Goal: Transaction & Acquisition: Purchase product/service

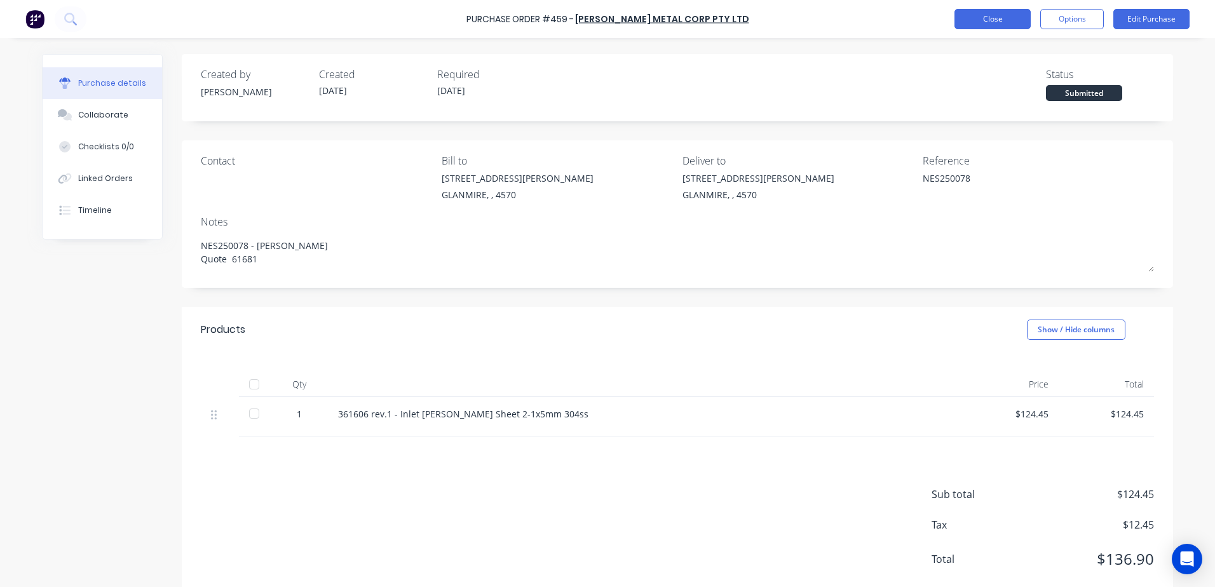
click at [982, 20] on button "Close" at bounding box center [993, 19] width 76 height 20
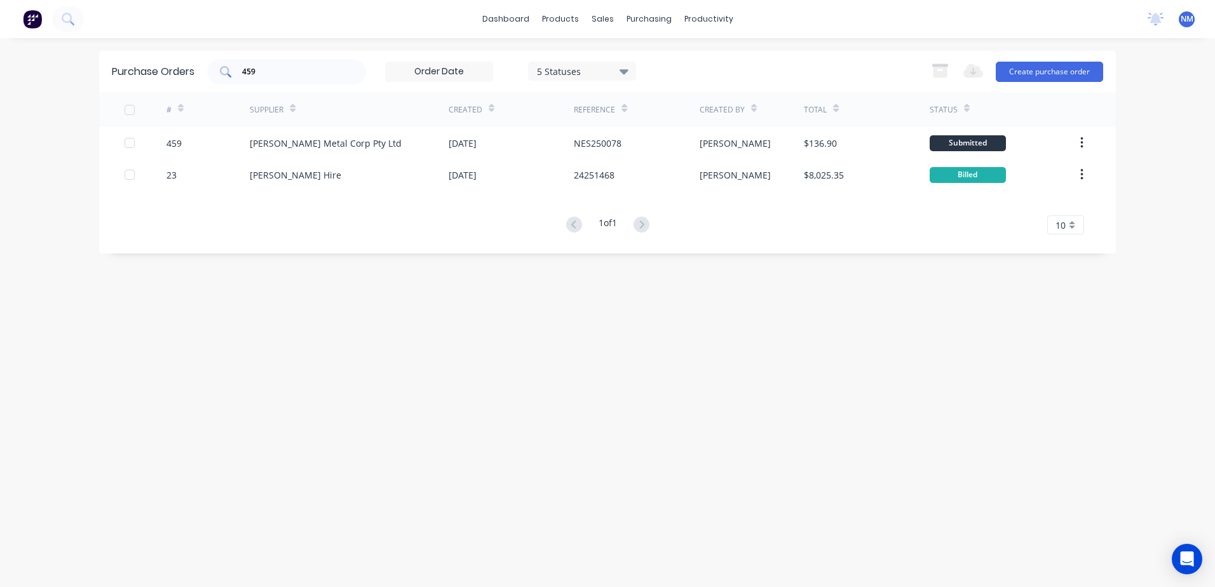
drag, startPoint x: 267, startPoint y: 72, endPoint x: 245, endPoint y: 67, distance: 22.2
click at [266, 73] on input "459" at bounding box center [294, 71] width 106 height 13
type input "405"
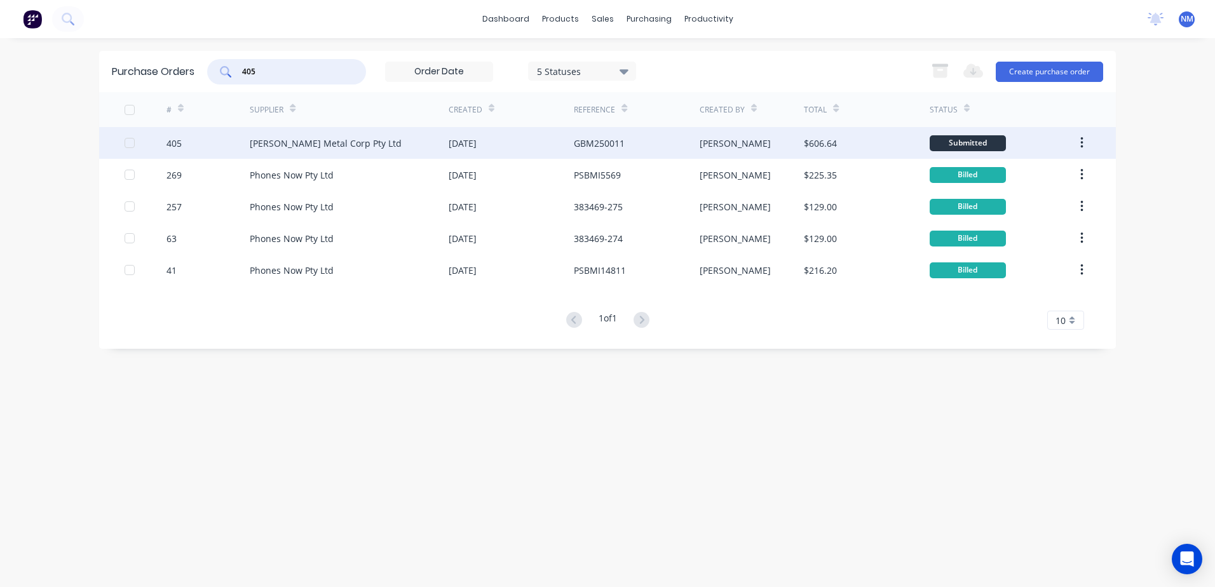
click at [414, 147] on div "[PERSON_NAME] Metal Corp Pty Ltd" at bounding box center [349, 143] width 199 height 32
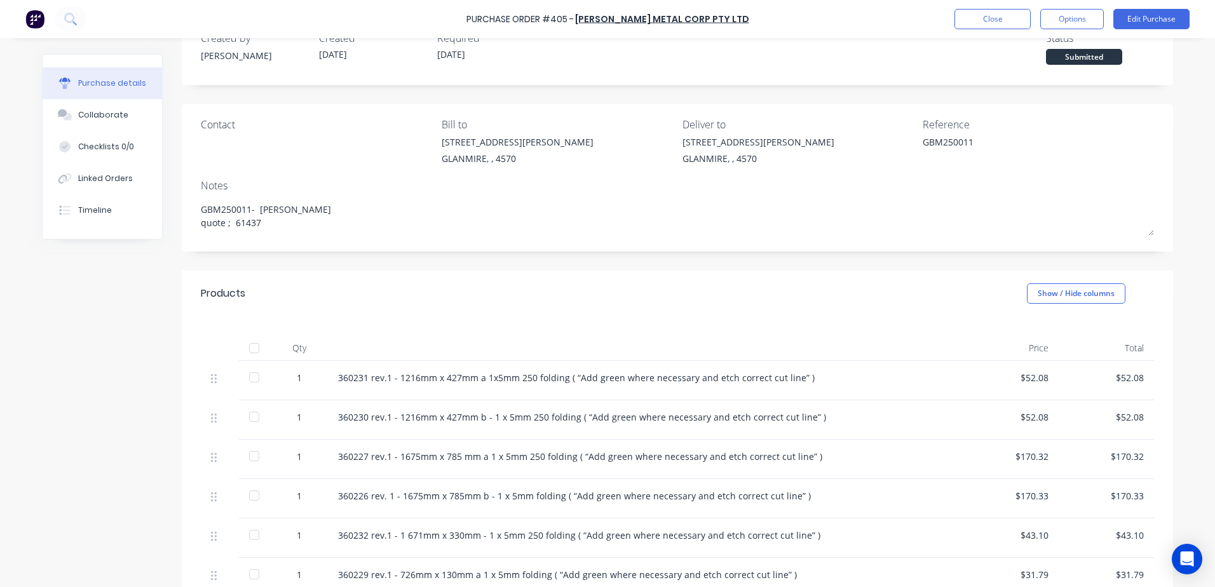
scroll to position [127, 0]
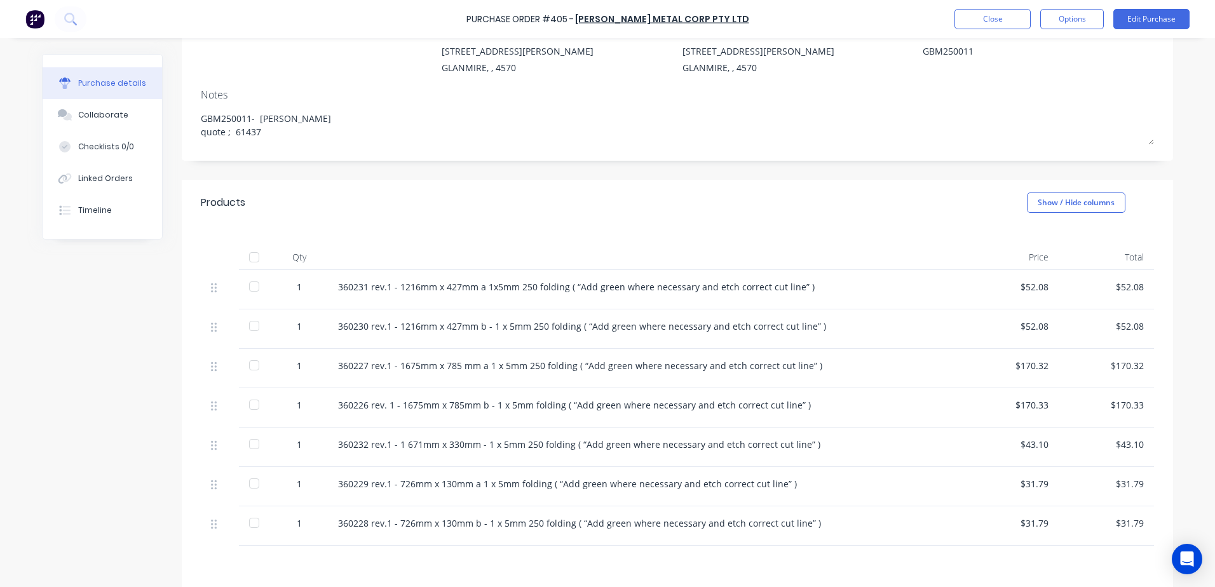
click at [252, 283] on div at bounding box center [254, 286] width 25 height 25
click at [250, 257] on div at bounding box center [254, 257] width 25 height 25
drag, startPoint x: 254, startPoint y: 283, endPoint x: 256, endPoint y: 292, distance: 9.3
click at [254, 287] on div at bounding box center [254, 286] width 25 height 25
drag, startPoint x: 243, startPoint y: 323, endPoint x: 249, endPoint y: 337, distance: 14.9
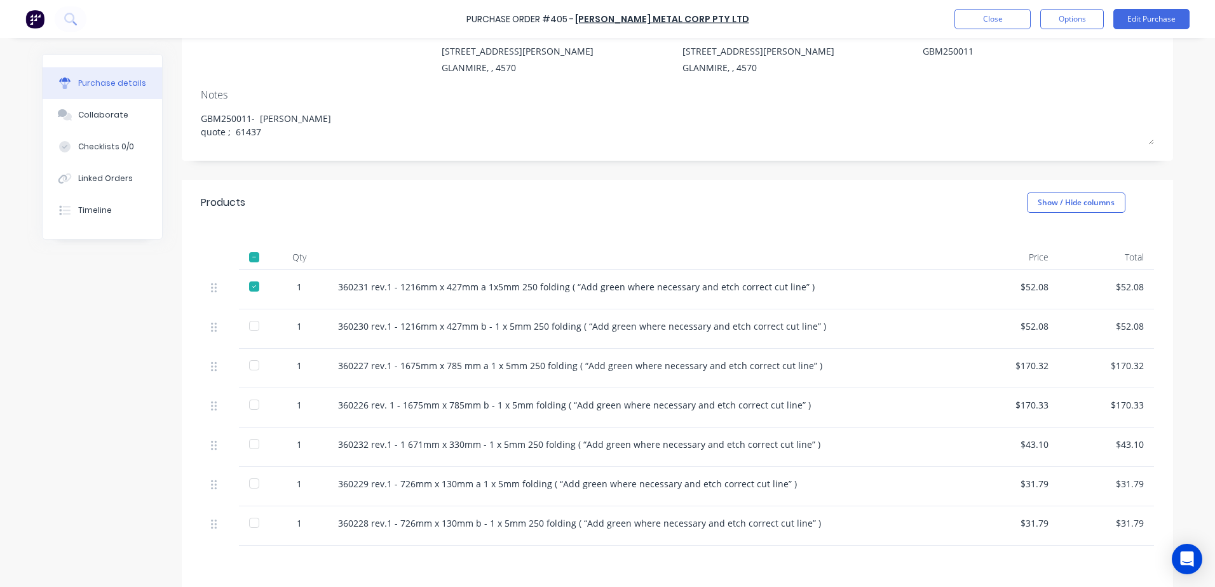
click at [245, 324] on div at bounding box center [254, 325] width 25 height 25
click at [252, 366] on div at bounding box center [254, 365] width 25 height 25
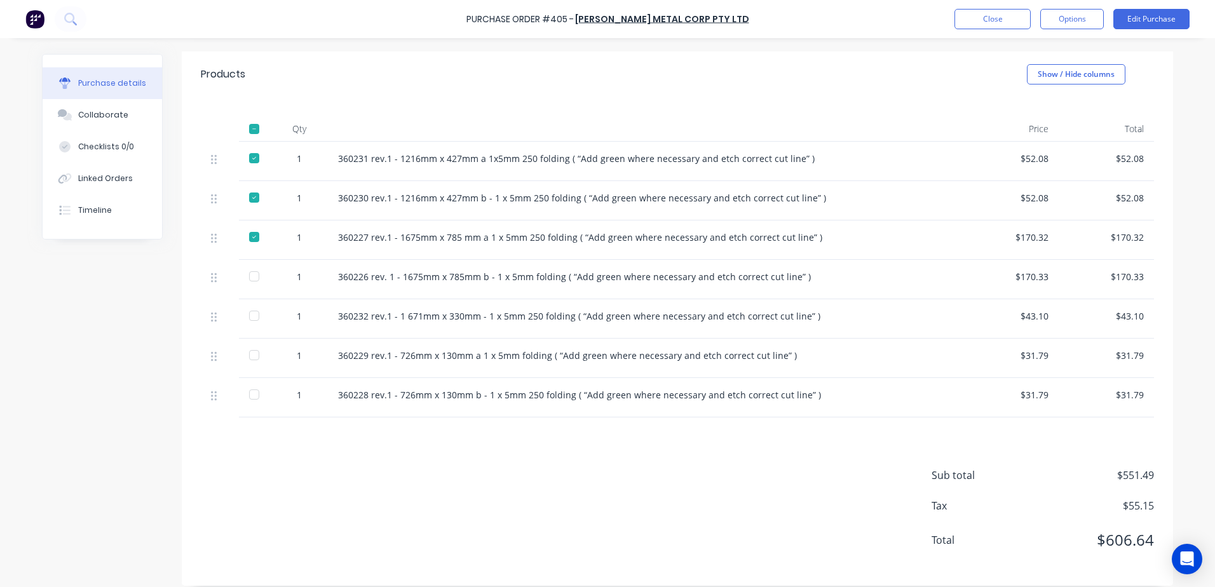
scroll to position [267, 0]
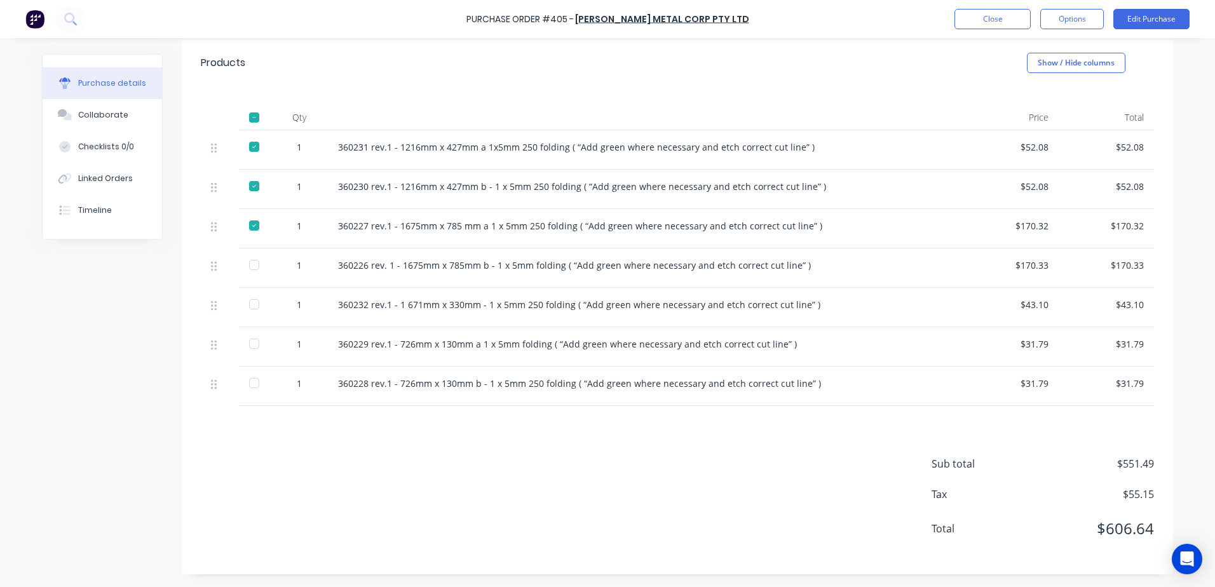
click at [248, 263] on div at bounding box center [254, 264] width 25 height 25
drag, startPoint x: 249, startPoint y: 306, endPoint x: 253, endPoint y: 331, distance: 25.2
click at [250, 310] on div at bounding box center [254, 304] width 25 height 25
drag, startPoint x: 252, startPoint y: 336, endPoint x: 252, endPoint y: 343, distance: 7.6
click at [252, 340] on div at bounding box center [254, 343] width 25 height 25
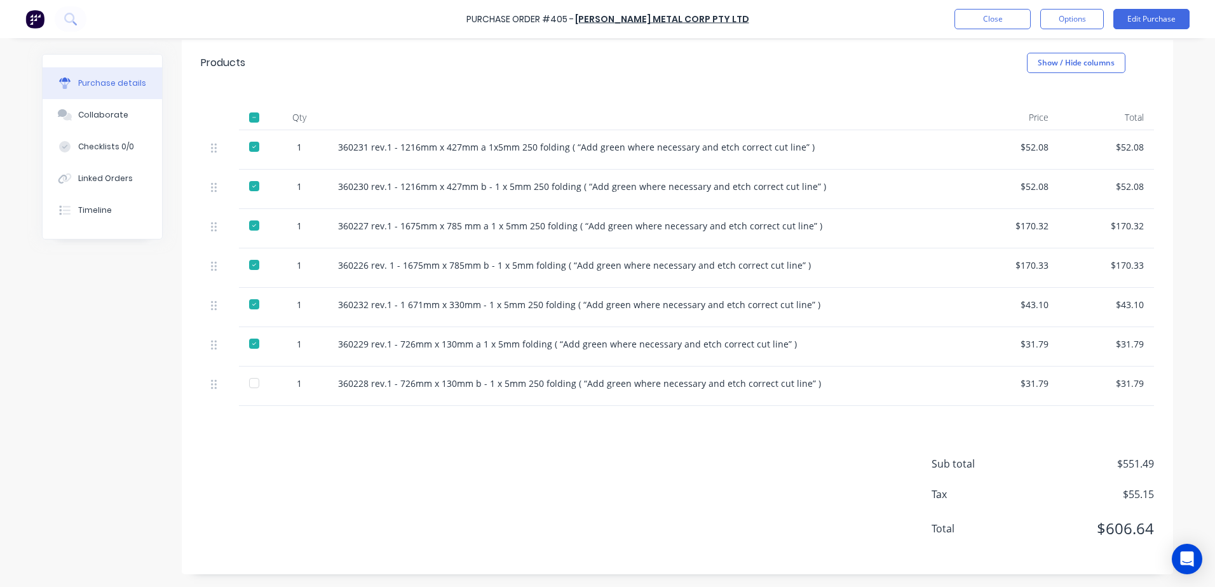
click at [254, 381] on div at bounding box center [254, 383] width 25 height 25
type textarea "x"
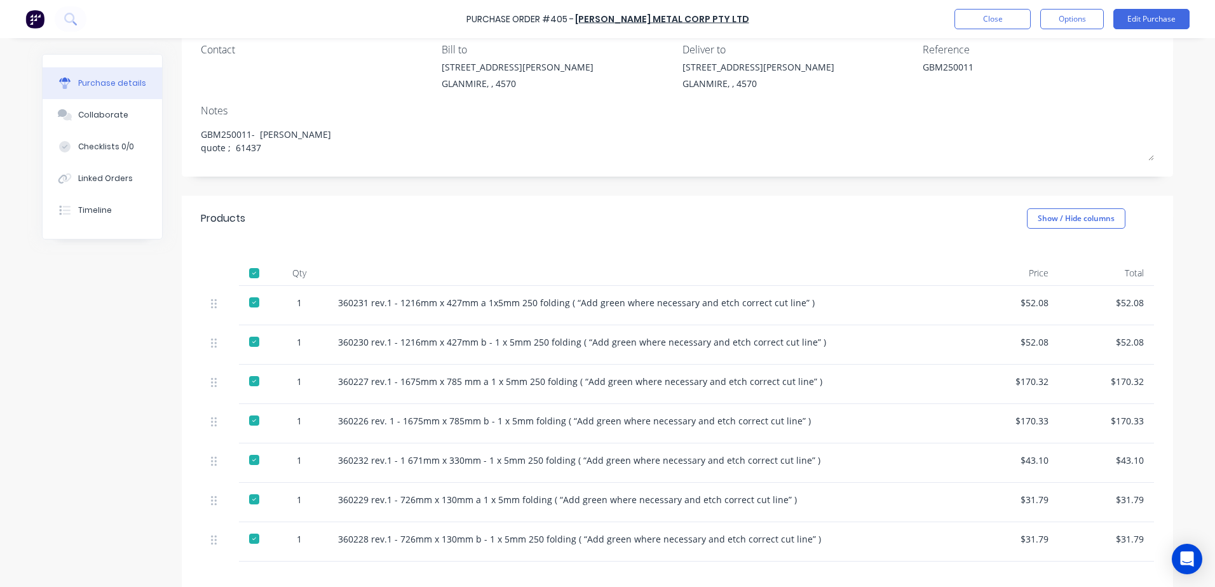
scroll to position [127, 0]
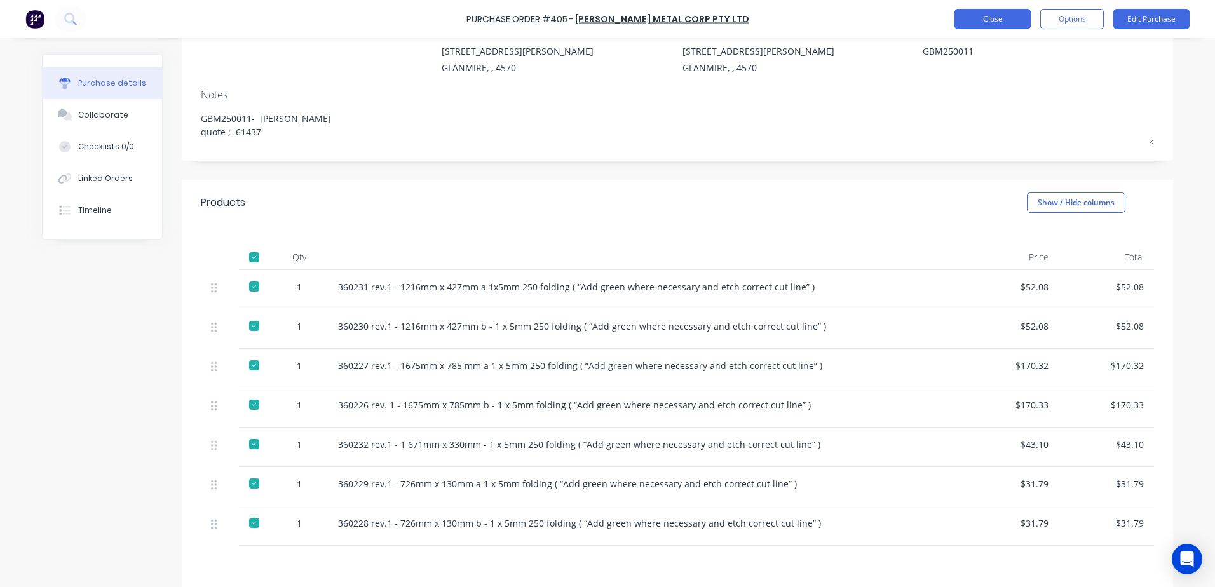
click at [993, 20] on button "Close" at bounding box center [993, 19] width 76 height 20
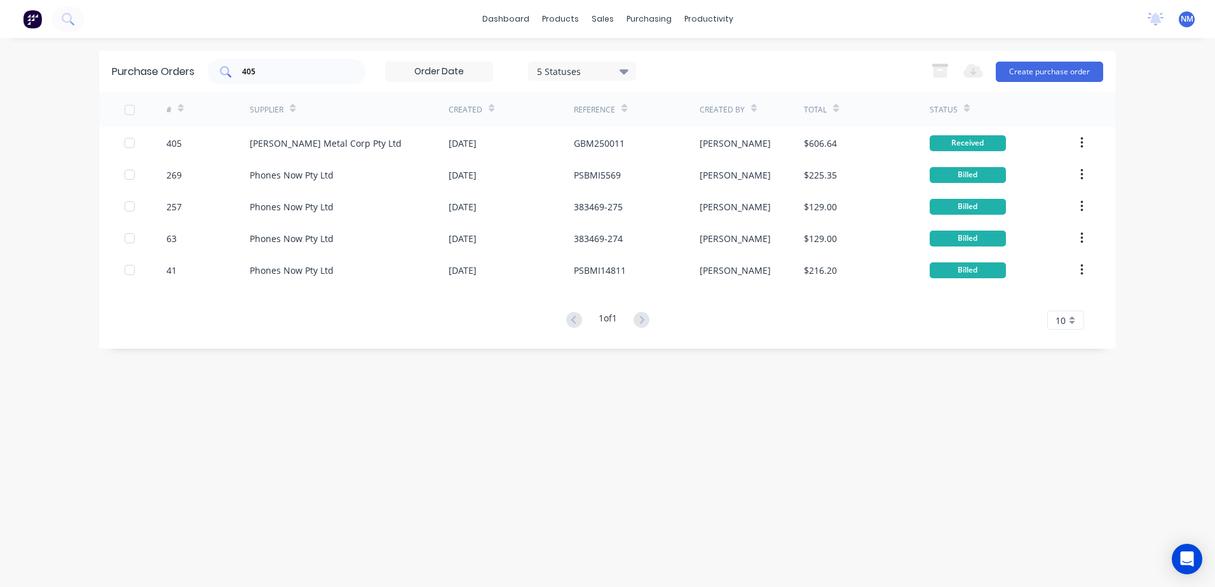
click at [268, 76] on input "405" at bounding box center [294, 71] width 106 height 13
type input "428"
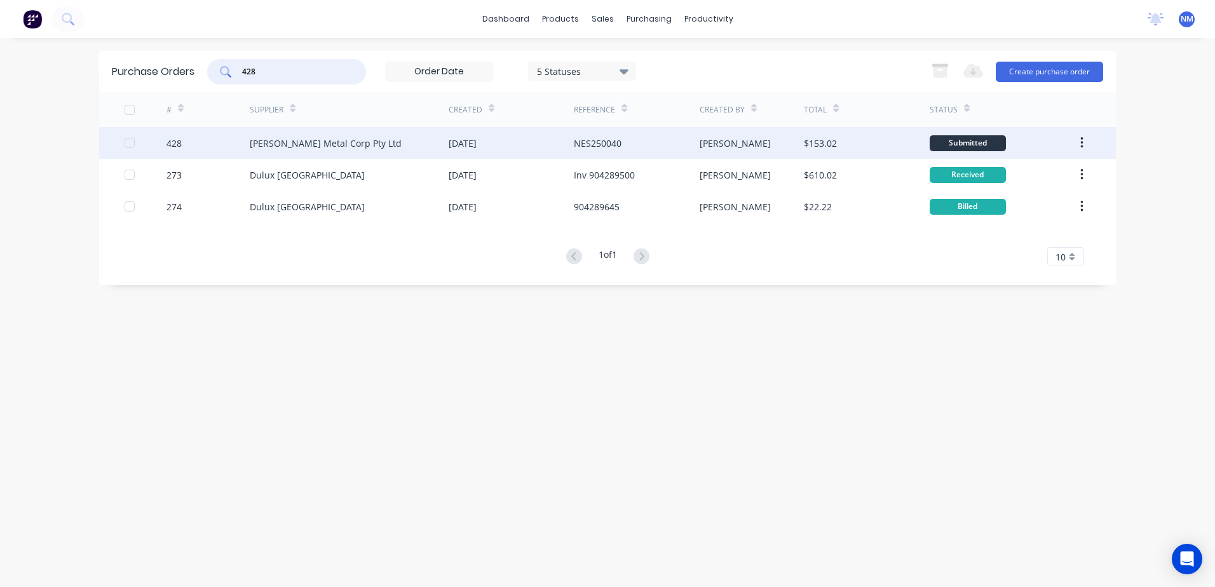
click at [767, 146] on div "[PERSON_NAME]" at bounding box center [752, 143] width 105 height 32
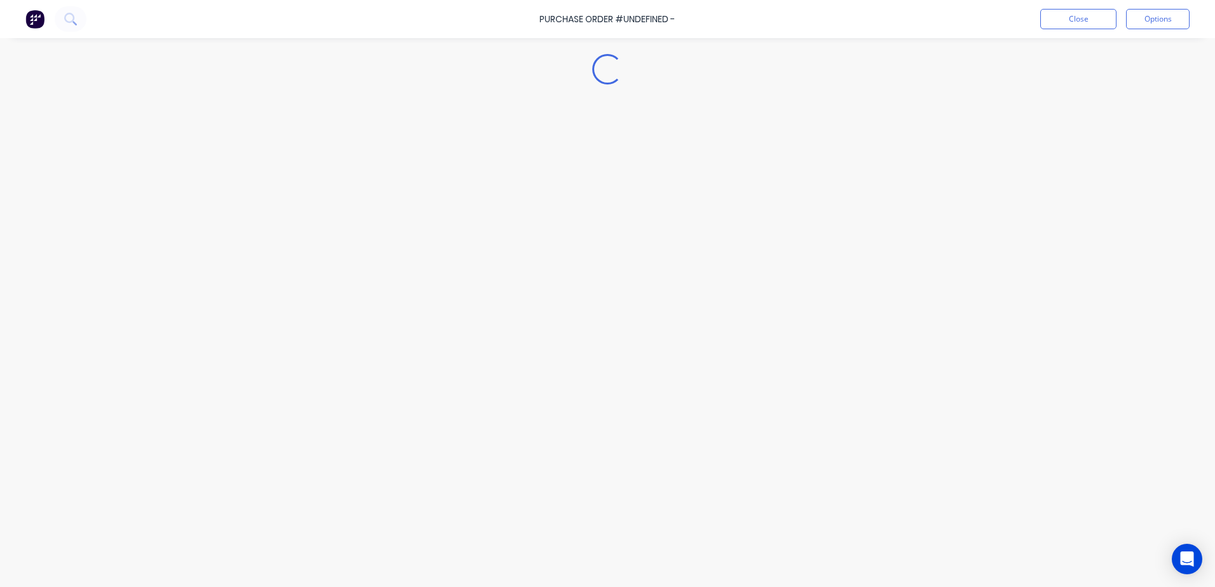
type textarea "x"
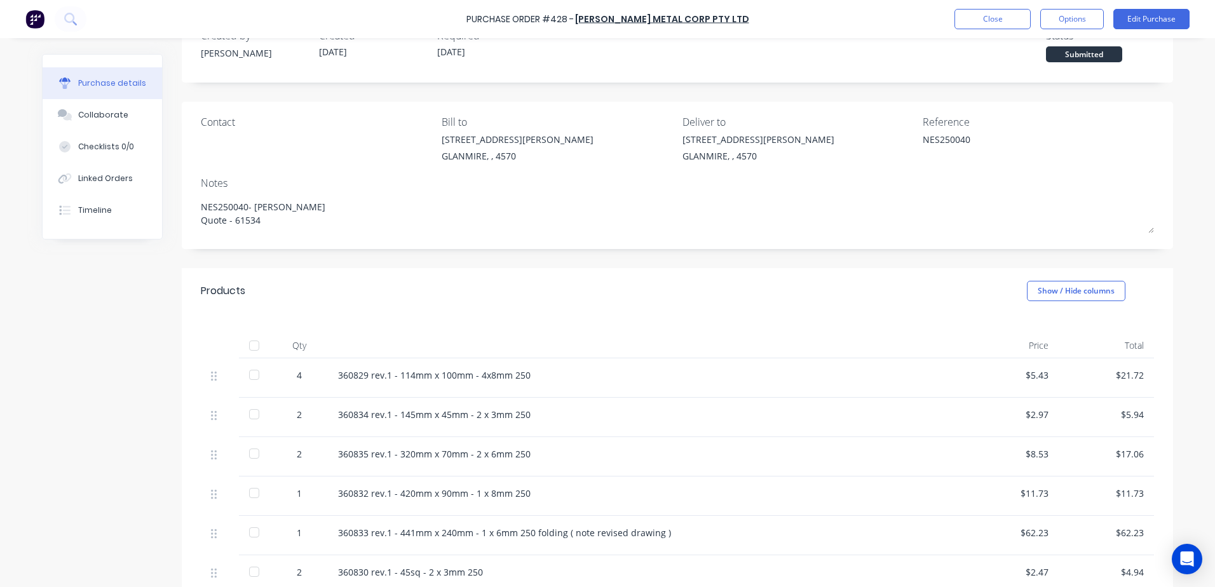
scroll to position [127, 0]
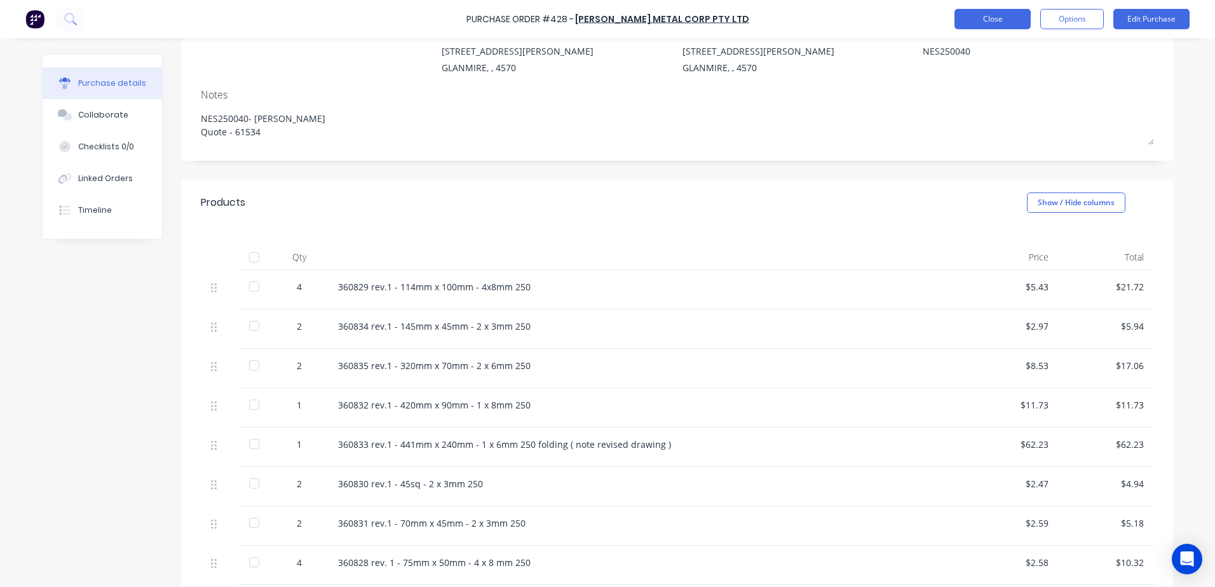
click at [989, 10] on button "Close" at bounding box center [993, 19] width 76 height 20
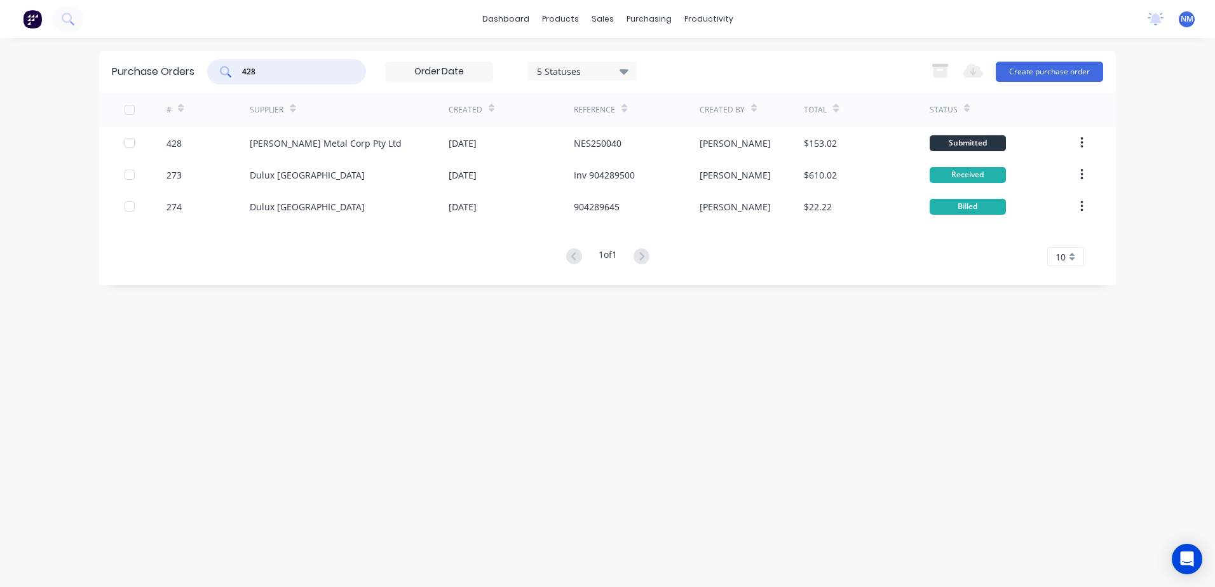
drag, startPoint x: 282, startPoint y: 73, endPoint x: 243, endPoint y: 73, distance: 39.4
click at [243, 73] on input "428" at bounding box center [294, 71] width 106 height 13
click at [645, 63] on div at bounding box center [643, 60] width 19 height 11
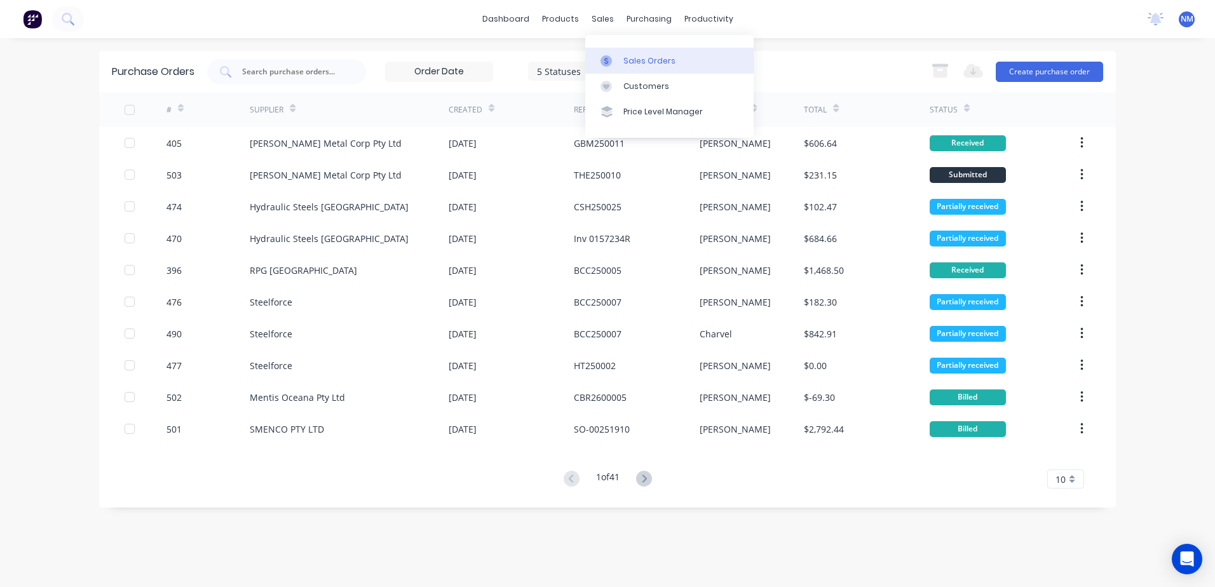
click at [643, 60] on div "Sales Orders" at bounding box center [650, 60] width 52 height 11
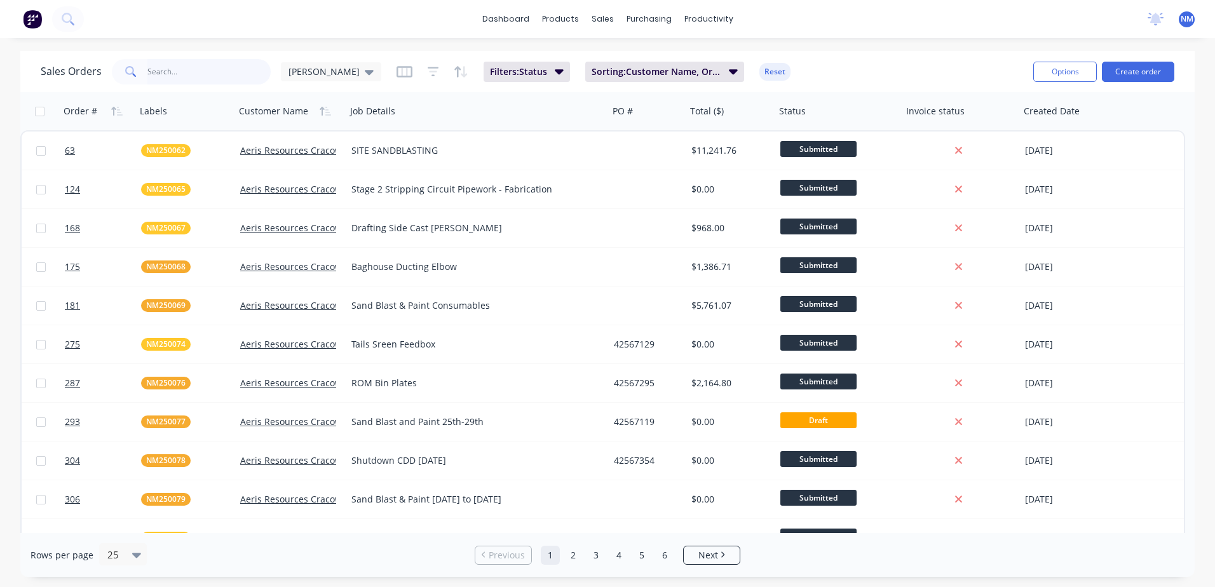
click at [226, 69] on input "text" at bounding box center [209, 71] width 124 height 25
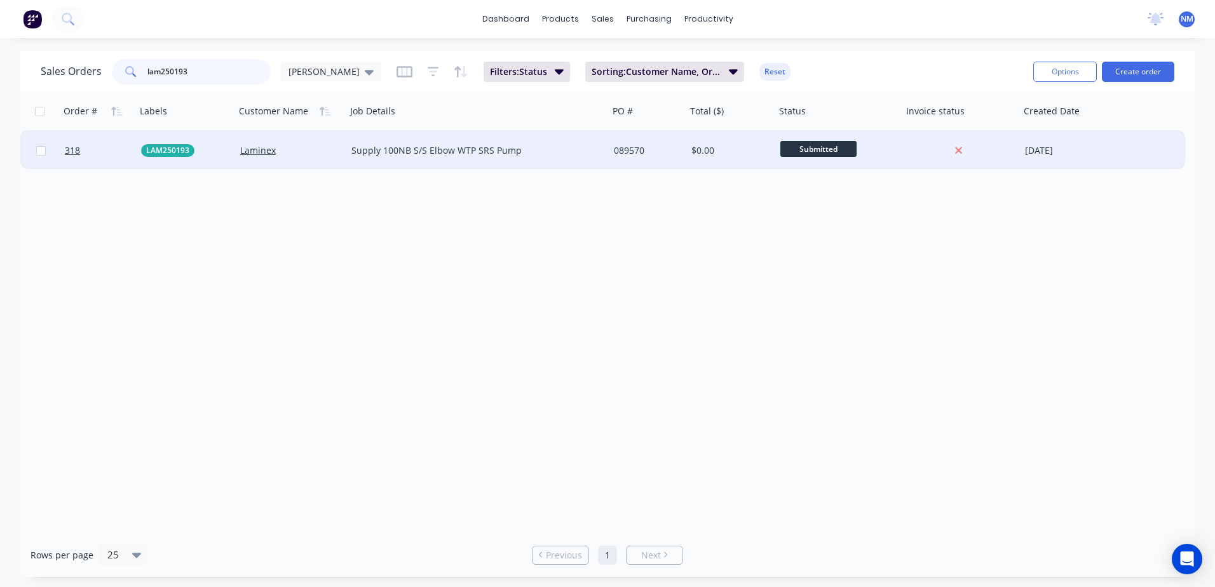
type input "lam250193"
click at [567, 153] on div "Supply 100NB S/S Elbow WTP SRS Pump" at bounding box center [471, 150] width 240 height 13
click at [728, 153] on div "$0.00" at bounding box center [729, 150] width 75 height 13
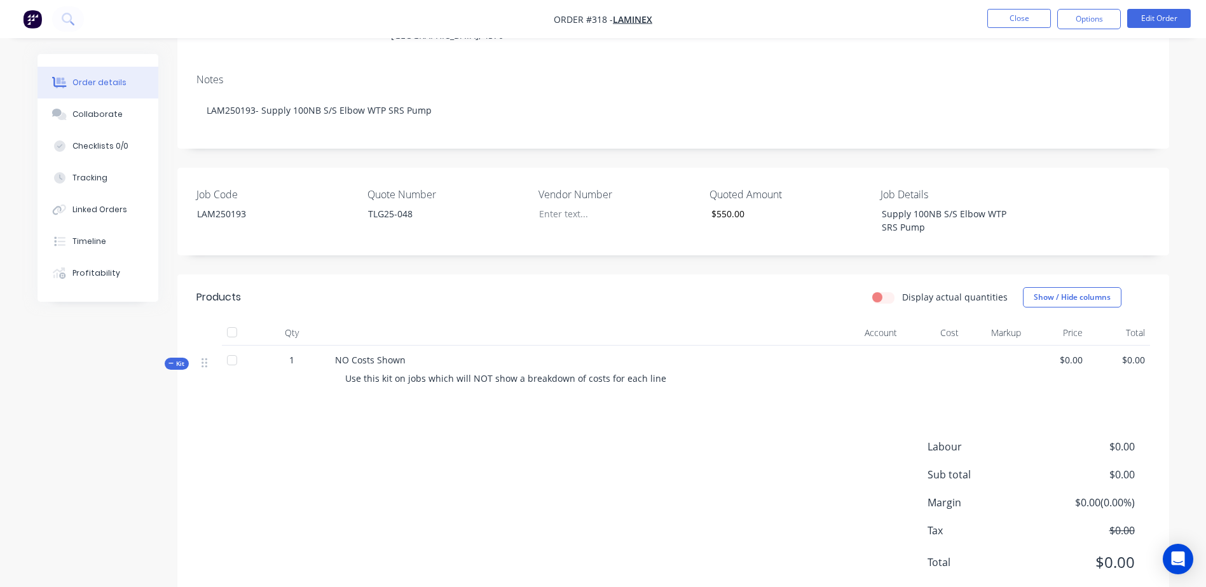
scroll to position [191, 0]
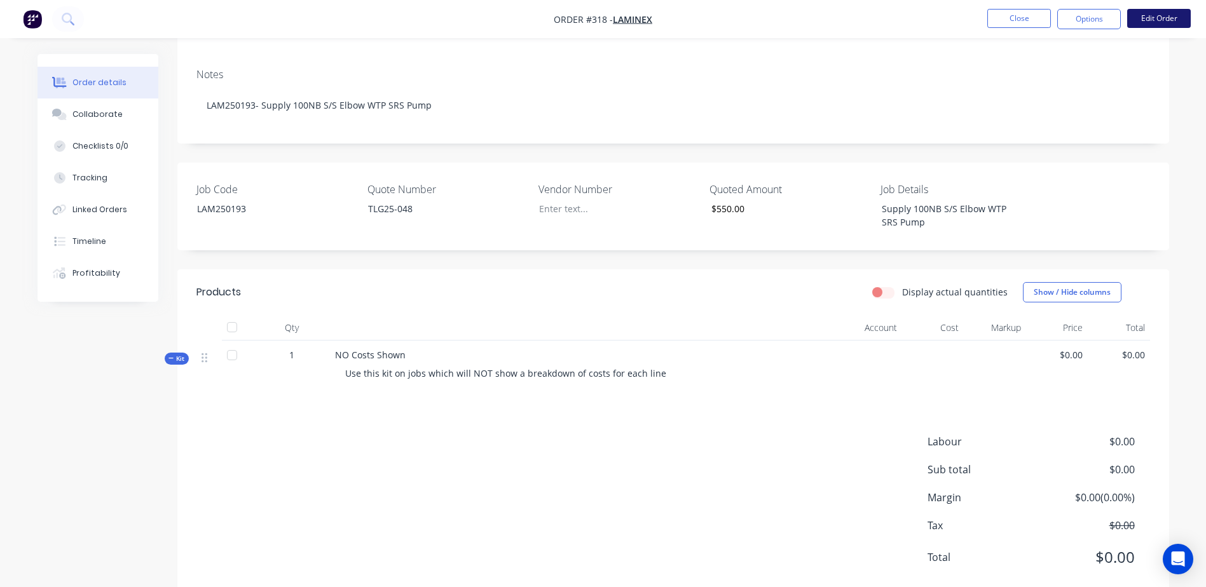
click at [1155, 19] on button "Edit Order" at bounding box center [1159, 18] width 64 height 19
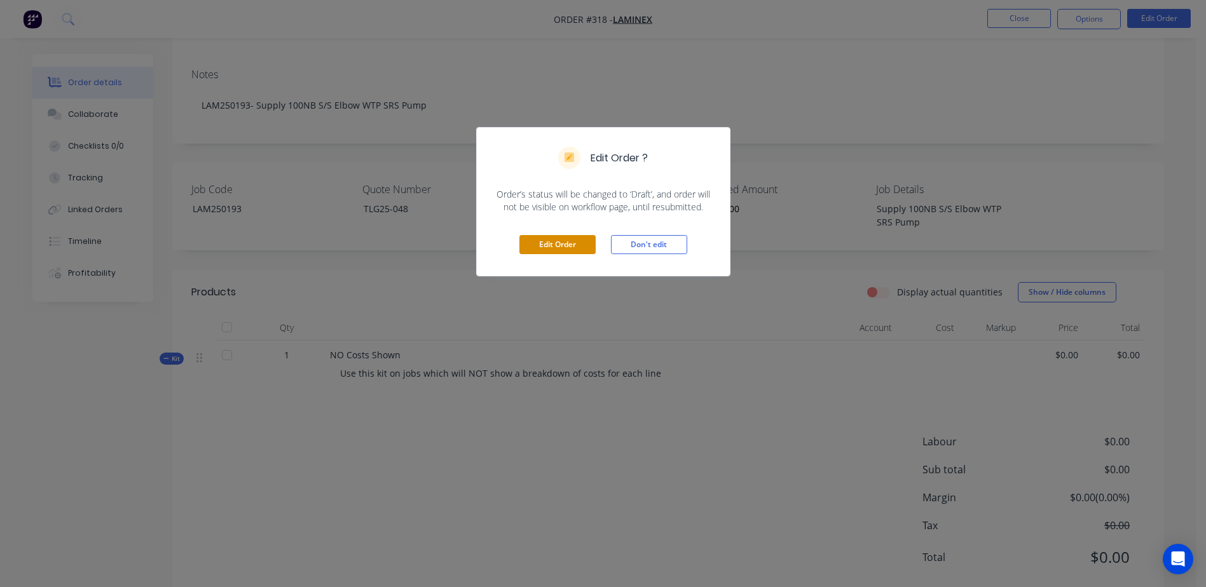
click at [552, 254] on button "Edit Order" at bounding box center [557, 244] width 76 height 19
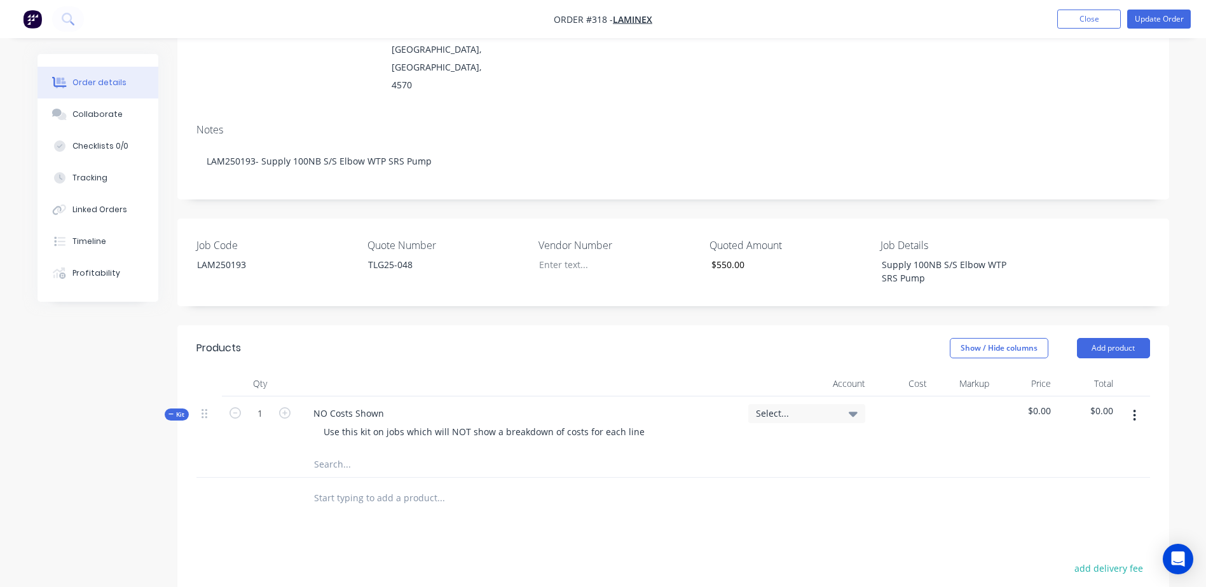
click at [332, 452] on input "text" at bounding box center [440, 464] width 254 height 25
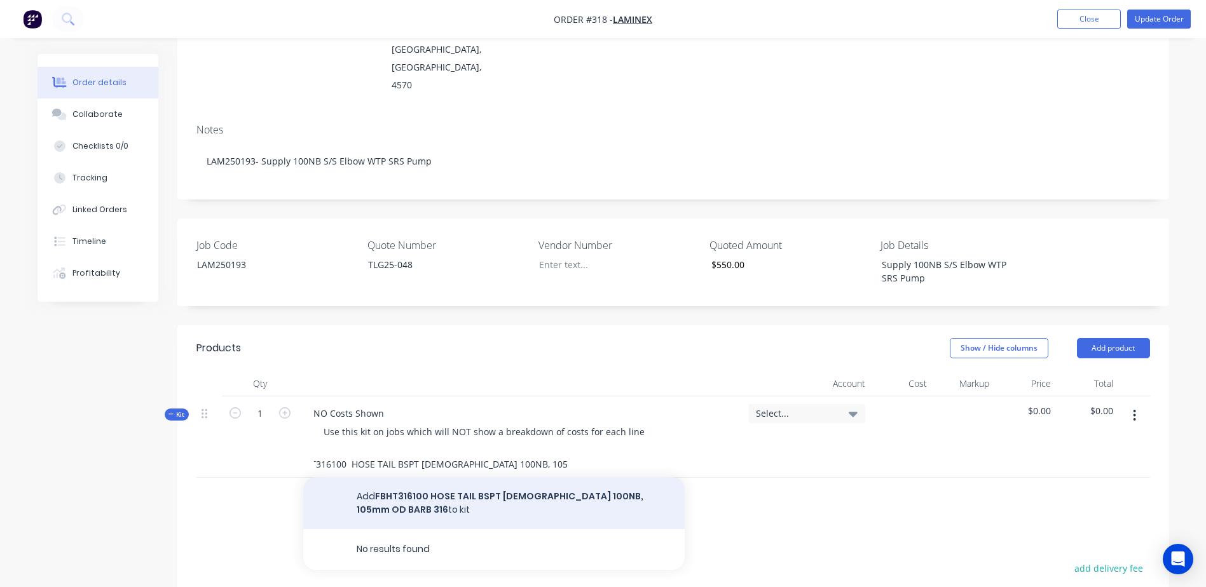
type input "FBHT316100 HOSE TAIL BSPT MALE 100NB, 105mm OD BARB 316"
click at [455, 477] on button "Add FBHT316100 HOSE TAIL BSPT MALE 100NB, 105mm OD BARB 316 to kit" at bounding box center [493, 503] width 381 height 52
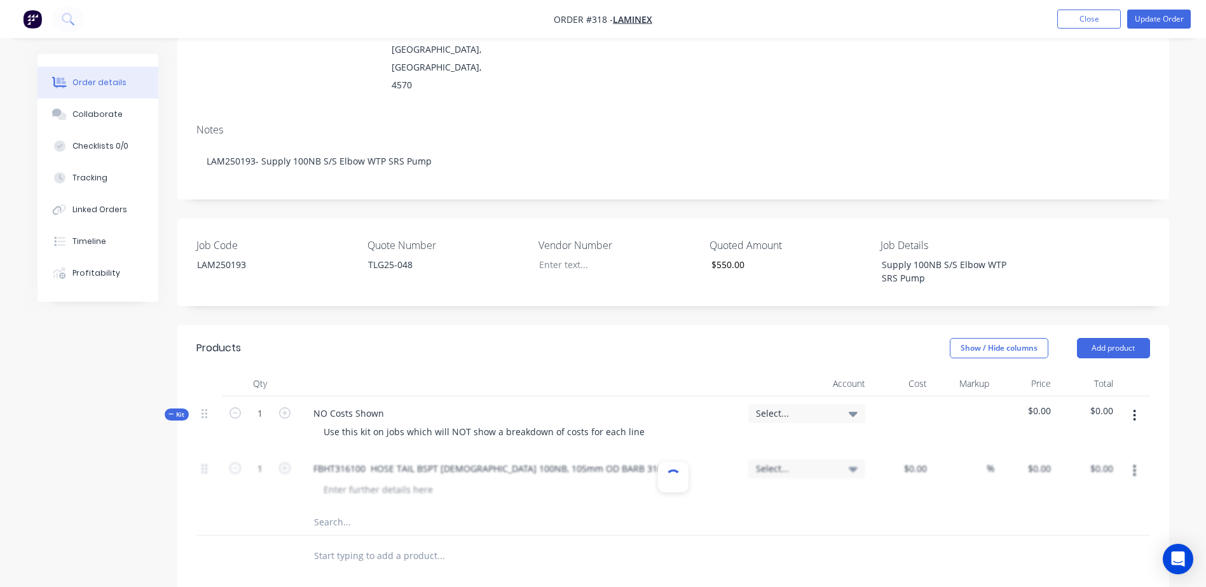
scroll to position [0, 0]
click at [906, 452] on div at bounding box center [901, 481] width 62 height 58
type input "$51.62"
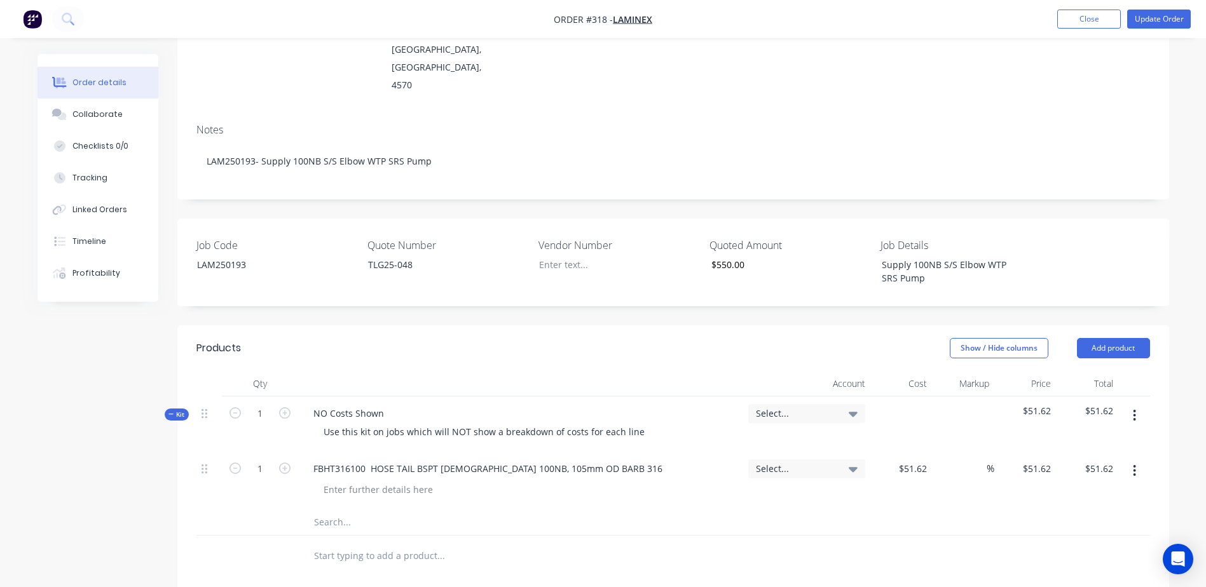
click at [318, 510] on input "text" at bounding box center [440, 522] width 254 height 25
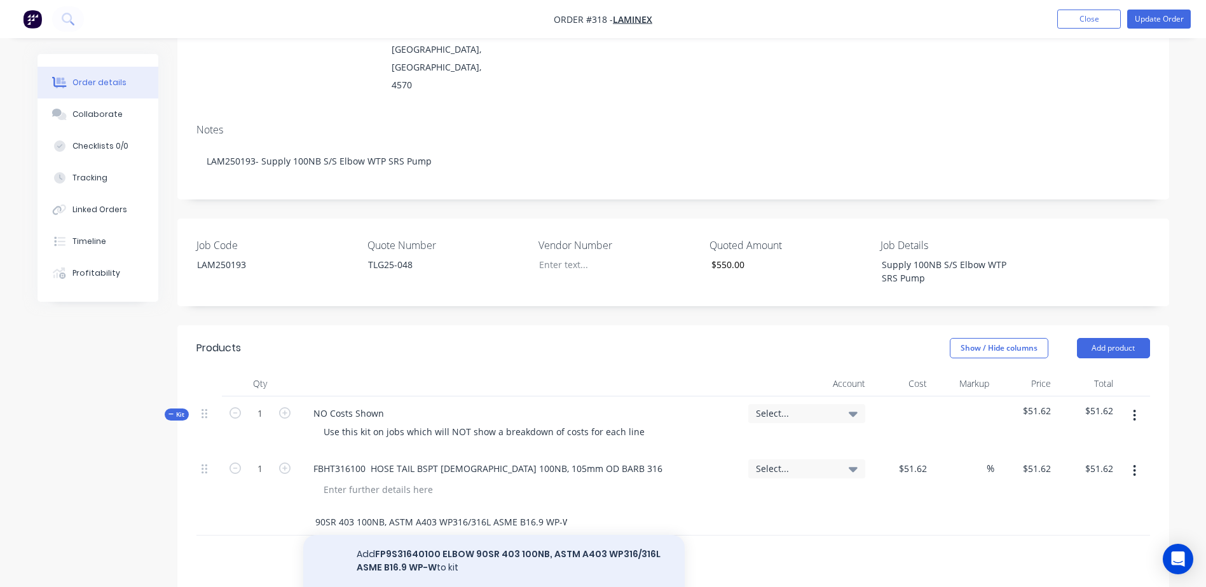
type input "FP9S31640100 ELBOW 90SR 403 100NB, ASTM A403 WP316/316L ASME B16.9 WP-W"
click at [472, 535] on button "Add FP9S31640100 ELBOW 90SR 403 100NB, ASTM A403 WP316/316L ASME B16.9 WP-W to …" at bounding box center [493, 561] width 381 height 52
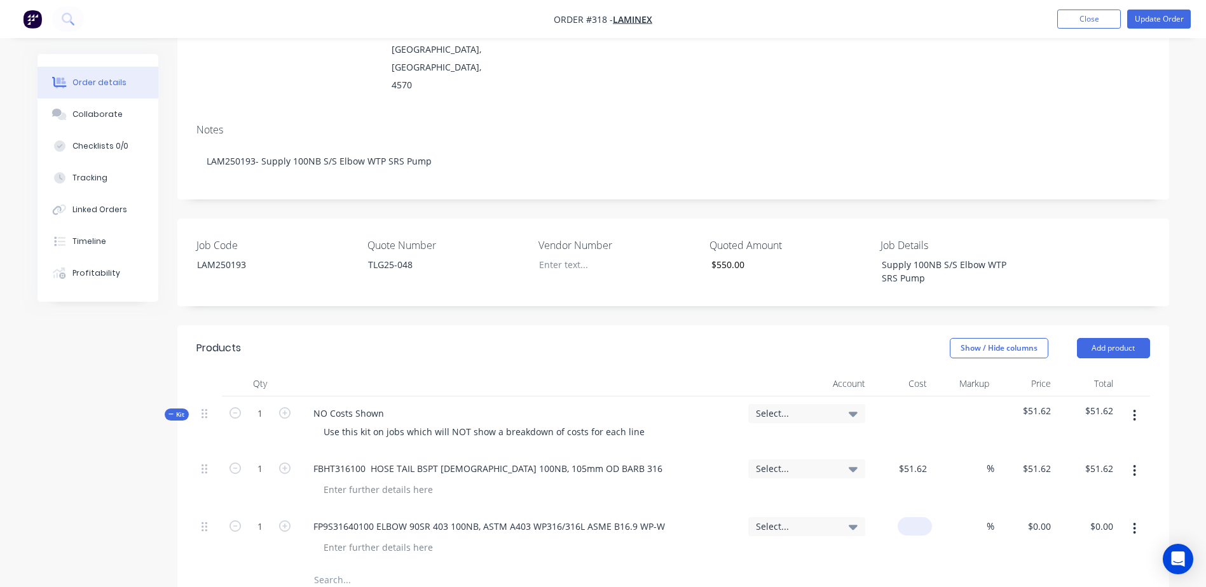
click at [920, 517] on input at bounding box center [917, 526] width 29 height 18
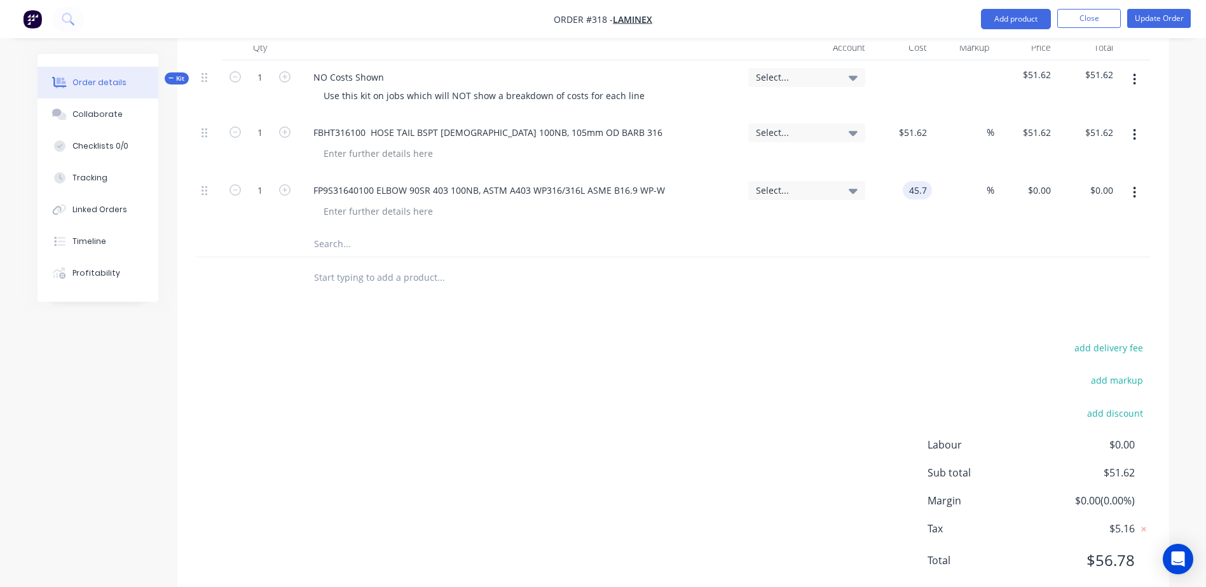
type input "$45.70"
click at [337, 231] on input "text" at bounding box center [440, 243] width 254 height 25
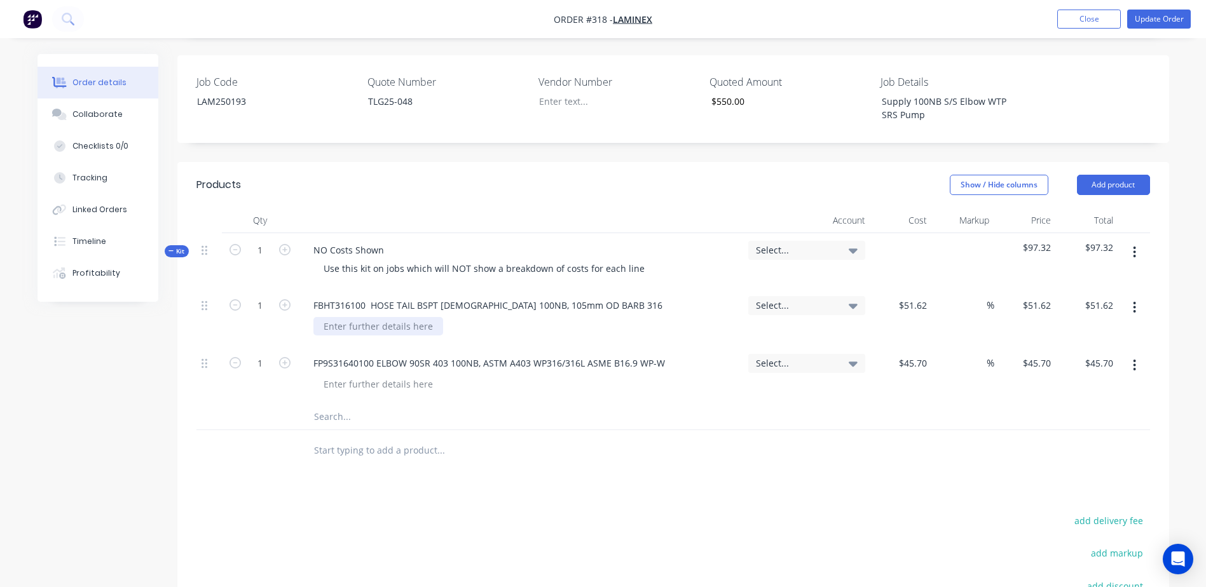
scroll to position [336, 0]
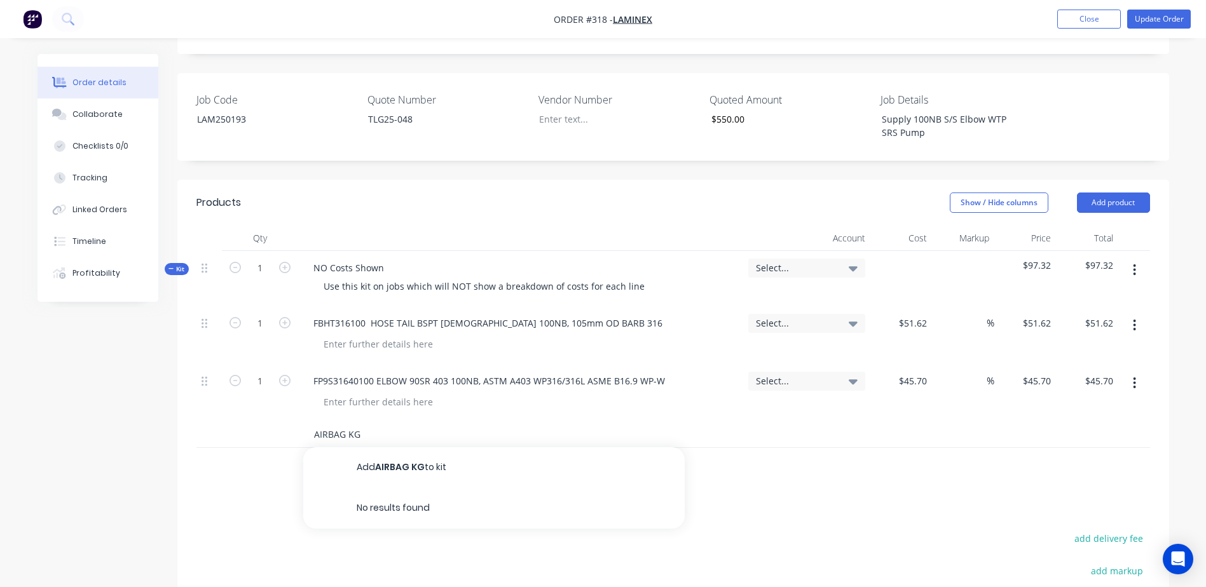
click at [350, 422] on input "AIRBAG KG" at bounding box center [440, 434] width 254 height 25
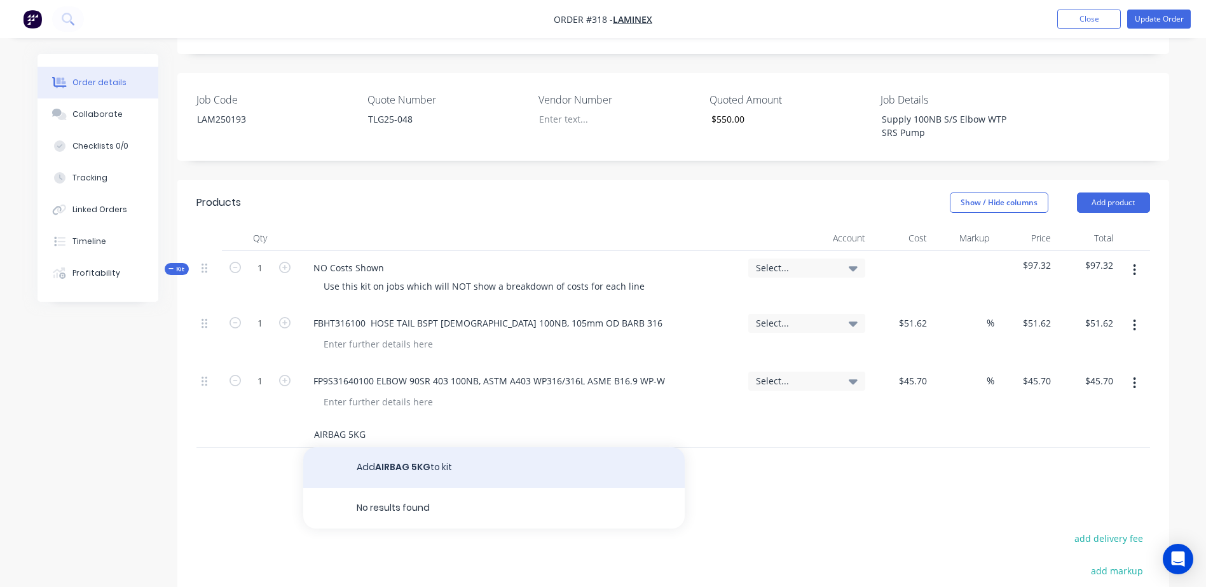
type input "AIRBAG 5KG"
click at [400, 447] on button "Add AIRBAG 5KG to kit" at bounding box center [493, 467] width 381 height 41
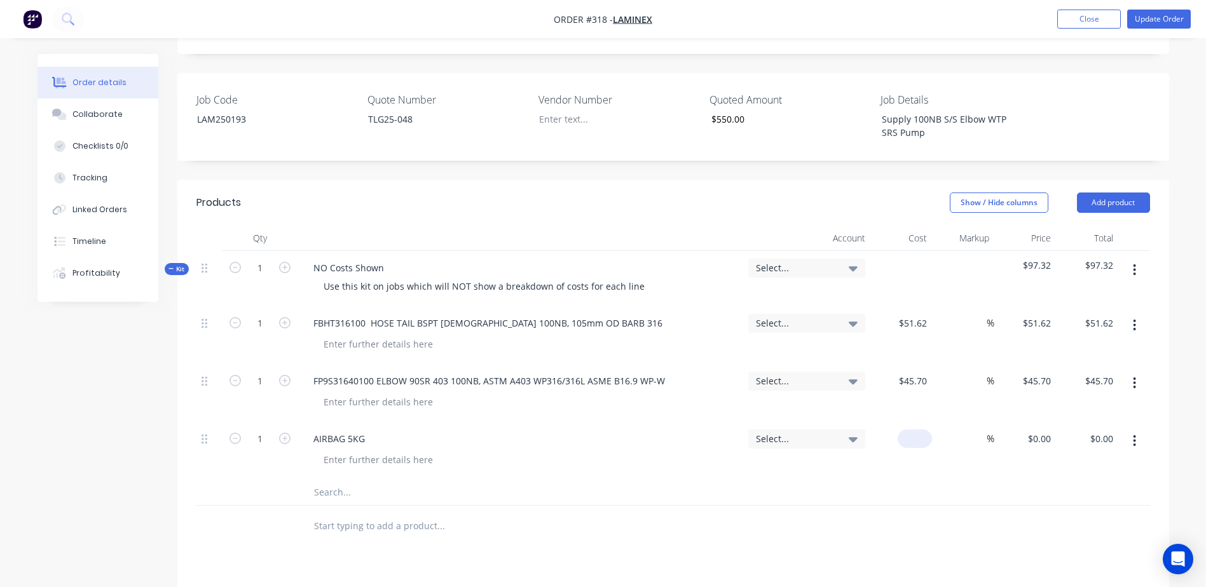
click at [917, 430] on input at bounding box center [917, 439] width 29 height 18
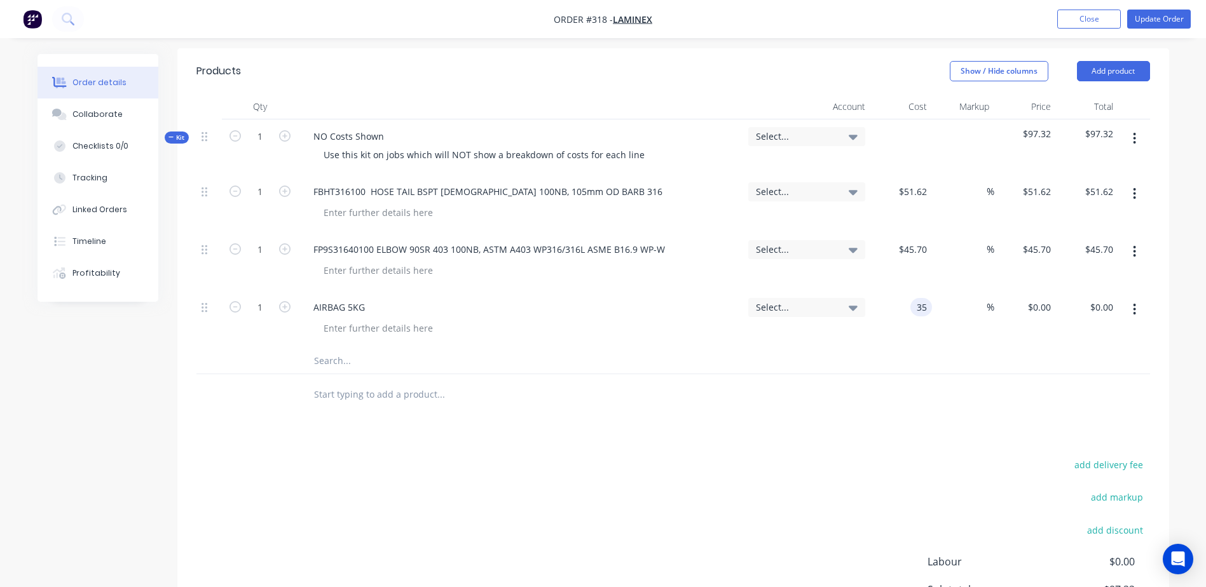
scroll to position [331, 0]
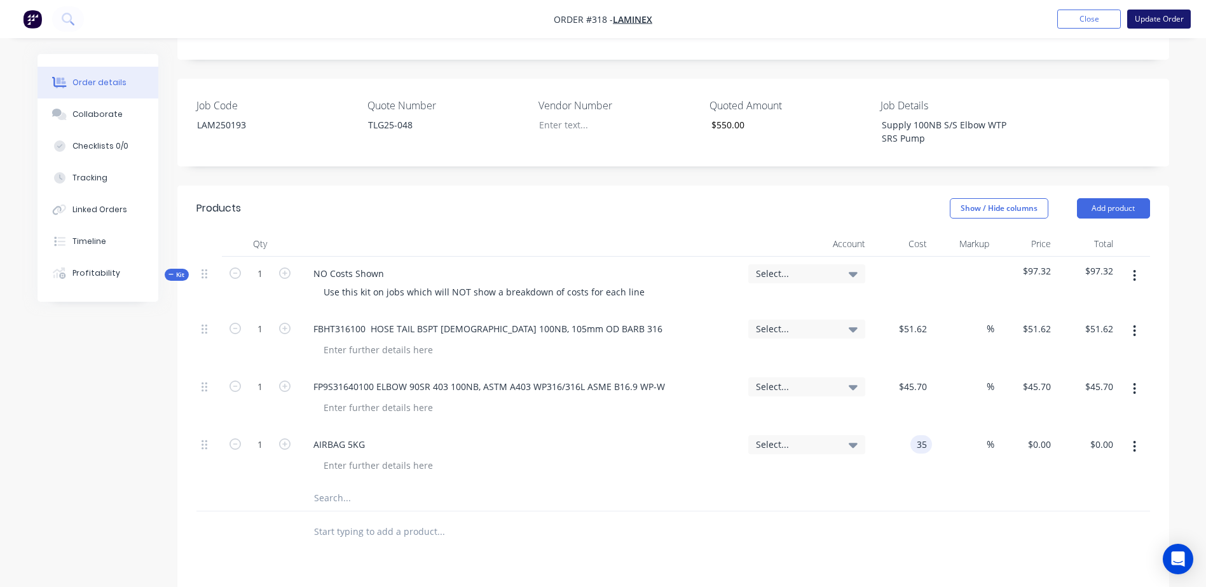
type input "$35.00"
click at [1159, 17] on button "Update Order" at bounding box center [1159, 19] width 64 height 19
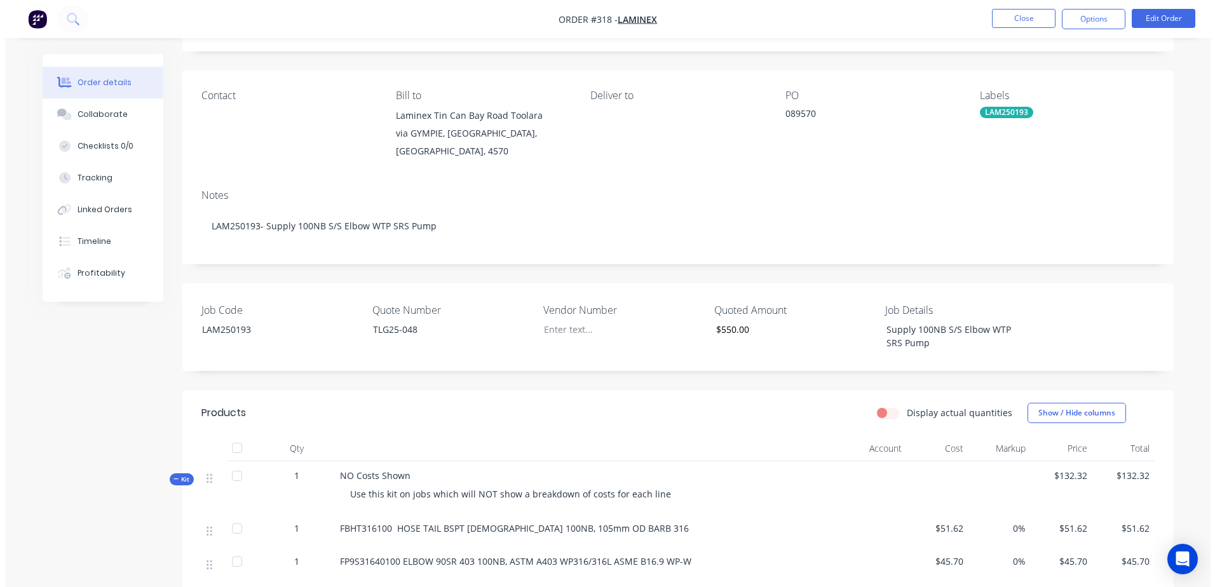
scroll to position [0, 0]
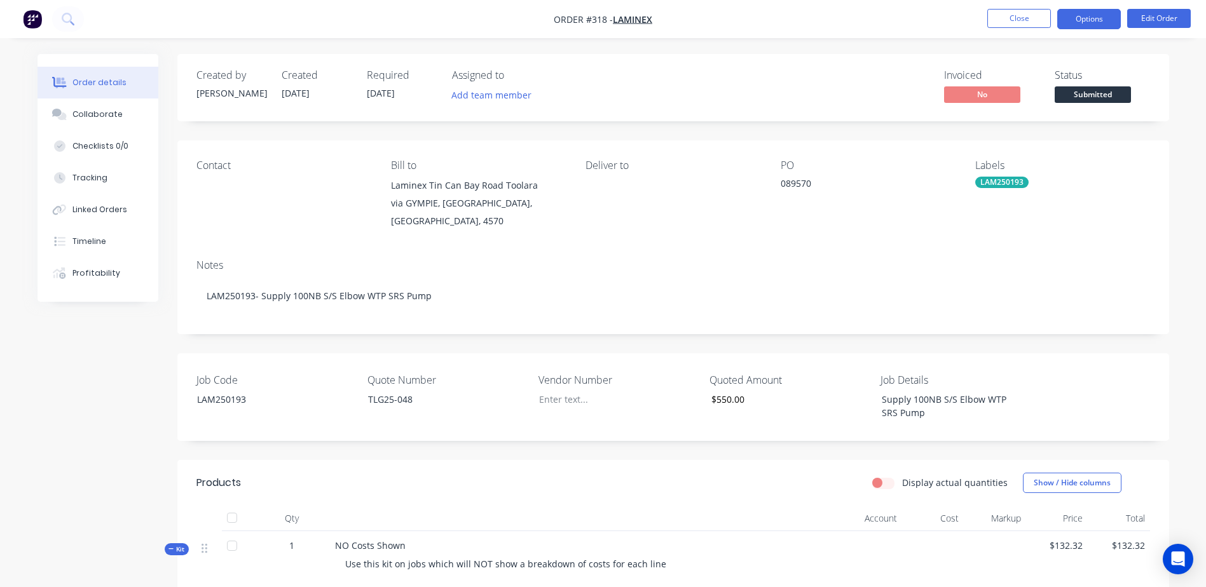
click at [1089, 17] on button "Options" at bounding box center [1089, 19] width 64 height 20
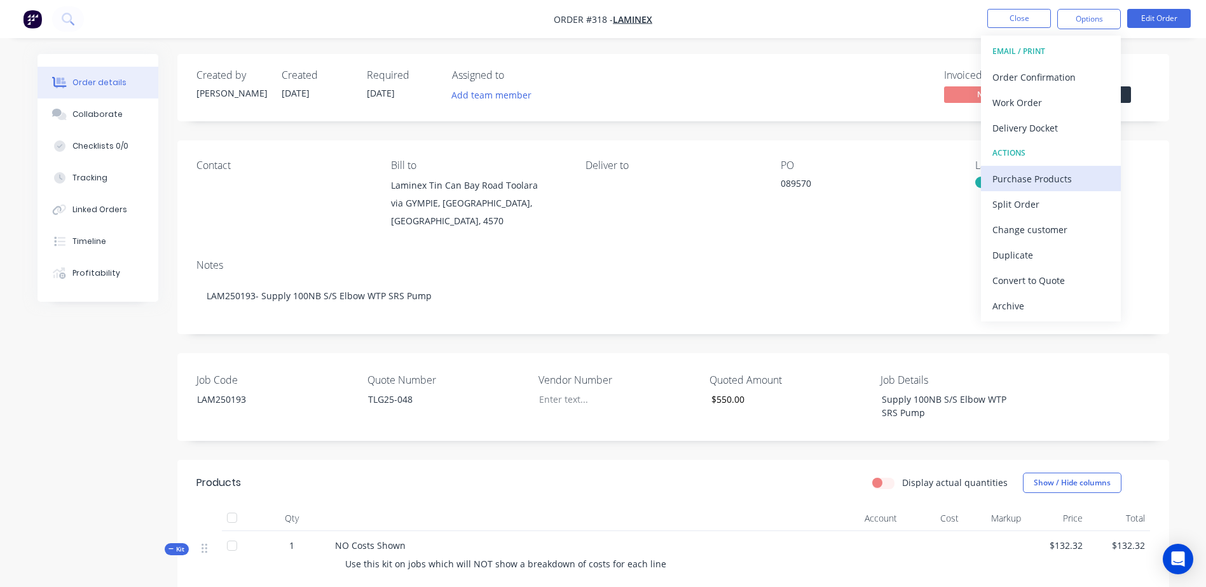
click at [1087, 176] on div "Purchase Products" at bounding box center [1050, 179] width 117 height 18
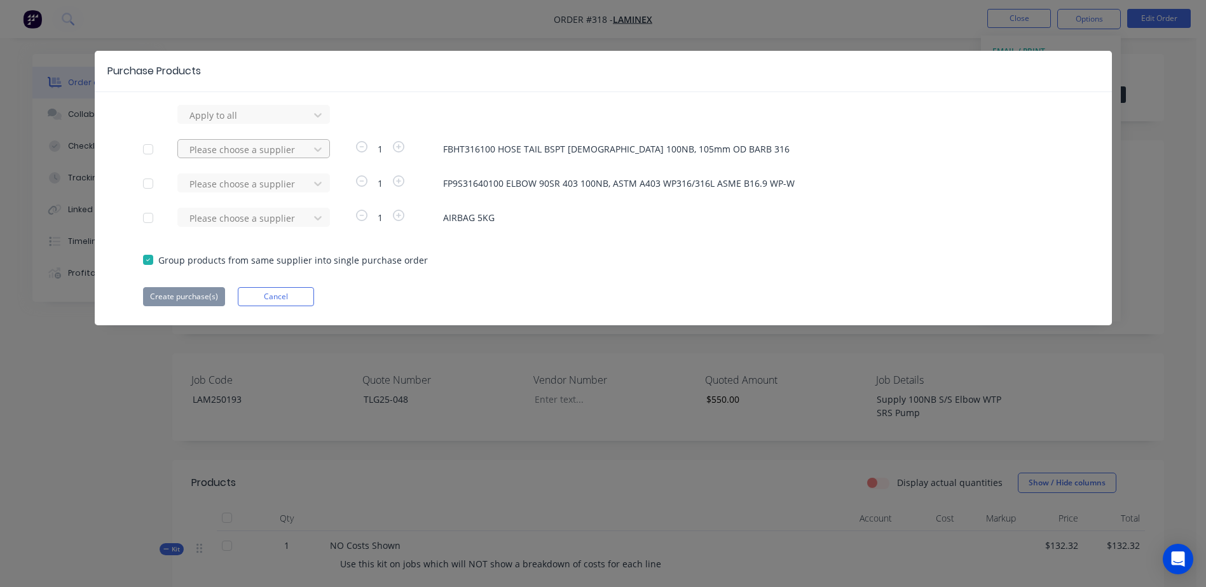
click at [222, 123] on div at bounding box center [245, 115] width 114 height 16
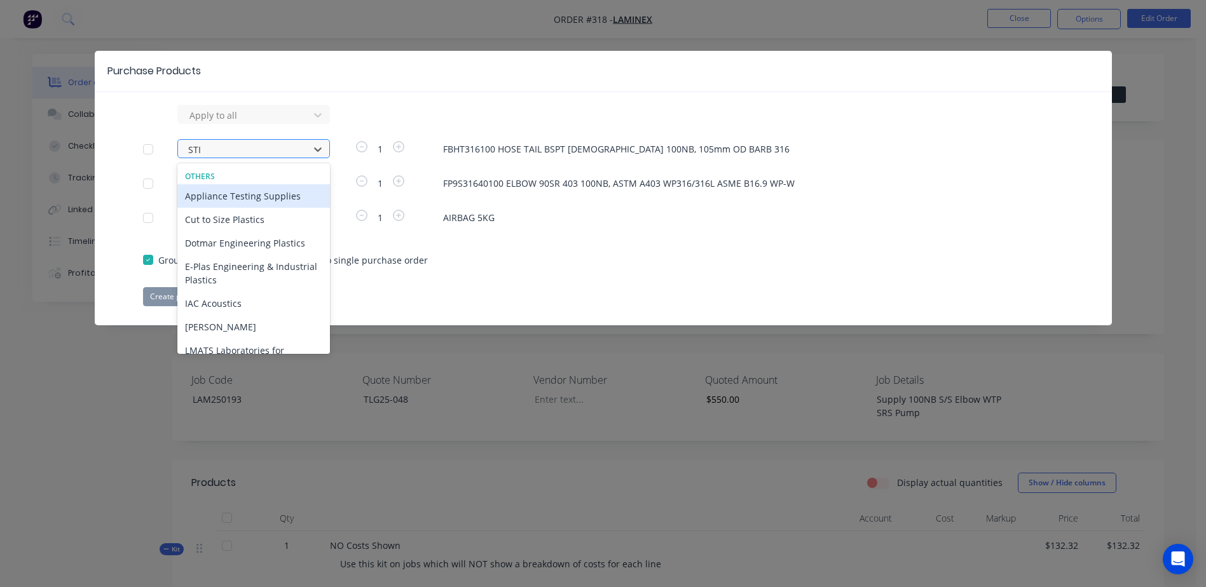
type input "STIR"
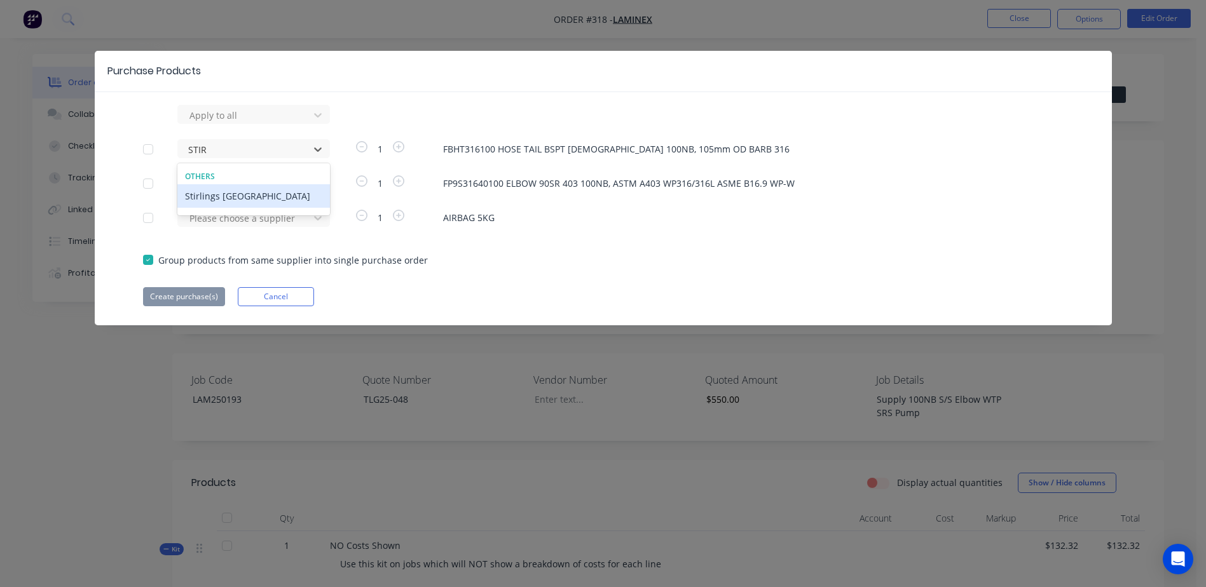
click at [252, 198] on div "Stirlings Australia" at bounding box center [253, 196] width 153 height 24
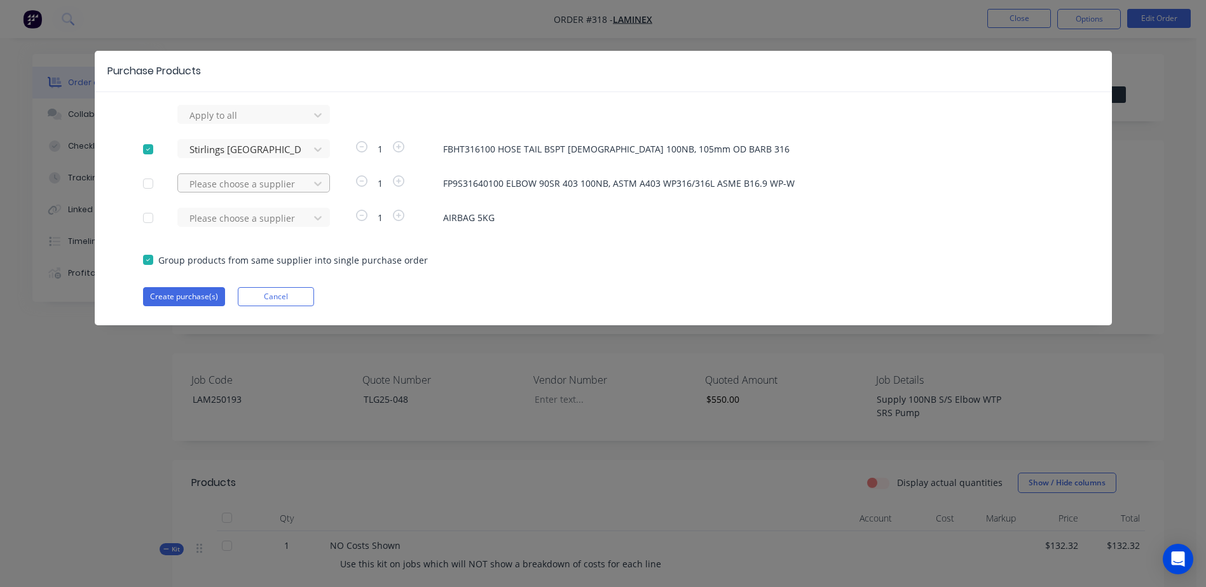
click at [245, 123] on div at bounding box center [245, 115] width 114 height 16
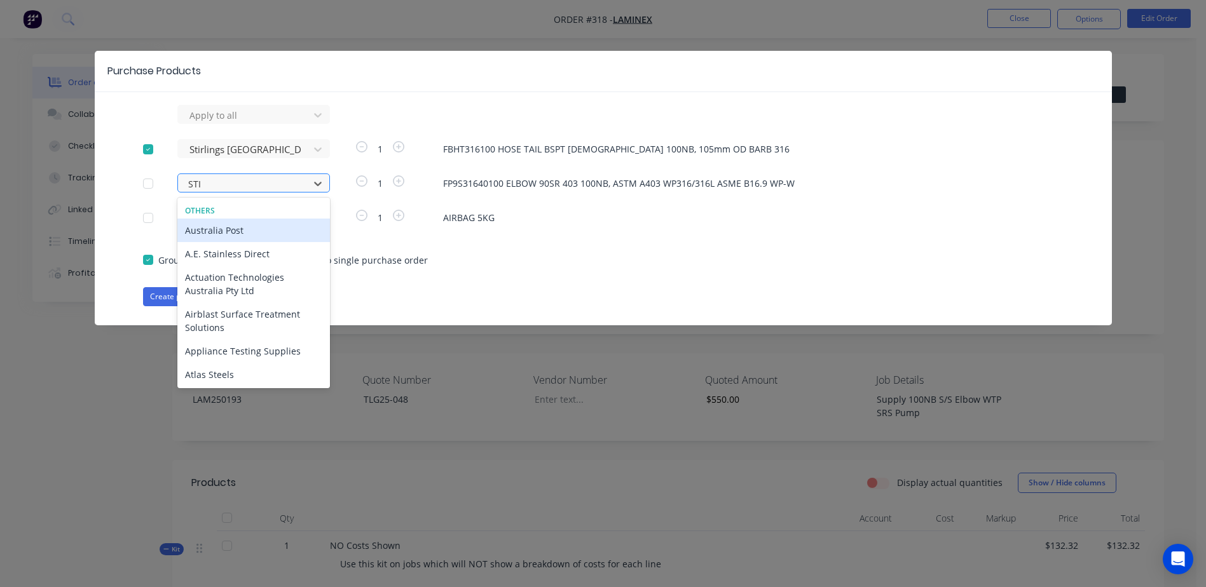
type input "STIR"
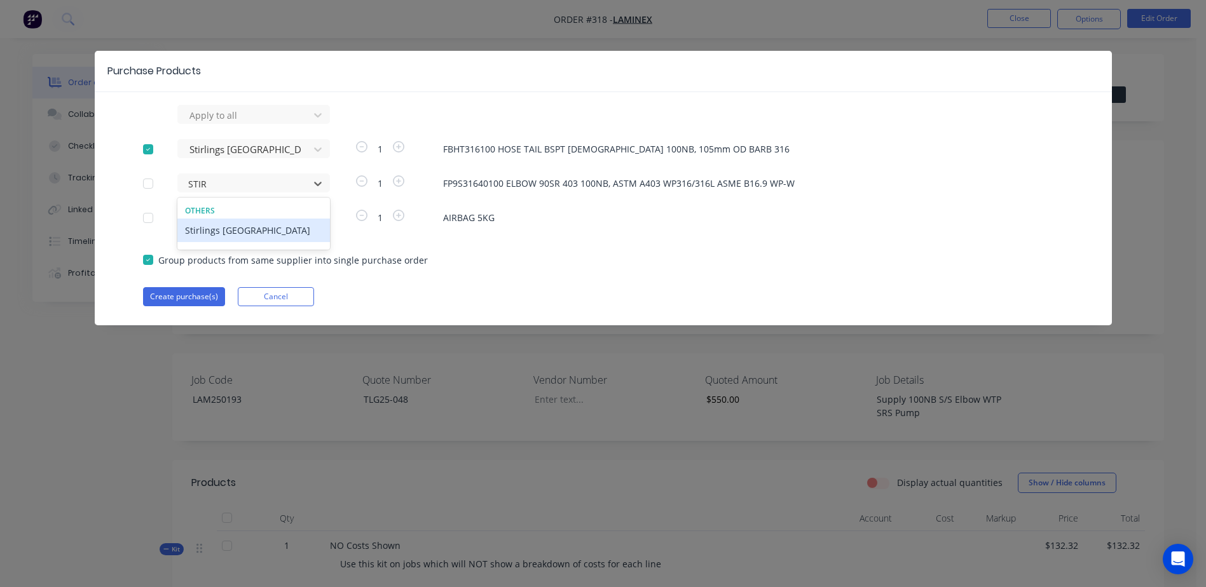
click at [237, 228] on div "Stirlings Australia" at bounding box center [253, 231] width 153 height 24
click at [229, 123] on div at bounding box center [245, 115] width 114 height 16
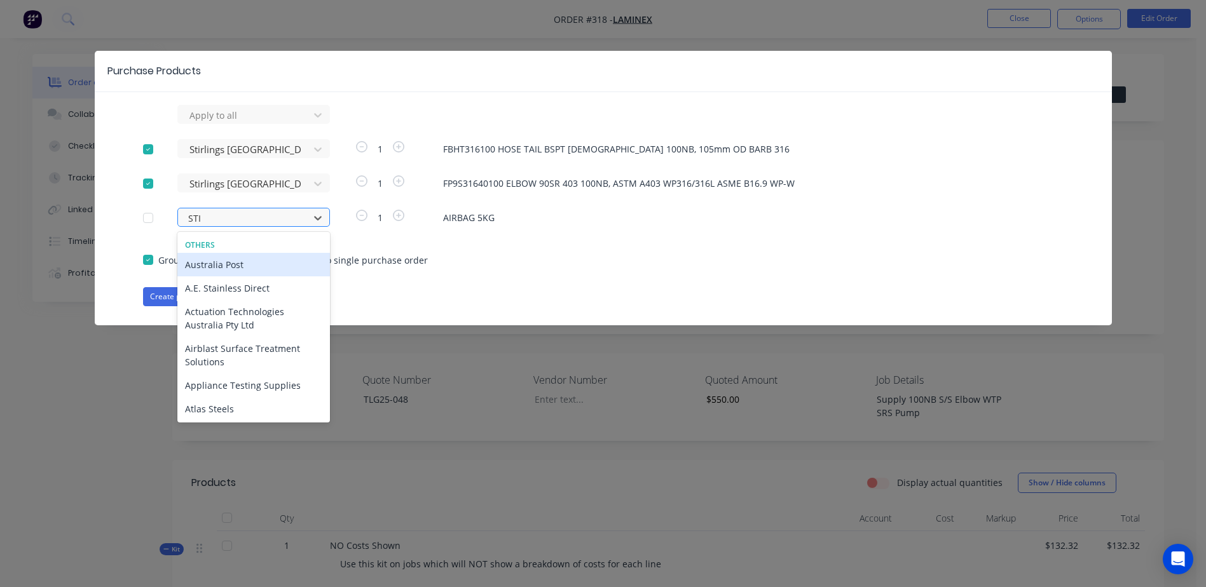
type input "STIRL"
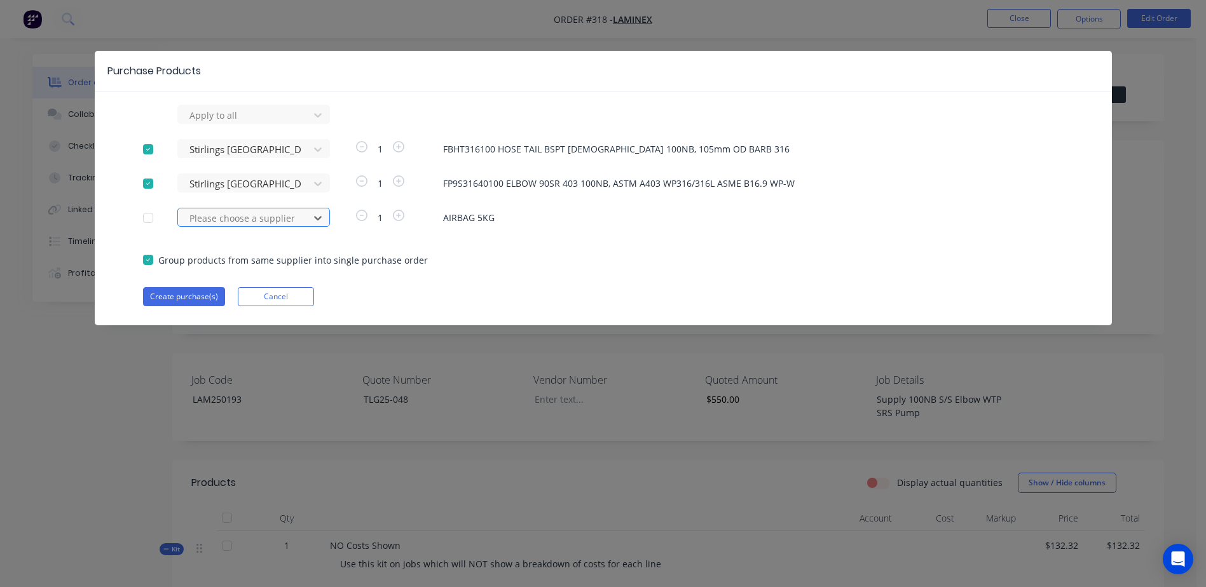
click at [213, 221] on div at bounding box center [245, 218] width 114 height 16
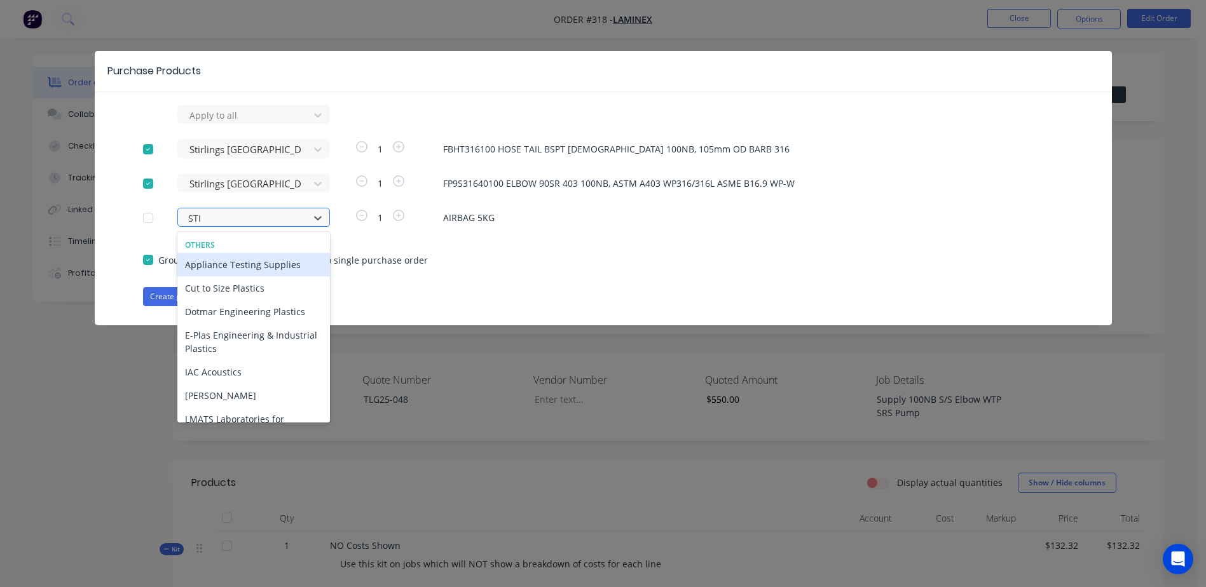
type input "STIR"
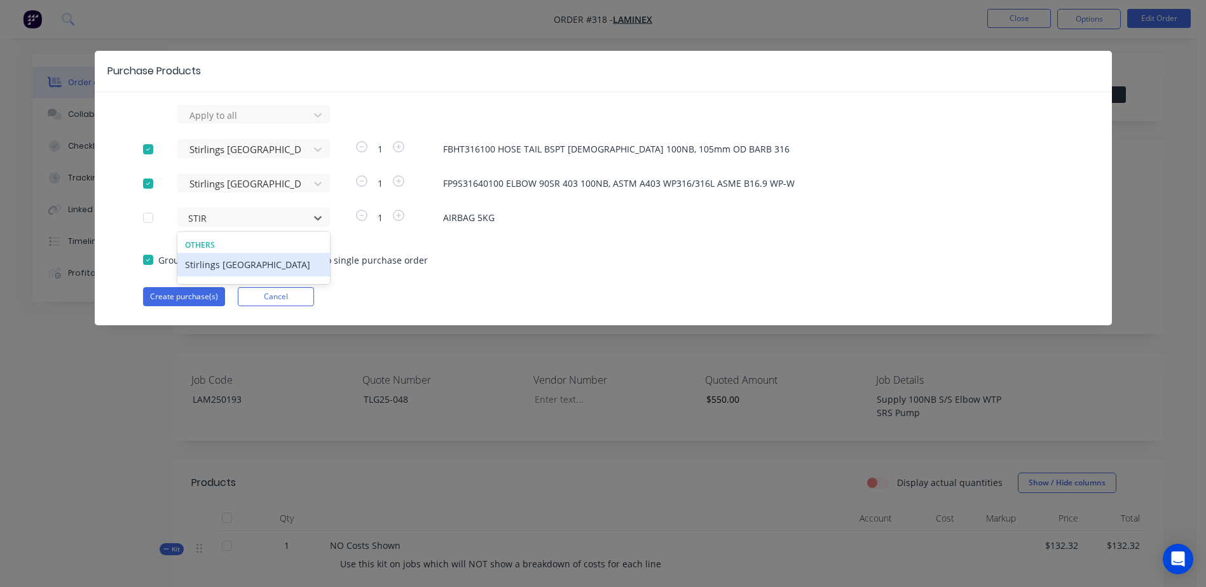
click at [233, 267] on div "Stirlings Australia" at bounding box center [253, 265] width 153 height 24
click at [196, 292] on button "Create purchase(s)" at bounding box center [184, 296] width 82 height 19
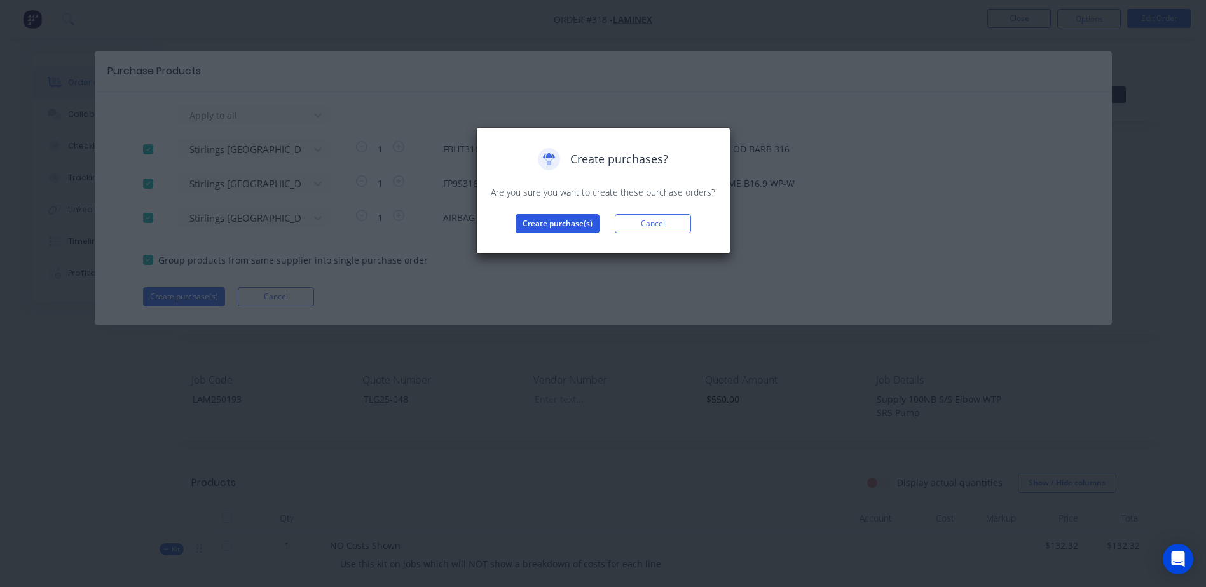
click at [552, 232] on button "Create purchase(s)" at bounding box center [557, 223] width 84 height 19
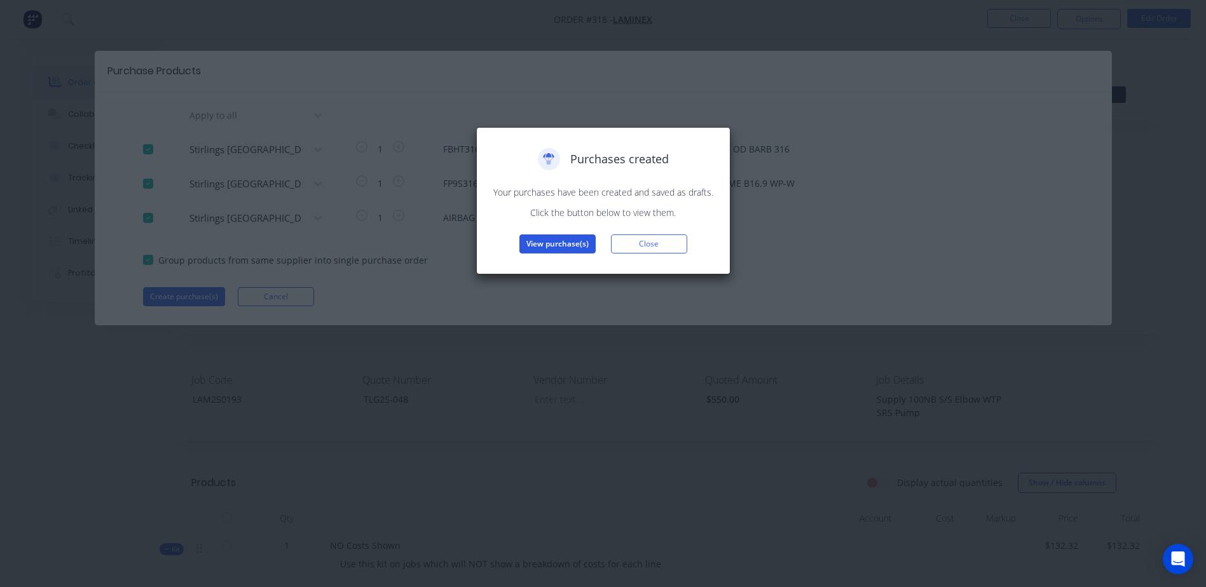
click at [563, 246] on button "View purchase(s)" at bounding box center [557, 244] width 76 height 19
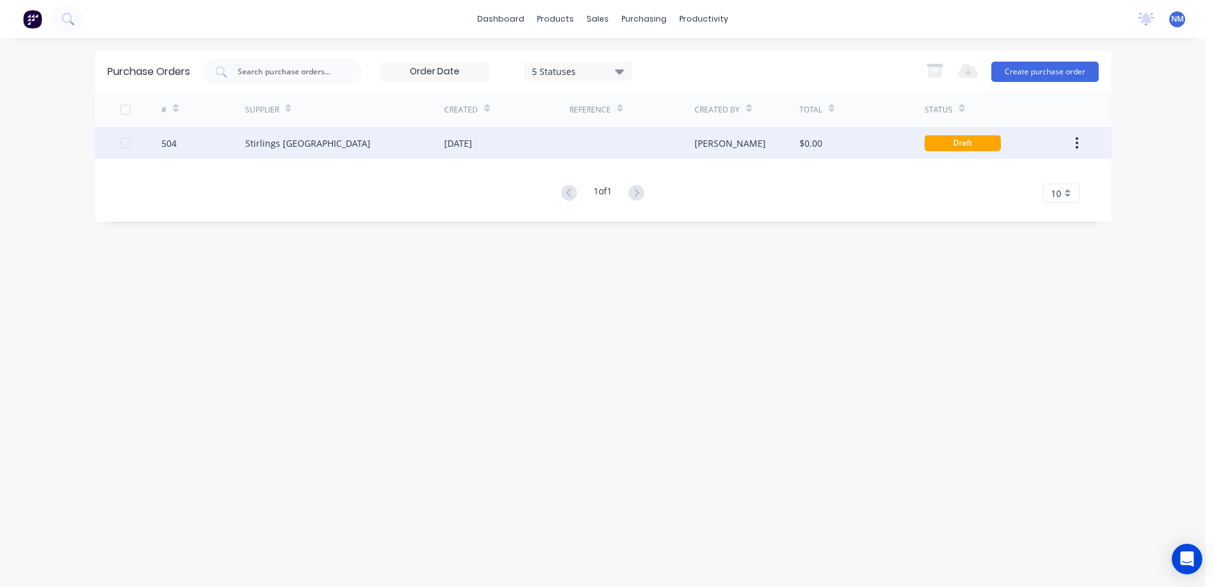
click at [842, 149] on div "$0.00" at bounding box center [862, 143] width 125 height 32
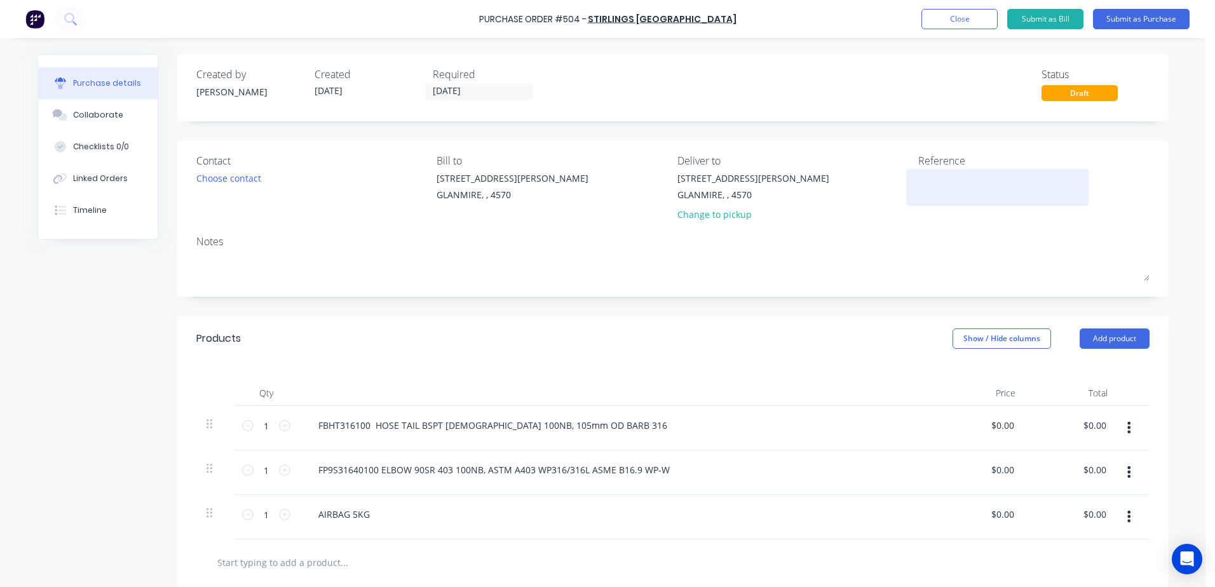
click at [923, 185] on textarea at bounding box center [997, 186] width 159 height 29
type textarea "l"
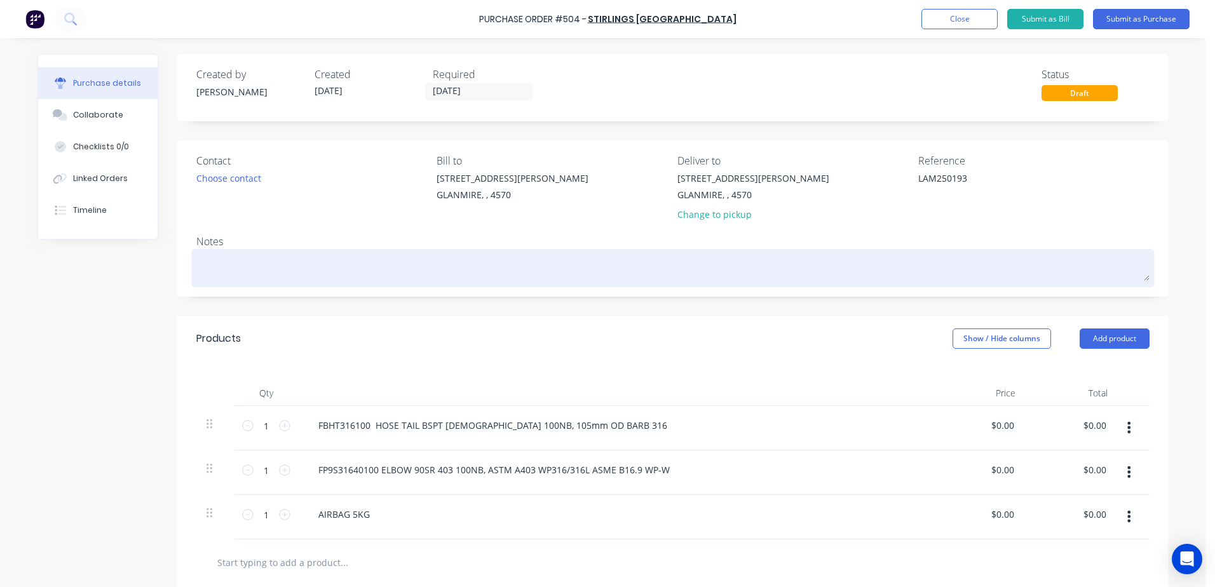
type textarea "LAM250193"
type textarea "x"
type textarea "LAM250193"
click at [215, 271] on textarea at bounding box center [672, 266] width 953 height 29
type textarea "x"
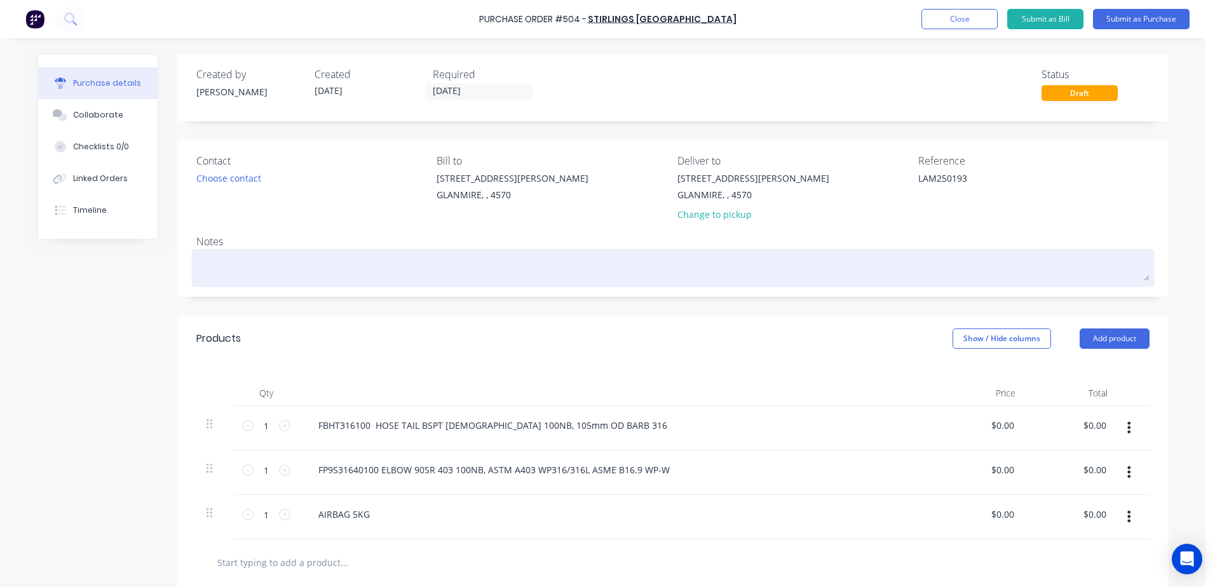
type textarea "L"
type textarea "x"
type textarea "LA"
type textarea "x"
type textarea "LAM"
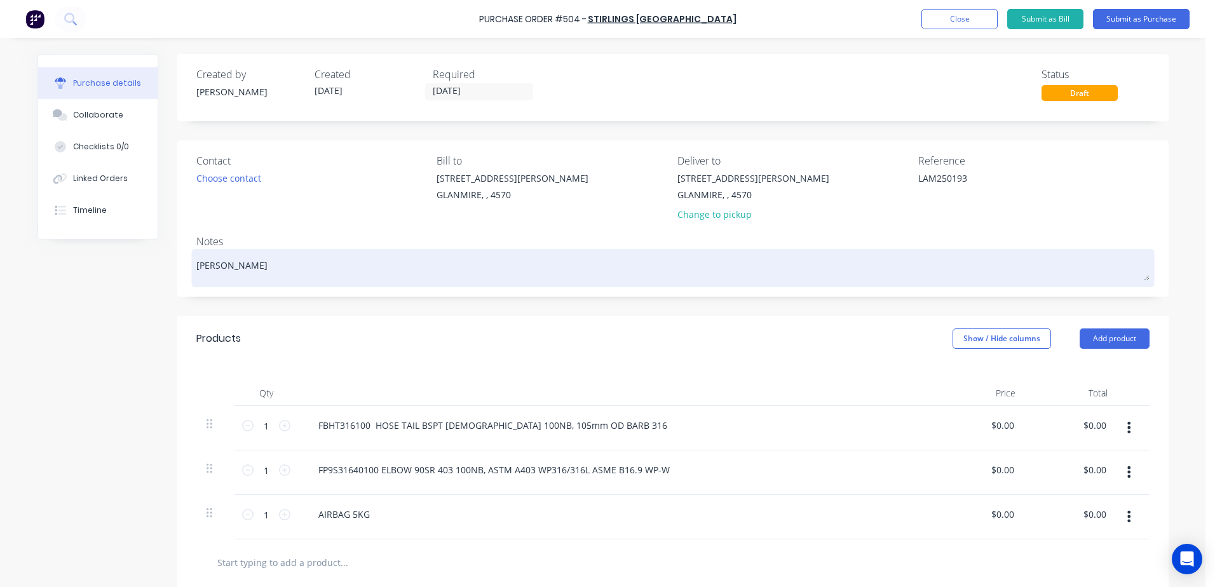
type textarea "x"
type textarea "LAM2"
type textarea "x"
type textarea "LAM25"
type textarea "x"
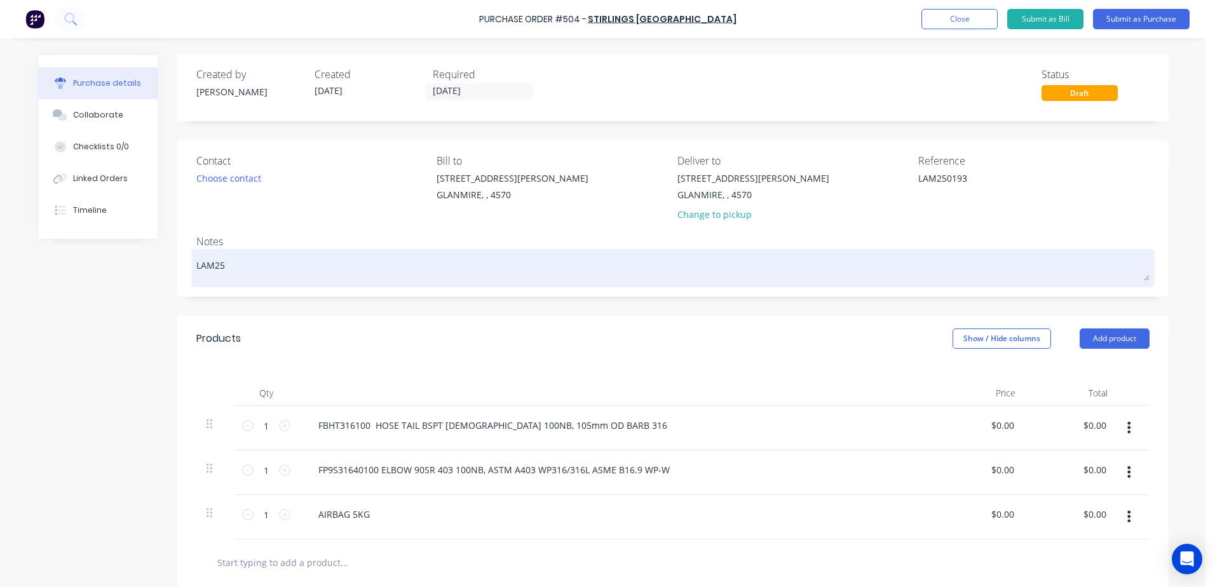
type textarea "LAM250"
type textarea "x"
type textarea "LAM2501"
type textarea "x"
type textarea "LAM25019"
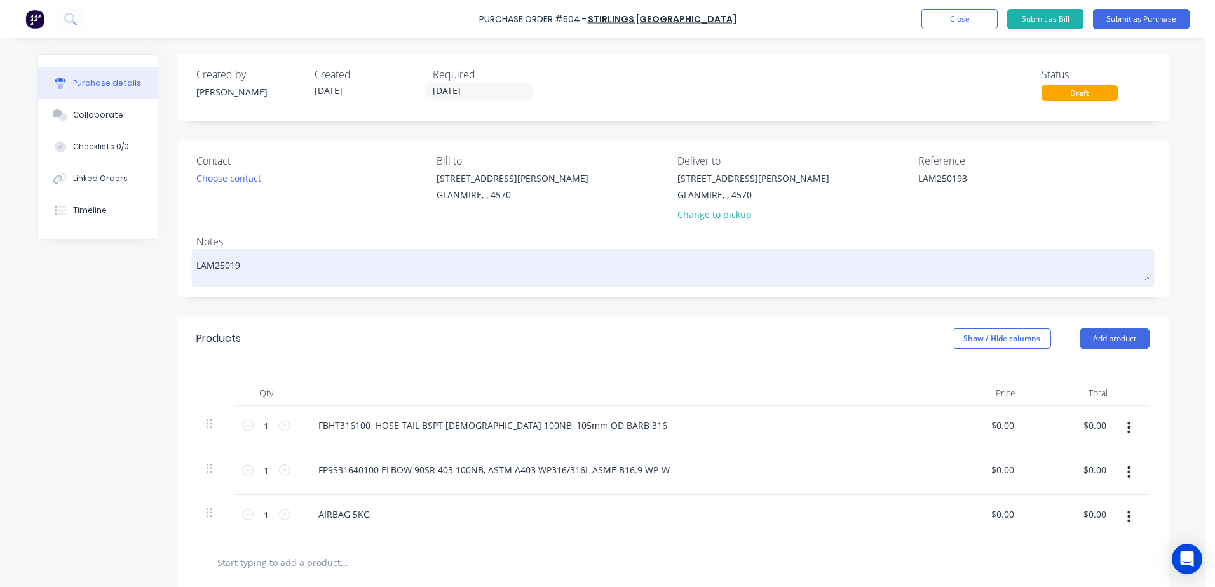
type textarea "x"
type textarea "LAM250193"
type textarea "x"
type textarea "LAM250193"
type textarea "x"
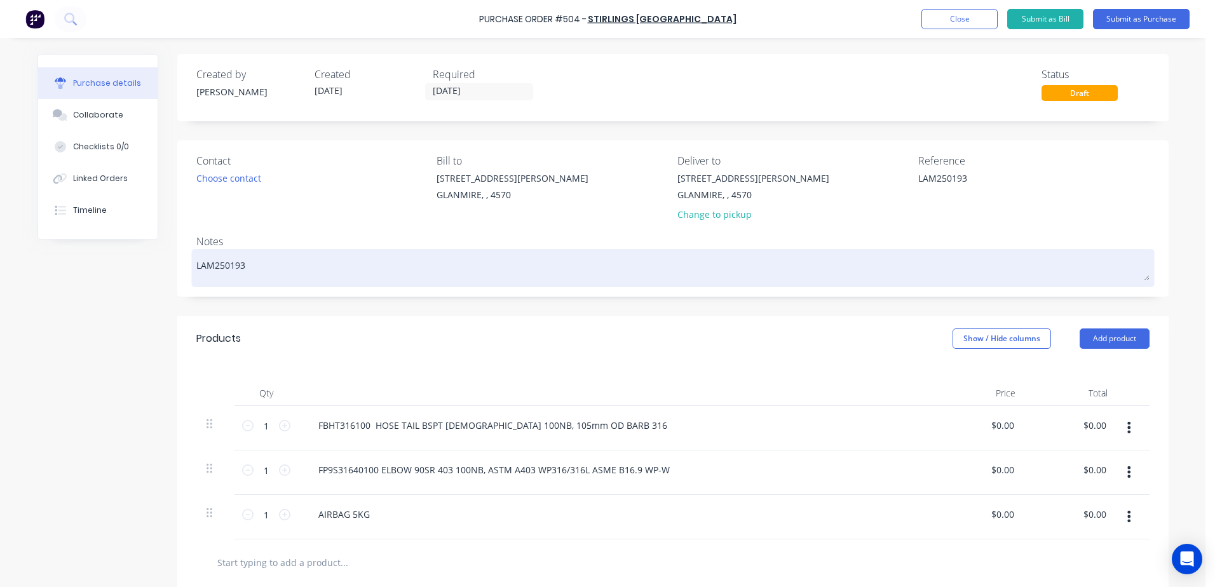
type textarea "LAM250193 -"
type textarea "x"
type textarea "LAM250193 -"
type textarea "x"
type textarea "LAM250193 - j"
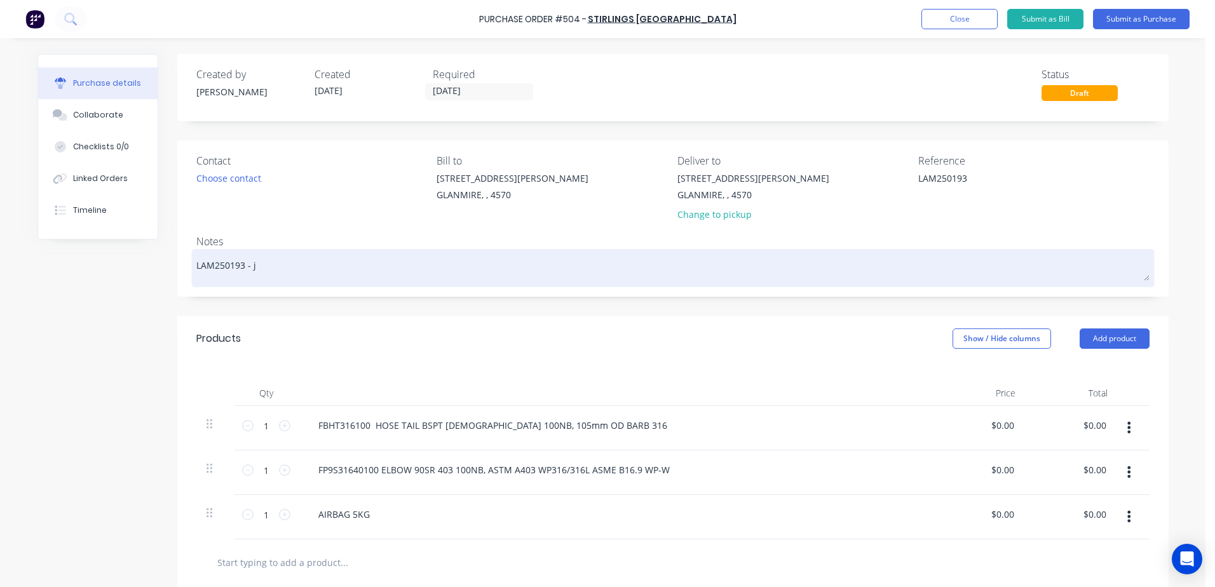
type textarea "x"
type textarea "LAM250193 - ja"
type textarea "x"
type textarea "LAM250193 - jas"
type textarea "x"
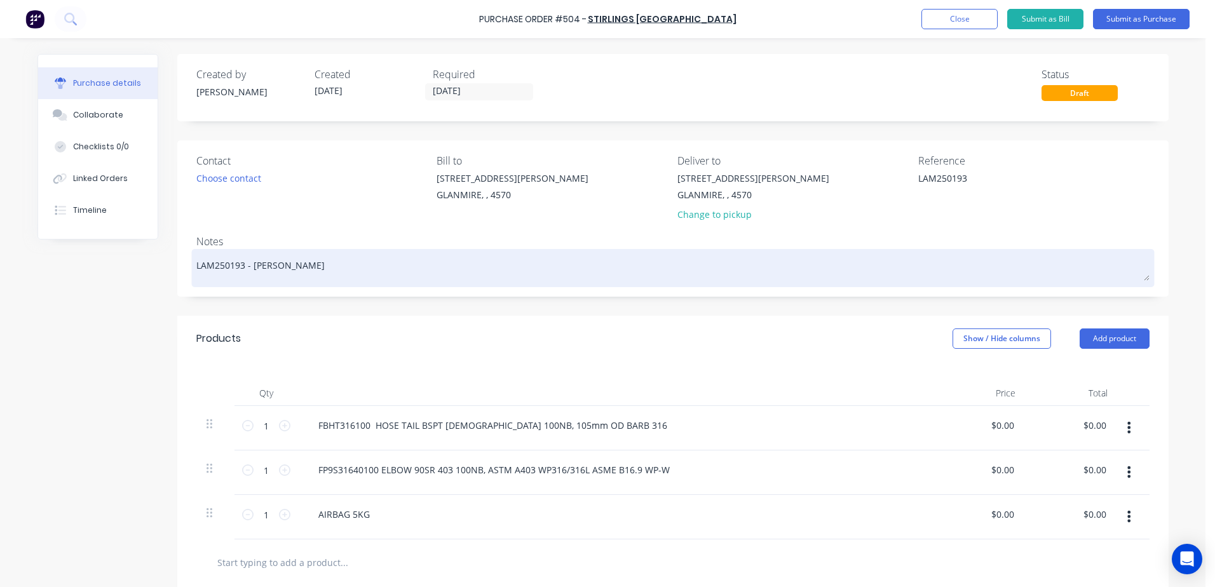
type textarea "LAM250193 - jaso"
type textarea "x"
type textarea "LAM250193 - jason"
type textarea "x"
type textarea "LAM250193 - jason"
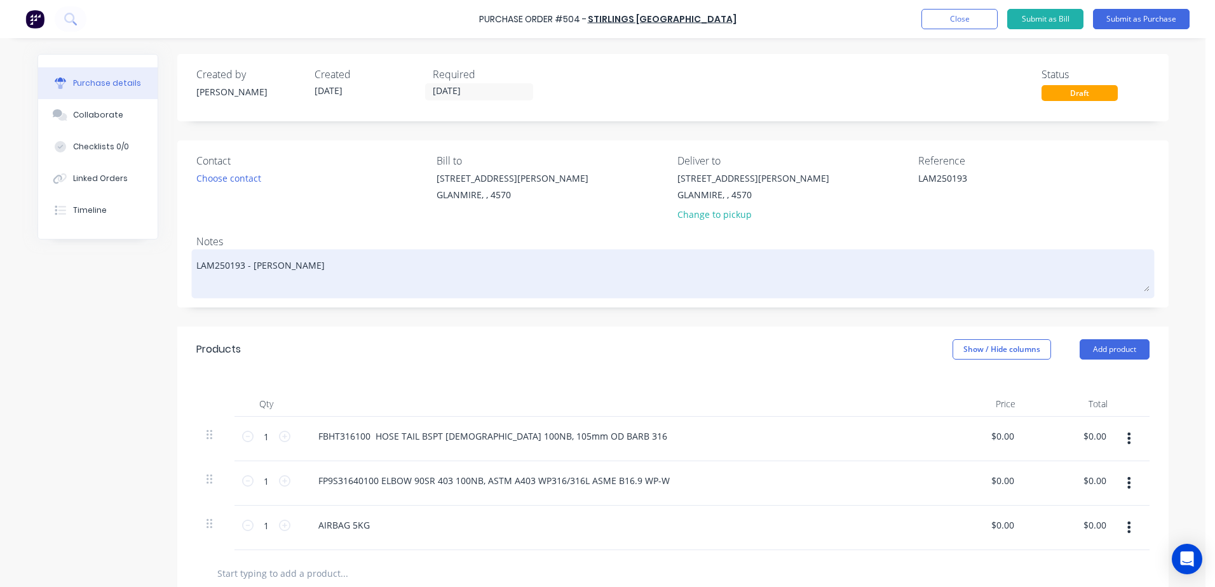
type textarea "x"
type textarea "LAM250193 - jason Q"
type textarea "x"
type textarea "LAM250193 - jason Qu"
type textarea "x"
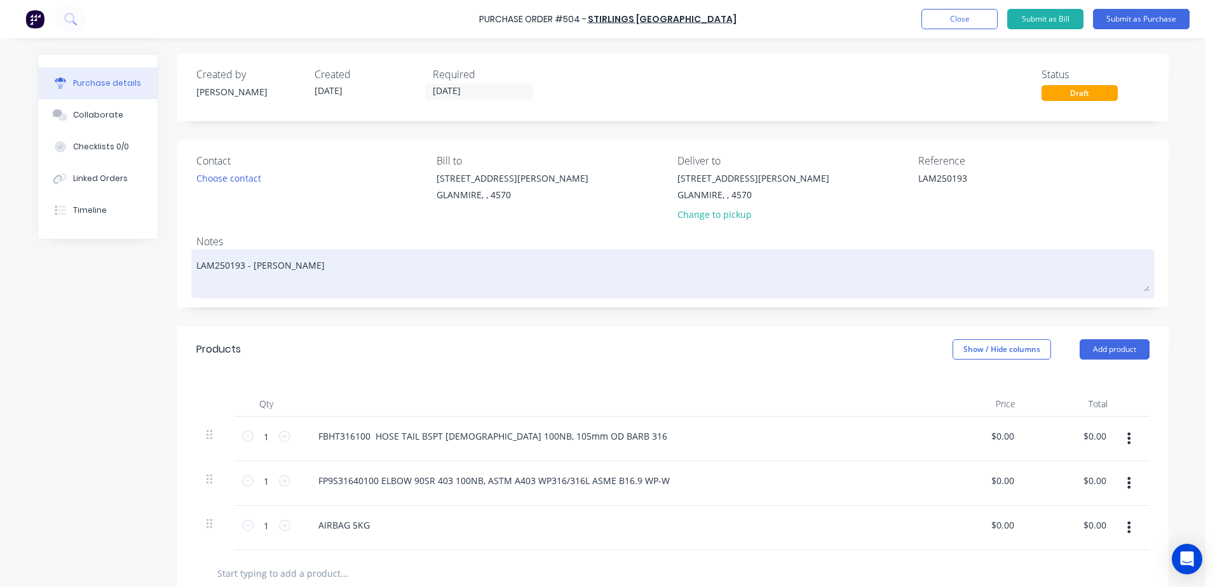
type textarea "LAM250193 - jason Quo"
type textarea "x"
type textarea "LAM250193 - jason Quot"
type textarea "x"
type textarea "LAM250193 - jason Quote"
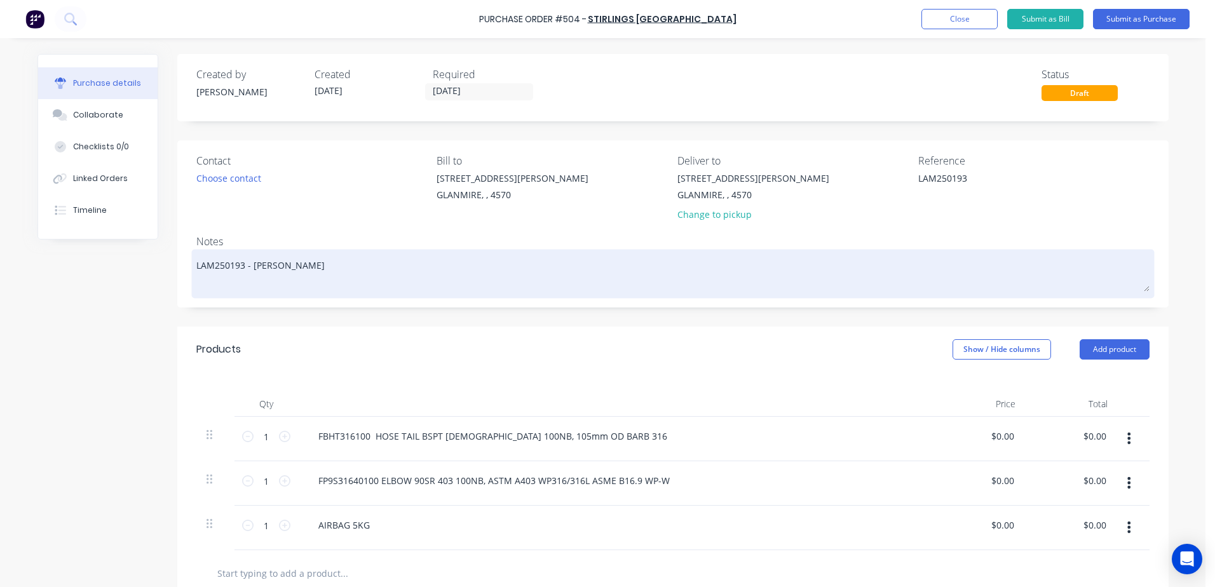
type textarea "x"
type textarea "LAM250193 - jason Quote"
type textarea "x"
type textarea "LAM250193 - jason Quote -"
type textarea "x"
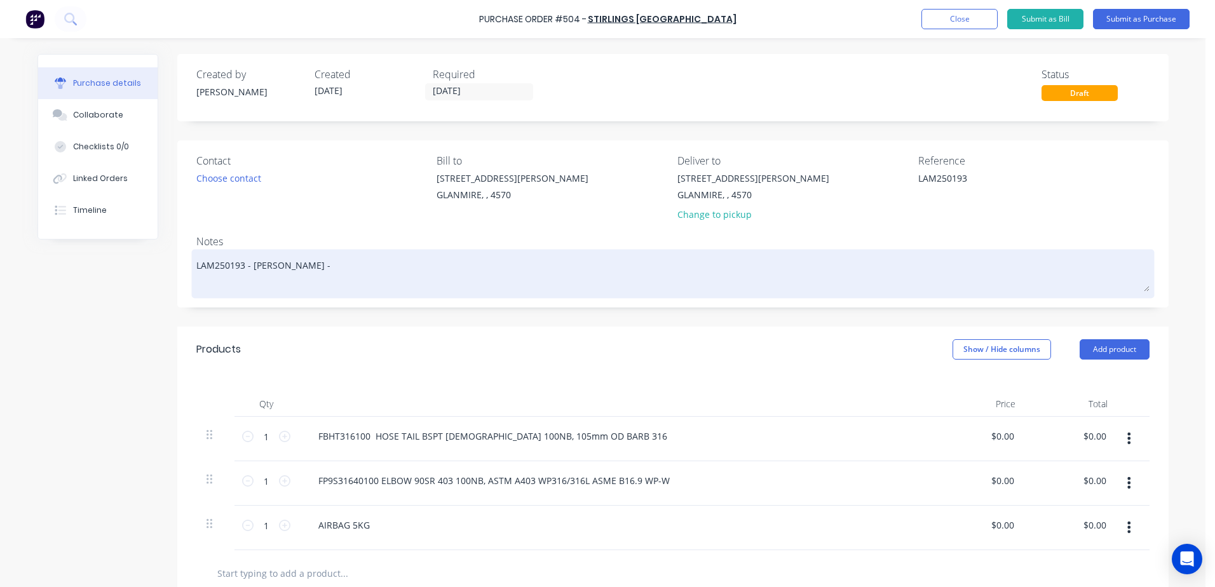
type textarea "LAM250193 - jason Quote -"
type textarea "x"
type textarea "LAM250193 - jason Quote - 1"
type textarea "x"
type textarea "LAM250193 - jason Quote - 16"
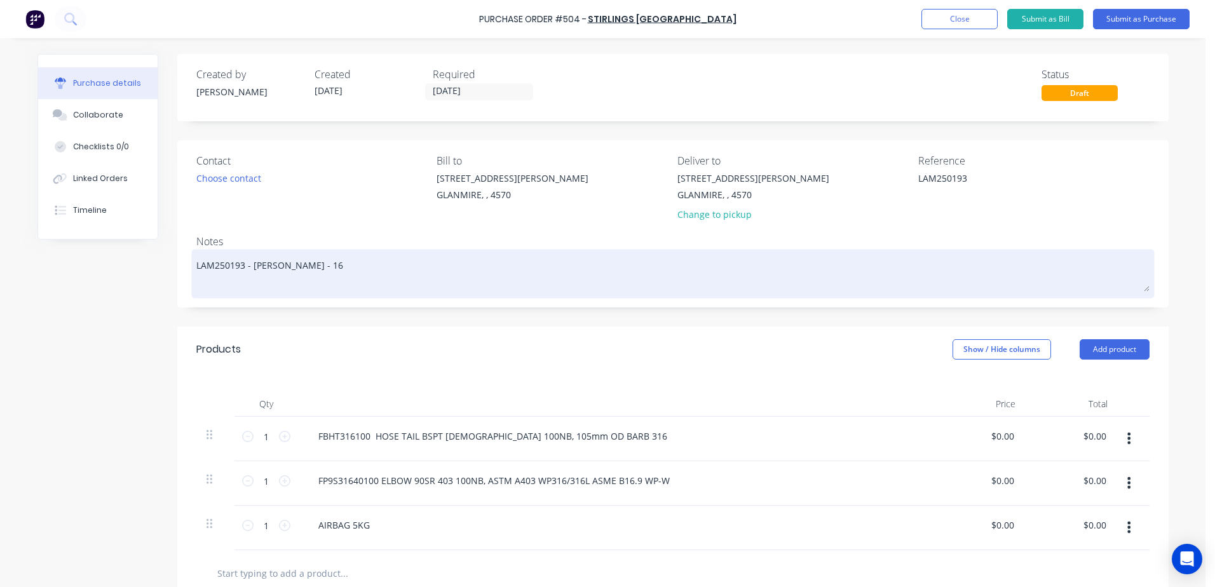
type textarea "x"
type textarea "LAM250193 - jason Quote - 163"
type textarea "x"
type textarea "LAM250193 - jason Quote - 16304"
type textarea "x"
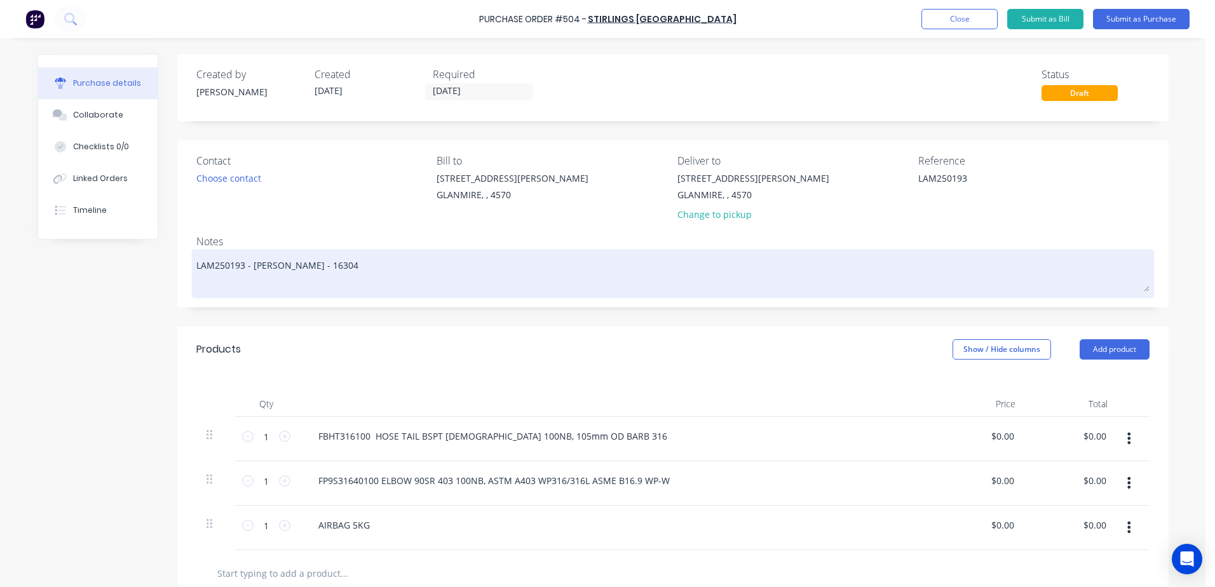
type textarea "LAM250193 - jason Quote - 163046"
type textarea "x"
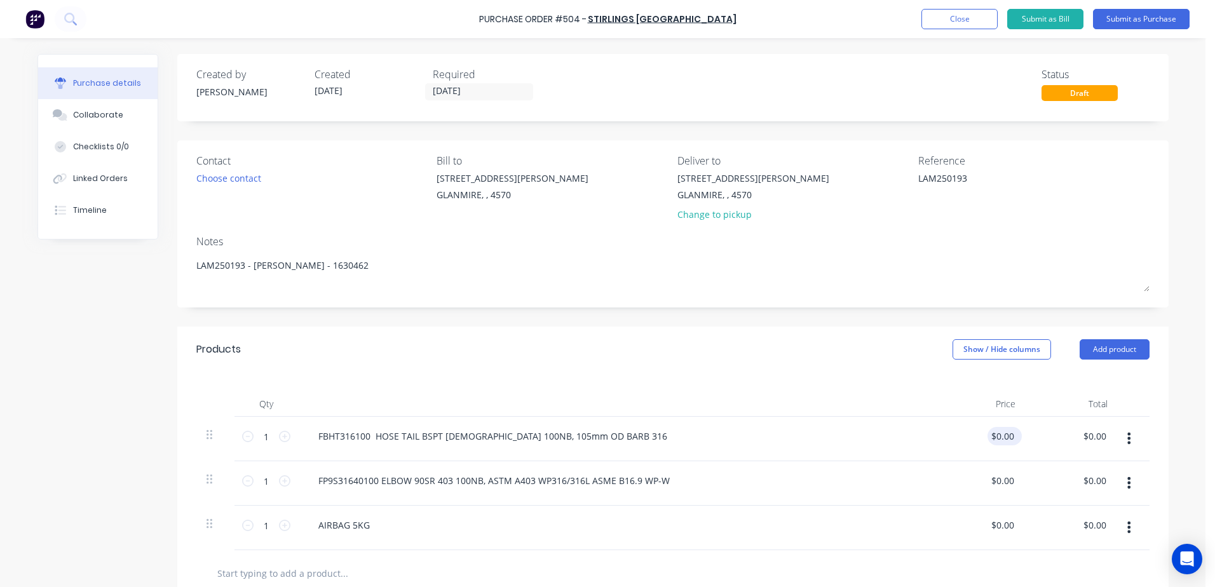
type textarea "LAM250193 - jason Quote - 1630462"
type textarea "x"
type textarea "LAM250193 - jason Quote - 1630462"
click at [992, 440] on input "0.0000" at bounding box center [1002, 436] width 29 height 18
type input ".0000"
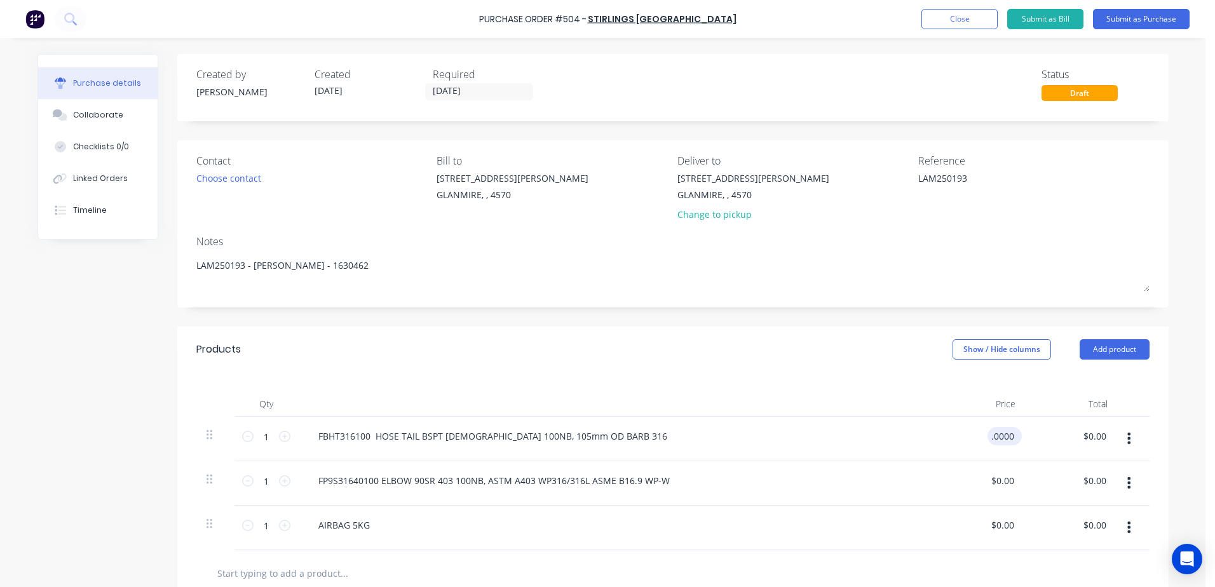
type textarea "x"
drag, startPoint x: 1011, startPoint y: 437, endPoint x: 906, endPoint y: 453, distance: 105.3
click at [906, 453] on div "1 1 FBHT316100 HOSE TAIL BSPT MALE 100NB, 105mm OD BARB 316 .0000 .0000 $0.00 $…" at bounding box center [672, 439] width 953 height 44
type input "51.62"
type textarea "x"
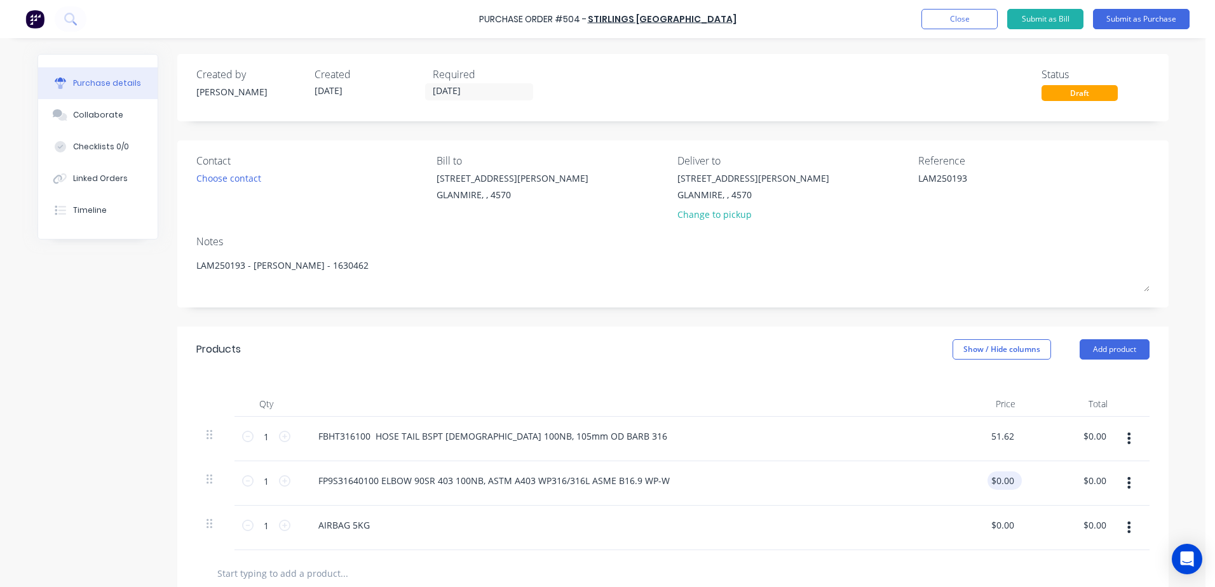
type input "$51.62"
drag, startPoint x: 1016, startPoint y: 480, endPoint x: 976, endPoint y: 483, distance: 40.8
click at [976, 483] on div "$0.00 $0.00" at bounding box center [980, 483] width 92 height 44
drag, startPoint x: 976, startPoint y: 483, endPoint x: 903, endPoint y: 500, distance: 75.1
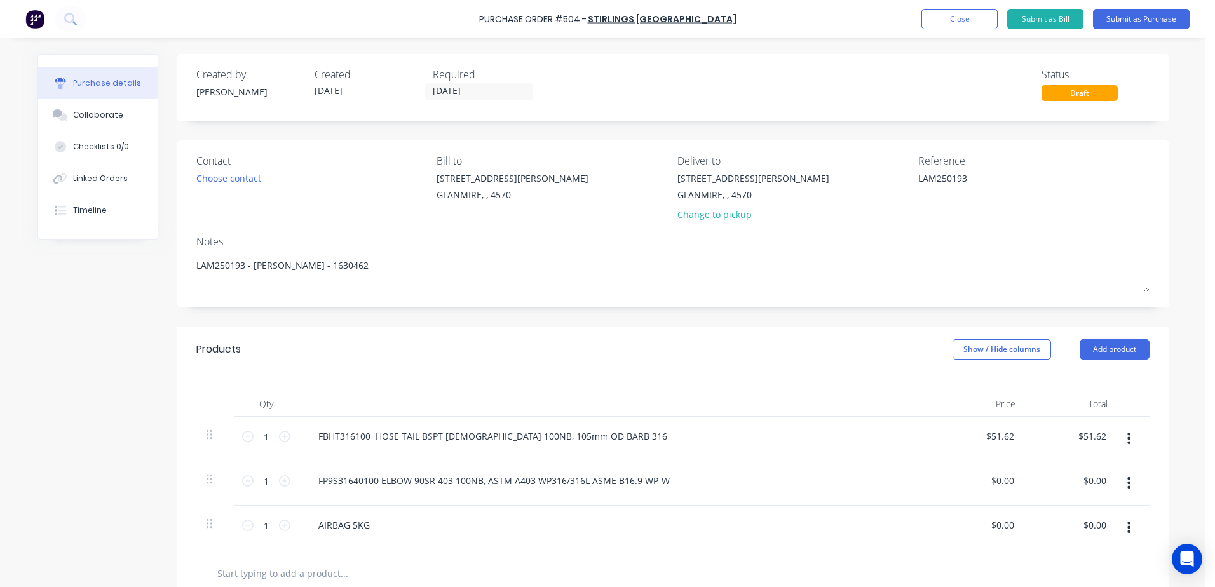
click at [903, 500] on div "FP9S31640100 ELBOW 90SR 403 100NB, ASTM A403 WP316/316L ASME B16.9 WP-W" at bounding box center [616, 483] width 636 height 44
type textarea "x"
drag, startPoint x: 990, startPoint y: 475, endPoint x: 1140, endPoint y: 481, distance: 150.1
click at [1140, 481] on div "1 1 FP9S31640100 ELBOW 90SR 403 100NB, ASTM A403 WP316/316L ASME B16.9 WP-W 0.0…" at bounding box center [672, 483] width 953 height 44
type input "0"
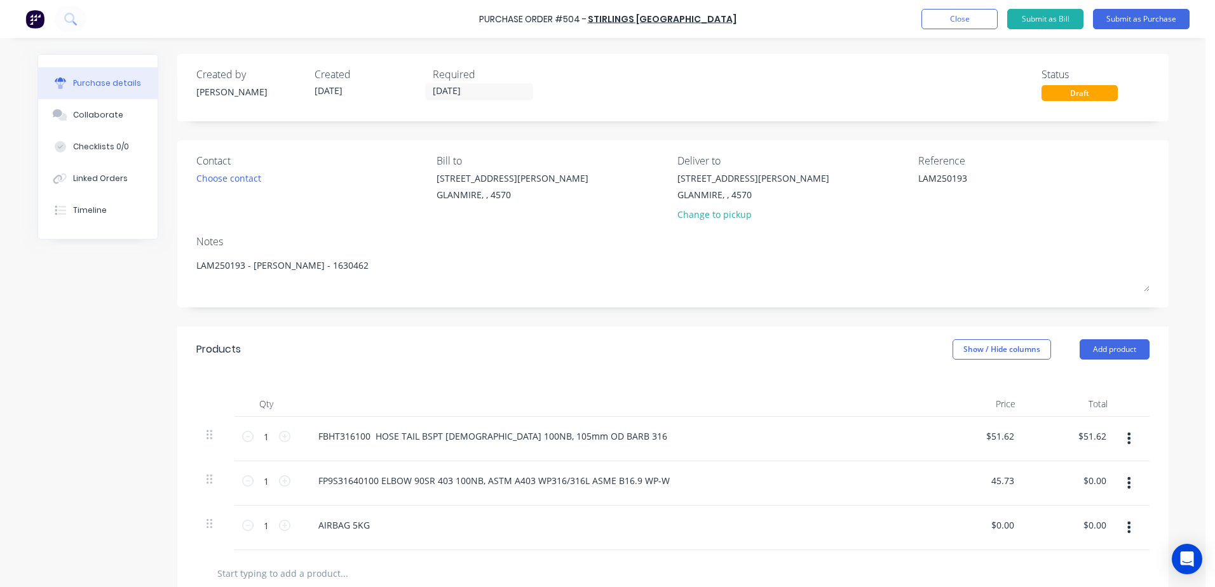
type input "45.73"
type textarea "x"
type input "$45.73"
drag, startPoint x: 984, startPoint y: 527, endPoint x: 1059, endPoint y: 534, distance: 75.3
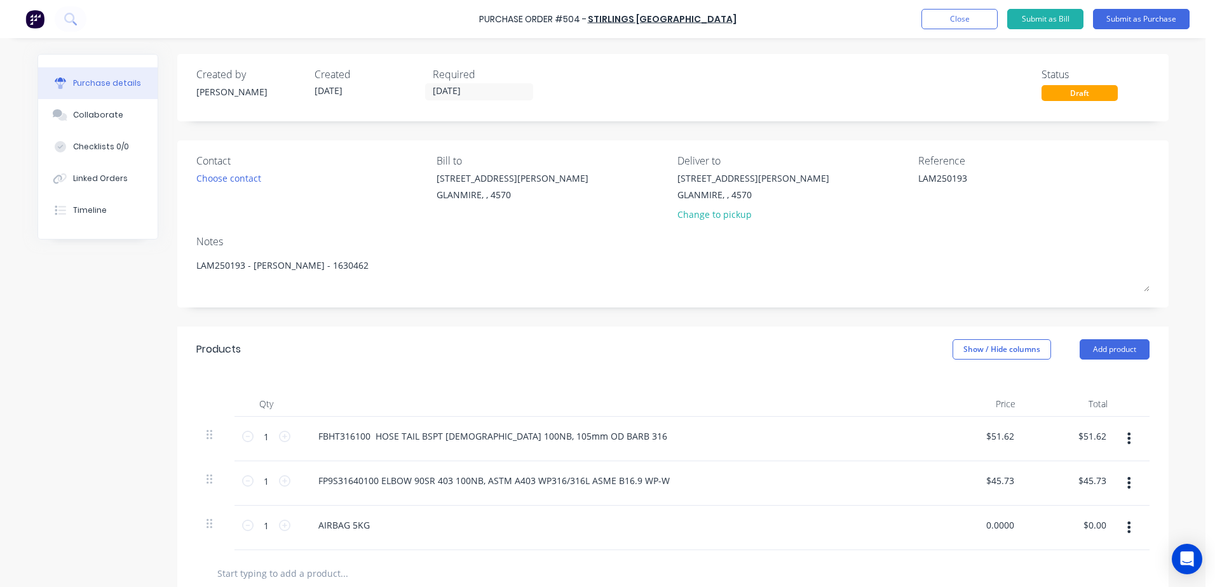
click at [1059, 534] on div "1 1 AIRBAG 5KG 0.0000 0.0000 $0.00 $0.00" at bounding box center [672, 528] width 953 height 44
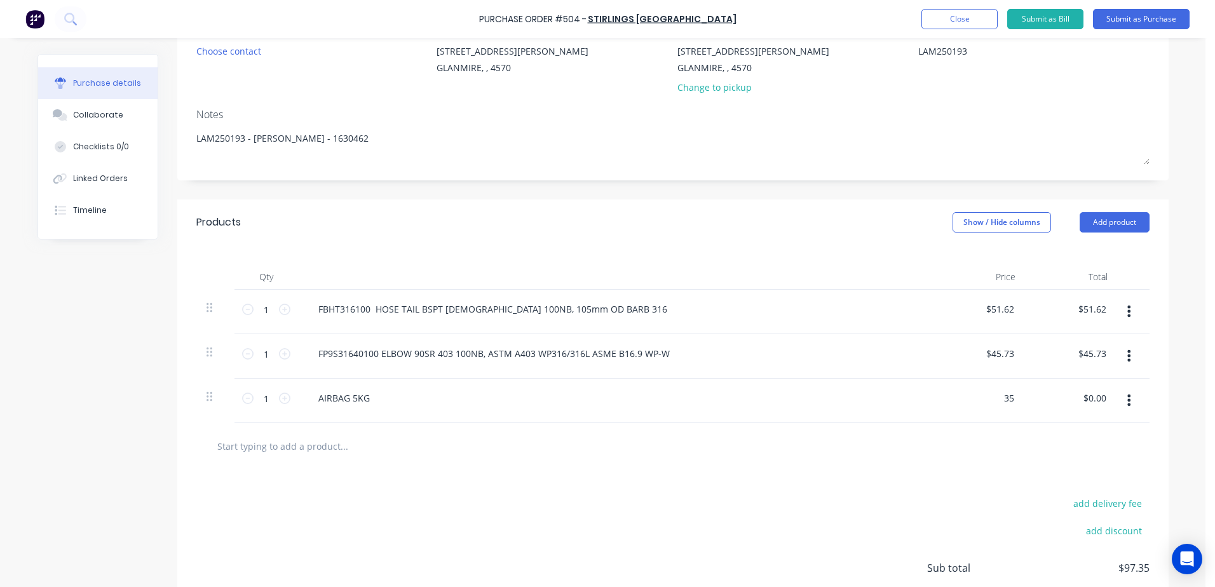
type input "35"
type textarea "x"
type input "$35.00"
click at [517, 404] on div "AIRBAG 5KG" at bounding box center [615, 398] width 615 height 18
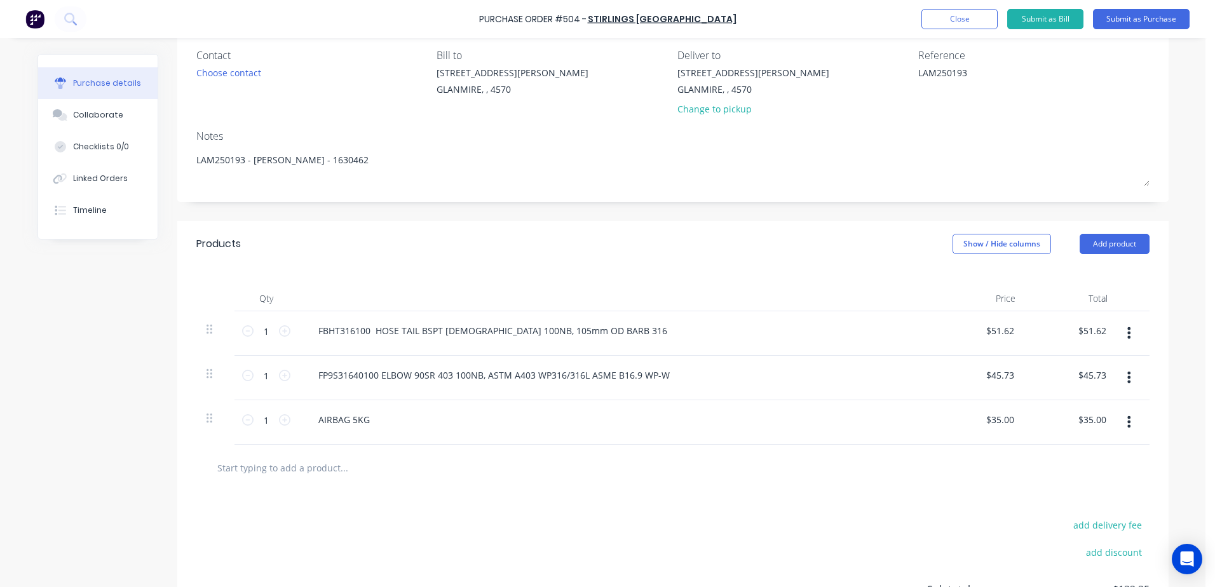
scroll to position [104, 0]
type textarea "x"
drag, startPoint x: 1096, startPoint y: 376, endPoint x: 1172, endPoint y: 366, distance: 76.3
click at [1172, 366] on div "Purchase details Collaborate Checklists 0/0 Linked Orders Timeline Created by n…" at bounding box center [603, 170] width 1157 height 524
type input "45.74"
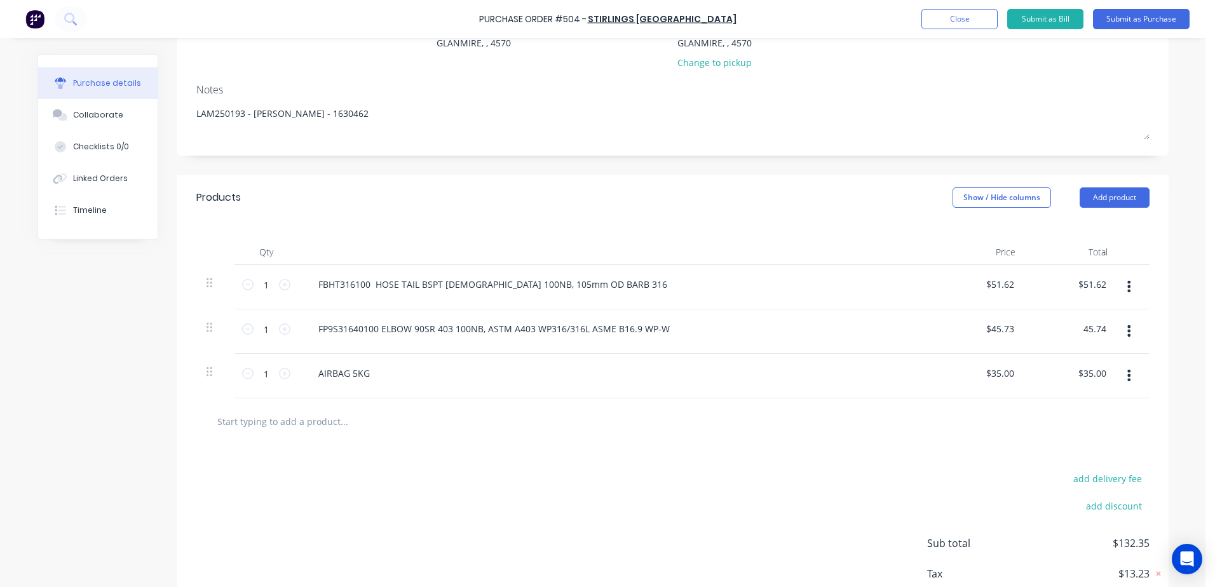
scroll to position [231, 0]
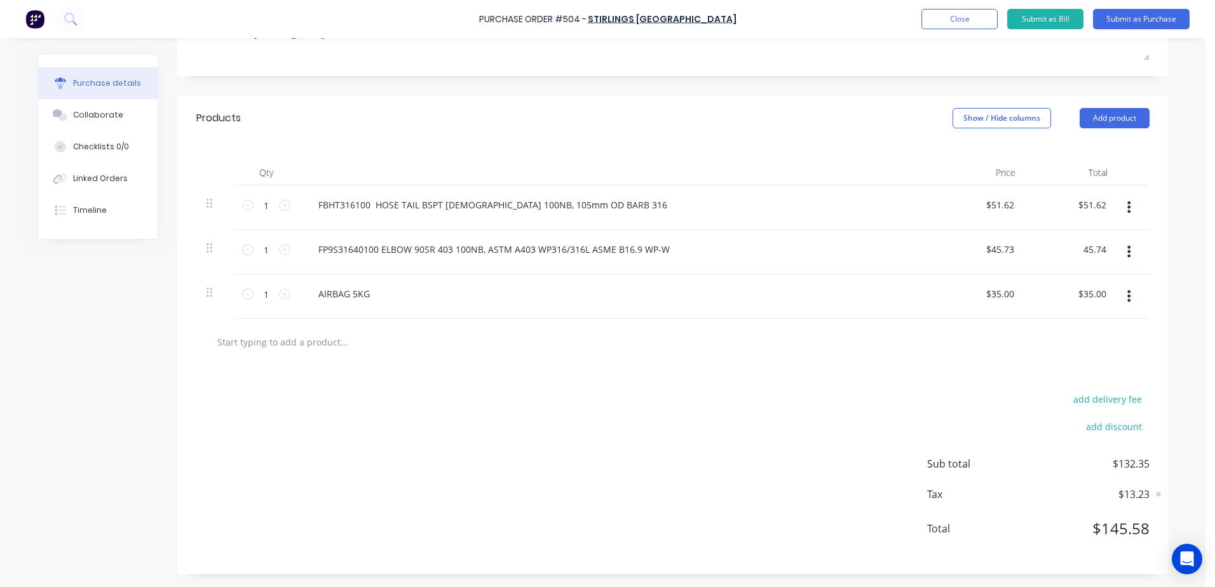
type textarea "x"
type input "$45.74"
click at [591, 310] on div "AIRBAG 5KG" at bounding box center [616, 297] width 636 height 44
click at [1117, 21] on button "Submit as Purchase" at bounding box center [1141, 19] width 97 height 20
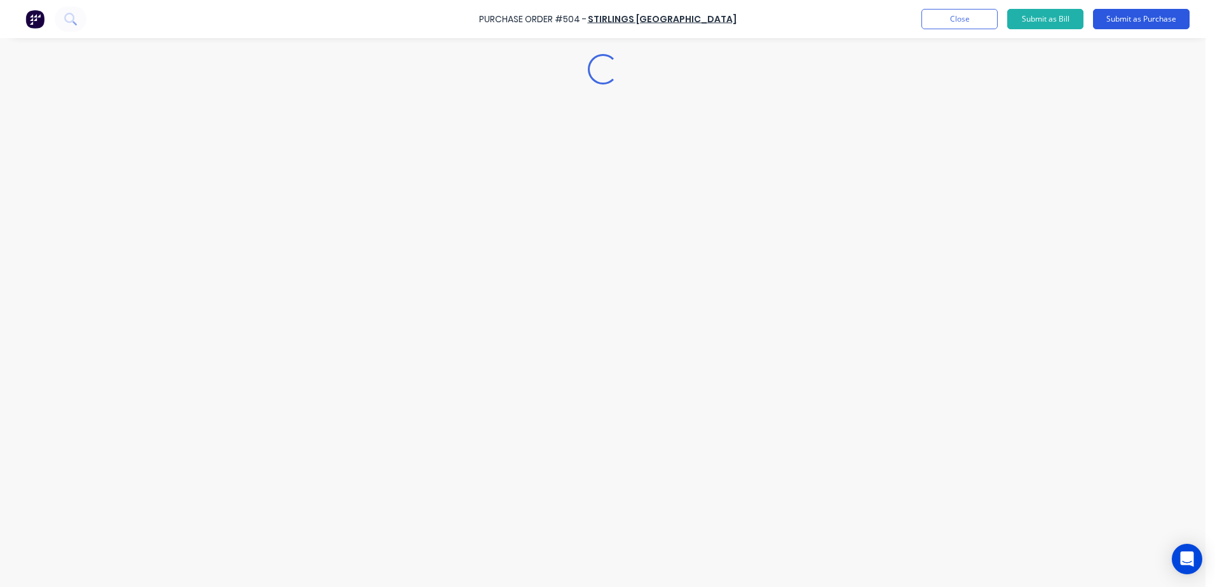
scroll to position [0, 0]
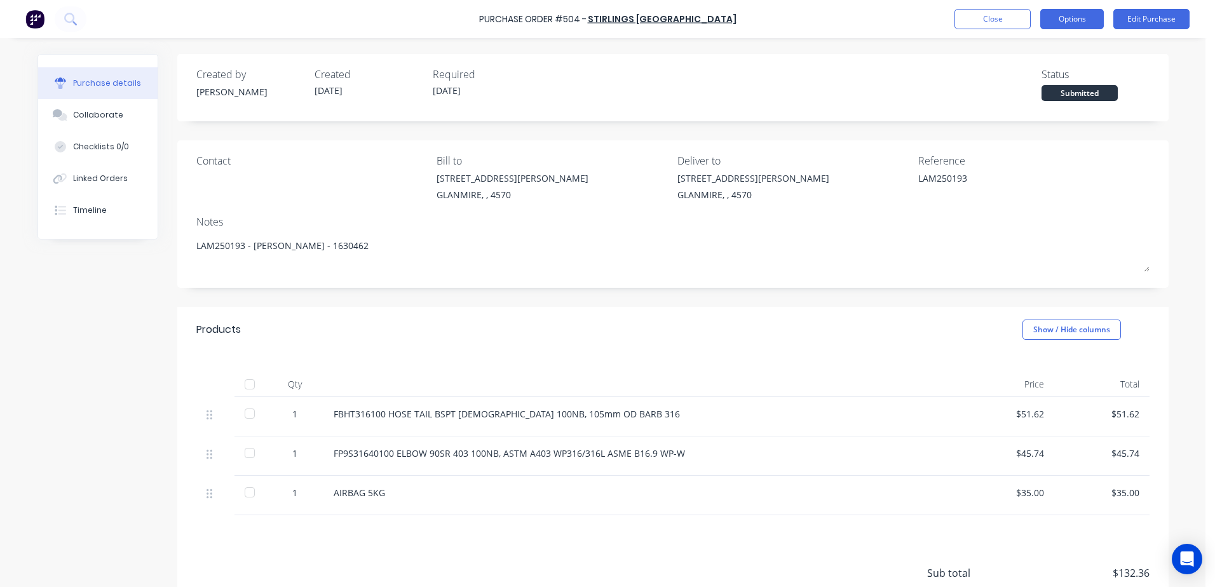
click at [1068, 20] on button "Options" at bounding box center [1072, 19] width 64 height 20
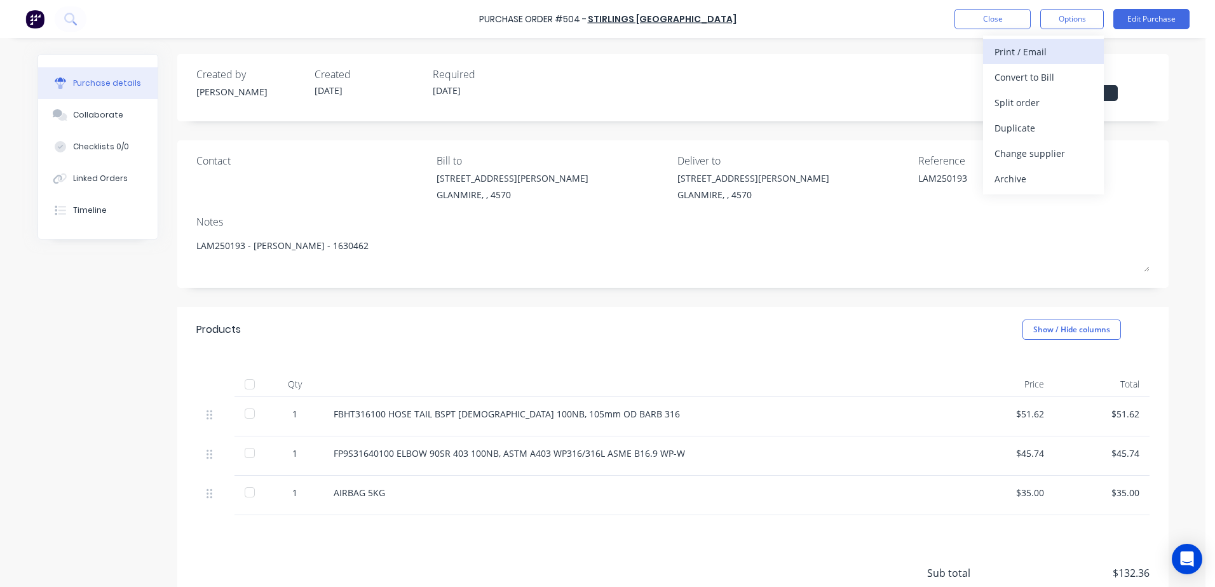
click at [1045, 53] on div "Print / Email" at bounding box center [1044, 52] width 98 height 18
click at [1020, 72] on div "With pricing" at bounding box center [1044, 77] width 98 height 18
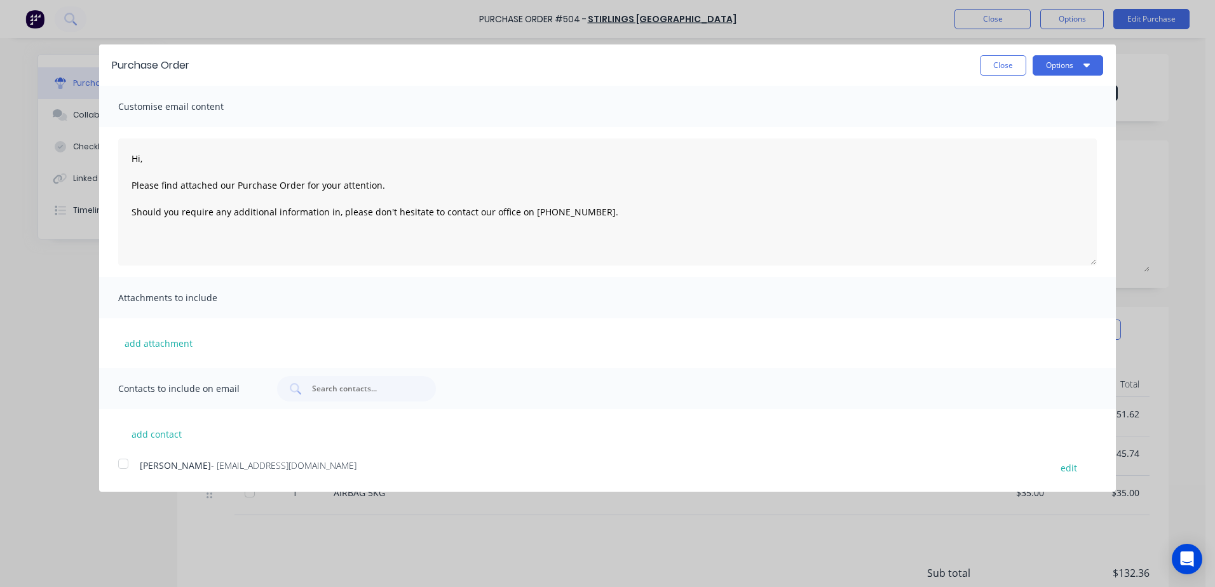
type textarea "x"
drag, startPoint x: 119, startPoint y: 467, endPoint x: 236, endPoint y: 455, distance: 117.5
click at [124, 467] on div at bounding box center [123, 463] width 25 height 25
type textarea "Hi, Please find attached our Purchase Order for your attention. Should you requ…"
click at [1069, 70] on button "Options" at bounding box center [1068, 65] width 71 height 20
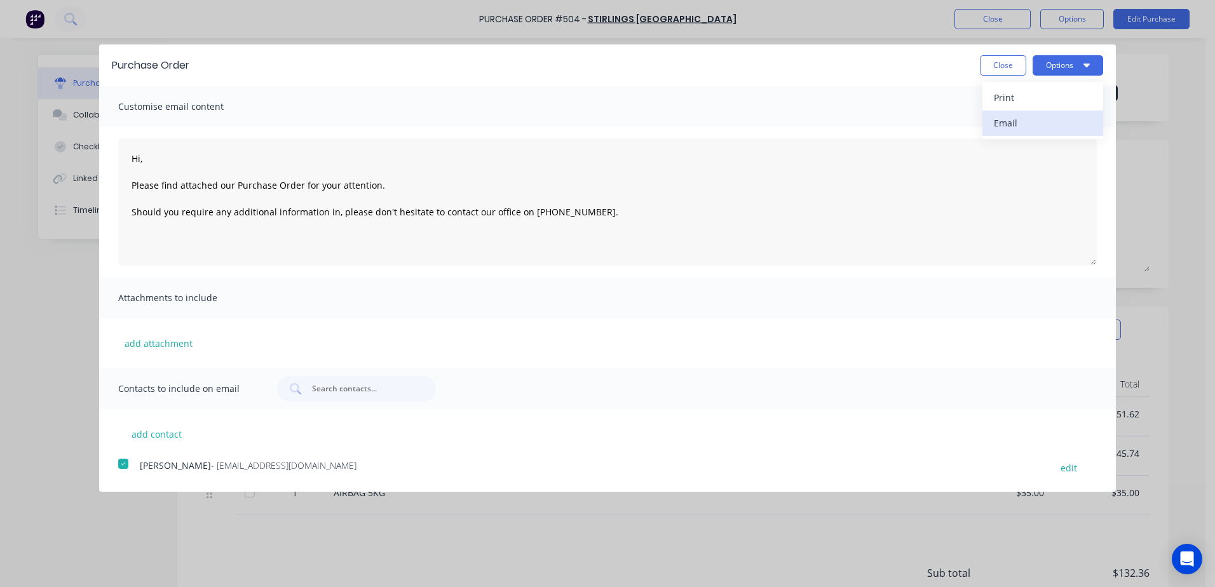
click at [1008, 121] on div "Email" at bounding box center [1043, 123] width 98 height 18
type textarea "x"
type textarea "Hi, Please find attached our Purchase Order for your attention. Should you requ…"
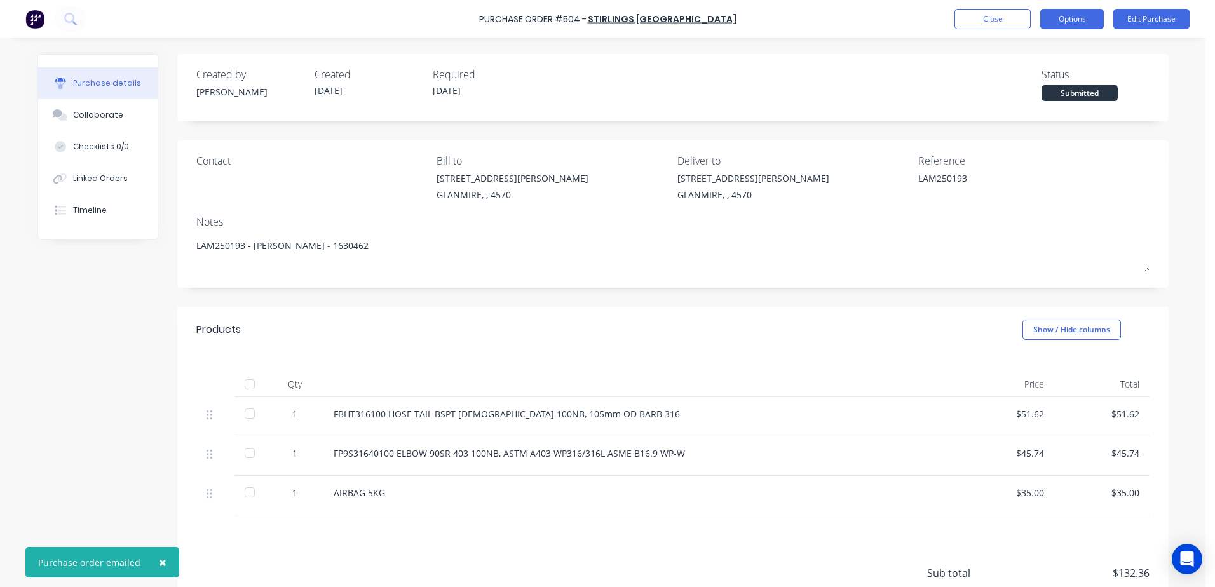
click at [1068, 18] on button "Options" at bounding box center [1072, 19] width 64 height 20
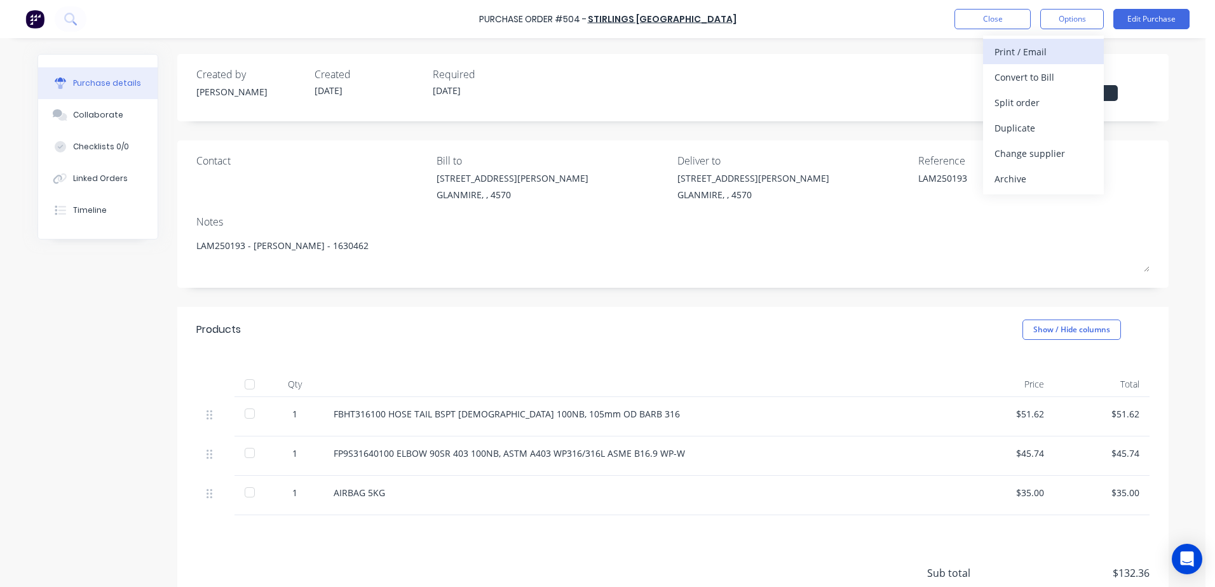
click at [998, 55] on div "Print / Email" at bounding box center [1044, 52] width 98 height 18
click at [1019, 81] on div "With pricing" at bounding box center [1044, 77] width 98 height 18
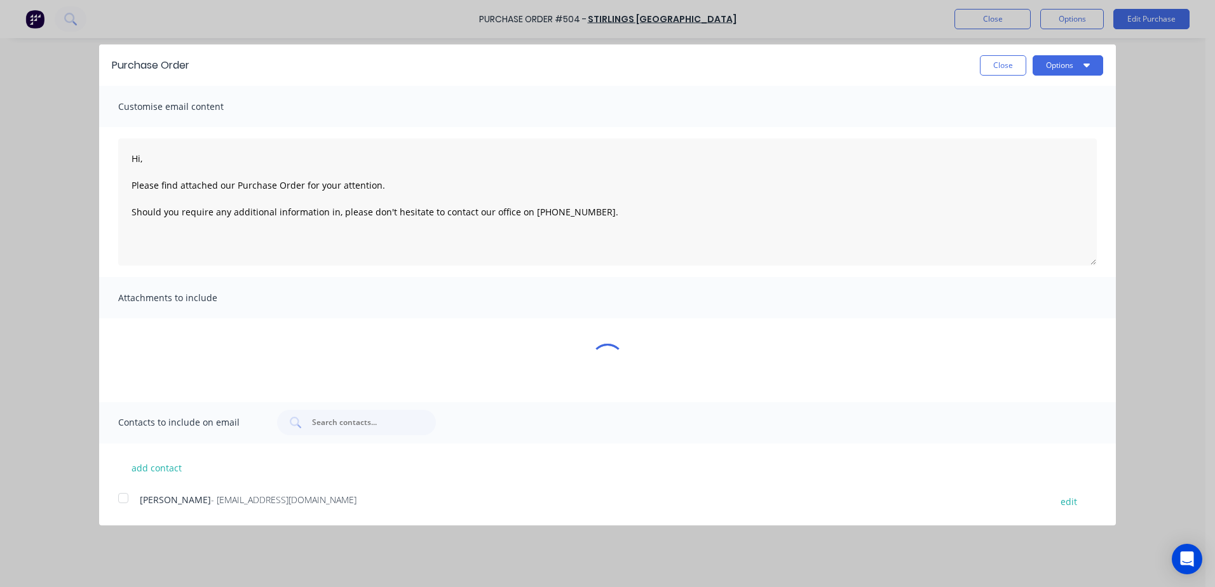
type textarea "x"
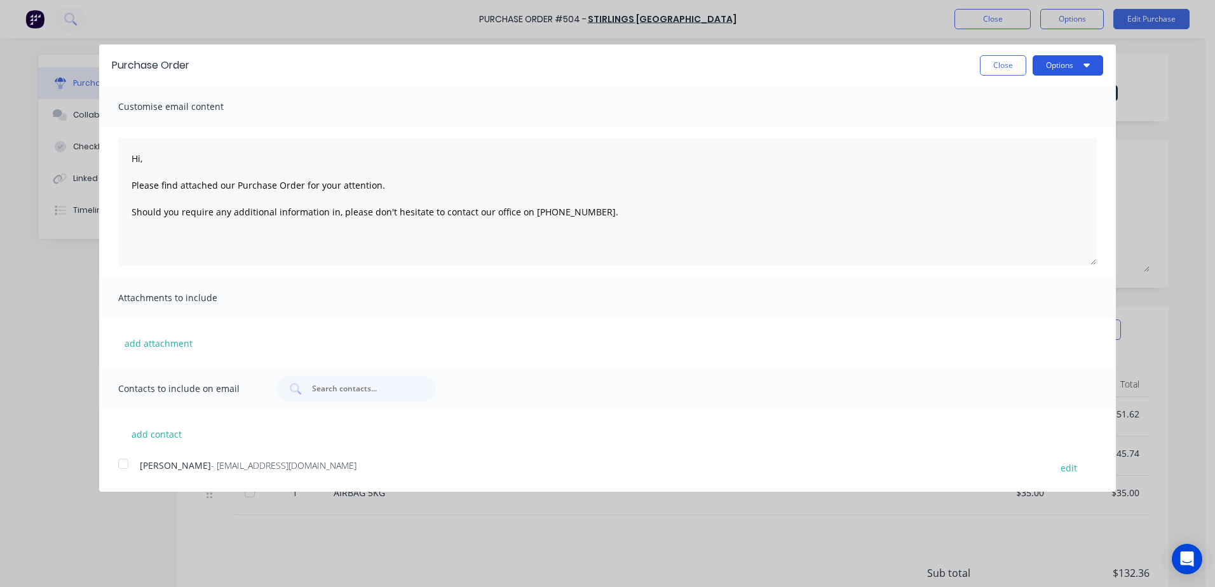
click at [1047, 67] on button "Options" at bounding box center [1068, 65] width 71 height 20
click at [1030, 91] on div "Print" at bounding box center [1043, 97] width 98 height 18
type textarea "Hi, Please find attached our Purchase Order for your attention. Should you requ…"
type textarea "x"
type textarea "Hi, Please find attached our Purchase Order for your attention. Should you requ…"
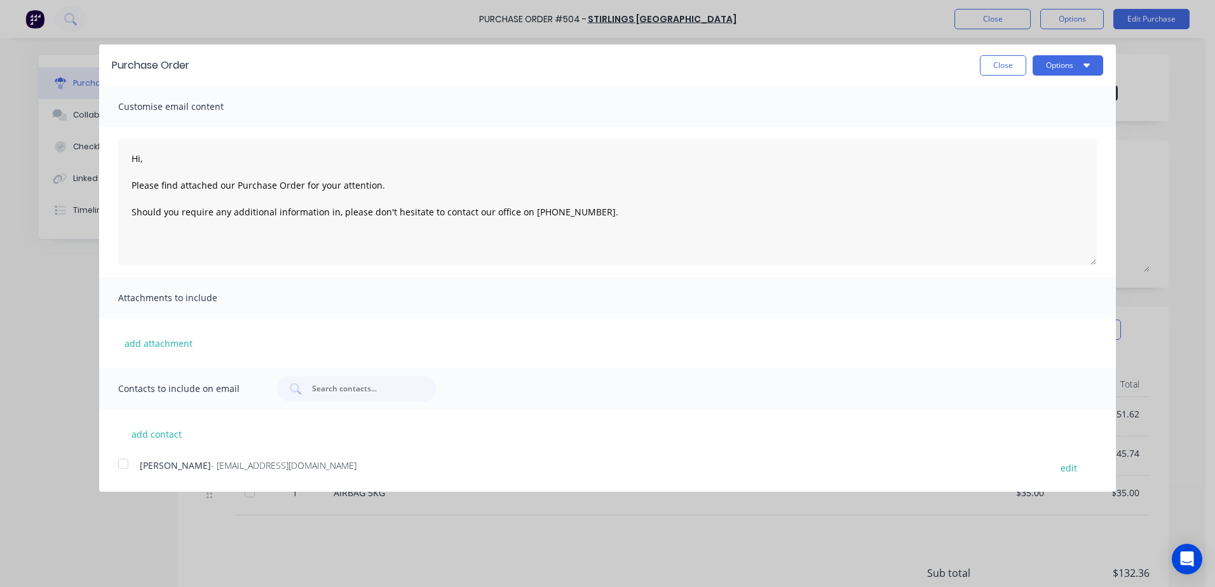
click at [986, 76] on div "Purchase Order Close Options" at bounding box center [607, 64] width 1017 height 41
click at [995, 61] on button "Close" at bounding box center [1003, 65] width 46 height 20
type textarea "x"
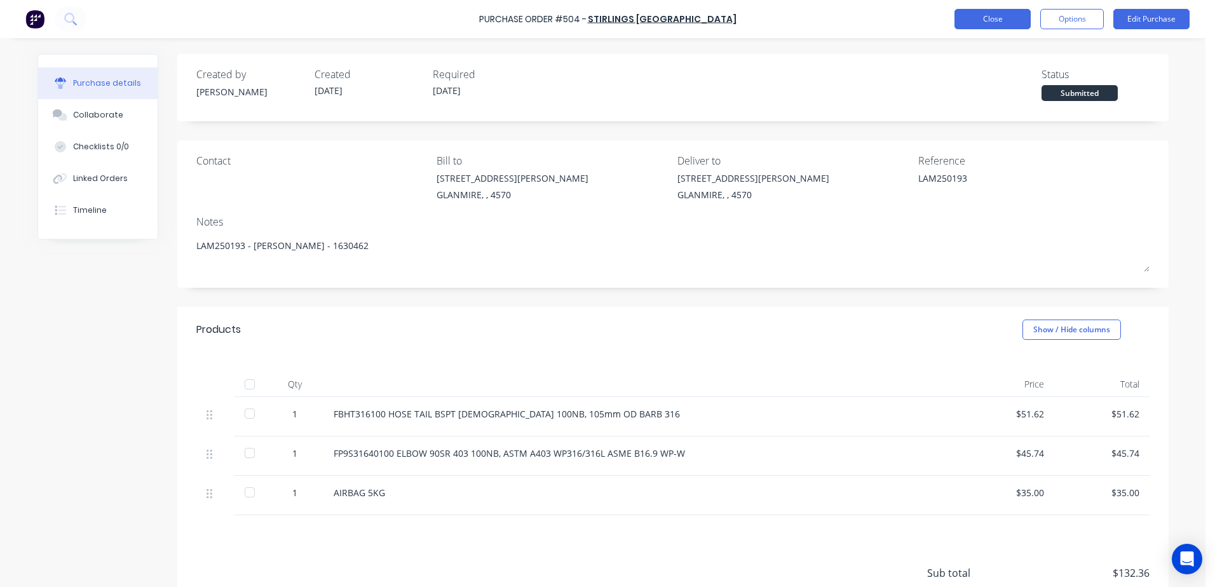
click at [986, 21] on button "Close" at bounding box center [993, 19] width 76 height 20
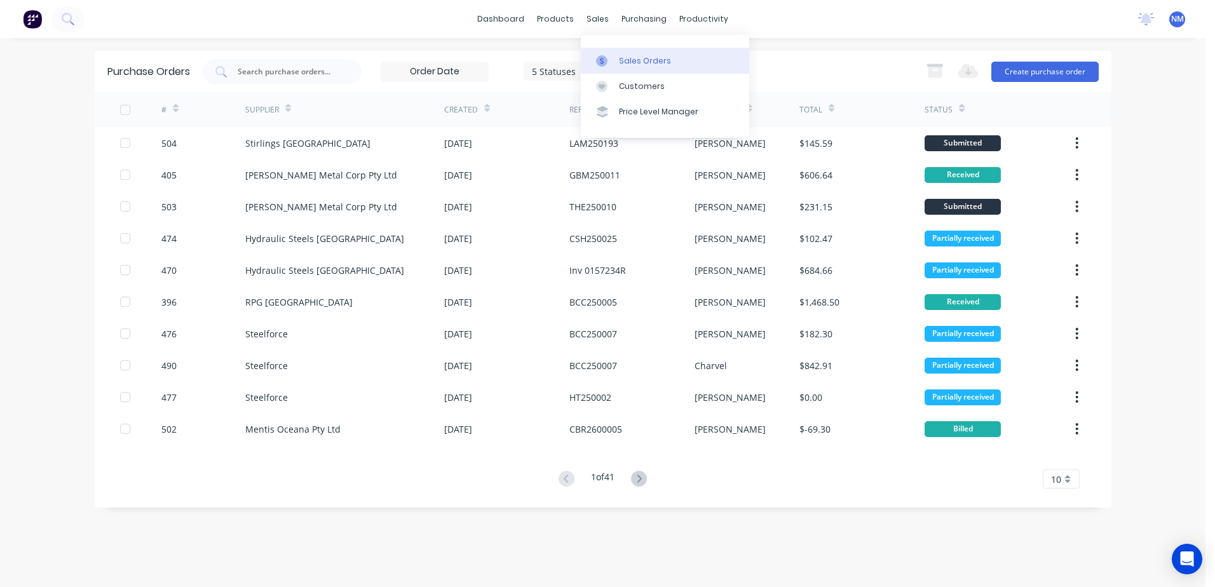
click at [636, 60] on div "Sales Orders" at bounding box center [645, 60] width 52 height 11
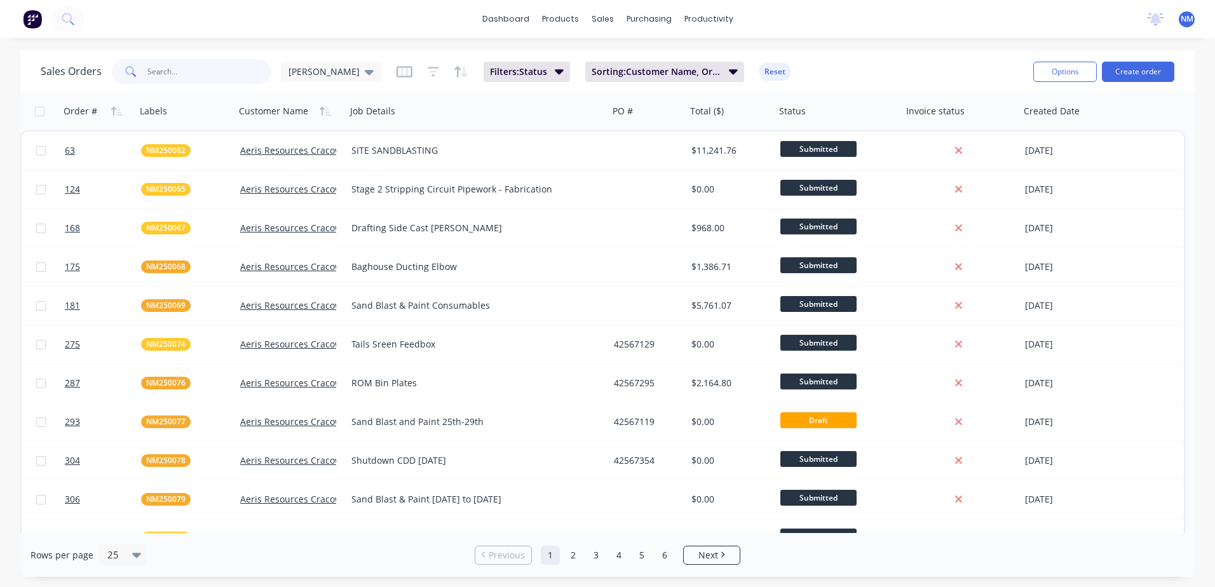
click at [179, 76] on input "text" at bounding box center [209, 71] width 124 height 25
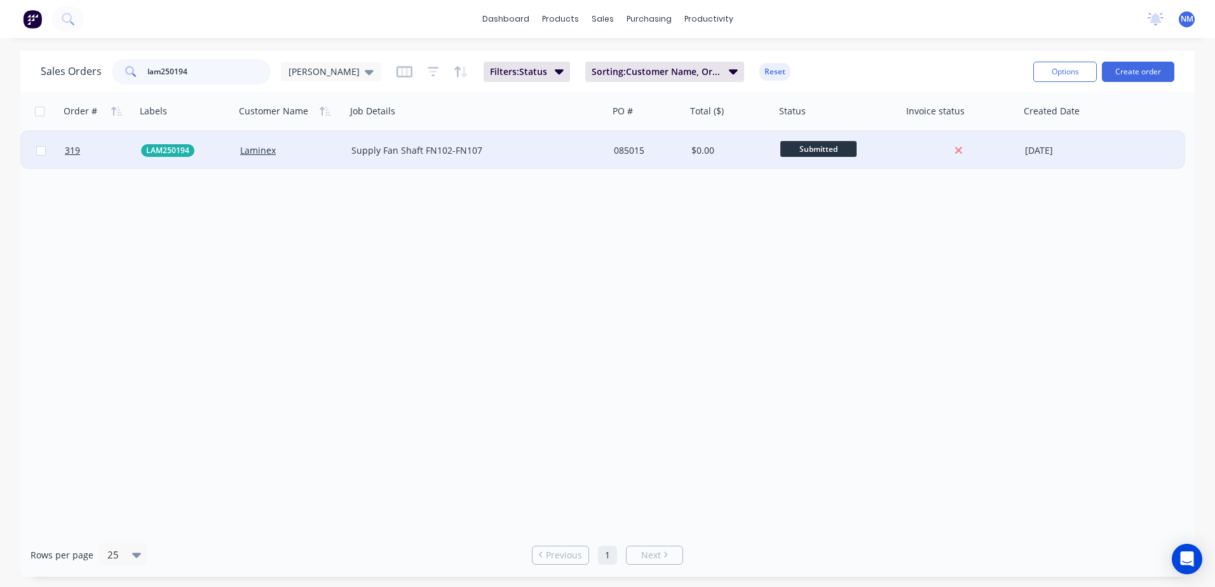
type input "lam250194"
click at [568, 144] on div "Supply Fan Shaft FN102-FN107" at bounding box center [471, 150] width 240 height 13
click at [664, 149] on div "085015" at bounding box center [646, 150] width 64 height 13
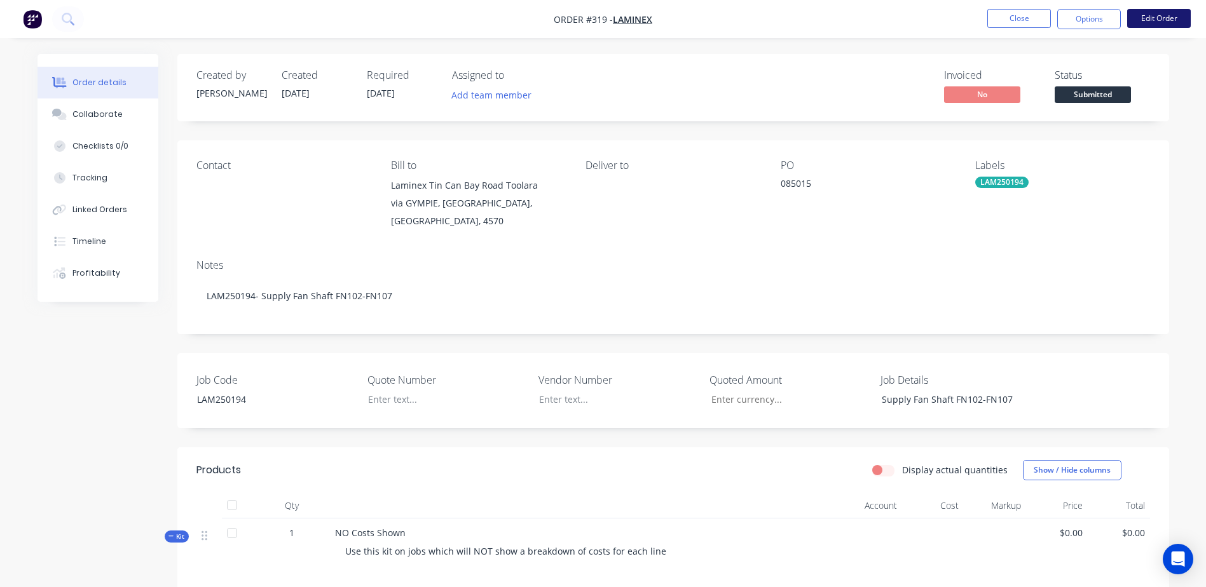
click at [1161, 22] on button "Edit Order" at bounding box center [1159, 18] width 64 height 19
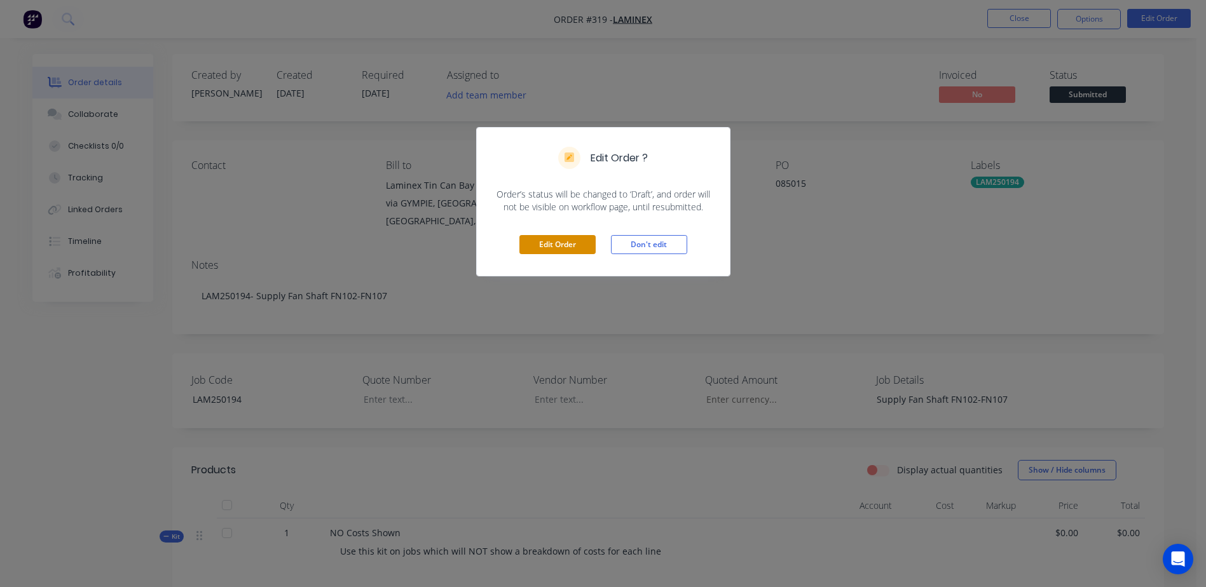
click at [555, 247] on button "Edit Order" at bounding box center [557, 244] width 76 height 19
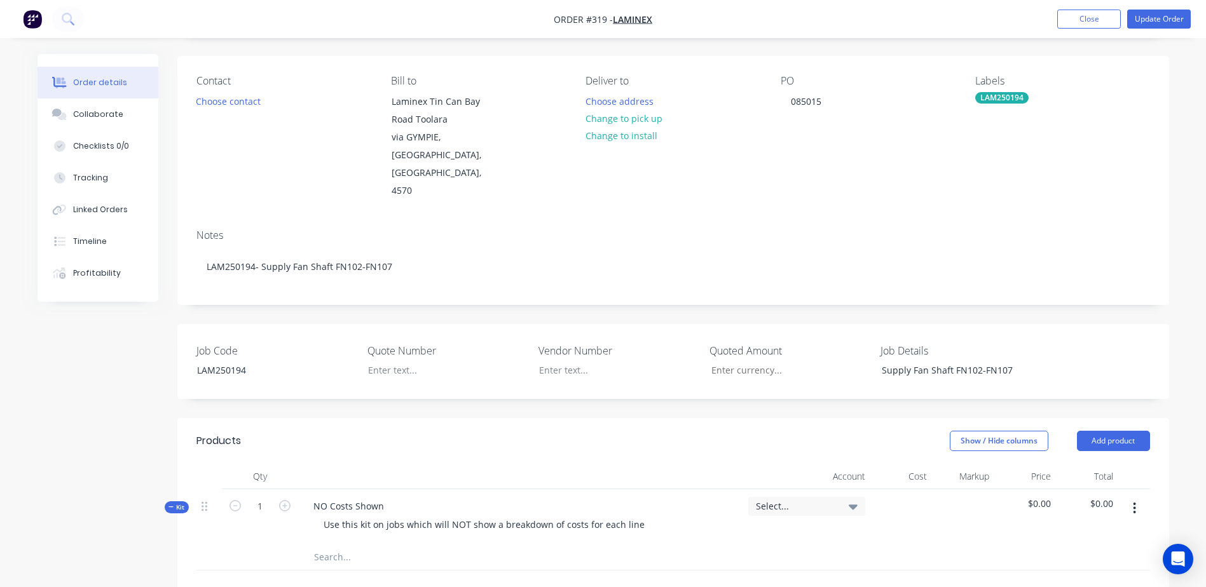
scroll to position [254, 0]
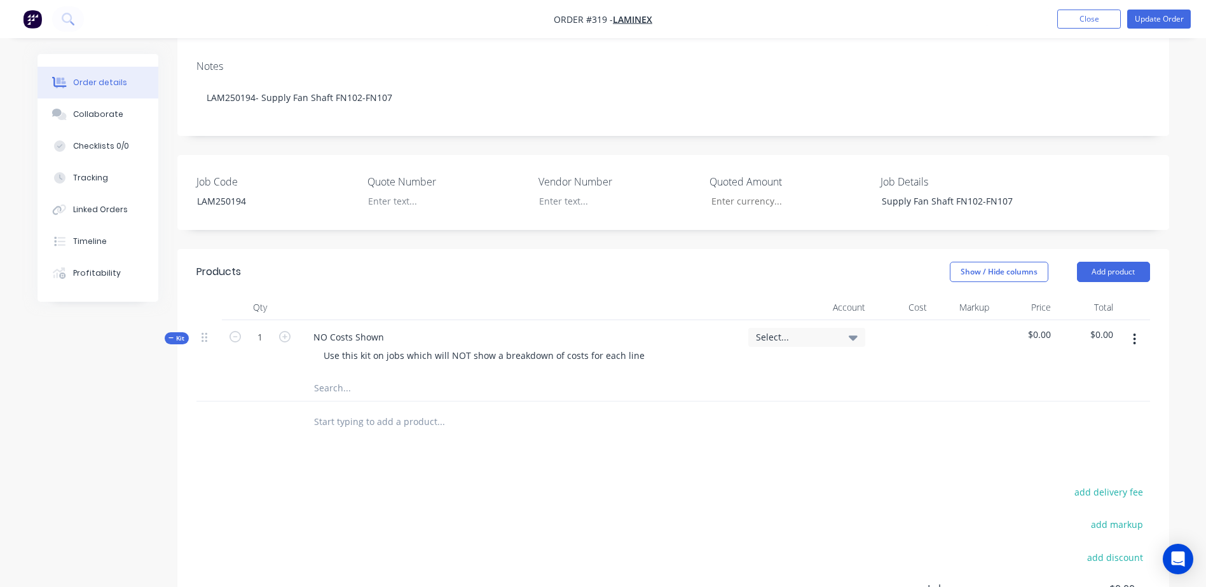
click at [325, 376] on input "text" at bounding box center [440, 388] width 254 height 25
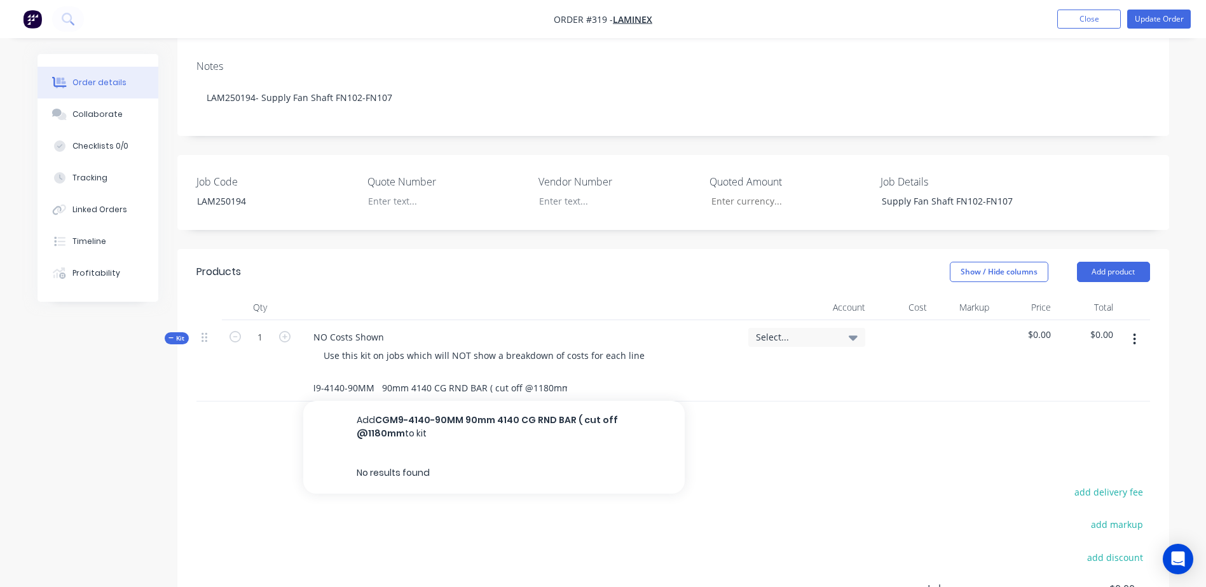
scroll to position [0, 21]
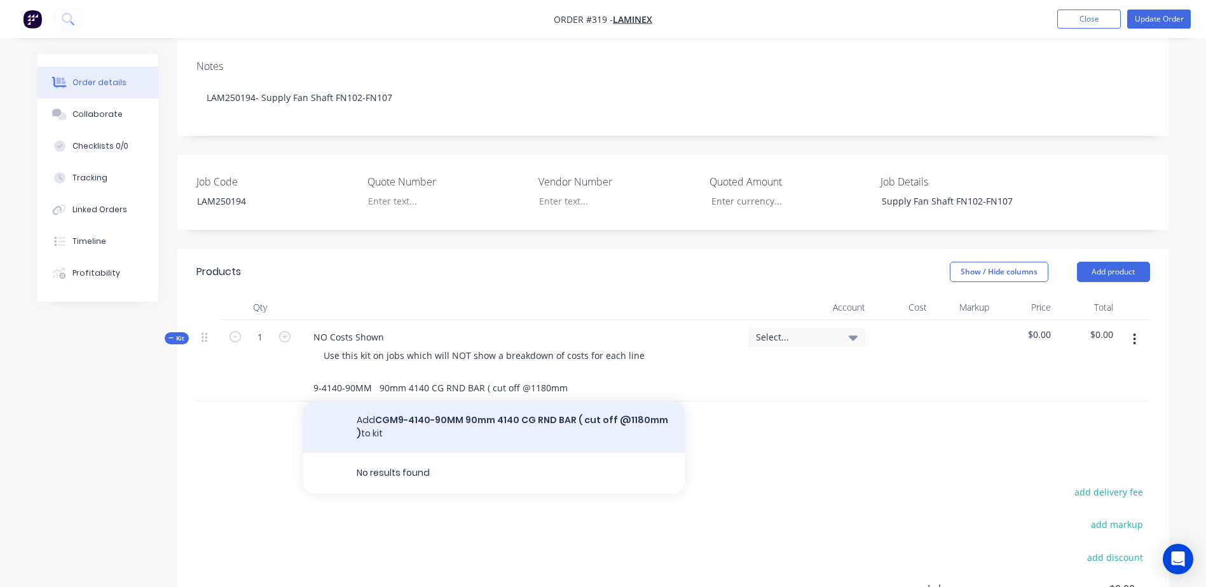
type input "CGM9-4140-90MM 90mm 4140 CG RND BAR ( cut off @1180mm )"
click at [482, 401] on button "Add CGM9-4140-90MM 90mm 4140 CG RND BAR ( cut off @1180mm ) to kit" at bounding box center [493, 427] width 381 height 52
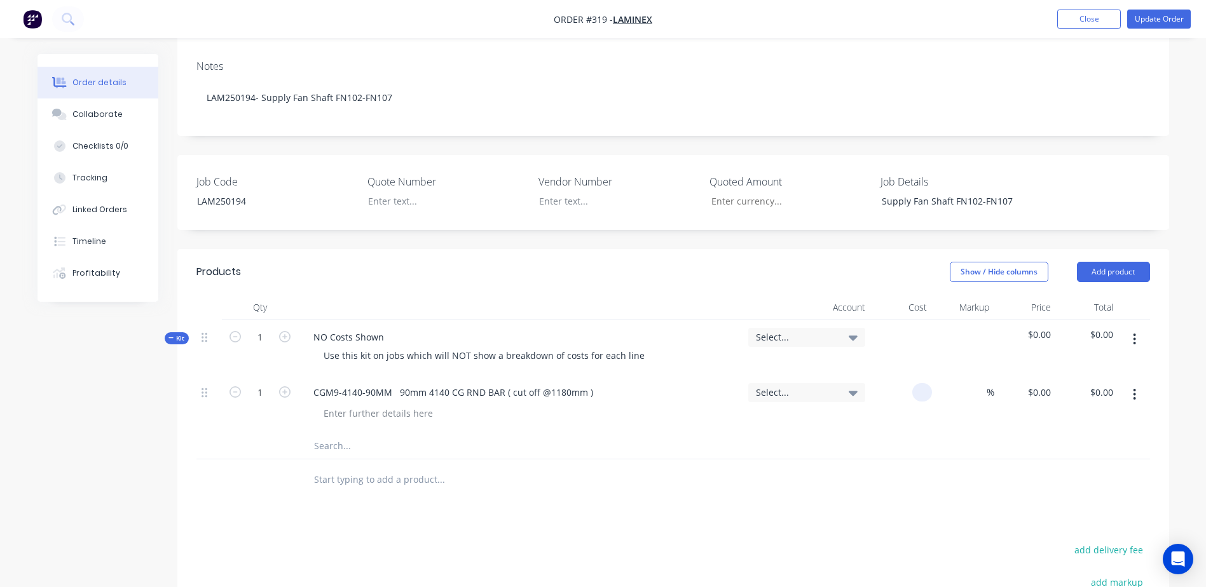
click at [903, 376] on div at bounding box center [901, 405] width 62 height 58
type input "$343.71"
click at [325, 433] on input "text" at bounding box center [440, 445] width 254 height 25
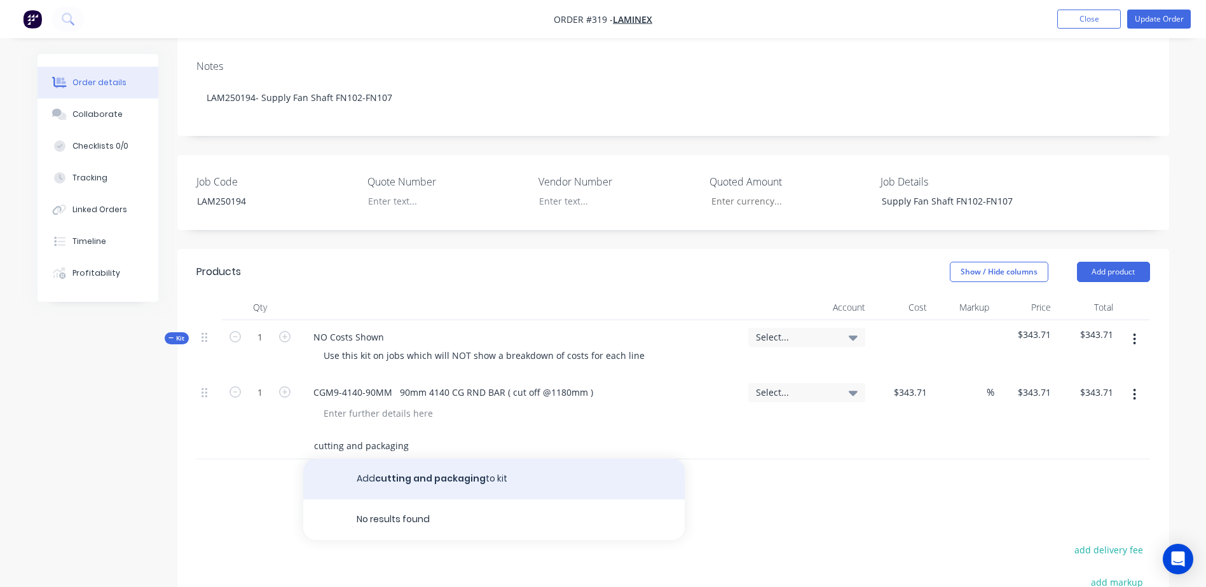
type input "cutting and packaging"
click at [423, 459] on button "Add cutting and packaging to kit" at bounding box center [493, 479] width 381 height 41
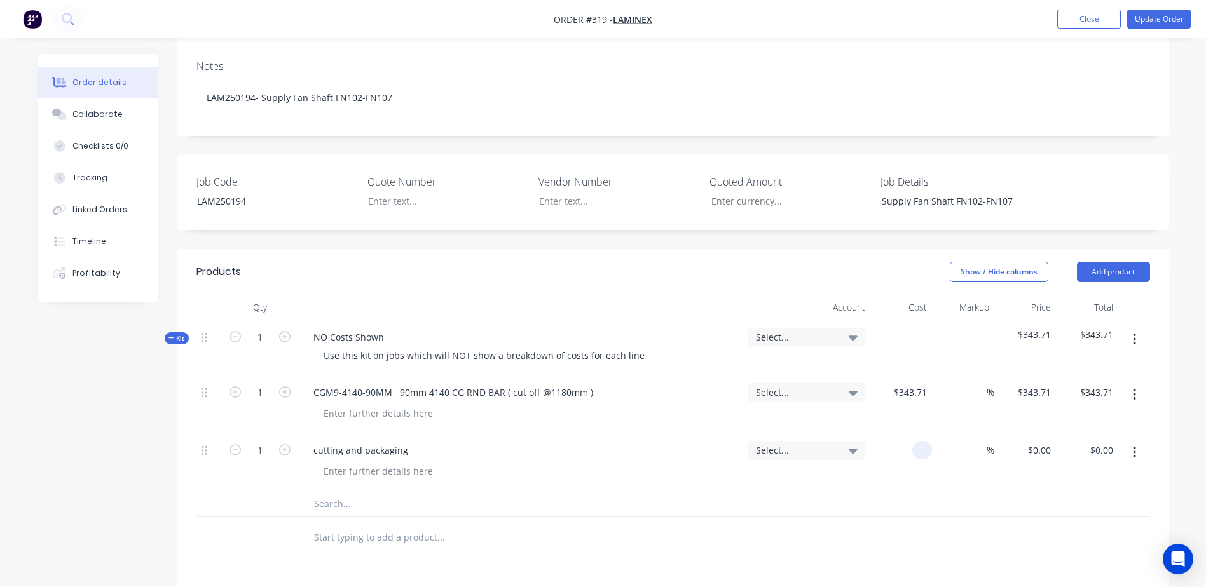
click at [912, 441] on div at bounding box center [922, 450] width 20 height 18
type input "$7.50"
click at [1135, 447] on icon "button" at bounding box center [1134, 452] width 3 height 11
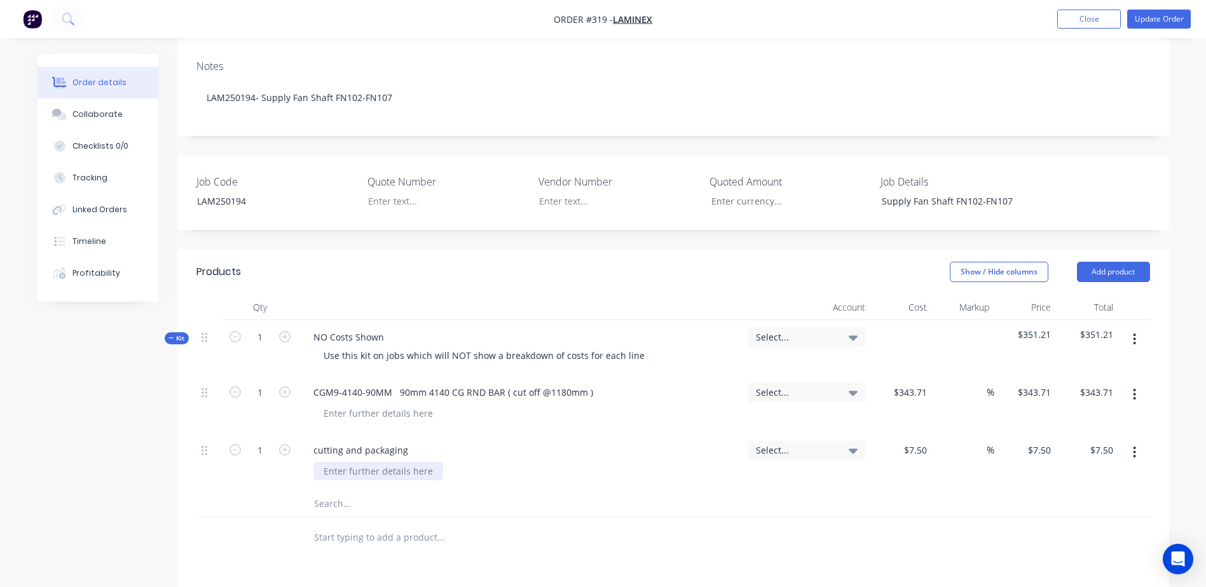
click at [437, 462] on div at bounding box center [378, 471] width 130 height 18
click at [1168, 25] on button "Update Order" at bounding box center [1159, 19] width 64 height 19
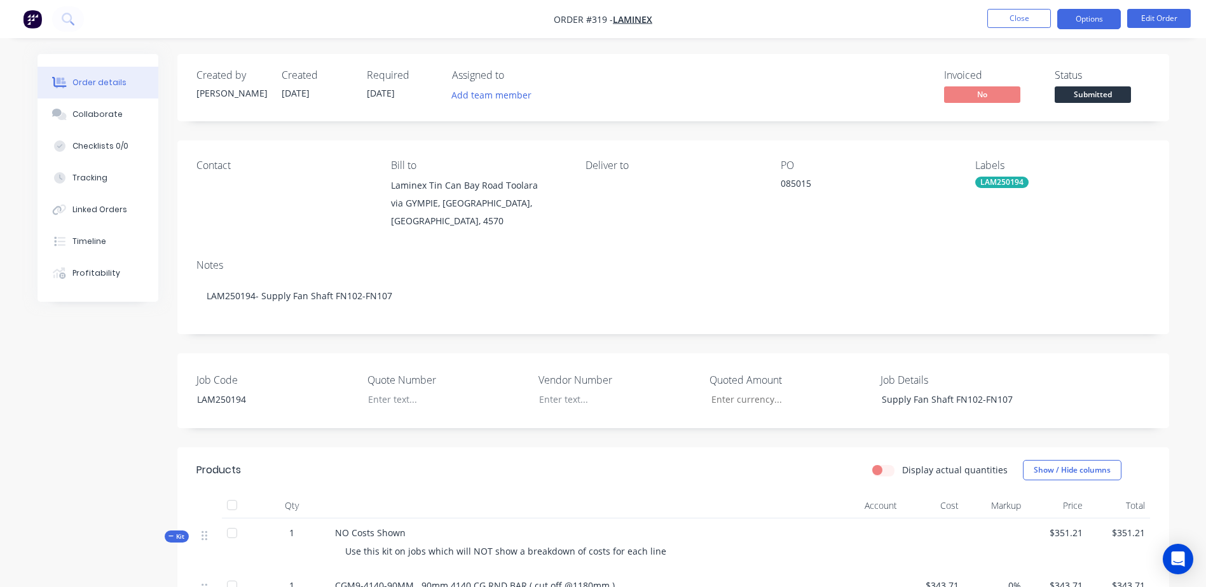
click at [1086, 20] on button "Options" at bounding box center [1089, 19] width 64 height 20
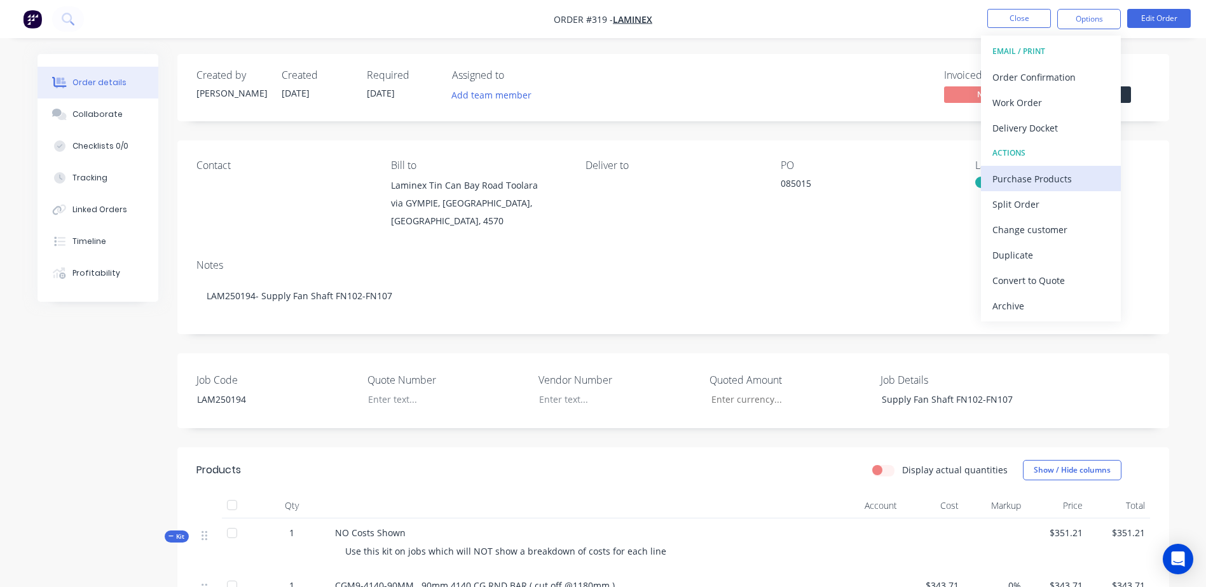
click at [1065, 174] on div "Purchase Products" at bounding box center [1050, 179] width 117 height 18
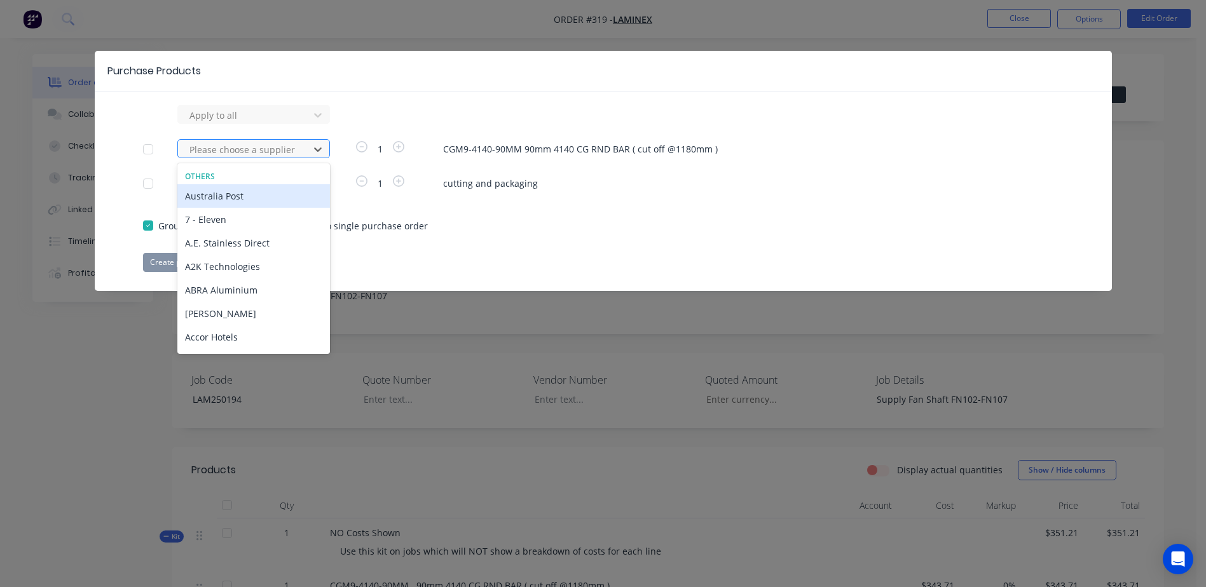
click at [235, 155] on div at bounding box center [245, 150] width 114 height 16
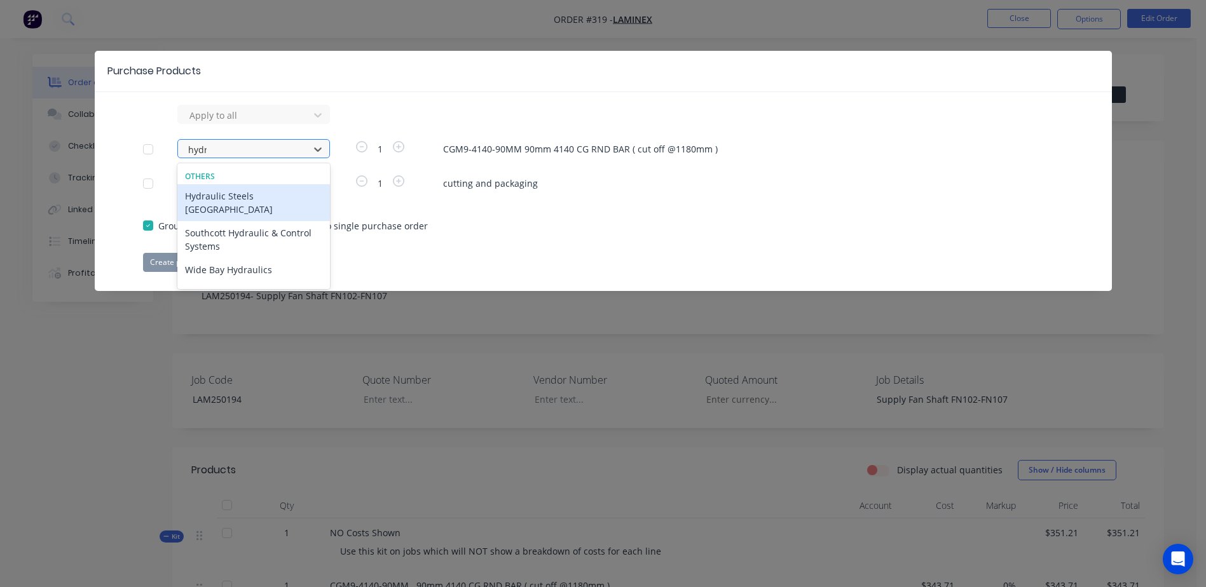
type input "hydra"
click at [254, 198] on div "Hydraulic Steels [GEOGRAPHIC_DATA]" at bounding box center [253, 202] width 153 height 37
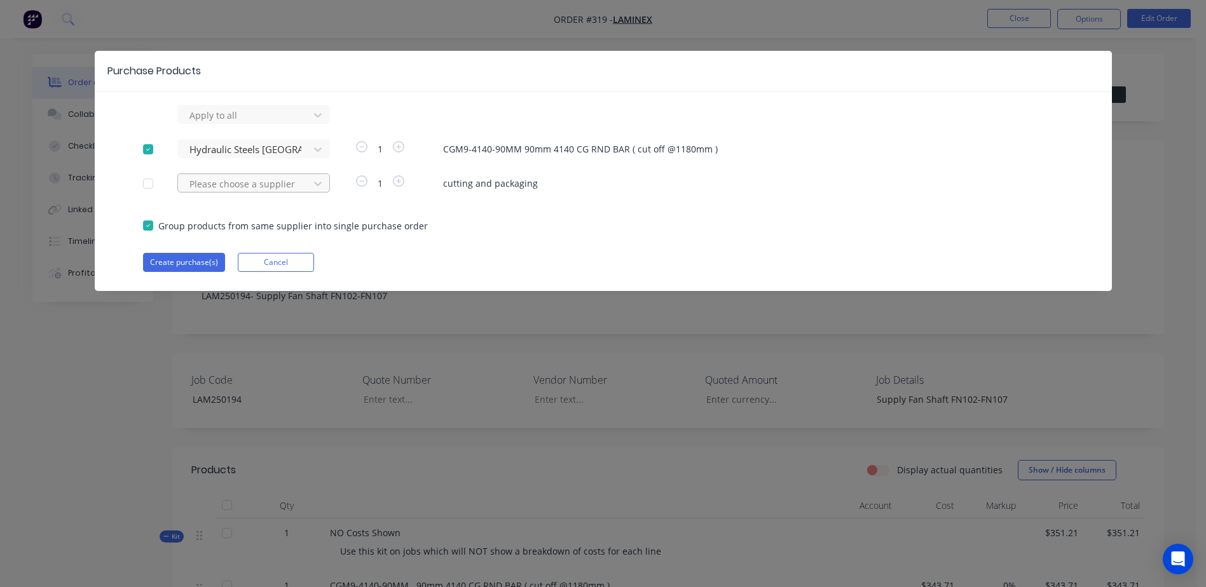
click at [231, 123] on div at bounding box center [245, 115] width 114 height 16
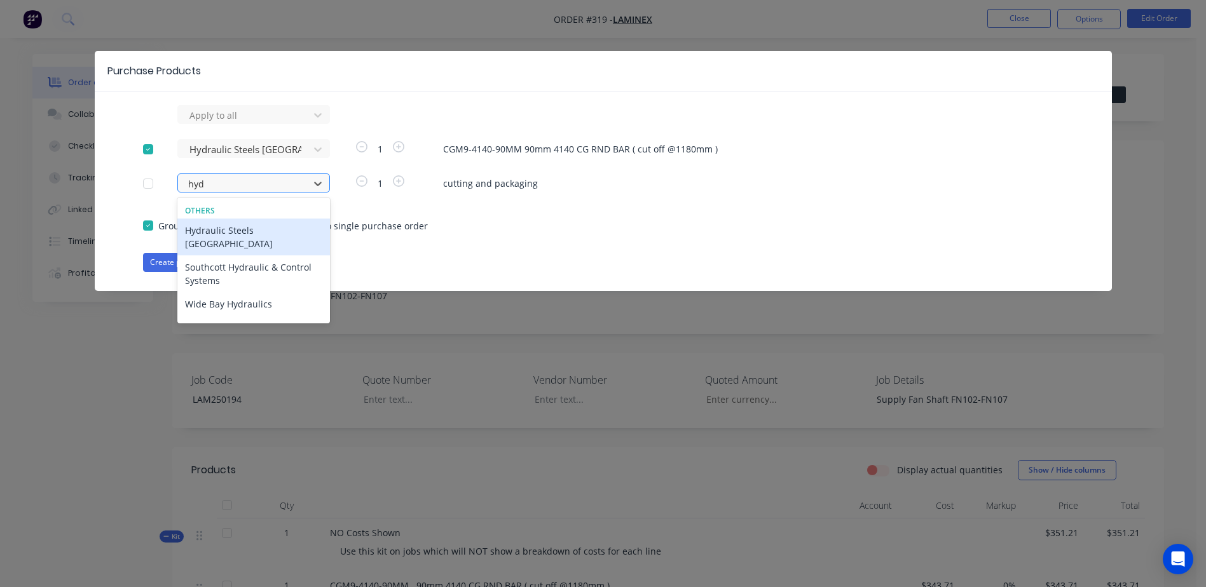
type input "hydr"
click at [244, 229] on div "Hydraulic Steels [GEOGRAPHIC_DATA]" at bounding box center [253, 237] width 153 height 37
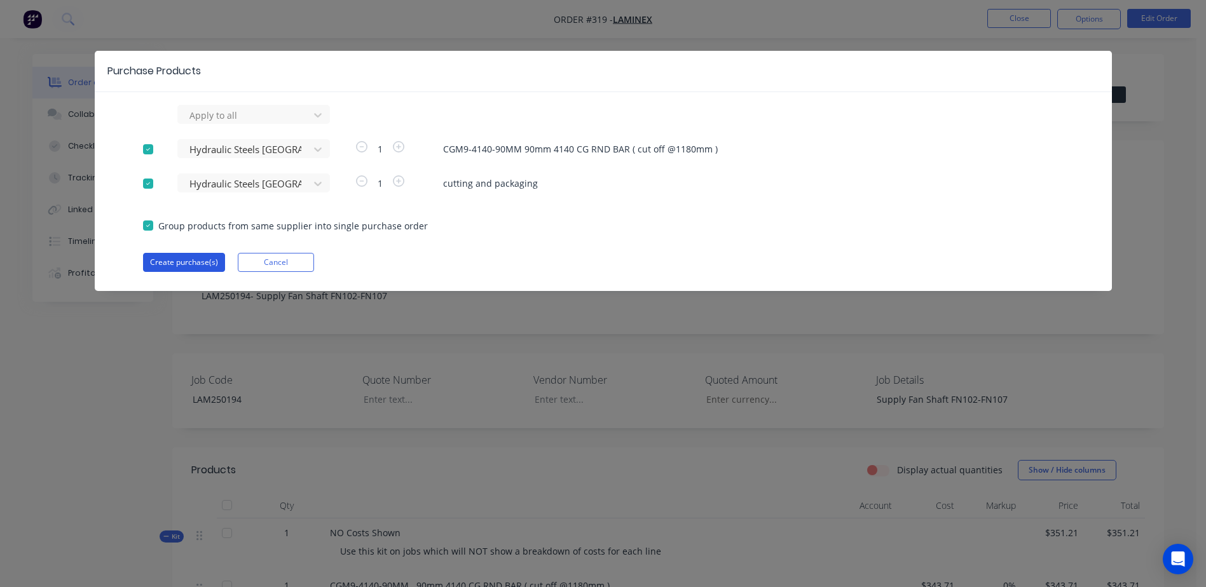
click at [180, 269] on button "Create purchase(s)" at bounding box center [184, 262] width 82 height 19
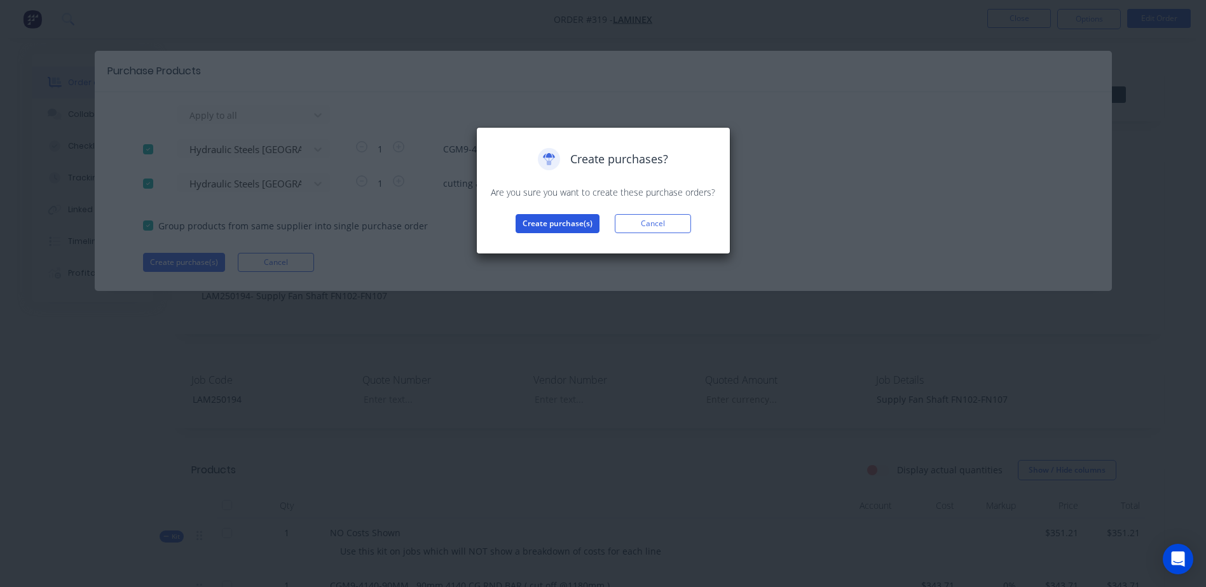
click at [552, 231] on button "Create purchase(s)" at bounding box center [557, 223] width 84 height 19
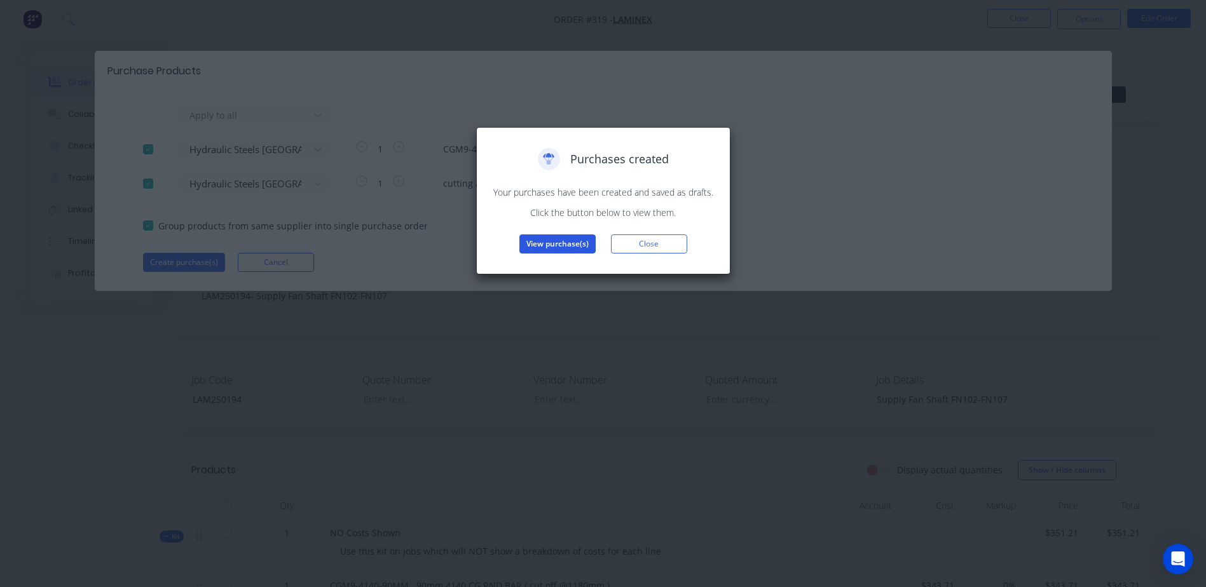
click at [548, 243] on button "View purchase(s)" at bounding box center [557, 244] width 76 height 19
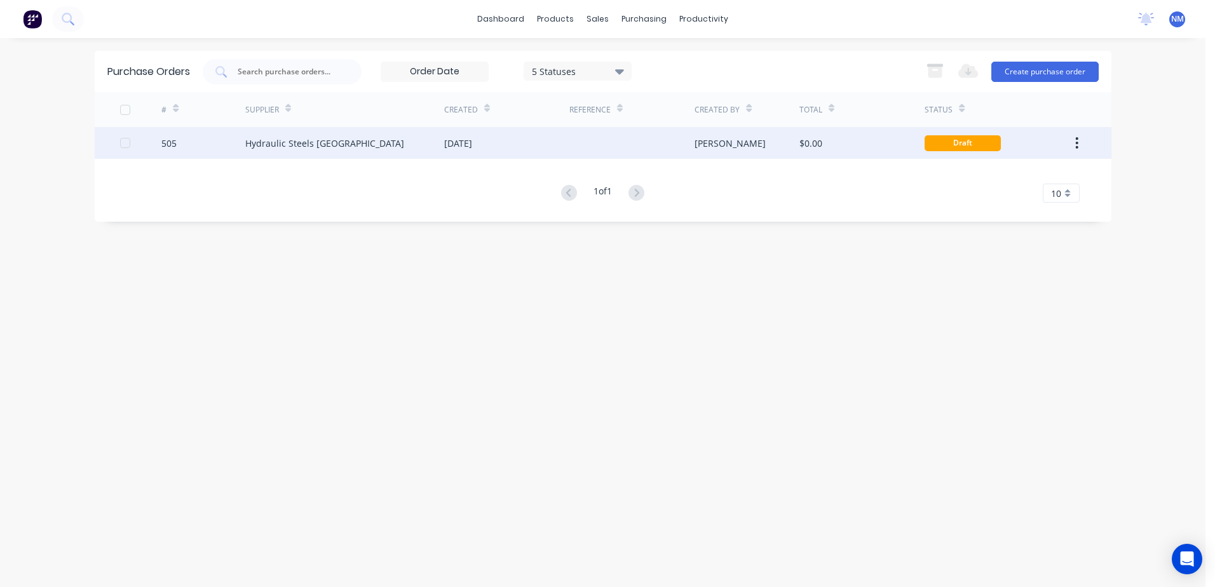
click at [852, 139] on div "$0.00" at bounding box center [862, 143] width 125 height 32
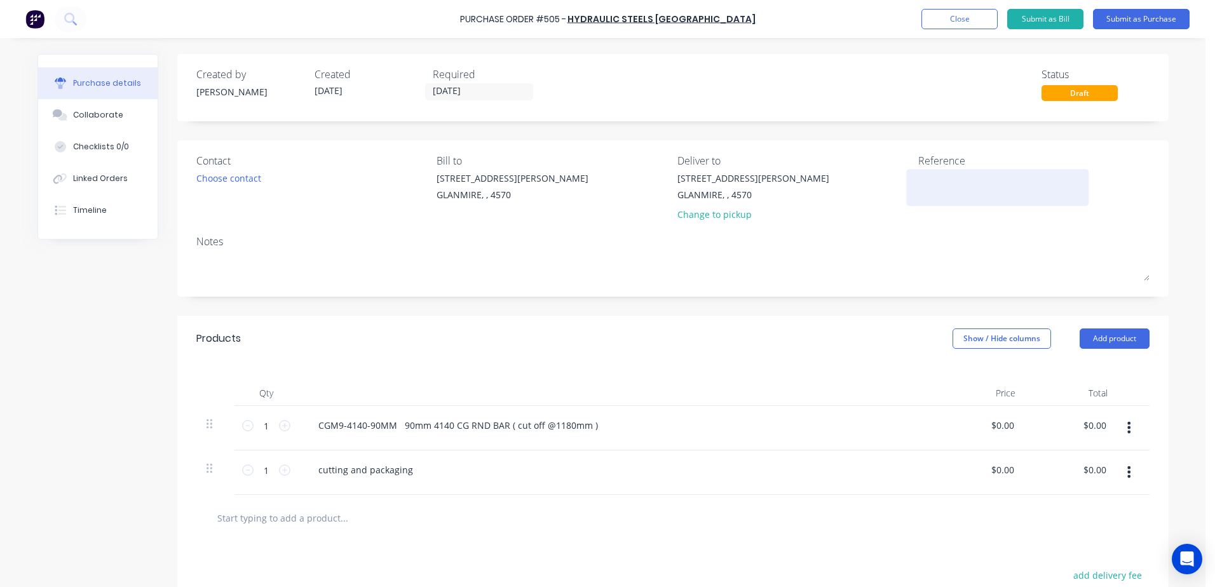
click at [932, 191] on textarea at bounding box center [997, 186] width 159 height 29
type textarea "[PERSON_NAME]"
type textarea "x"
type textarea "LAM2"
type textarea "x"
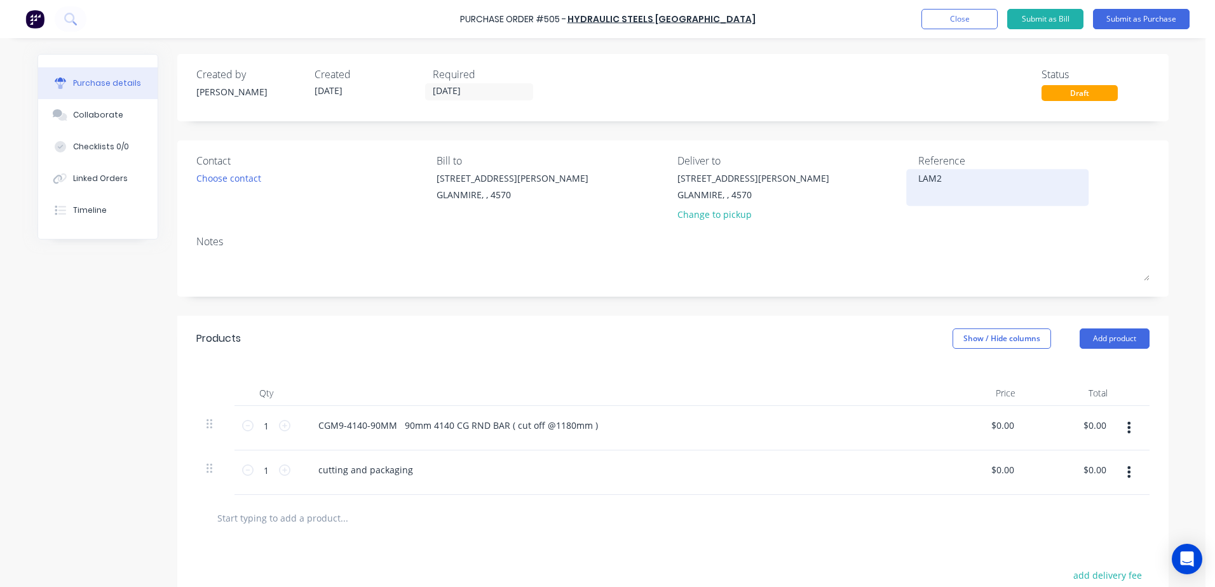
type textarea "LAM25"
type textarea "x"
type textarea "LAM250"
type textarea "x"
type textarea "LAM2501"
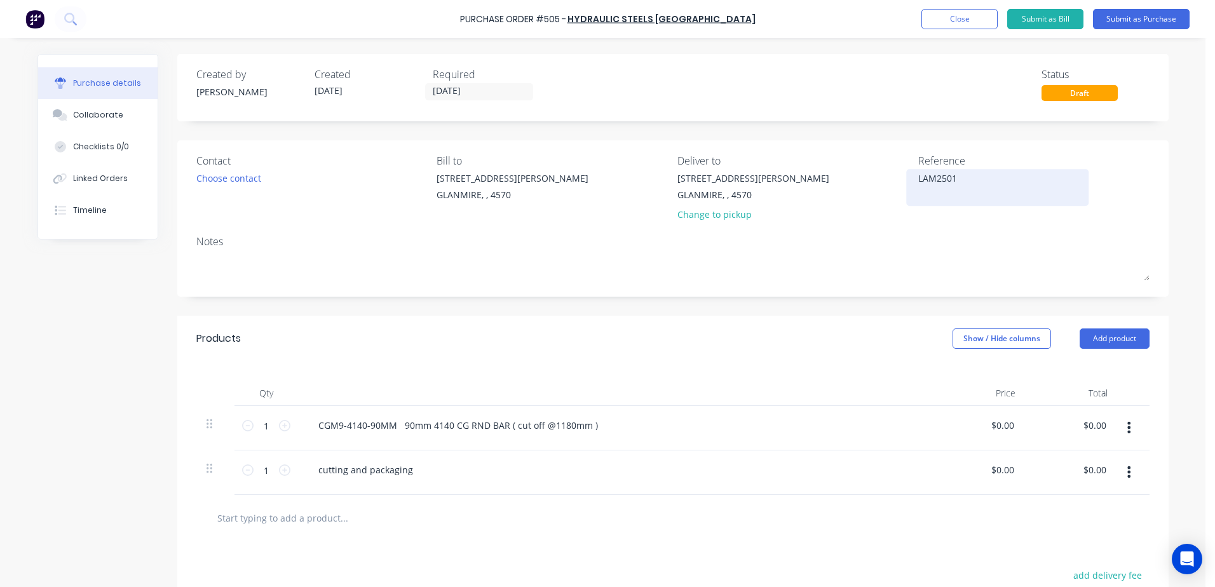
type textarea "x"
type textarea "LAM25019"
type textarea "x"
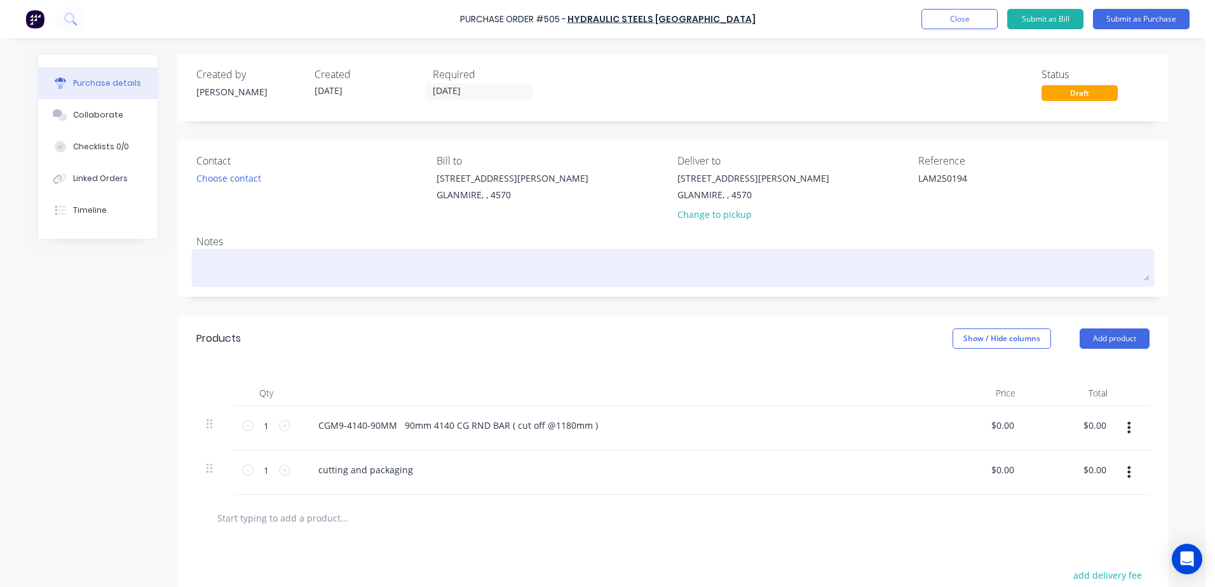
type textarea "LAM250194"
type textarea "x"
type textarea "LAM250194"
click at [208, 262] on textarea at bounding box center [672, 266] width 953 height 29
type textarea "x"
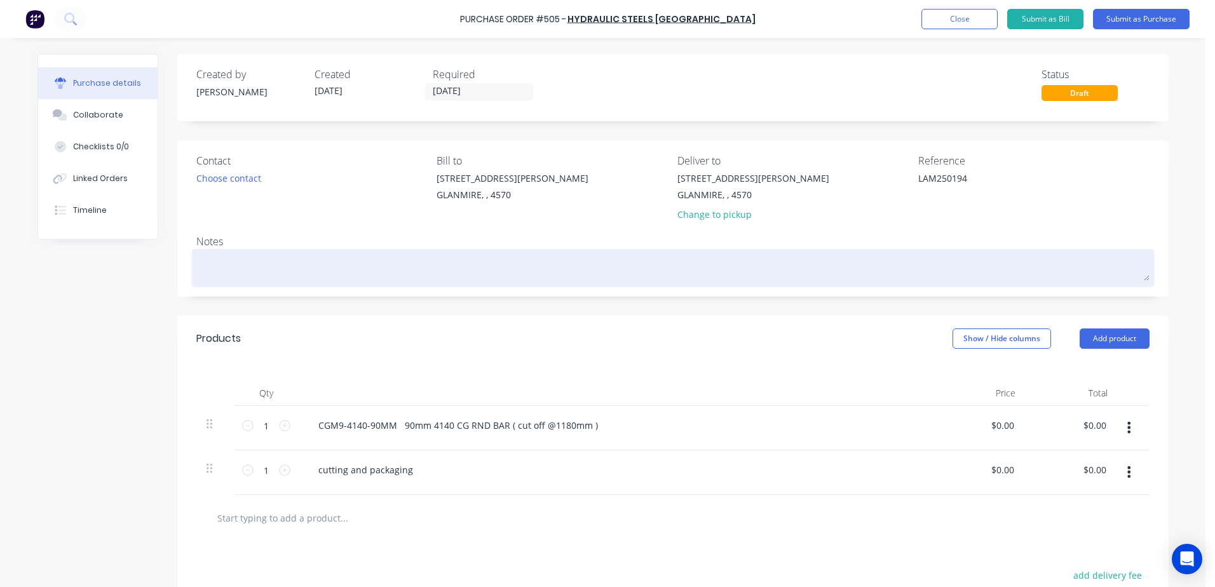
type textarea "L"
type textarea "x"
type textarea "LA"
type textarea "x"
type textarea "[PERSON_NAME]"
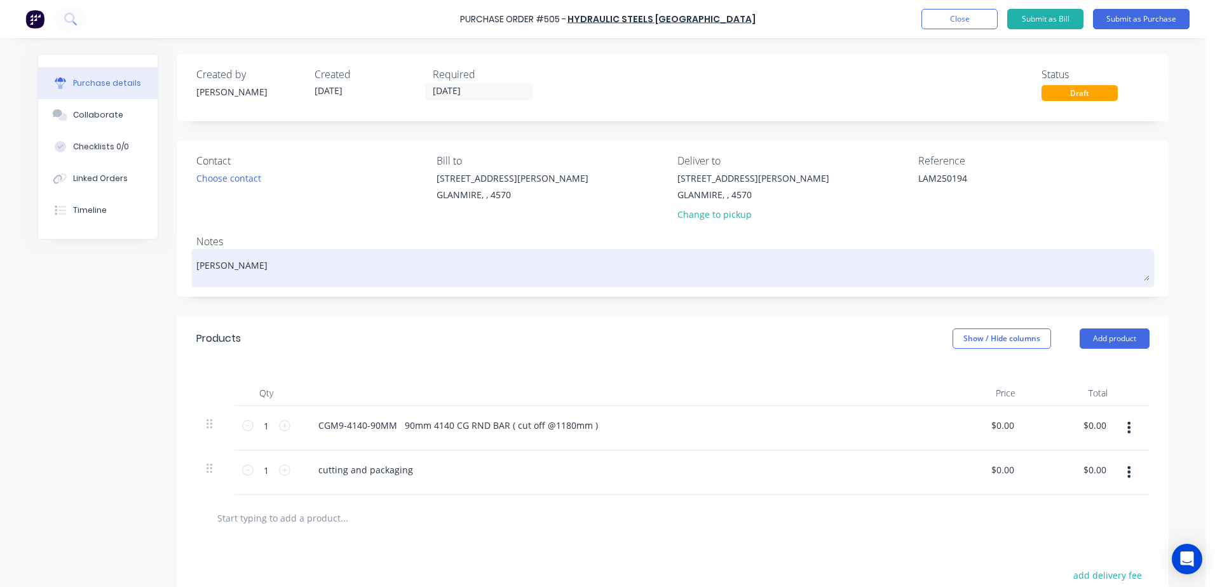
type textarea "x"
type textarea "LAM2"
type textarea "x"
type textarea "LAM25"
type textarea "x"
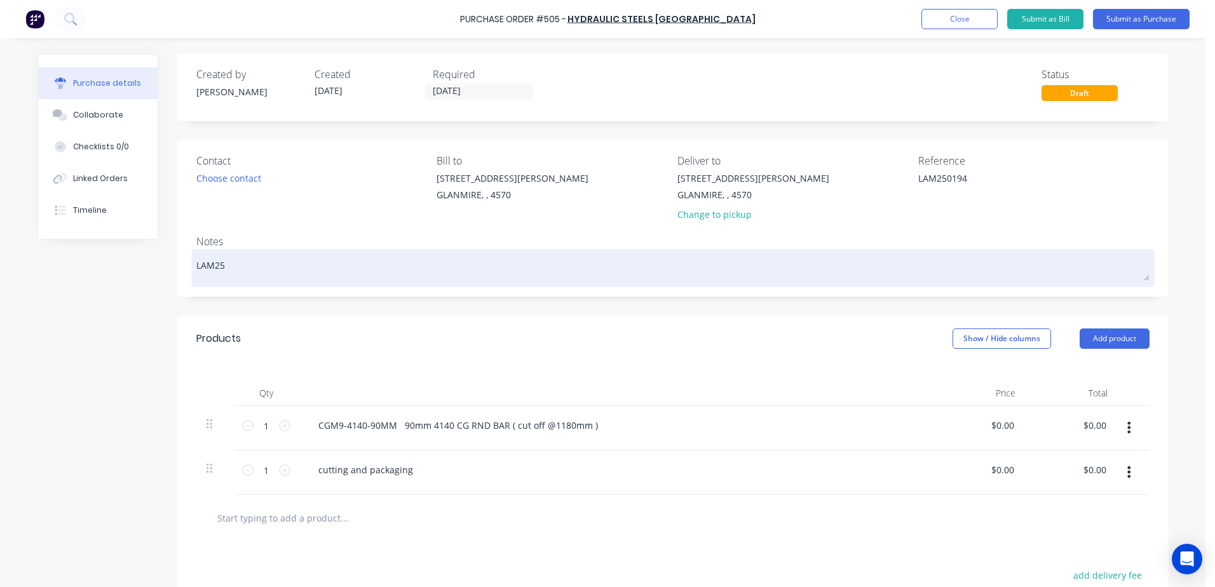
type textarea "LAM250"
type textarea "x"
type textarea "LAM2501"
type textarea "x"
type textarea "LAM25019"
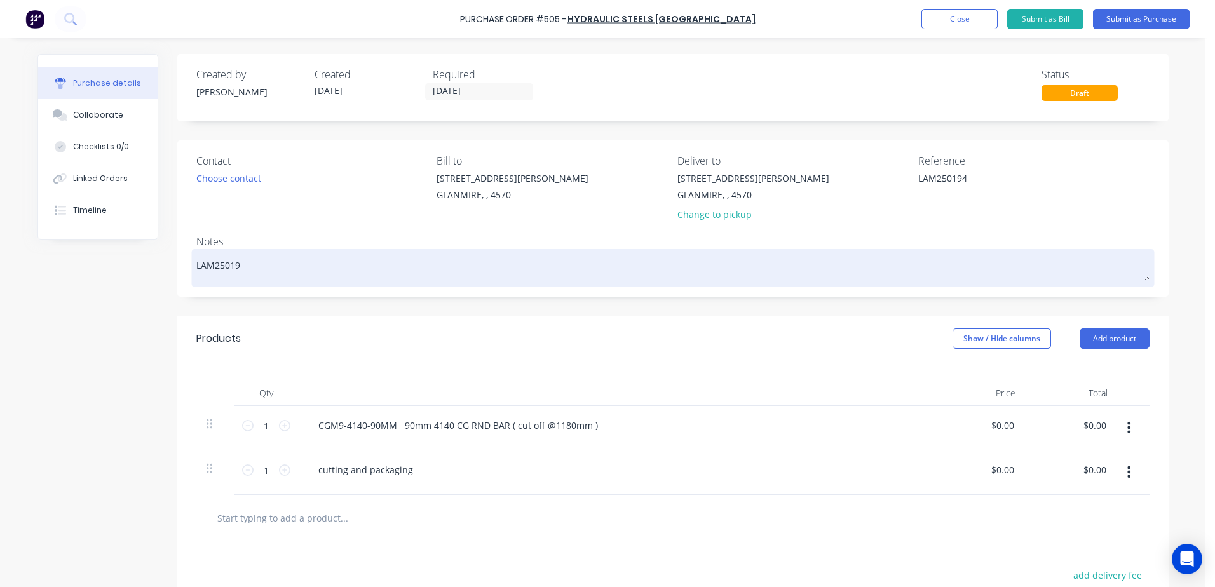
type textarea "x"
type textarea "LAM250194"
type textarea "x"
type textarea "LAM250194"
type textarea "x"
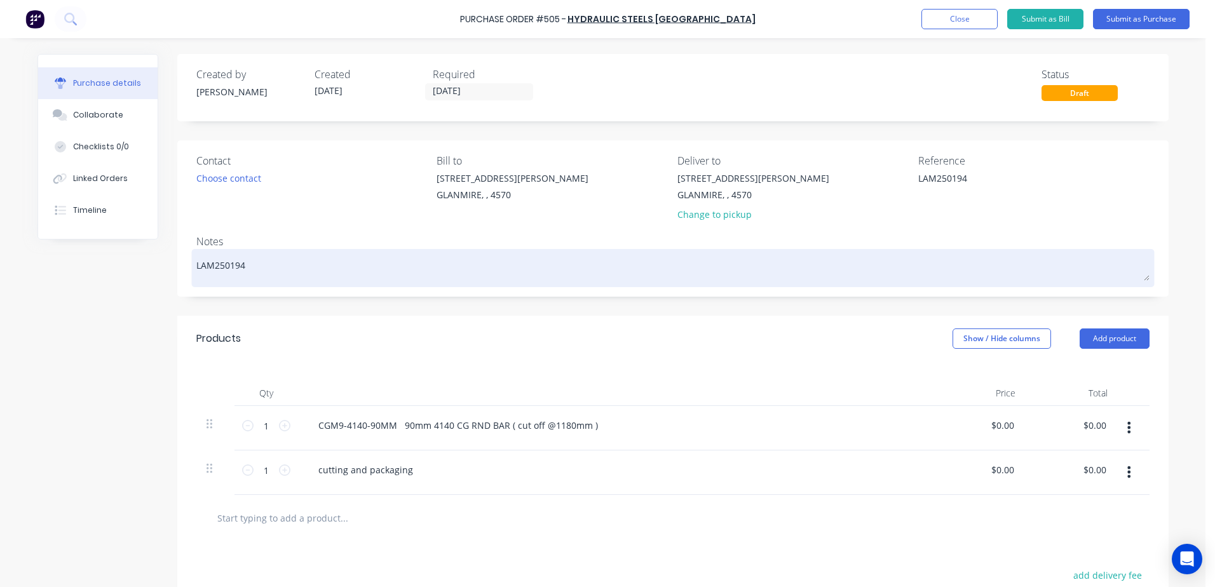
type textarea "LAM250194 -"
type textarea "x"
type textarea "LAM250194 -"
type textarea "x"
type textarea "LAM250194 -"
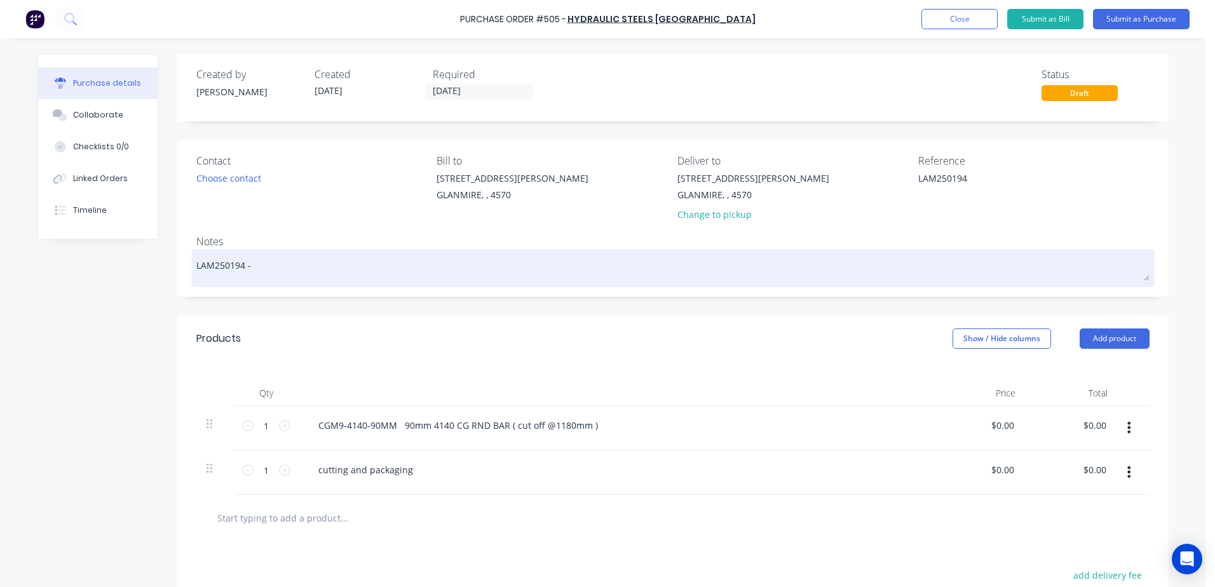
type textarea "x"
type textarea "LAM250194 - j"
type textarea "x"
type textarea "LAM250194 - ja"
type textarea "x"
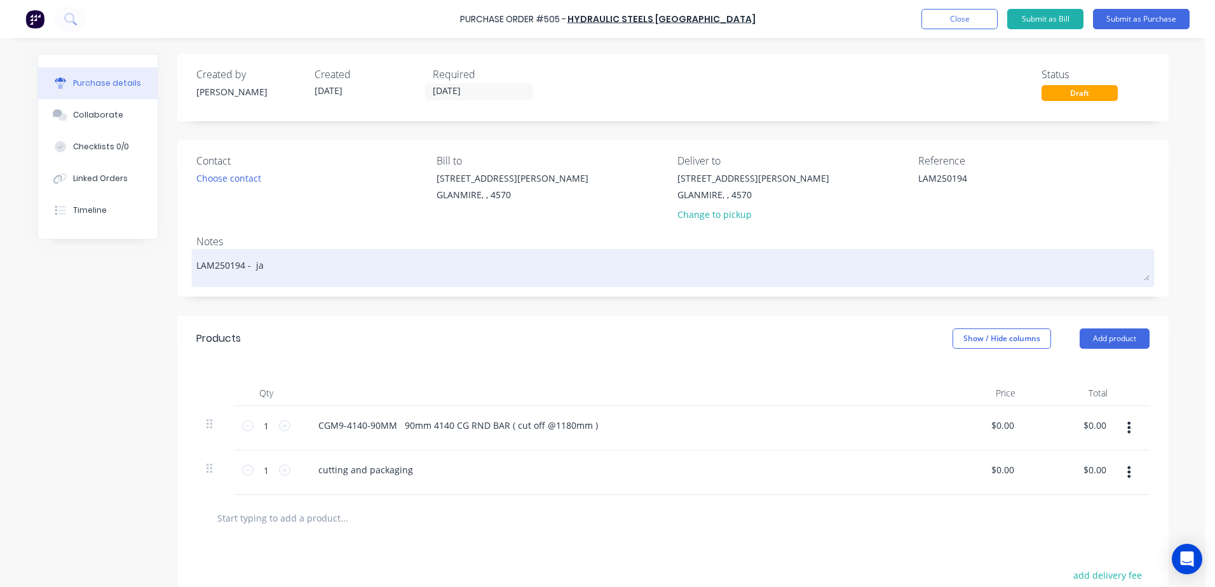
type textarea "LAM250194 - jas"
type textarea "x"
type textarea "LAM250194 - jaso"
type textarea "x"
type textarea "LAM250194 - jason"
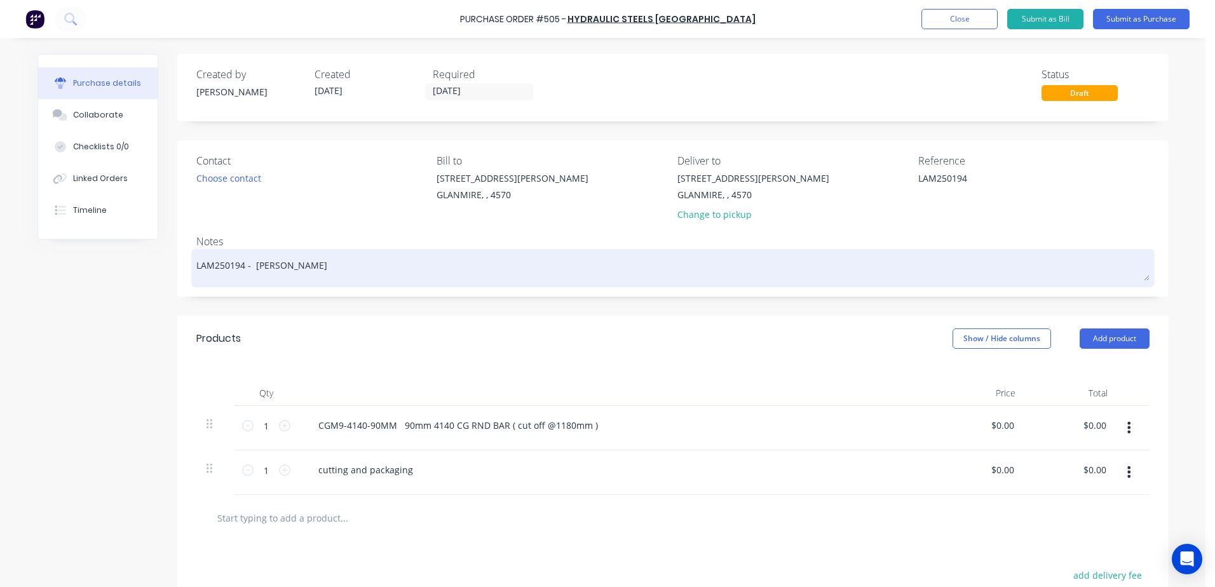
type textarea "x"
type textarea "LAM250194 - jason"
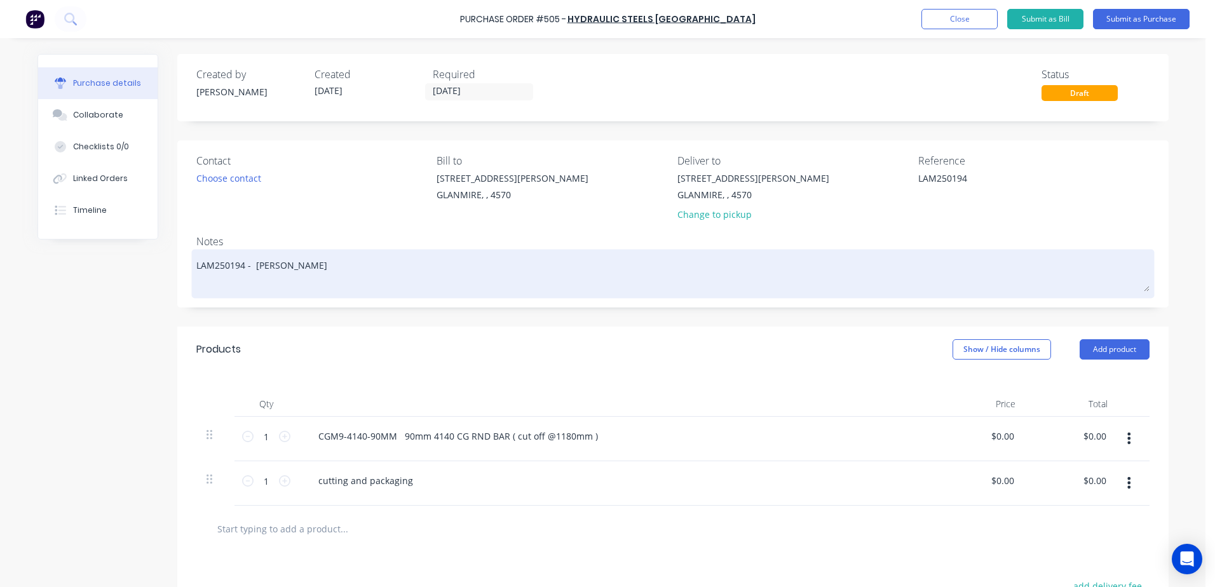
type textarea "x"
type textarea "LAM250194 - jason Q"
type textarea "x"
type textarea "LAM250194 - jason Qu"
type textarea "x"
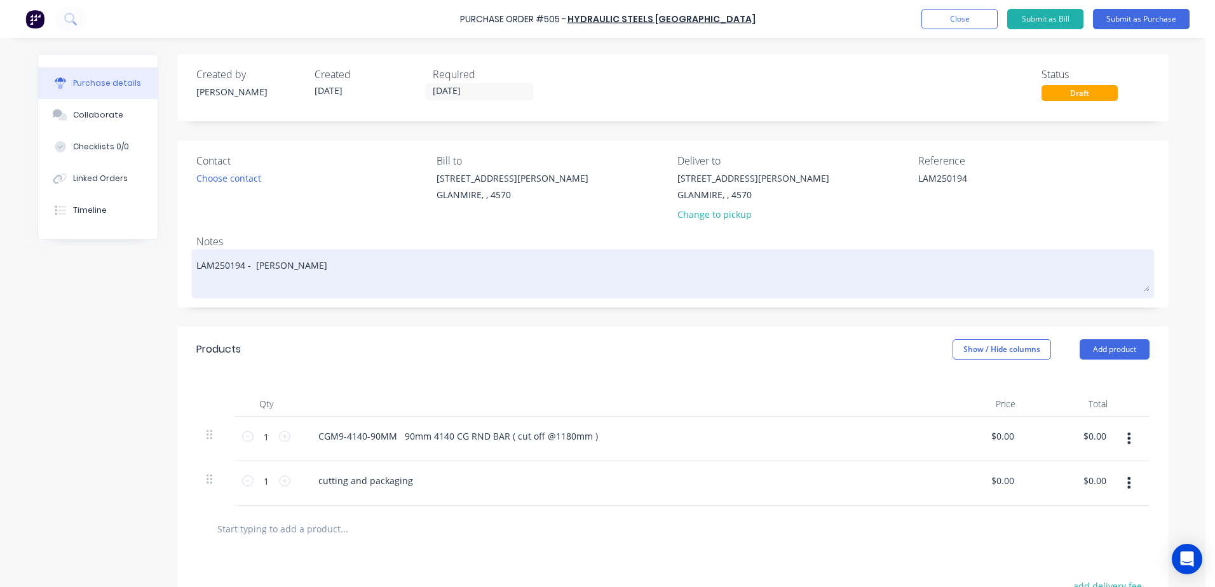
type textarea "LAM250194 - jason Quo"
type textarea "x"
type textarea "LAM250194 - jason Quot"
type textarea "x"
type textarea "LAM250194 - jason Quote"
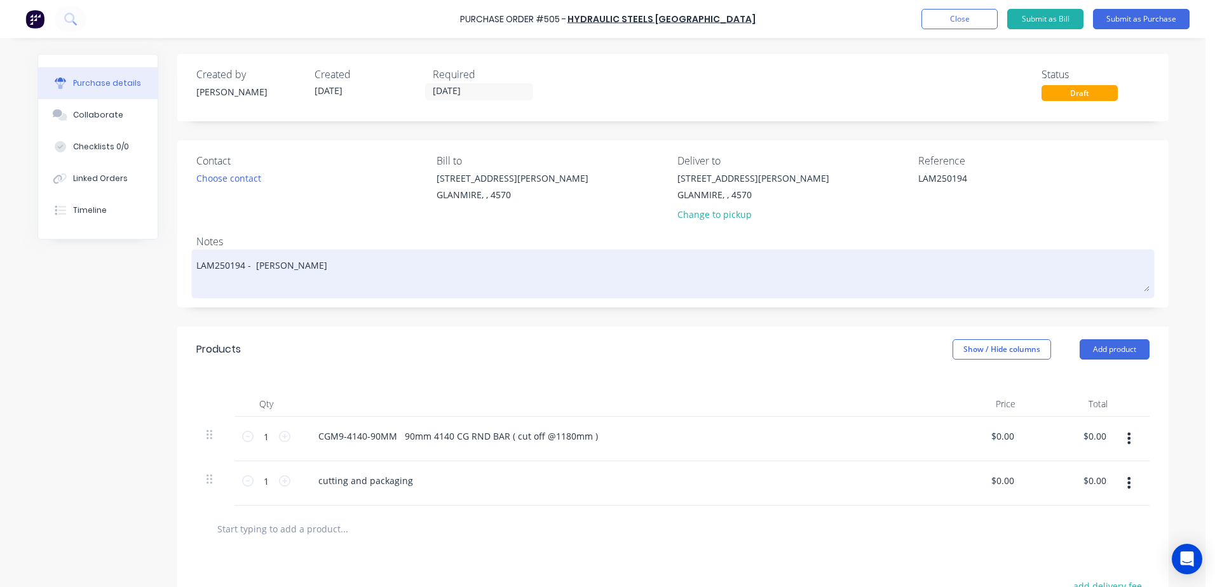
type textarea "x"
type textarea "LAM250194 - jason Quote"
type textarea "x"
type textarea "LAM250194 - jason Quote -"
type textarea "x"
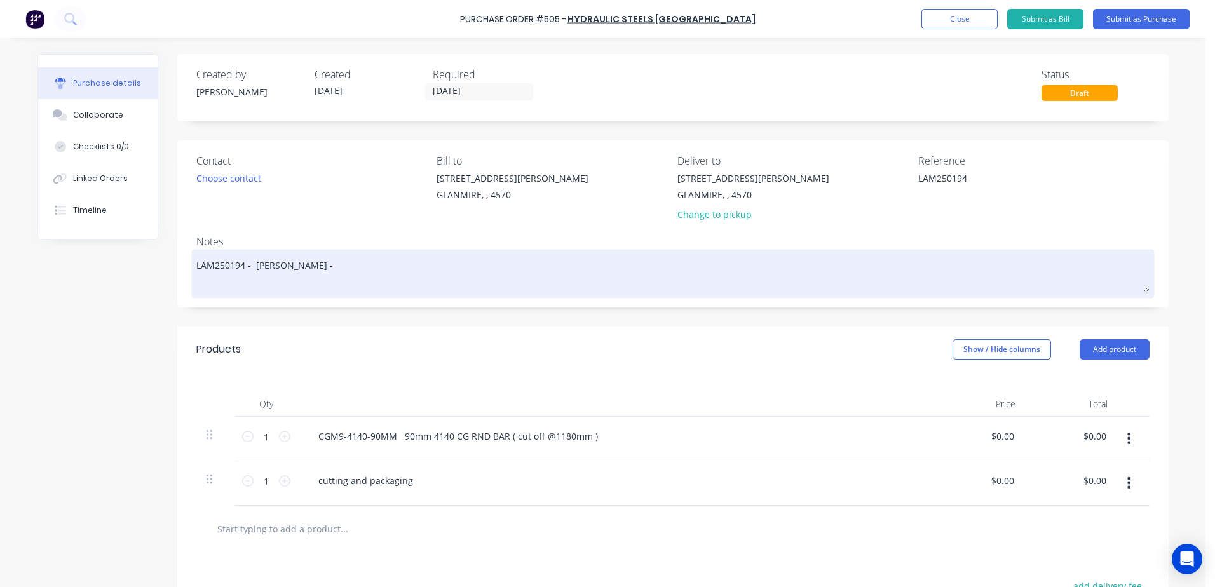
type textarea "LAM250194 - jason Quote -"
type textarea "x"
type textarea "LAM250194 - jason Quote - 0"
type textarea "x"
type textarea "LAM250194 - jason Quote - 01"
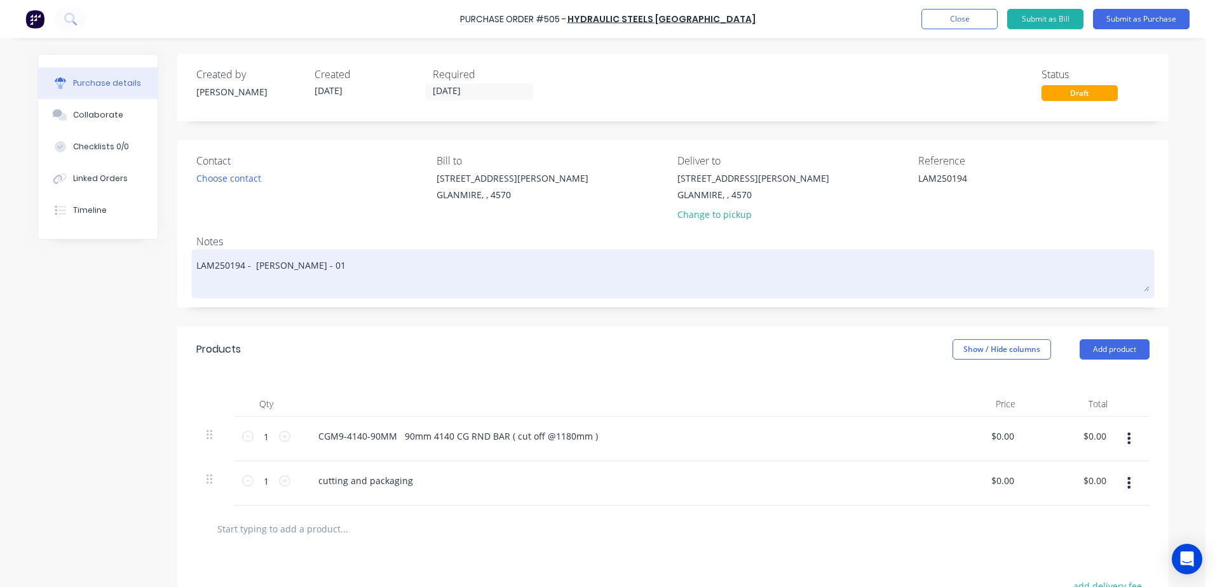
type textarea "x"
type textarea "LAM250194 - jason Quote - 015"
type textarea "x"
type textarea "LAM250194 - jason Quote - 0158"
type textarea "x"
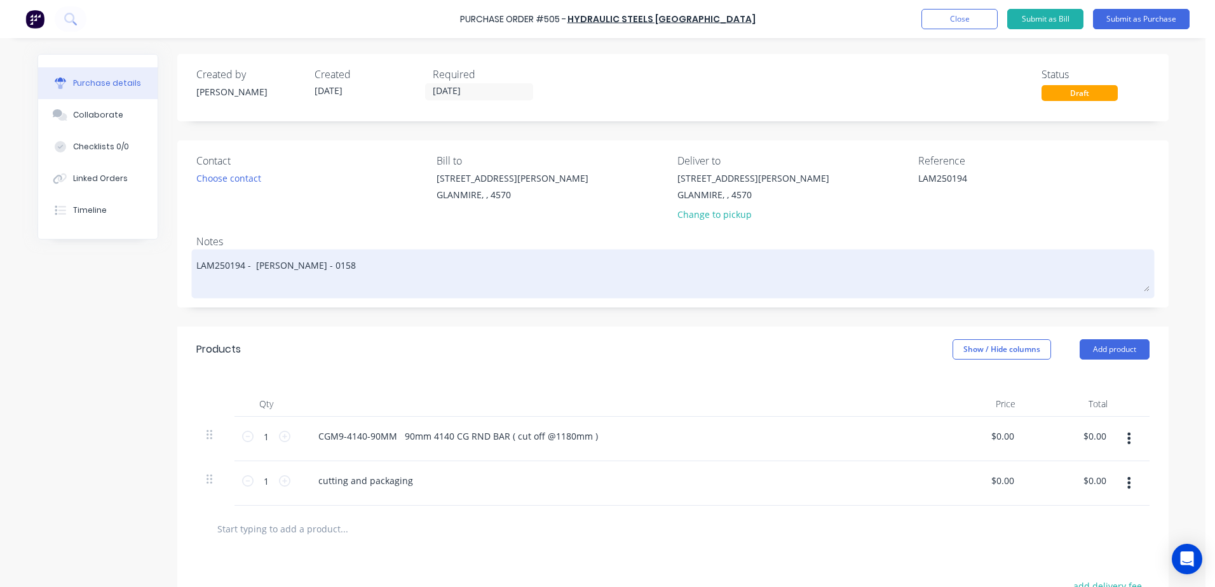
type textarea "LAM250194 - jason Quote - 01586"
type textarea "x"
type textarea "LAM250194 - jason Quote - 015860"
type textarea "x"
type textarea "LAM250194 - jason Quote - 0158601"
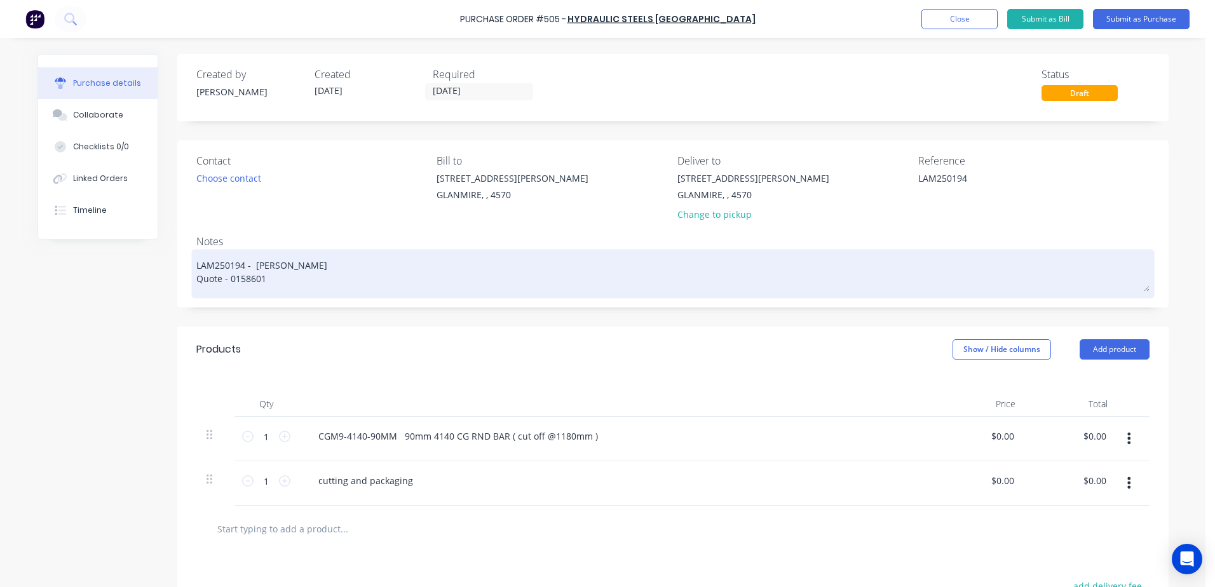
type textarea "x"
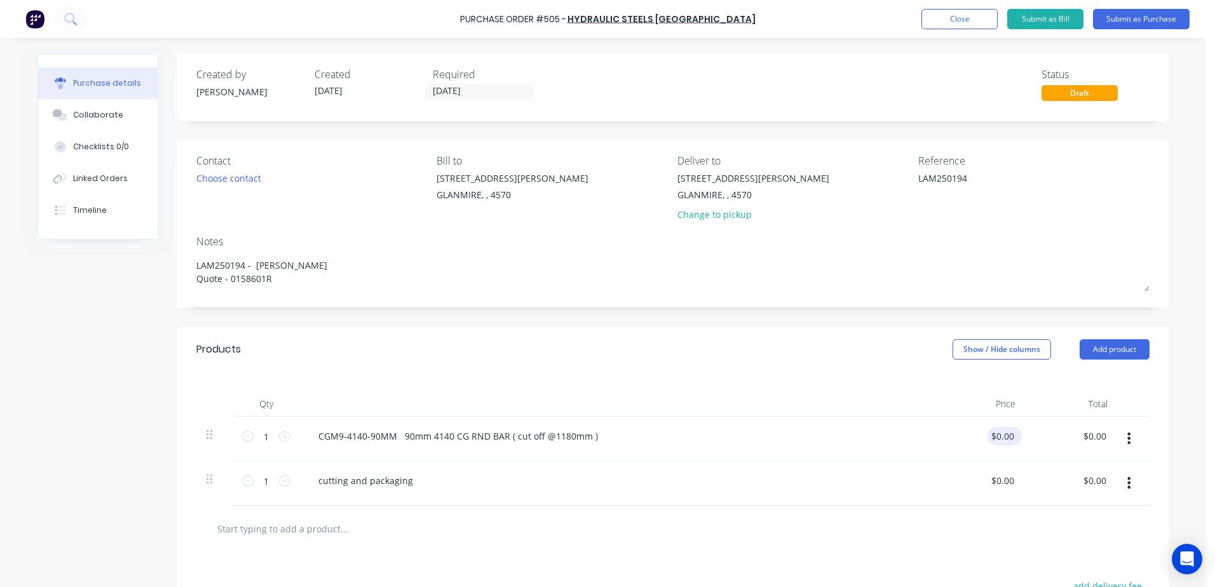
type textarea "LAM250194 - jason Quote - 0158601R"
click at [992, 438] on div "$0.00 $0.00" at bounding box center [980, 439] width 92 height 44
type textarea "x"
type textarea "LAM250194 - jason Quote - 0158601R"
type input "0.0000"
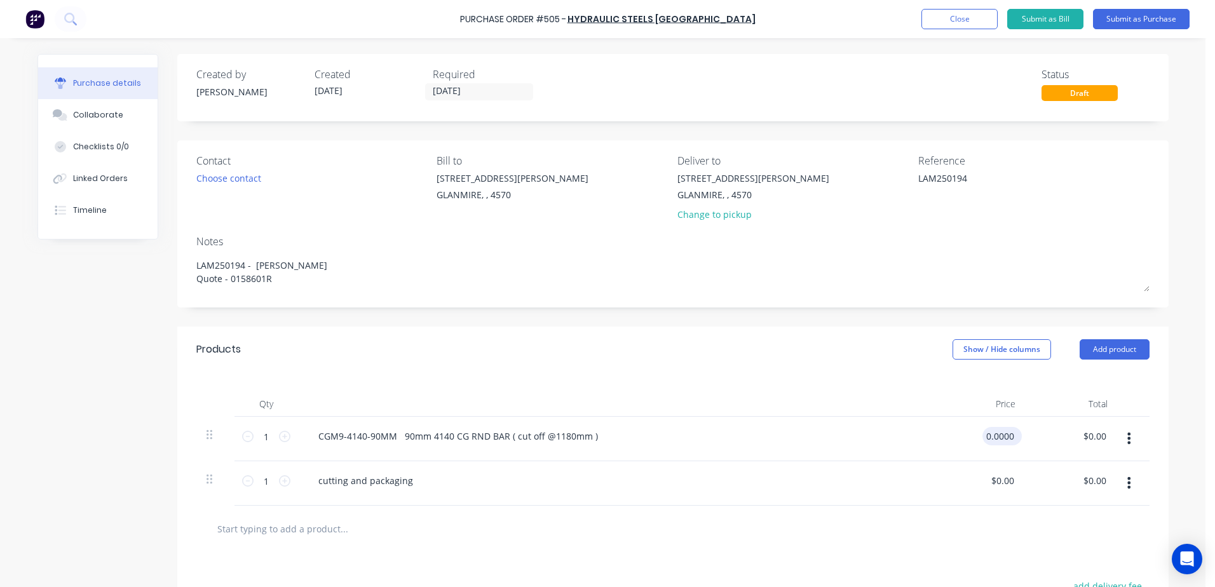
type textarea "x"
type input "$0.00"
drag, startPoint x: 1014, startPoint y: 437, endPoint x: 974, endPoint y: 437, distance: 40.0
click at [974, 437] on div "$0.00 $0.00" at bounding box center [980, 439] width 92 height 44
type textarea "x"
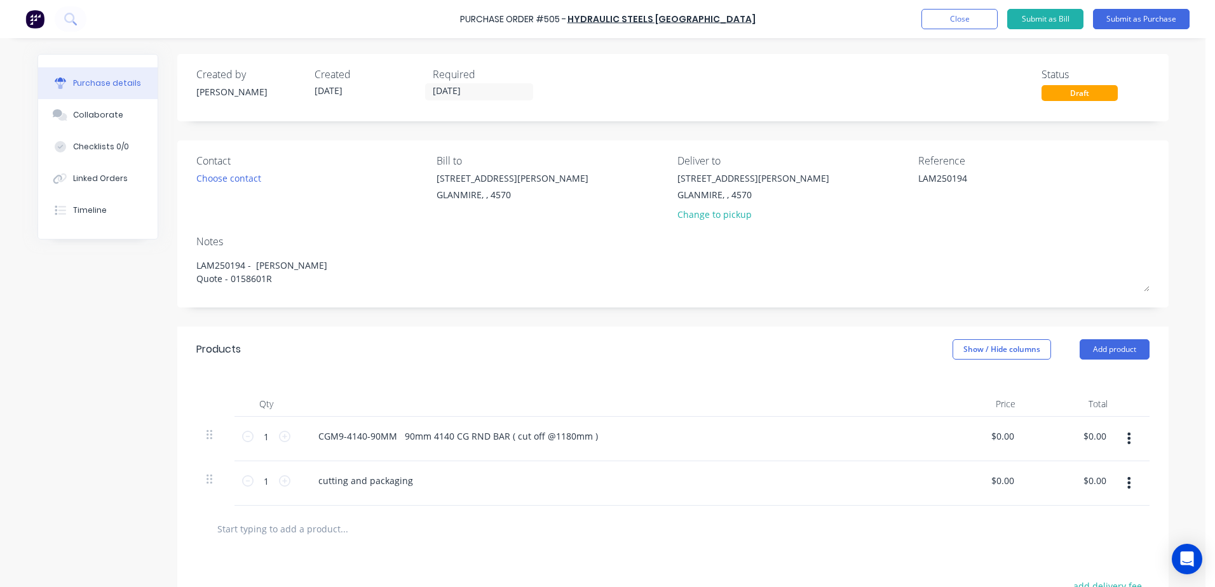
type input "0"
drag, startPoint x: 974, startPoint y: 437, endPoint x: 992, endPoint y: 436, distance: 17.2
click at [992, 436] on div "0 $0.00" at bounding box center [980, 439] width 92 height 44
type textarea "x"
type input "$0.00"
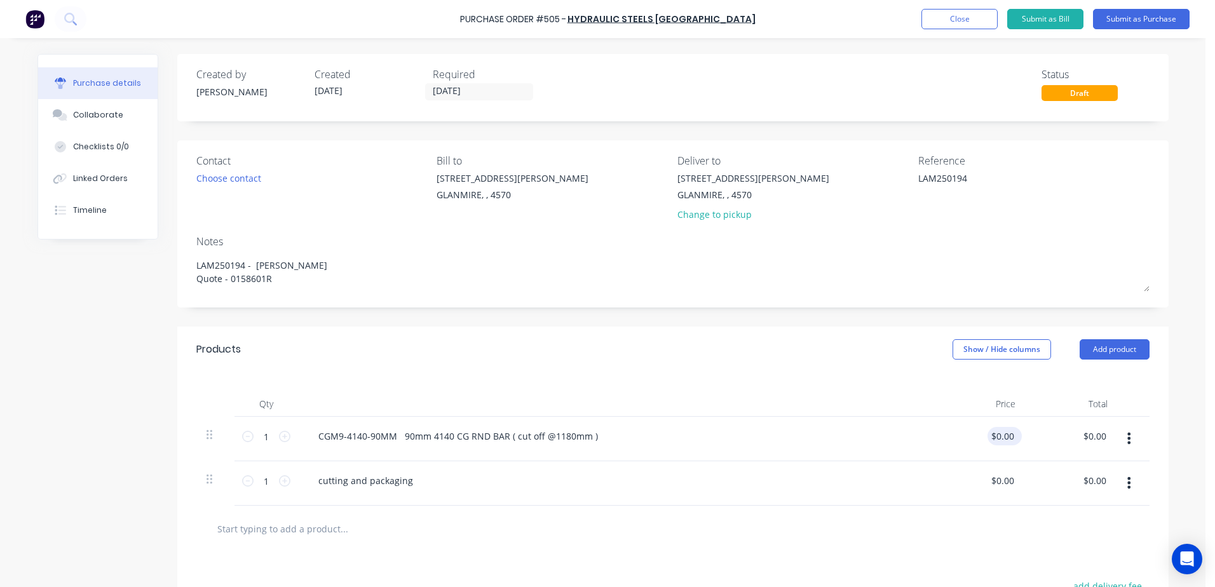
click at [1007, 440] on div "$0.00 $0.00" at bounding box center [1002, 436] width 29 height 18
type textarea "x"
click at [1006, 440] on input "0" at bounding box center [1008, 436] width 18 height 18
type input "0"
type input "343.71"
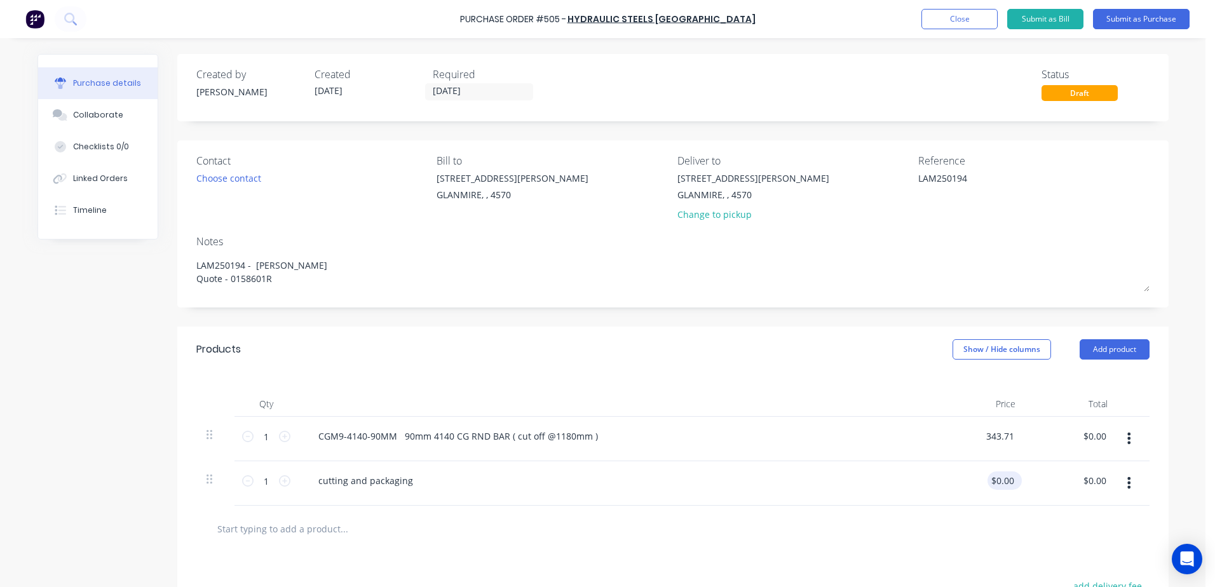
type textarea "x"
type input "$343.71"
type input "0.0000"
click at [1005, 481] on input "0.0000" at bounding box center [1002, 481] width 29 height 18
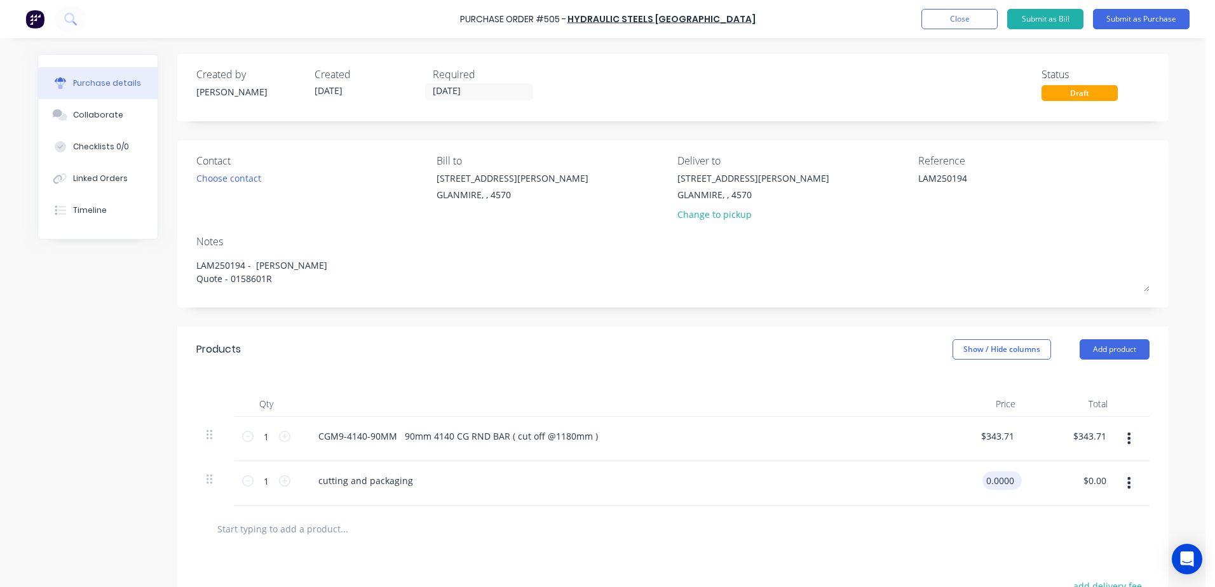
type textarea "x"
drag, startPoint x: 1009, startPoint y: 481, endPoint x: 917, endPoint y: 481, distance: 92.2
click at [917, 481] on div "1 1 cutting and packaging 0.0000 0.0000 $0.00 $0.00" at bounding box center [672, 483] width 953 height 44
type input "74.5"
type textarea "x"
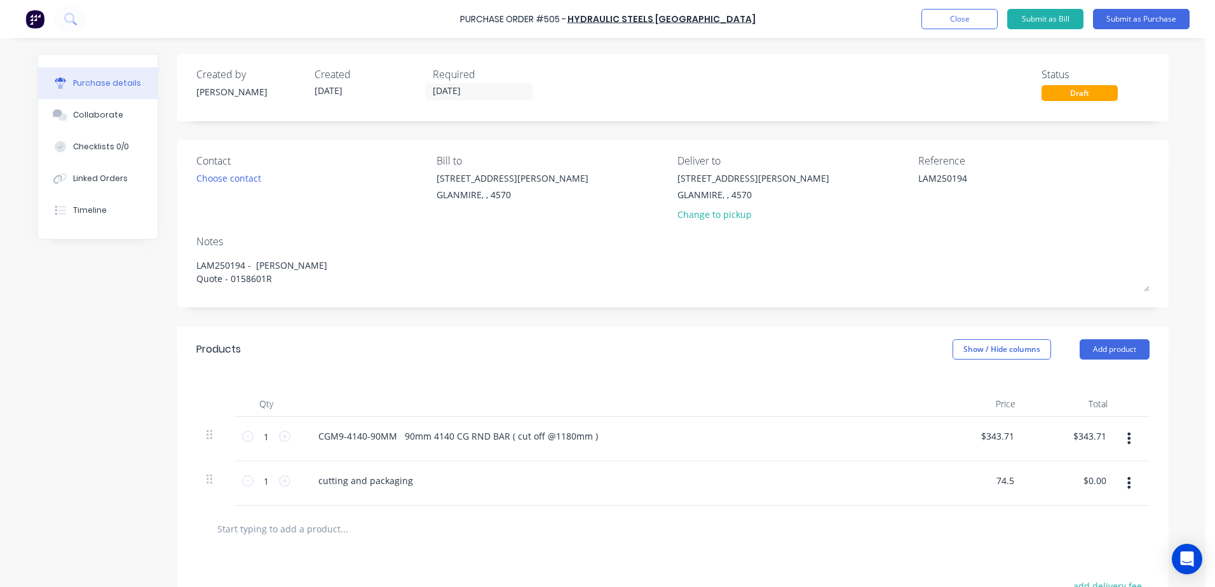
drag, startPoint x: 990, startPoint y: 479, endPoint x: 1058, endPoint y: 479, distance: 68.0
click at [1058, 479] on div "1 1 cutting and packaging 74.5 74.5 $0.00 $0.00" at bounding box center [672, 483] width 953 height 44
type input "7.5"
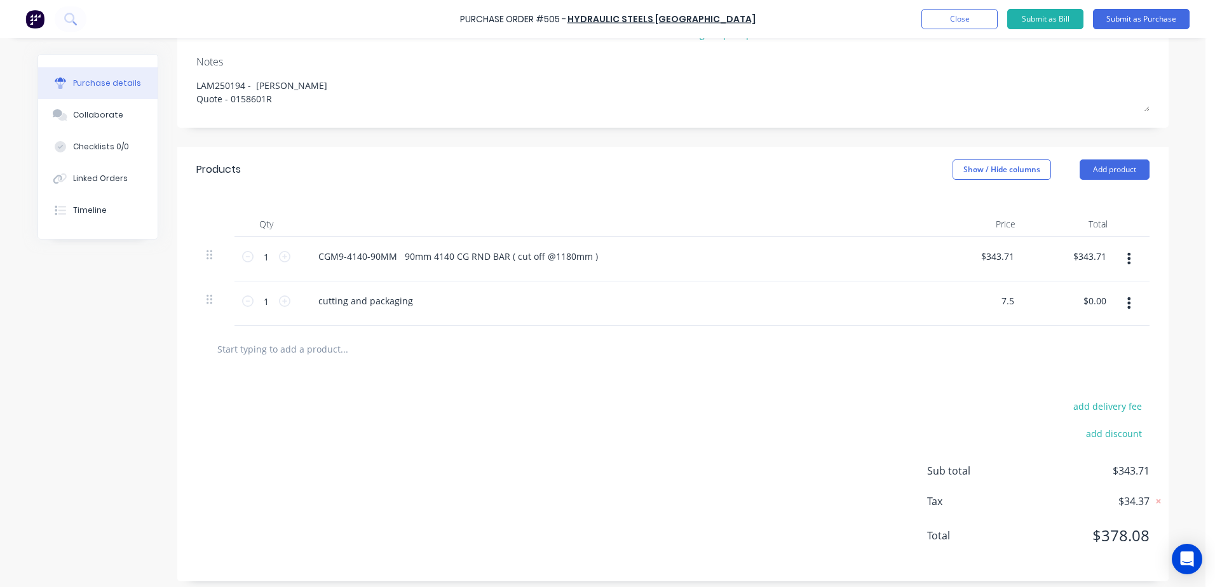
scroll to position [187, 0]
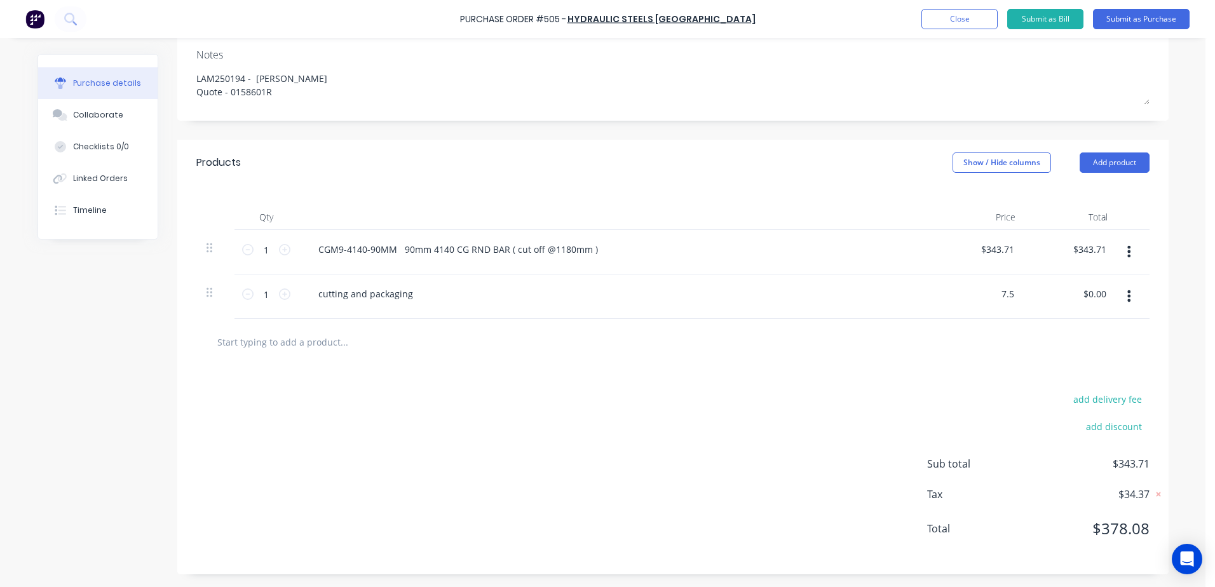
type textarea "x"
type input "$7.50"
click at [428, 314] on div "cutting and packaging" at bounding box center [616, 297] width 636 height 44
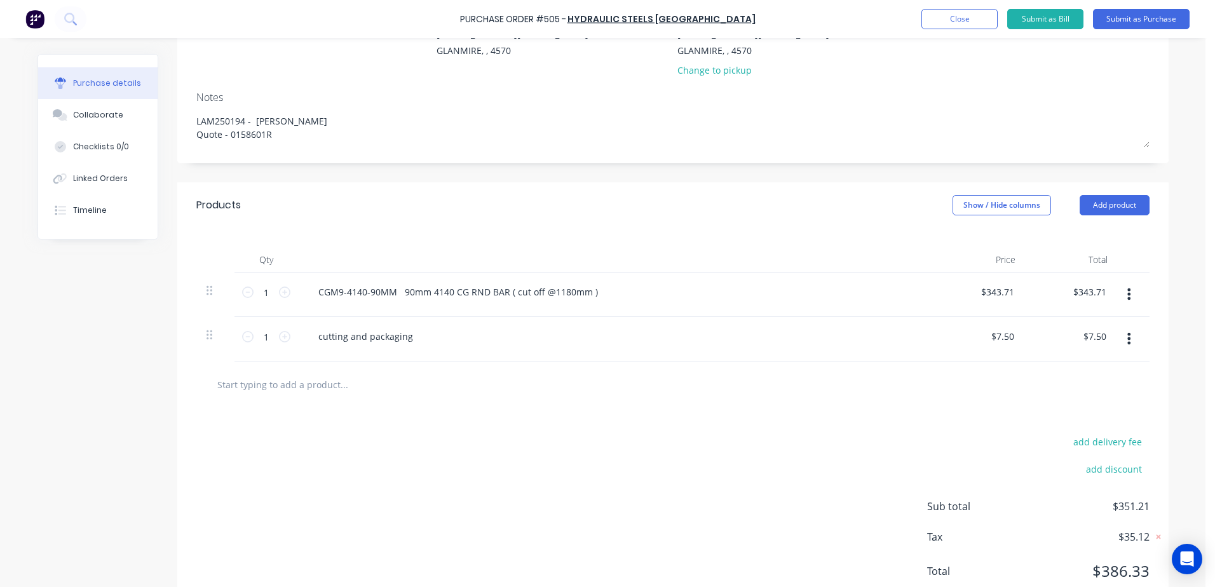
scroll to position [60, 0]
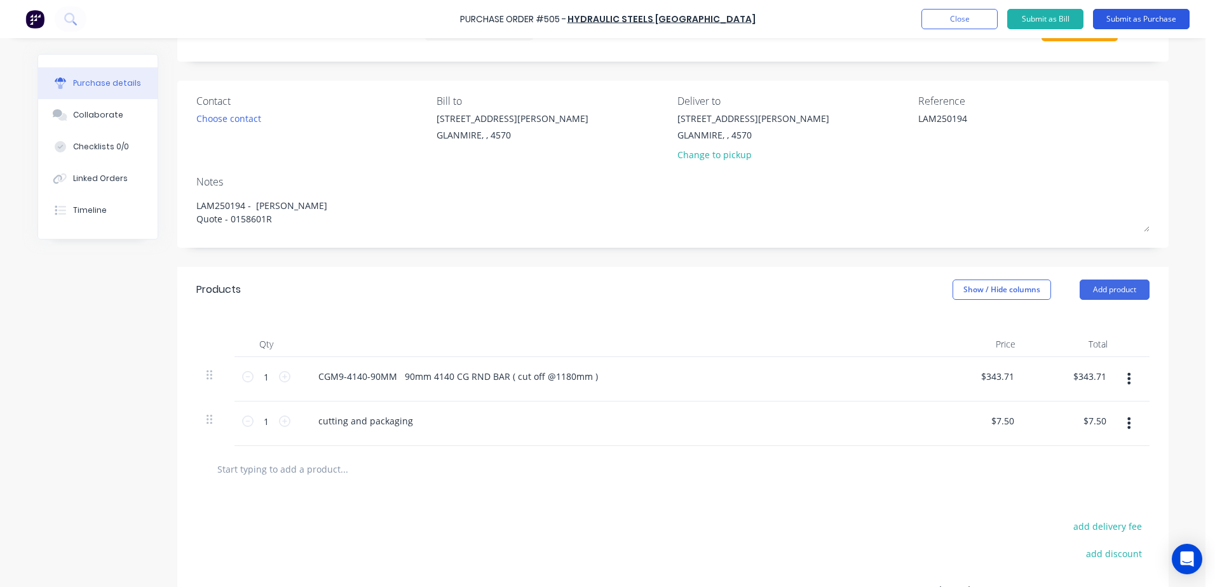
click at [1143, 11] on button "Submit as Purchase" at bounding box center [1141, 19] width 97 height 20
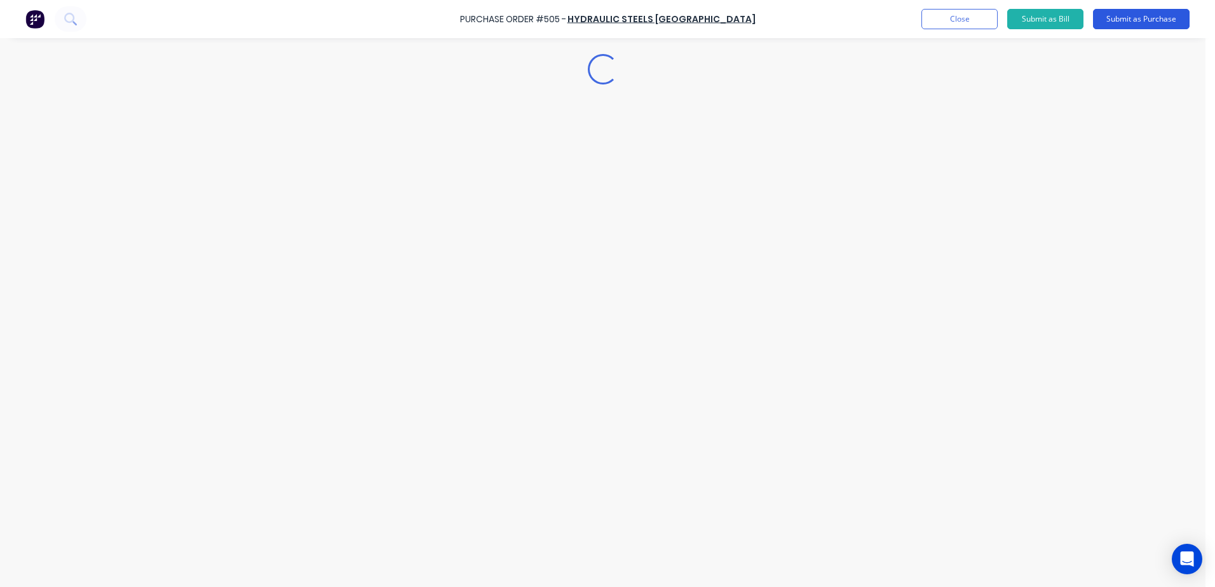
scroll to position [0, 0]
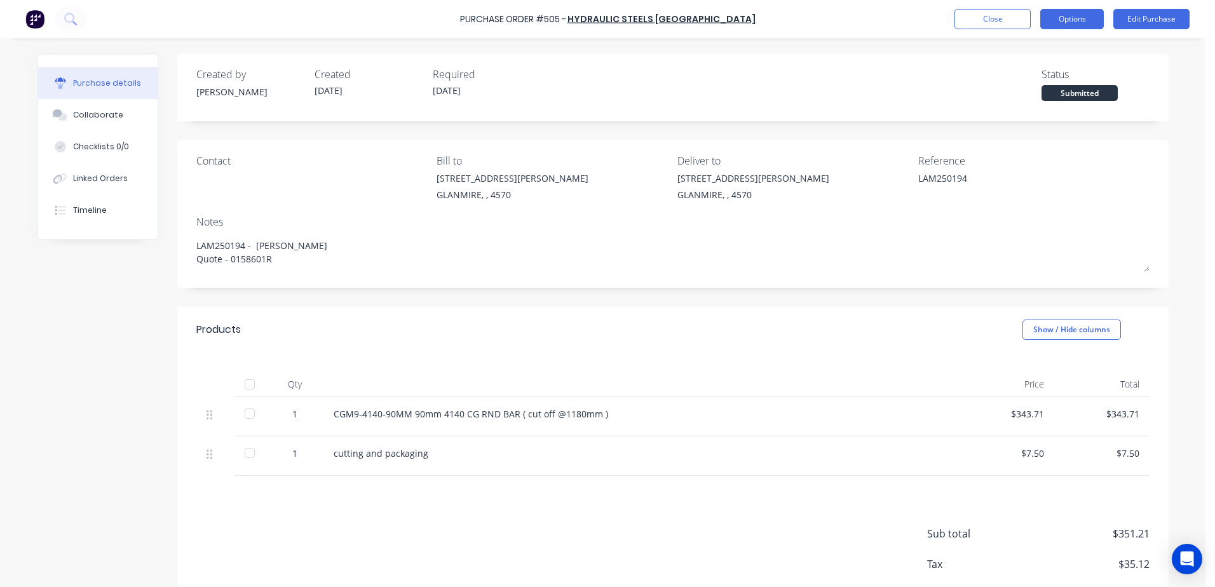
click at [1061, 11] on button "Options" at bounding box center [1072, 19] width 64 height 20
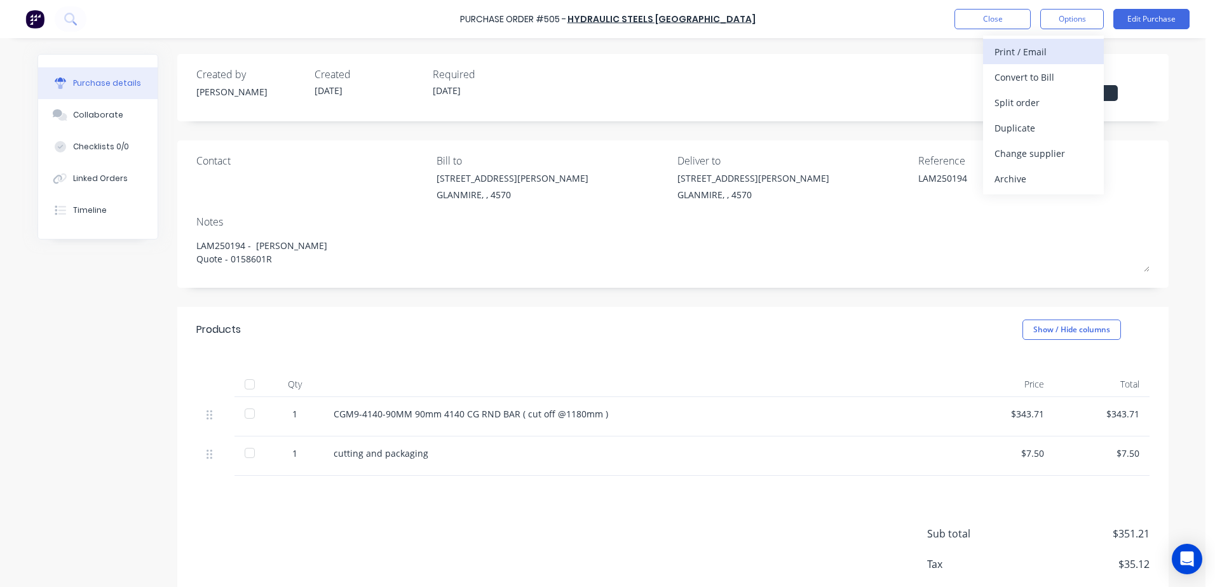
click at [1054, 51] on div "Print / Email" at bounding box center [1044, 52] width 98 height 18
click at [1033, 81] on div "With pricing" at bounding box center [1044, 77] width 98 height 18
type textarea "x"
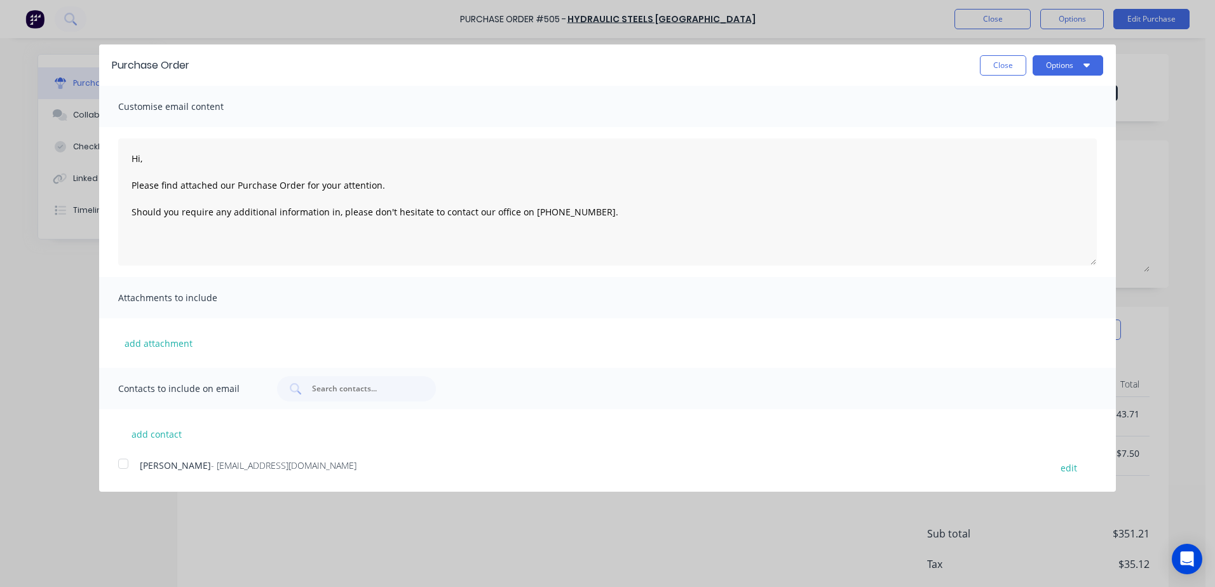
click at [123, 467] on div at bounding box center [123, 463] width 25 height 25
type textarea "Hi, Please find attached our Purchase Order for your attention. Should you requ…"
click at [1061, 64] on button "Options" at bounding box center [1068, 65] width 71 height 20
click at [1033, 131] on div "Email" at bounding box center [1043, 123] width 98 height 18
type textarea "x"
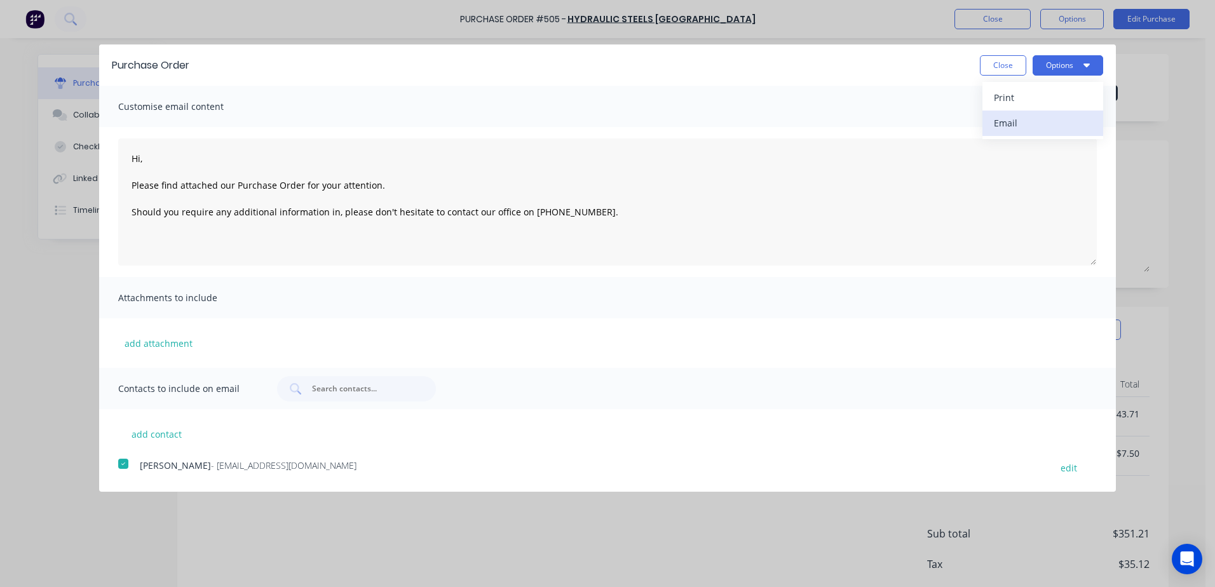
type textarea "Hi, Please find attached our Purchase Order for your attention. Should you requ…"
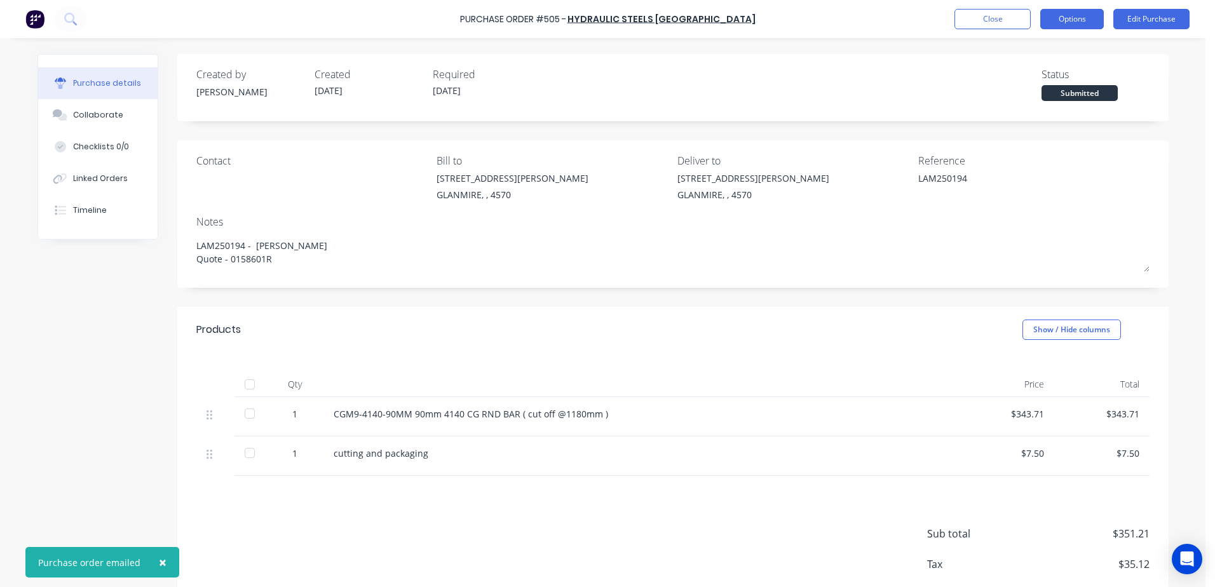
click at [1070, 20] on button "Options" at bounding box center [1072, 19] width 64 height 20
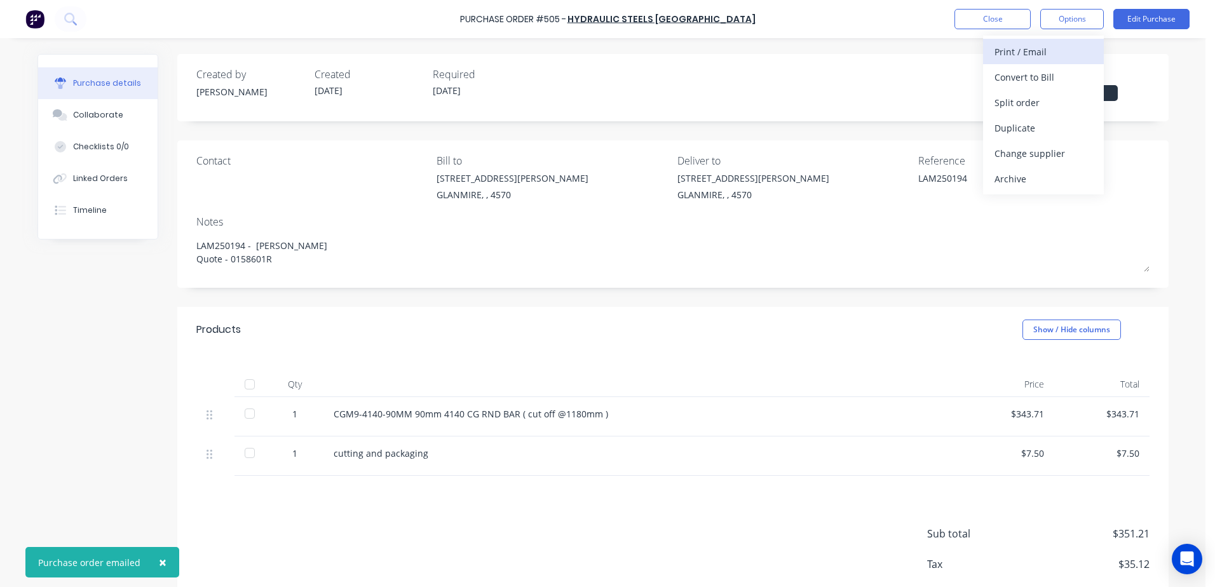
click at [1000, 50] on div "Print / Email" at bounding box center [1044, 52] width 98 height 18
click at [1001, 69] on div "With pricing" at bounding box center [1044, 77] width 98 height 18
type textarea "x"
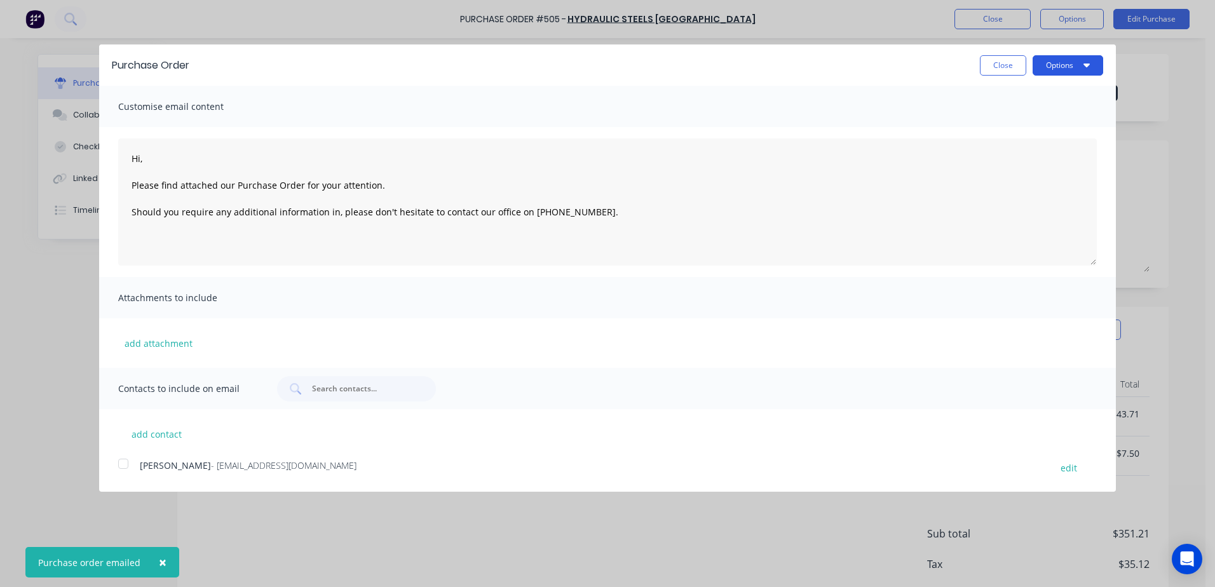
click at [1044, 66] on button "Options" at bounding box center [1068, 65] width 71 height 20
click at [1020, 104] on div "Print" at bounding box center [1043, 97] width 98 height 18
type textarea "Hi, Please find attached our Purchase Order for your attention. Should you requ…"
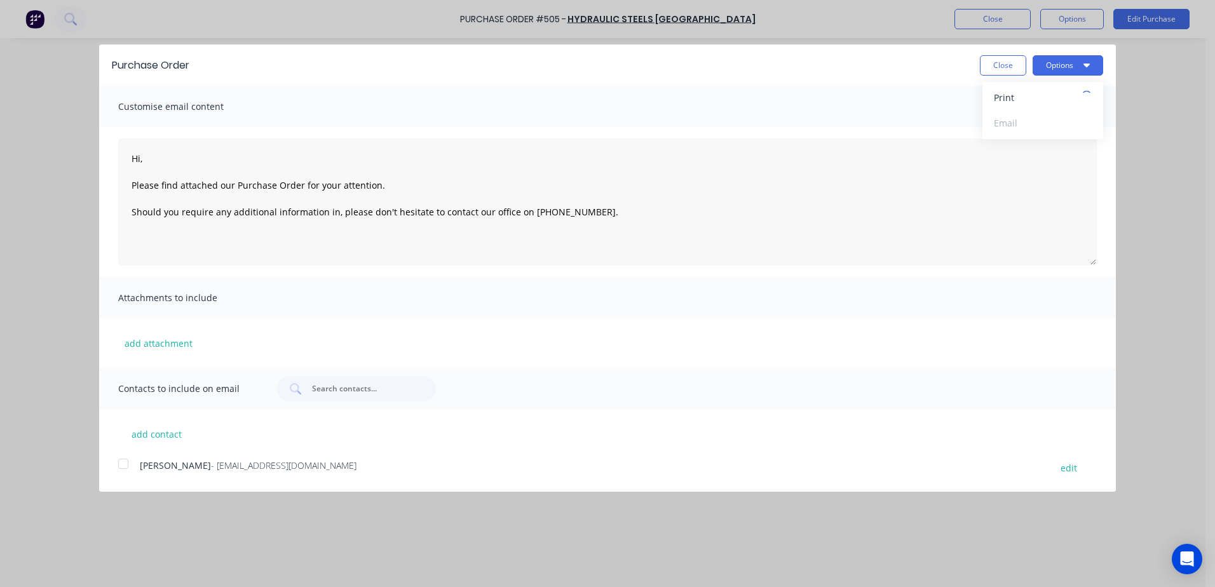
type textarea "x"
type textarea "Hi, Please find attached our Purchase Order for your attention. Should you requ…"
type textarea "x"
type textarea "Hi, Please find attached our Purchase Order for your attention. Should you requ…"
type textarea "x"
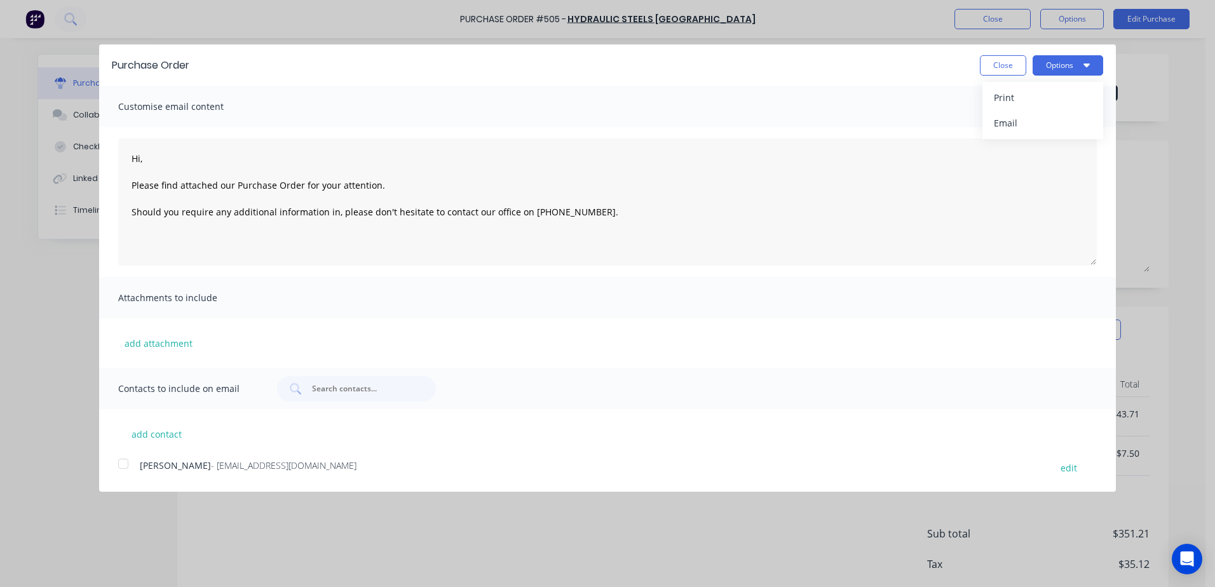
type textarea "Hi, Please find attached our Purchase Order for your attention. Should you requ…"
type textarea "x"
type textarea "Hi, Please find attached our Purchase Order for your attention. Should you requ…"
click at [990, 61] on button "Close" at bounding box center [1003, 65] width 46 height 20
type textarea "x"
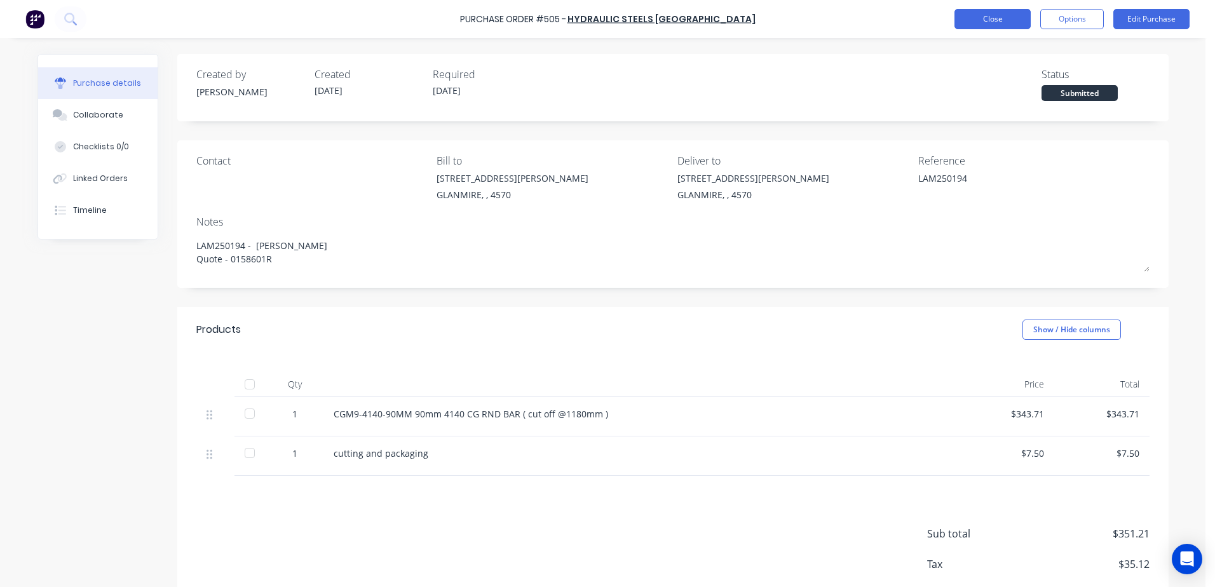
click at [1007, 27] on button "Close" at bounding box center [993, 19] width 76 height 20
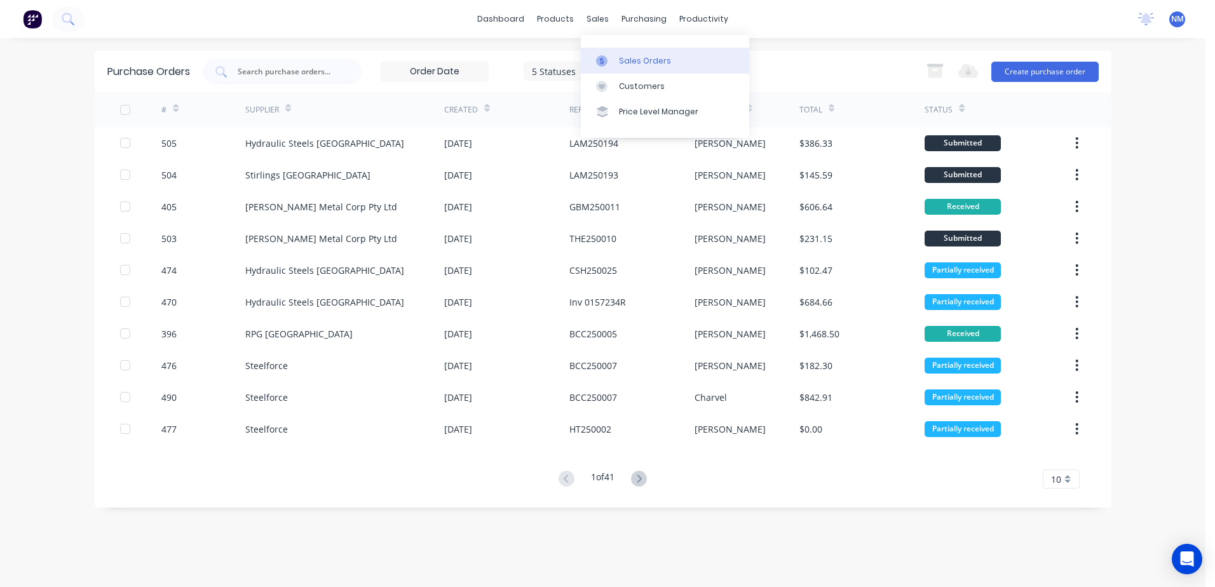
click at [636, 59] on div "Sales Orders" at bounding box center [645, 60] width 52 height 11
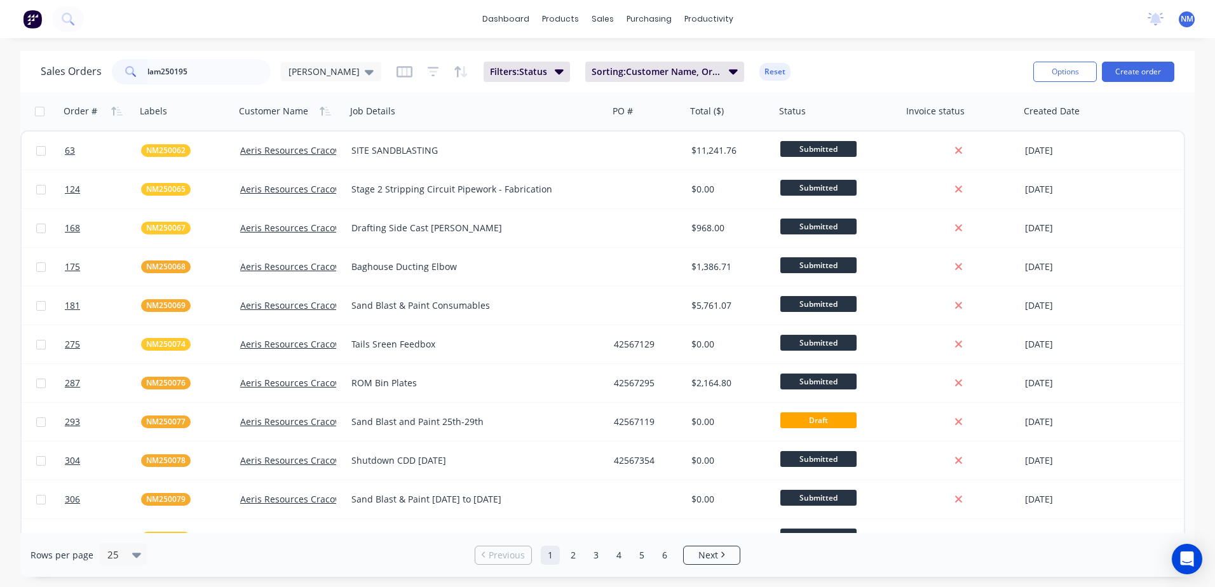
type input "lam250195"
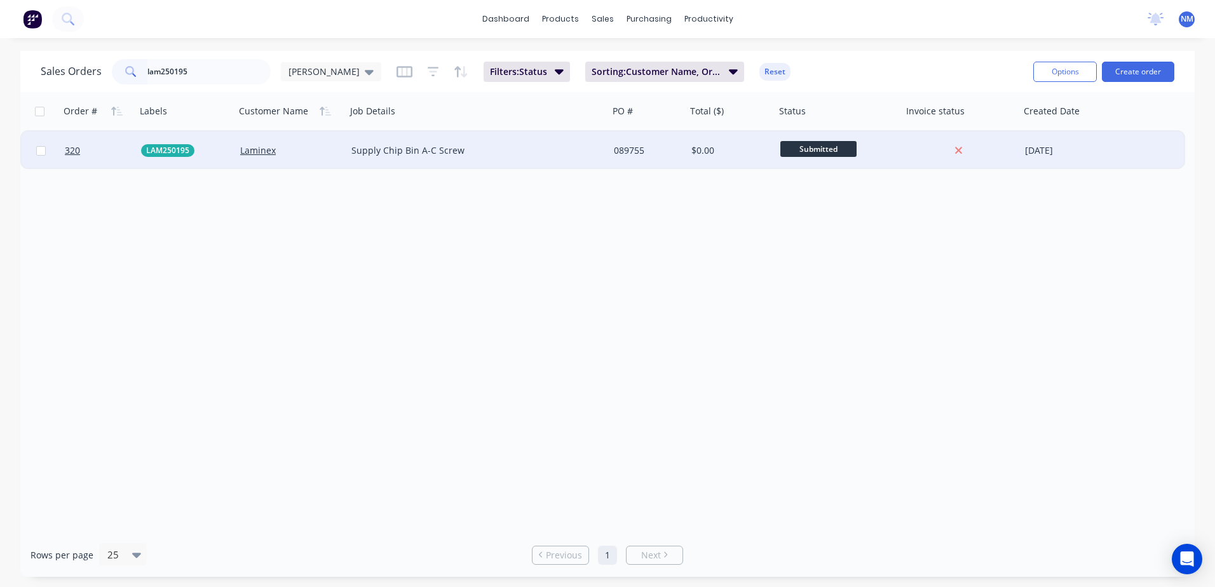
click at [581, 161] on div "Supply Chip Bin A-C Screw" at bounding box center [477, 151] width 262 height 38
click at [728, 157] on div "$0.00" at bounding box center [730, 151] width 89 height 38
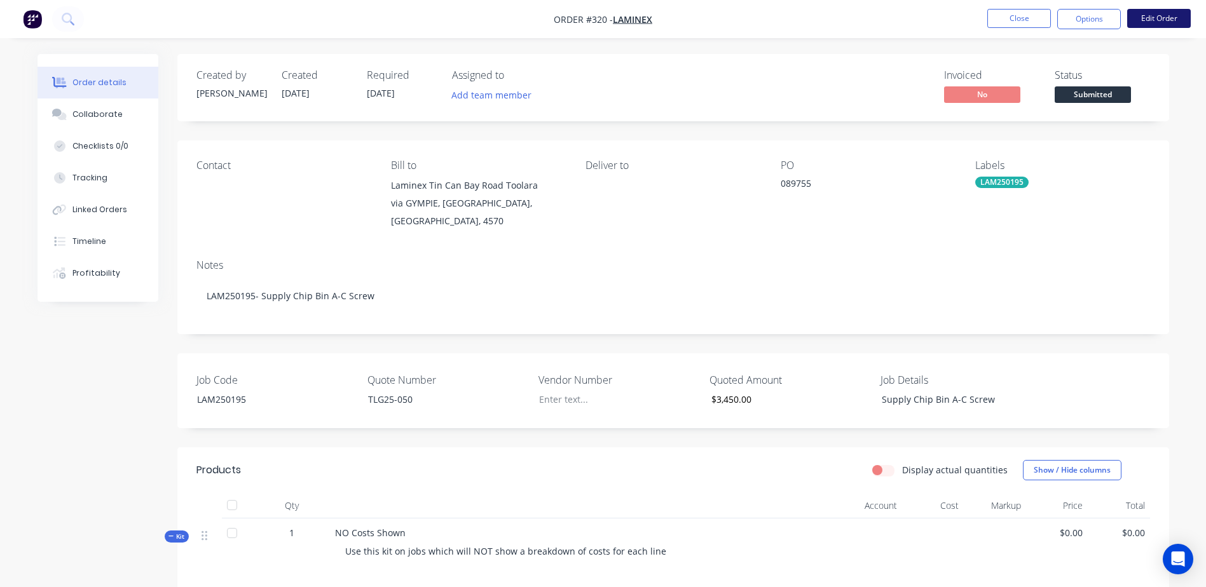
click at [1163, 15] on button "Edit Order" at bounding box center [1159, 18] width 64 height 19
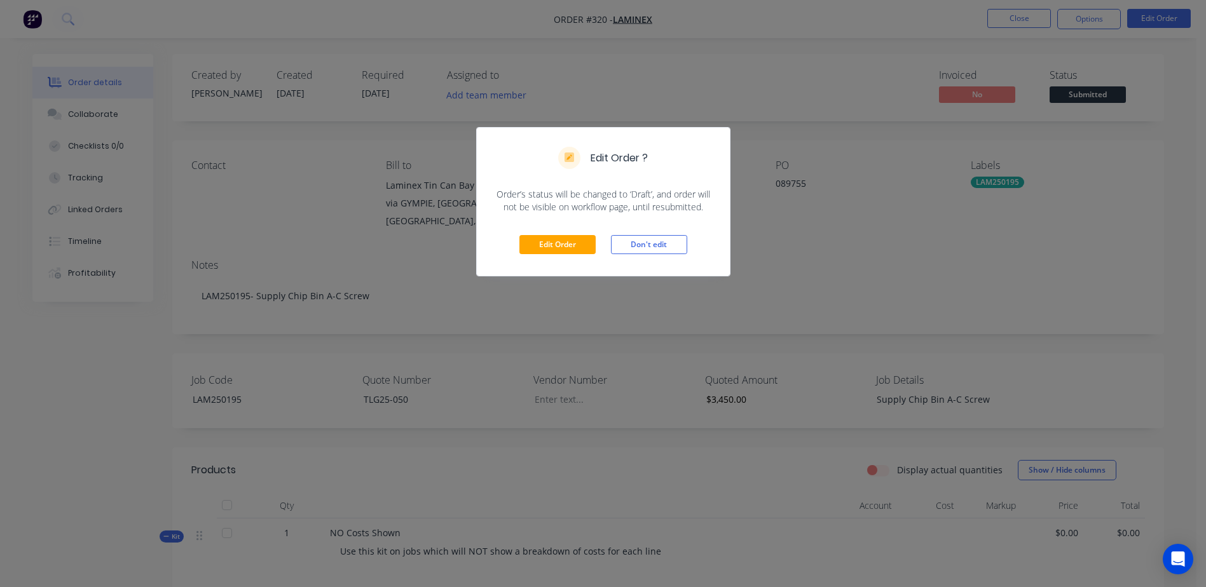
click at [538, 256] on div "Edit Order Don't edit" at bounding box center [603, 245] width 253 height 62
click at [547, 247] on button "Edit Order" at bounding box center [557, 244] width 76 height 19
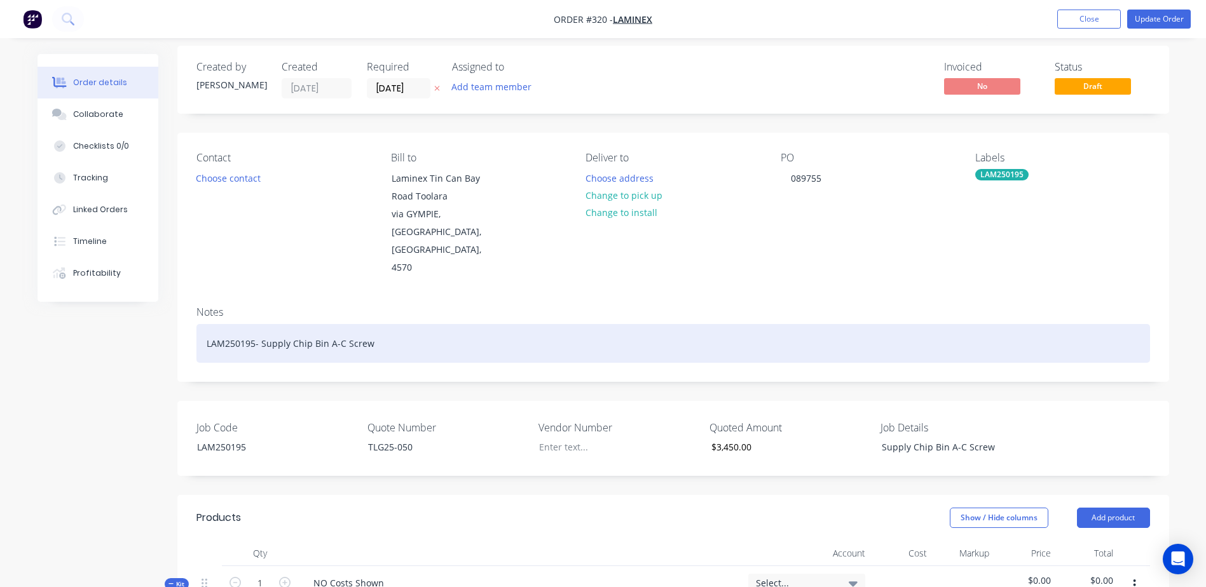
scroll to position [191, 0]
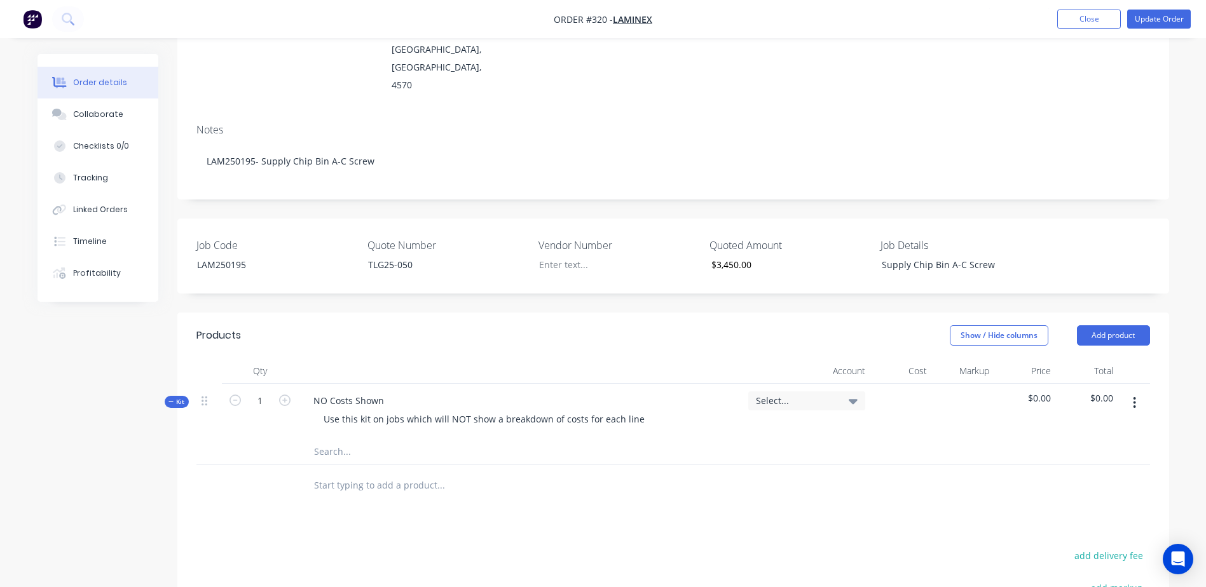
click at [320, 439] on input "text" at bounding box center [440, 451] width 254 height 25
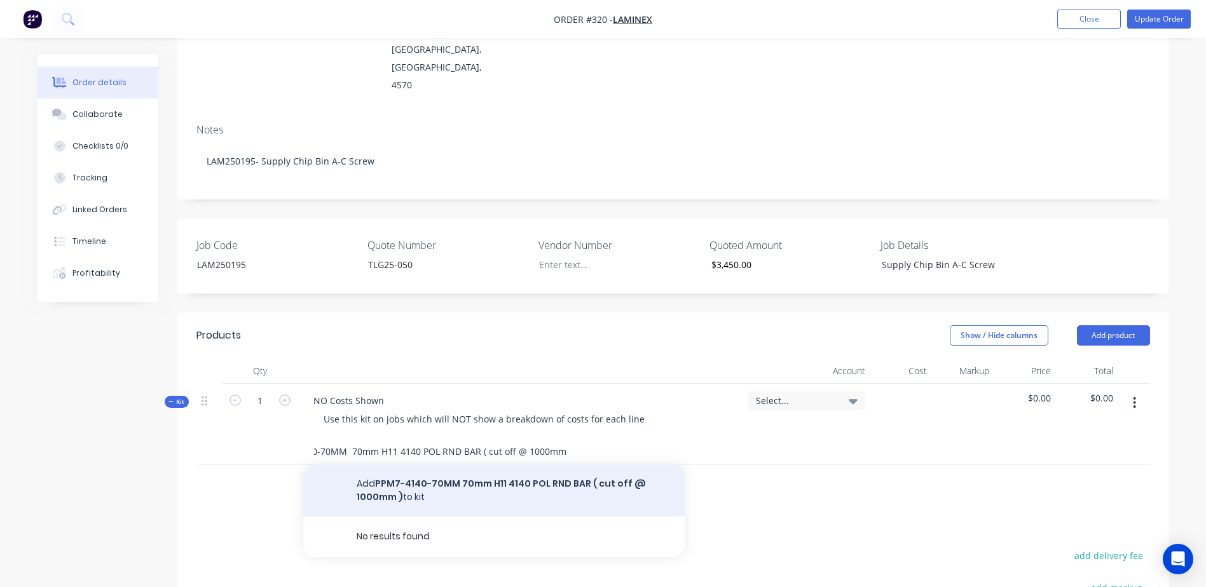
type input "PPM7-4140-70MM 70mm H11 4140 POL RND BAR ( cut off @ 1000mm )"
click at [510, 465] on button "Add PPM7-4140-70MM 70mm H11 4140 POL RND BAR ( cut off @ 1000mm ) to kit" at bounding box center [493, 491] width 381 height 52
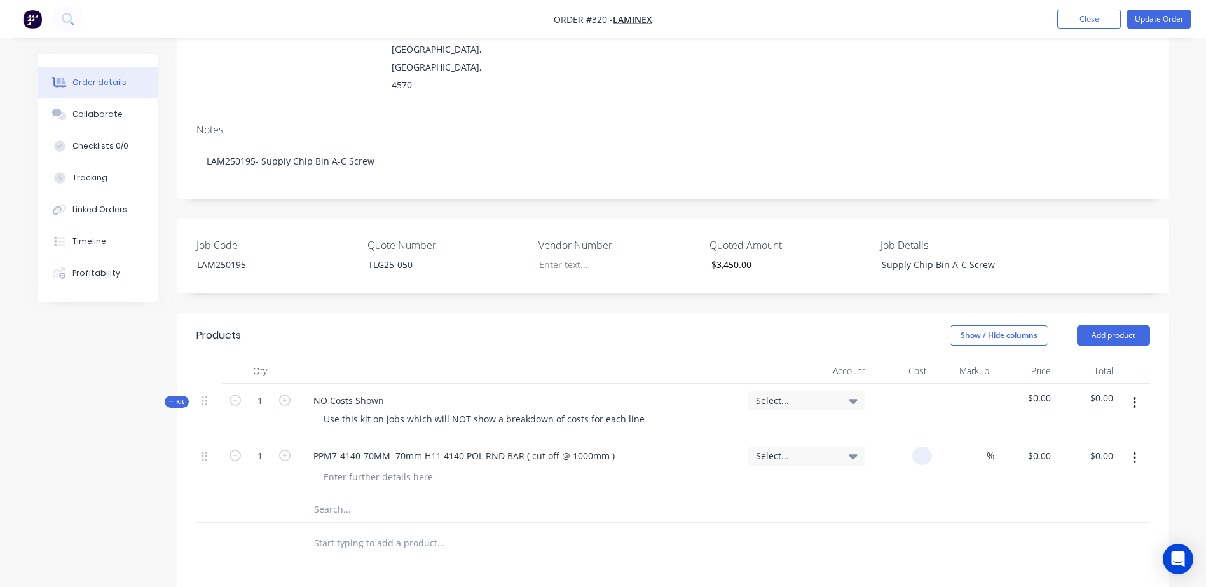
click at [918, 447] on input at bounding box center [924, 456] width 15 height 18
type input "$117.19"
click at [335, 497] on input "text" at bounding box center [440, 509] width 254 height 25
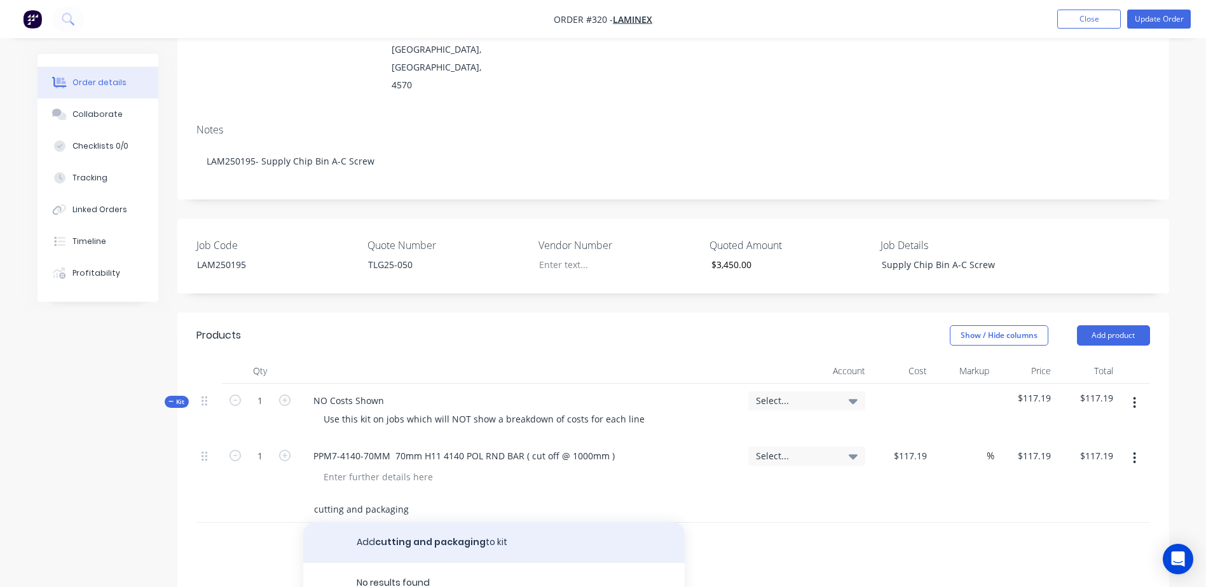
type input "cutting and packaging"
click at [446, 522] on button "Add cutting and packaging to kit" at bounding box center [493, 542] width 381 height 41
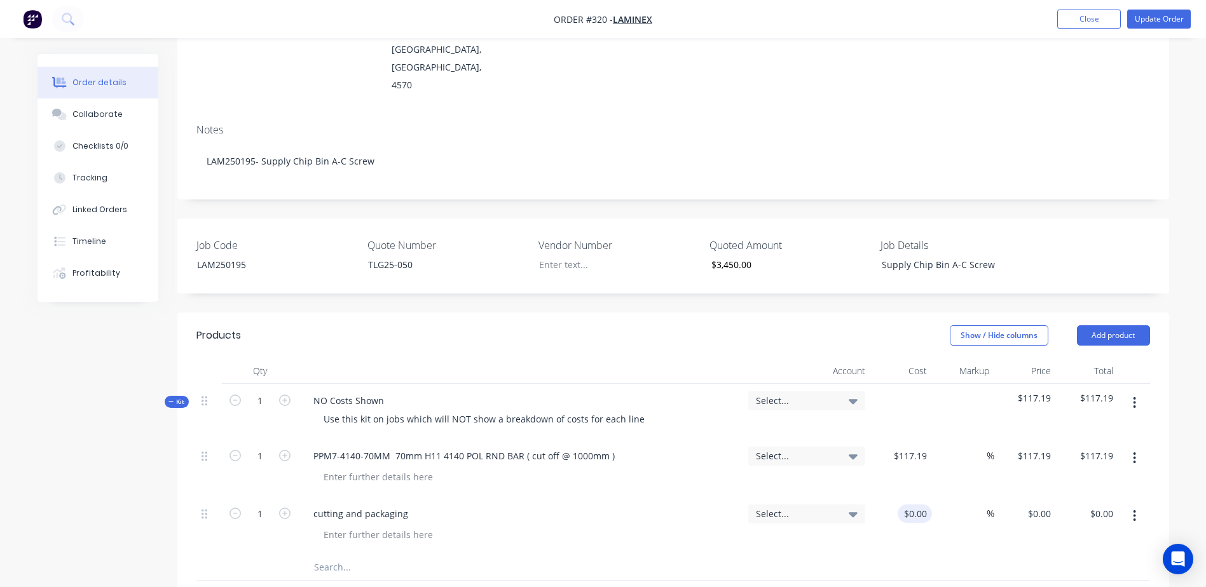
click at [931, 497] on div "1 cutting and packaging Select... $0.00 $0.00 % $0.00 $0.00 $0.00 $0.00" at bounding box center [672, 526] width 953 height 58
click at [912, 497] on div "$0.00 $0.00" at bounding box center [901, 526] width 62 height 58
click at [911, 497] on div "$0.00" at bounding box center [901, 526] width 62 height 58
type input "$7.50"
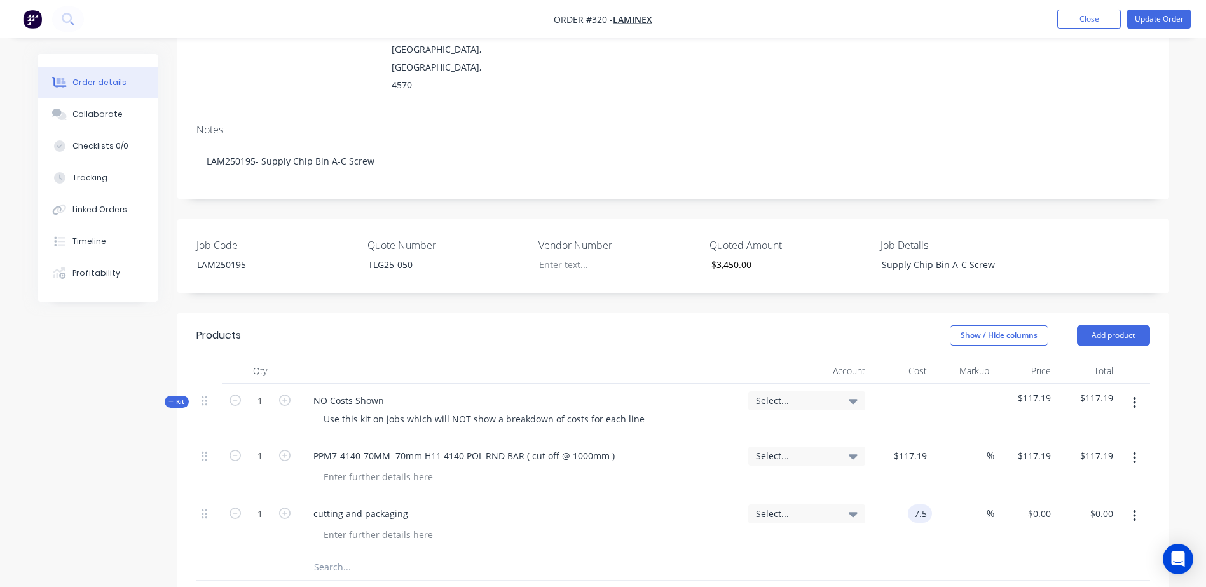
type input "$7.50"
click at [465, 508] on div "cutting and packaging" at bounding box center [520, 526] width 445 height 58
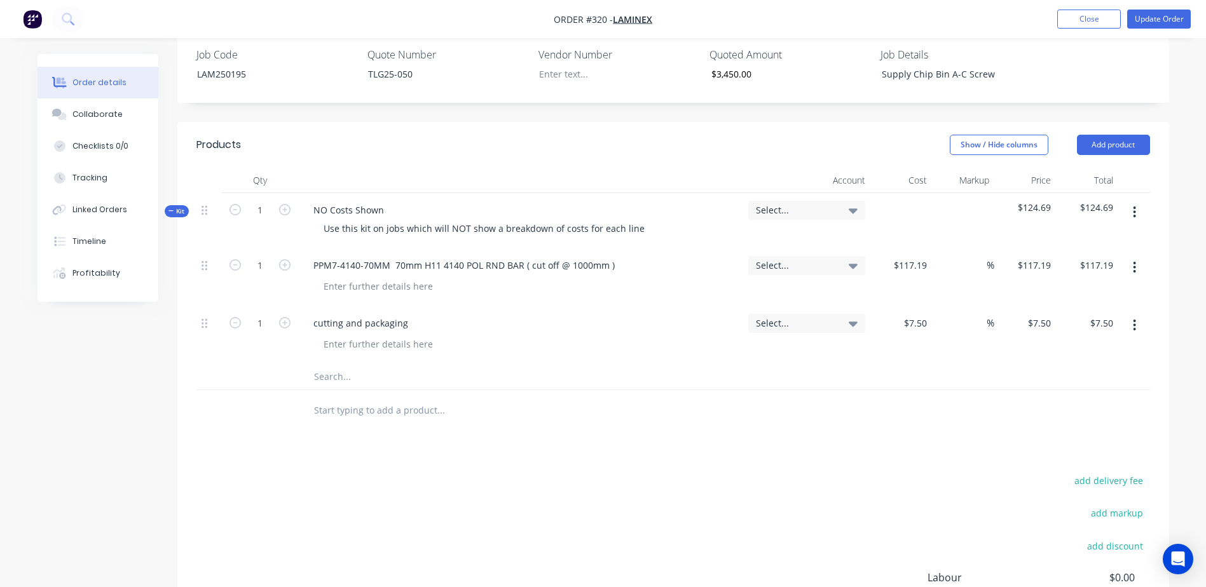
scroll to position [127, 0]
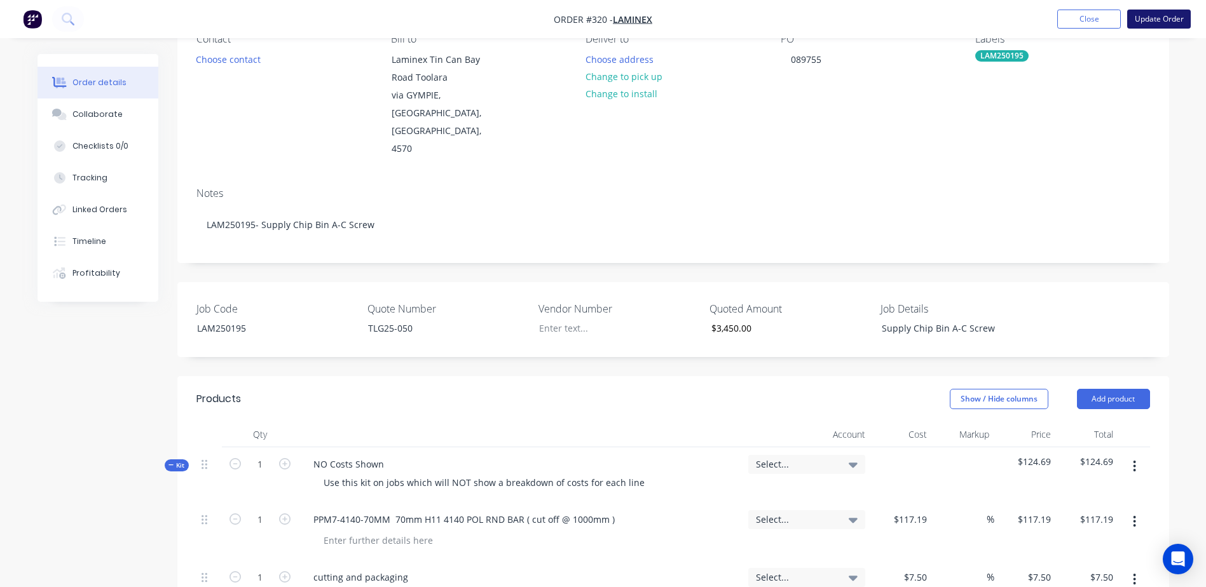
click at [1172, 23] on button "Update Order" at bounding box center [1159, 19] width 64 height 19
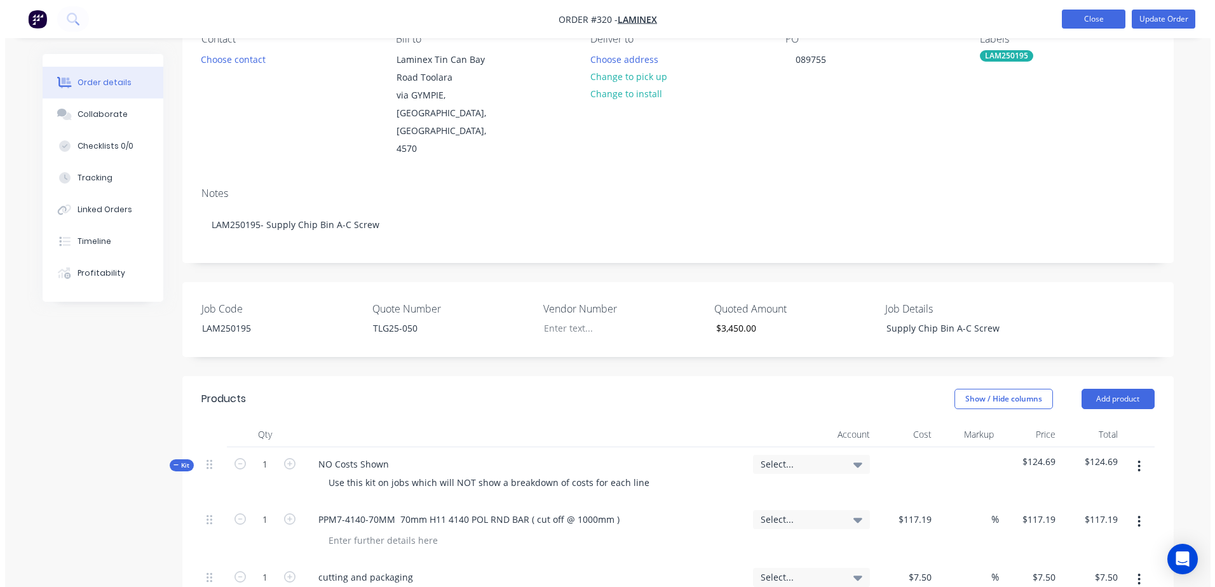
scroll to position [0, 0]
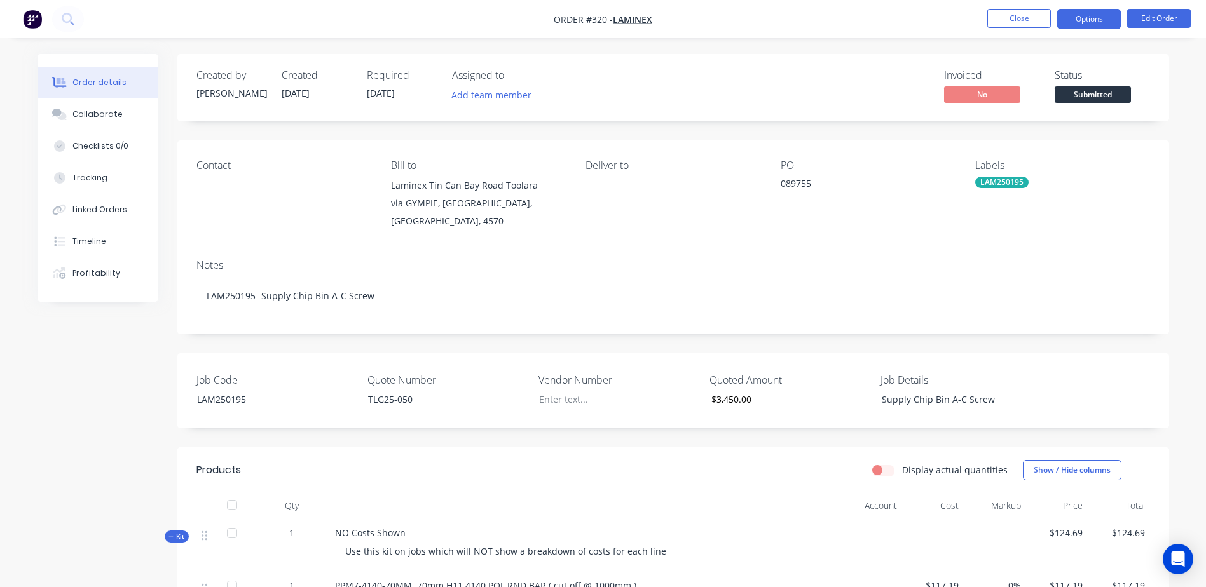
click at [1100, 21] on button "Options" at bounding box center [1089, 19] width 64 height 20
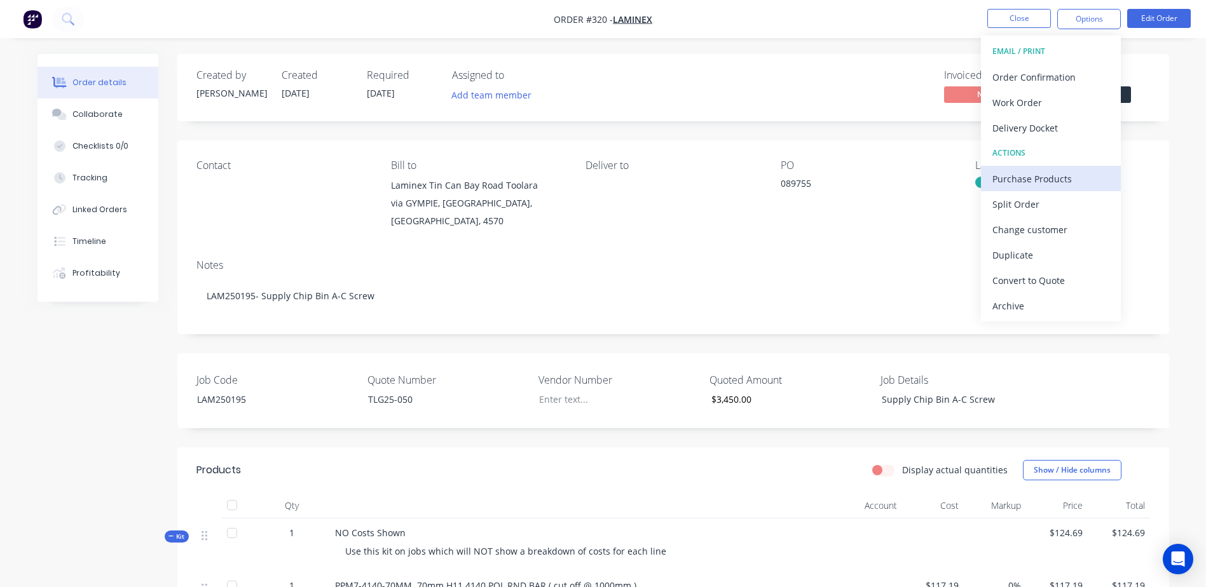
click at [1084, 184] on div "Purchase Products" at bounding box center [1050, 179] width 117 height 18
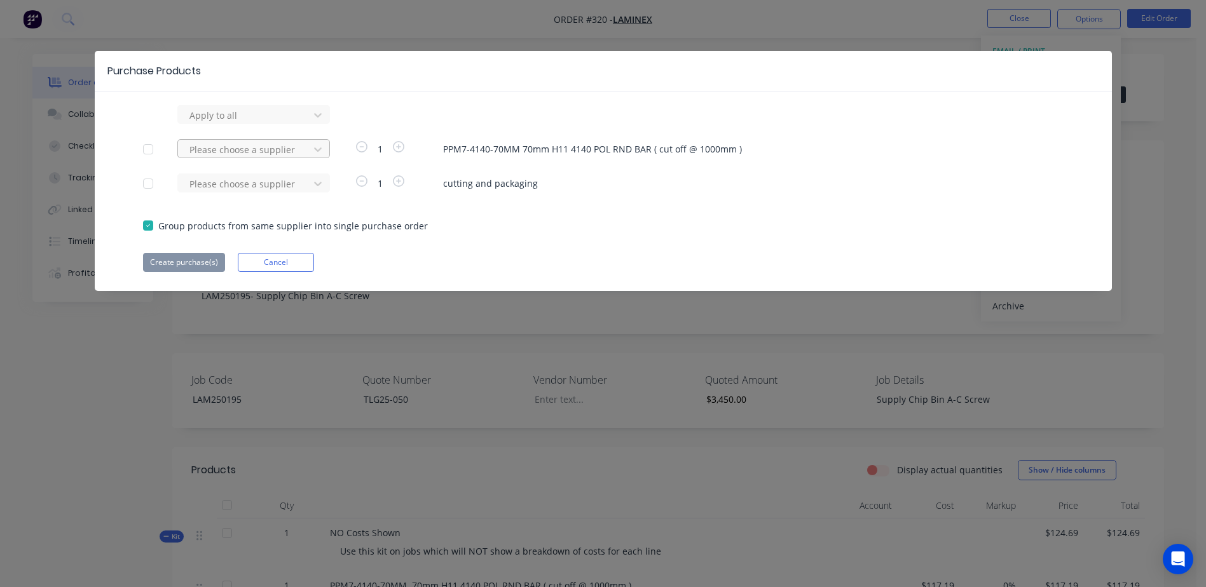
click at [247, 123] on div at bounding box center [245, 115] width 114 height 16
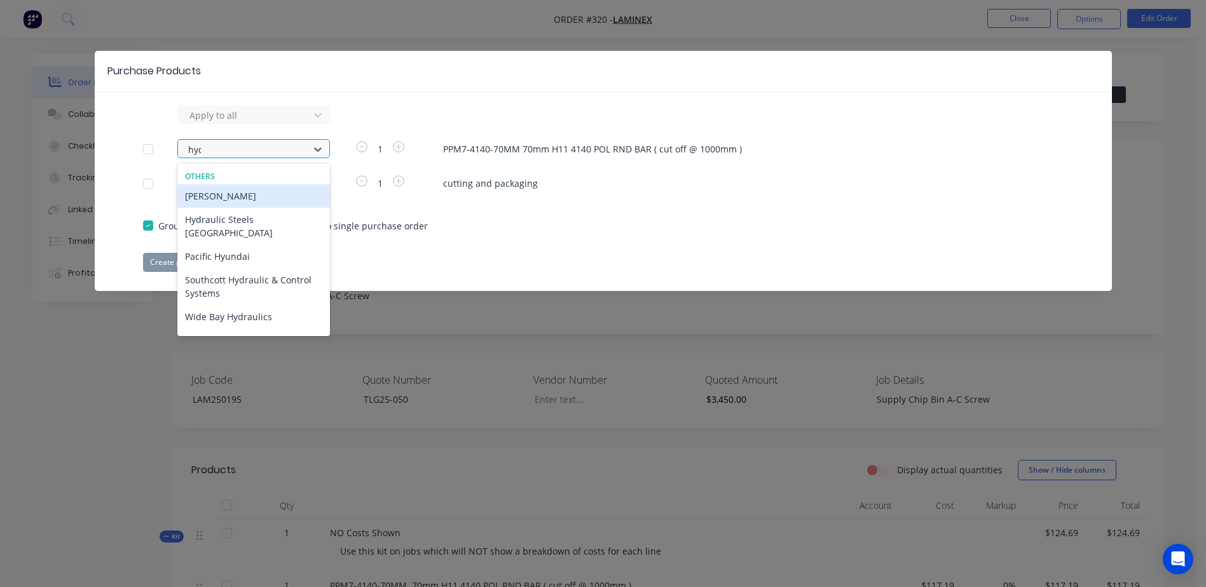
type input "hydr"
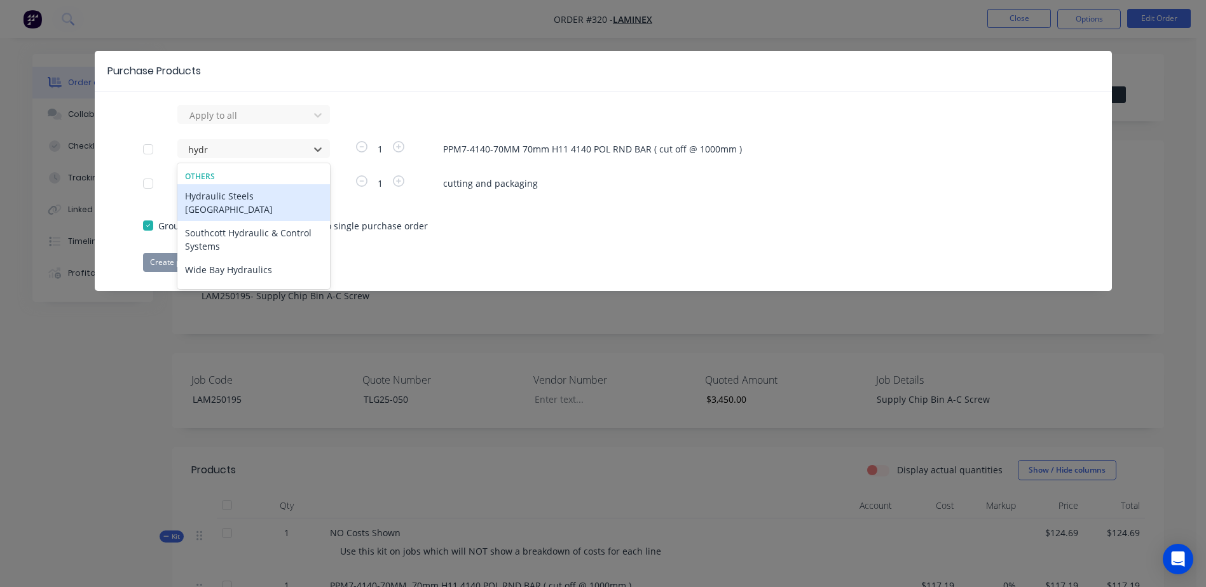
click at [252, 195] on div "Hydraulic Steels [GEOGRAPHIC_DATA]" at bounding box center [253, 202] width 153 height 37
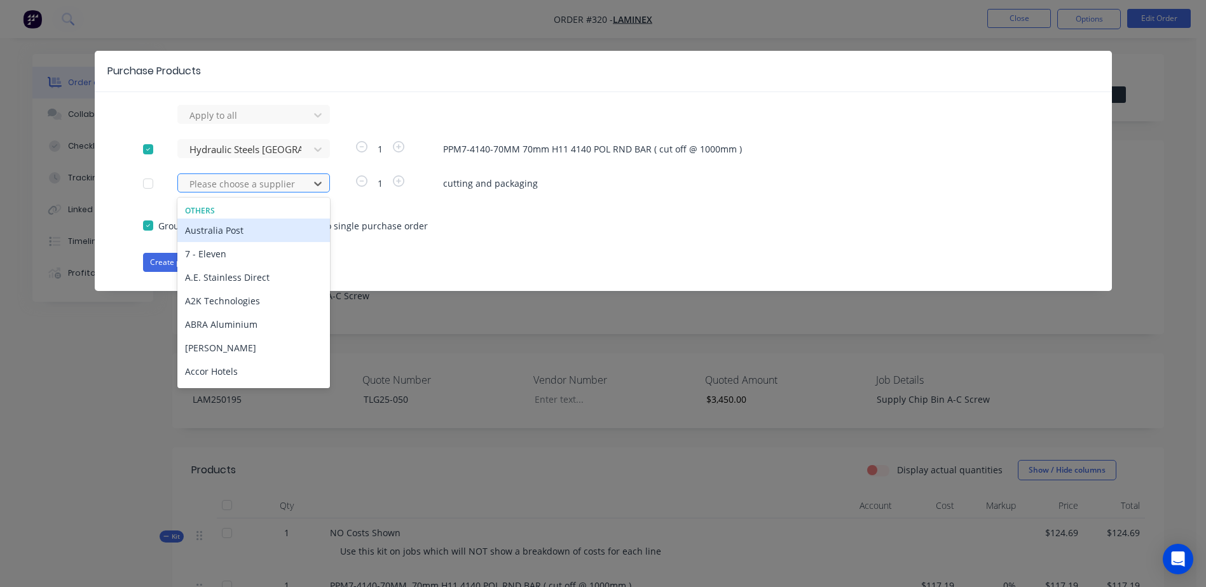
click at [217, 185] on div at bounding box center [245, 184] width 114 height 16
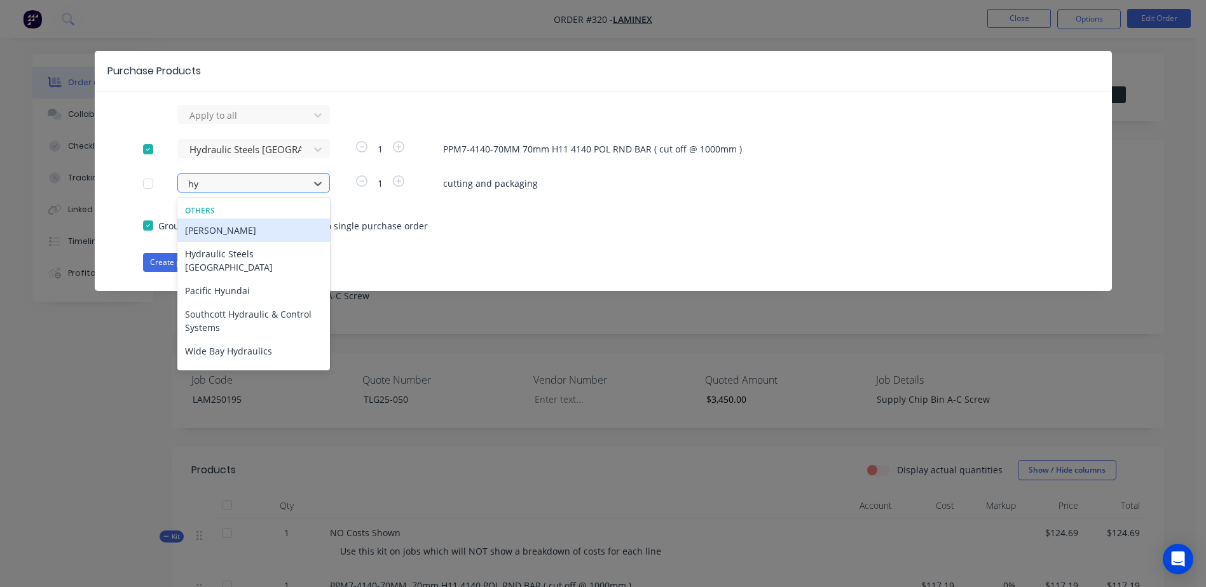
type input "hyd"
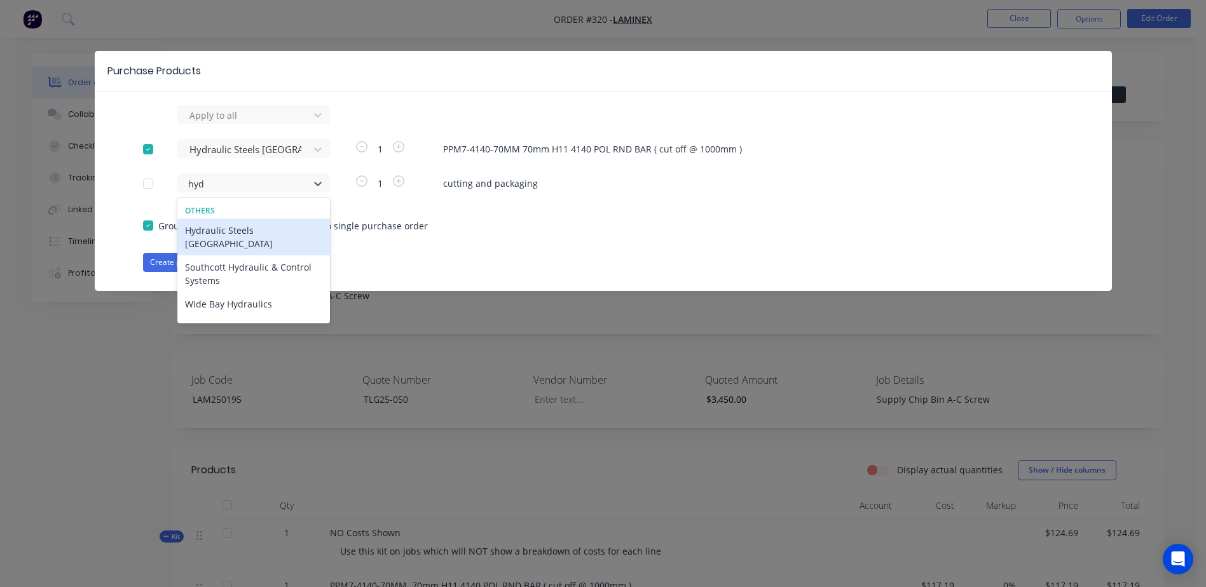
click at [232, 231] on div "Hydraulic Steels [GEOGRAPHIC_DATA]" at bounding box center [253, 237] width 153 height 37
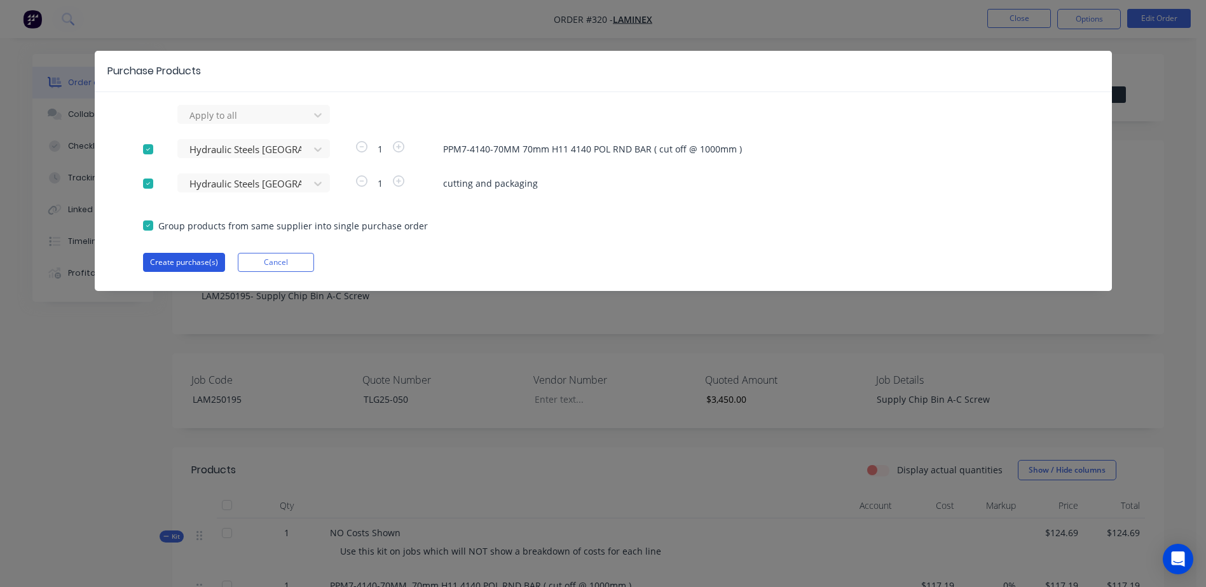
click at [184, 262] on button "Create purchase(s)" at bounding box center [184, 262] width 82 height 19
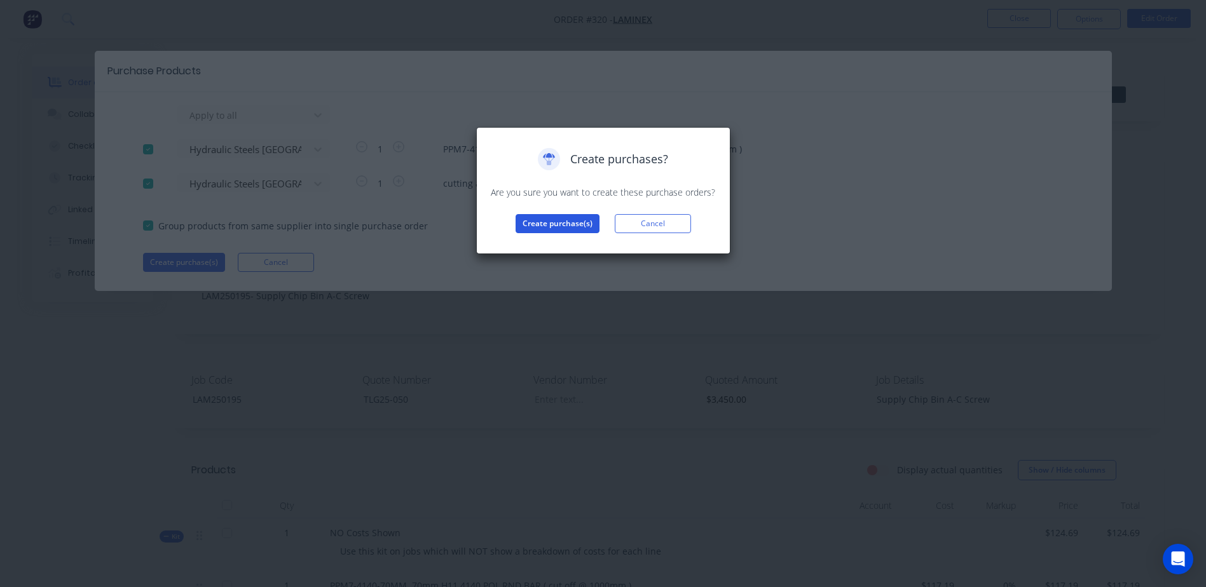
click at [524, 223] on button "Create purchase(s)" at bounding box center [557, 223] width 84 height 19
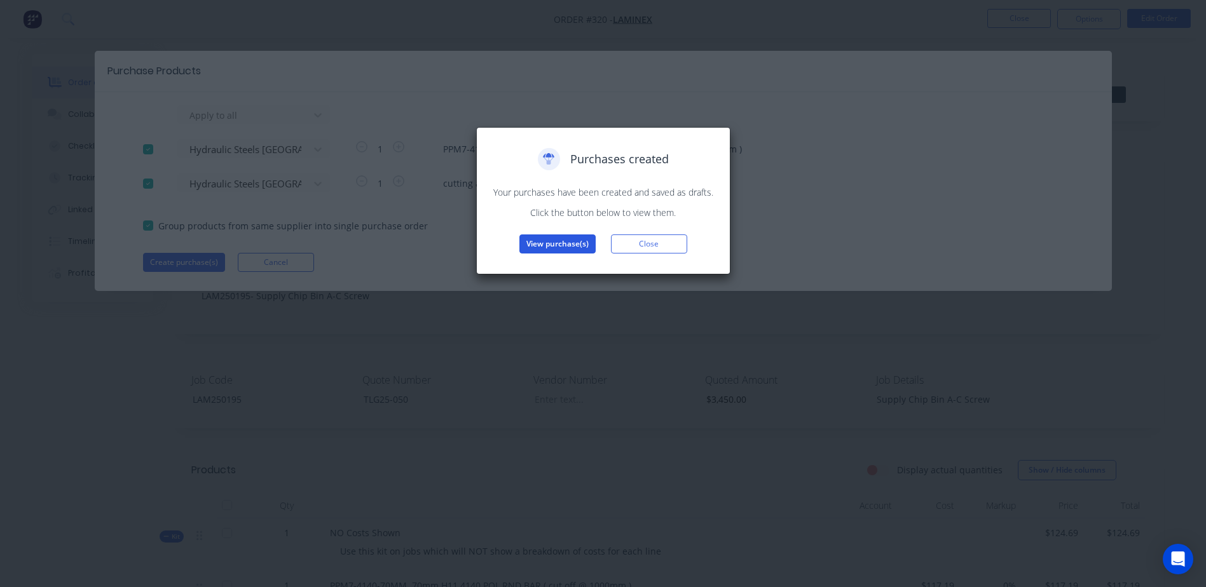
click at [554, 243] on button "View purchase(s)" at bounding box center [557, 244] width 76 height 19
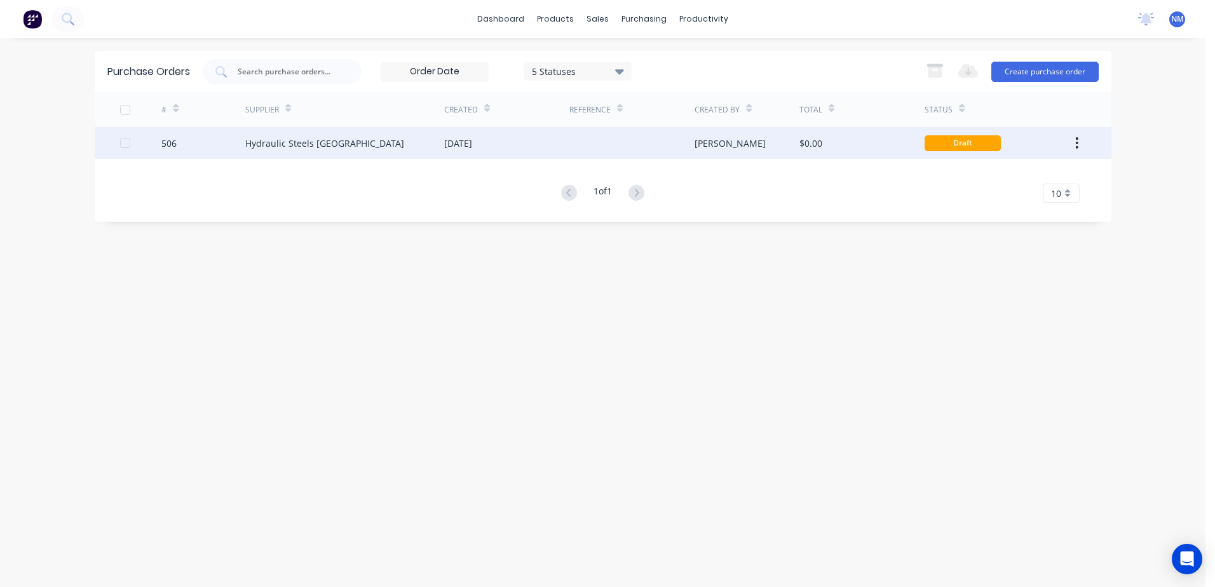
click at [877, 147] on div "$0.00" at bounding box center [862, 143] width 125 height 32
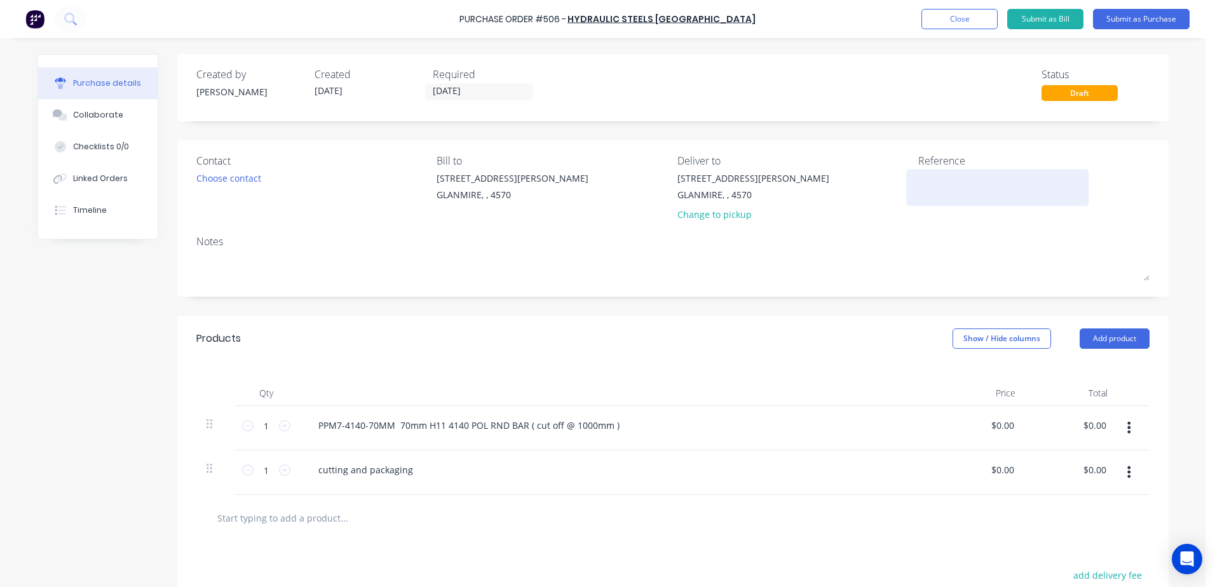
click at [936, 195] on textarea at bounding box center [997, 186] width 159 height 29
type textarea "[PERSON_NAME]"
type textarea "x"
type textarea "LAM2"
type textarea "x"
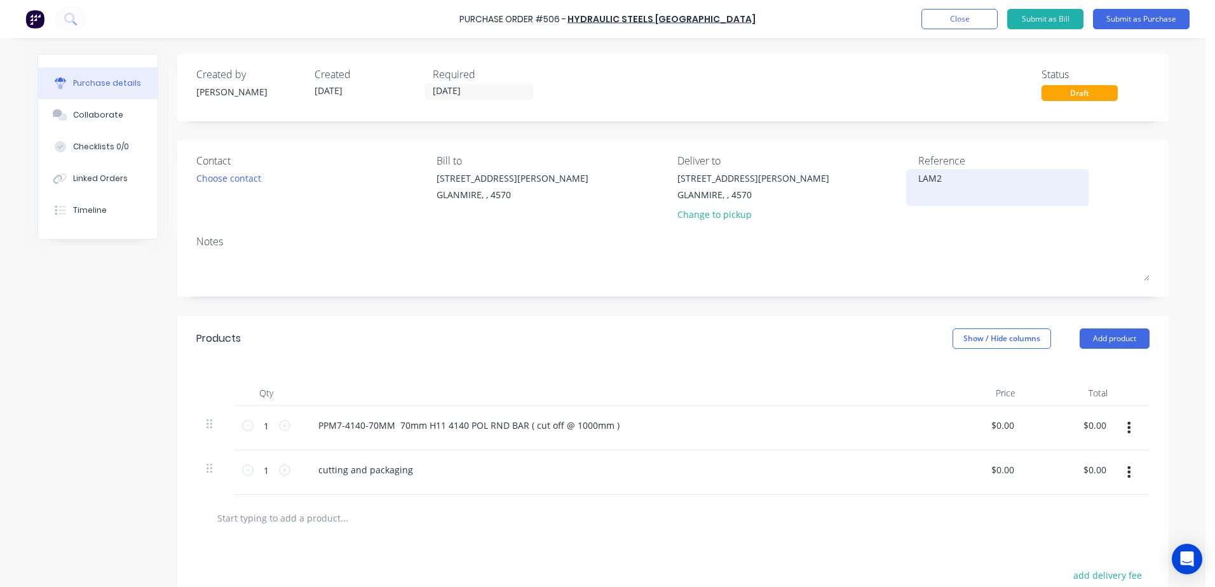
type textarea "LAM25"
type textarea "x"
type textarea "LAM250"
type textarea "x"
type textarea "LAM2501"
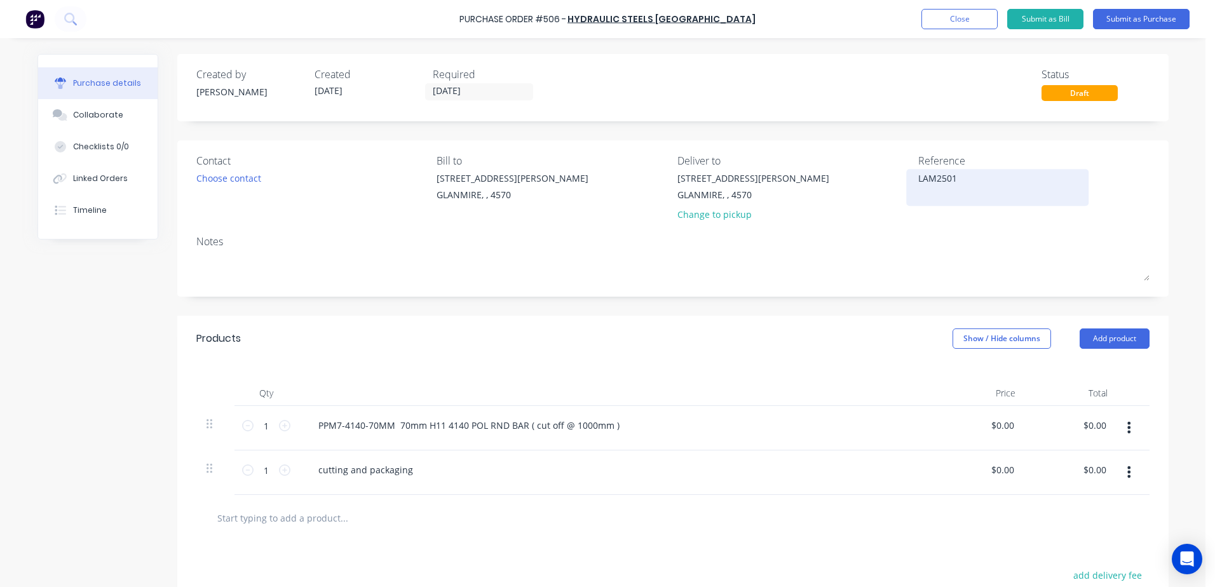
type textarea "x"
type textarea "LAM25019"
type textarea "x"
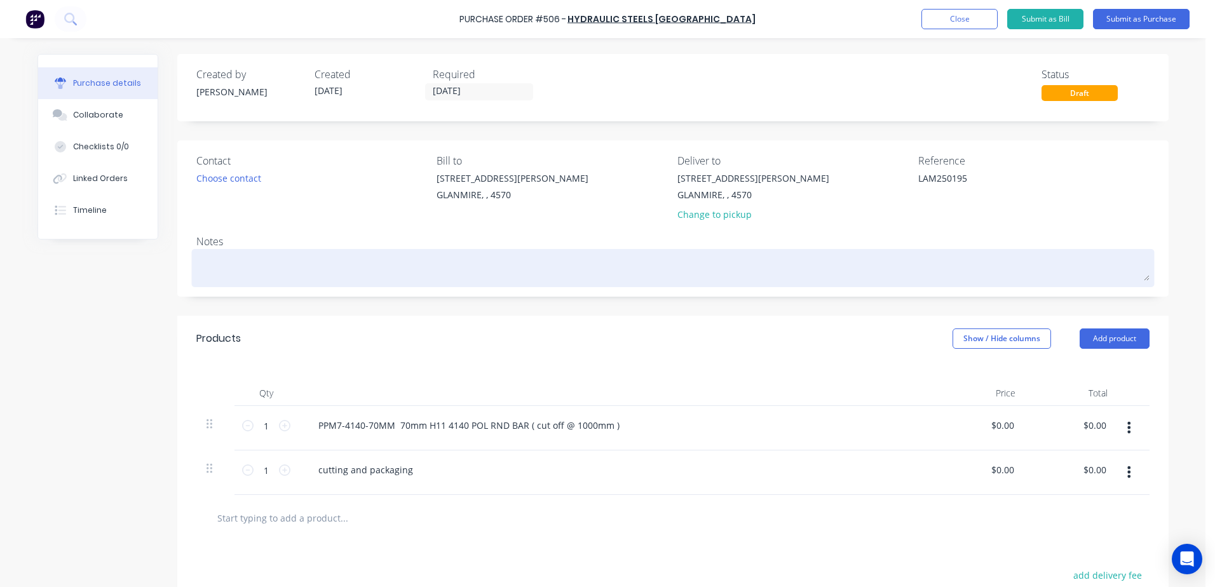
type textarea "LAM250195"
type textarea "x"
type textarea "LAM250195"
click at [217, 256] on textarea at bounding box center [672, 266] width 953 height 29
type textarea "x"
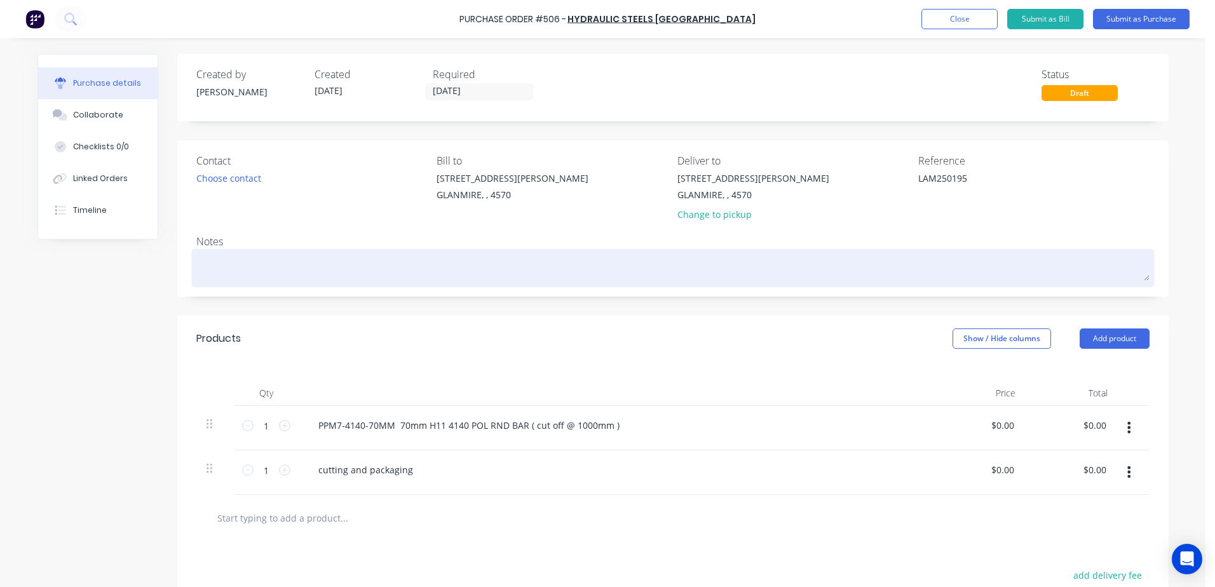
type textarea "L"
type textarea "x"
type textarea "LA"
type textarea "x"
type textarea "[PERSON_NAME]"
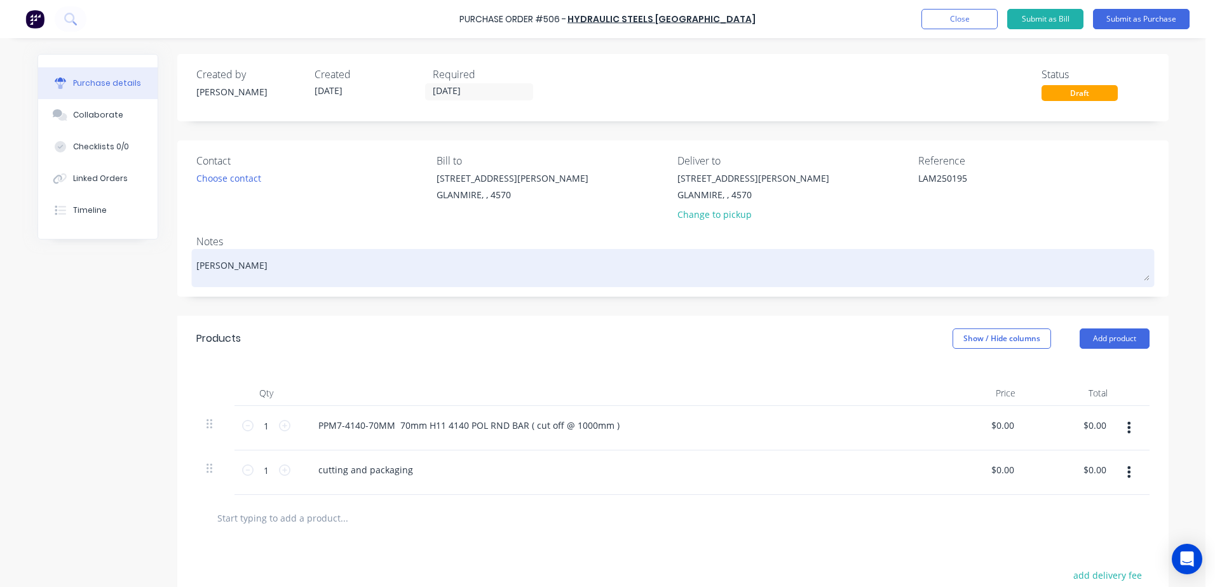
type textarea "x"
type textarea "LAM2"
type textarea "x"
type textarea "LAM25"
type textarea "x"
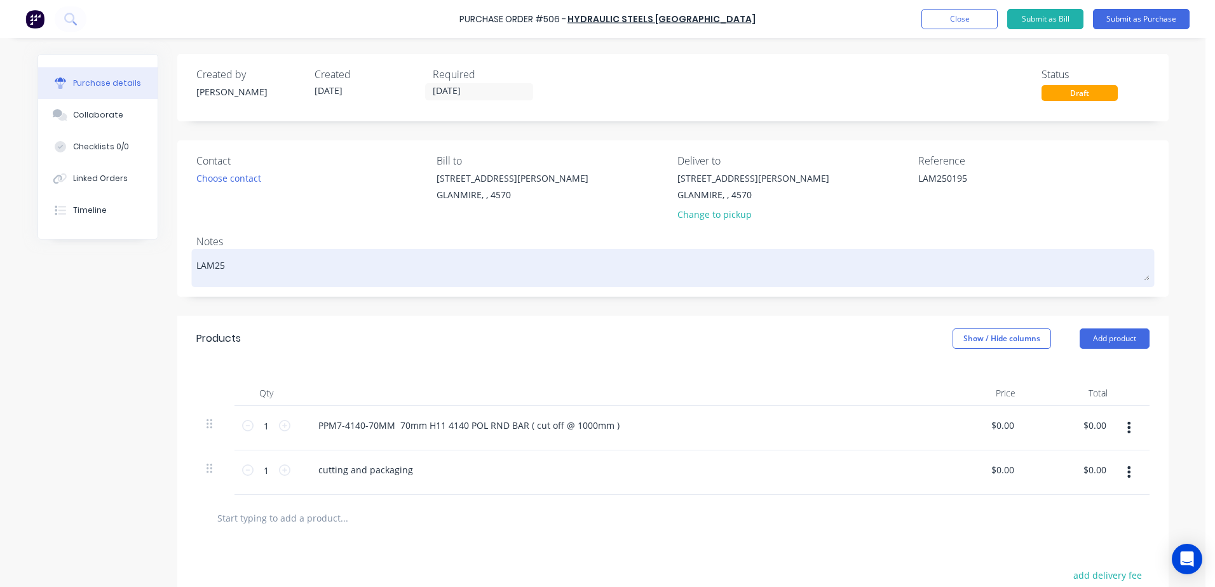
type textarea "LAM250"
type textarea "x"
type textarea "LAM2501"
type textarea "x"
type textarea "LAM25019"
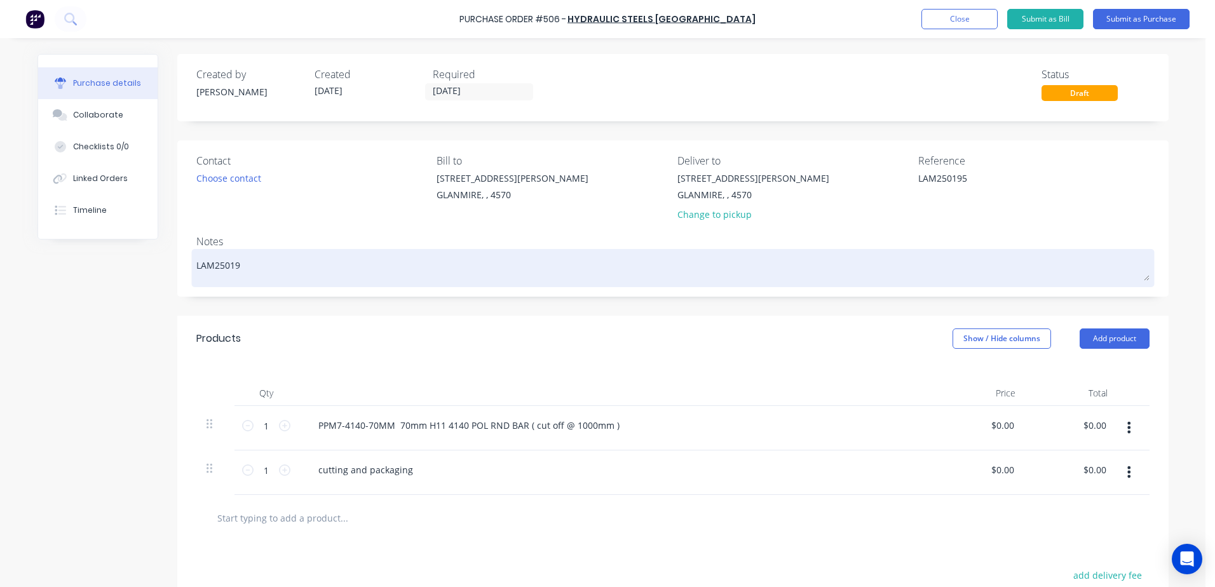
type textarea "x"
type textarea "LAM250195"
type textarea "x"
type textarea "LAM250195"
type textarea "x"
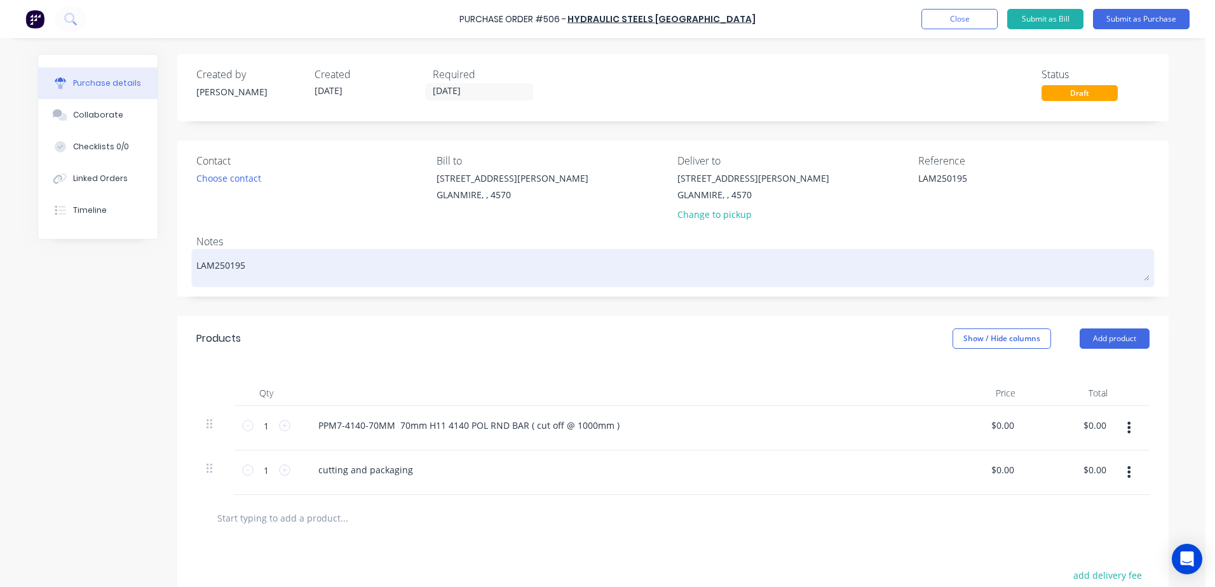
type textarea "LAM250195 -"
type textarea "x"
type textarea "LAM250195 -"
type textarea "x"
type textarea "LAM250195 -"
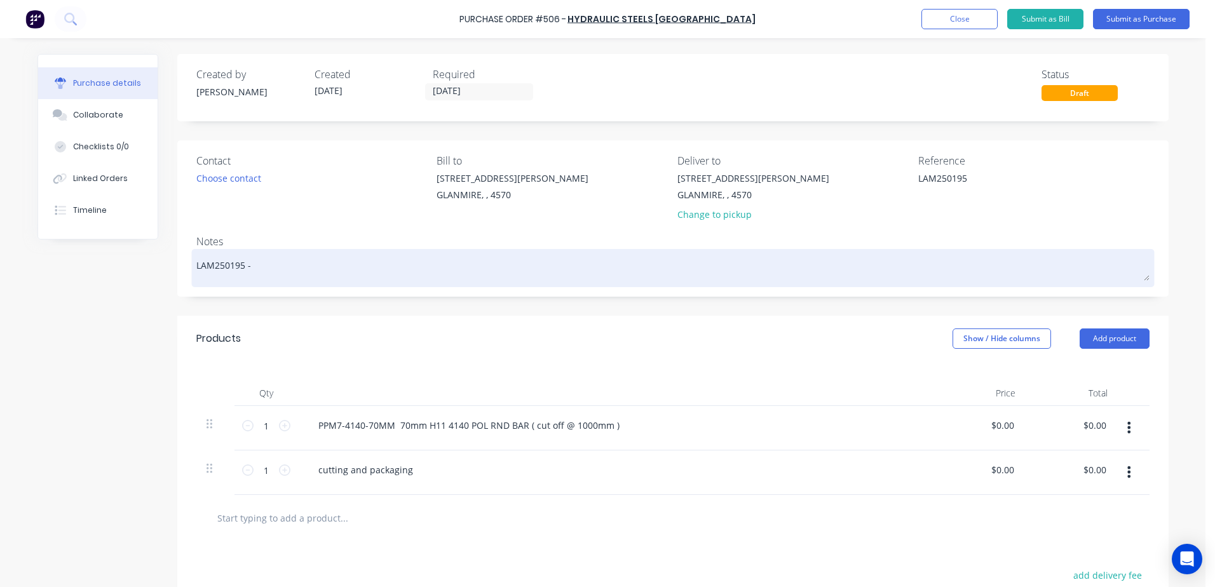
type textarea "x"
type textarea "LAM250195 - J"
type textarea "x"
type textarea "LAM250195 - JA"
type textarea "x"
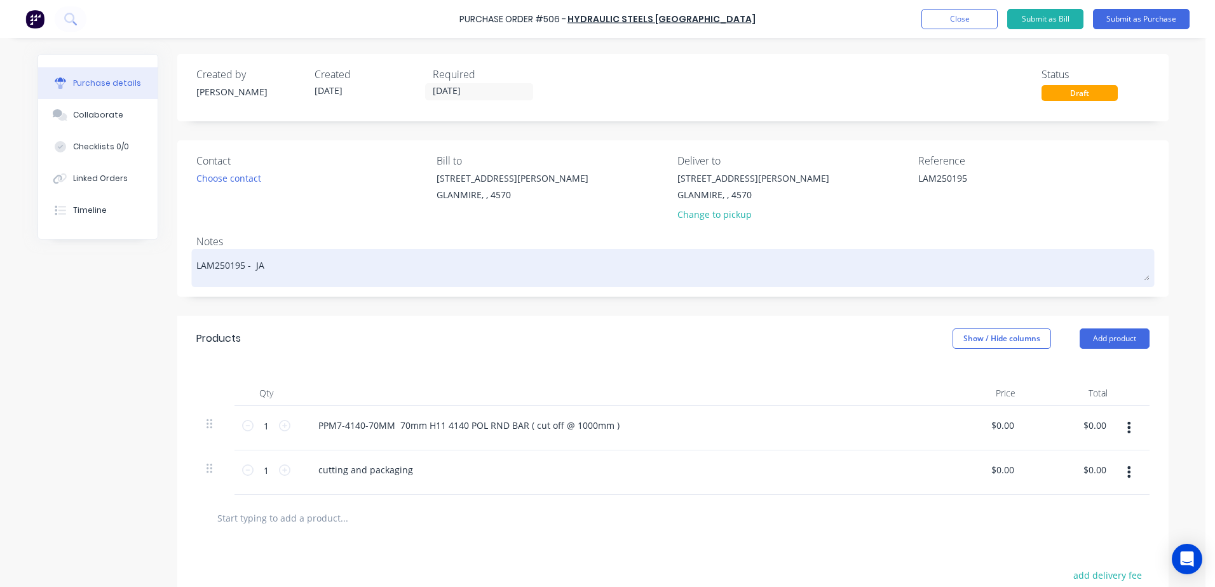
type textarea "LAM250195 - JAO"
type textarea "x"
type textarea "LAM250195 - JA"
type textarea "x"
type textarea "LAM250195 - J"
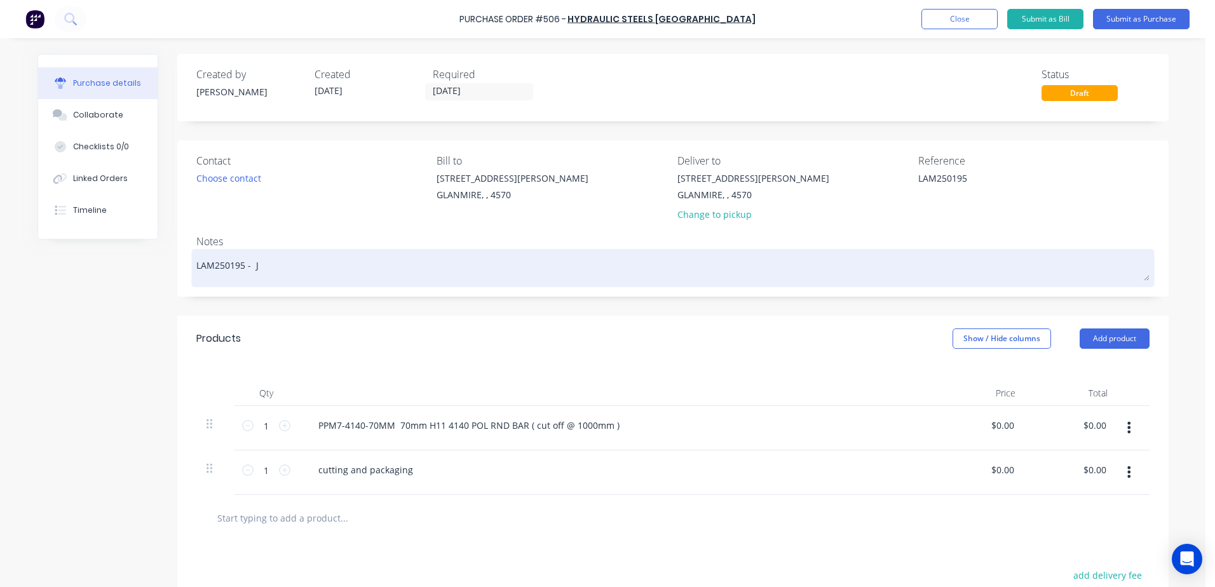
type textarea "x"
type textarea "LAM250195 -"
type textarea "x"
type textarea "LAM250195 - j"
type textarea "x"
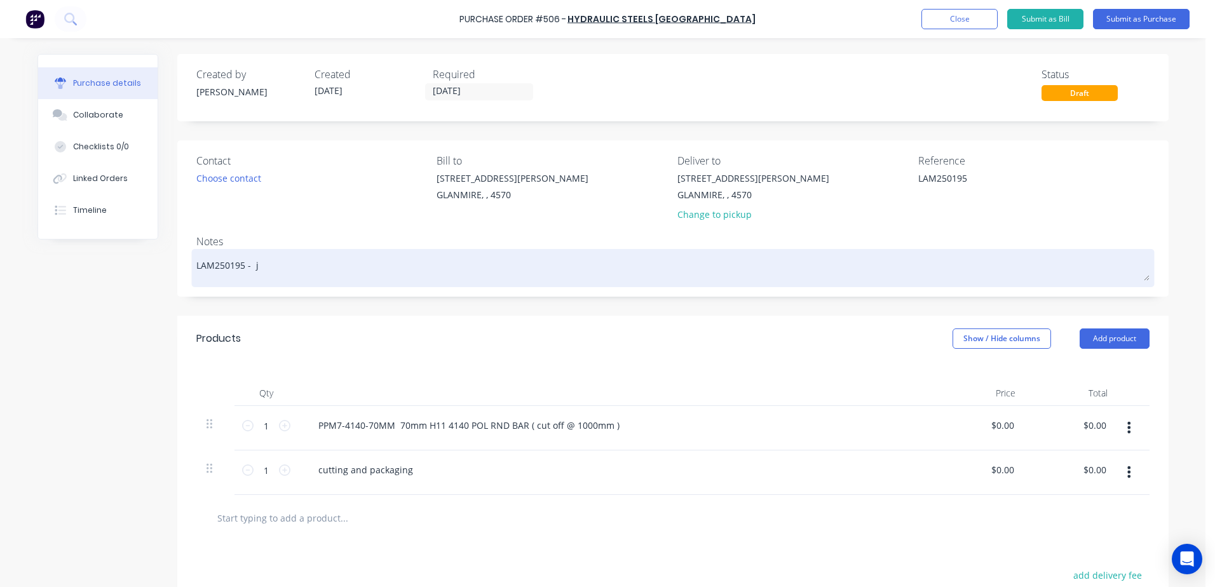
type textarea "LAM250195 - ja"
type textarea "x"
type textarea "LAM250195 - jao"
type textarea "x"
type textarea "LAM250195 - jas"
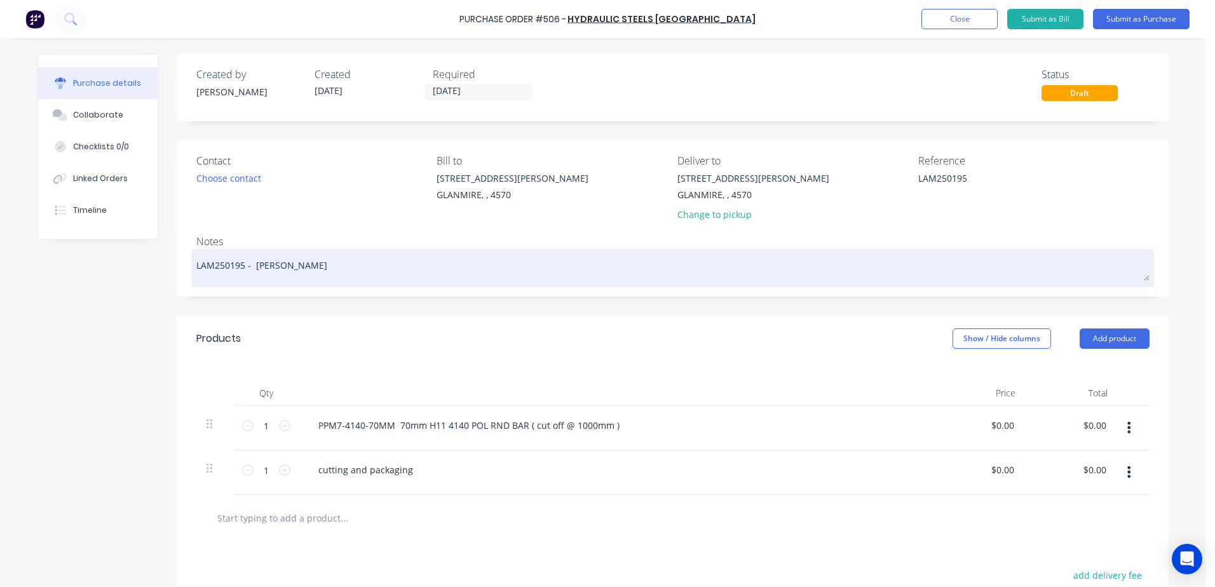
type textarea "x"
type textarea "LAM250195 - jason"
type textarea "x"
type textarea "LAM250195 - jason"
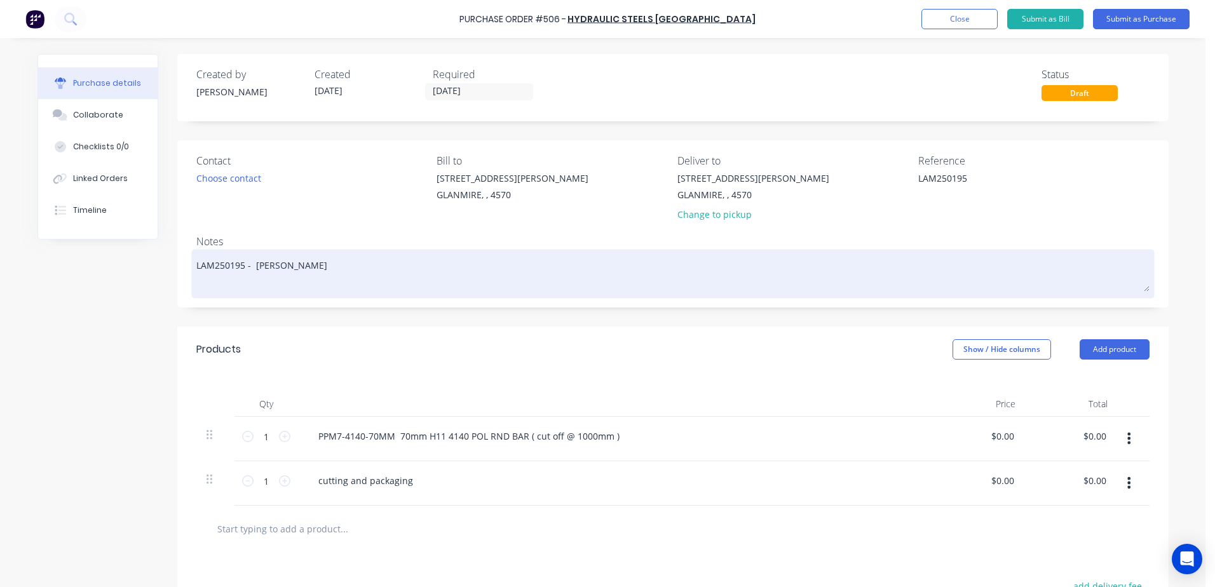
type textarea "x"
type textarea "LAM250195 - jason Q"
type textarea "x"
type textarea "LAM250195 - jason Qu"
type textarea "x"
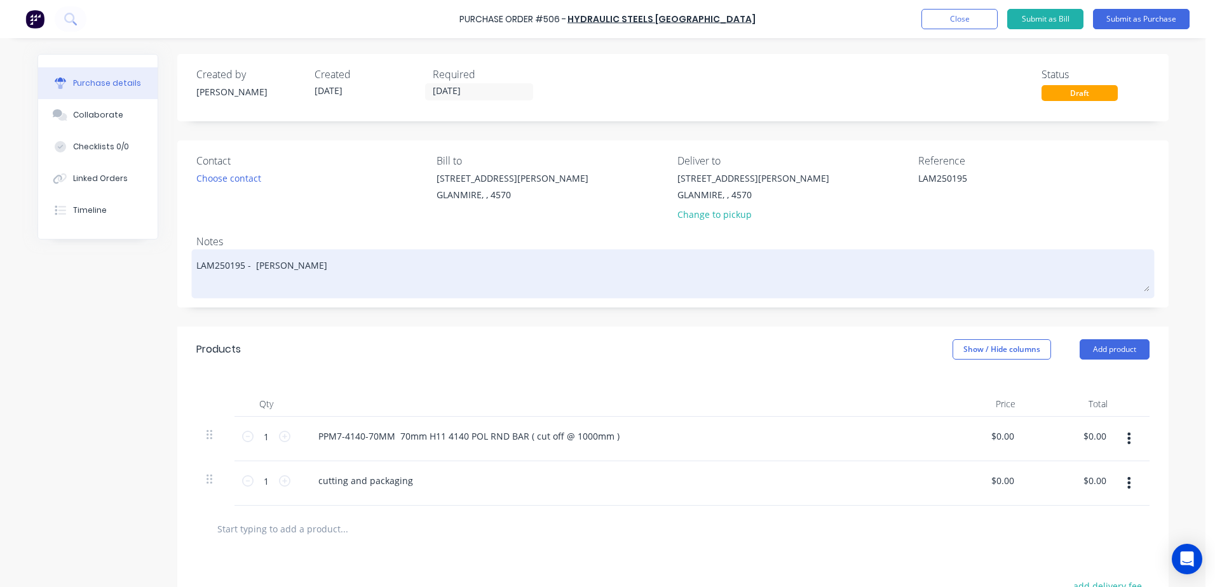
type textarea "LAM250195 - jason Quo"
type textarea "x"
type textarea "LAM250195 - jason Quot"
type textarea "x"
type textarea "LAM250195 - jason Quote"
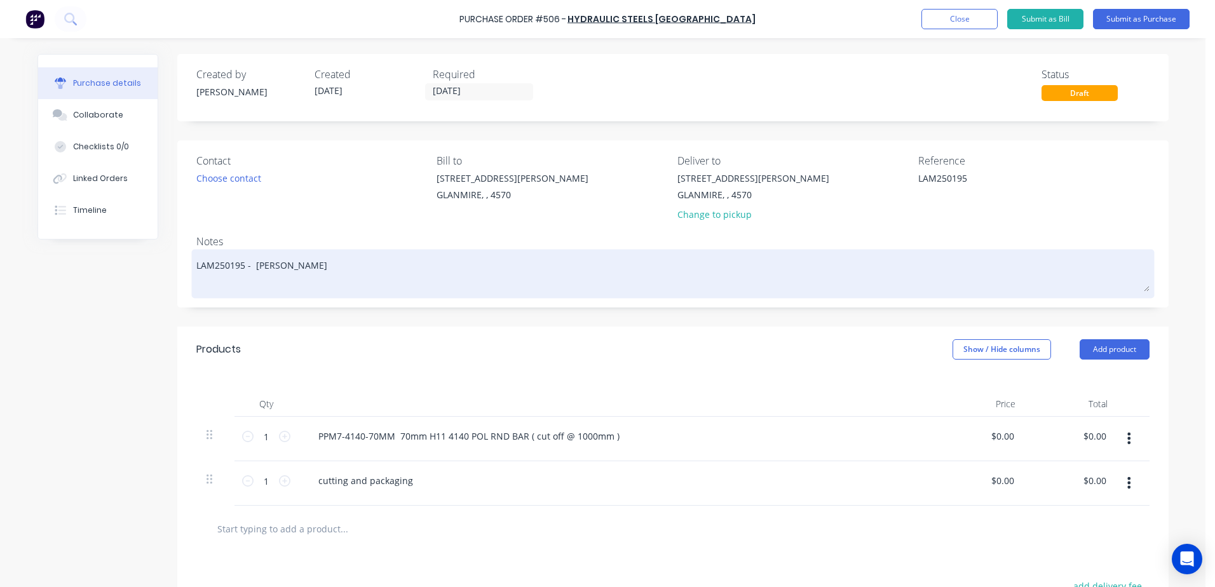
type textarea "x"
type textarea "LAM250195 - jason Quote"
type textarea "x"
type textarea "LAM250195 - jason Quote 0"
type textarea "x"
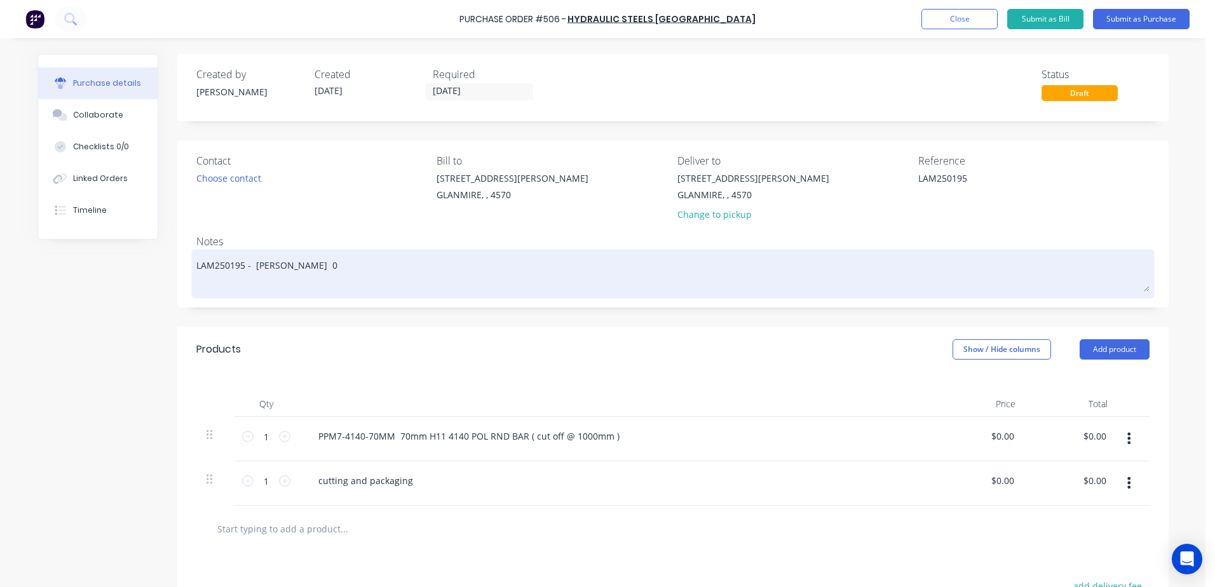
type textarea "LAM250195 - jason Quote 01"
type textarea "x"
type textarea "LAM250195 - jason Quote 015"
type textarea "x"
type textarea "LAM250195 - jason Quote 0158"
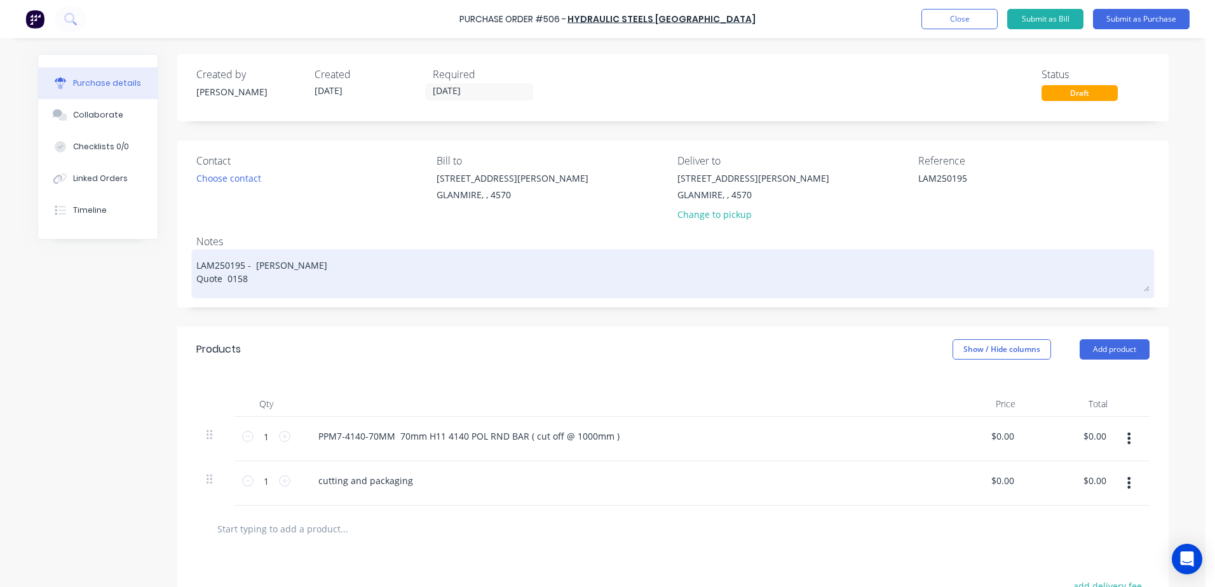
type textarea "x"
type textarea "LAM250195 - jason Quote 01582"
type textarea "x"
type textarea "LAM250195 - jason Quote 015829"
type textarea "x"
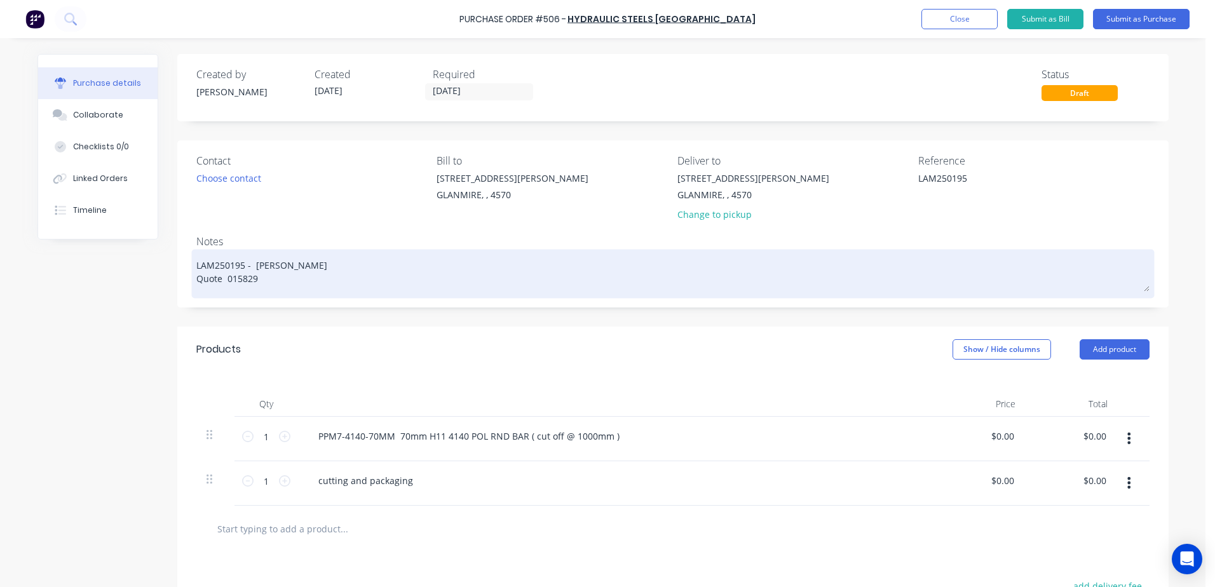
type textarea "LAM250195 - jason Quote 0158291"
type textarea "x"
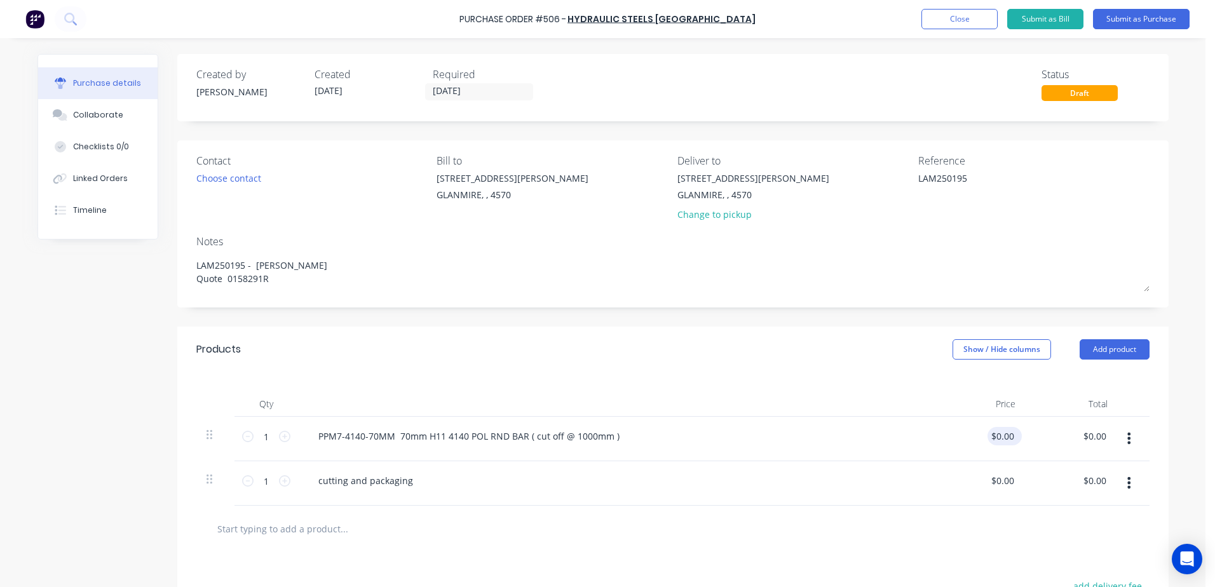
type textarea "LAM250195 - jason Quote 0158291R"
type textarea "x"
type textarea "LAM250195 - jason Quote 0158291R"
type input "0.0000"
click at [997, 440] on input "0.0000" at bounding box center [1002, 436] width 29 height 18
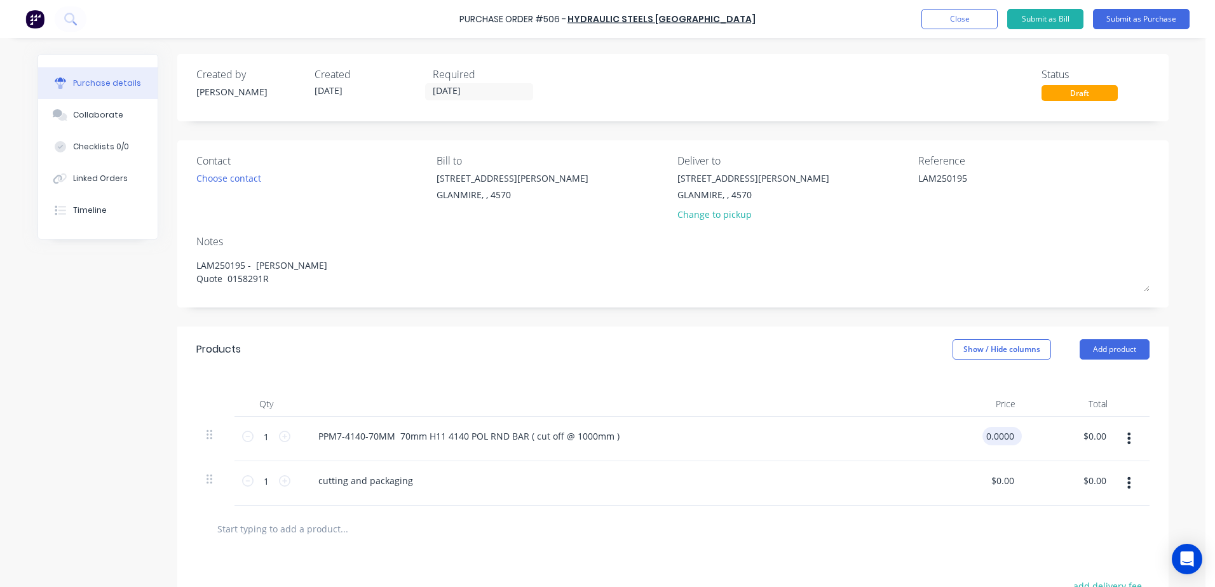
type textarea "x"
type input "$0.00"
drag, startPoint x: 1012, startPoint y: 435, endPoint x: 975, endPoint y: 440, distance: 37.2
click at [975, 440] on div "$0.00 $0.00" at bounding box center [980, 439] width 92 height 44
type textarea "x"
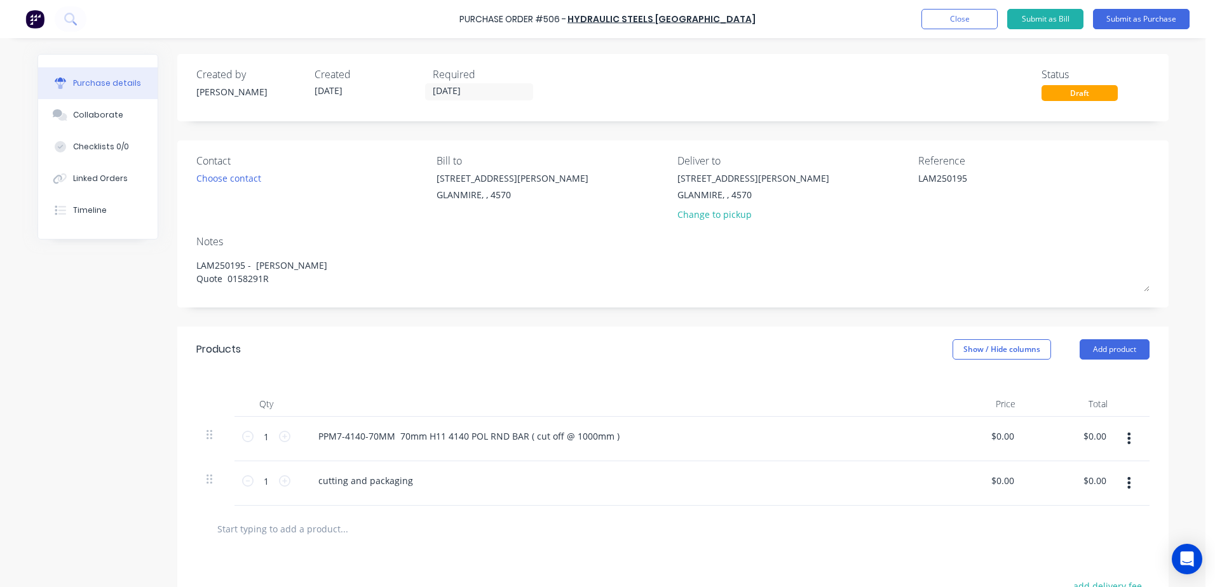
type input "0"
drag, startPoint x: 975, startPoint y: 440, endPoint x: 989, endPoint y: 439, distance: 14.0
click at [989, 439] on div "0 $0.00" at bounding box center [980, 439] width 92 height 44
type textarea "x"
drag, startPoint x: 989, startPoint y: 437, endPoint x: 1050, endPoint y: 430, distance: 61.4
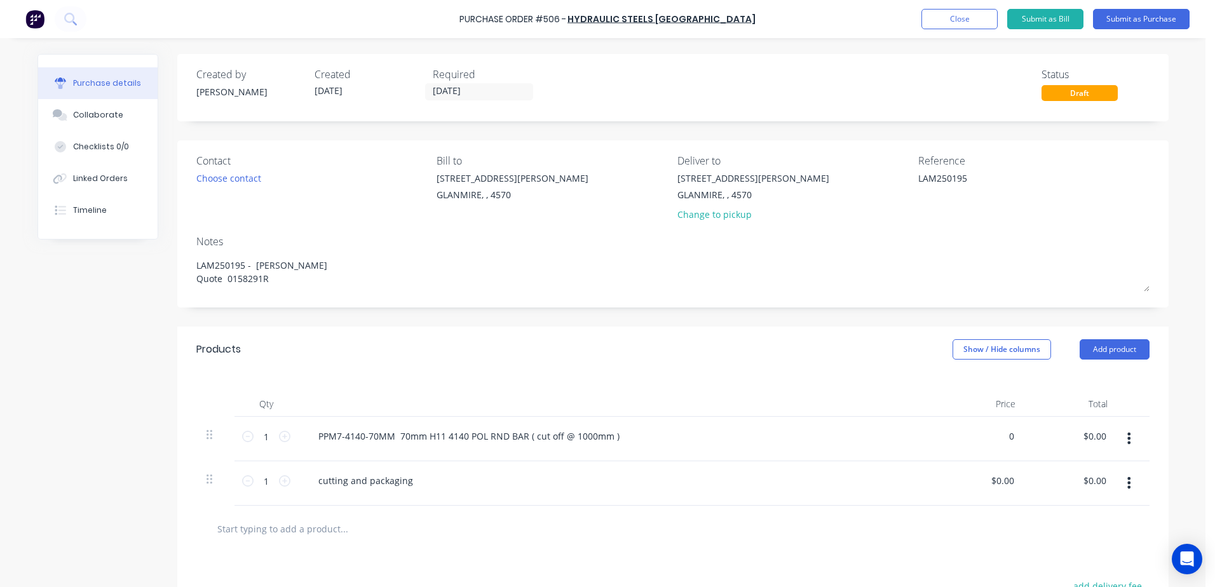
click at [1050, 430] on div "1 1 PPM7-4140-70MM 70mm H11 4140 POL RND BAR ( cut off @ 1000mm ) 0 0 $0.00 $0.…" at bounding box center [672, 439] width 953 height 44
type input "117.19"
type textarea "x"
type input "$117.19"
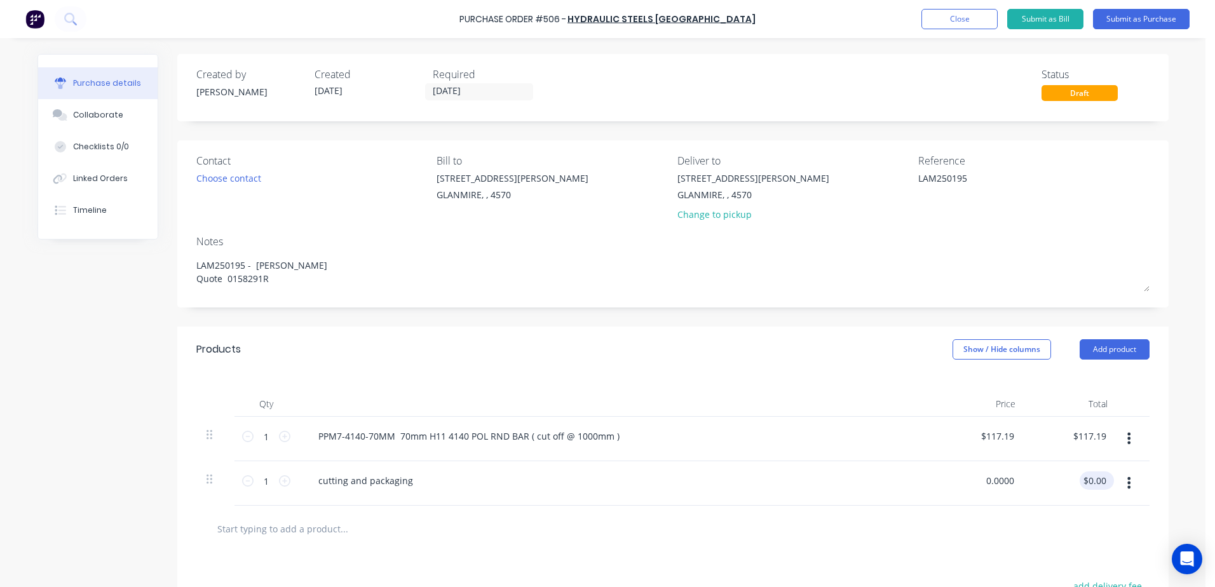
drag, startPoint x: 988, startPoint y: 480, endPoint x: 1084, endPoint y: 475, distance: 96.1
click at [1079, 475] on div "1 1 cutting and packaging 0.0000 0.0000 $0.00 $0.00" at bounding box center [672, 483] width 953 height 44
type input "0.00007.5"
type textarea "x"
drag, startPoint x: 1012, startPoint y: 477, endPoint x: 988, endPoint y: 479, distance: 23.7
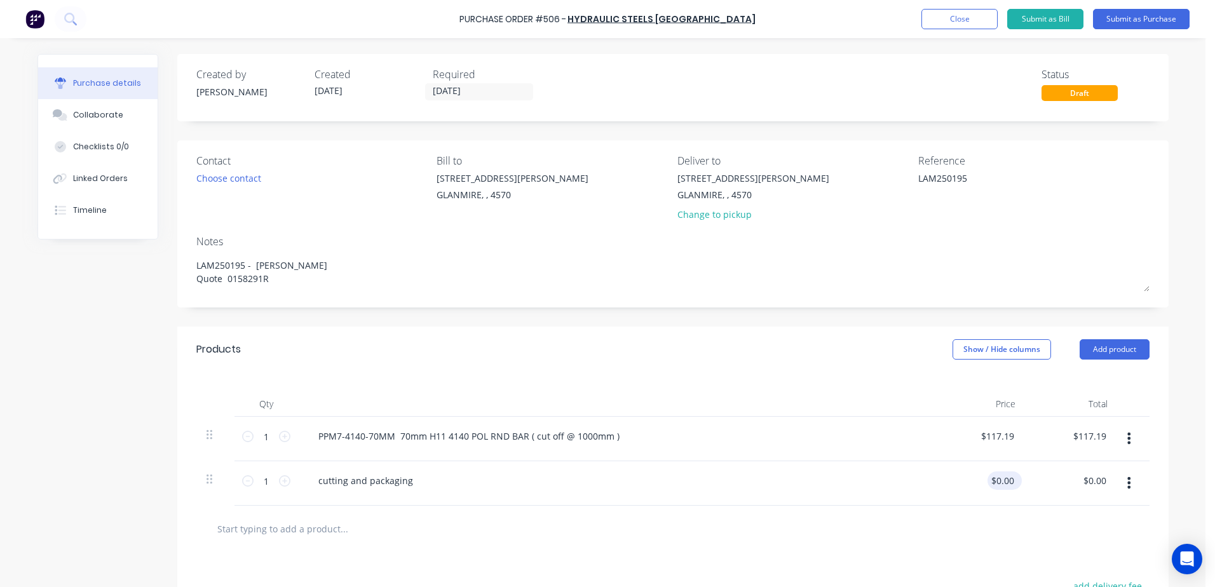
click at [988, 479] on div "$0.00 $0.00" at bounding box center [1002, 481] width 29 height 18
click at [988, 479] on input "0.0000" at bounding box center [1002, 481] width 29 height 18
type input "0"
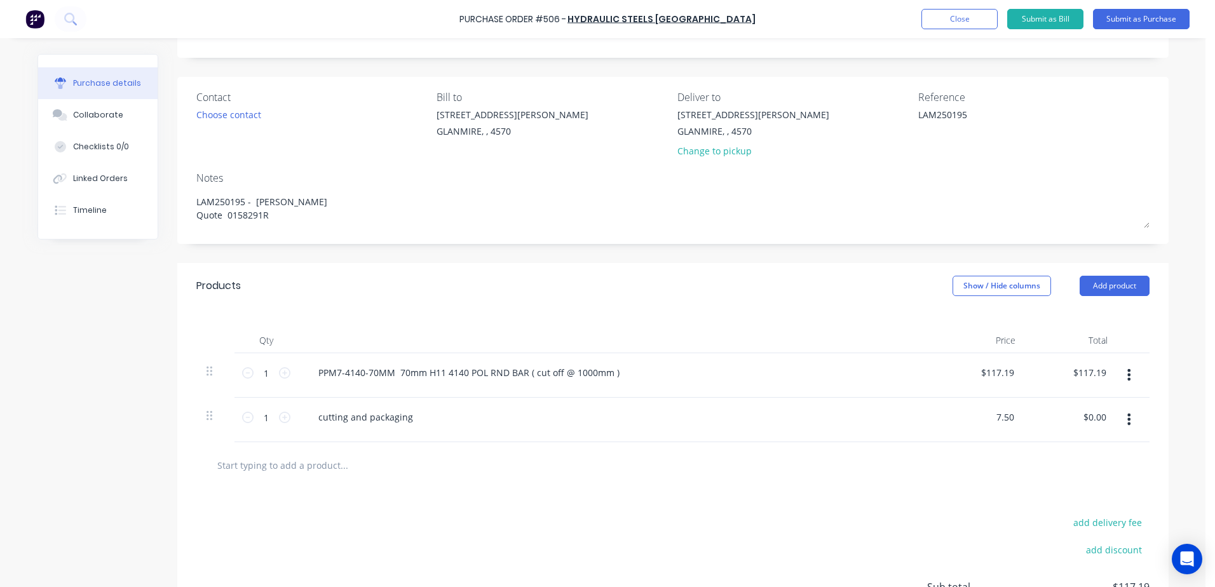
type input "$7.50"
click at [414, 465] on input "text" at bounding box center [344, 465] width 254 height 25
click at [467, 419] on div "cutting and packaging" at bounding box center [615, 417] width 615 height 18
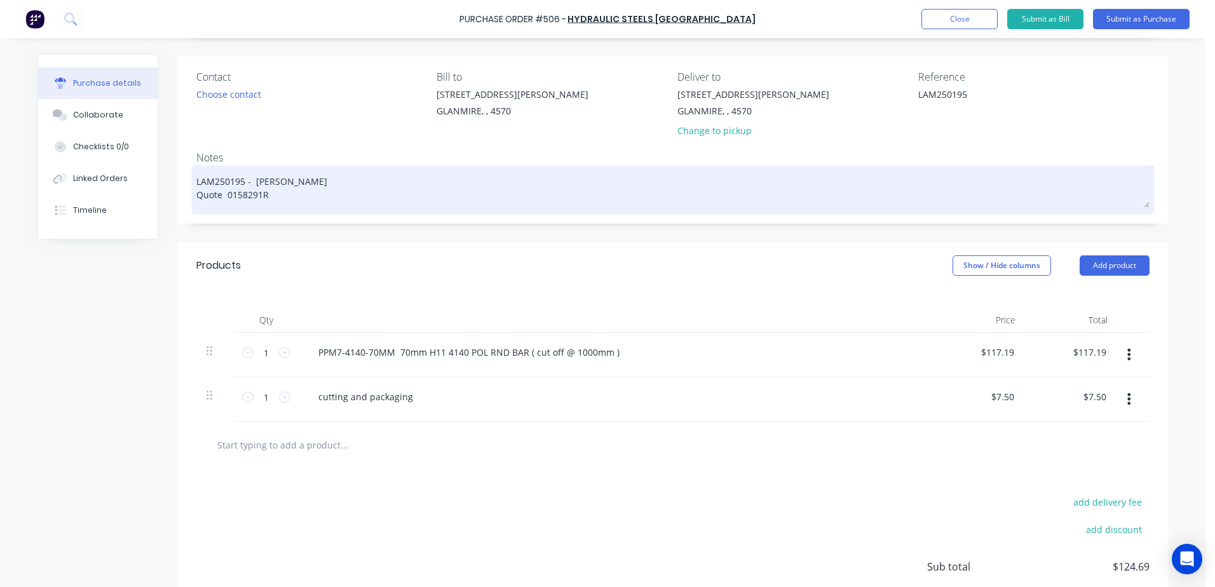
scroll to position [0, 0]
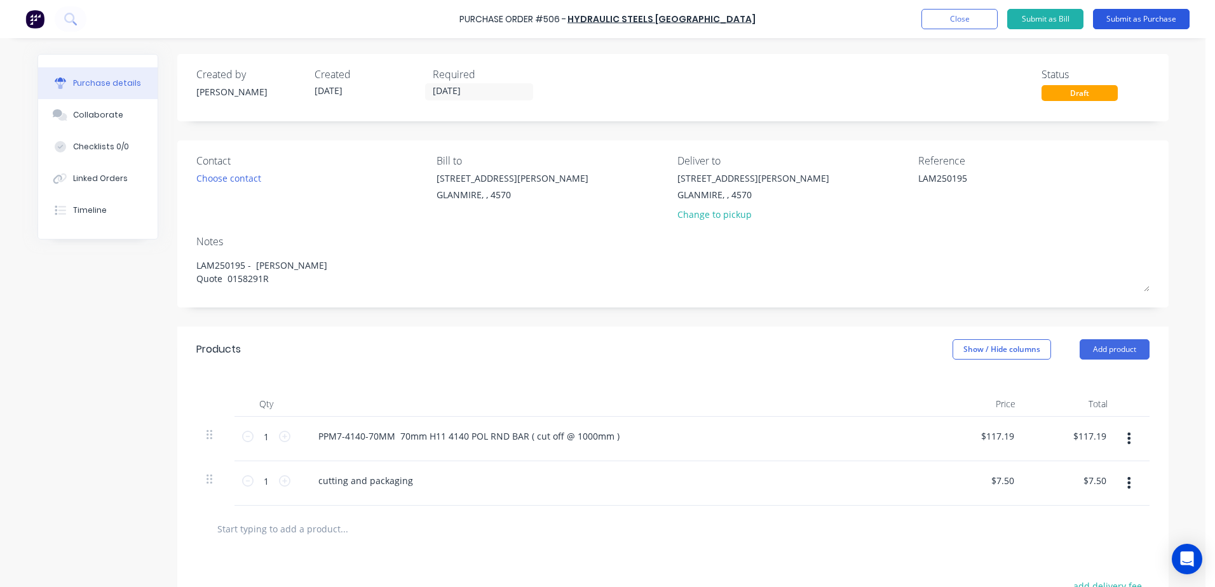
click at [1159, 14] on button "Submit as Purchase" at bounding box center [1141, 19] width 97 height 20
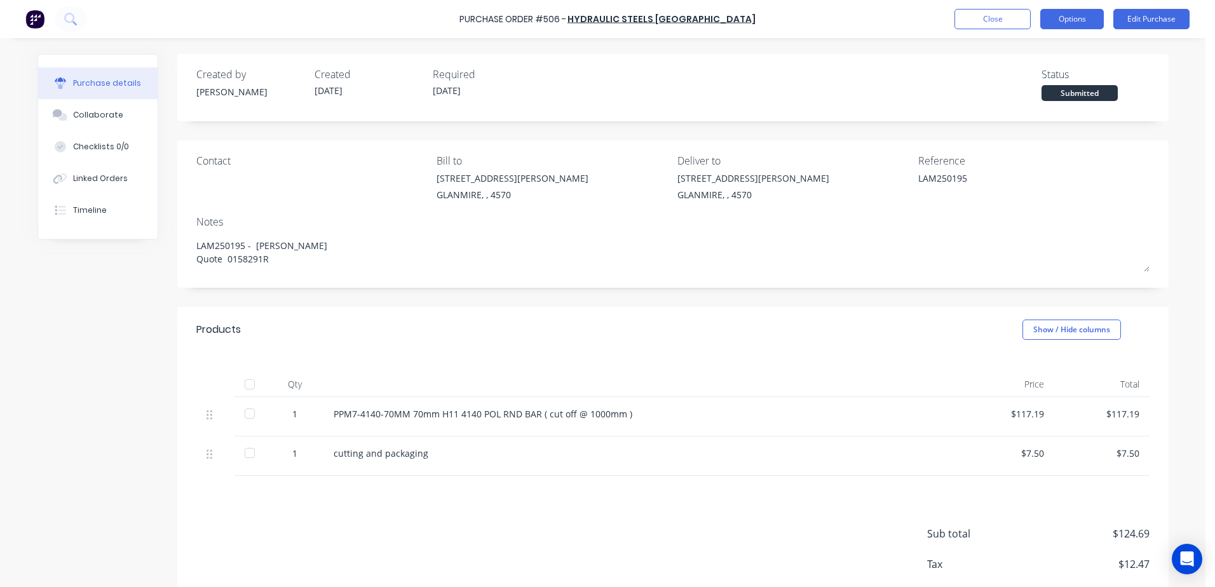
click at [1066, 14] on button "Options" at bounding box center [1072, 19] width 64 height 20
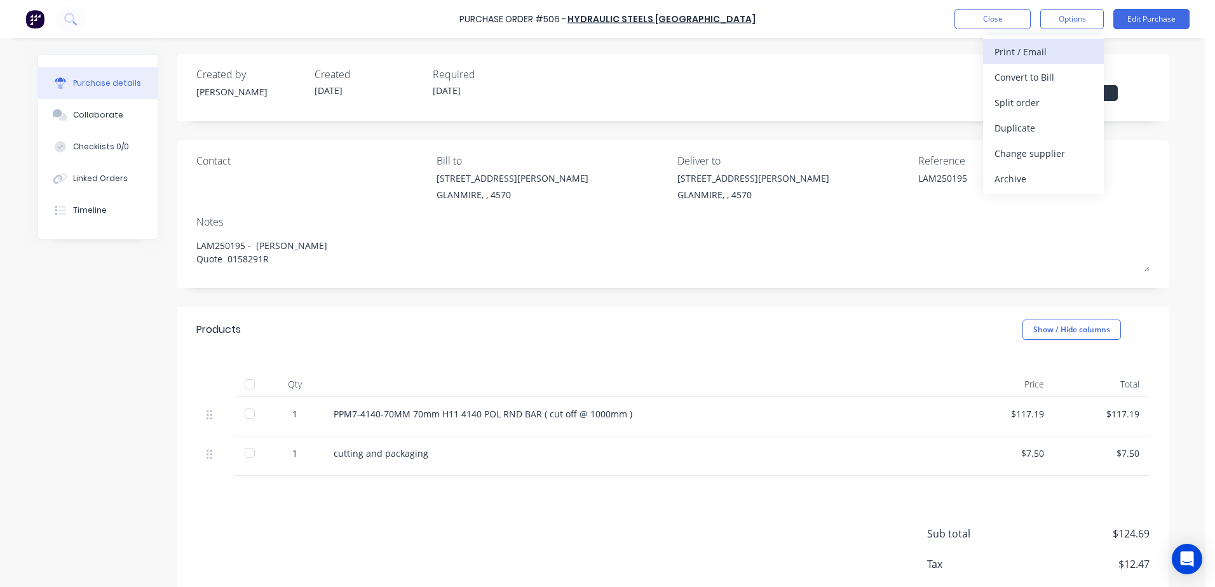
click at [1049, 52] on div "Print / Email" at bounding box center [1044, 52] width 98 height 18
click at [1040, 74] on div "With pricing" at bounding box center [1044, 77] width 98 height 18
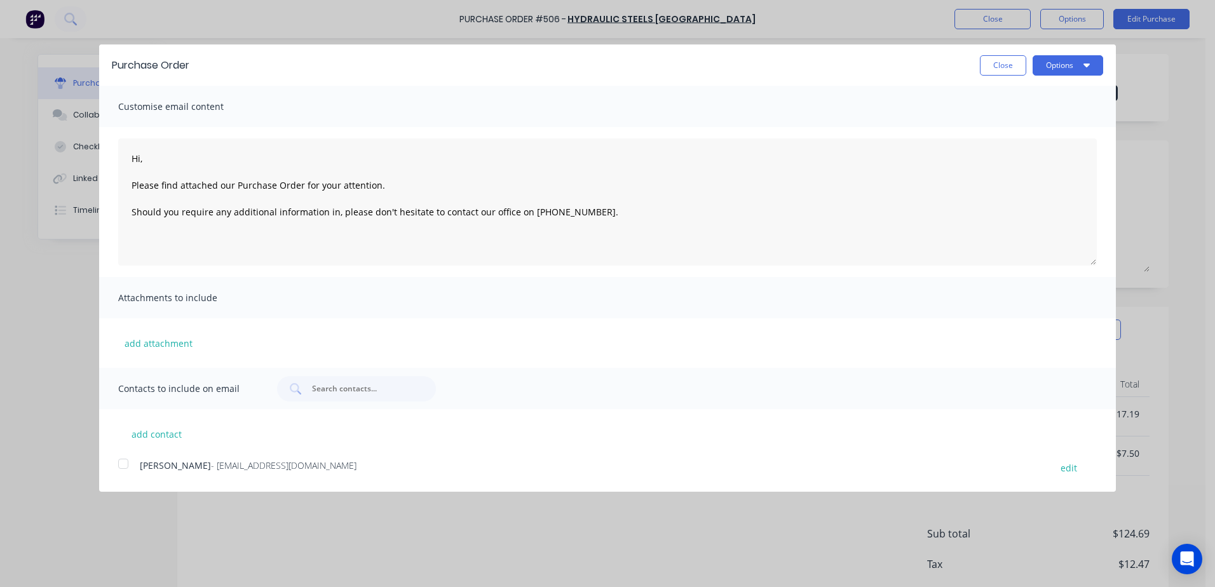
click at [120, 465] on div at bounding box center [123, 463] width 25 height 25
click at [1051, 68] on button "Options" at bounding box center [1068, 65] width 71 height 20
click at [1032, 123] on div "Email" at bounding box center [1043, 123] width 98 height 18
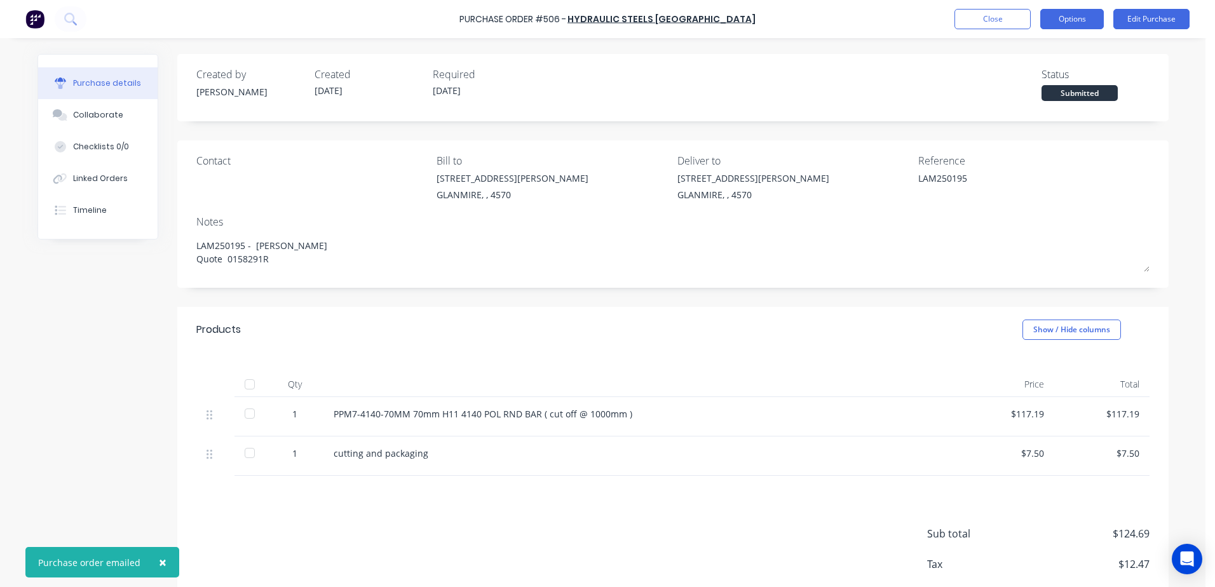
click at [1072, 20] on button "Options" at bounding box center [1072, 19] width 64 height 20
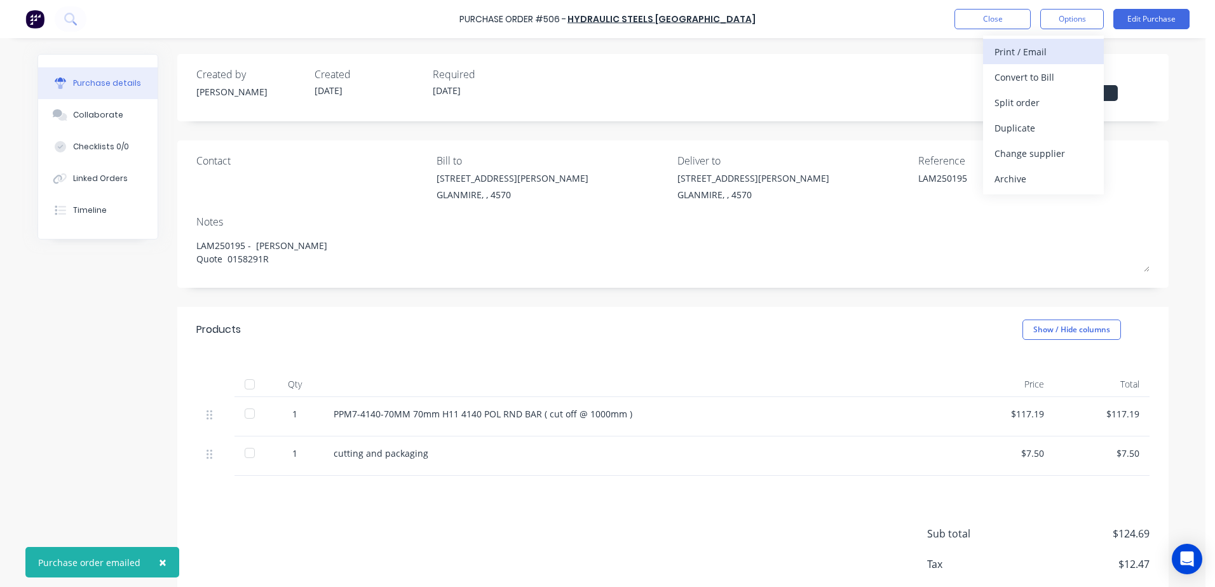
click at [988, 57] on button "Print / Email" at bounding box center [1043, 51] width 121 height 25
click at [1002, 78] on div "With pricing" at bounding box center [1044, 77] width 98 height 18
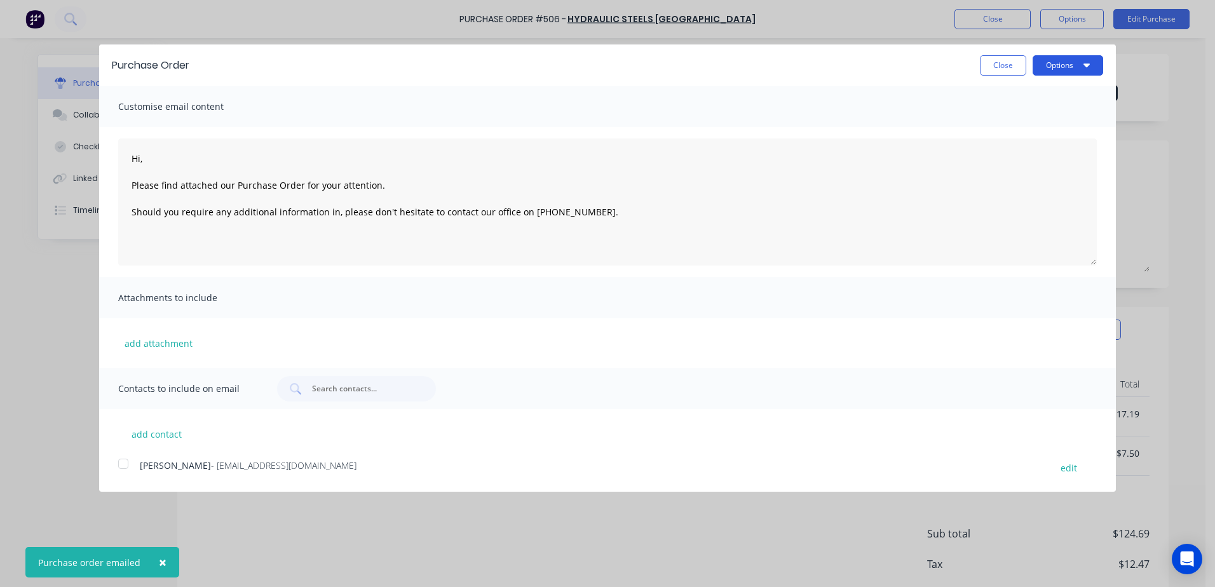
click at [1049, 63] on button "Options" at bounding box center [1068, 65] width 71 height 20
click at [1010, 92] on div "Print" at bounding box center [1043, 97] width 98 height 18
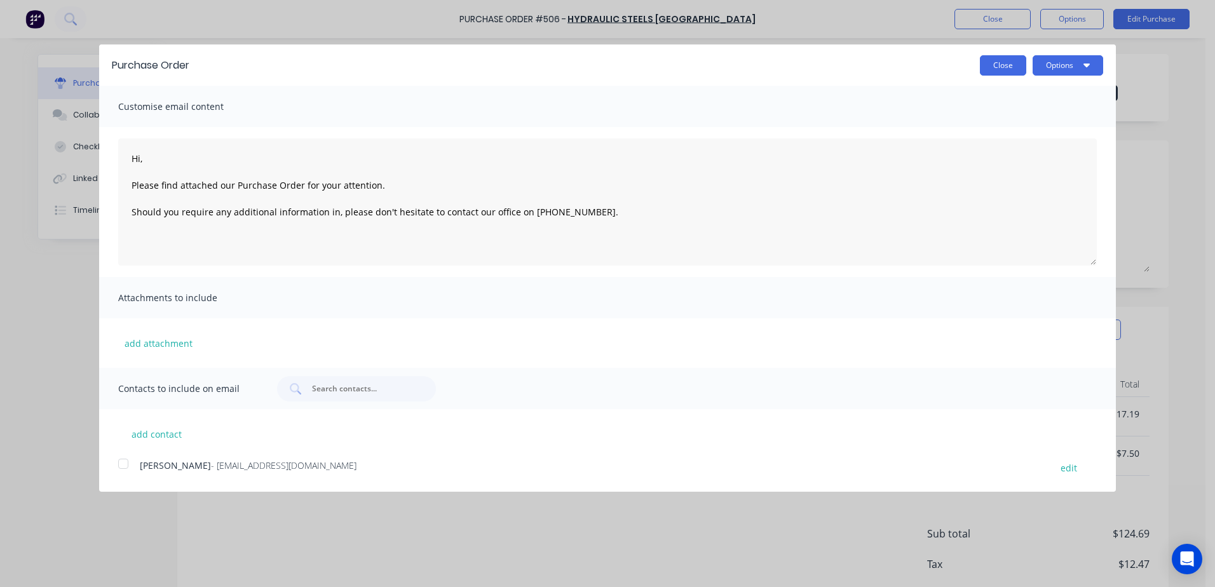
click at [1007, 69] on button "Close" at bounding box center [1003, 65] width 46 height 20
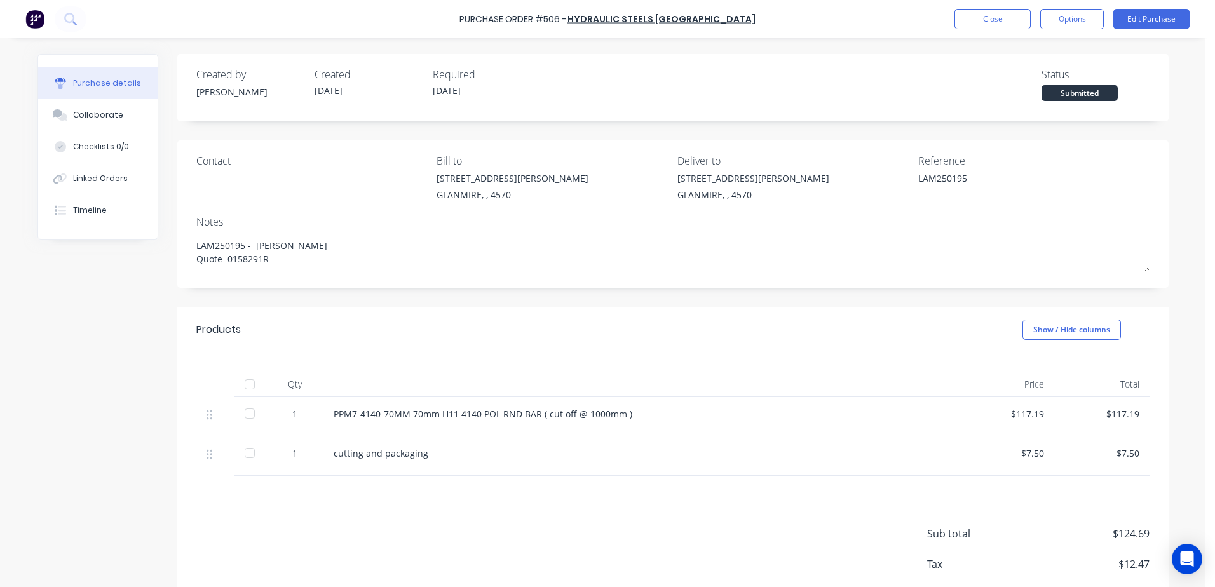
click at [989, 32] on div "Purchase Order #506 - Hydraulic Steels Australia Close Options Edit Purchase" at bounding box center [607, 19] width 1215 height 38
click at [981, 21] on button "Close" at bounding box center [993, 19] width 76 height 20
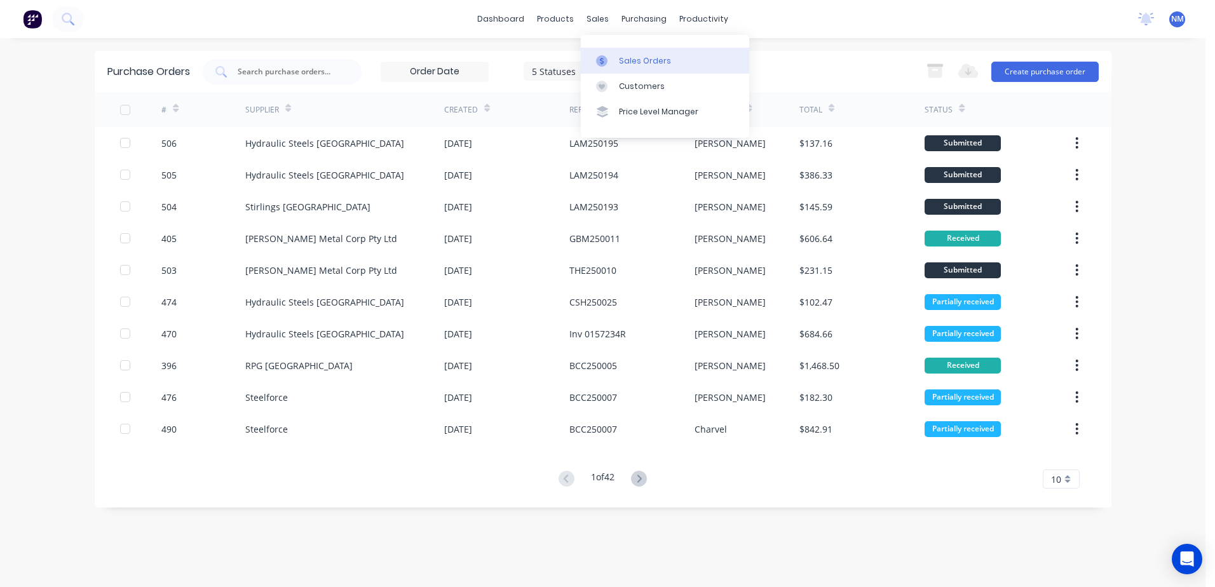
click at [625, 58] on div "Sales Orders" at bounding box center [645, 60] width 52 height 11
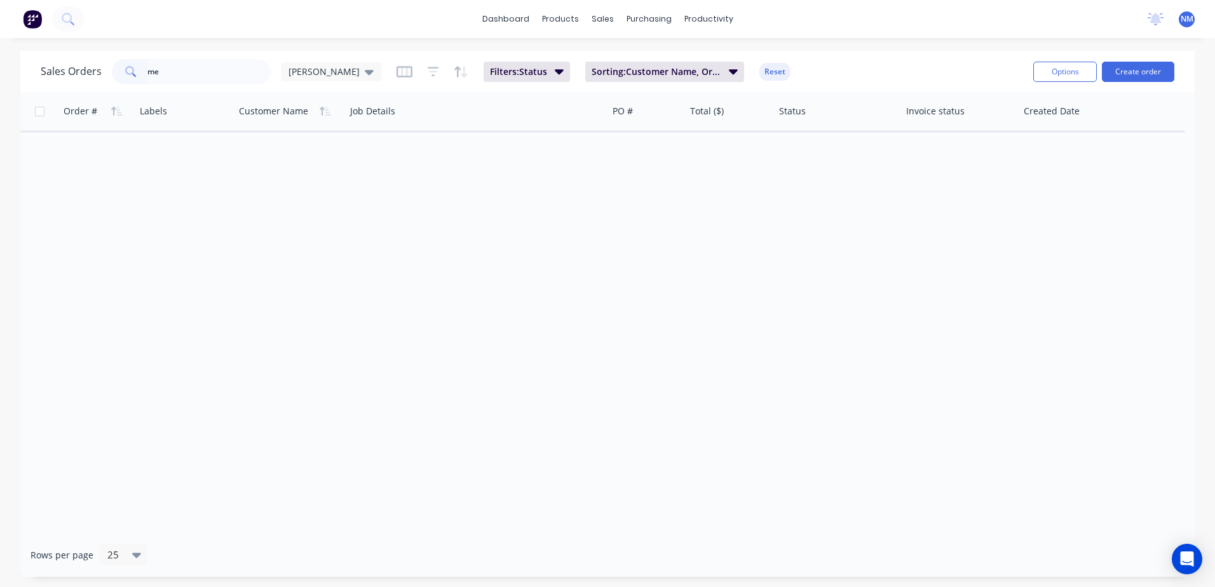
type input "m"
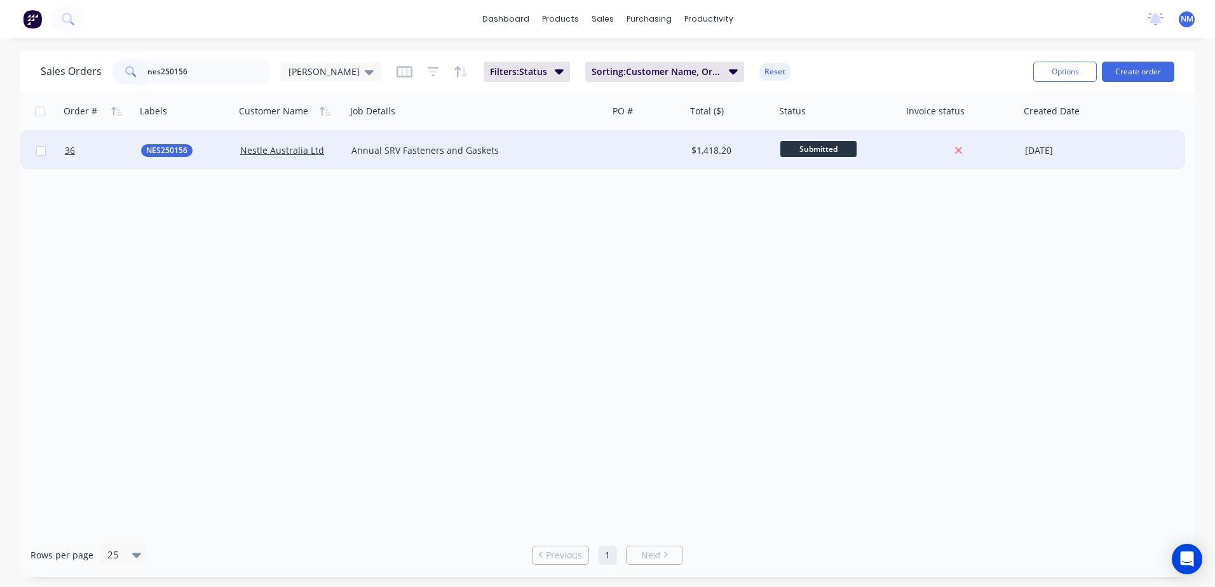
type input "nes250156"
click at [702, 149] on div "$1,418.20" at bounding box center [729, 150] width 75 height 13
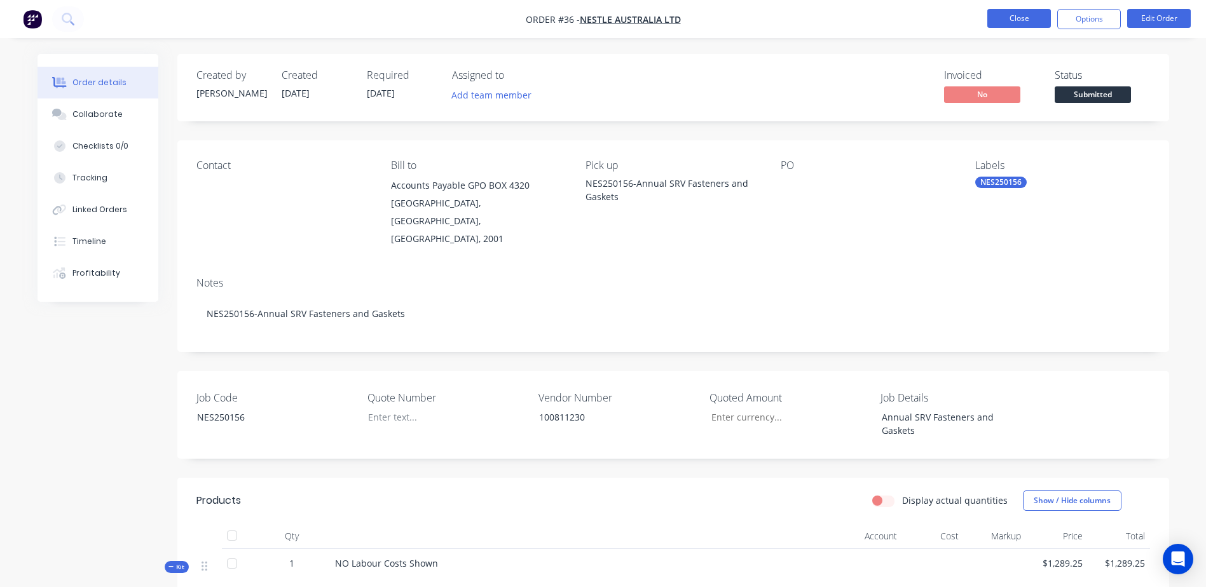
click at [1016, 20] on button "Close" at bounding box center [1019, 18] width 64 height 19
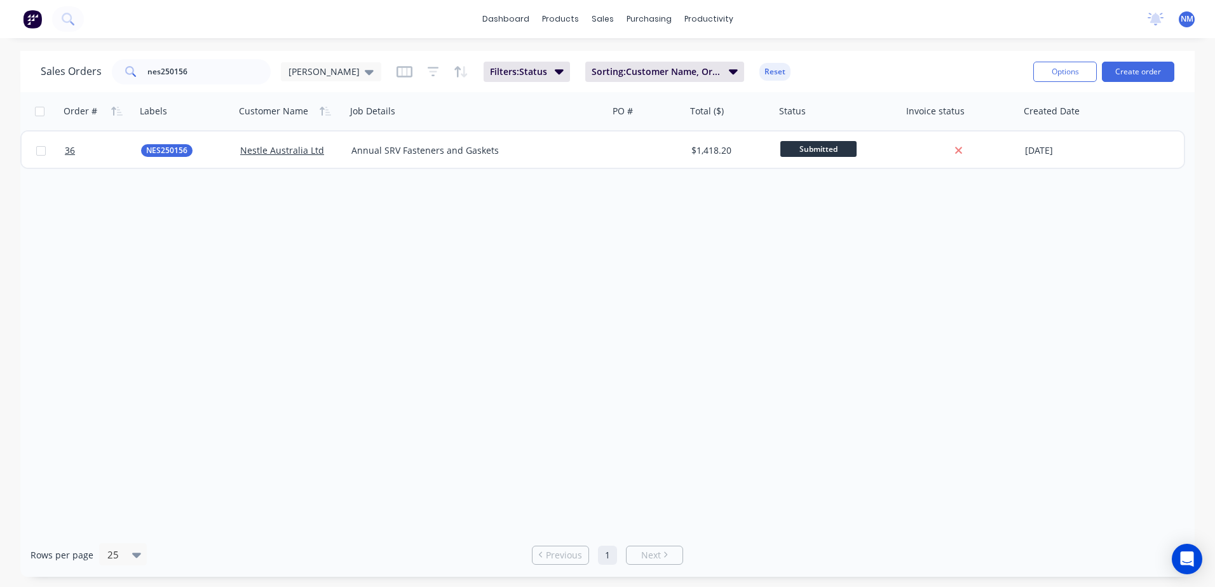
click at [474, 418] on div "Order # Labels Customer Name Job Details PO # Total ($) Status Invoice status C…" at bounding box center [607, 312] width 1175 height 441
click at [686, 58] on div "Purchase Orders" at bounding box center [690, 60] width 67 height 11
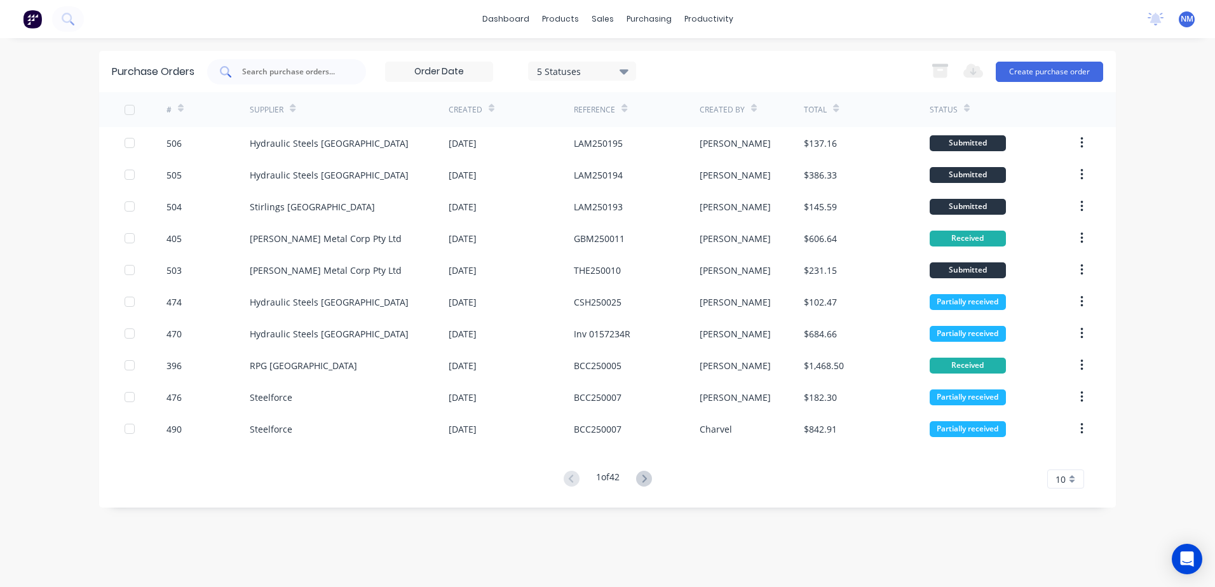
click at [270, 73] on input "text" at bounding box center [294, 71] width 106 height 13
type input "455"
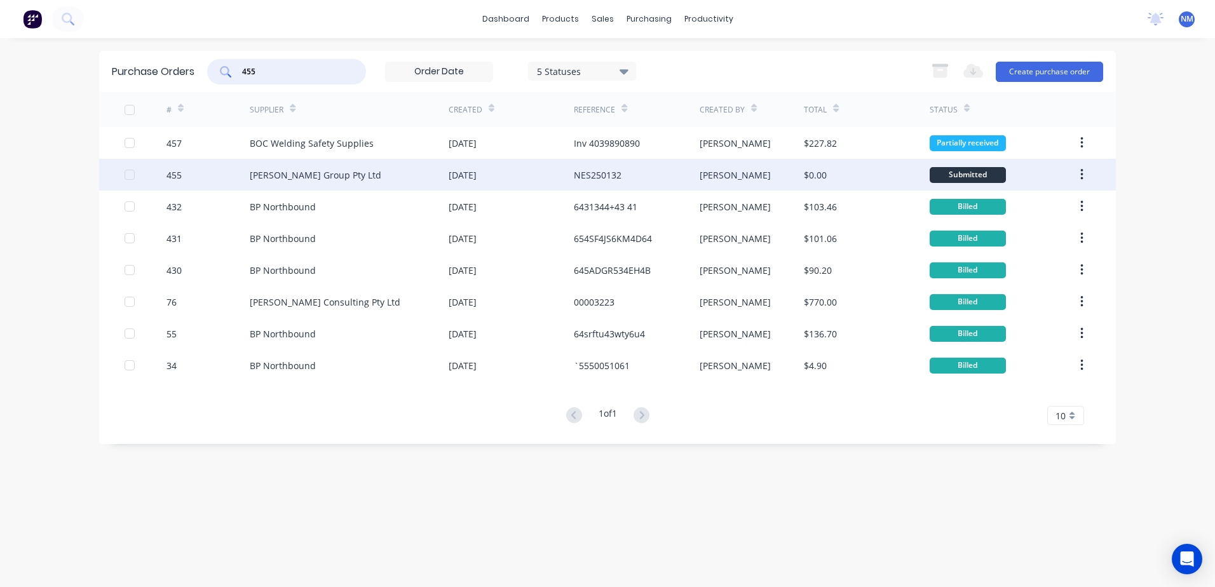
click at [751, 177] on div "[PERSON_NAME]" at bounding box center [752, 175] width 105 height 32
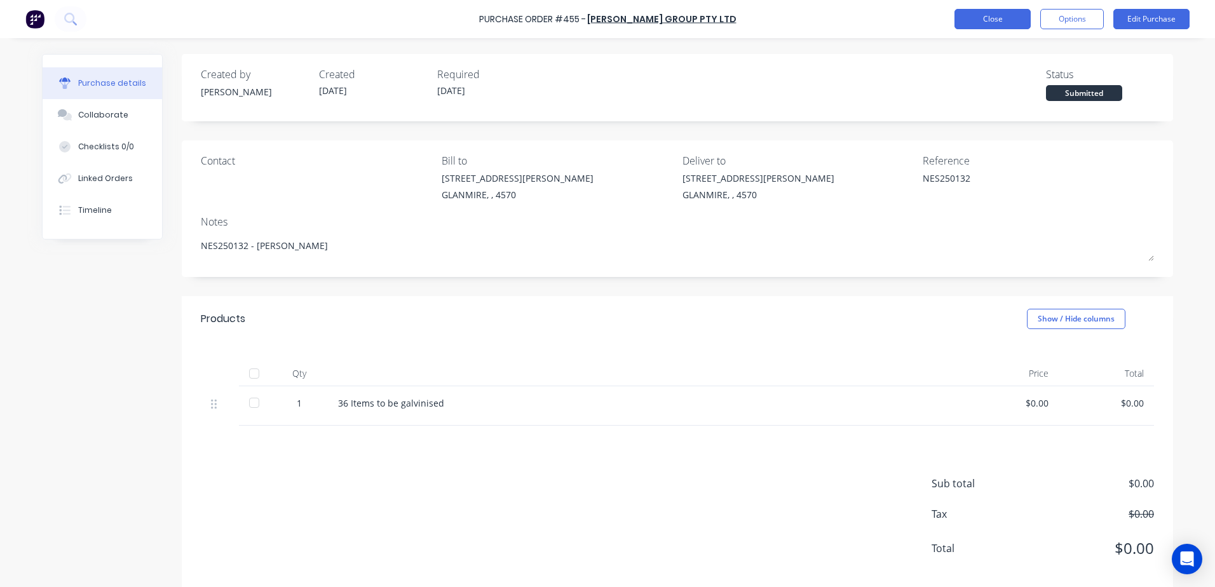
click at [971, 26] on button "Close" at bounding box center [993, 19] width 76 height 20
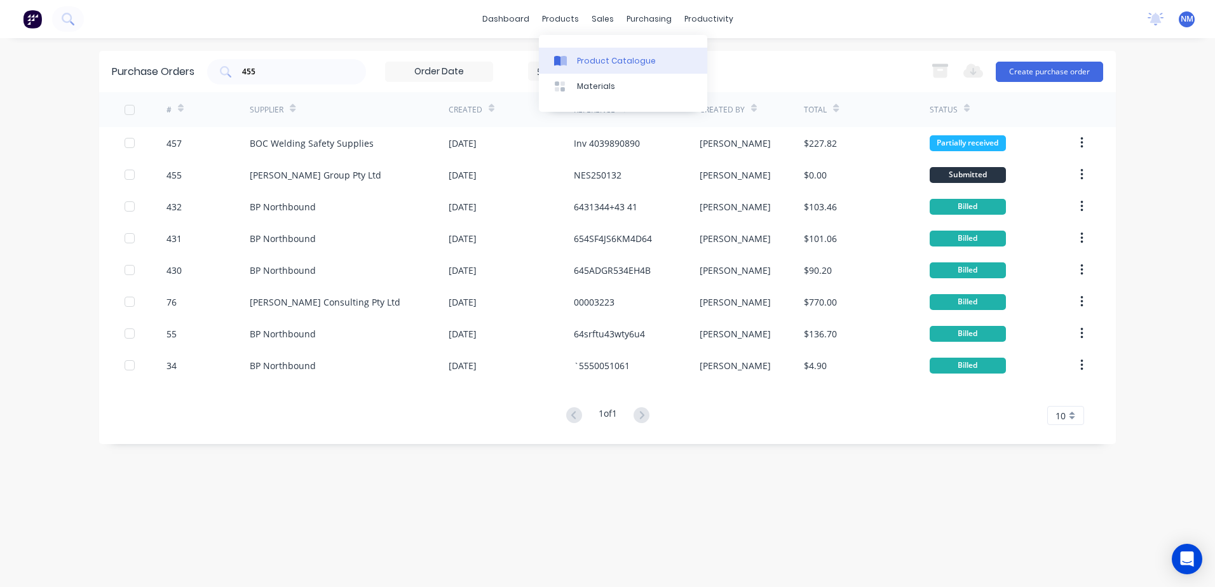
click at [608, 58] on div "Product Catalogue" at bounding box center [616, 60] width 79 height 11
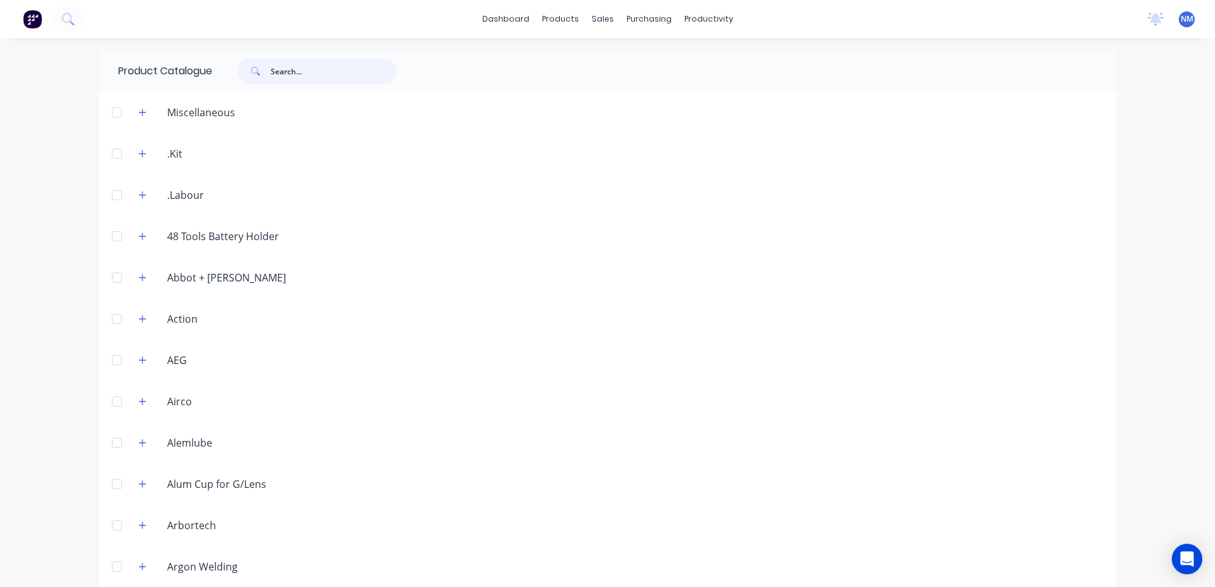
click at [307, 76] on input "text" at bounding box center [334, 70] width 126 height 25
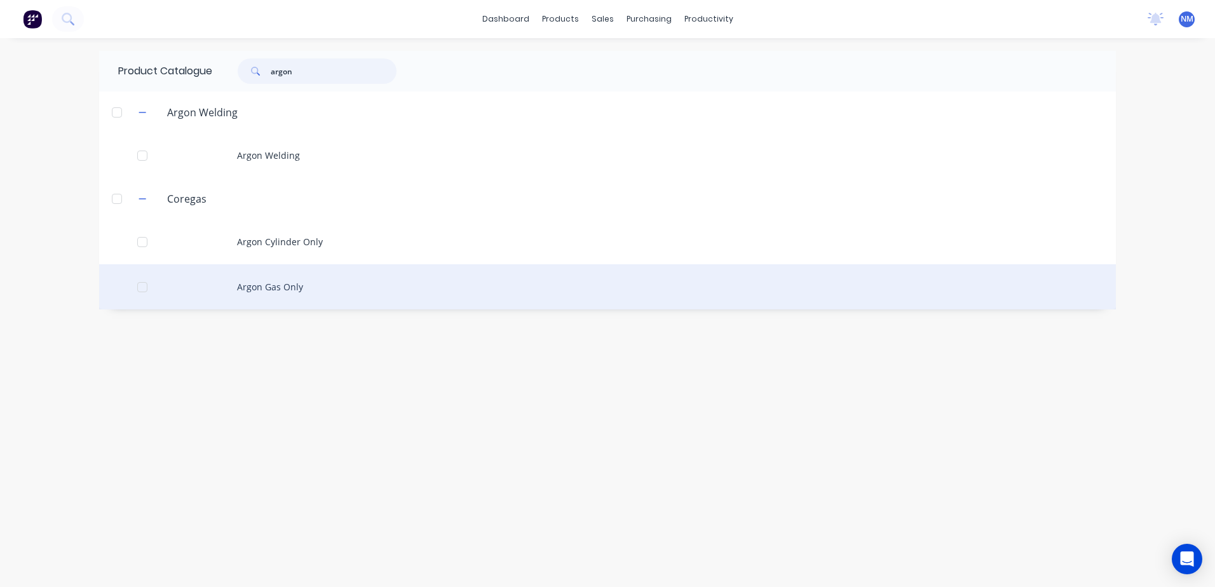
type input "argon"
click at [268, 290] on div "Argon Gas Only" at bounding box center [607, 286] width 1017 height 45
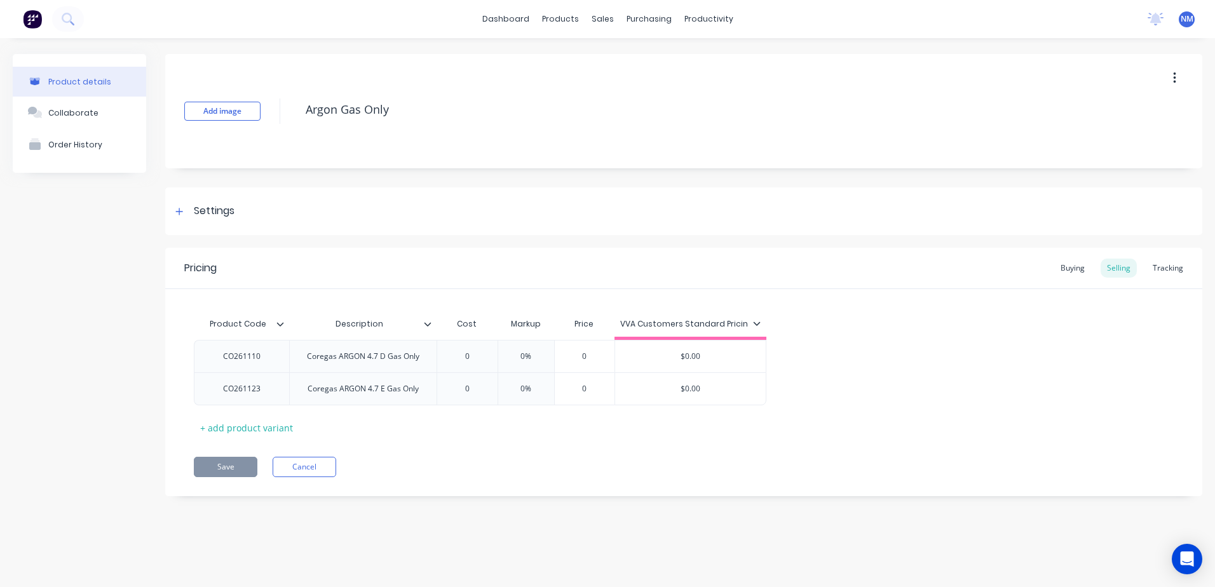
type textarea "x"
click at [668, 83] on div "Suppliers" at bounding box center [676, 86] width 38 height 11
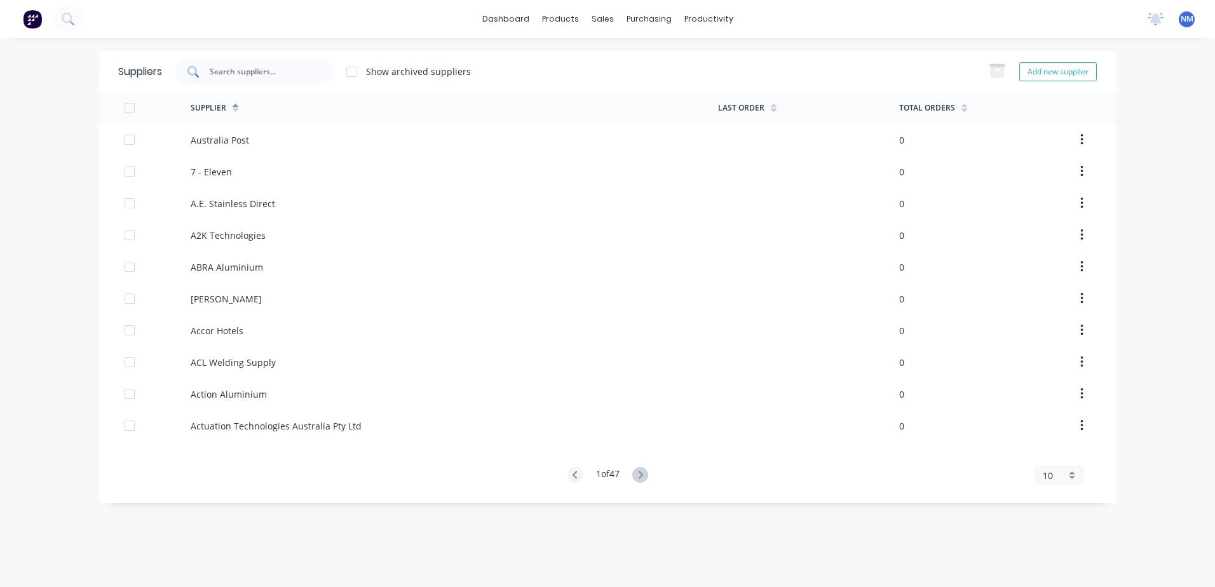
click at [255, 67] on input "text" at bounding box center [261, 71] width 106 height 13
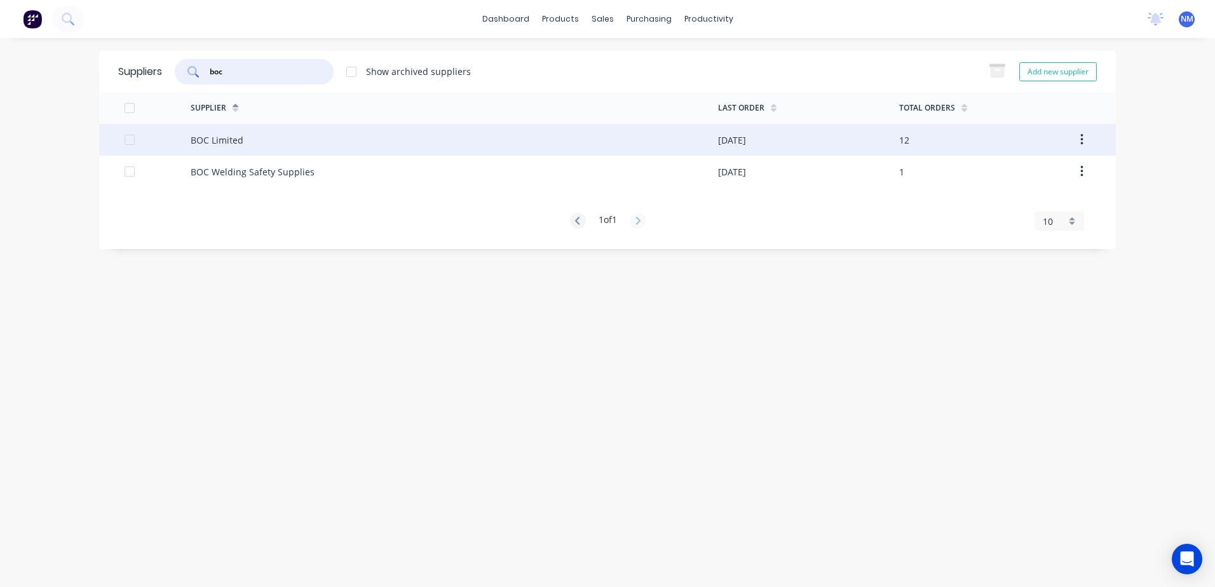
type input "boc"
click at [390, 147] on div "BOC Limited" at bounding box center [455, 140] width 528 height 32
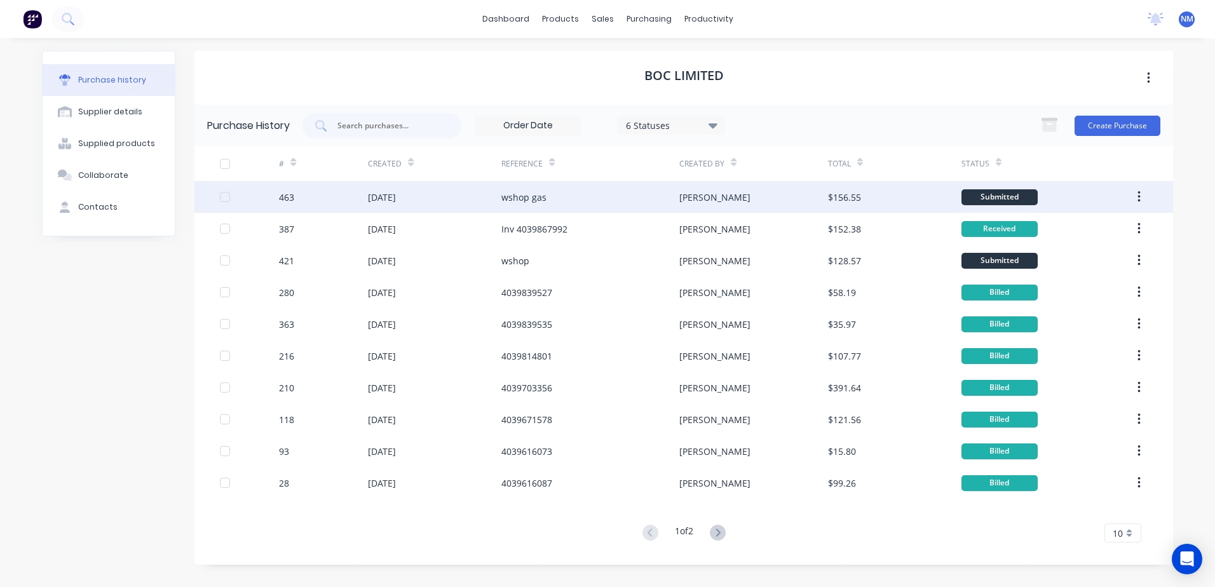
click at [572, 201] on div "wshop gas" at bounding box center [590, 197] width 178 height 32
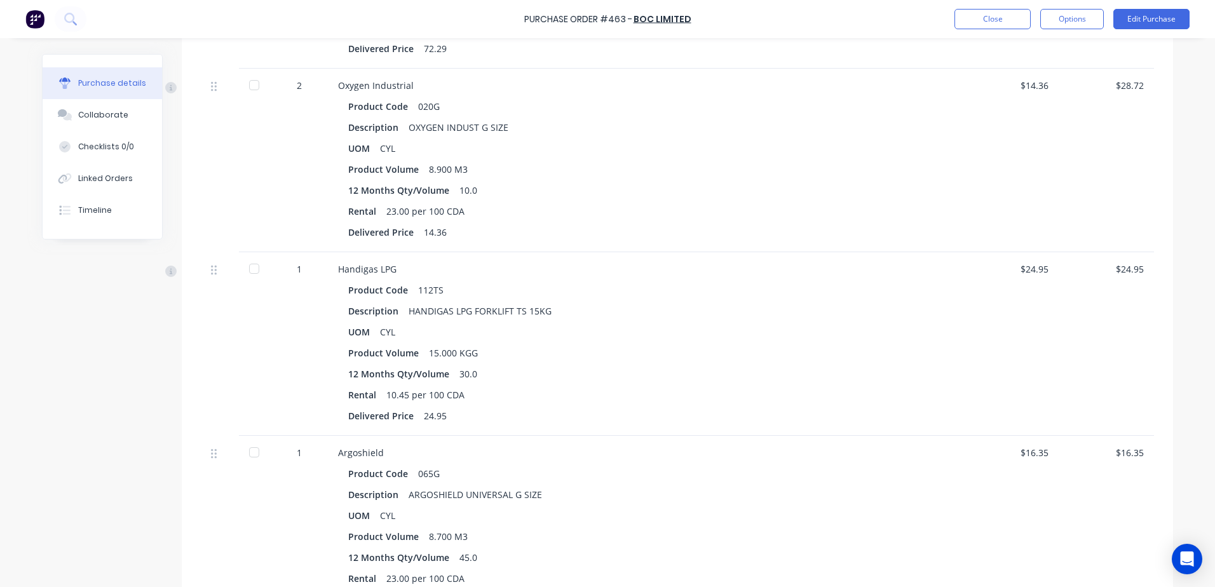
scroll to position [334, 0]
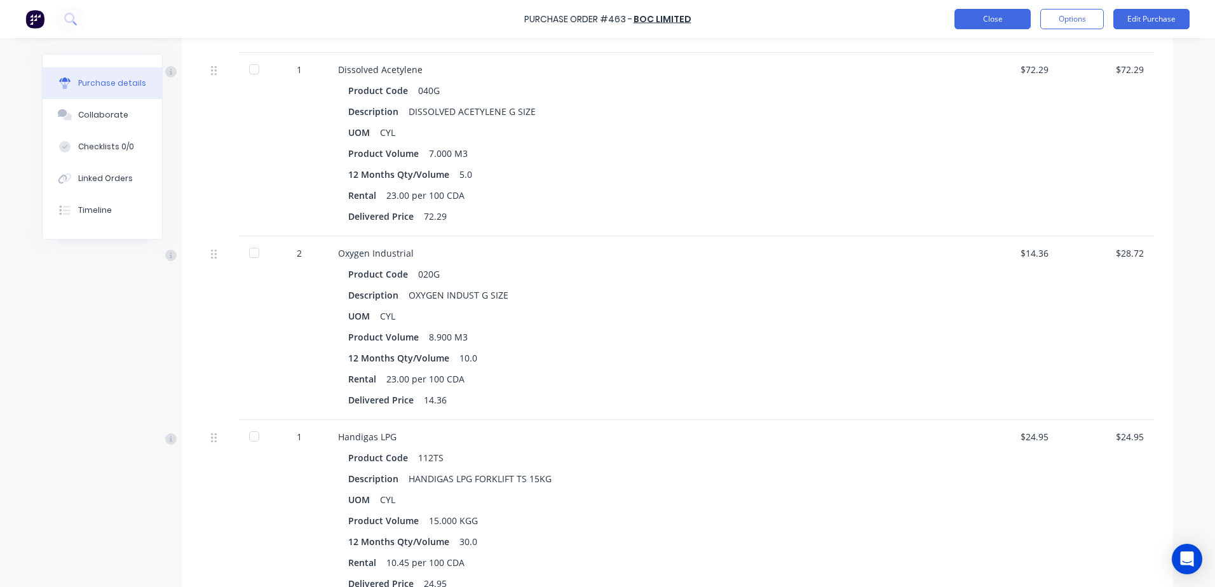
click at [990, 16] on button "Close" at bounding box center [993, 19] width 76 height 20
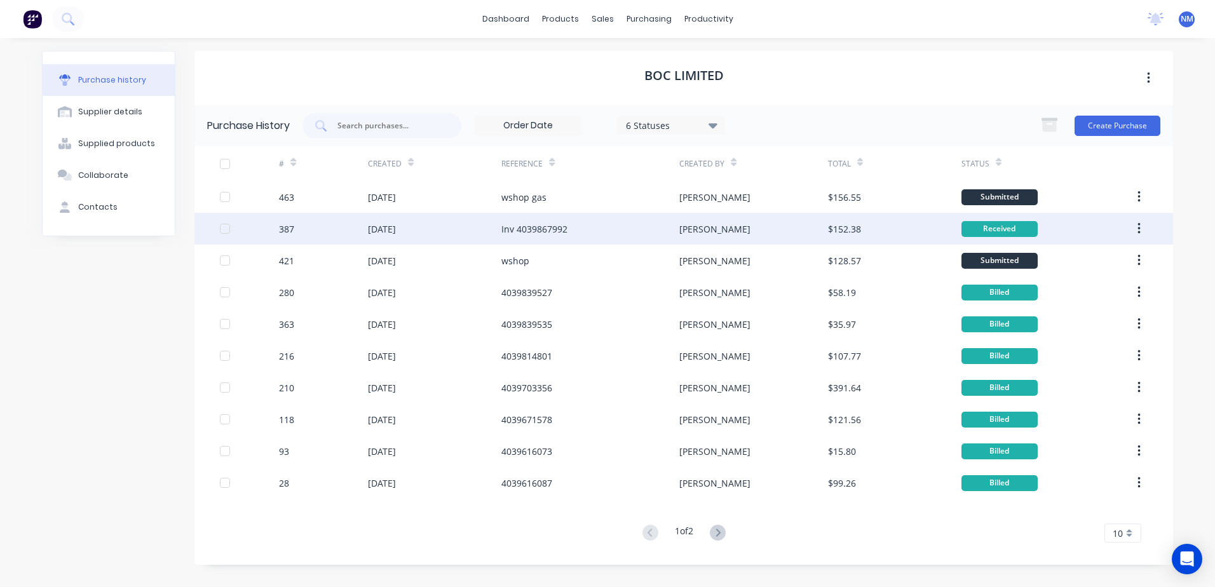
click at [495, 233] on div "14 Aug 2025" at bounding box center [434, 229] width 133 height 32
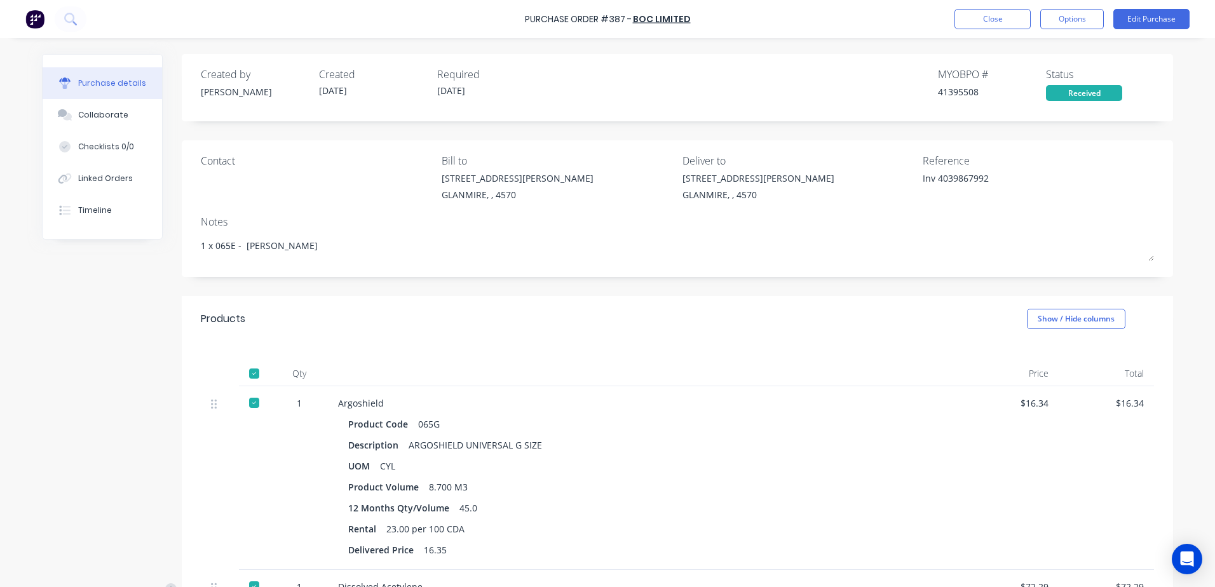
scroll to position [381, 0]
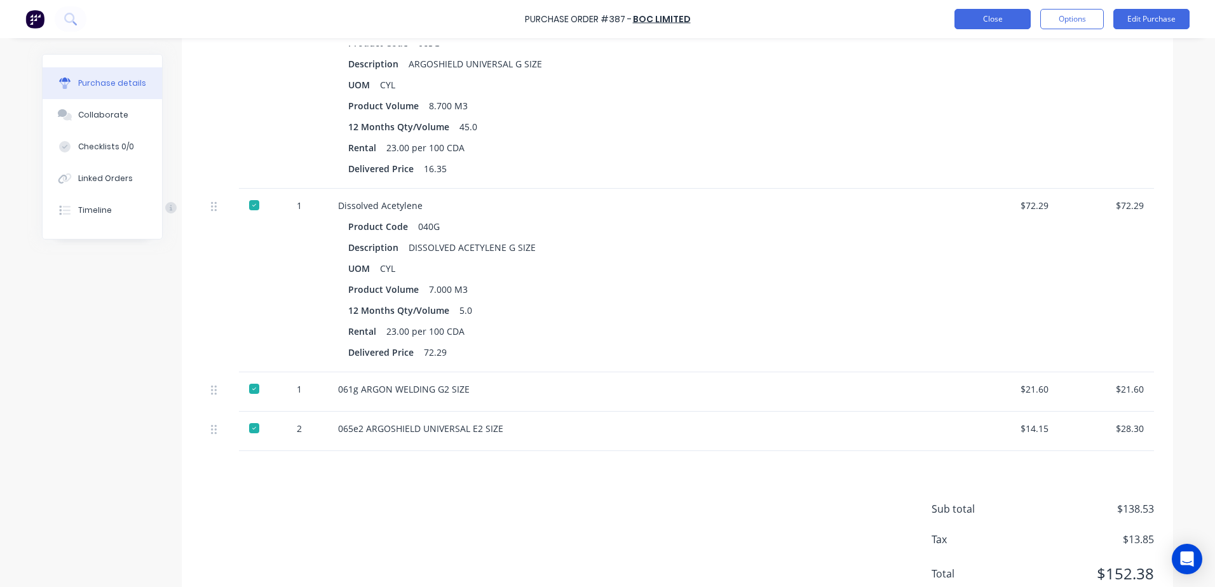
click at [1002, 15] on button "Close" at bounding box center [993, 19] width 76 height 20
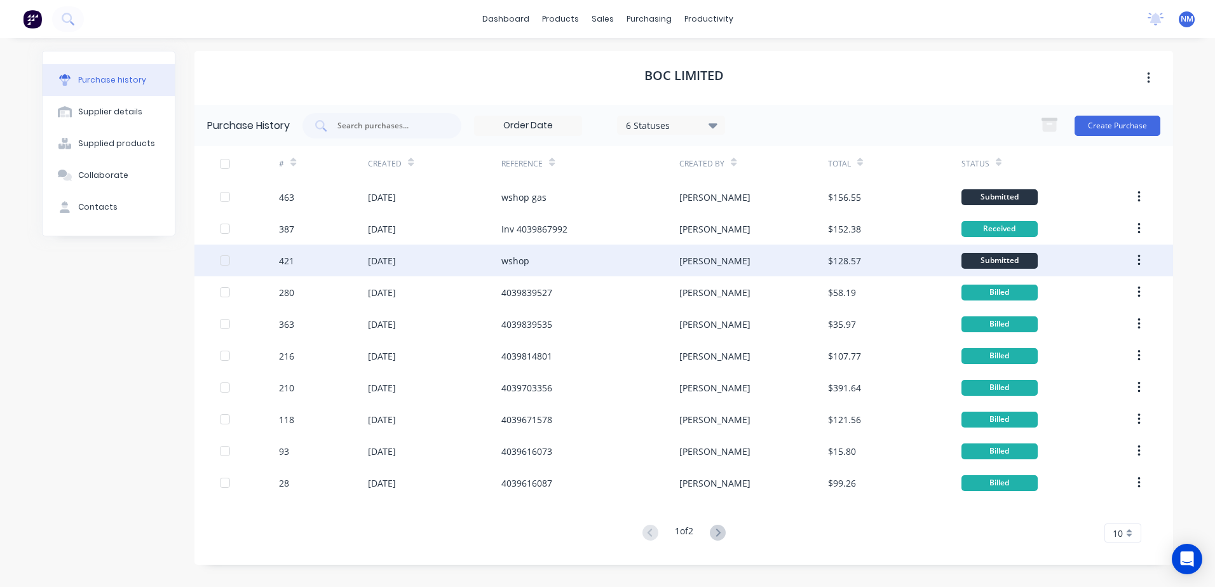
click at [503, 257] on div "wshop" at bounding box center [515, 260] width 28 height 13
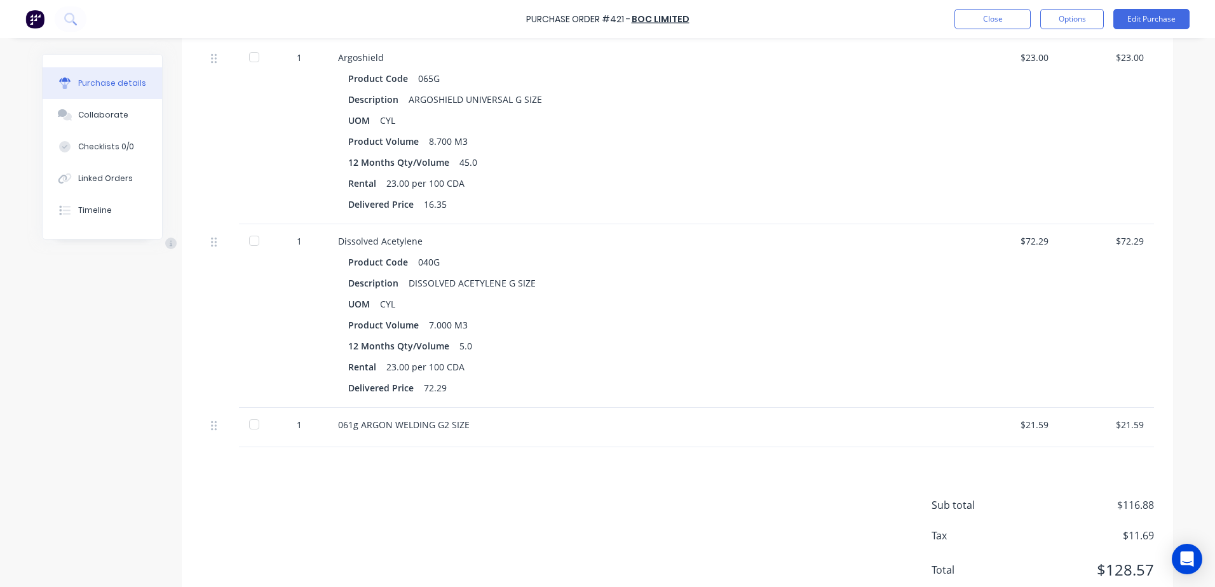
scroll to position [381, 0]
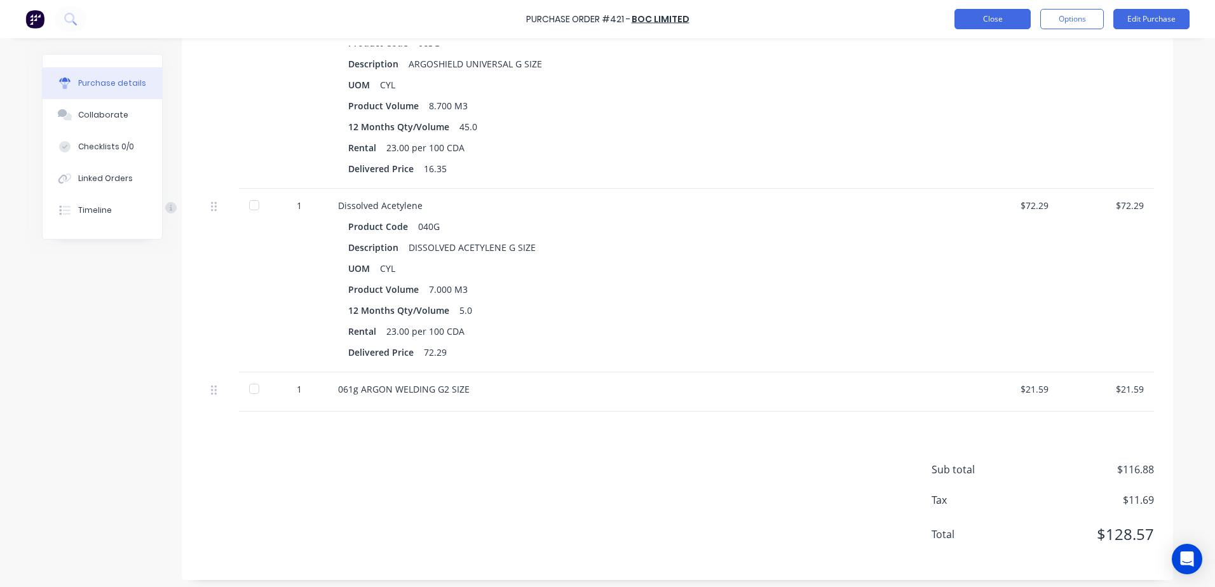
click at [1009, 25] on button "Close" at bounding box center [993, 19] width 76 height 20
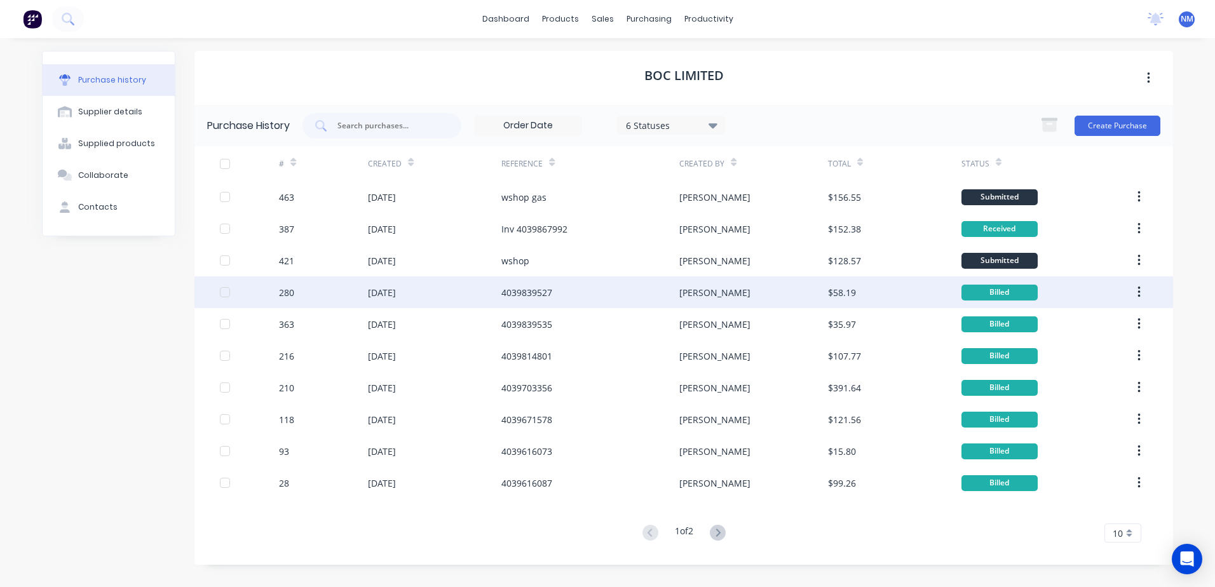
click at [528, 297] on div "4039839527" at bounding box center [526, 292] width 51 height 13
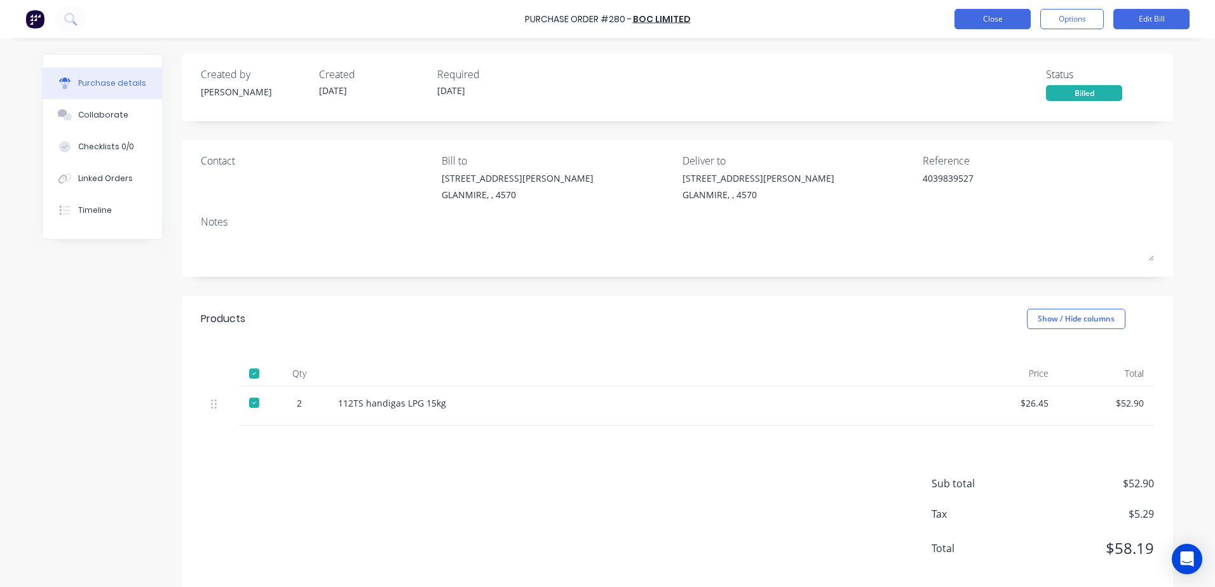
click at [967, 26] on button "Close" at bounding box center [993, 19] width 76 height 20
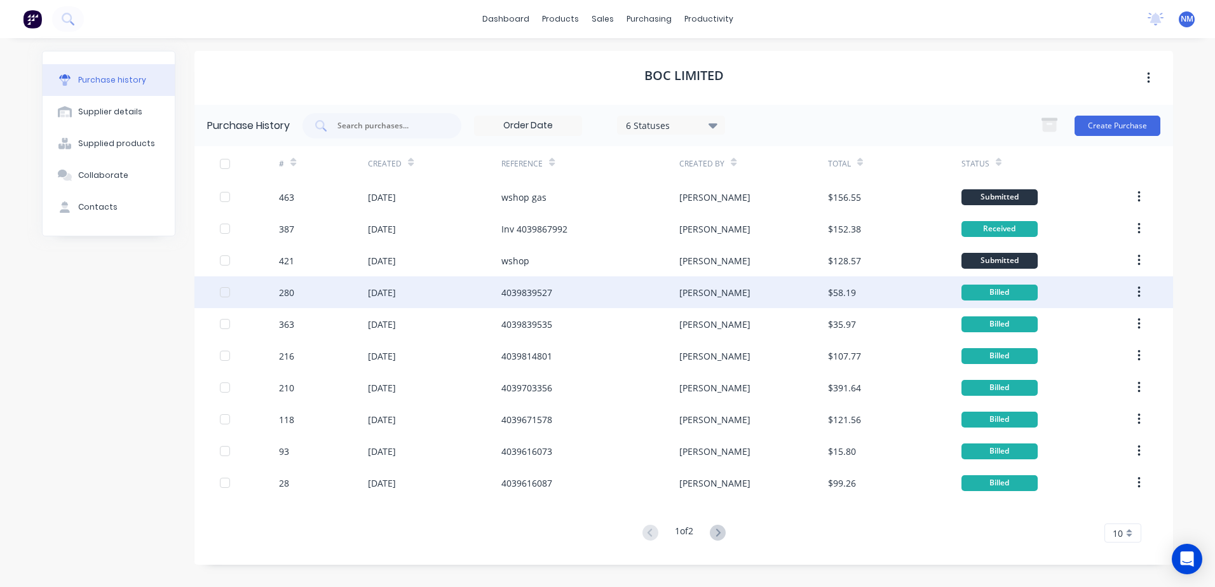
click at [534, 302] on div "4039839527" at bounding box center [590, 292] width 178 height 32
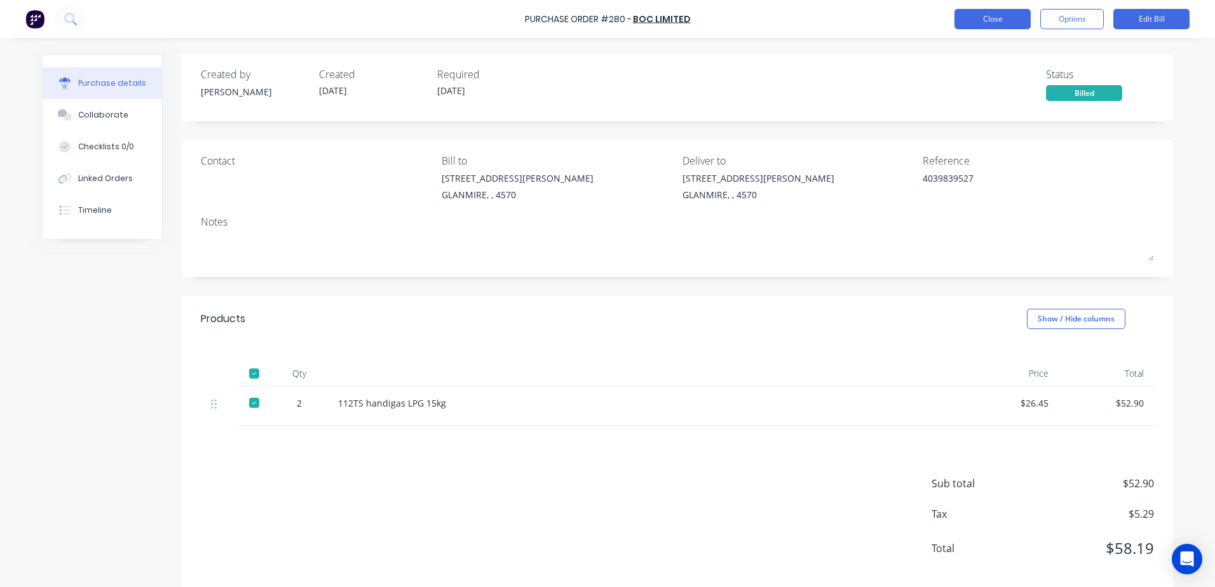
click at [980, 28] on button "Close" at bounding box center [993, 19] width 76 height 20
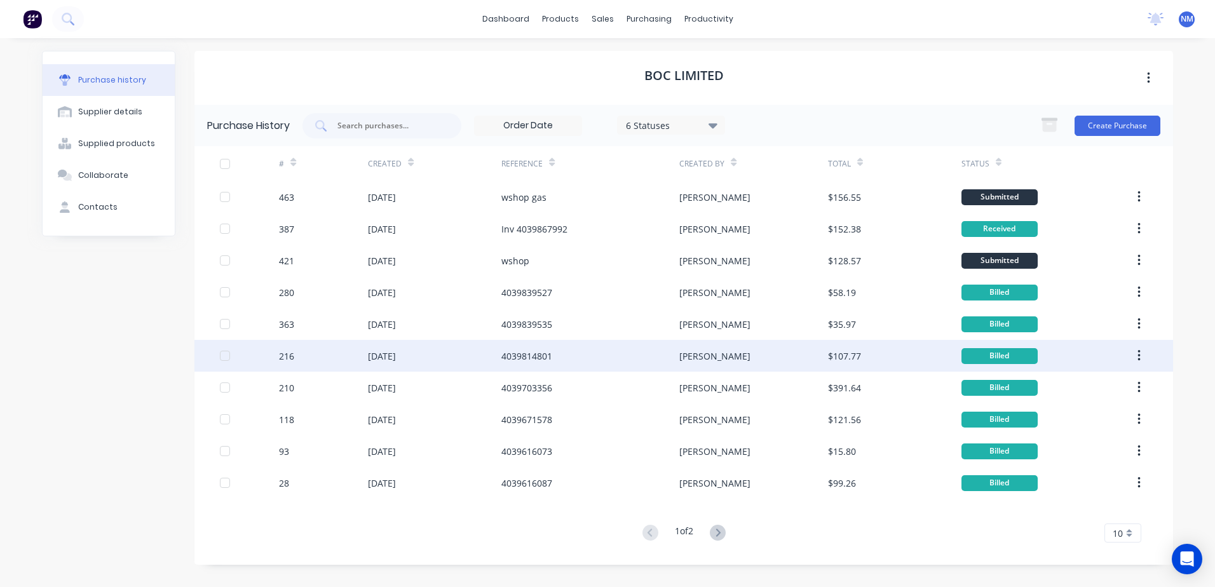
click at [531, 365] on div "4039814801" at bounding box center [590, 356] width 178 height 32
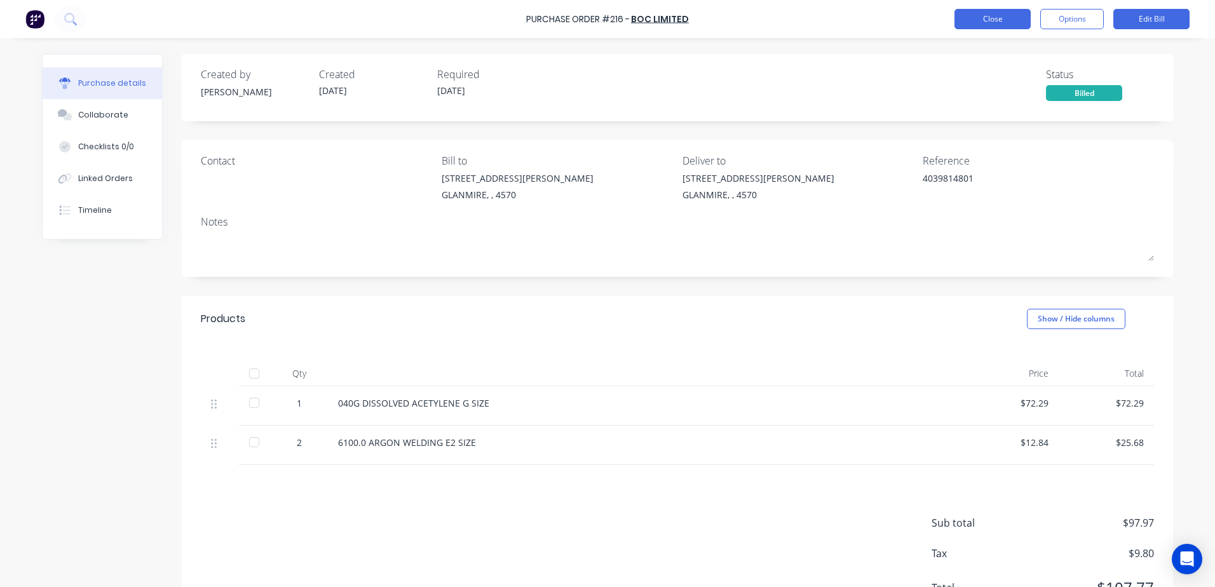
click at [990, 23] on button "Close" at bounding box center [993, 19] width 76 height 20
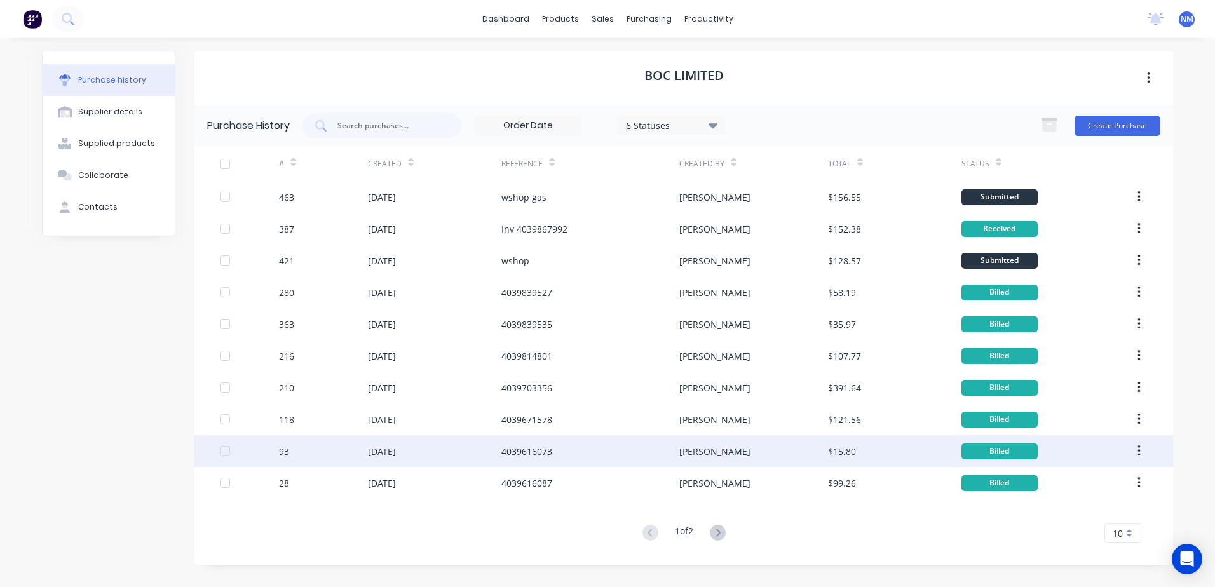
click at [527, 456] on div "4039616073" at bounding box center [526, 451] width 51 height 13
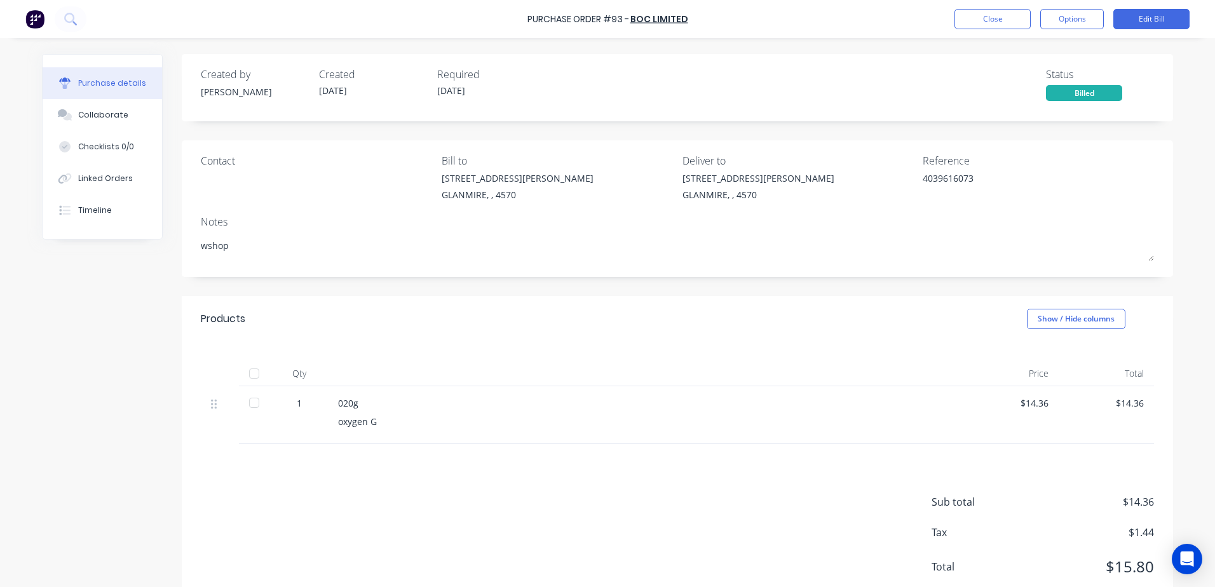
click at [1003, 4] on div "Purchase Order #93 - BOC Limited Close Options Edit Bill" at bounding box center [607, 19] width 1215 height 38
click at [1004, 16] on button "Close" at bounding box center [993, 19] width 76 height 20
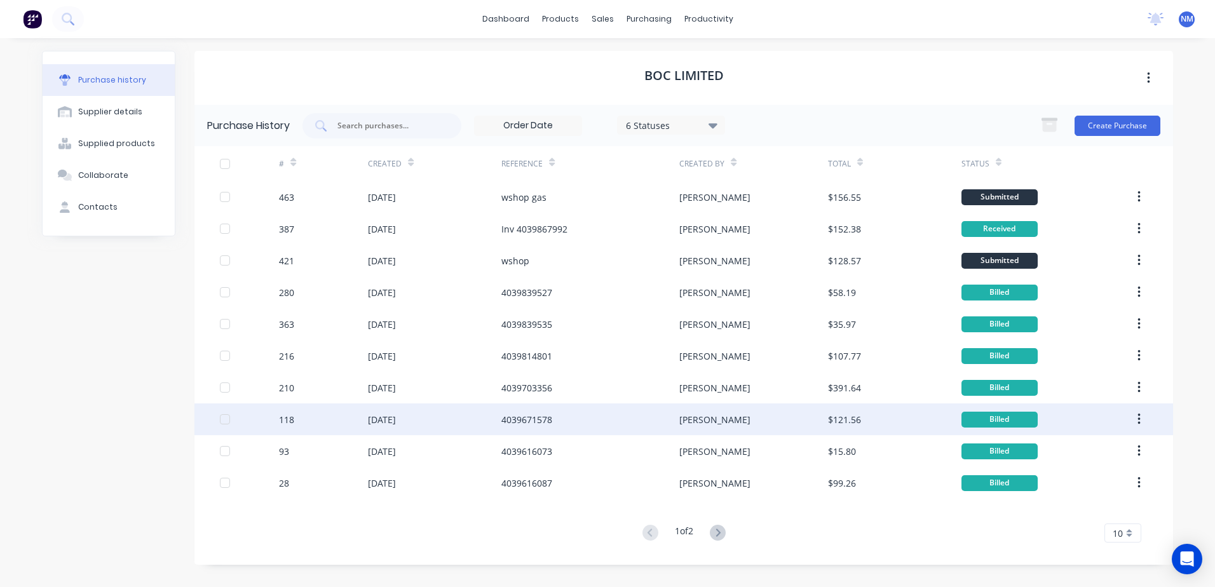
click at [519, 426] on div "4039671578" at bounding box center [526, 419] width 51 height 13
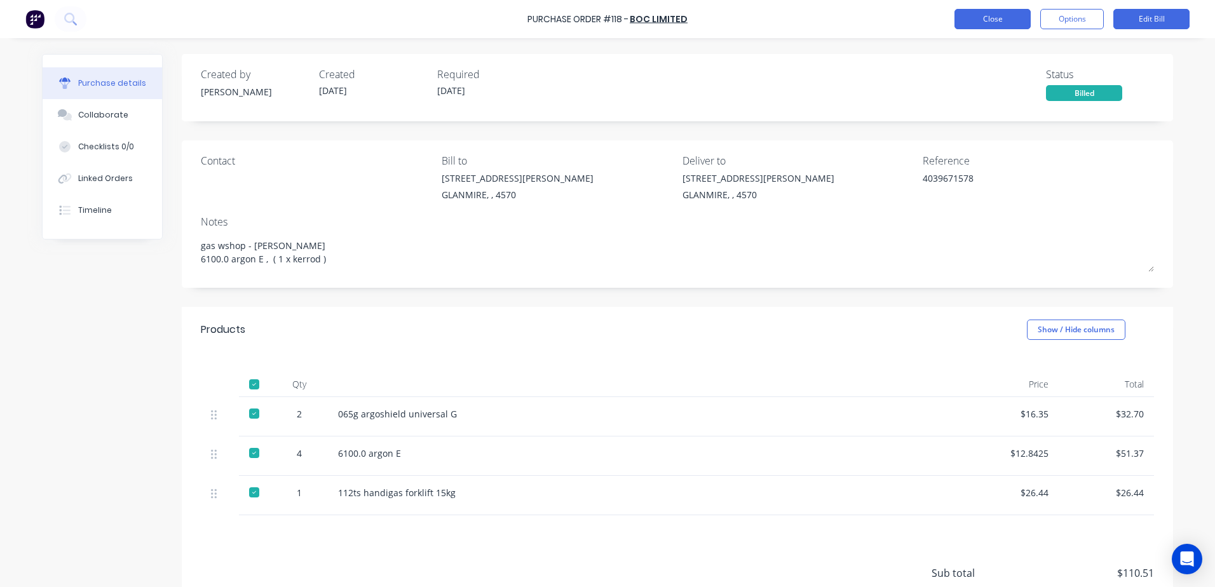
click at [986, 27] on button "Close" at bounding box center [993, 19] width 76 height 20
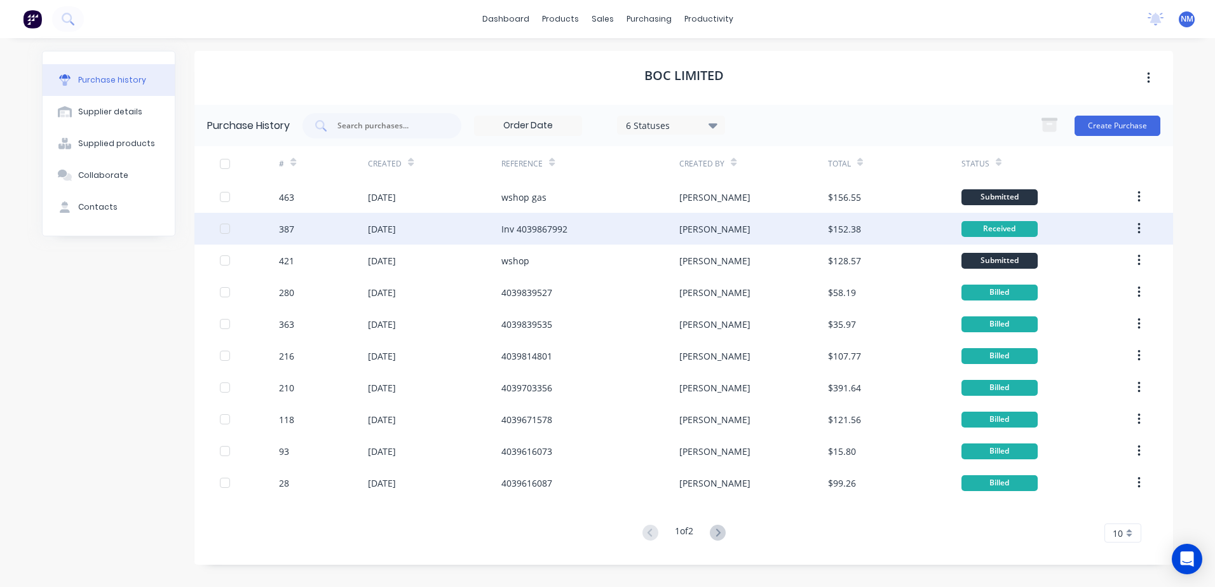
click at [537, 236] on div "Inv 4039867992" at bounding box center [590, 229] width 178 height 32
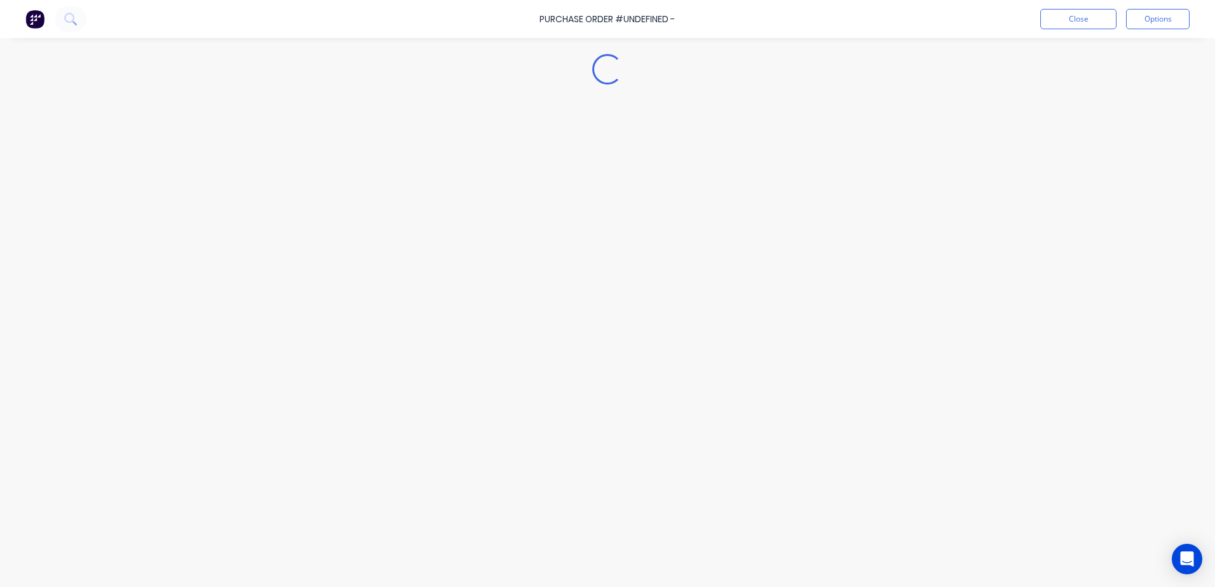
type textarea "x"
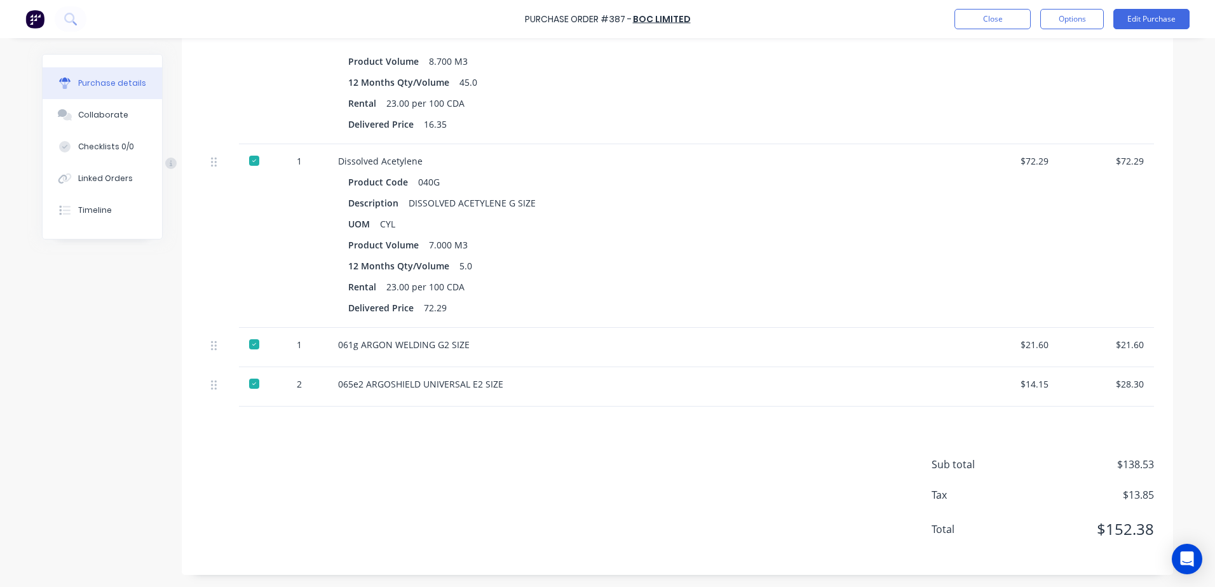
scroll to position [426, 0]
click at [997, 25] on button "Close" at bounding box center [993, 19] width 76 height 20
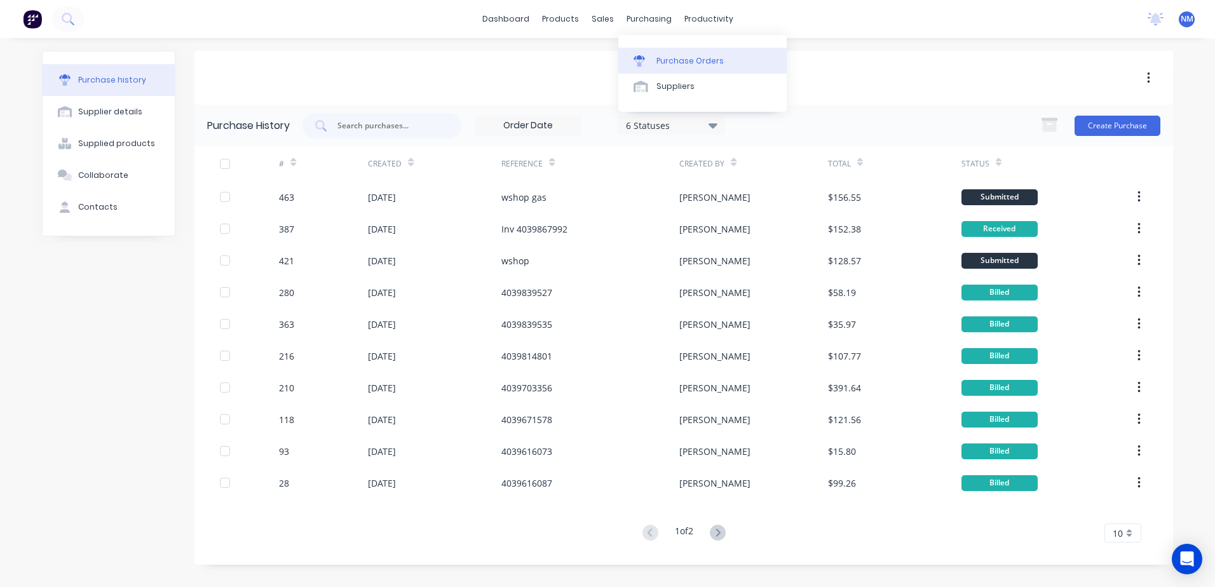
click at [674, 62] on div "Purchase Orders" at bounding box center [690, 60] width 67 height 11
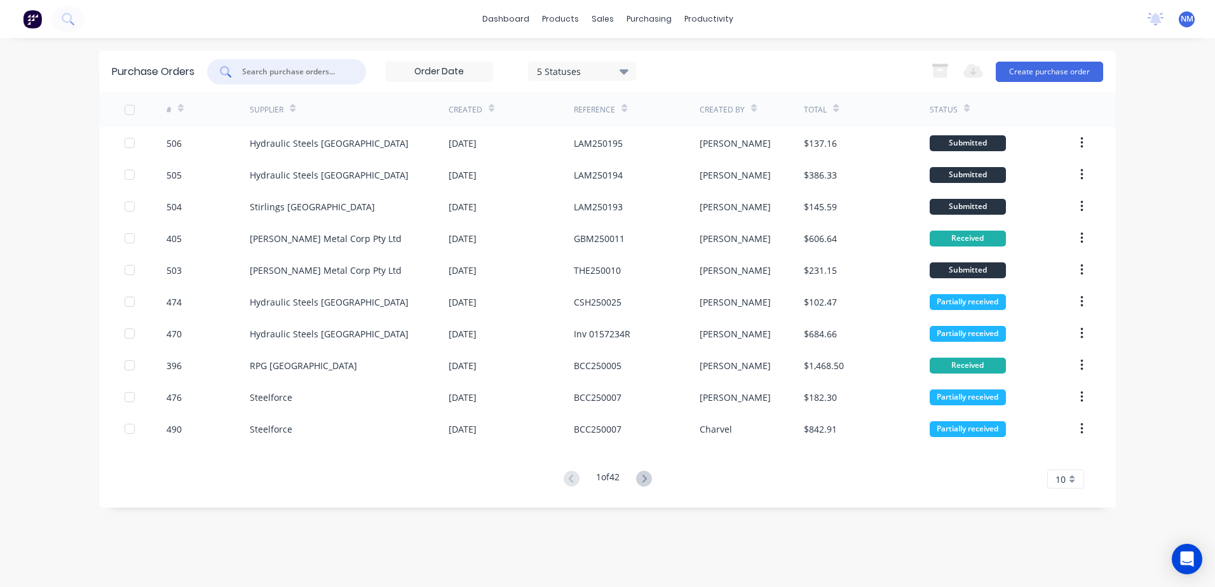
click at [269, 74] on input "text" at bounding box center [294, 71] width 106 height 13
type input "461"
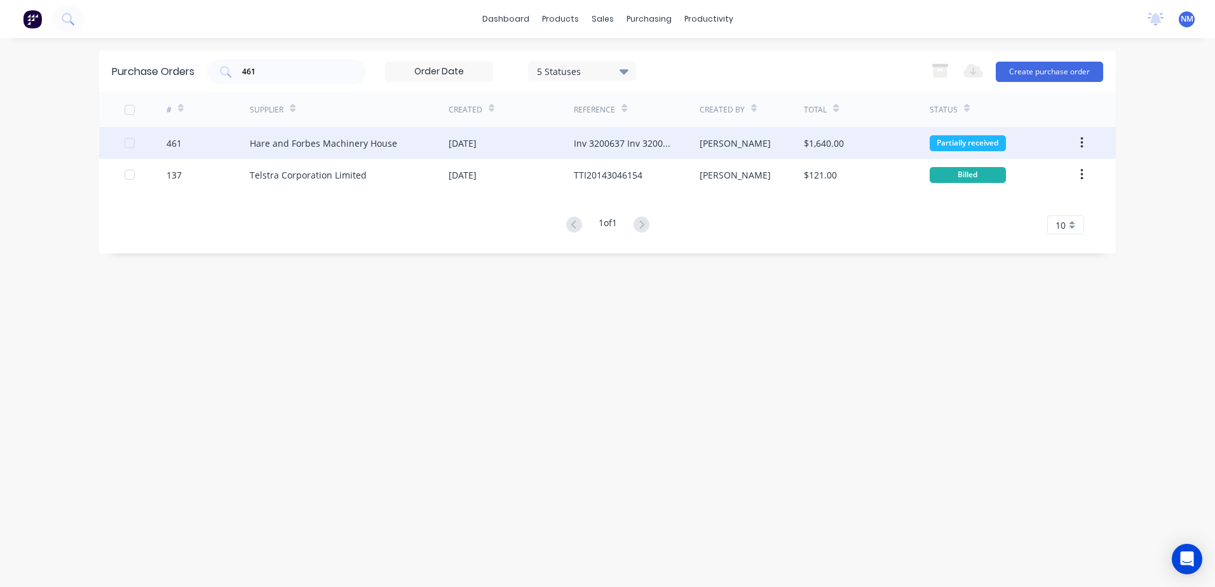
click at [431, 144] on div "Hare and Forbes Machinery House" at bounding box center [349, 143] width 199 height 32
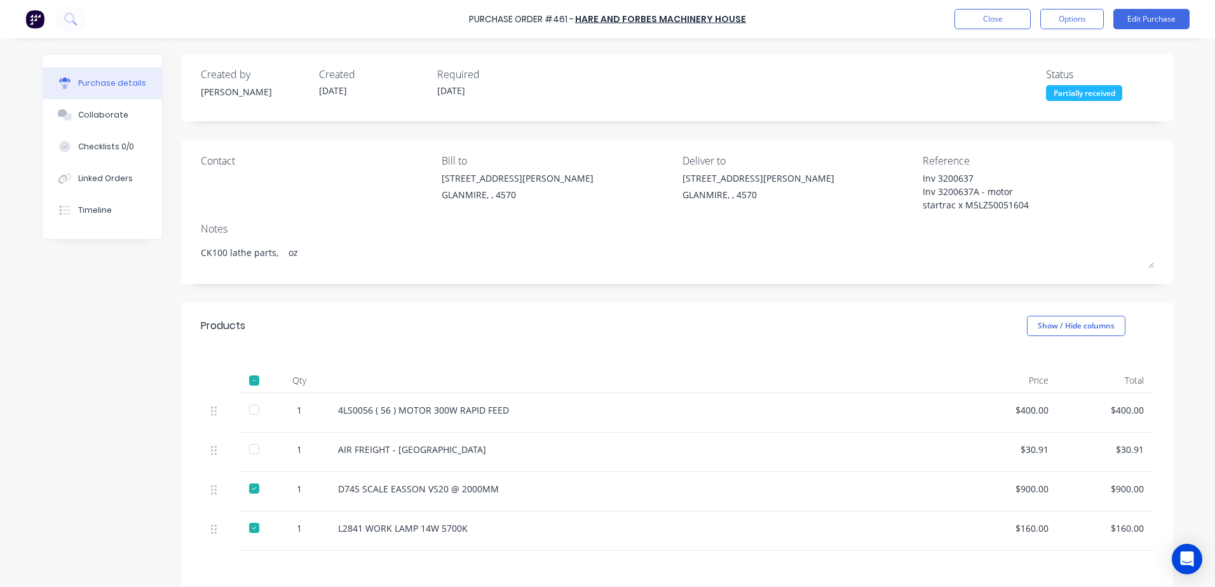
click at [249, 411] on div at bounding box center [254, 409] width 25 height 25
click at [253, 450] on div at bounding box center [254, 449] width 25 height 25
click at [985, 24] on button "Close" at bounding box center [993, 19] width 76 height 20
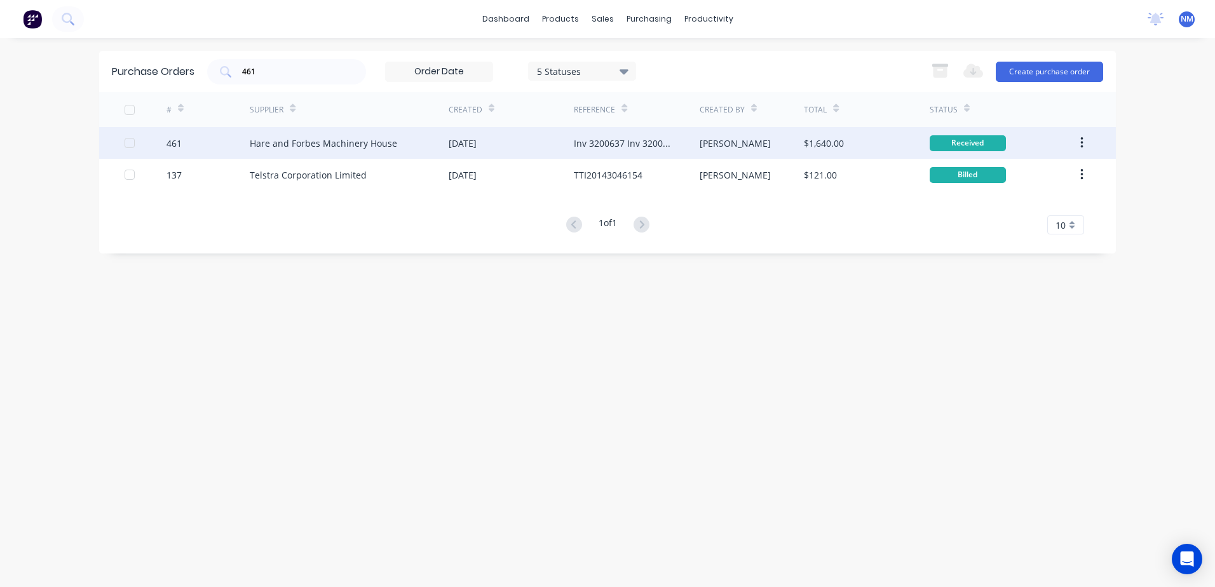
click at [554, 146] on div "22 Aug 2025" at bounding box center [511, 143] width 125 height 32
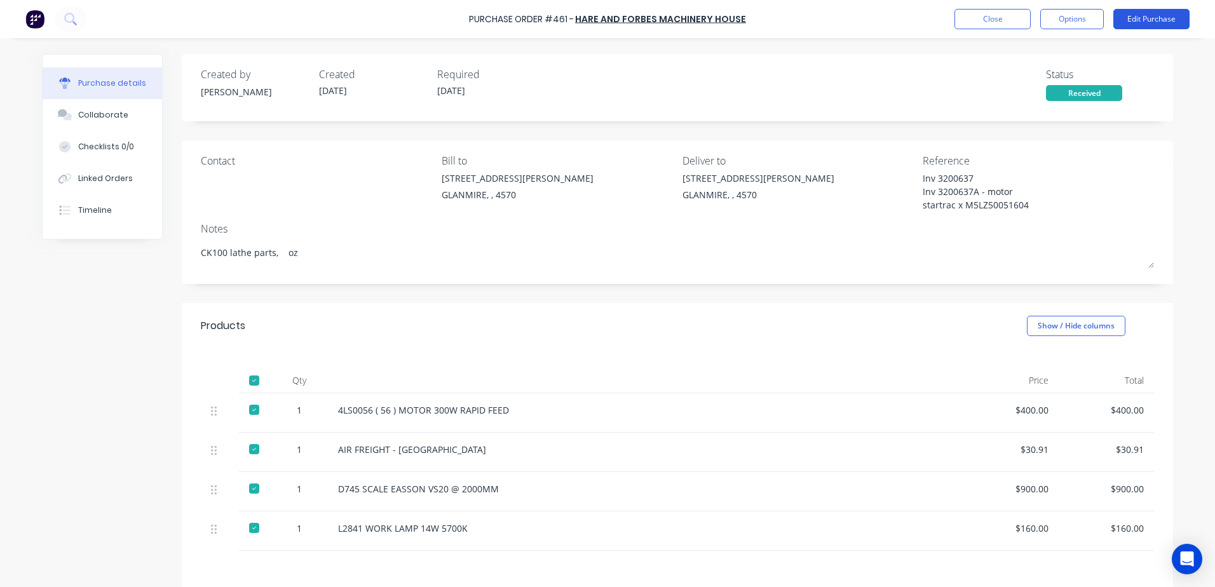
click at [1133, 11] on button "Edit Purchase" at bounding box center [1152, 19] width 76 height 20
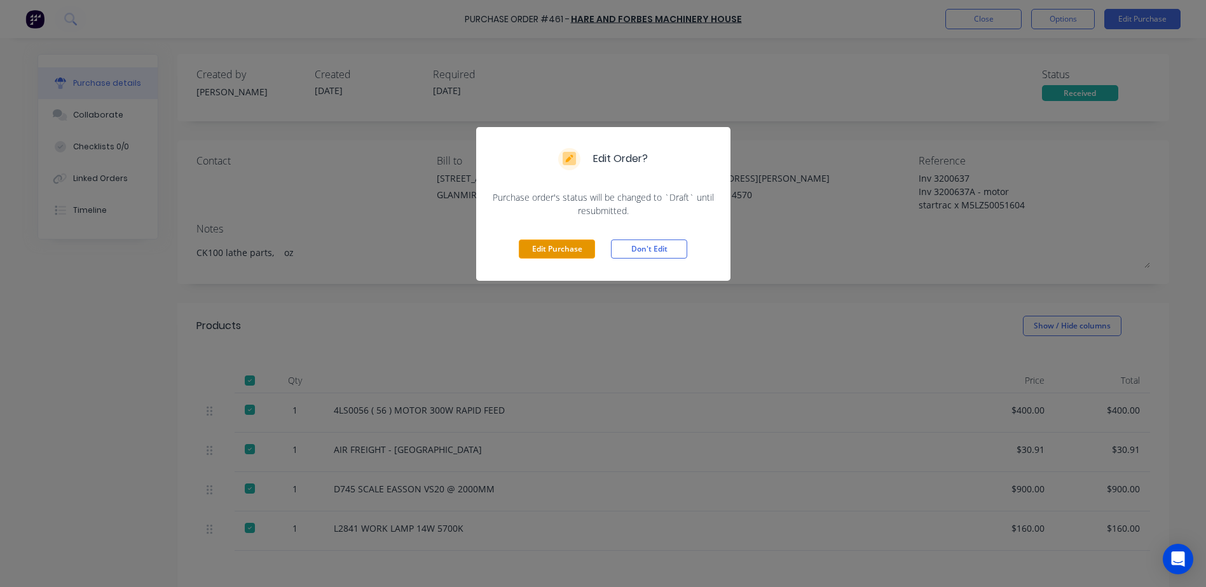
click at [582, 253] on button "Edit Purchase" at bounding box center [557, 249] width 76 height 19
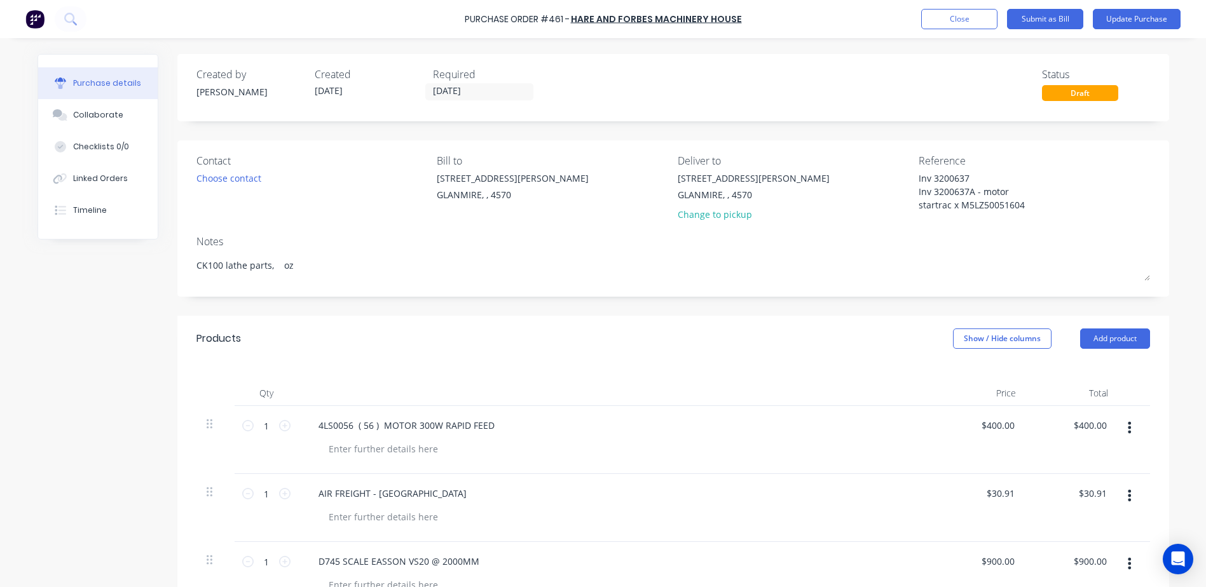
type textarea "x"
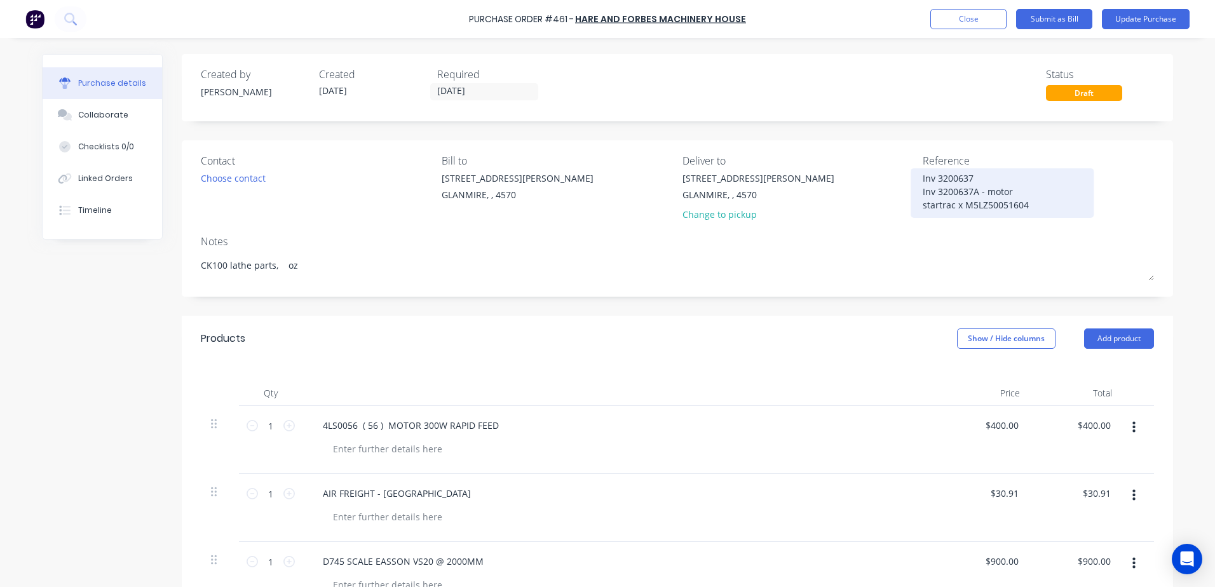
drag, startPoint x: 981, startPoint y: 191, endPoint x: 1021, endPoint y: 207, distance: 43.9
click at [1021, 207] on textarea "Inv 3200637 Inv 3200637A - motor startrac x M5LZ50051604" at bounding box center [1002, 192] width 159 height 40
type textarea "Inv 3200637 Inv 3200637A - 22/8"
click at [1117, 24] on button "Update Purchase" at bounding box center [1146, 19] width 88 height 20
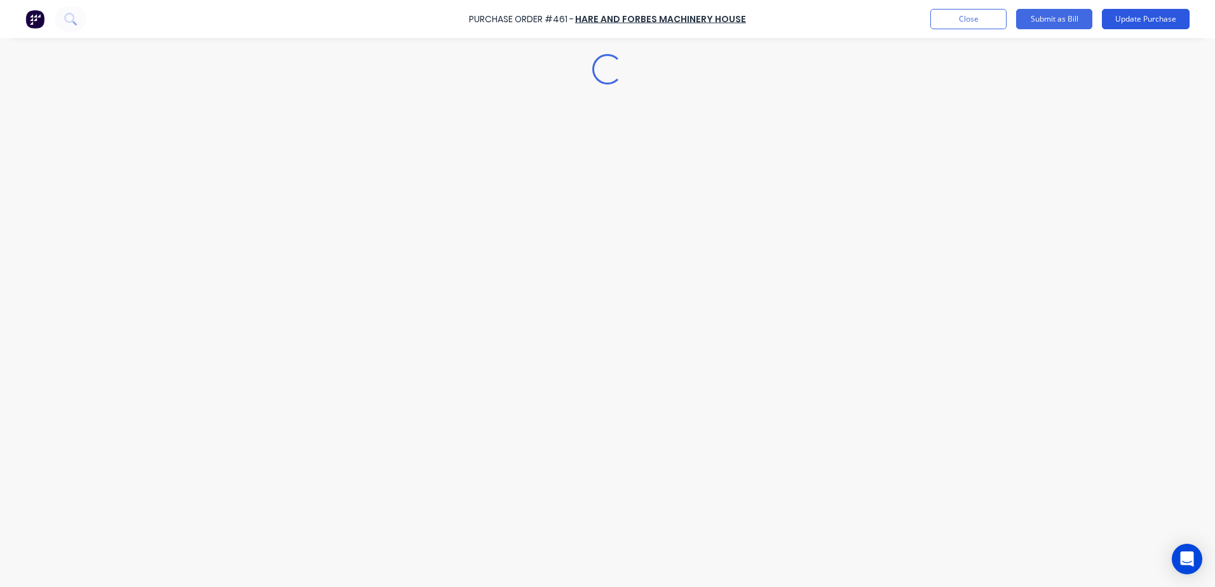
type textarea "x"
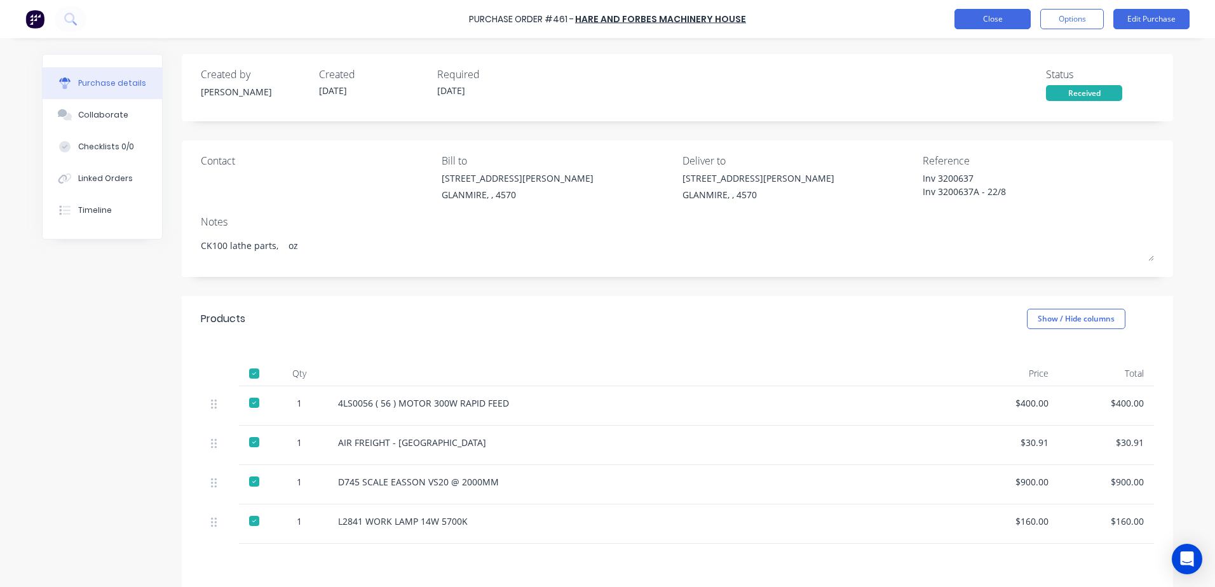
click at [987, 18] on button "Close" at bounding box center [993, 19] width 76 height 20
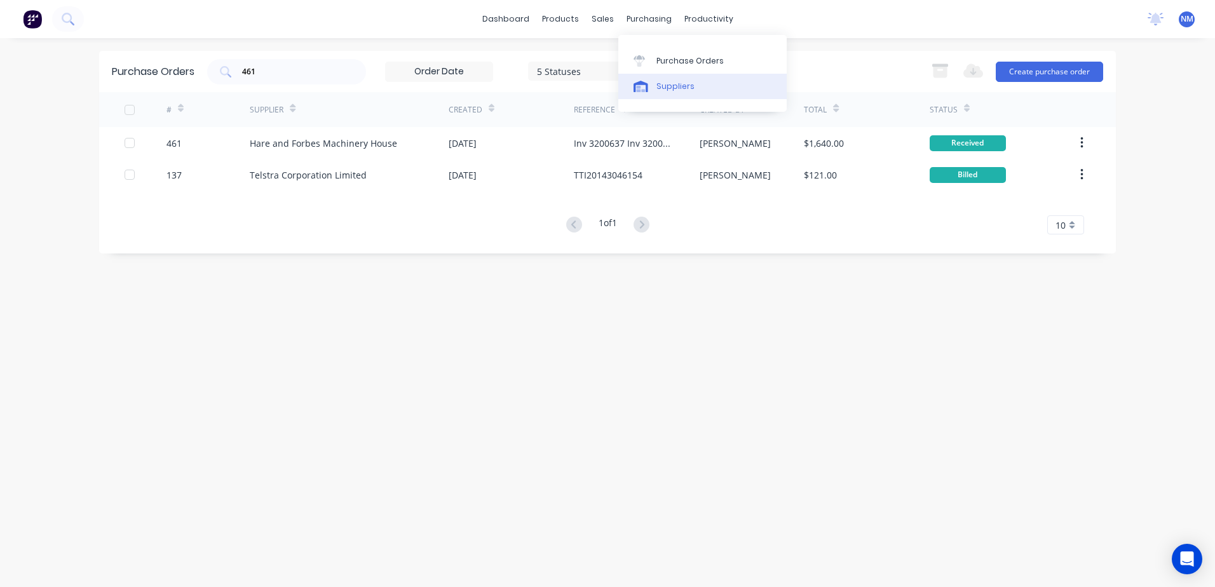
click at [676, 84] on div "Suppliers" at bounding box center [676, 86] width 38 height 11
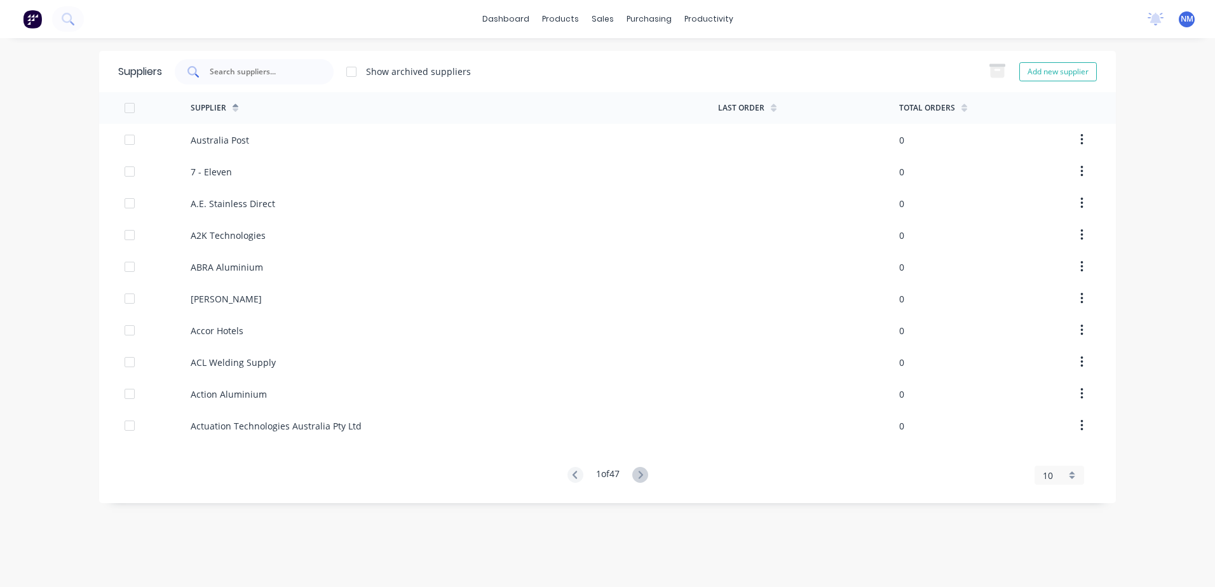
click at [256, 71] on input "text" at bounding box center [261, 71] width 106 height 13
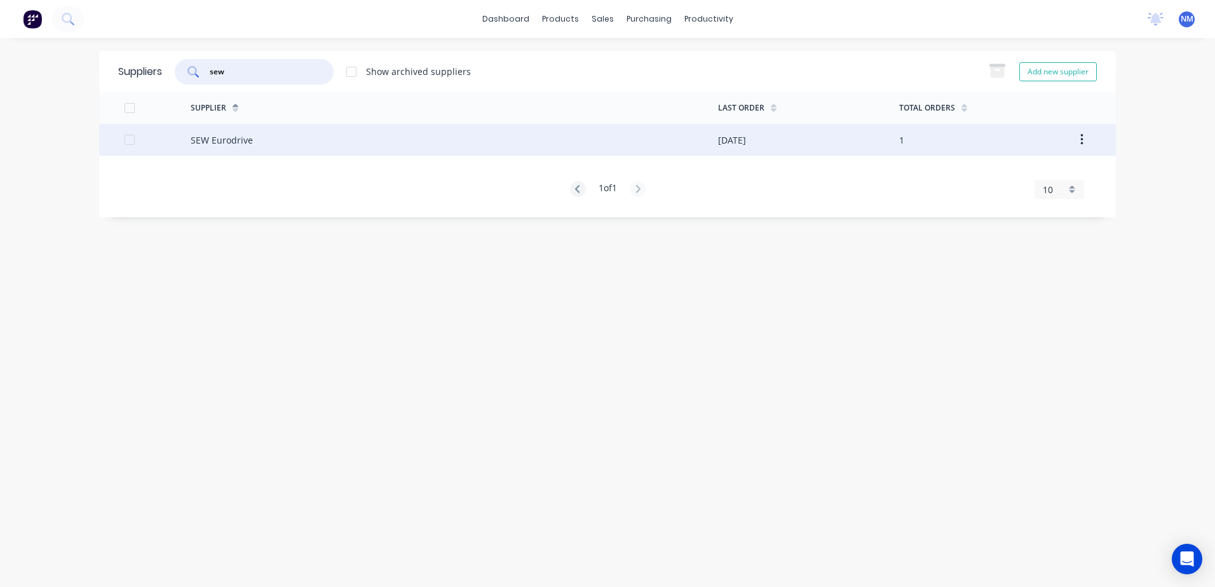
type input "sew"
click at [391, 141] on div "SEW Eurodrive" at bounding box center [455, 140] width 528 height 32
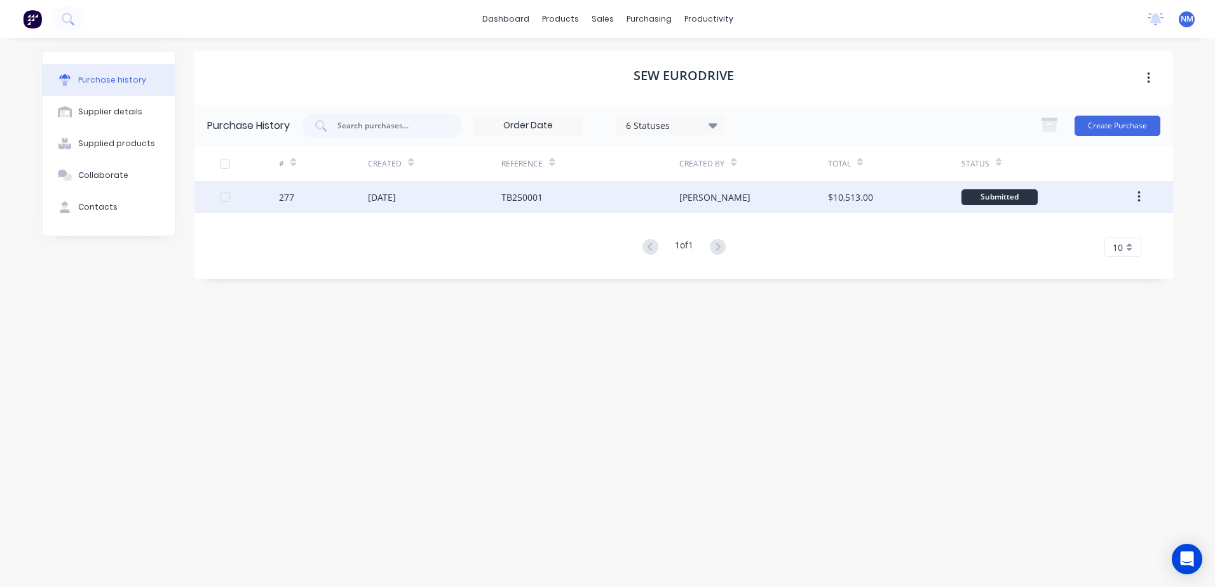
click at [578, 200] on div "TB250001" at bounding box center [590, 197] width 178 height 32
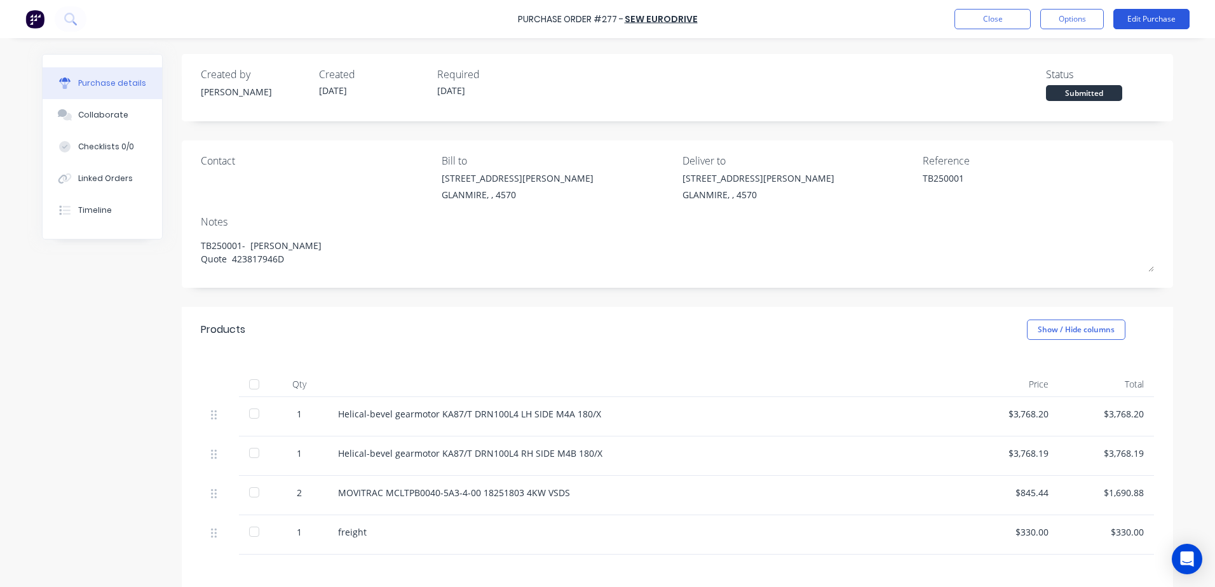
click at [1150, 22] on button "Edit Purchase" at bounding box center [1152, 19] width 76 height 20
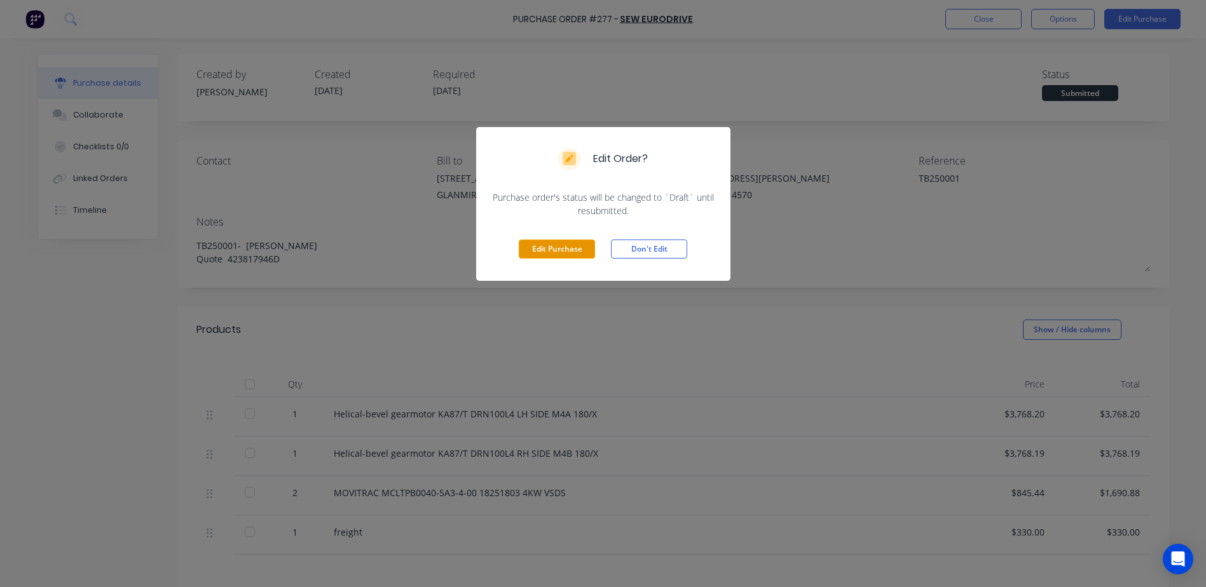
click at [550, 257] on button "Edit Purchase" at bounding box center [557, 249] width 76 height 19
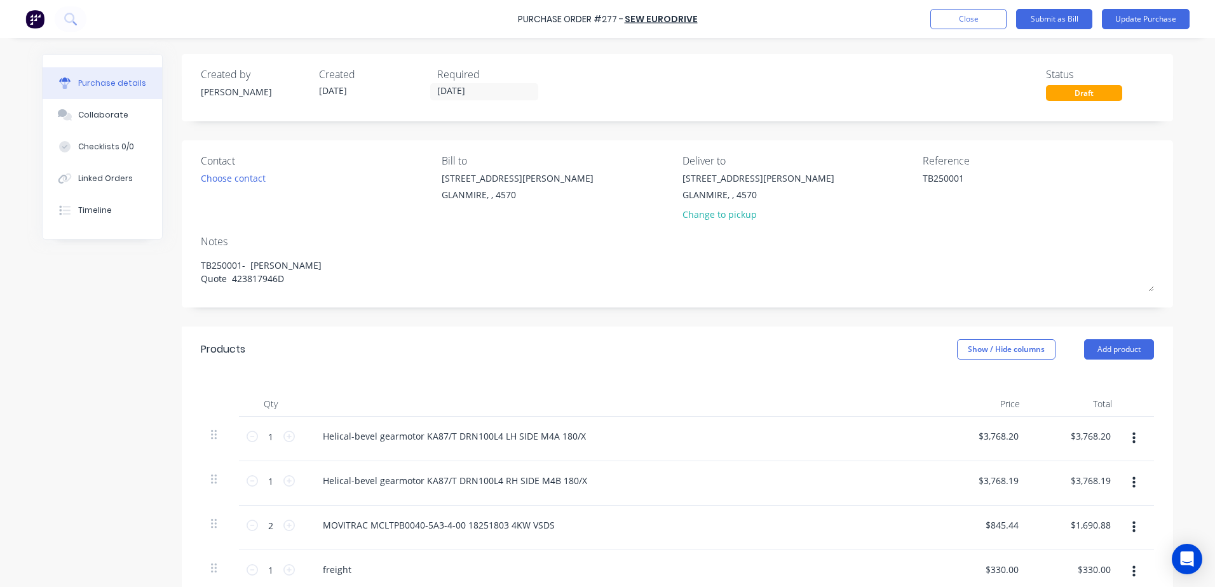
click at [1131, 525] on button "button" at bounding box center [1134, 527] width 30 height 23
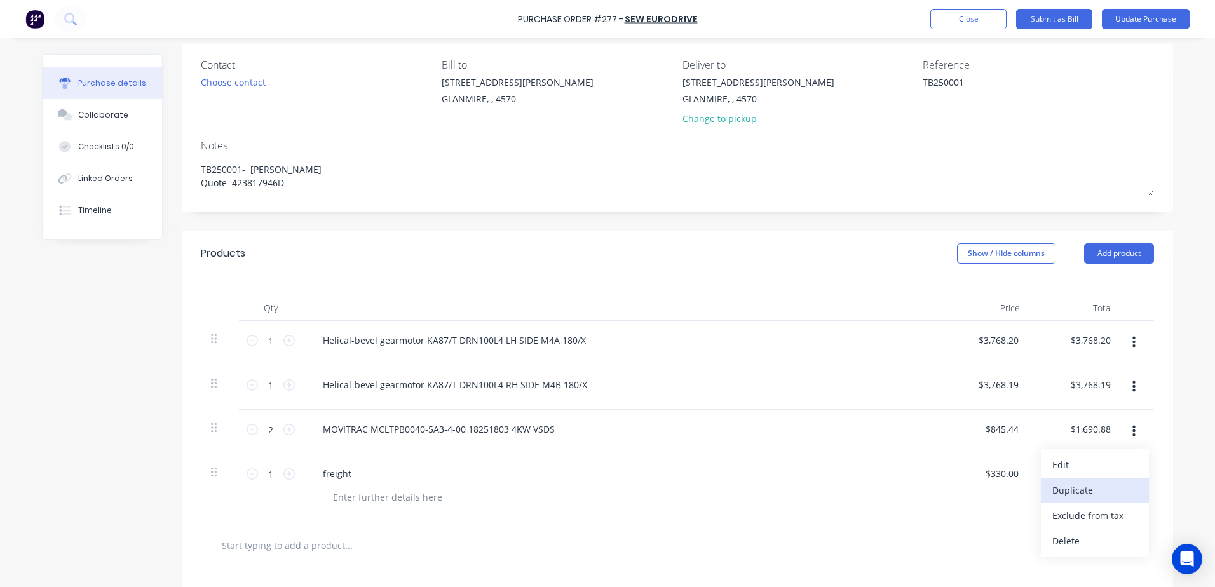
scroll to position [127, 0]
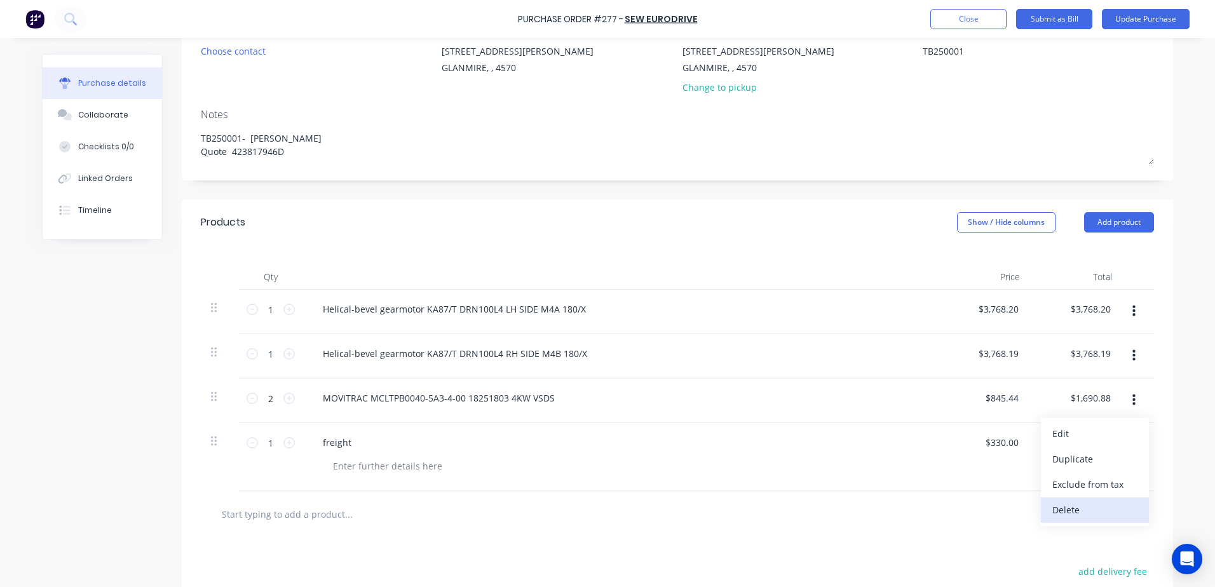
click at [1077, 513] on button "Delete" at bounding box center [1095, 510] width 108 height 25
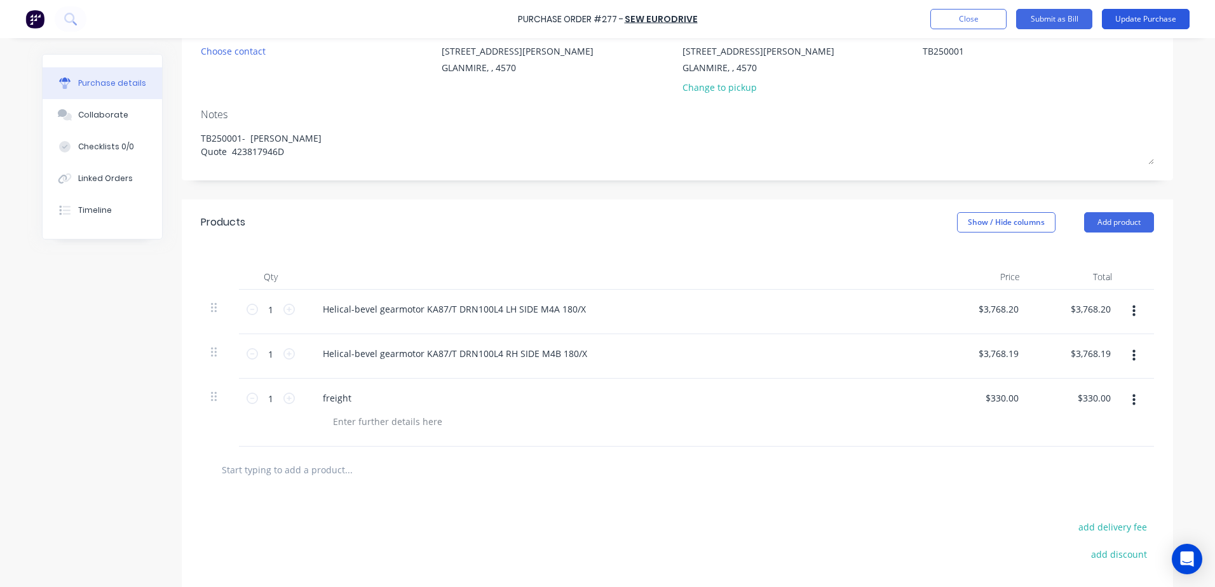
click at [1135, 19] on button "Update Purchase" at bounding box center [1146, 19] width 88 height 20
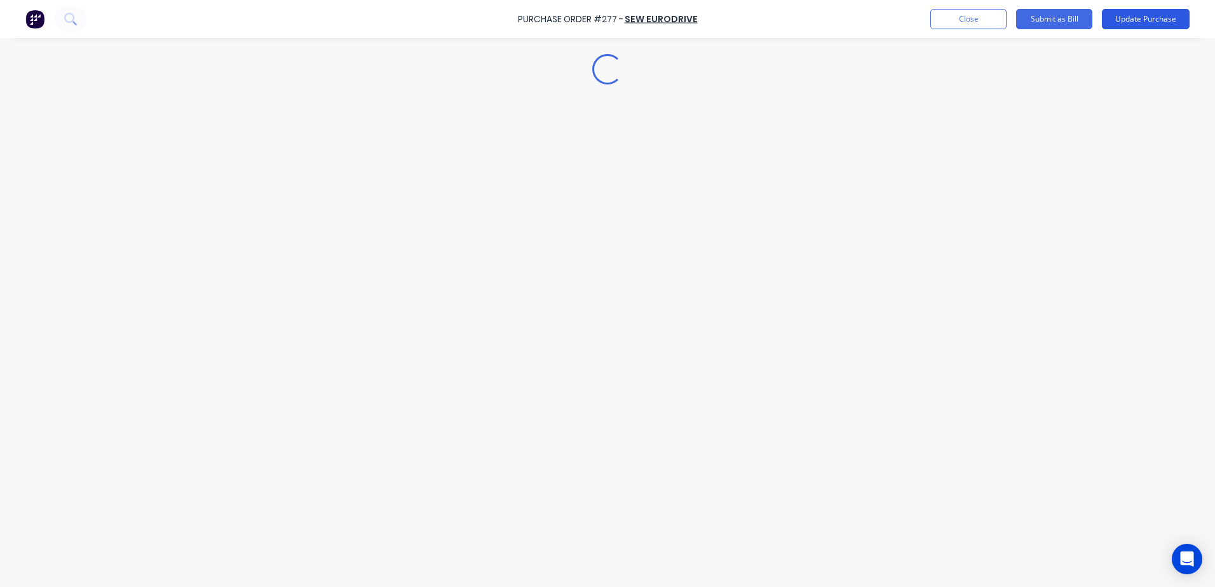
scroll to position [0, 0]
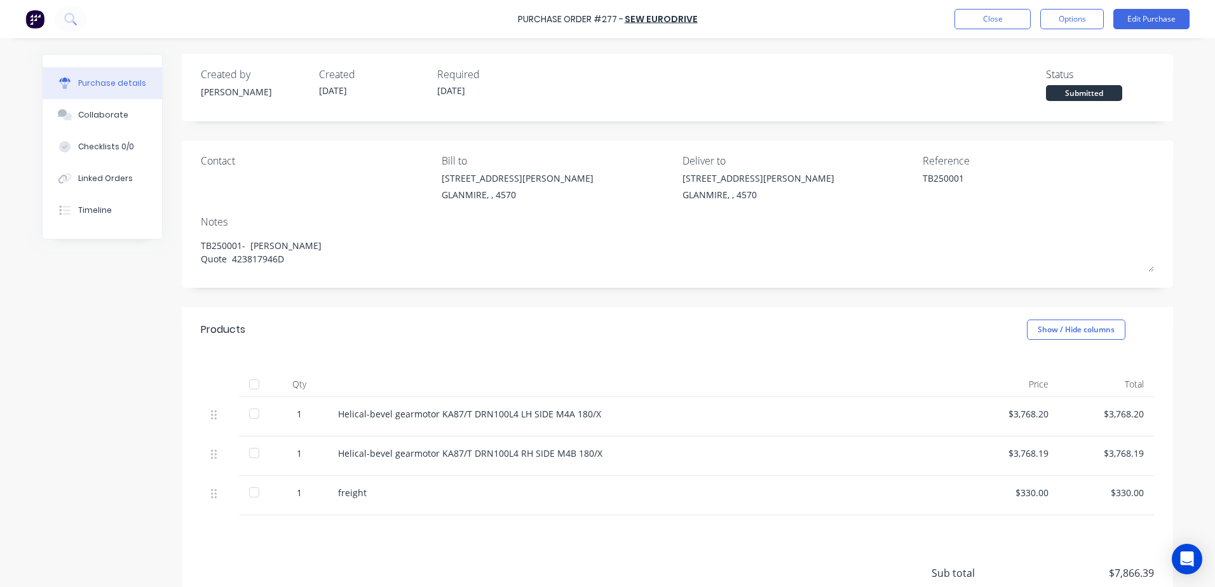
click at [252, 414] on div at bounding box center [254, 413] width 25 height 25
click at [253, 455] on div at bounding box center [254, 452] width 25 height 25
type textarea "x"
click at [983, 17] on button "Close" at bounding box center [993, 19] width 76 height 20
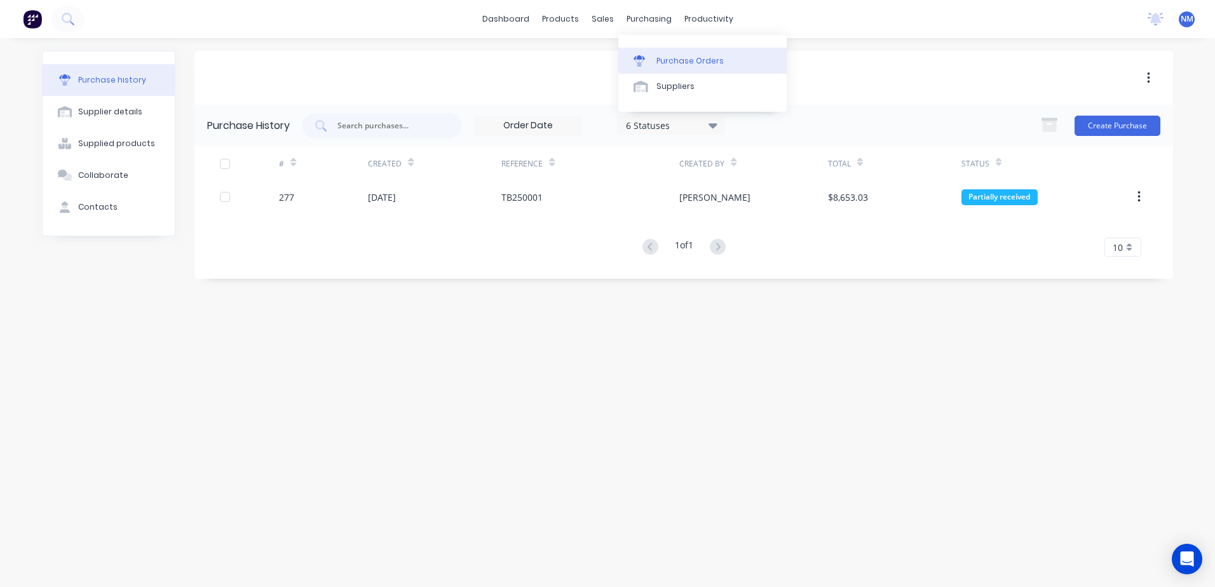
click at [678, 67] on link "Purchase Orders" at bounding box center [702, 60] width 168 height 25
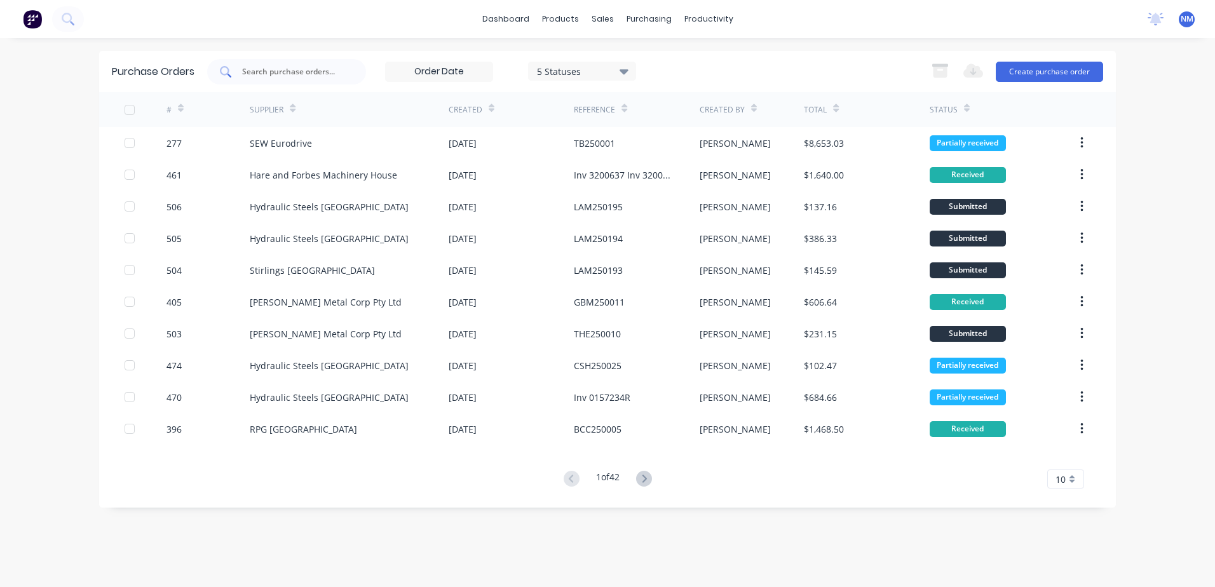
click at [247, 71] on input "text" at bounding box center [294, 71] width 106 height 13
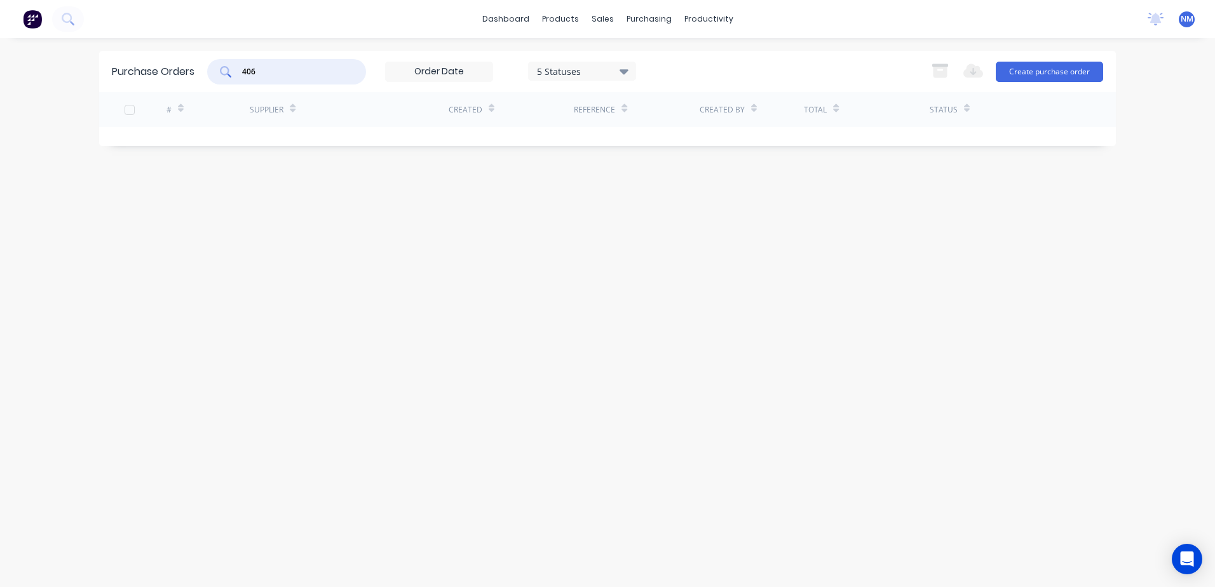
type input "406"
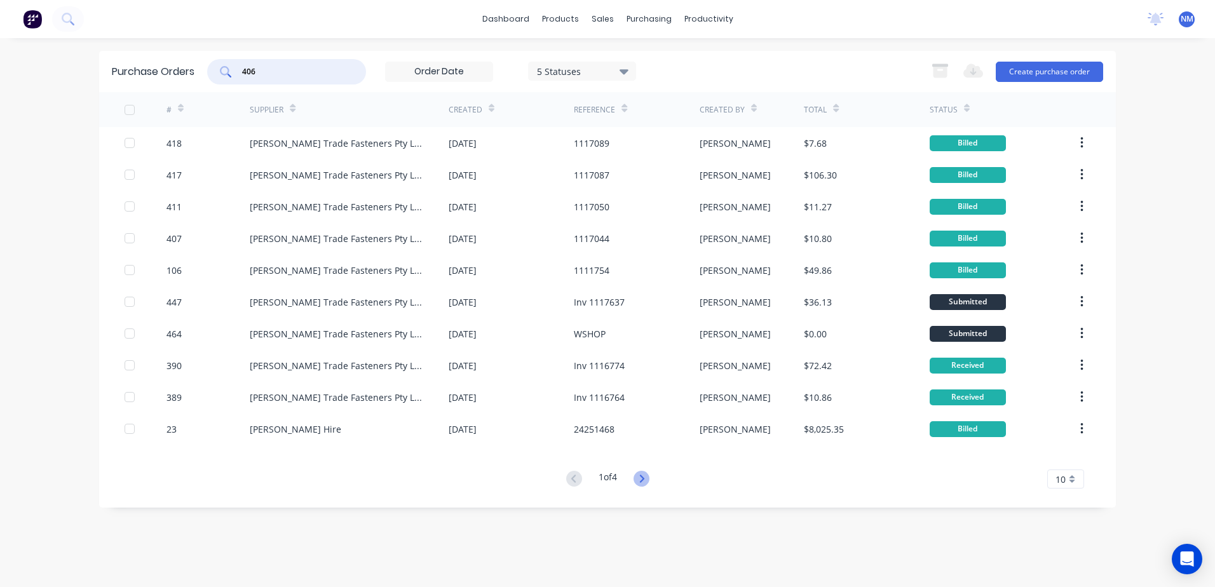
click at [643, 477] on icon at bounding box center [641, 479] width 4 height 8
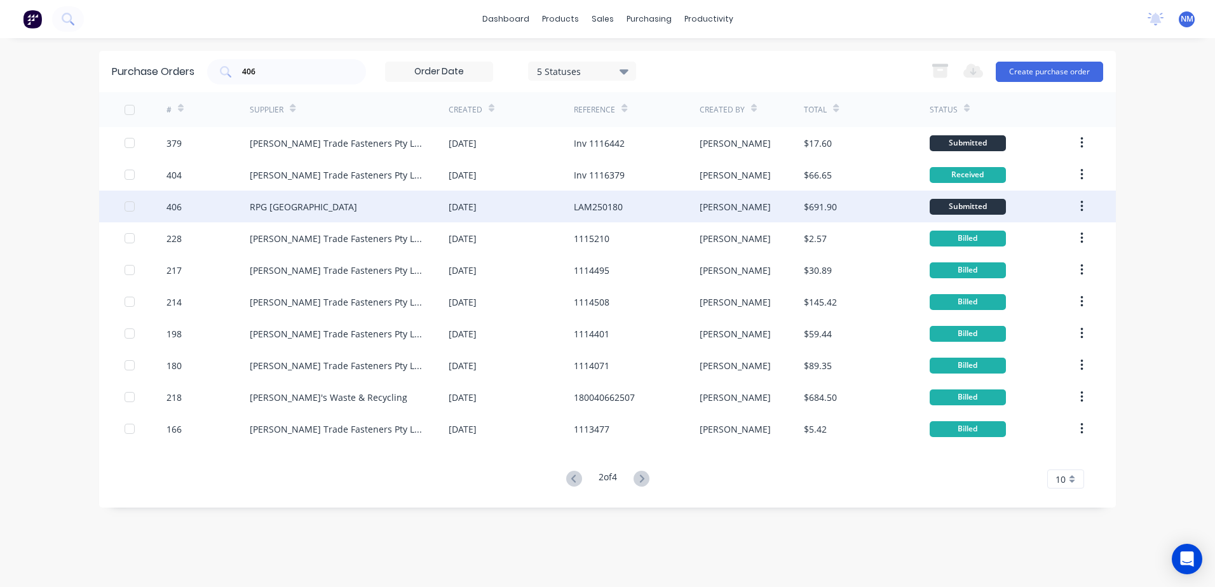
click at [650, 208] on div "LAM250180" at bounding box center [636, 207] width 125 height 32
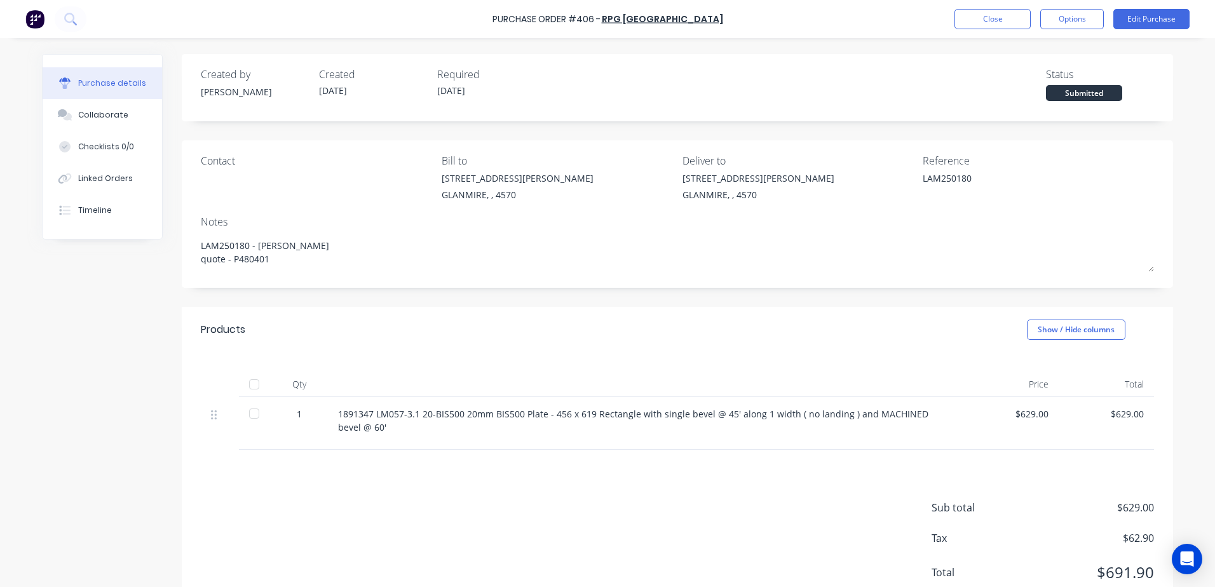
click at [249, 379] on div at bounding box center [254, 384] width 25 height 25
type textarea "x"
click at [973, 17] on button "Close" at bounding box center [993, 19] width 76 height 20
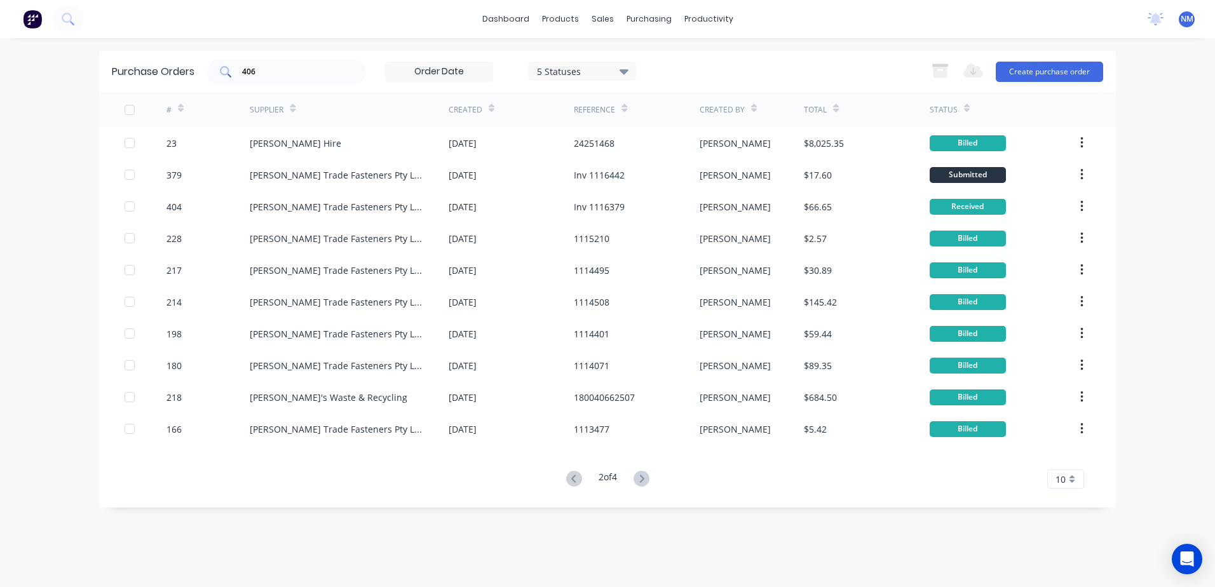
click at [255, 72] on input "406" at bounding box center [294, 71] width 106 height 13
type input "4"
type input "382"
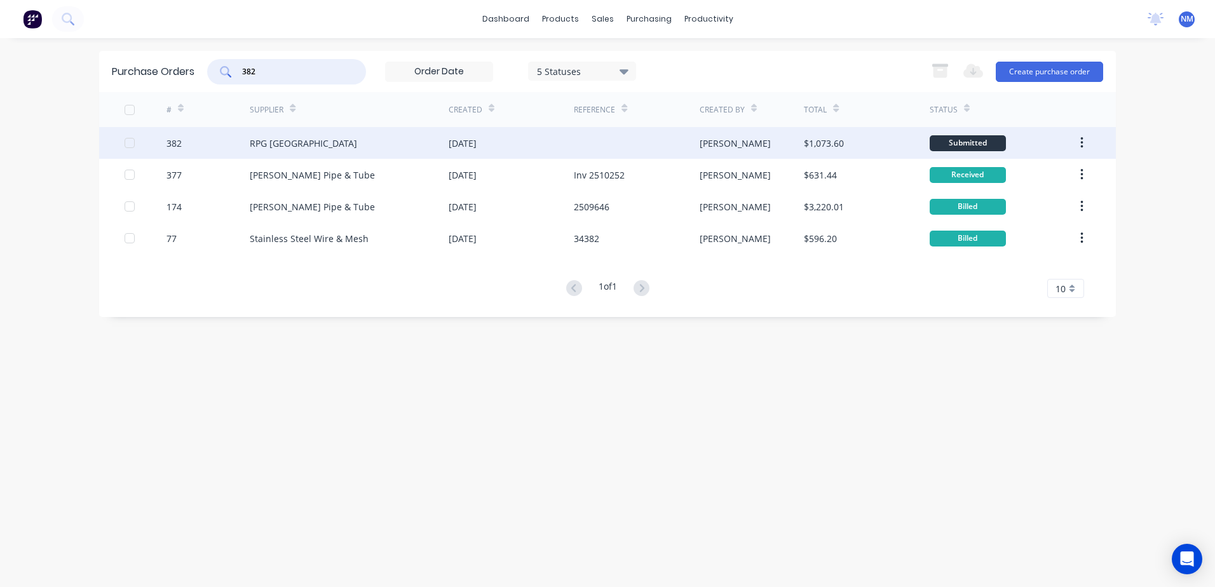
click at [763, 141] on div "Jason" at bounding box center [752, 143] width 105 height 32
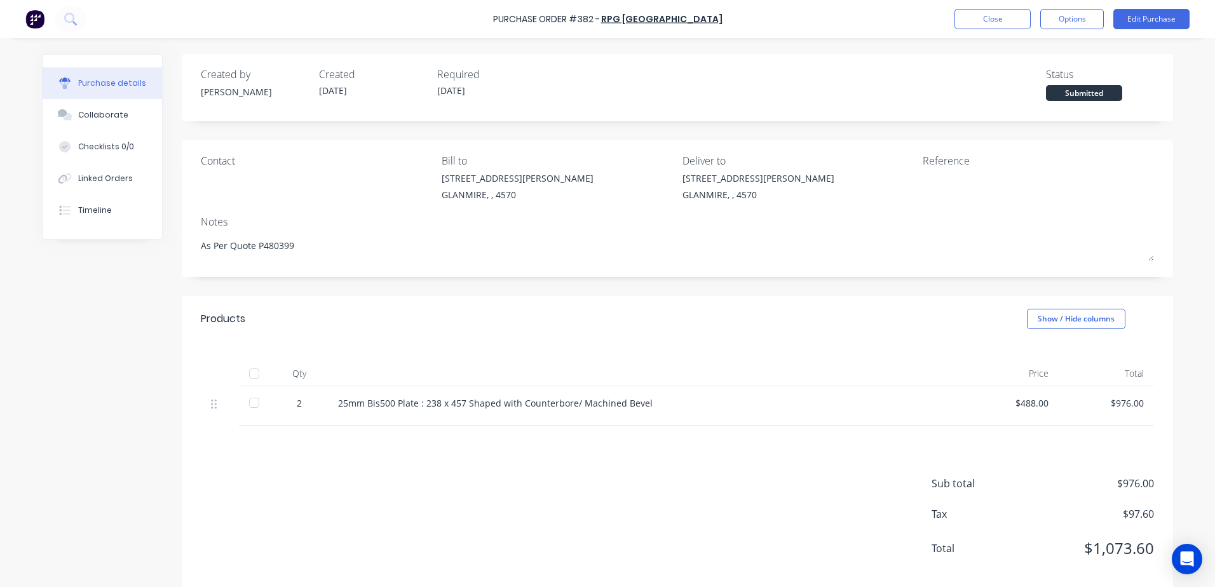
click at [254, 375] on div at bounding box center [254, 373] width 25 height 25
type textarea "x"
click at [972, 24] on button "Close" at bounding box center [993, 19] width 76 height 20
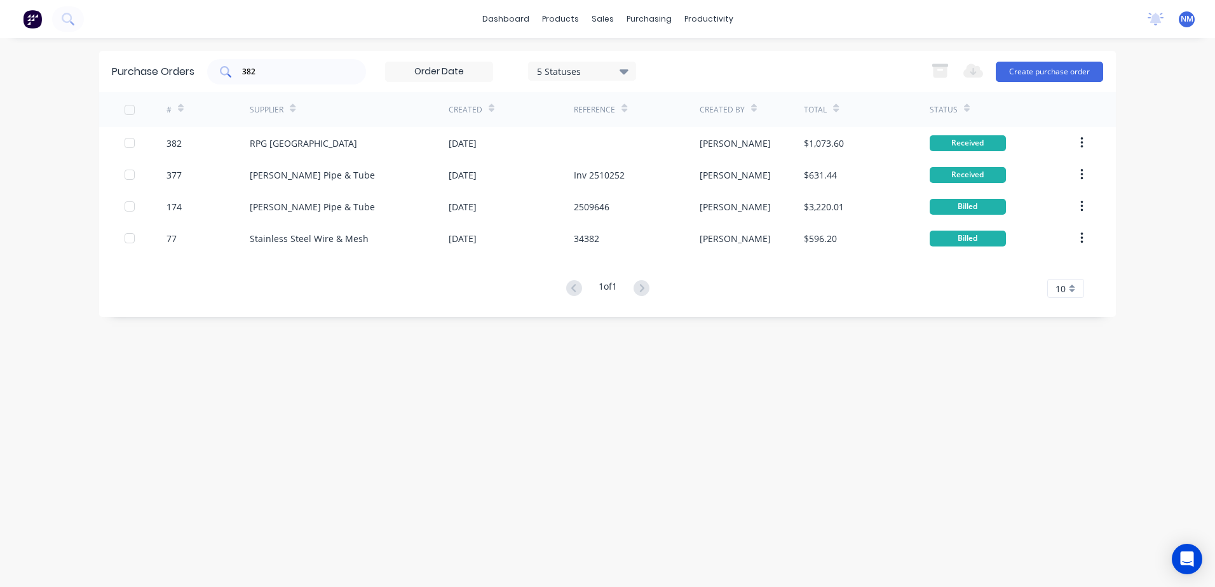
click at [278, 81] on div "382" at bounding box center [286, 71] width 159 height 25
type input "396"
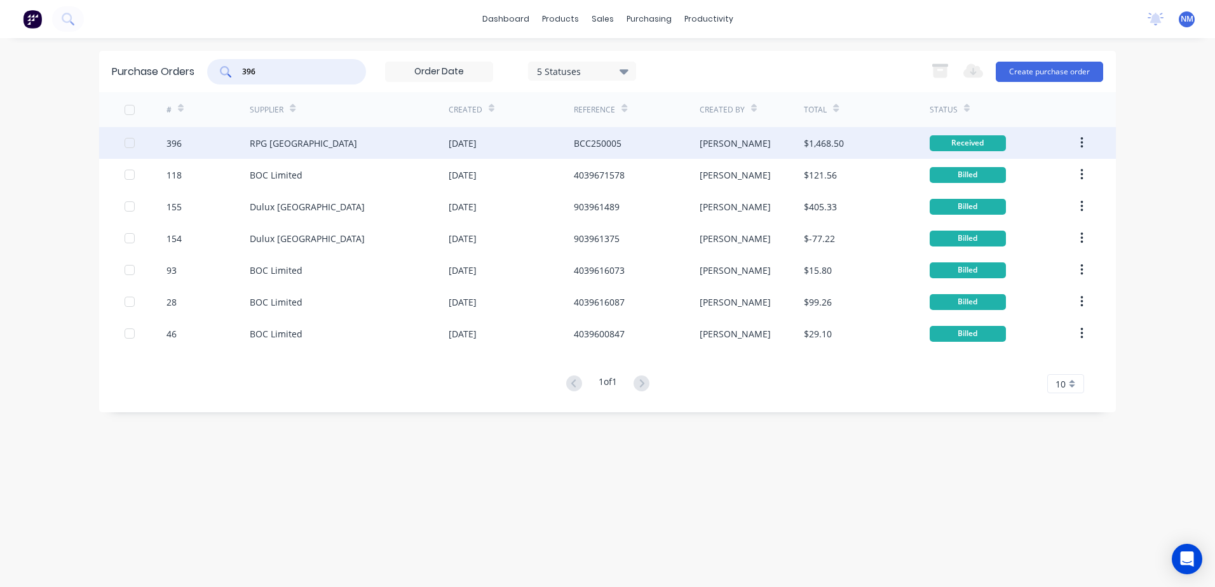
click at [777, 139] on div "[PERSON_NAME]" at bounding box center [752, 143] width 105 height 32
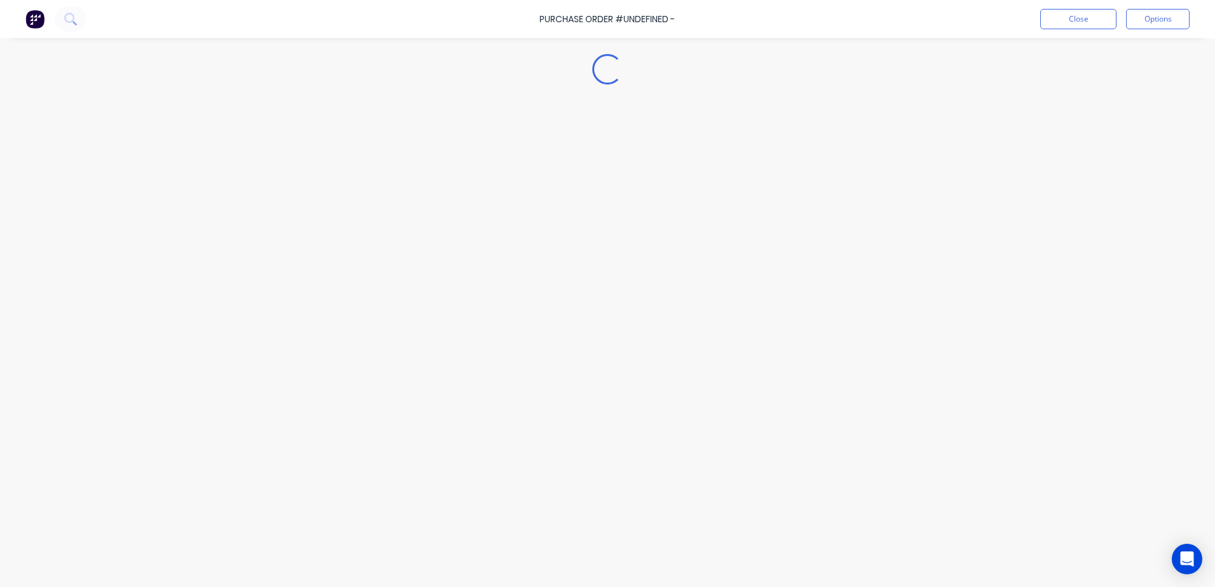
type textarea "x"
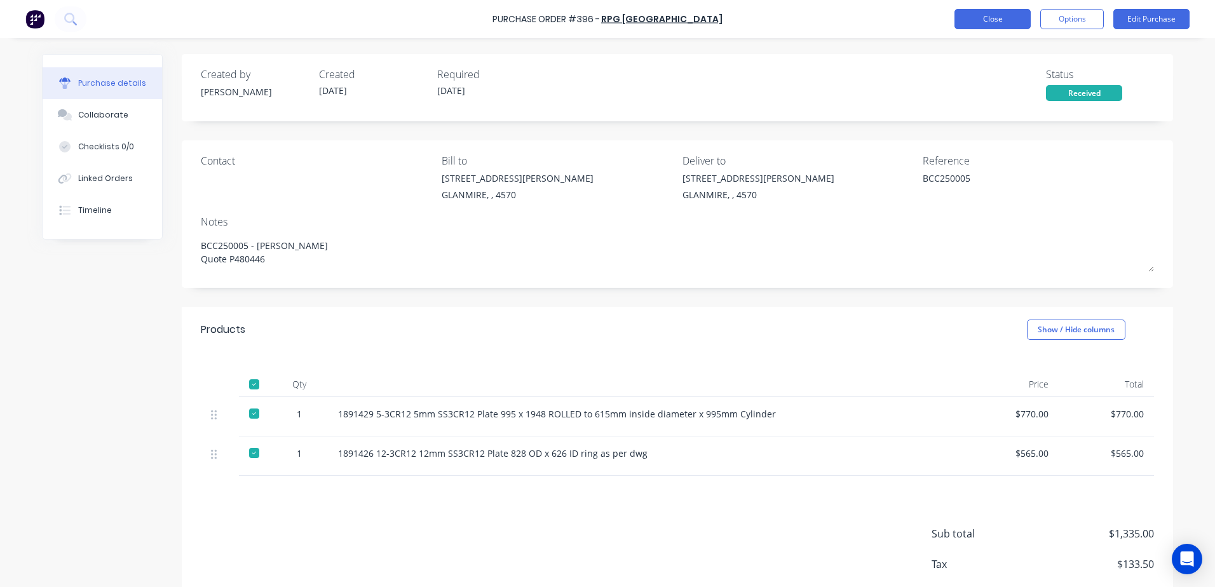
click at [967, 20] on button "Close" at bounding box center [993, 19] width 76 height 20
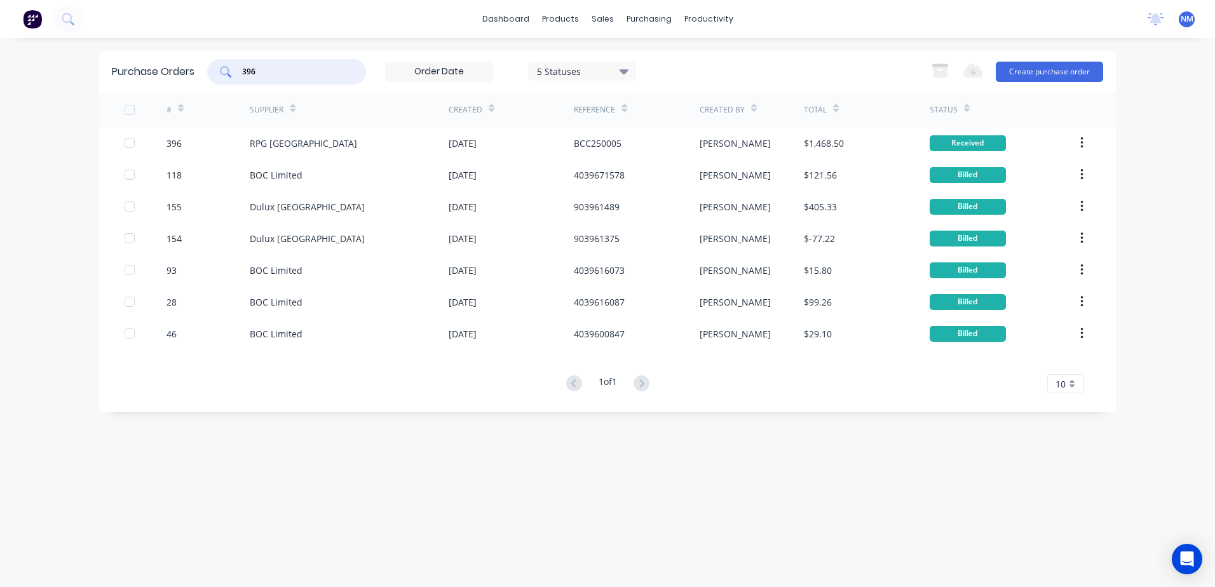
drag, startPoint x: 282, startPoint y: 70, endPoint x: 223, endPoint y: 80, distance: 59.4
click at [223, 80] on div "396" at bounding box center [286, 71] width 159 height 25
type input "445"
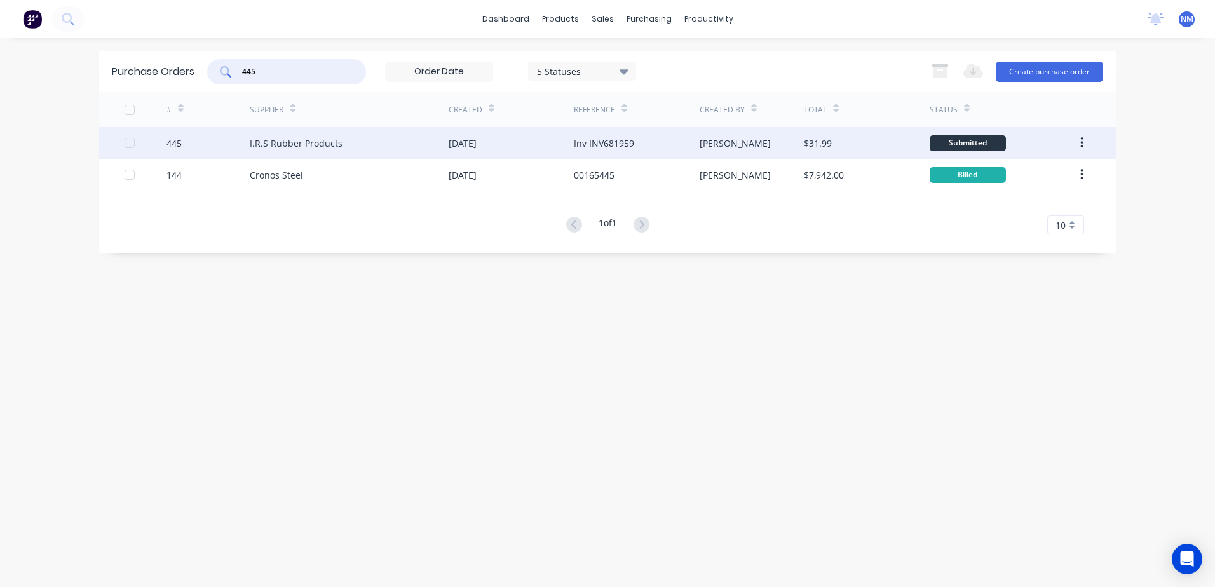
click at [774, 140] on div "neil" at bounding box center [752, 143] width 105 height 32
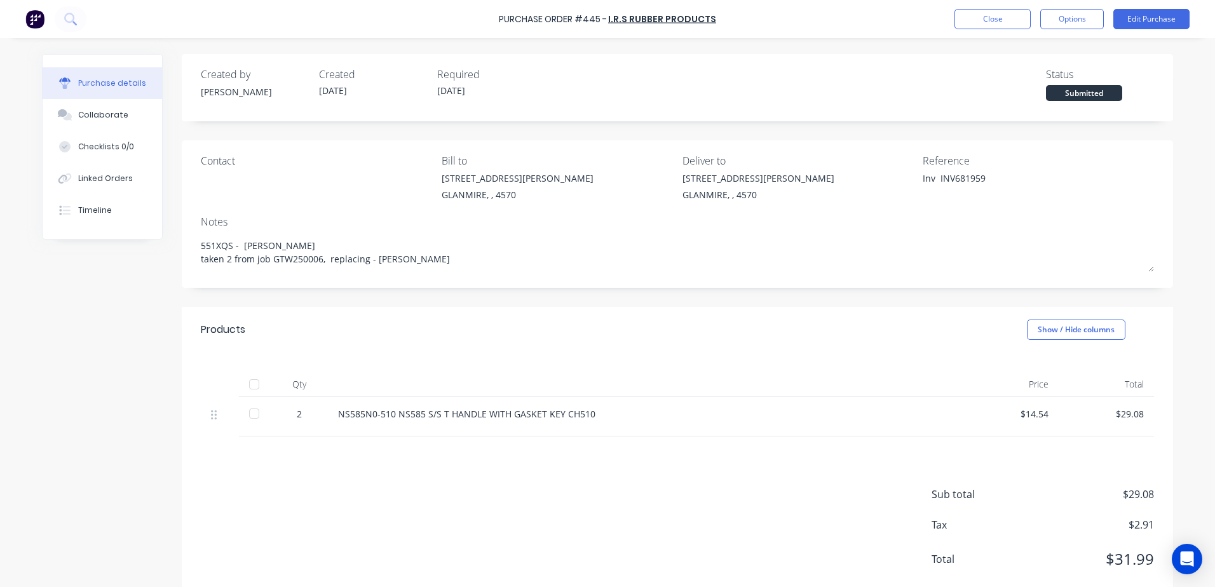
click at [249, 416] on div at bounding box center [254, 413] width 25 height 25
type textarea "x"
click at [979, 20] on button "Close" at bounding box center [993, 19] width 76 height 20
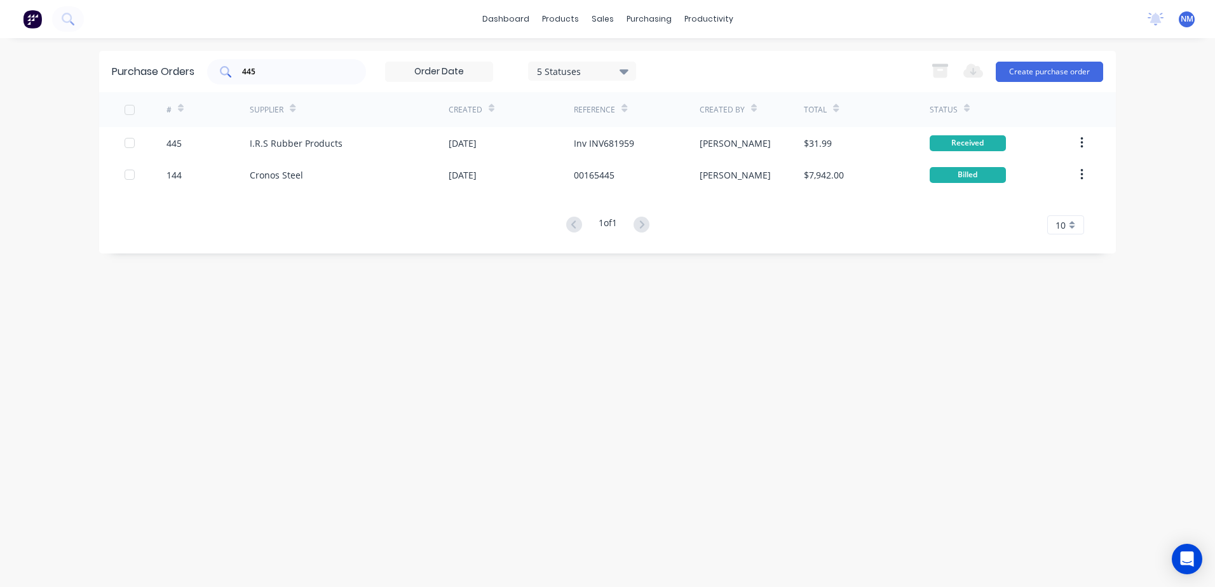
click at [276, 72] on input "445" at bounding box center [294, 71] width 106 height 13
type input "462"
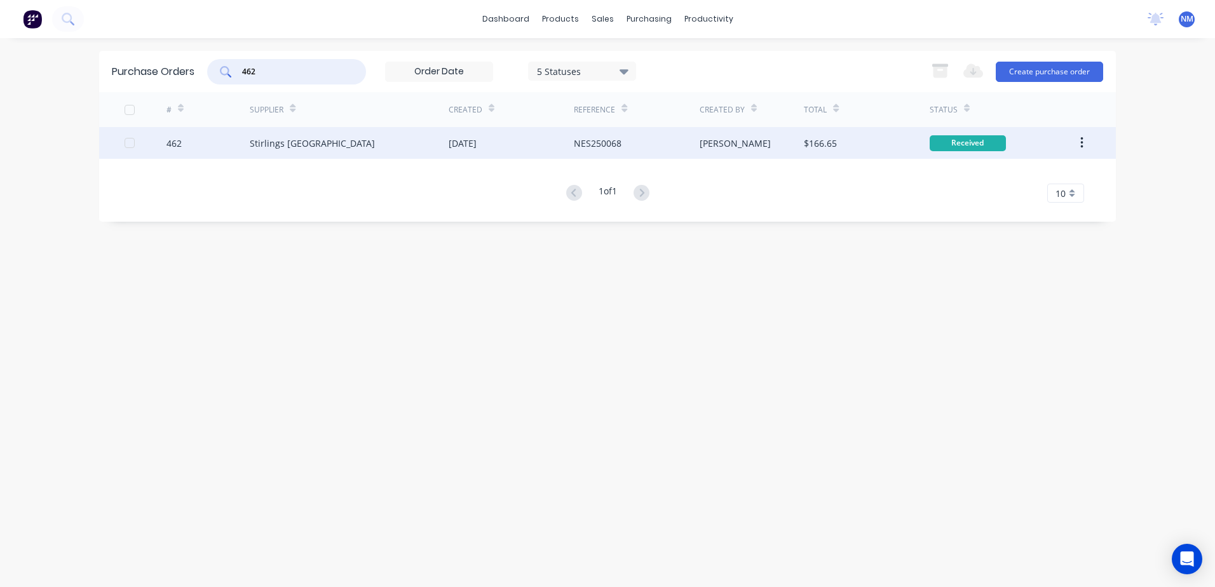
click at [758, 145] on div "[PERSON_NAME]" at bounding box center [752, 143] width 105 height 32
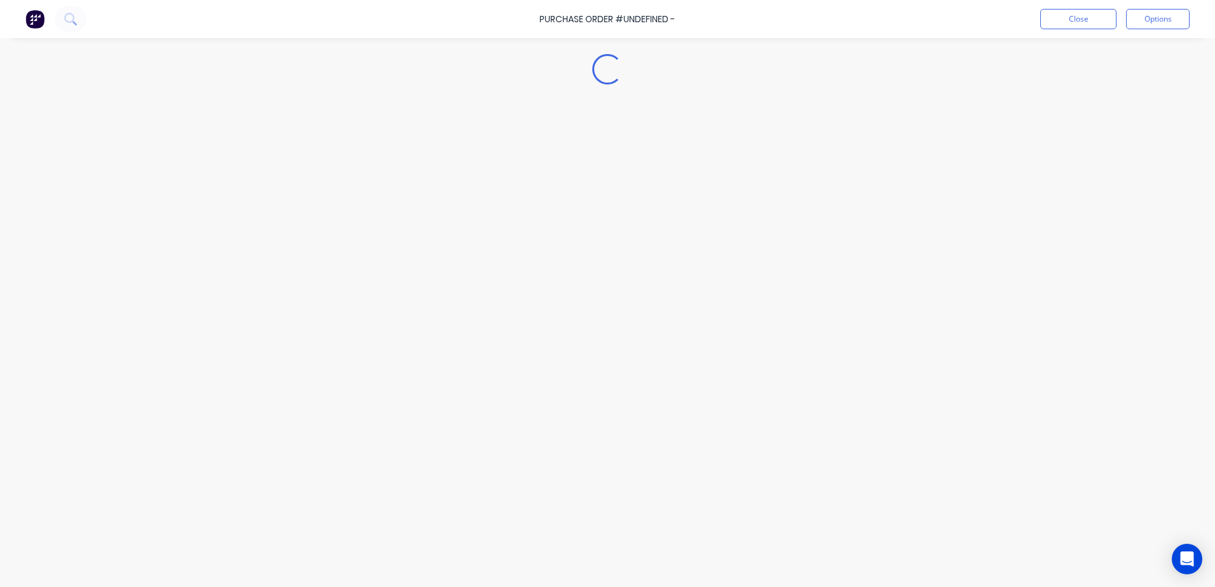
type textarea "x"
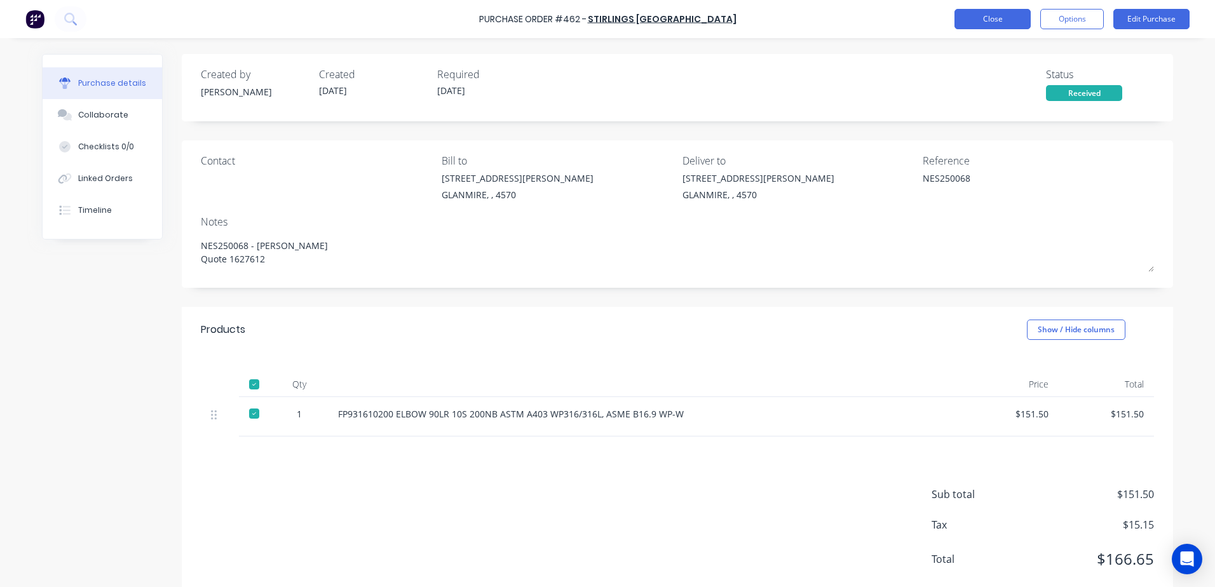
click at [971, 17] on button "Close" at bounding box center [993, 19] width 76 height 20
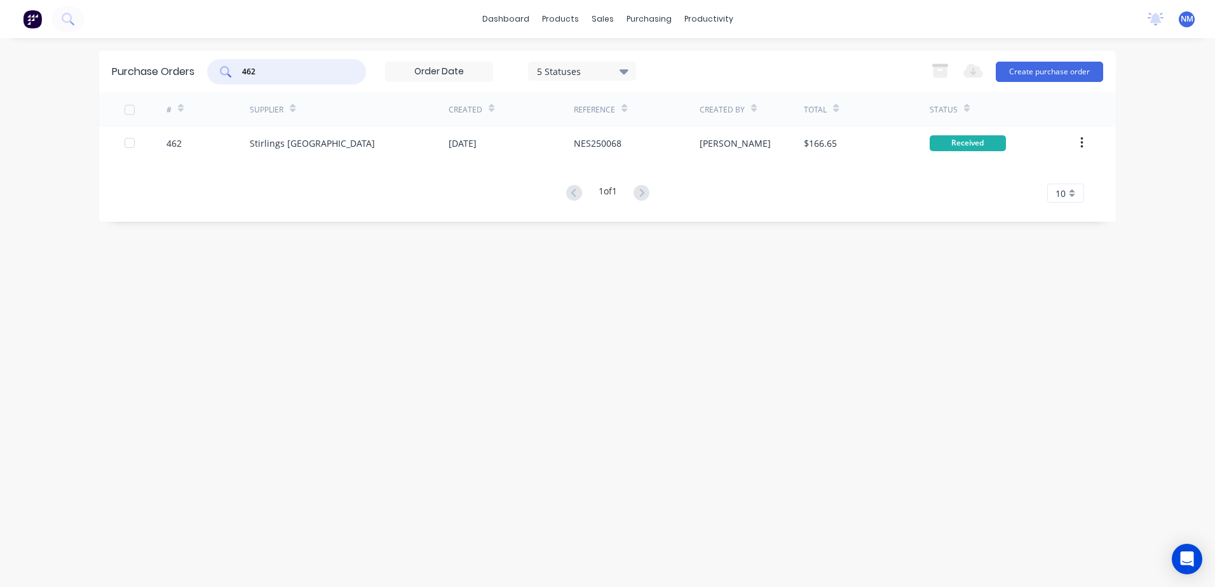
click at [266, 67] on input "462" at bounding box center [294, 71] width 106 height 13
type input "428"
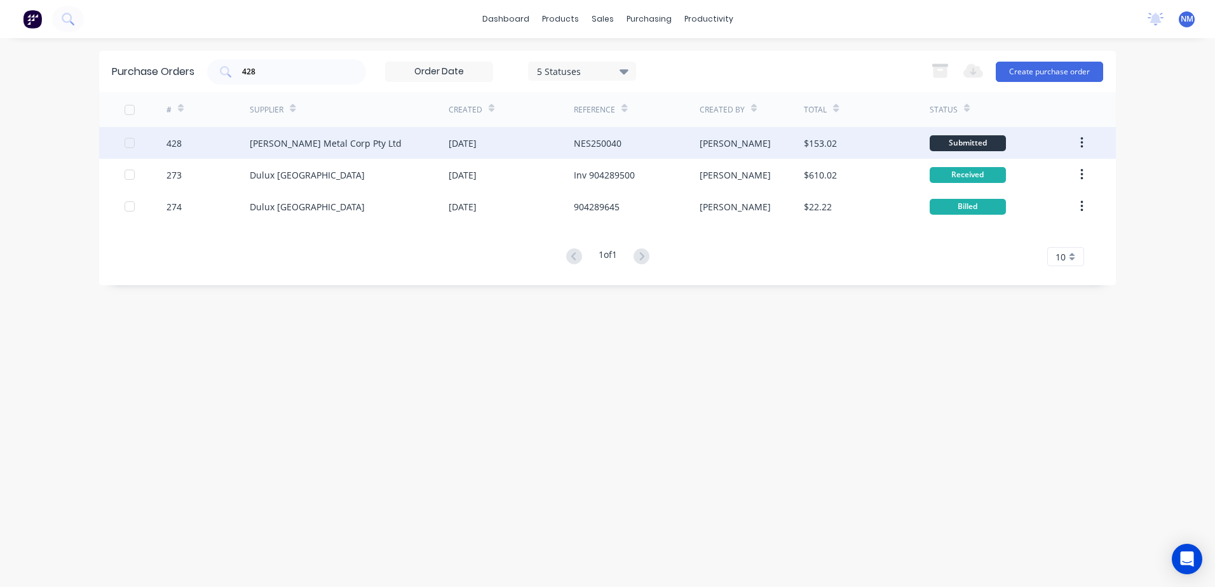
click at [776, 143] on div "[PERSON_NAME]" at bounding box center [752, 143] width 105 height 32
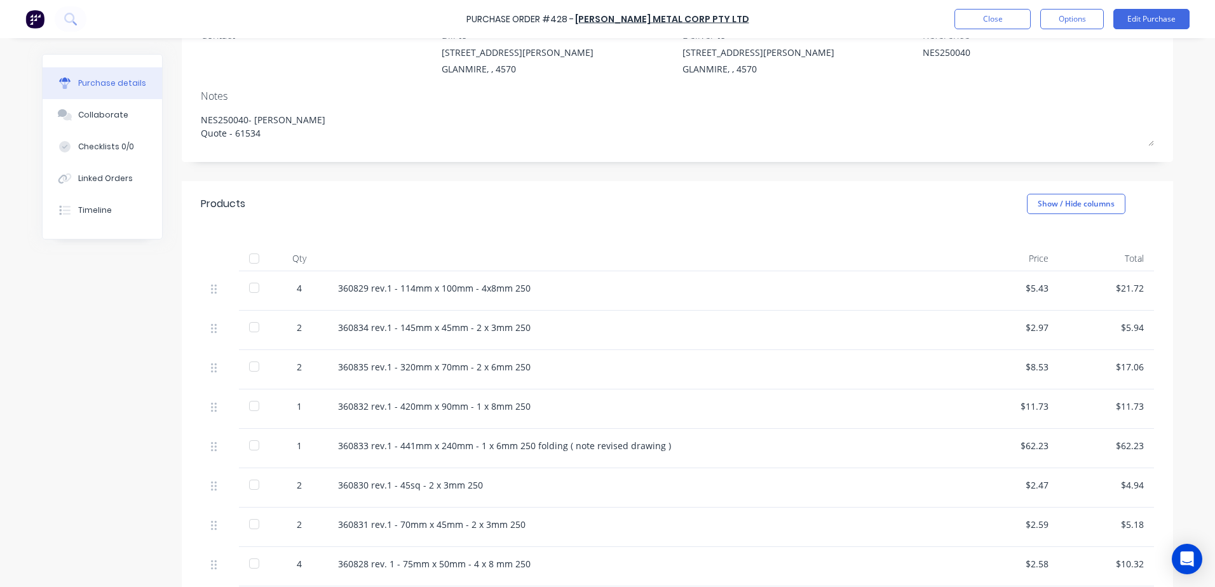
scroll to position [127, 0]
click at [254, 258] on div at bounding box center [254, 257] width 25 height 25
type textarea "x"
click at [996, 24] on button "Close" at bounding box center [993, 19] width 76 height 20
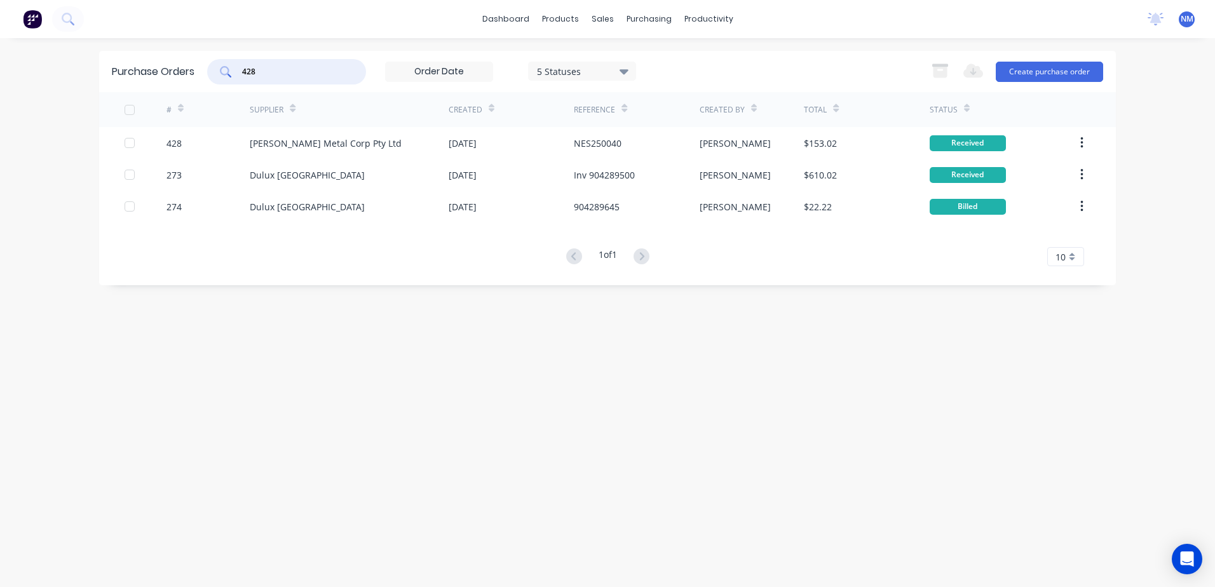
drag, startPoint x: 261, startPoint y: 67, endPoint x: 232, endPoint y: 69, distance: 29.3
click at [232, 69] on div "428" at bounding box center [286, 71] width 159 height 25
type input "405"
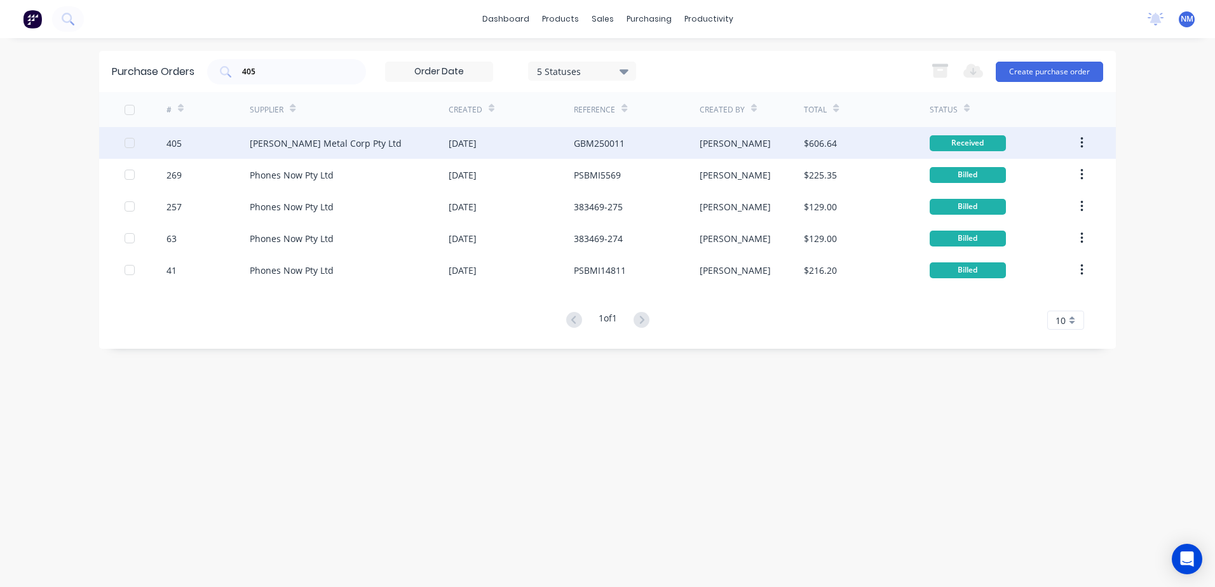
click at [754, 147] on div "neil" at bounding box center [752, 143] width 105 height 32
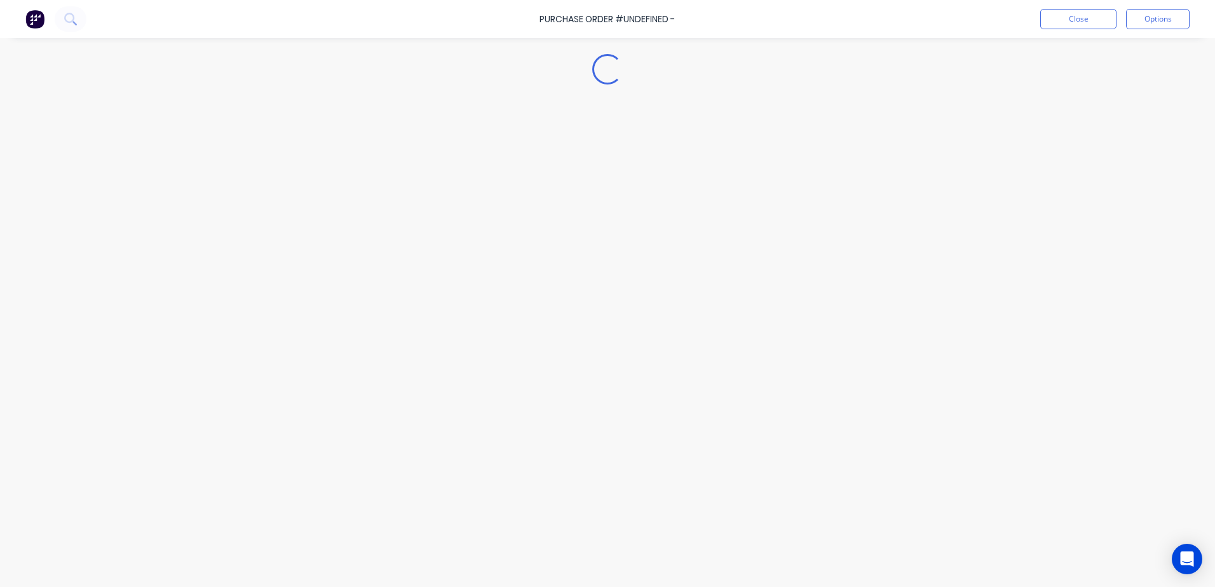
type textarea "x"
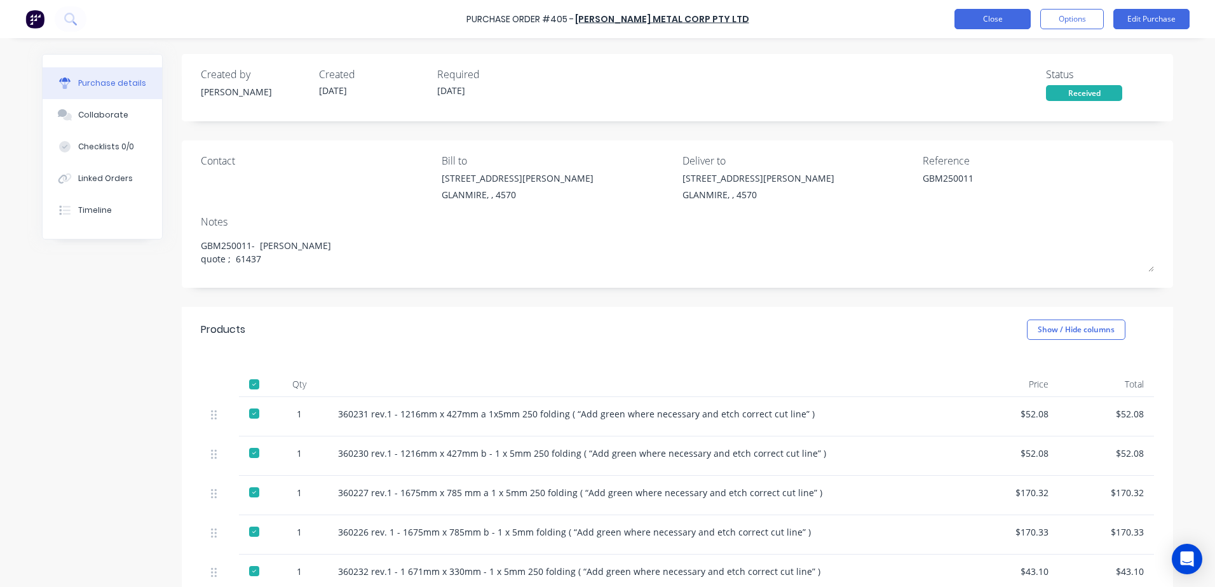
click at [958, 13] on button "Close" at bounding box center [993, 19] width 76 height 20
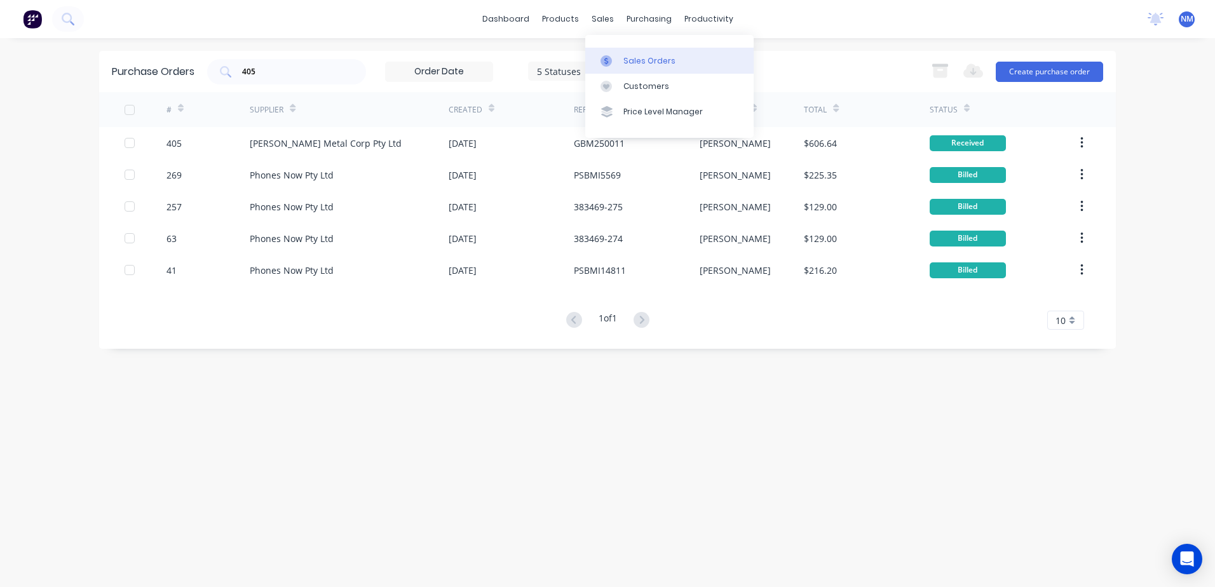
click at [647, 59] on div "Sales Orders" at bounding box center [650, 60] width 52 height 11
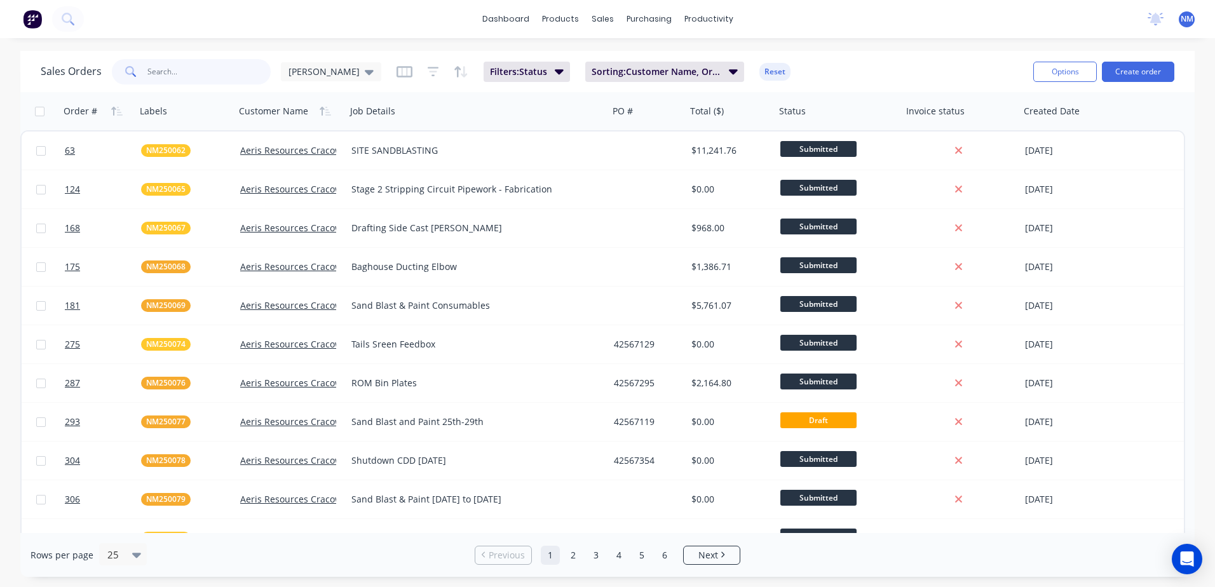
click at [177, 77] on input "text" at bounding box center [209, 71] width 124 height 25
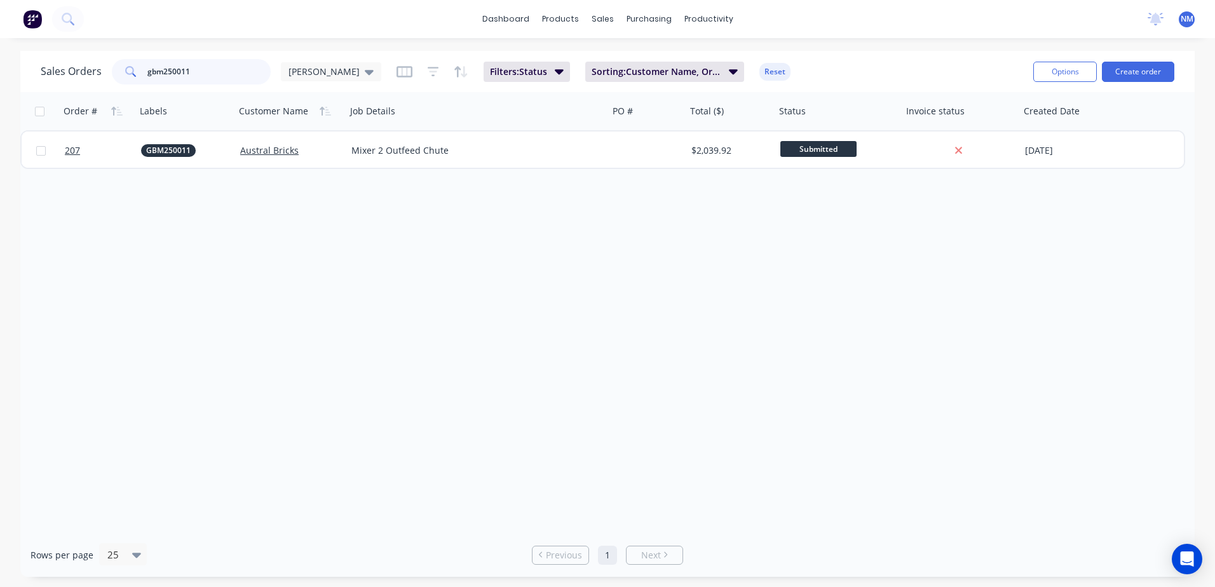
drag, startPoint x: 197, startPoint y: 79, endPoint x: 107, endPoint y: 84, distance: 90.4
click at [107, 84] on div "Sales Orders gbm250011 [PERSON_NAME]" at bounding box center [211, 71] width 341 height 25
type input "RC250013"
drag, startPoint x: 681, startPoint y: 60, endPoint x: 669, endPoint y: 59, distance: 12.1
click at [681, 60] on div "Purchase Orders" at bounding box center [690, 60] width 67 height 11
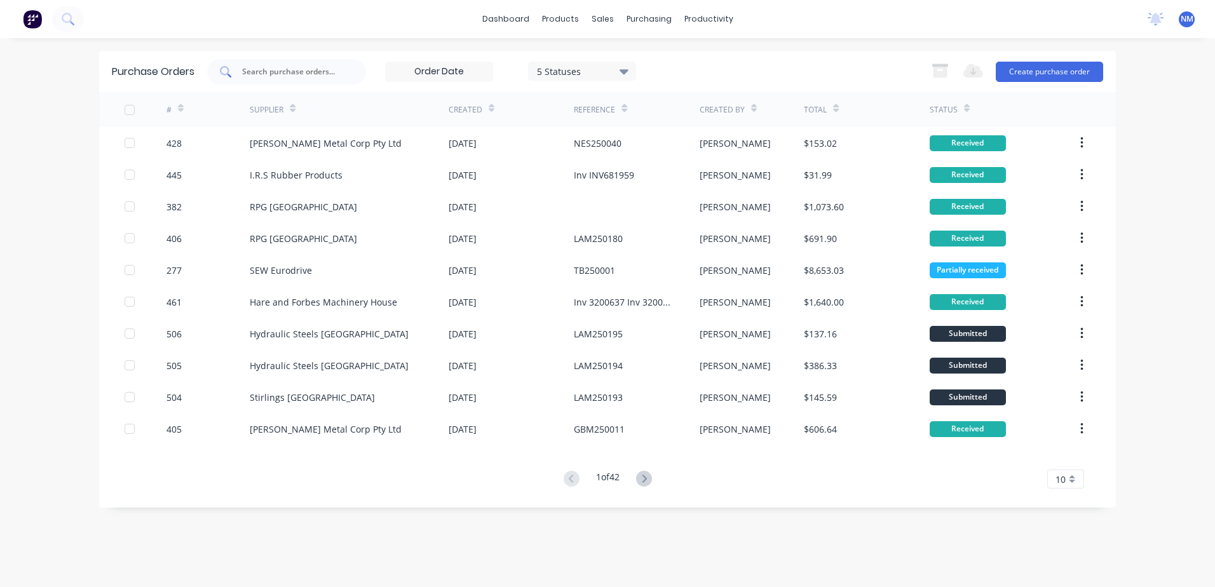
click at [261, 74] on input "text" at bounding box center [294, 71] width 106 height 13
type input "127"
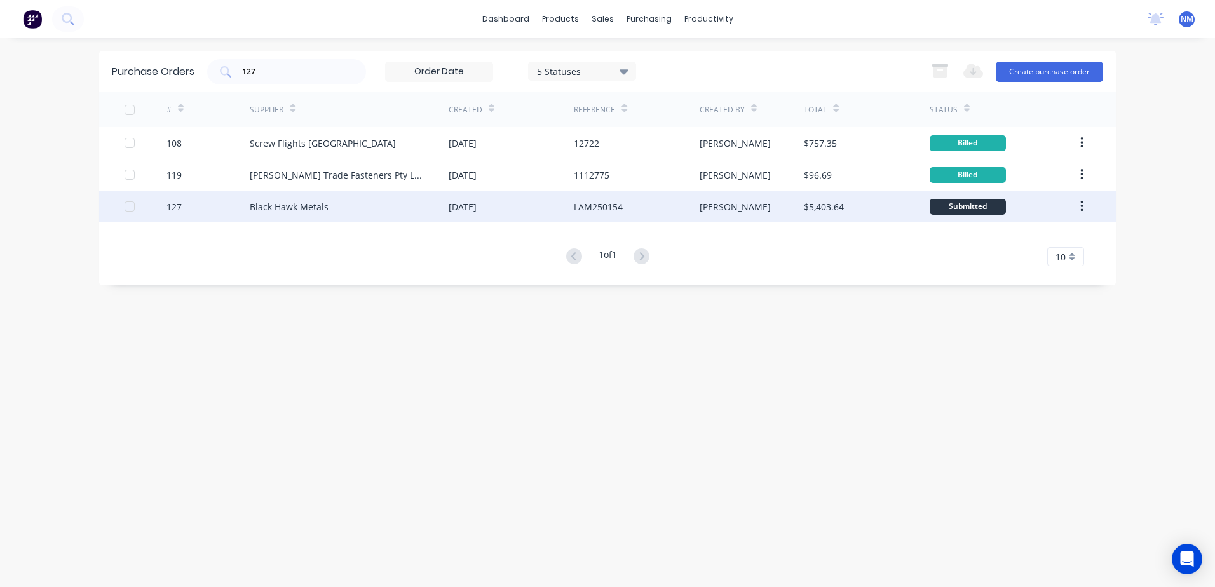
click at [761, 210] on div "neil" at bounding box center [752, 207] width 105 height 32
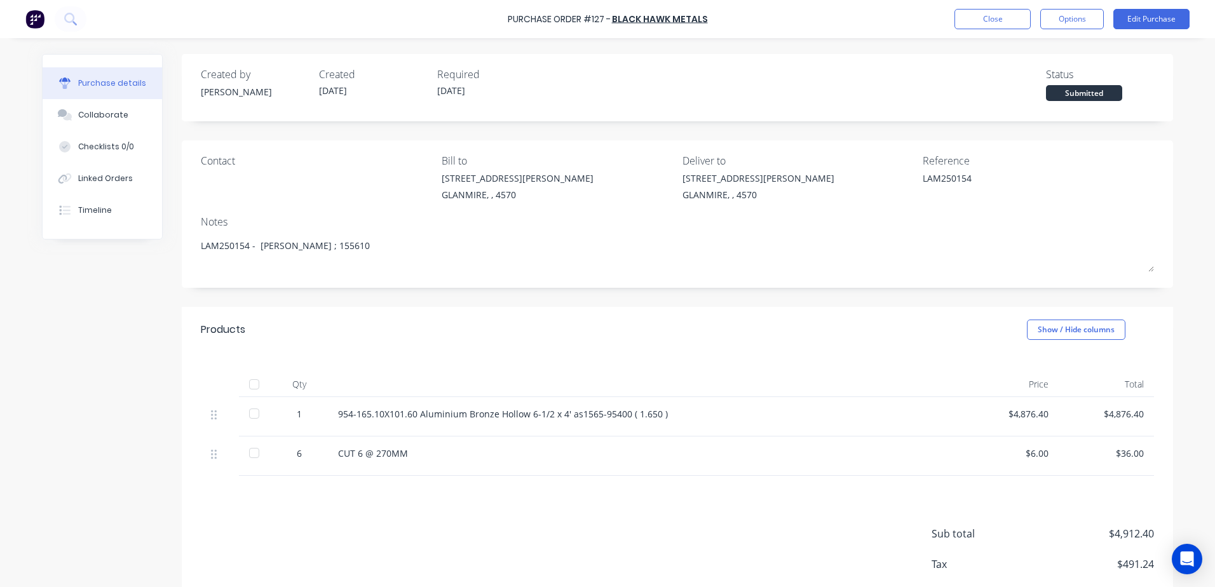
click at [245, 382] on div at bounding box center [254, 384] width 25 height 25
click at [1139, 18] on button "Edit Purchase" at bounding box center [1152, 19] width 76 height 20
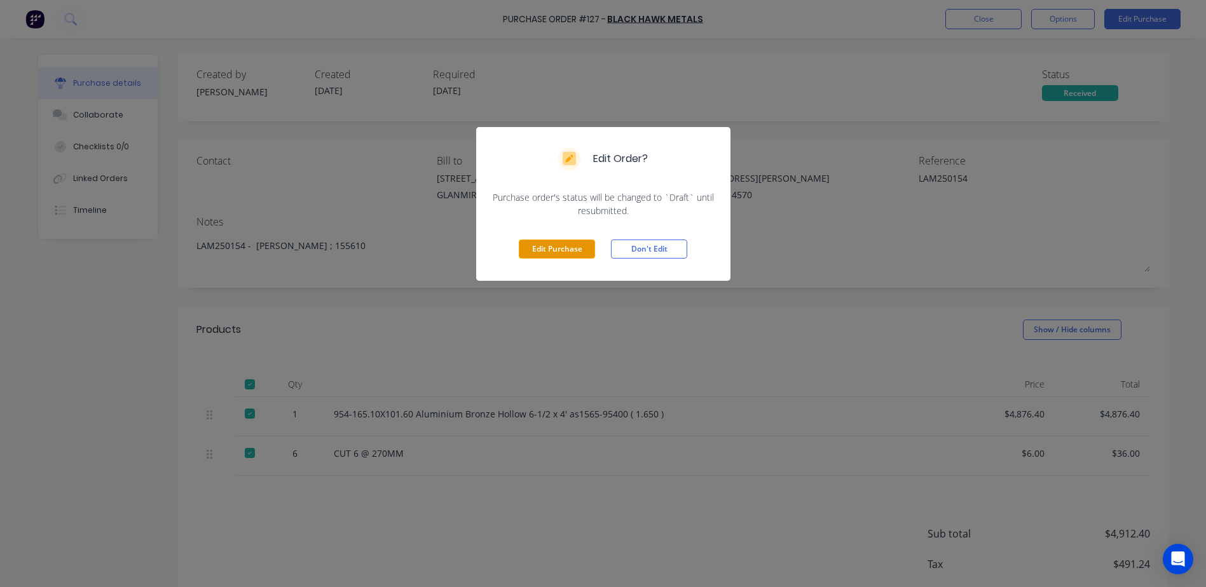
click at [559, 249] on button "Edit Purchase" at bounding box center [557, 249] width 76 height 19
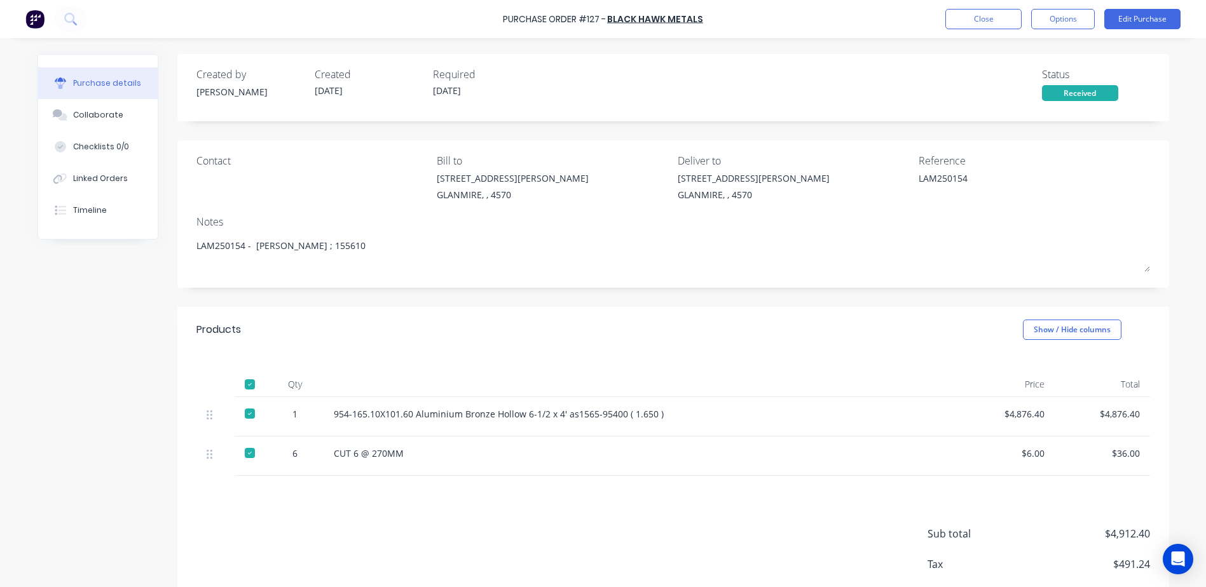
type textarea "x"
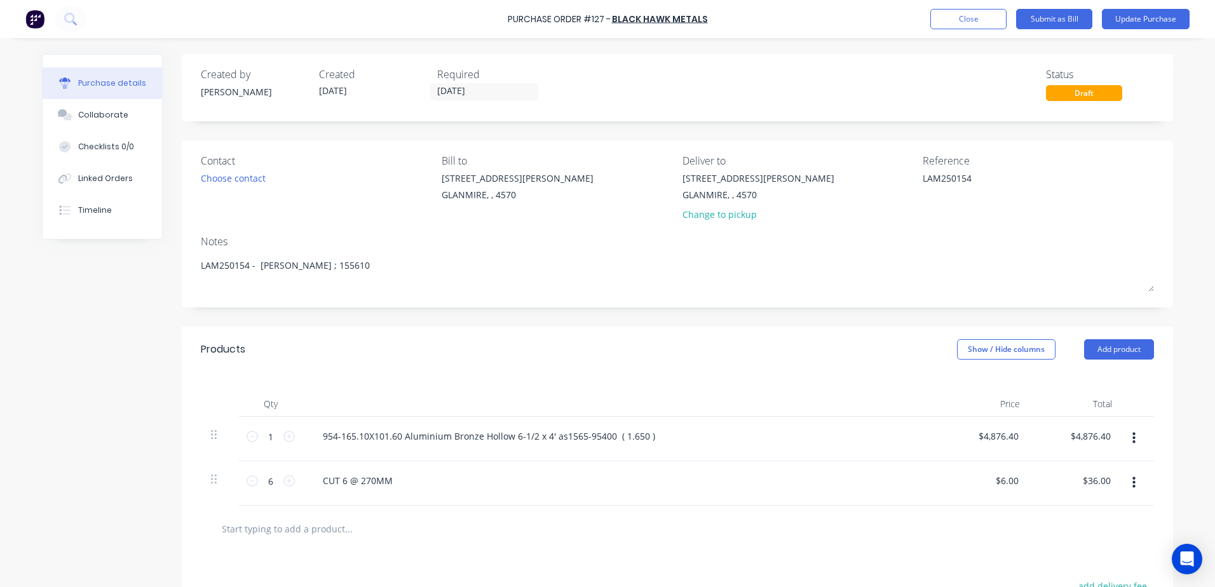
drag, startPoint x: 981, startPoint y: 179, endPoint x: 775, endPoint y: 207, distance: 207.9
click at [785, 205] on div "Contact Choose contact Bill to 9 Dennis Little Drive GLANMIRE, , 4570 Deliver t…" at bounding box center [677, 190] width 953 height 74
type textarea "Inv"
type textarea "x"
click at [944, 182] on textarea "Inv" at bounding box center [1002, 186] width 159 height 29
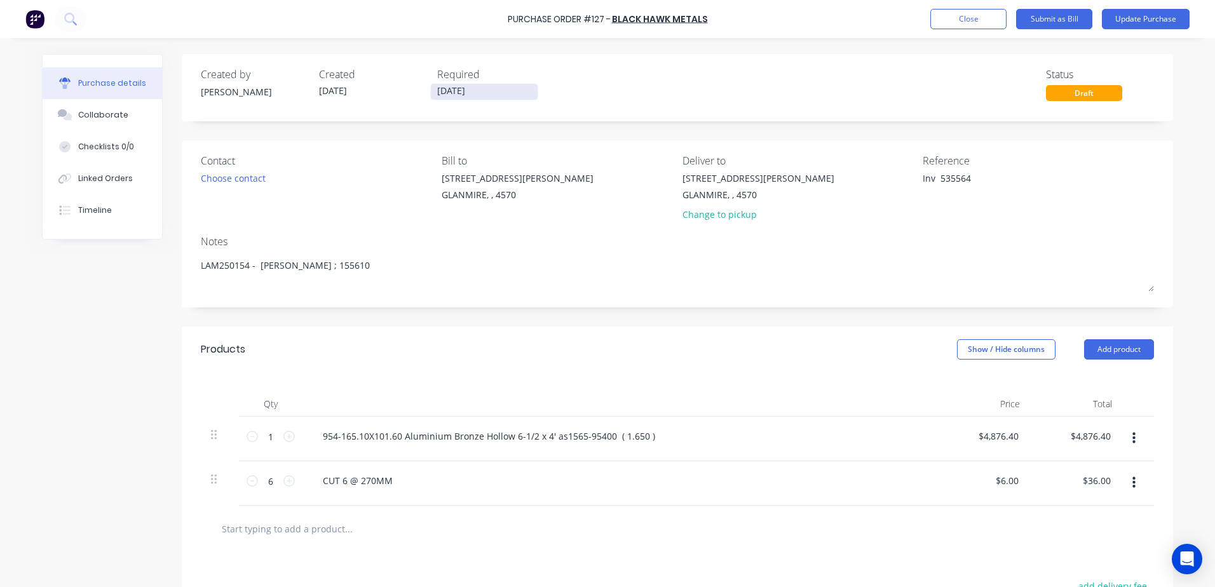
type textarea "Inv 535564"
type textarea "x"
type textarea "Inv 535564"
click at [400, 85] on div "Created by neil Created 22/07/25 Required 22/07/25" at bounding box center [373, 84] width 344 height 34
type input "11/8/25"
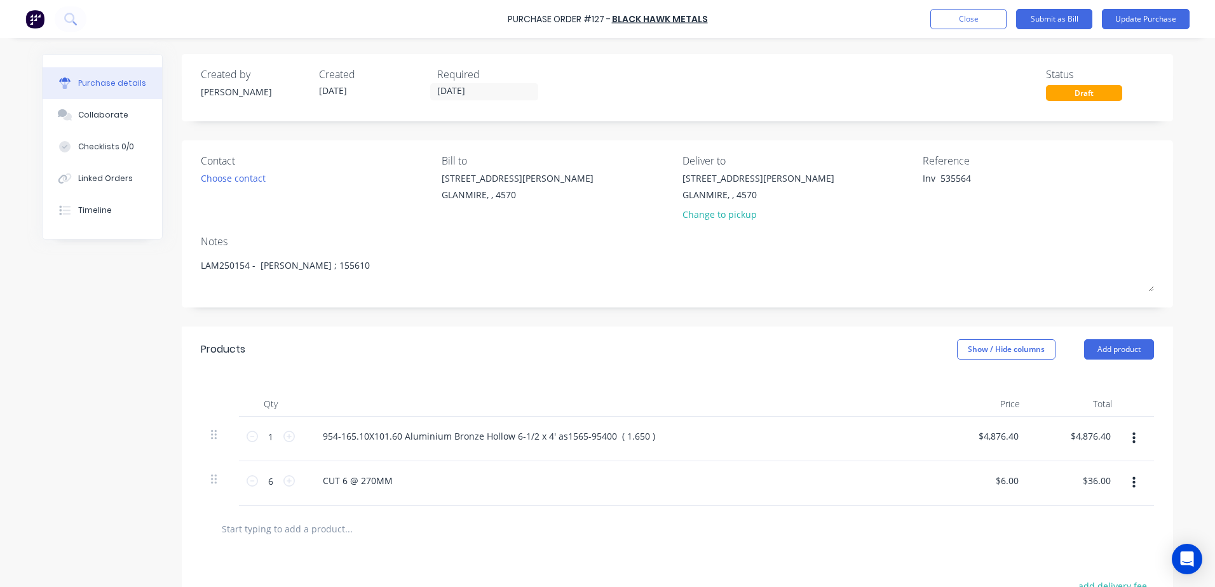
type textarea "x"
type input "11/08/25"
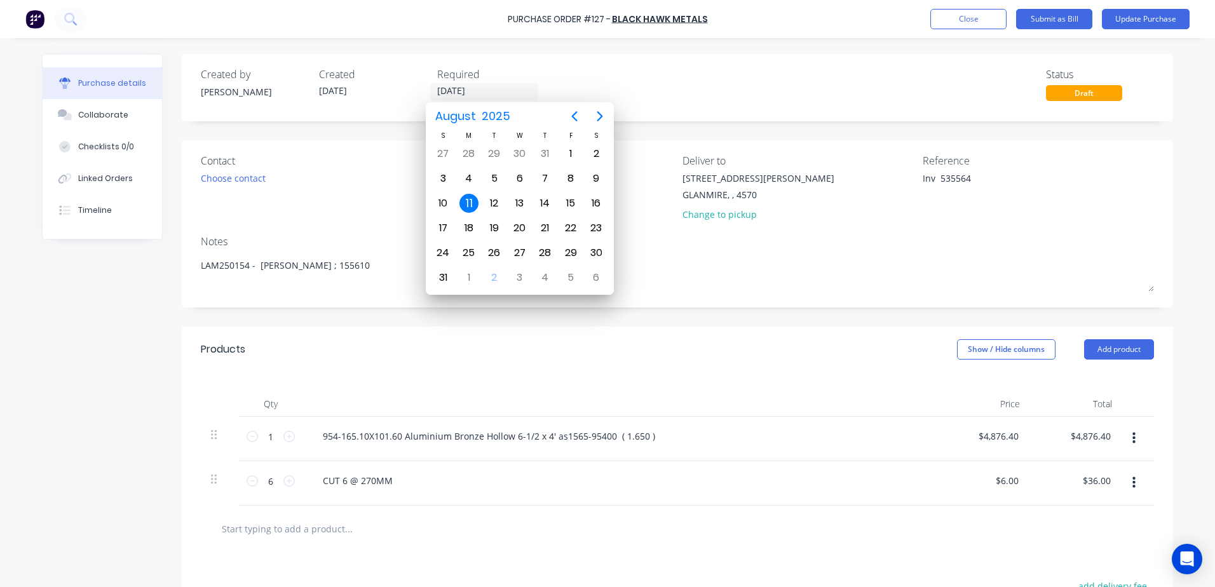
click at [470, 203] on div "11" at bounding box center [469, 203] width 19 height 19
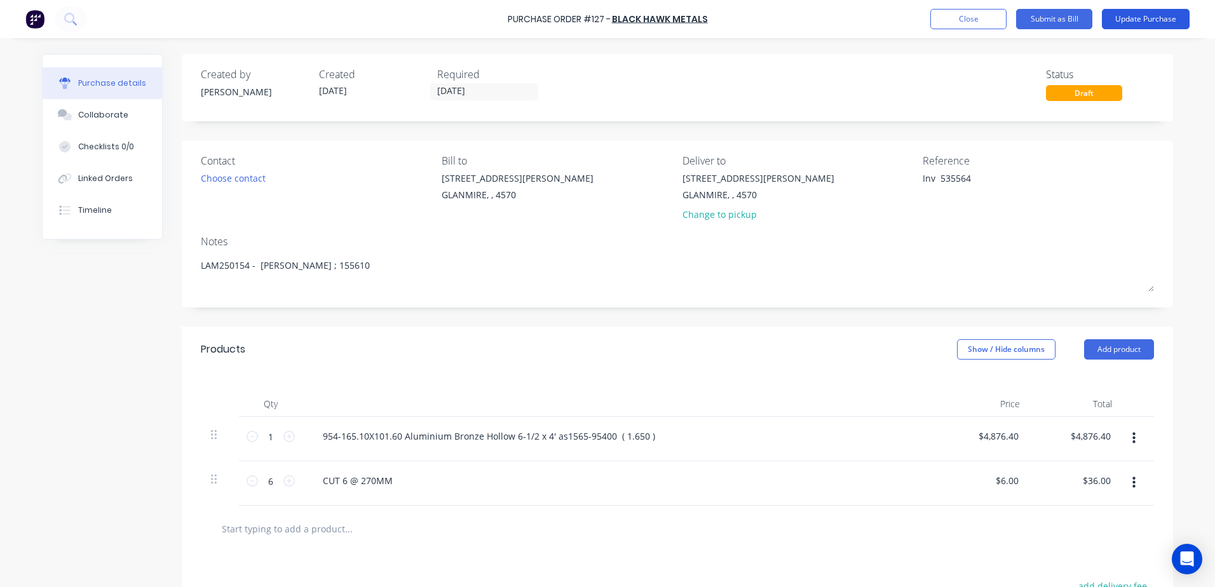
click at [1126, 23] on button "Update Purchase" at bounding box center [1146, 19] width 88 height 20
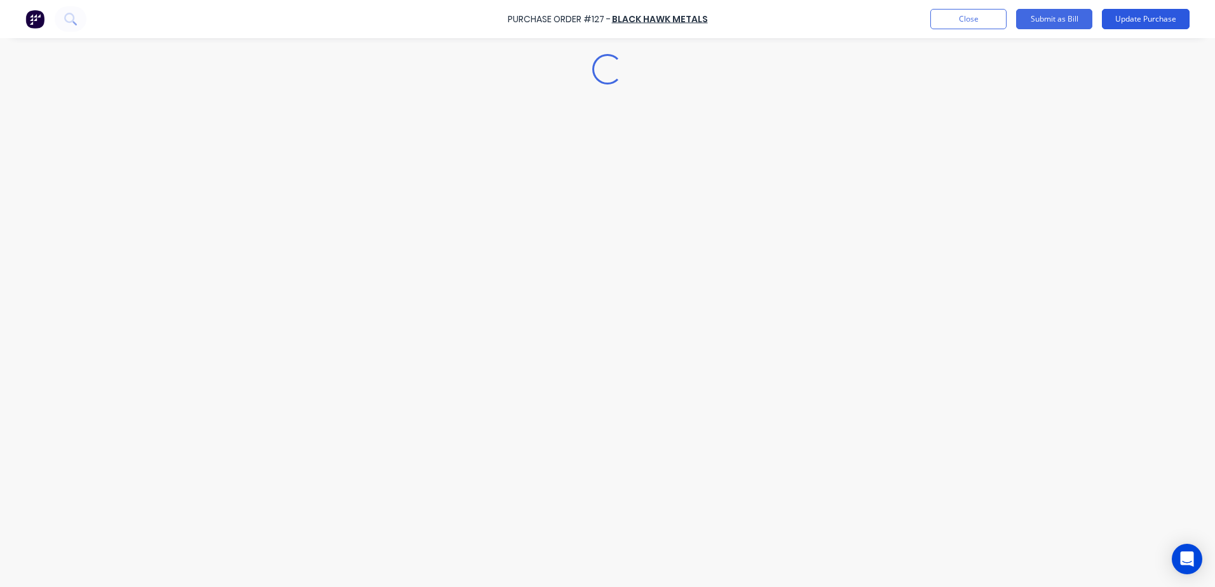
type textarea "x"
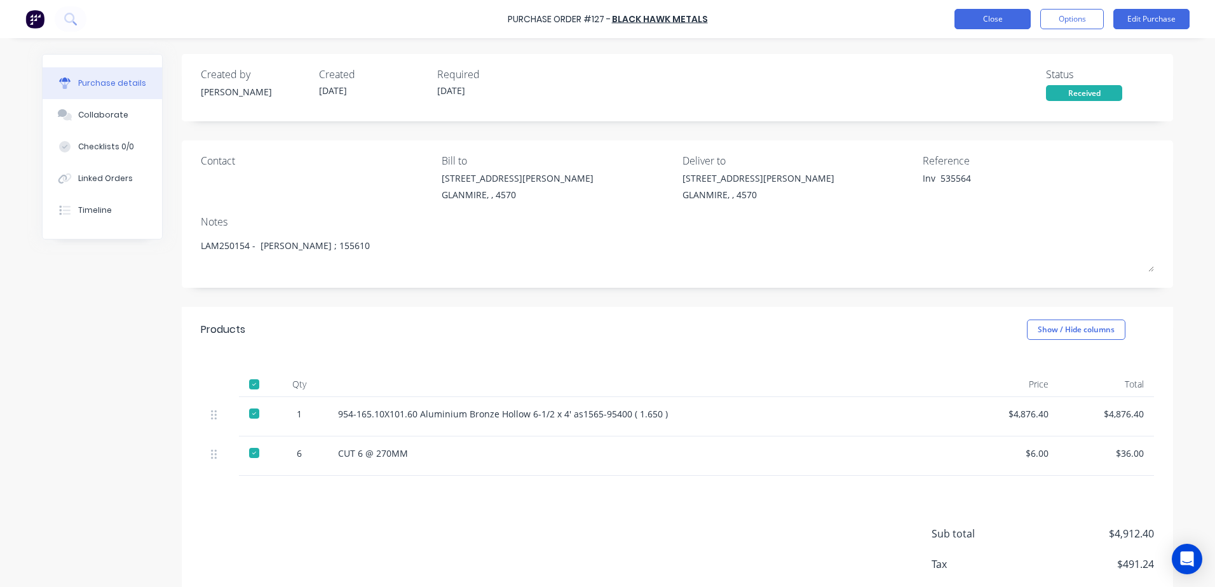
click at [984, 11] on button "Close" at bounding box center [993, 19] width 76 height 20
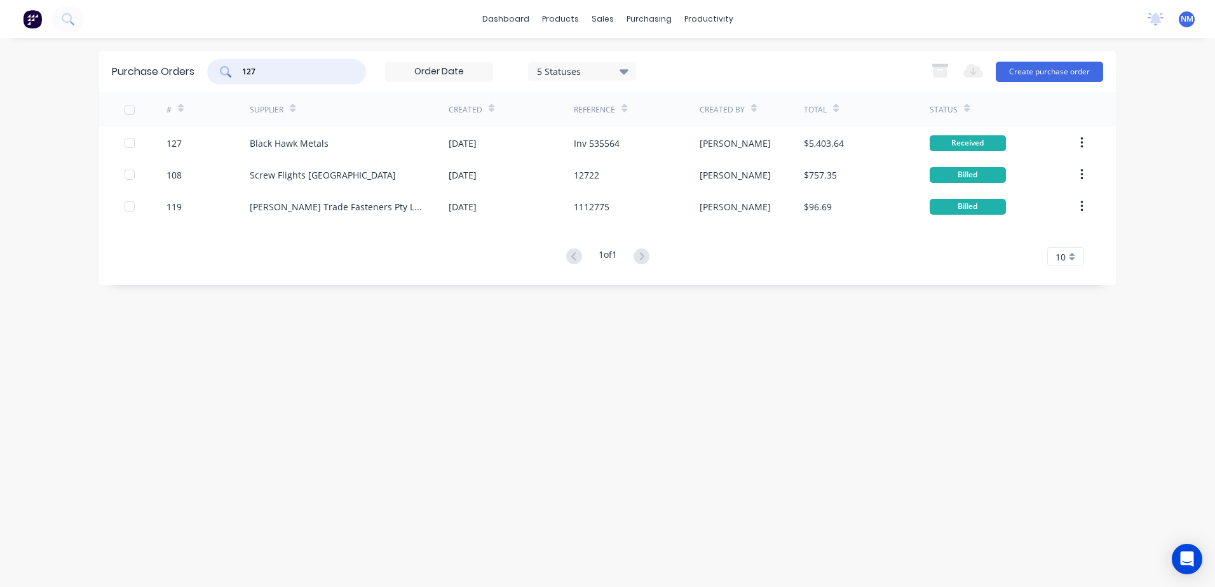
click at [266, 69] on input "127" at bounding box center [294, 71] width 106 height 13
type input "128"
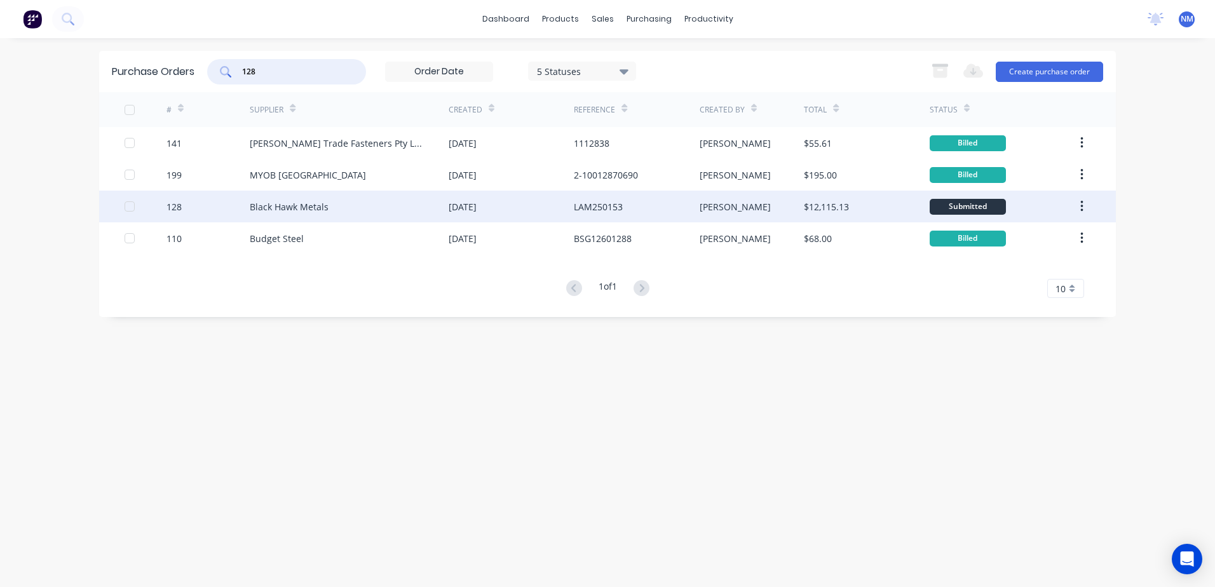
click at [760, 208] on div "[PERSON_NAME]" at bounding box center [752, 207] width 105 height 32
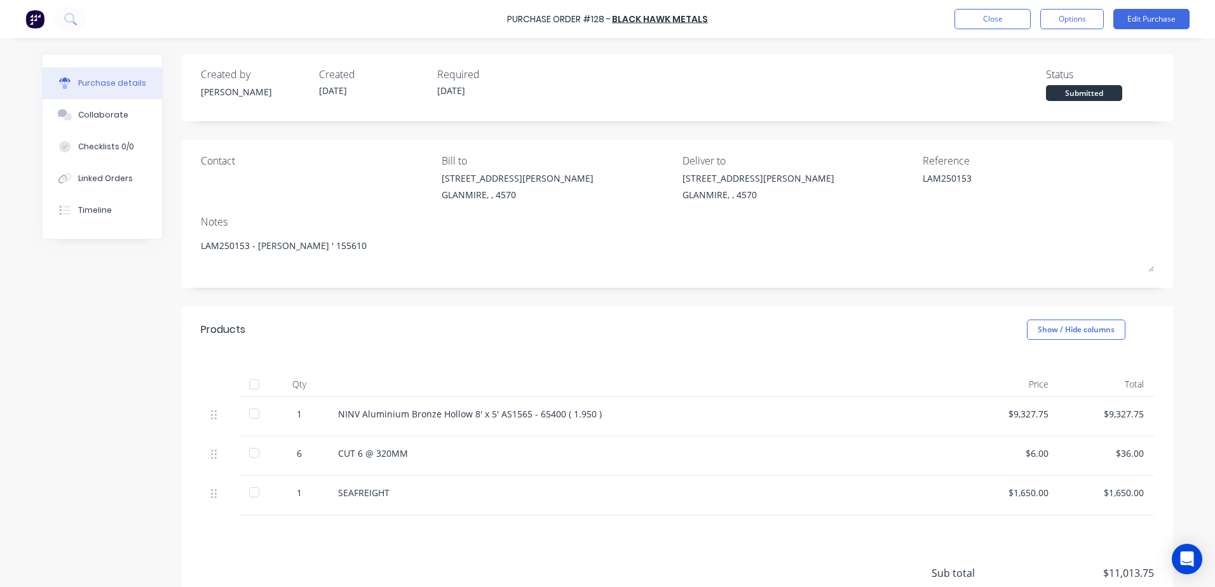
click at [250, 388] on div at bounding box center [254, 384] width 25 height 25
click at [1148, 17] on button "Edit Purchase" at bounding box center [1152, 19] width 76 height 20
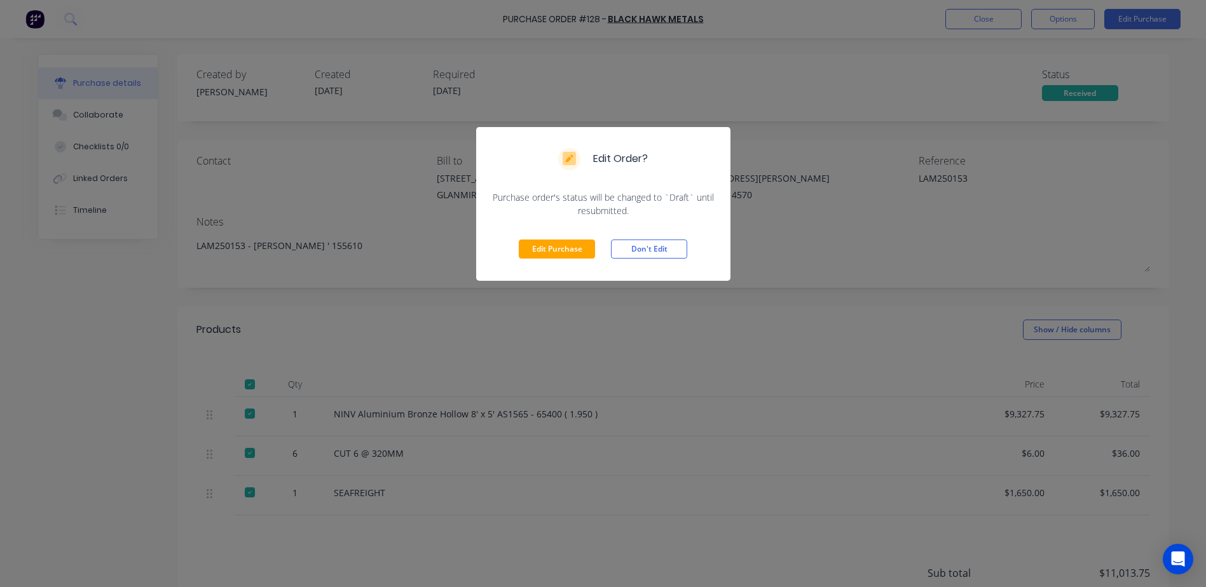
drag, startPoint x: 569, startPoint y: 250, endPoint x: 920, endPoint y: 235, distance: 351.8
click at [569, 250] on button "Edit Purchase" at bounding box center [557, 249] width 76 height 19
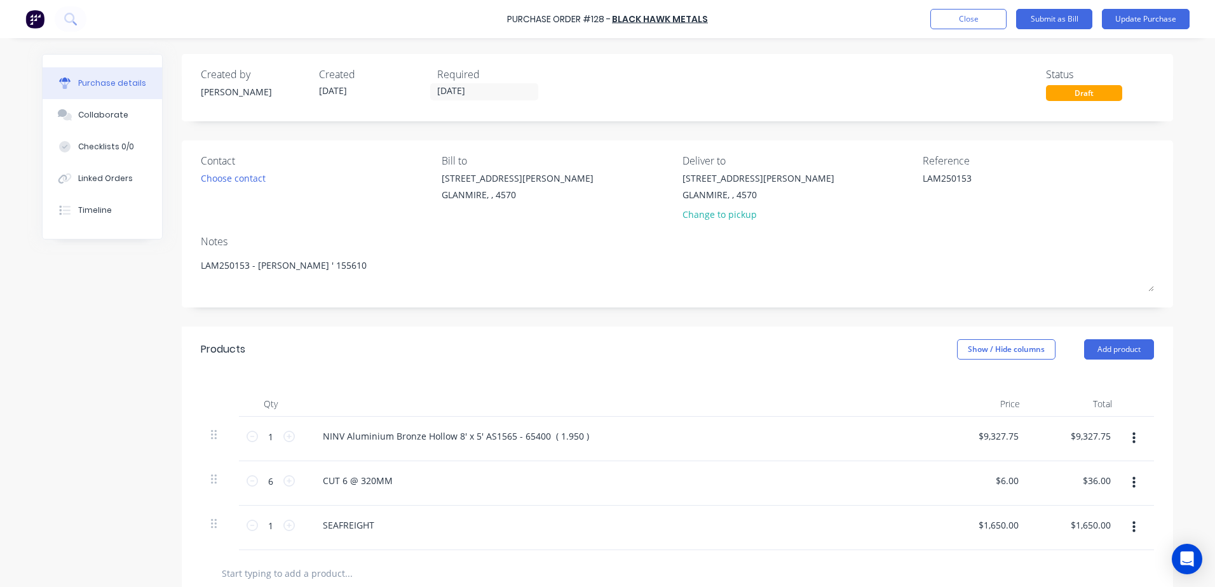
drag, startPoint x: 972, startPoint y: 182, endPoint x: 805, endPoint y: 186, distance: 166.6
click at [859, 178] on div "Contact Choose contact Bill to 9 Dennis Little Drive GLANMIRE, , 4570 Deliver t…" at bounding box center [677, 190] width 953 height 74
click at [972, 20] on button "Close" at bounding box center [968, 19] width 76 height 20
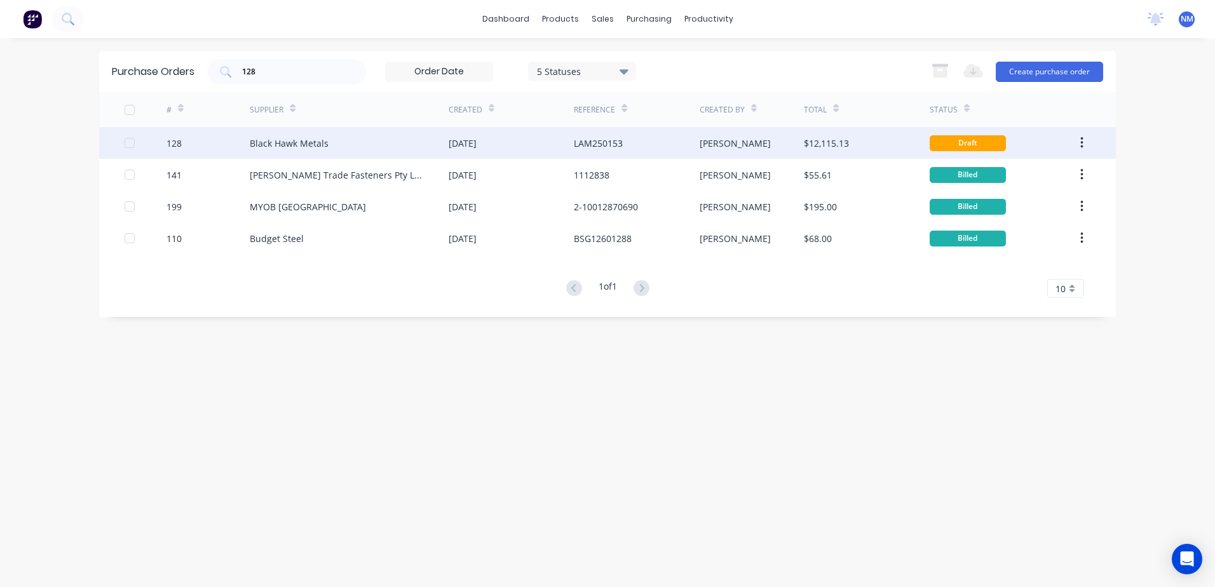
click at [892, 142] on div "$12,115.13" at bounding box center [866, 143] width 125 height 32
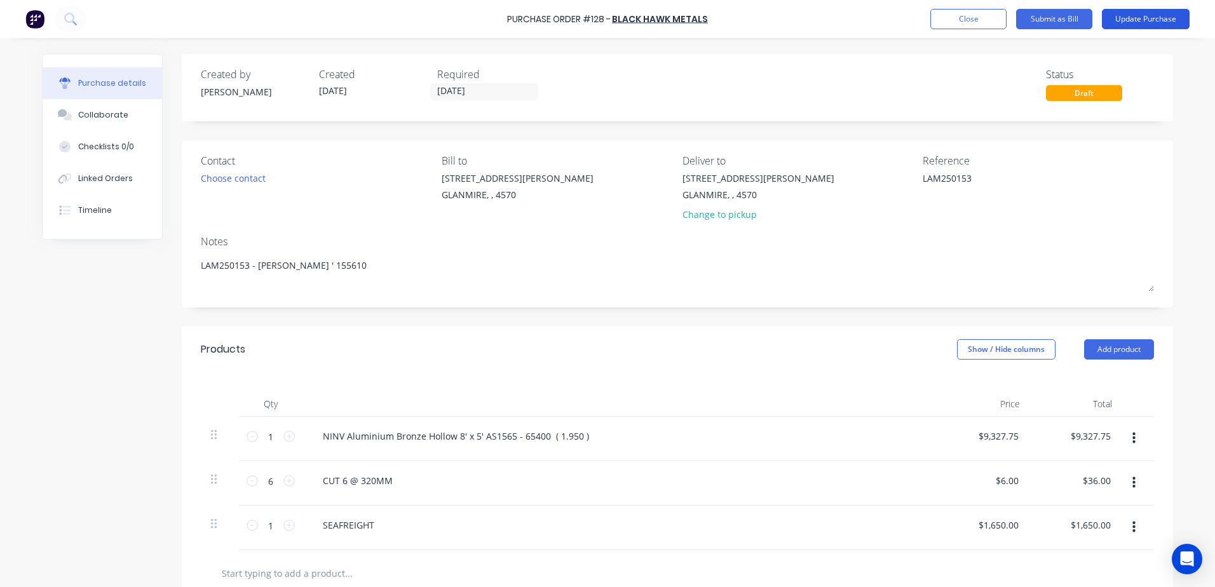
click at [1136, 13] on button "Update Purchase" at bounding box center [1146, 19] width 88 height 20
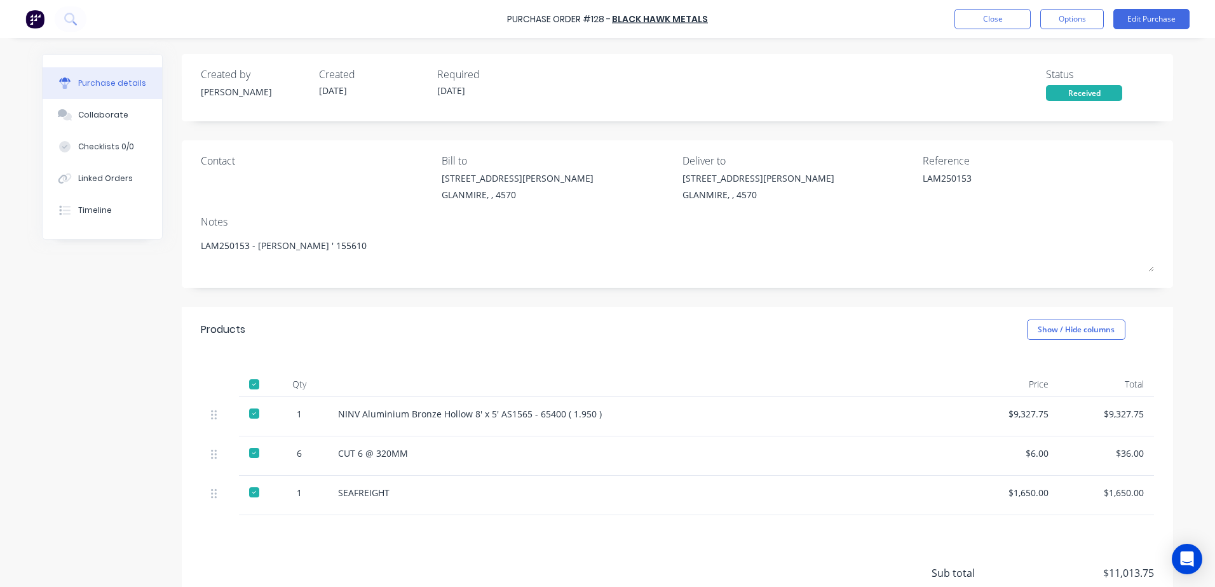
drag, startPoint x: 245, startPoint y: 493, endPoint x: 250, endPoint y: 498, distance: 8.1
click at [245, 493] on div at bounding box center [254, 492] width 25 height 25
type textarea "x"
click at [974, 16] on button "Close" at bounding box center [993, 19] width 76 height 20
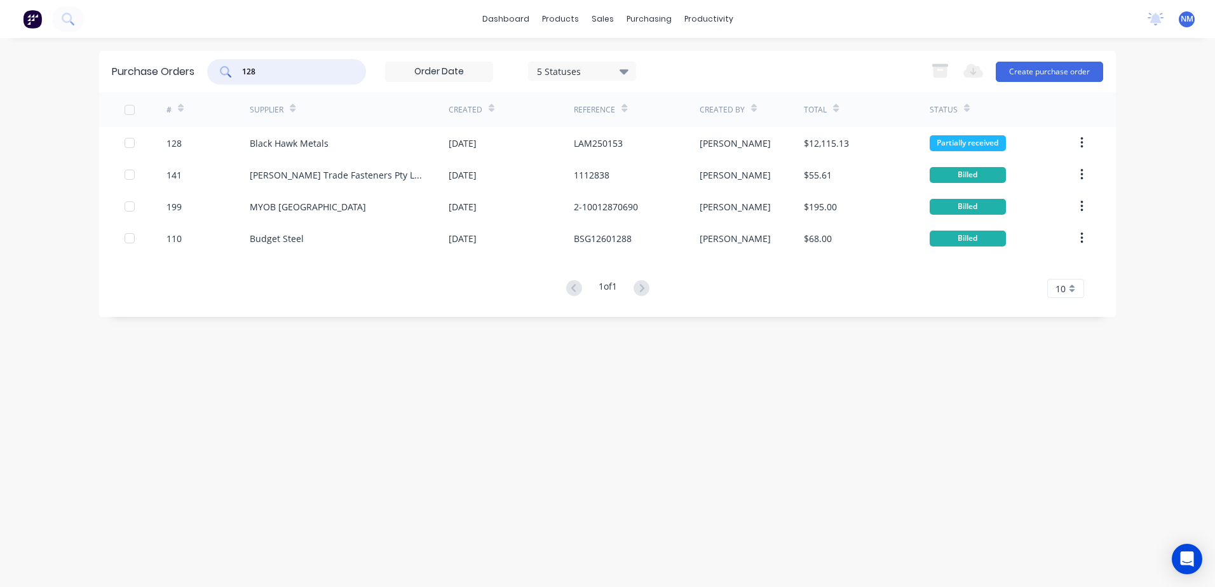
drag, startPoint x: 288, startPoint y: 74, endPoint x: 179, endPoint y: 74, distance: 109.3
click at [179, 74] on div "Purchase Orders 128 5 Statuses 5 Statuses Export to Excel (XLSX) Create purchas…" at bounding box center [607, 71] width 1017 height 41
type input "479"
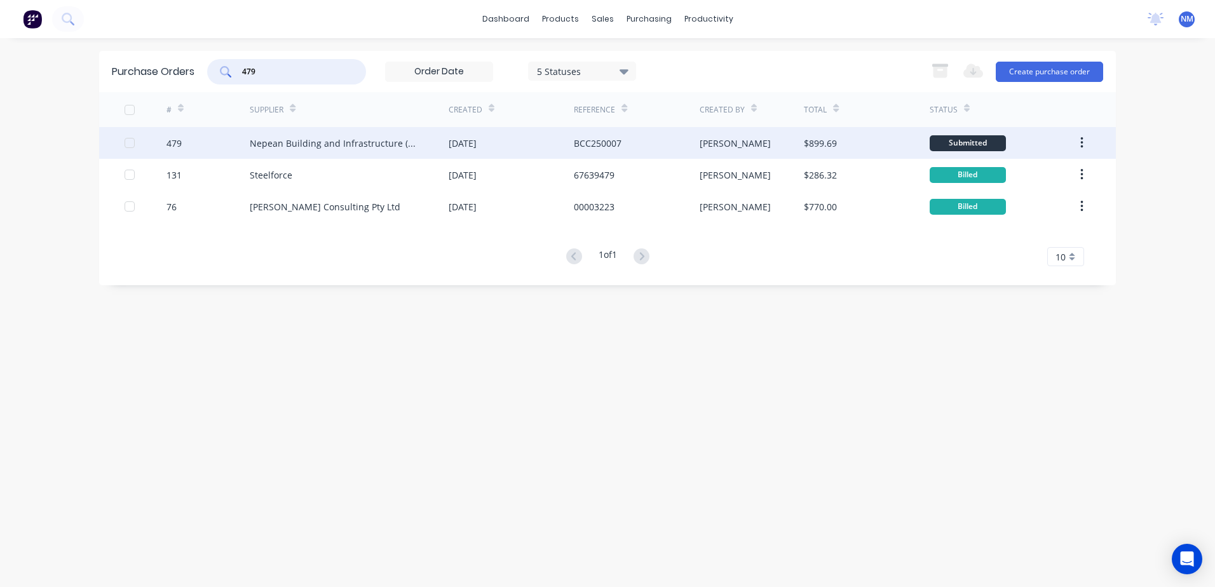
click at [790, 149] on div "Greg" at bounding box center [752, 143] width 105 height 32
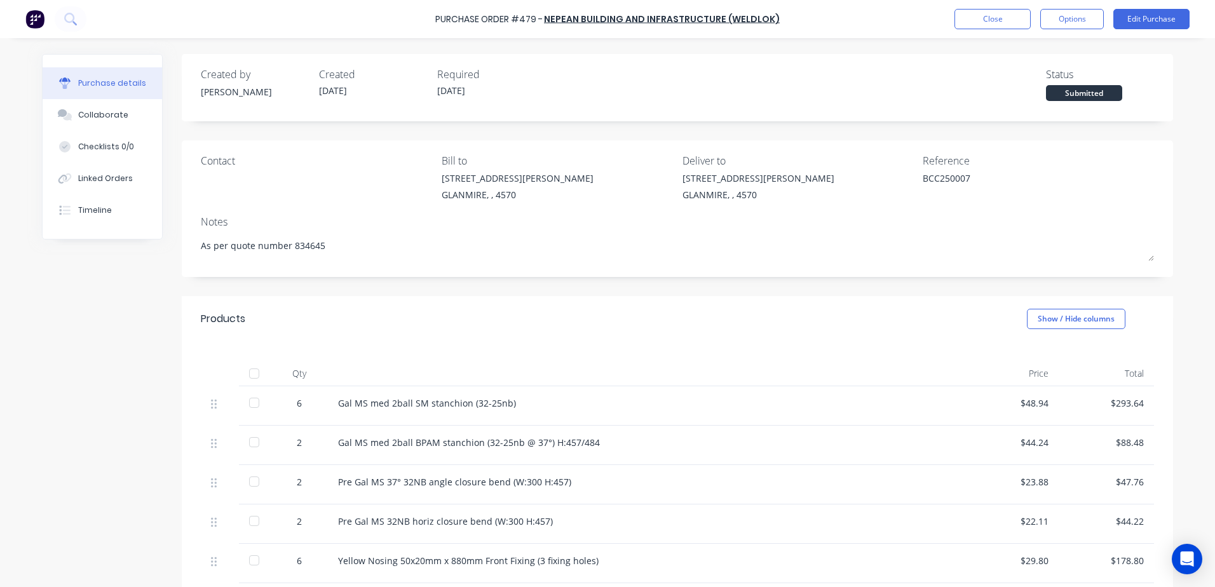
click at [245, 378] on div at bounding box center [254, 373] width 25 height 25
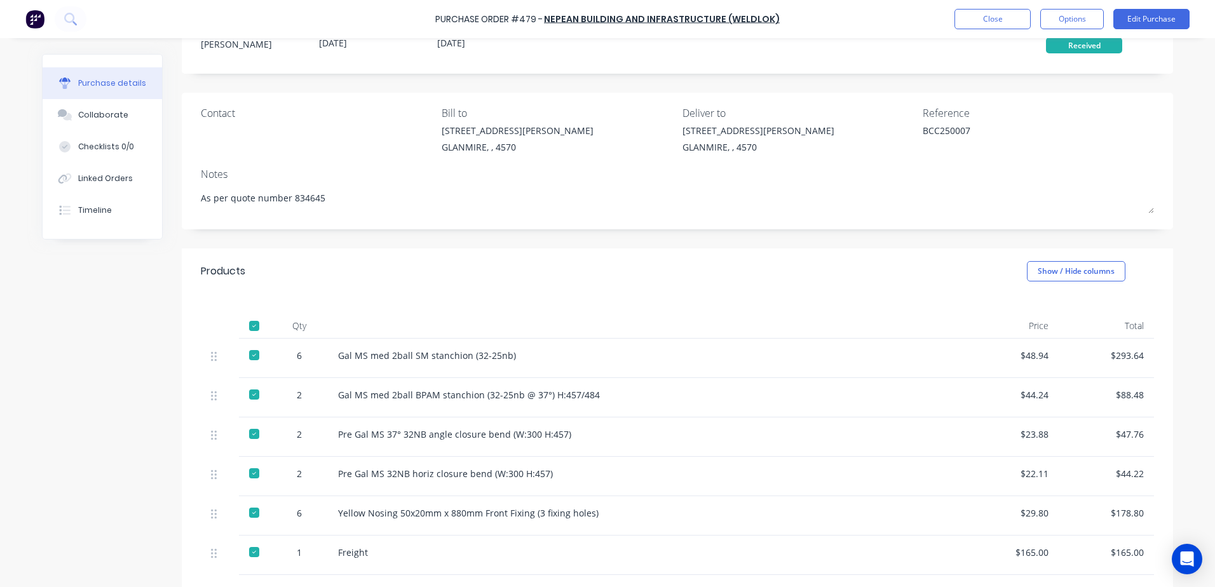
scroll to position [127, 0]
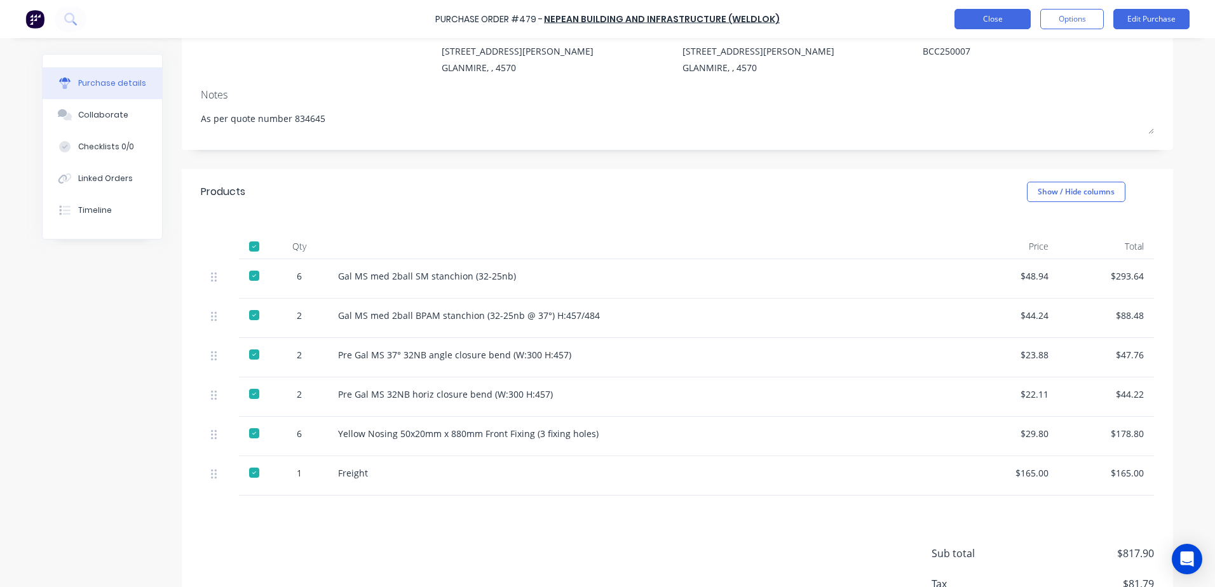
click at [1001, 20] on button "Close" at bounding box center [993, 19] width 76 height 20
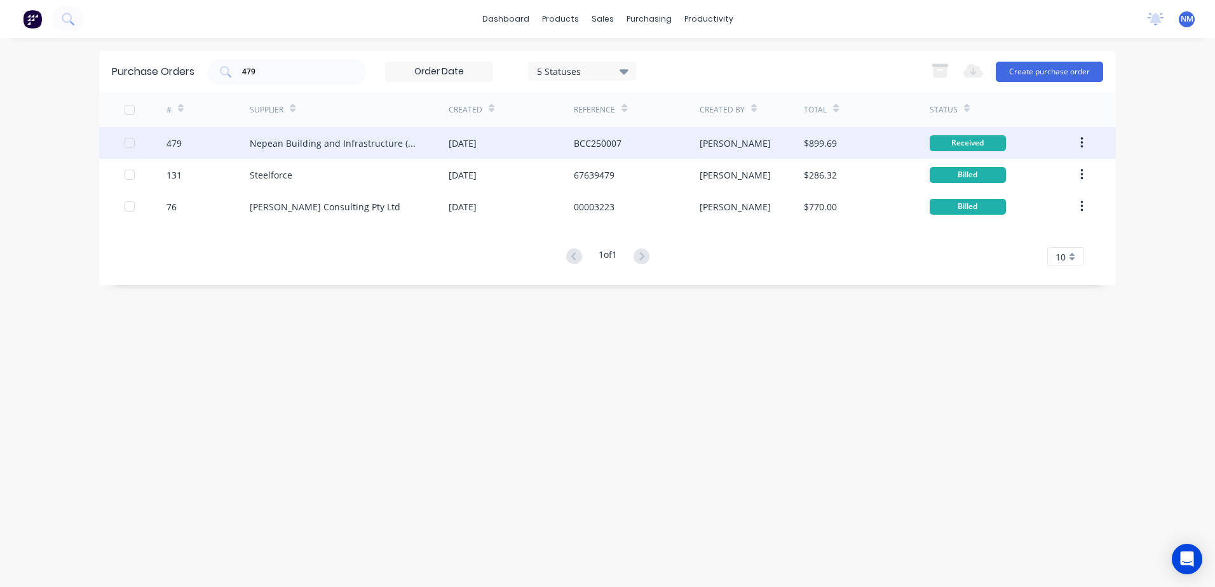
click at [676, 152] on div "BCC250007" at bounding box center [636, 143] width 125 height 32
type textarea "x"
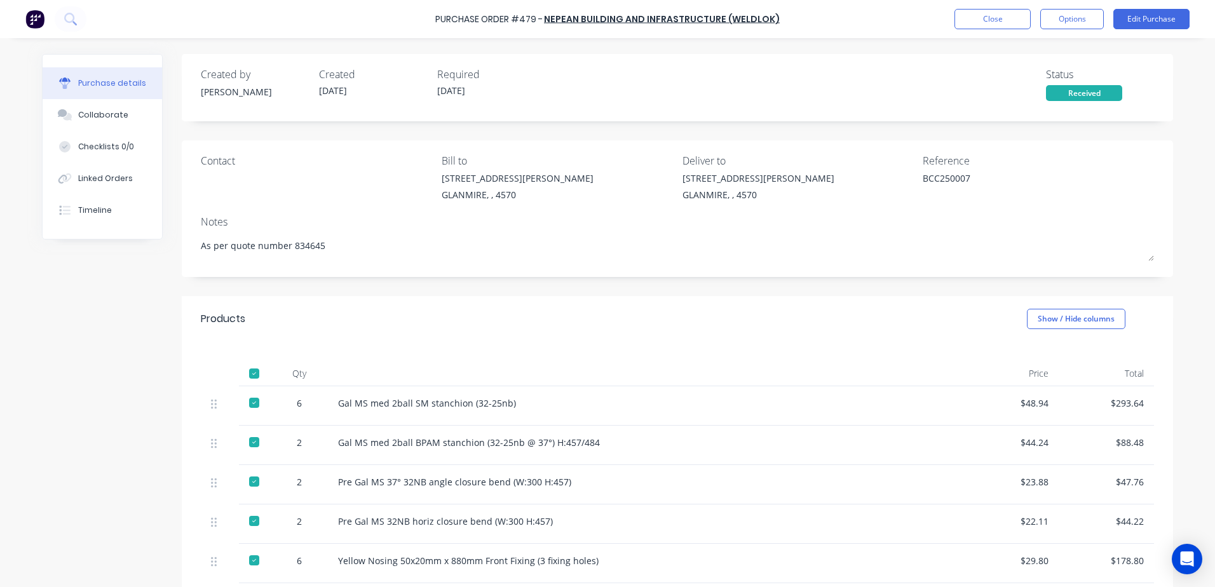
click at [975, 29] on div "Purchase Order #479 - Nepean Building and Infrastructure (Weldlok) Close Option…" at bounding box center [607, 19] width 1215 height 38
click at [981, 15] on button "Close" at bounding box center [993, 19] width 76 height 20
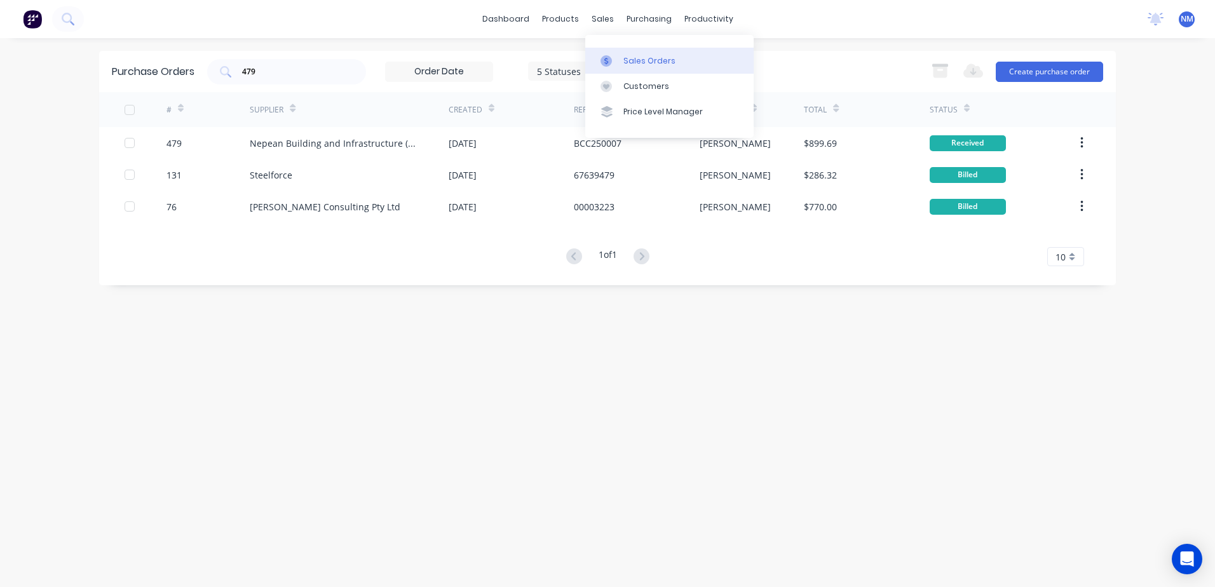
click at [641, 57] on div "Sales Orders" at bounding box center [650, 60] width 52 height 11
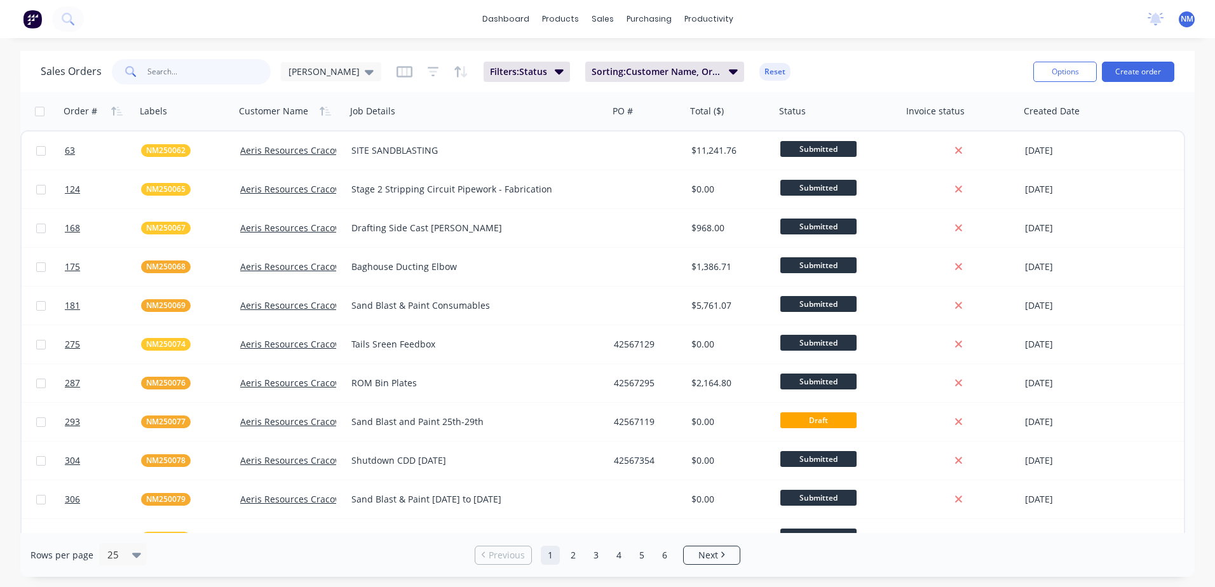
click at [184, 72] on input "text" at bounding box center [209, 71] width 124 height 25
type input "bcc250007"
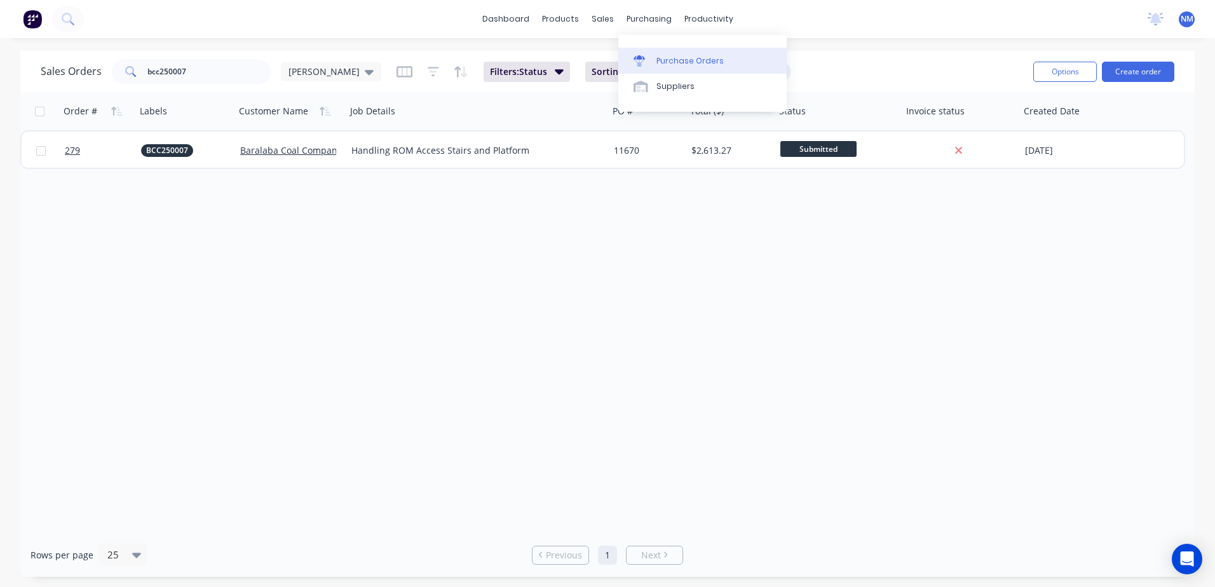
click at [677, 61] on div "Purchase Orders" at bounding box center [690, 60] width 67 height 11
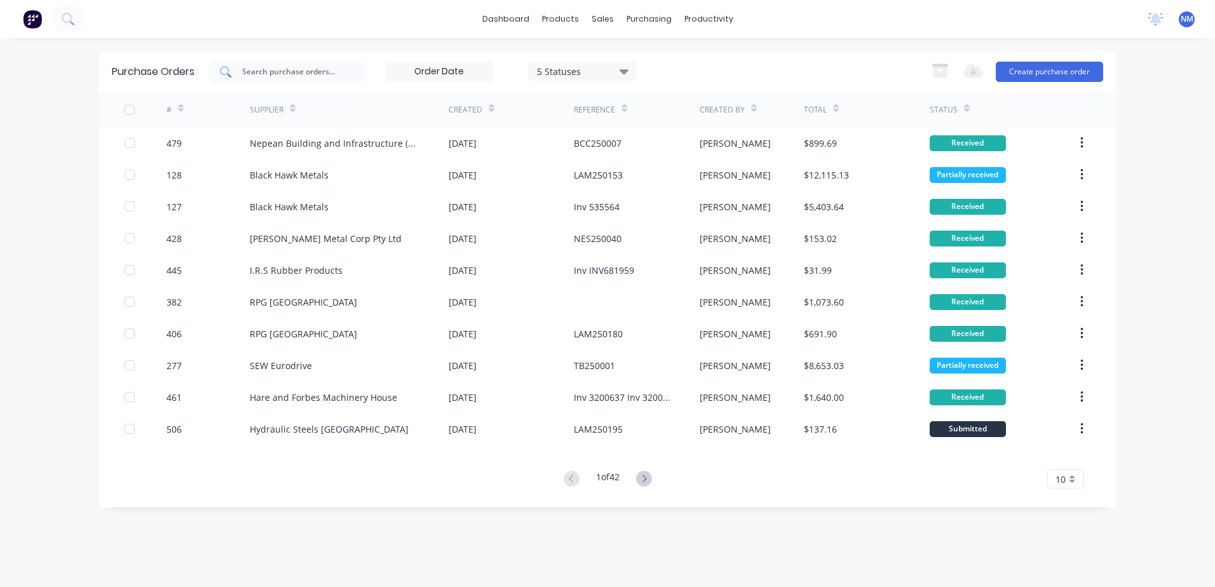
click at [300, 78] on div at bounding box center [286, 71] width 159 height 25
type input "490"
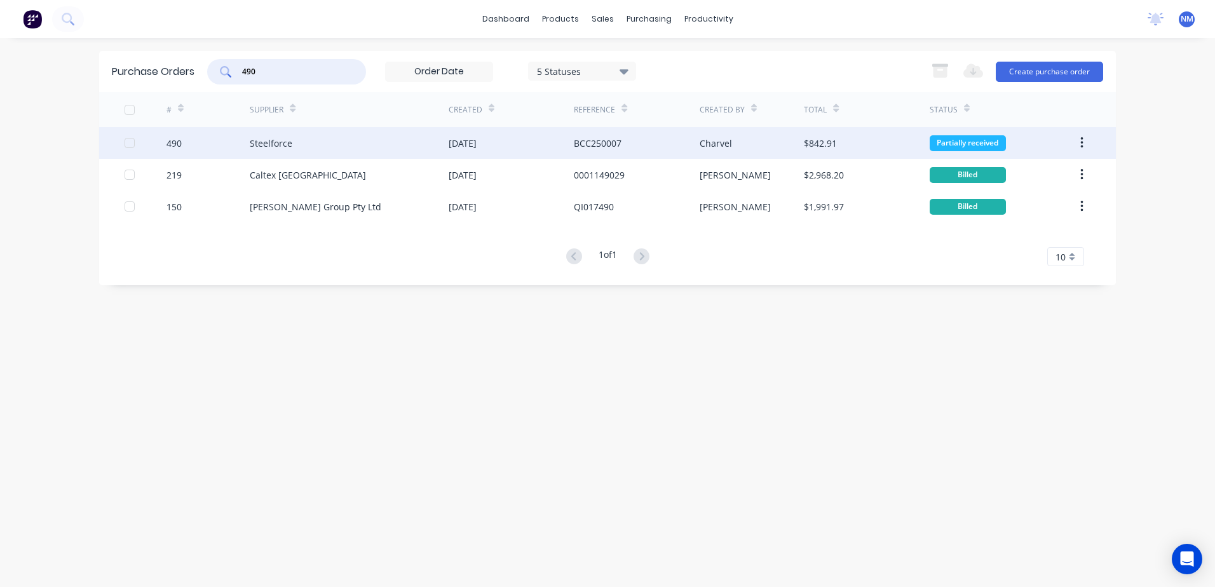
click at [776, 147] on div "Charvel" at bounding box center [752, 143] width 105 height 32
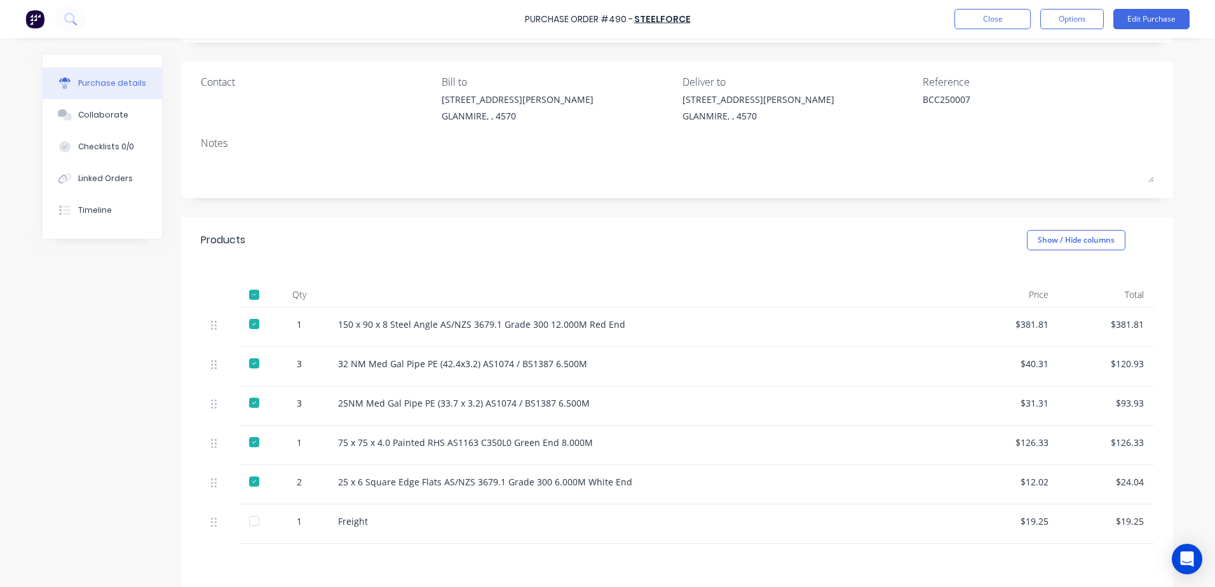
scroll to position [127, 0]
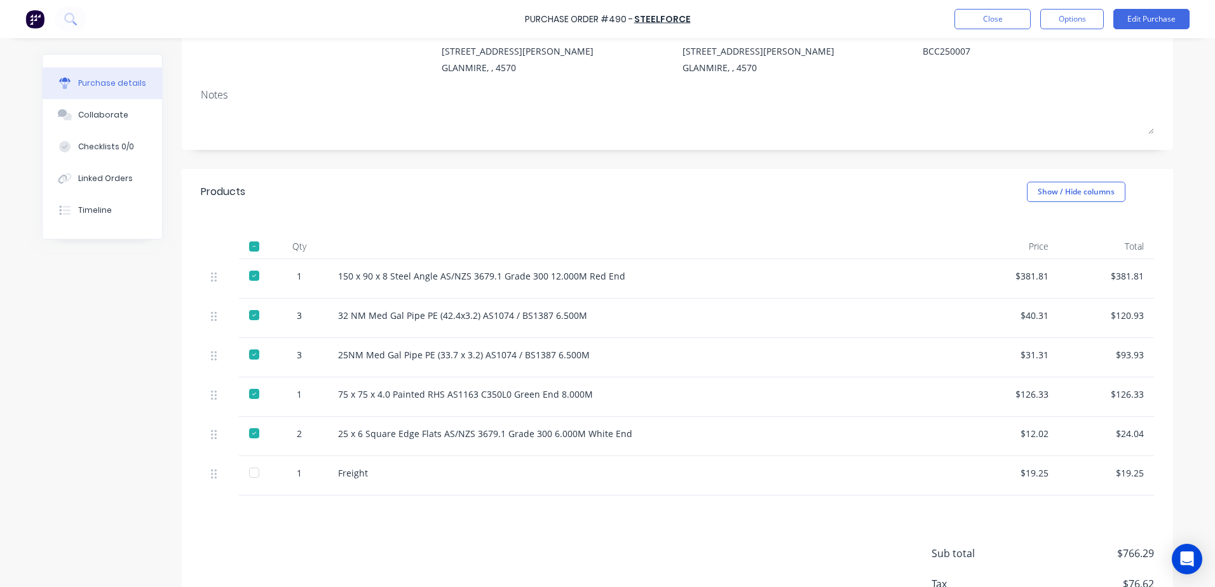
click at [250, 477] on div at bounding box center [254, 472] width 25 height 25
type textarea "x"
click at [984, 24] on button "Close" at bounding box center [993, 19] width 76 height 20
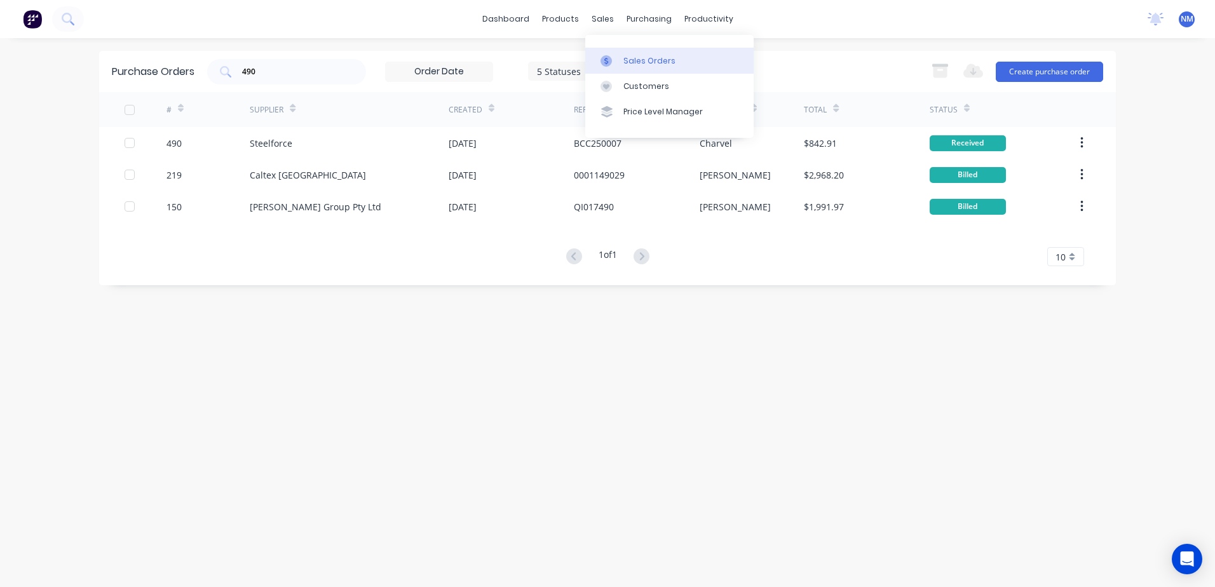
click at [641, 60] on div "Sales Orders" at bounding box center [650, 60] width 52 height 11
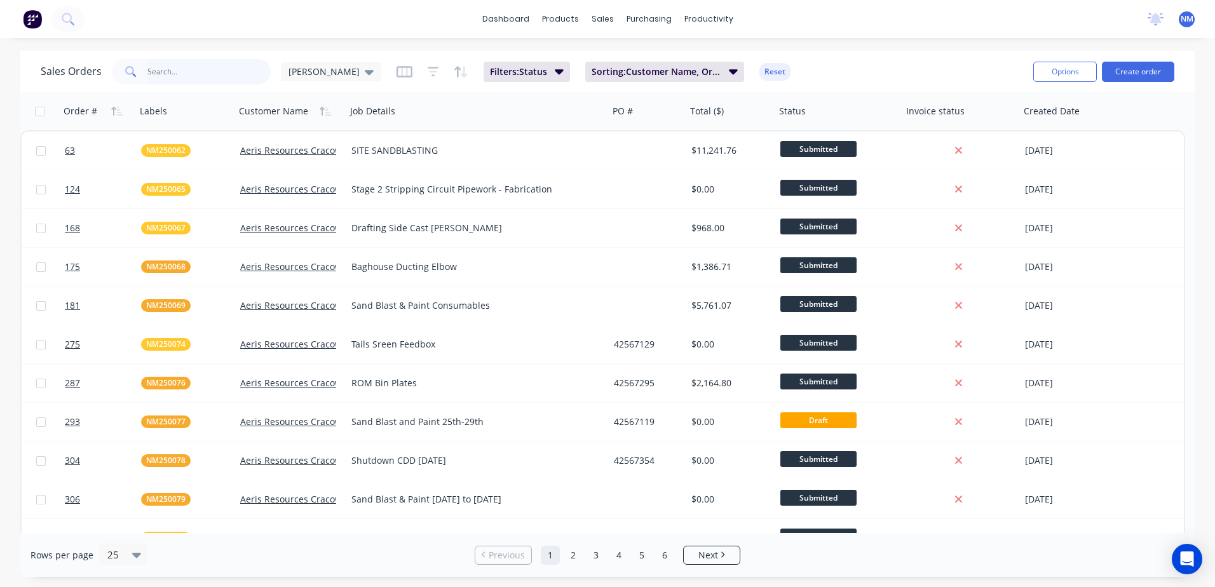
click at [176, 76] on input "text" at bounding box center [209, 71] width 124 height 25
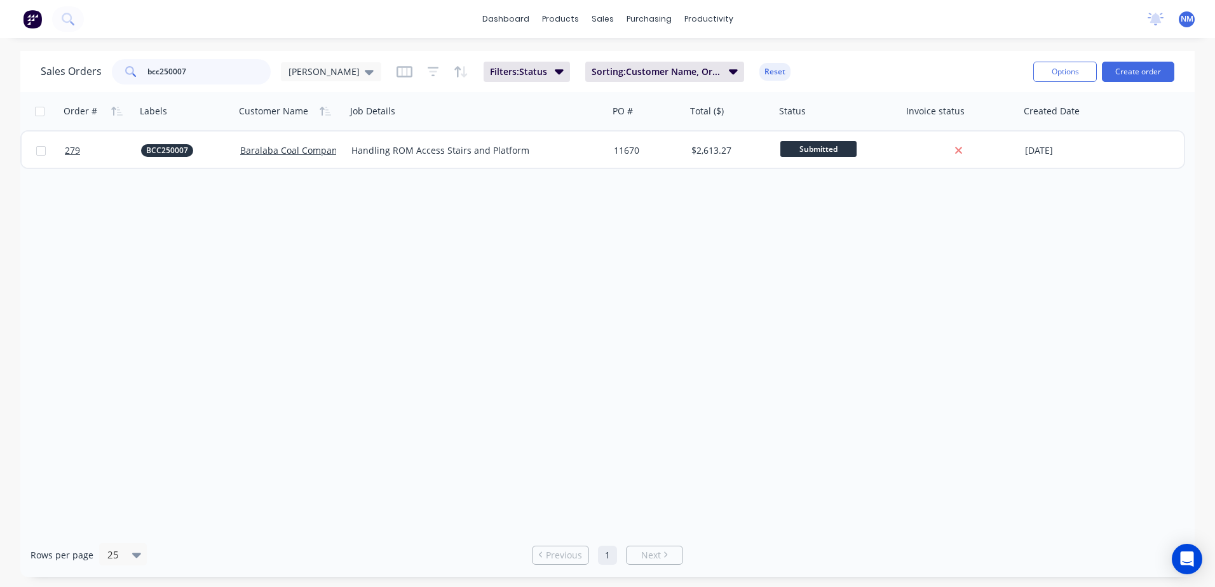
drag, startPoint x: 213, startPoint y: 69, endPoint x: 112, endPoint y: 79, distance: 101.6
click at [112, 79] on div "bcc250007" at bounding box center [191, 71] width 159 height 25
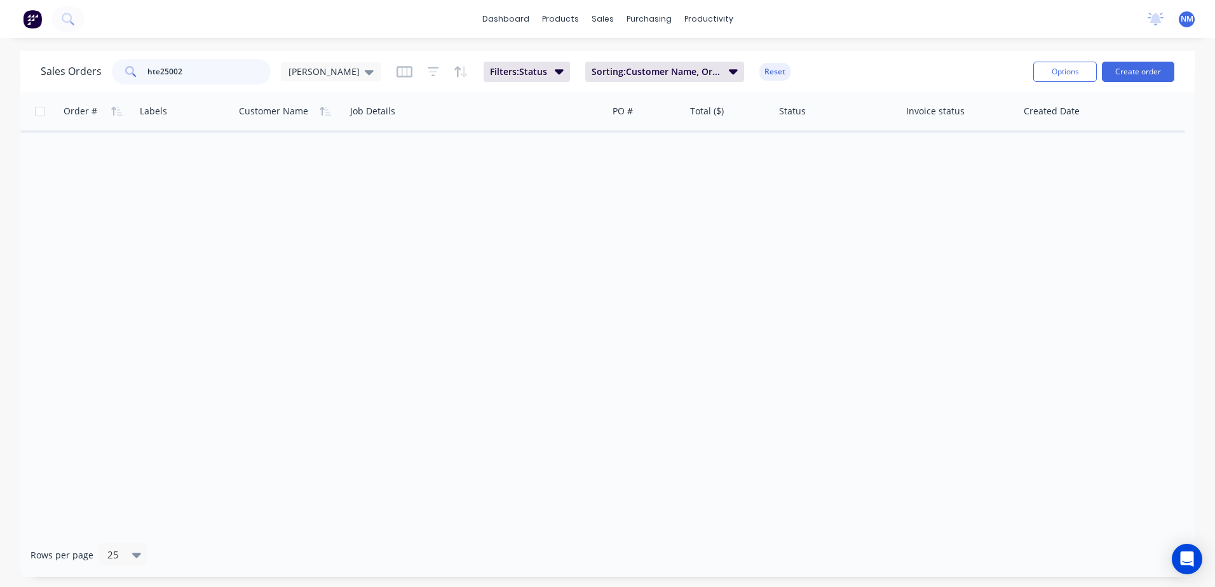
drag, startPoint x: 204, startPoint y: 74, endPoint x: 126, endPoint y: 80, distance: 77.8
click at [131, 80] on div "hte25002" at bounding box center [191, 71] width 159 height 25
type input "ht250002"
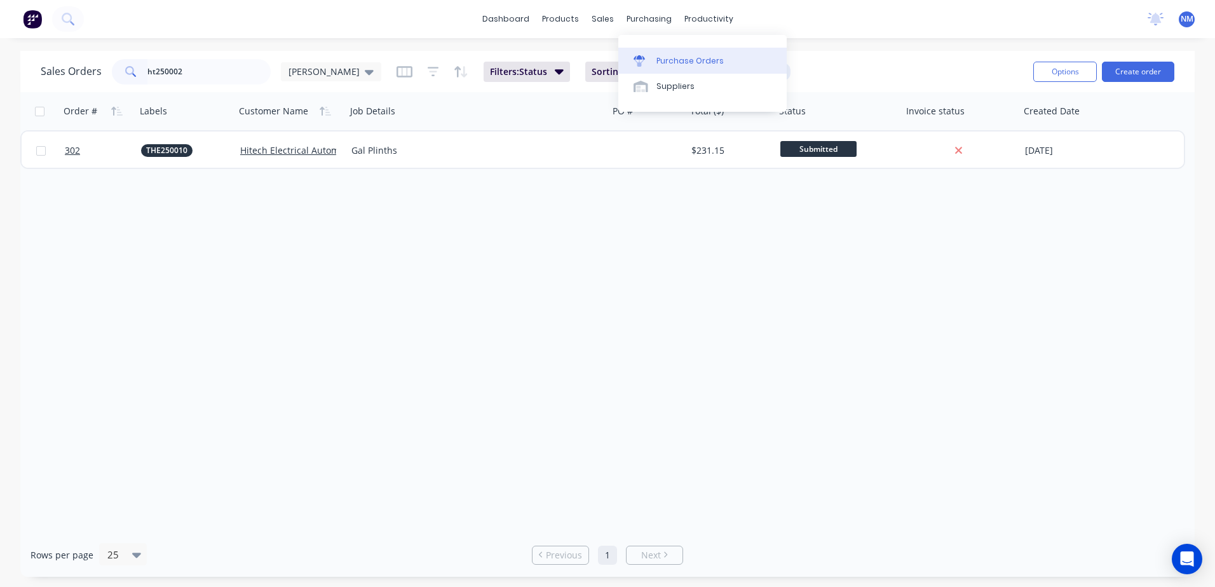
click at [671, 61] on div "Purchase Orders" at bounding box center [690, 60] width 67 height 11
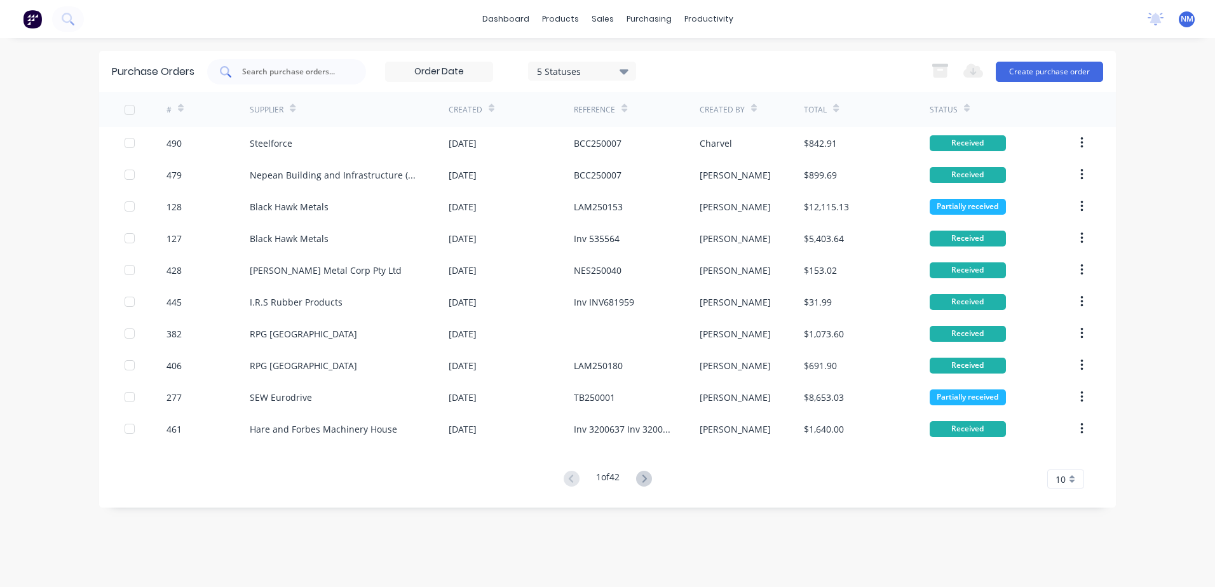
click at [306, 72] on input "text" at bounding box center [294, 71] width 106 height 13
type input "477"
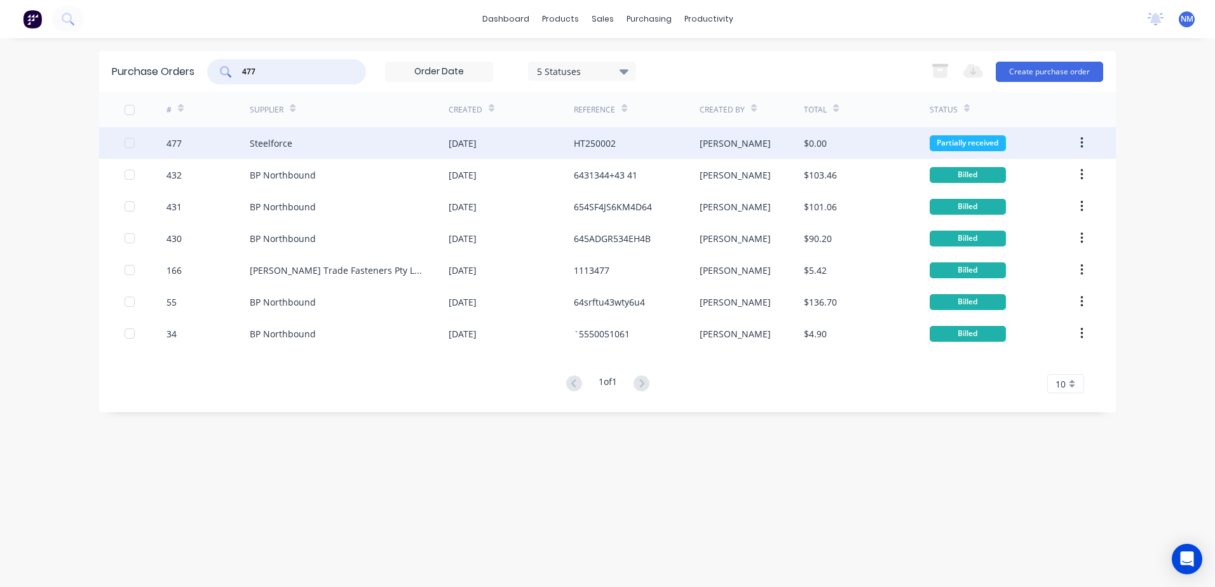
click at [666, 140] on div "HT250002" at bounding box center [636, 143] width 125 height 32
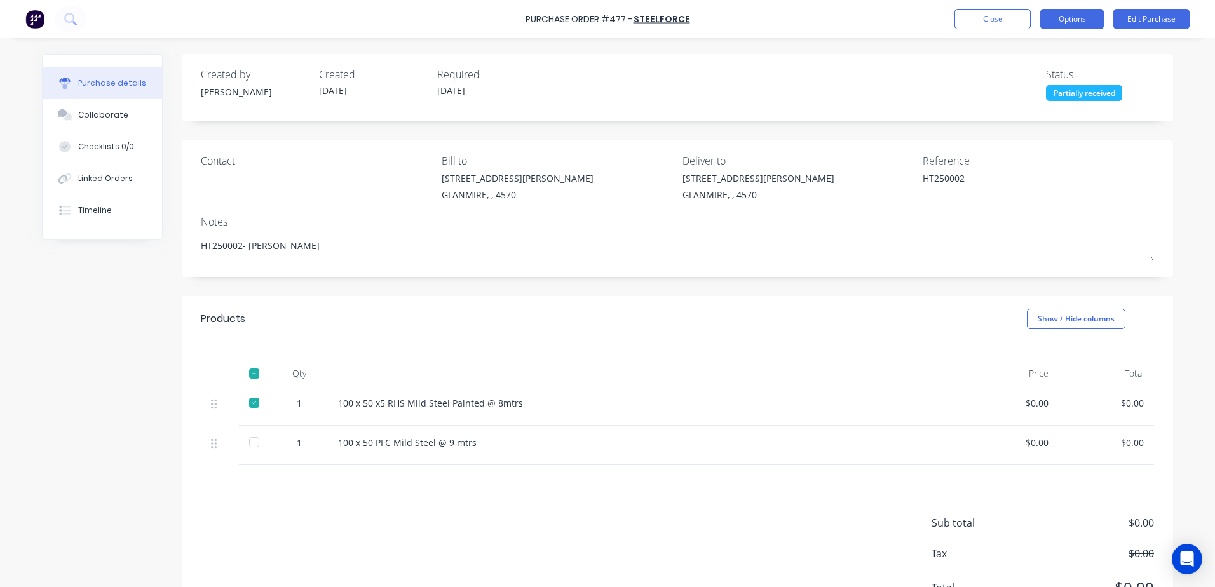
click at [1078, 18] on button "Options" at bounding box center [1072, 19] width 64 height 20
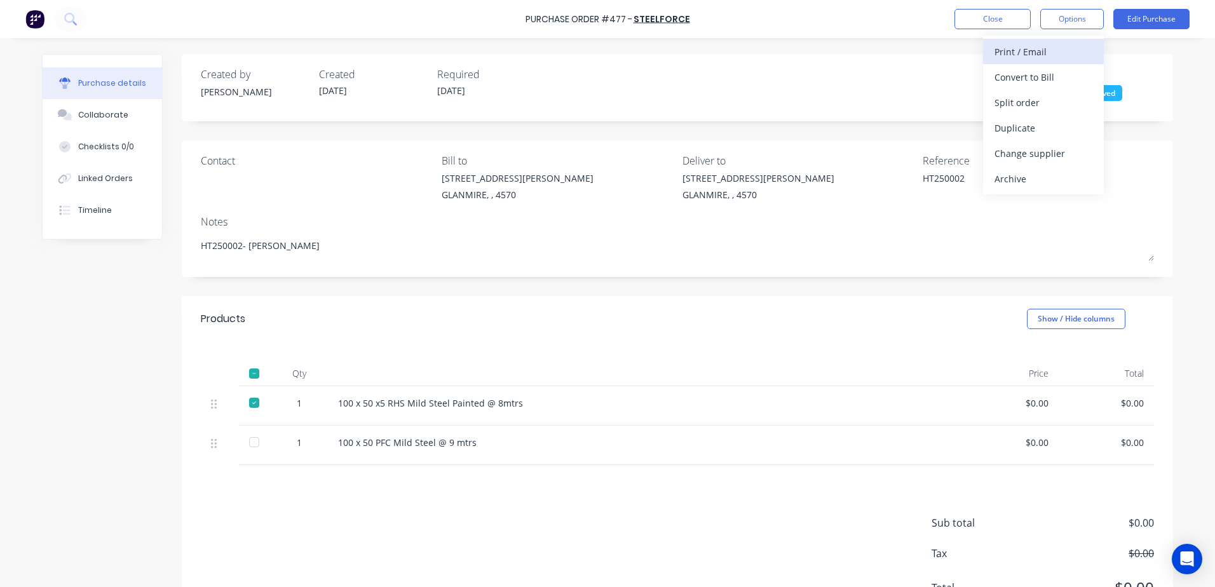
click at [1007, 48] on div "Print / Email" at bounding box center [1044, 52] width 98 height 18
click at [1025, 75] on div "With pricing" at bounding box center [1044, 77] width 98 height 18
type textarea "x"
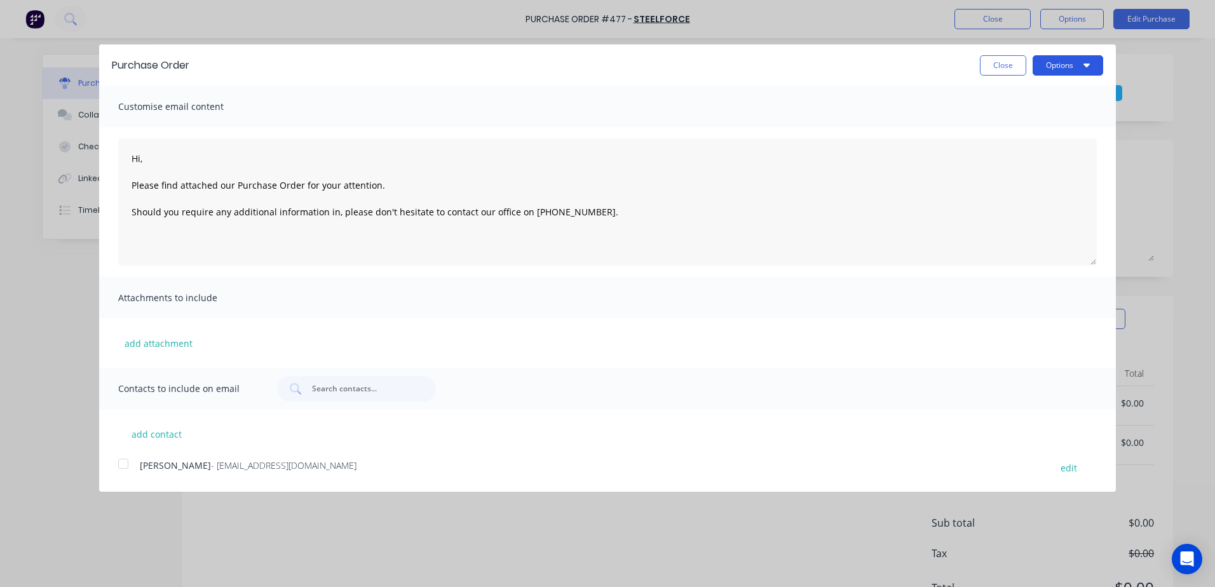
click at [1053, 63] on button "Options" at bounding box center [1068, 65] width 71 height 20
click at [1000, 95] on div "Print" at bounding box center [1043, 97] width 98 height 18
type textarea "Hi, Please find attached our Purchase Order for your attention. Should you requ…"
type textarea "x"
type textarea "Hi, Please find attached our Purchase Order for your attention. Should you requ…"
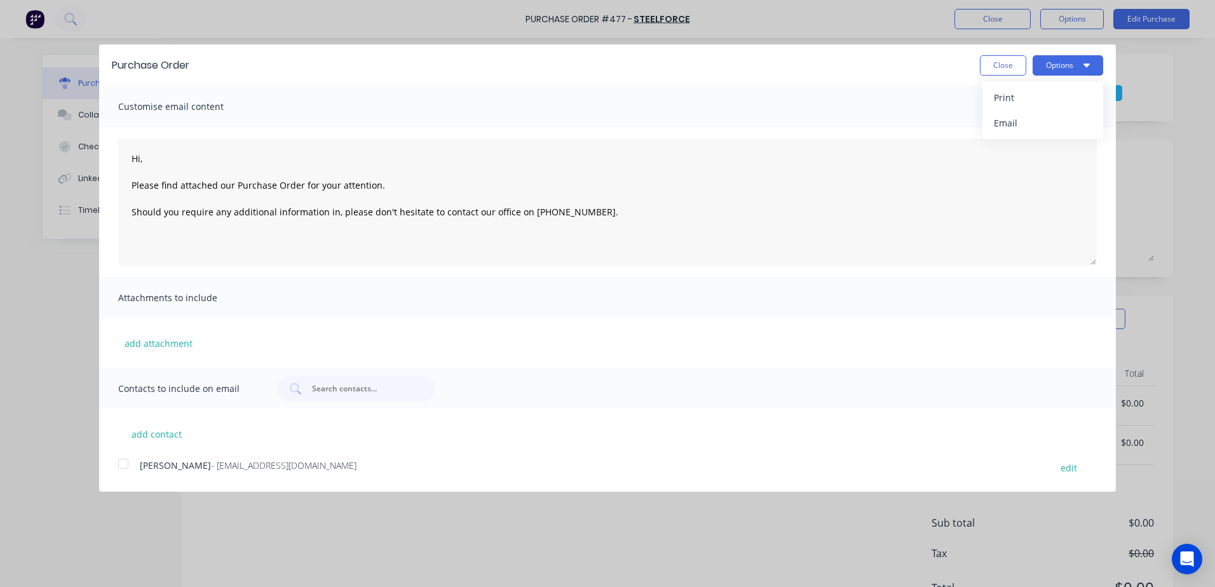
drag, startPoint x: 996, startPoint y: 62, endPoint x: 189, endPoint y: 1, distance: 809.5
click at [995, 62] on button "Close" at bounding box center [1003, 65] width 46 height 20
type textarea "x"
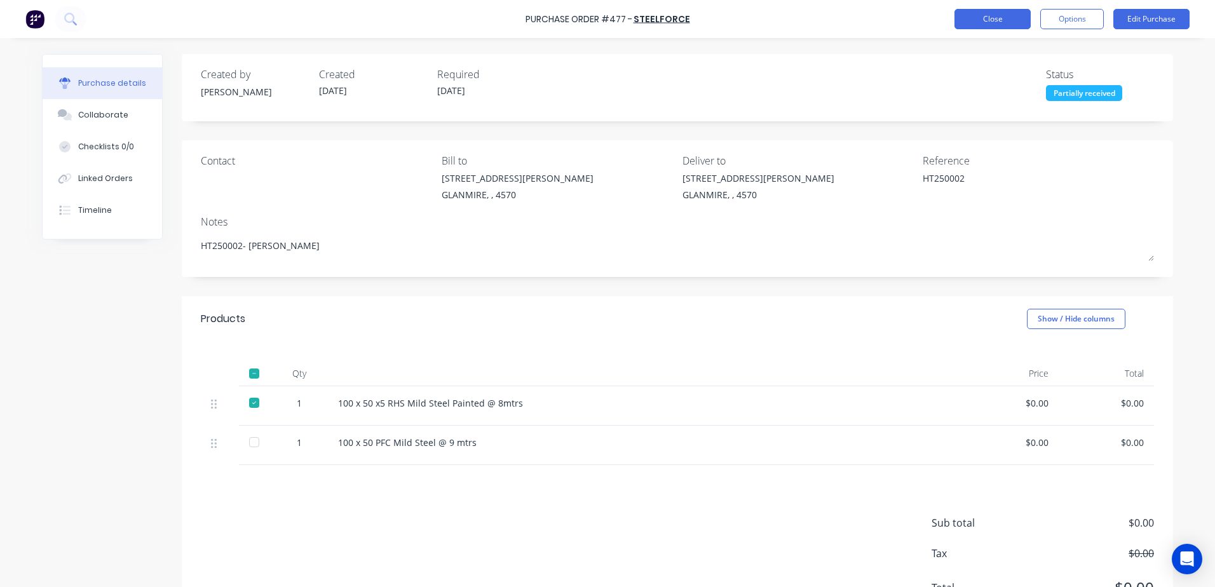
click at [972, 18] on button "Close" at bounding box center [993, 19] width 76 height 20
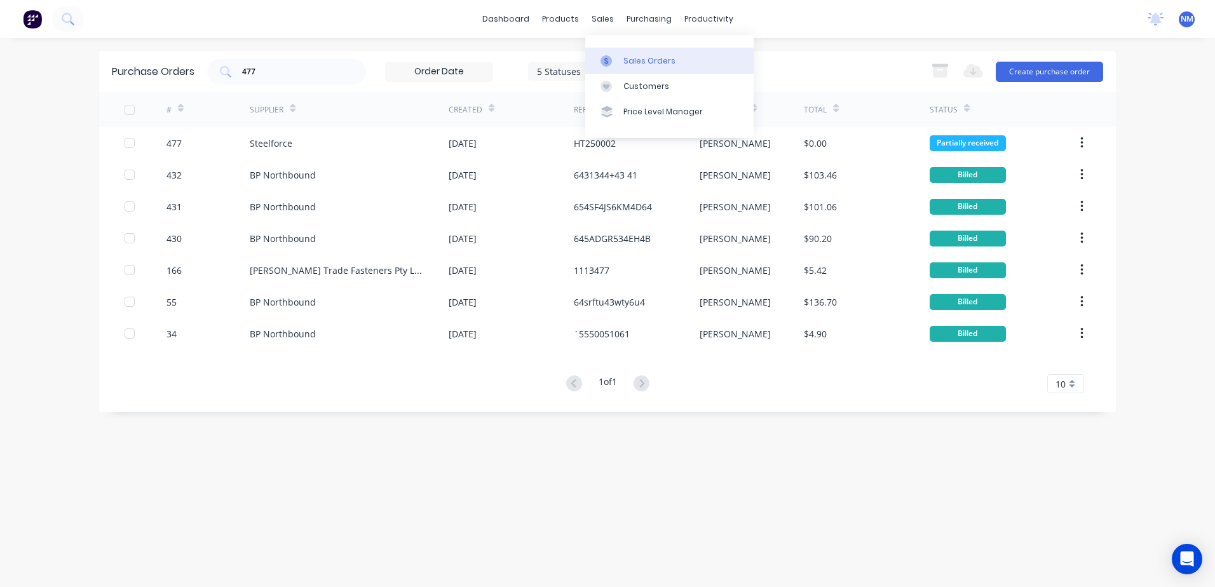
click at [636, 65] on div "Sales Orders" at bounding box center [650, 60] width 52 height 11
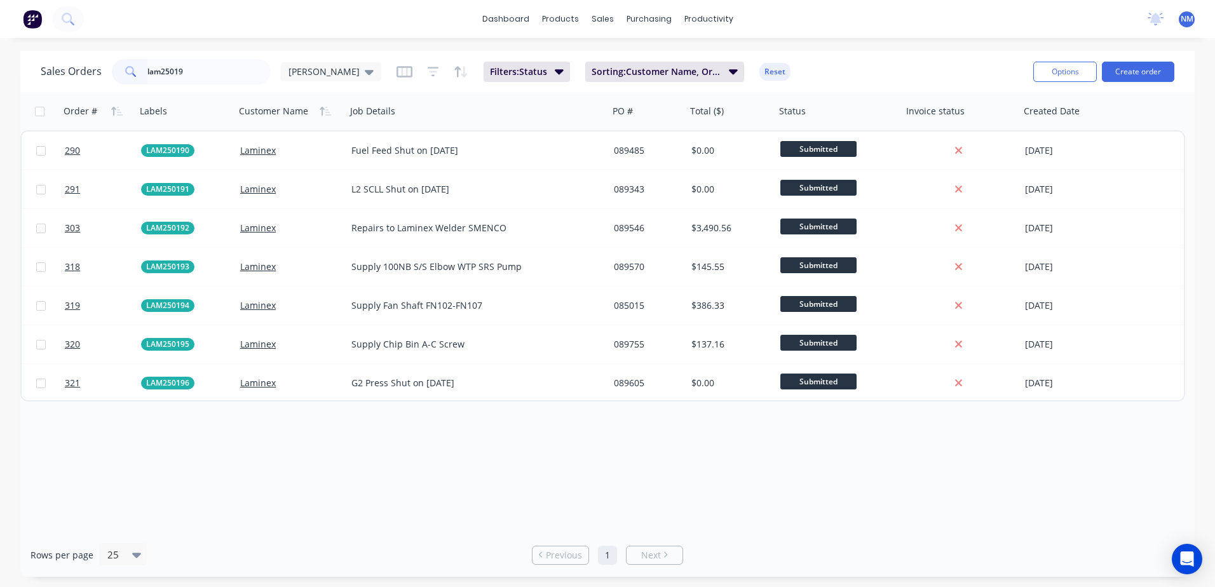
type input "lam25019"
click at [687, 60] on div "Purchase Orders" at bounding box center [690, 60] width 67 height 11
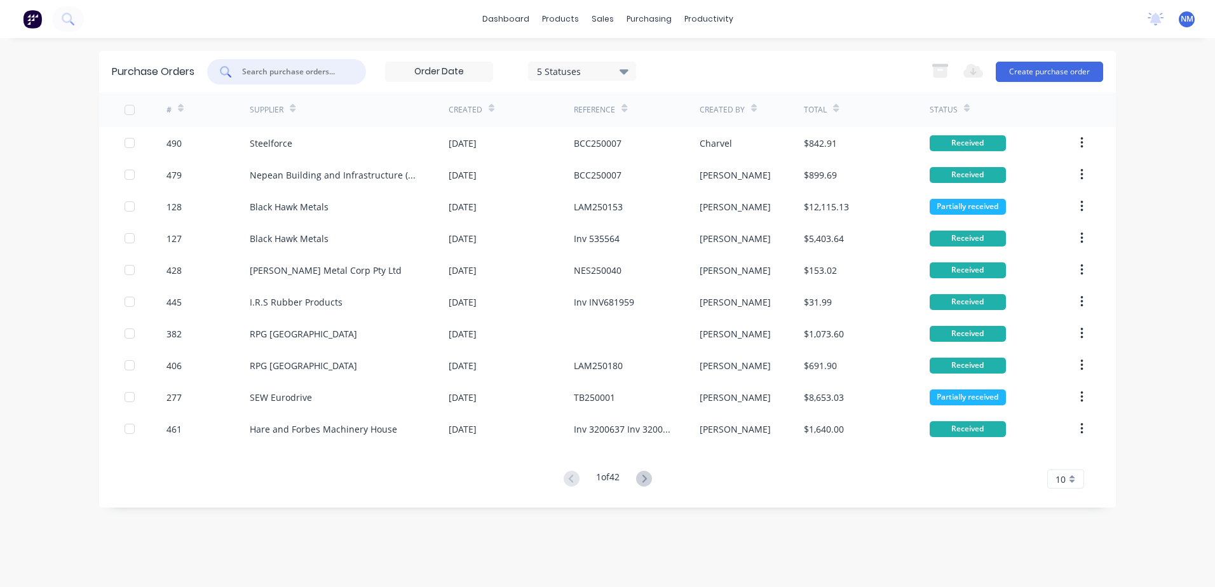
click at [274, 72] on input "text" at bounding box center [294, 71] width 106 height 13
type input "477"
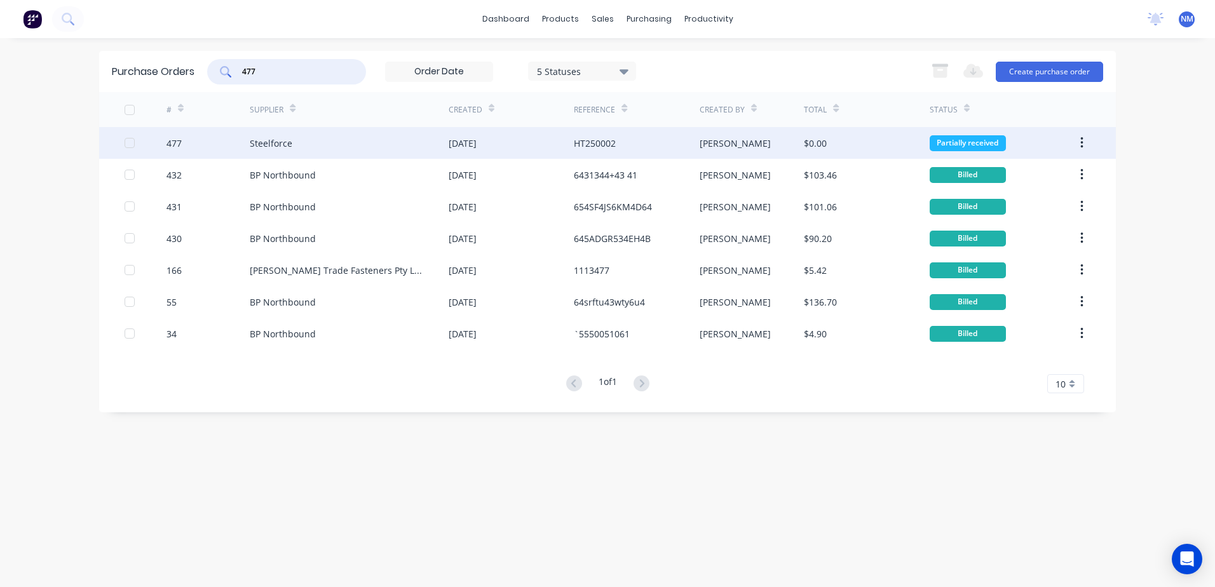
click at [766, 149] on div "[PERSON_NAME]" at bounding box center [752, 143] width 105 height 32
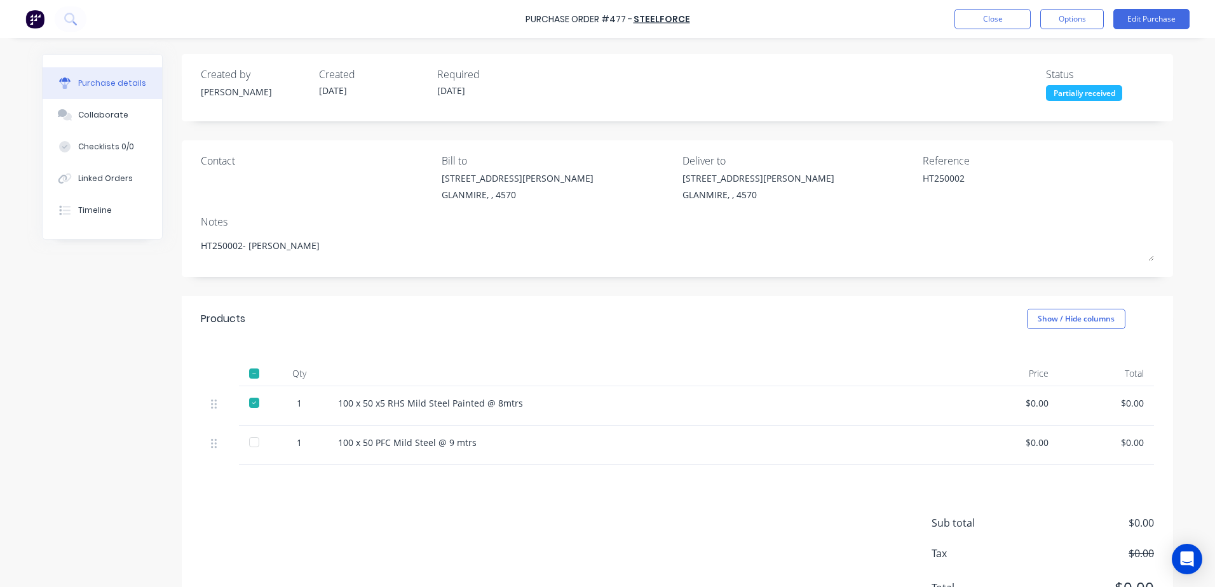
drag, startPoint x: 244, startPoint y: 446, endPoint x: 231, endPoint y: 490, distance: 46.3
click at [247, 445] on div at bounding box center [254, 442] width 25 height 25
type textarea "x"
click at [983, 24] on button "Close" at bounding box center [993, 19] width 76 height 20
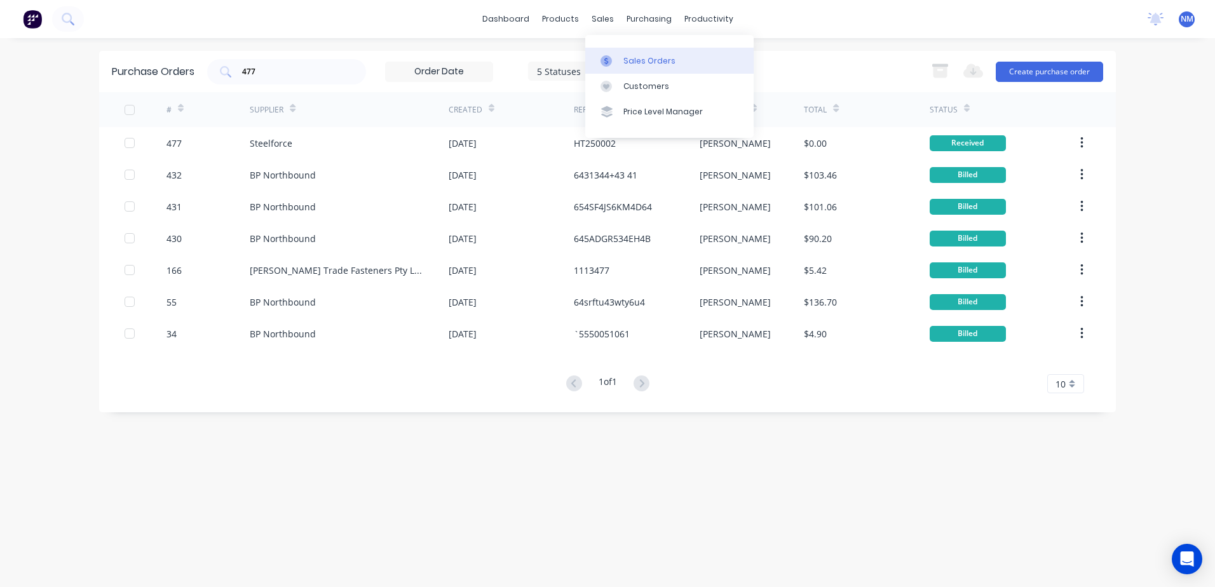
drag, startPoint x: 640, startPoint y: 54, endPoint x: 618, endPoint y: 55, distance: 21.6
click at [639, 55] on link "Sales Orders" at bounding box center [669, 60] width 168 height 25
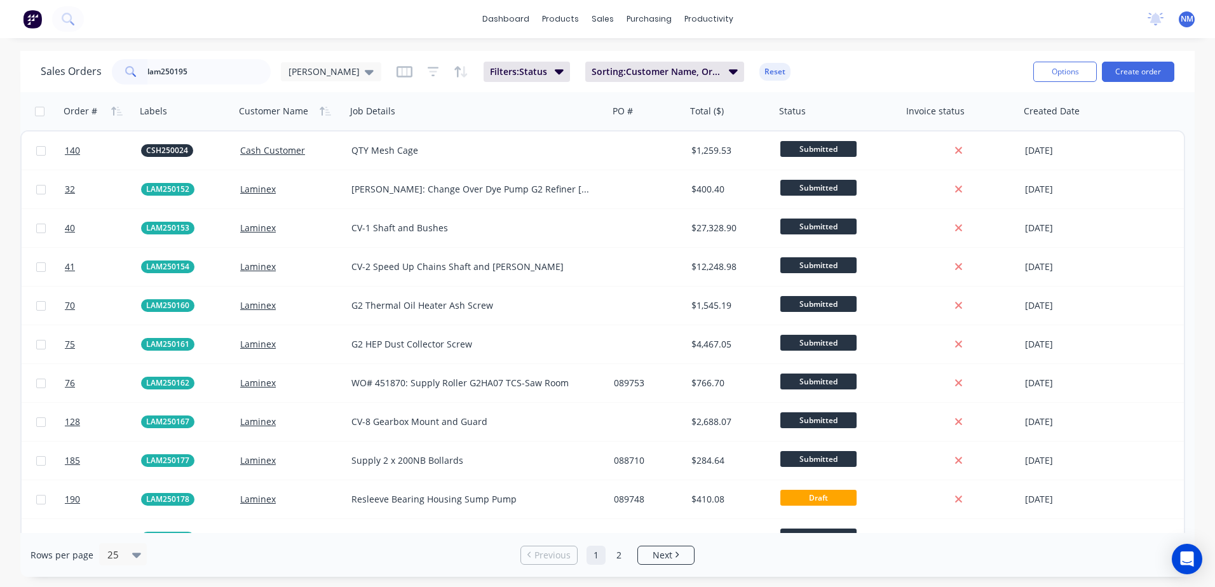
type input "lam250195"
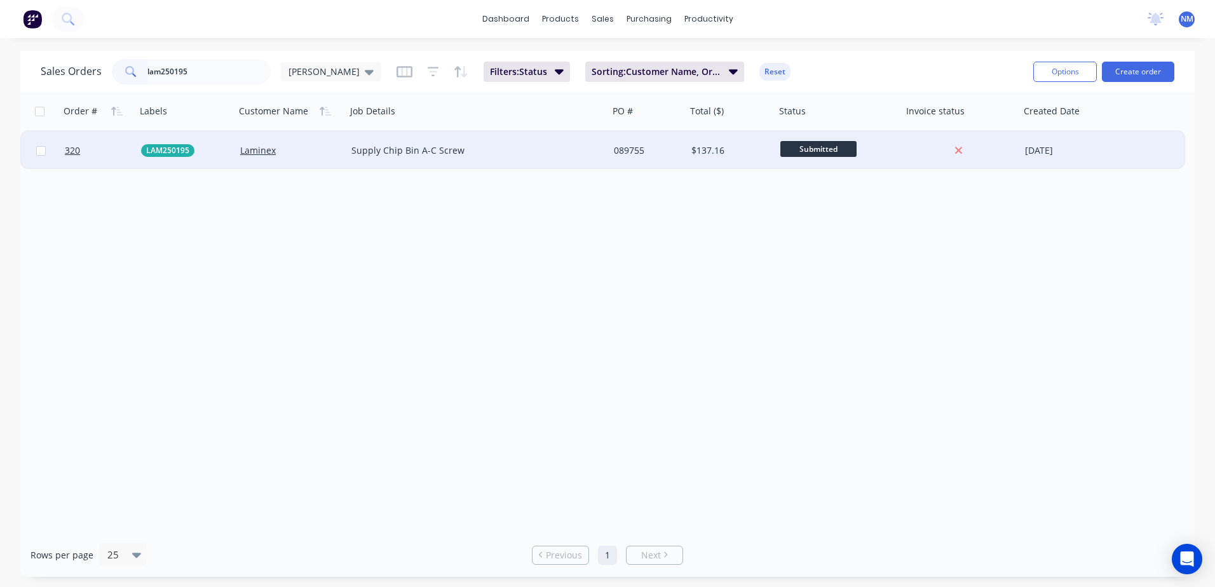
click at [646, 156] on div "089755" at bounding box center [646, 150] width 64 height 13
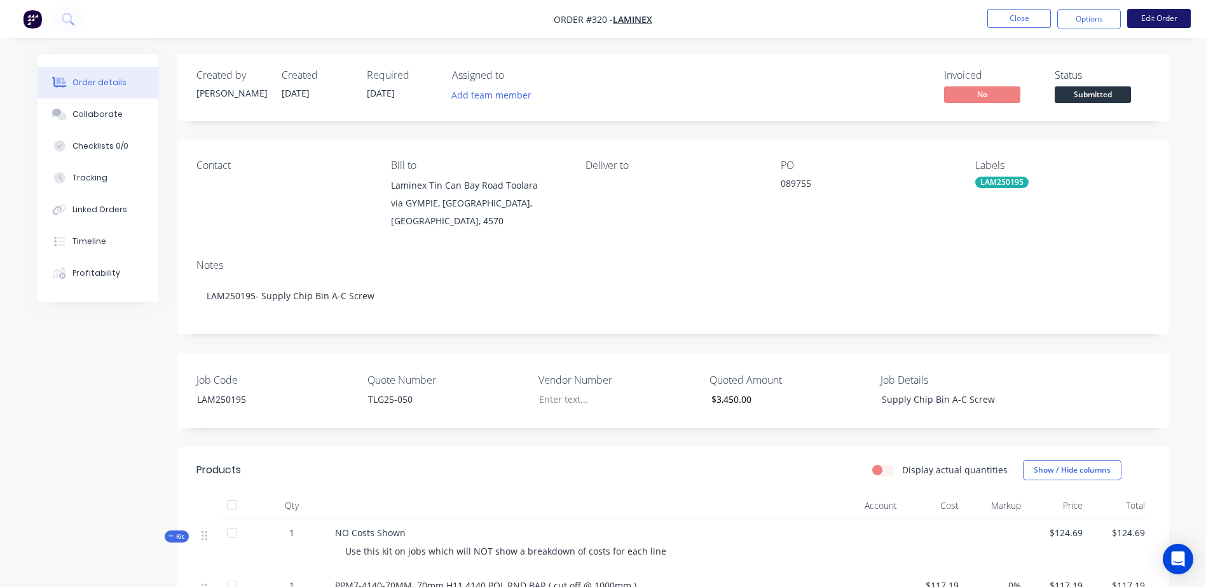
click at [1163, 25] on button "Edit Order" at bounding box center [1159, 18] width 64 height 19
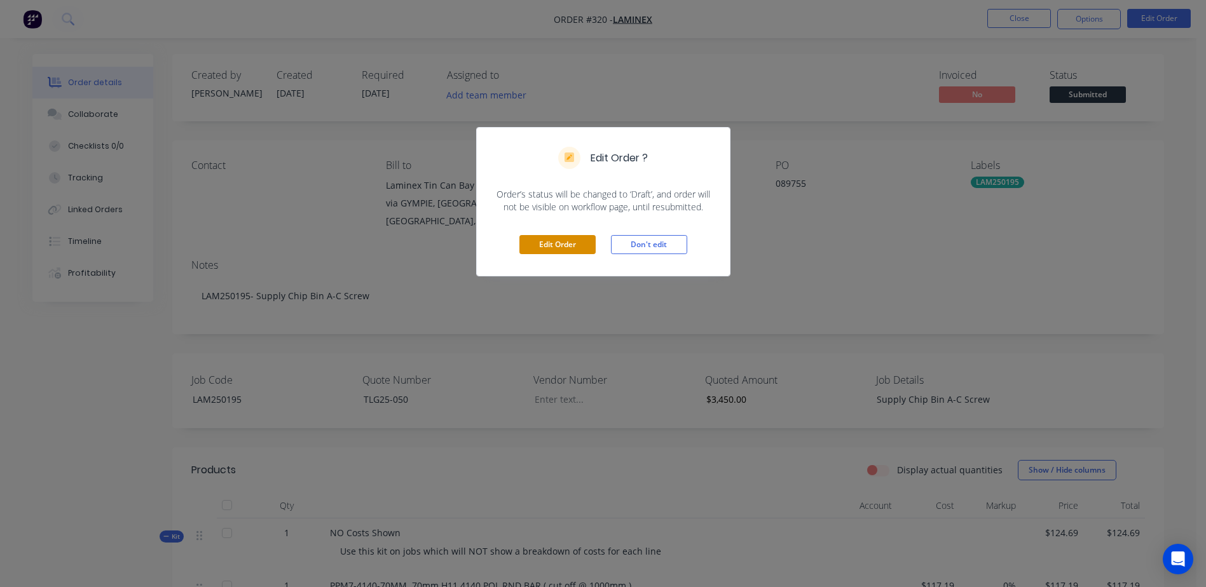
click at [562, 241] on button "Edit Order" at bounding box center [557, 244] width 76 height 19
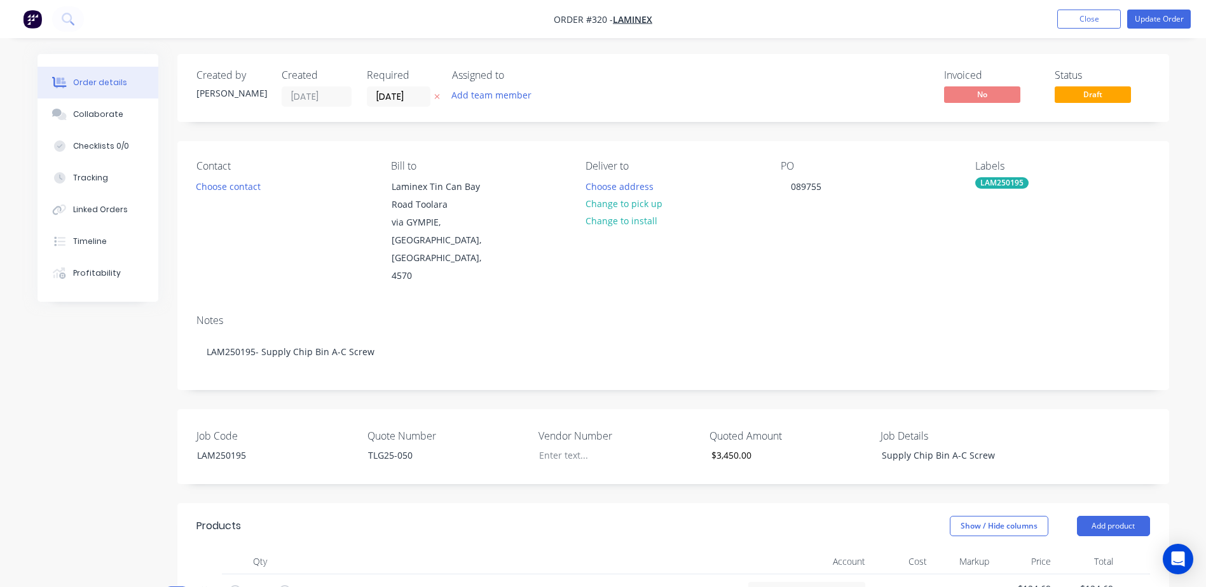
scroll to position [318, 0]
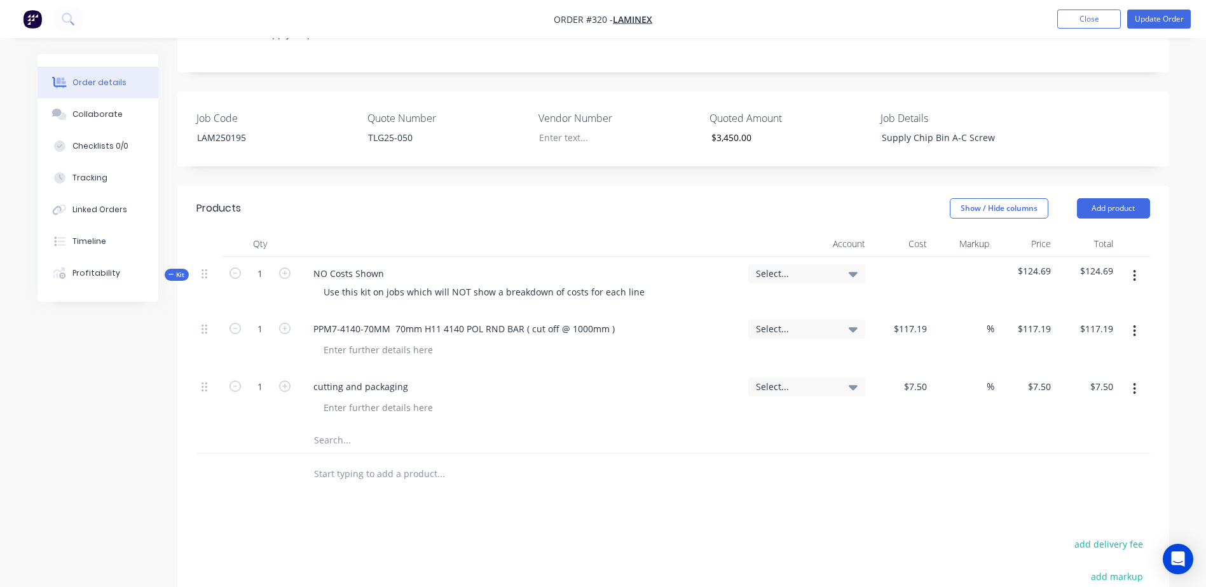
click at [321, 428] on input "text" at bounding box center [440, 440] width 254 height 25
type input "2"
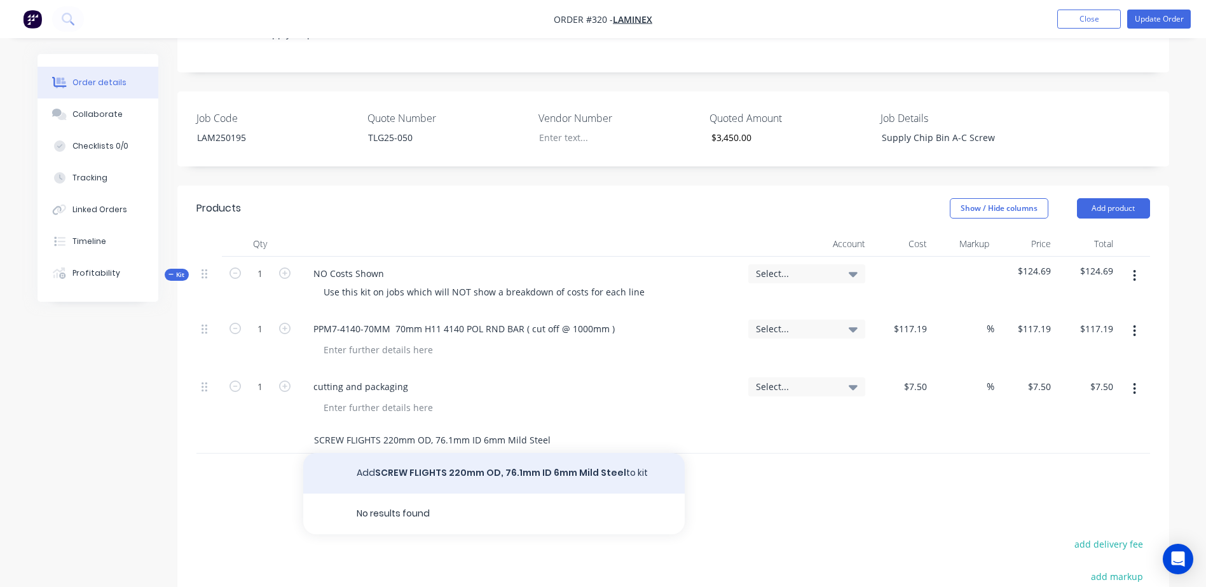
type input "SCREW FLIGHTS 220mm OD, 76.1mm ID 6mm Mild Steel"
click at [456, 453] on button "Add SCREW FLIGHTS 220mm OD, 76.1mm ID 6mm Mild Steel to kit" at bounding box center [493, 473] width 381 height 41
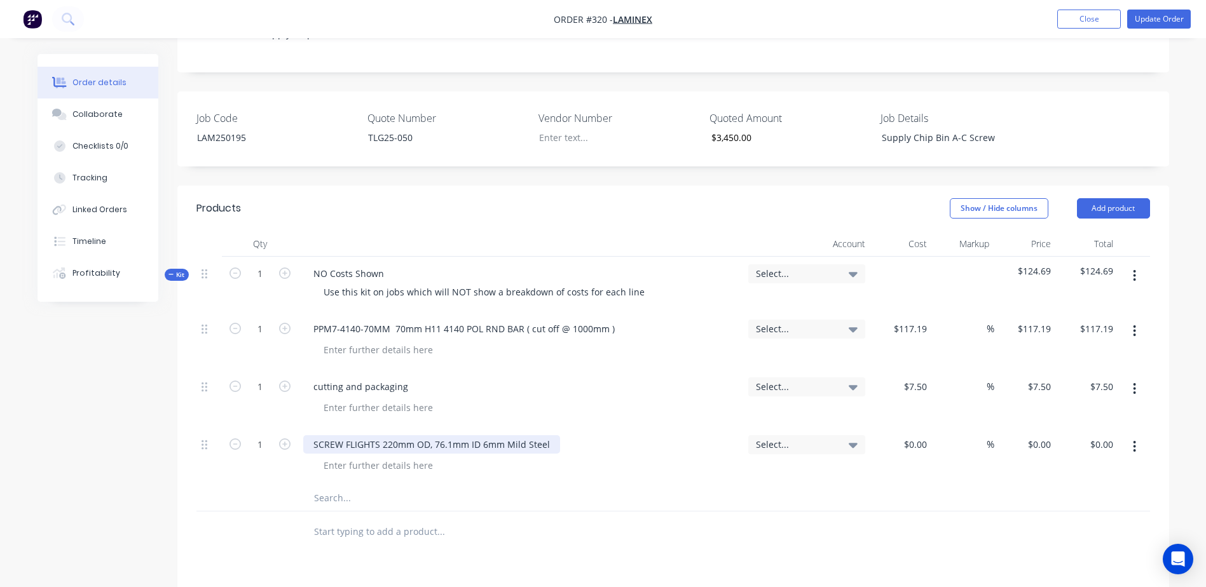
click at [547, 435] on div "SCREW FLIGHTS 220mm OD, 76.1mm ID 6mm Mild Steel" at bounding box center [431, 444] width 257 height 18
click at [913, 435] on div at bounding box center [922, 444] width 20 height 18
type input "$580.00"
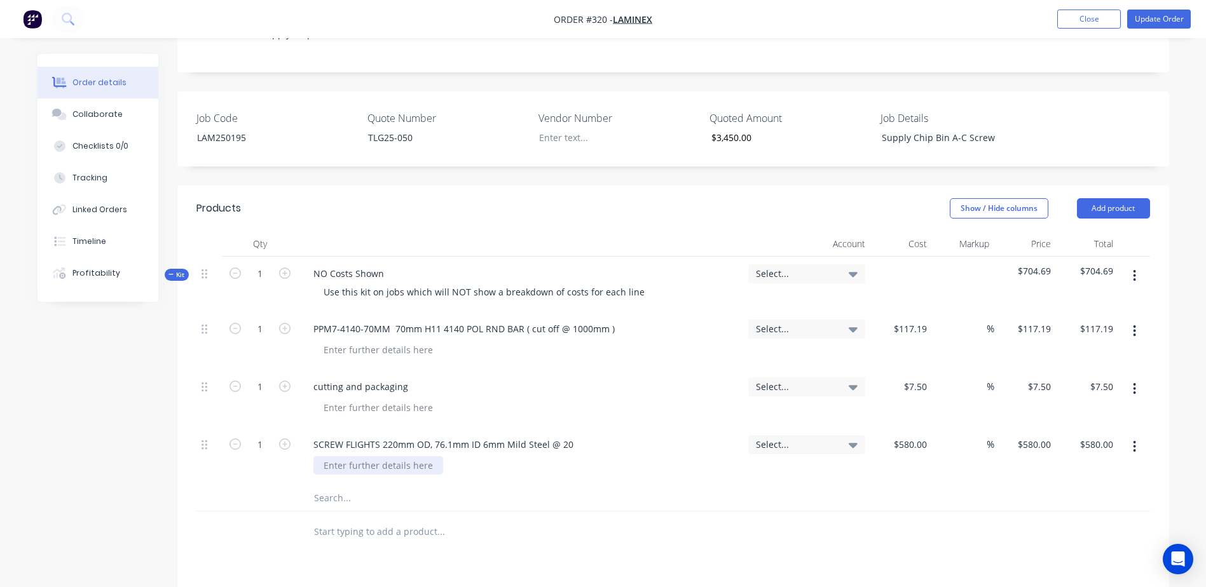
click at [336, 456] on div at bounding box center [378, 465] width 130 height 18
click at [500, 456] on div "Right Hand Pitch : 3 x 140mm, 4 x 180MM," at bounding box center [413, 465] width 201 height 18
click at [334, 499] on input "text" at bounding box center [440, 511] width 254 height 25
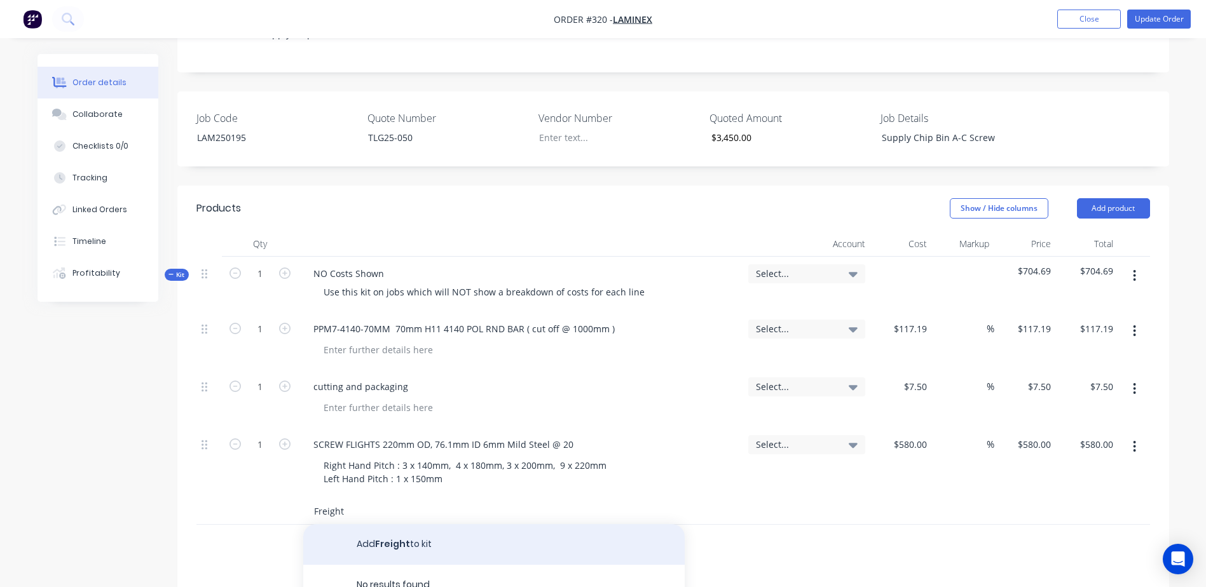
type input "Freight"
click at [390, 524] on button "Add Freight to kit" at bounding box center [493, 544] width 381 height 41
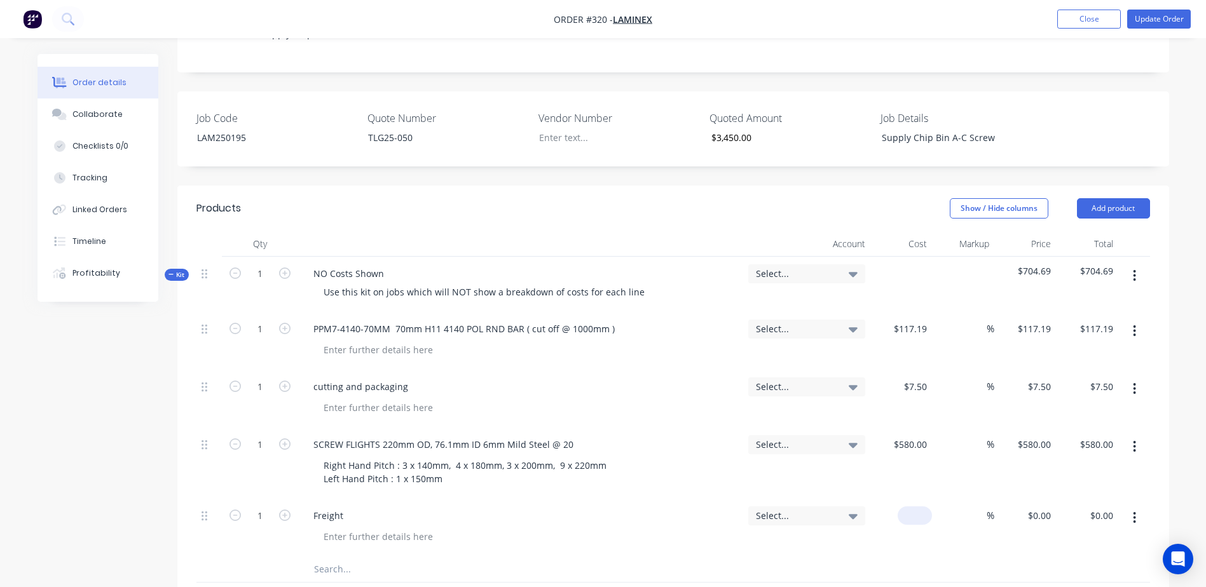
click at [908, 499] on div "$0.00" at bounding box center [901, 528] width 62 height 58
type input "$108.00"
click at [1154, 17] on button "Update Order" at bounding box center [1159, 19] width 64 height 19
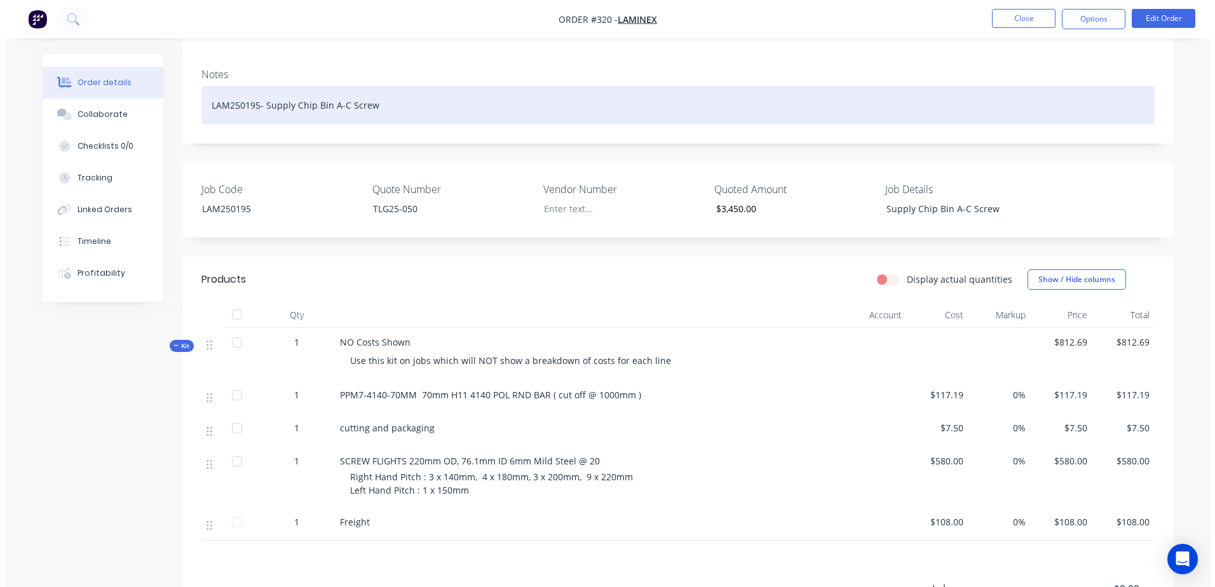
scroll to position [0, 0]
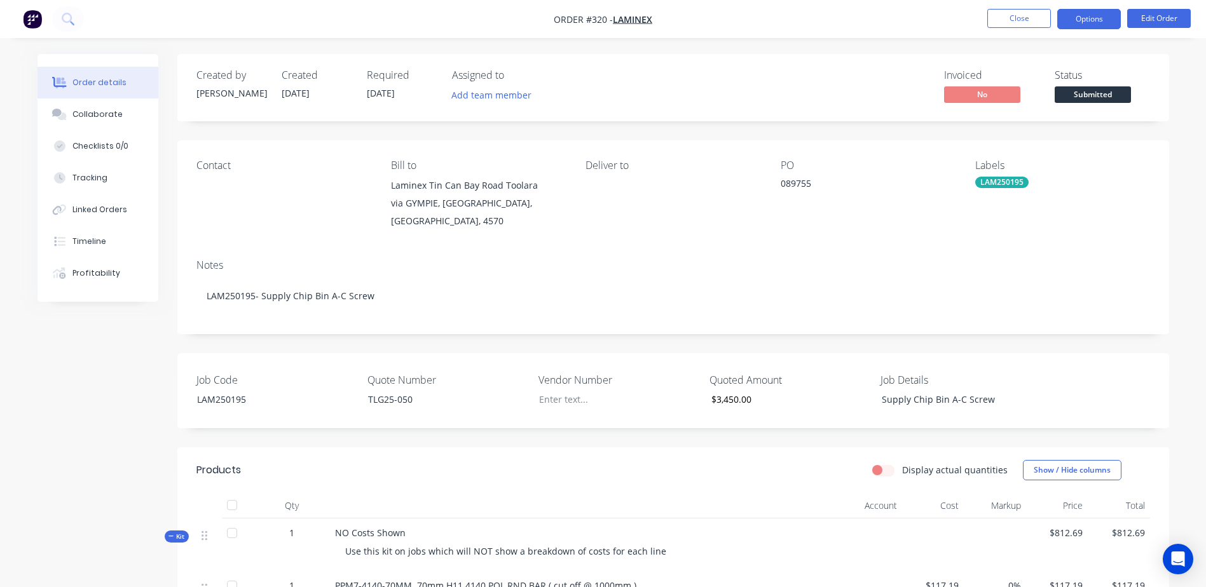
click at [1079, 16] on button "Options" at bounding box center [1089, 19] width 64 height 20
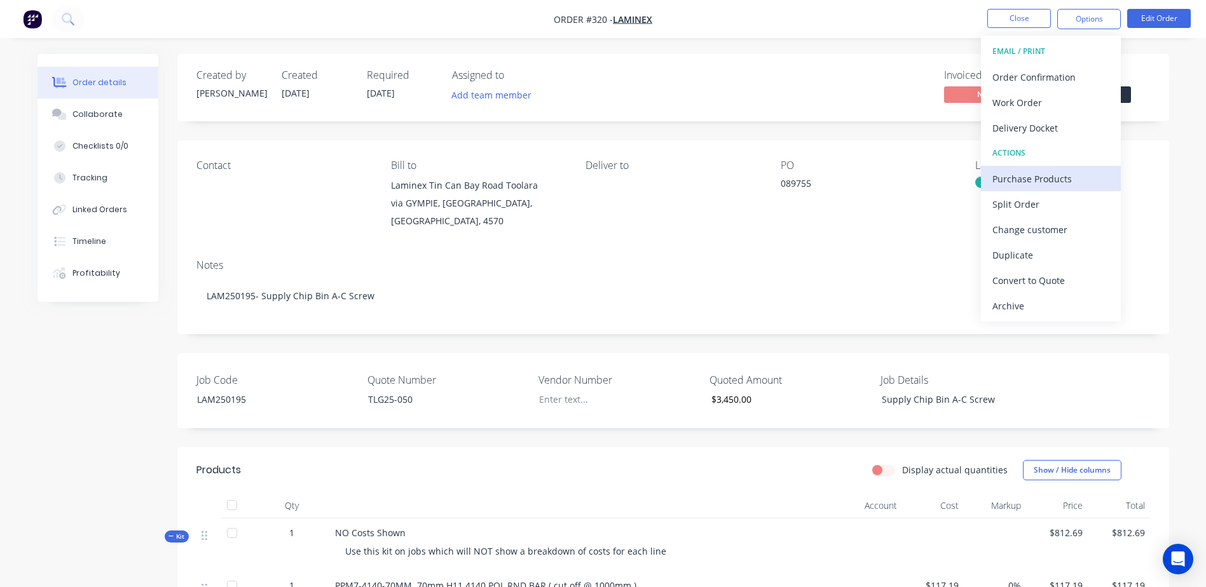
click at [1089, 177] on div "Purchase Products" at bounding box center [1050, 179] width 117 height 18
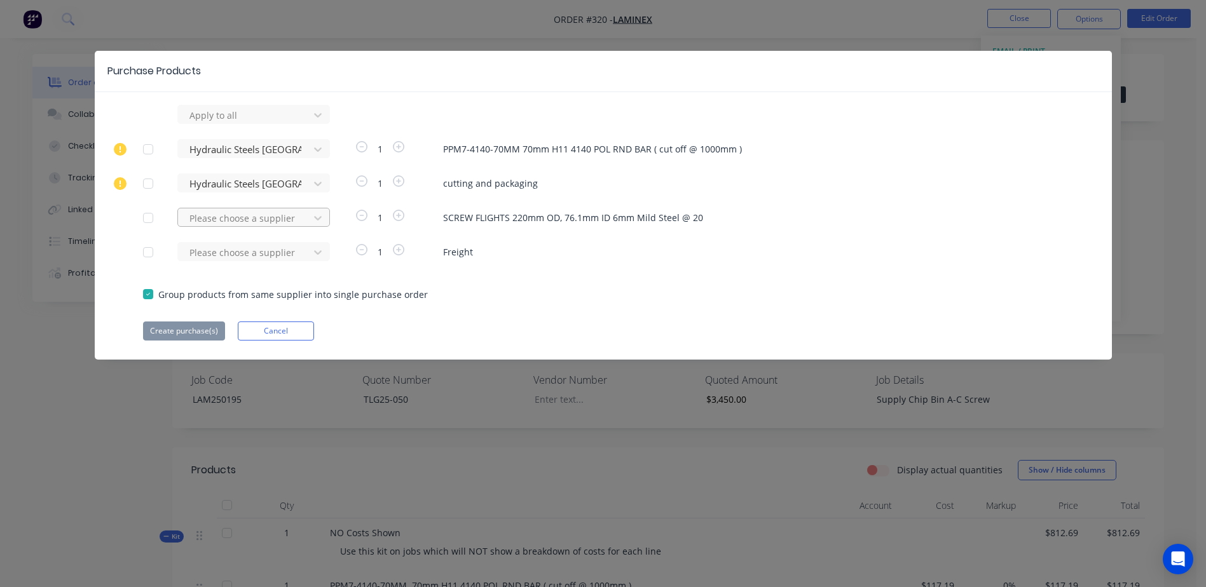
click at [243, 123] on div at bounding box center [245, 115] width 114 height 16
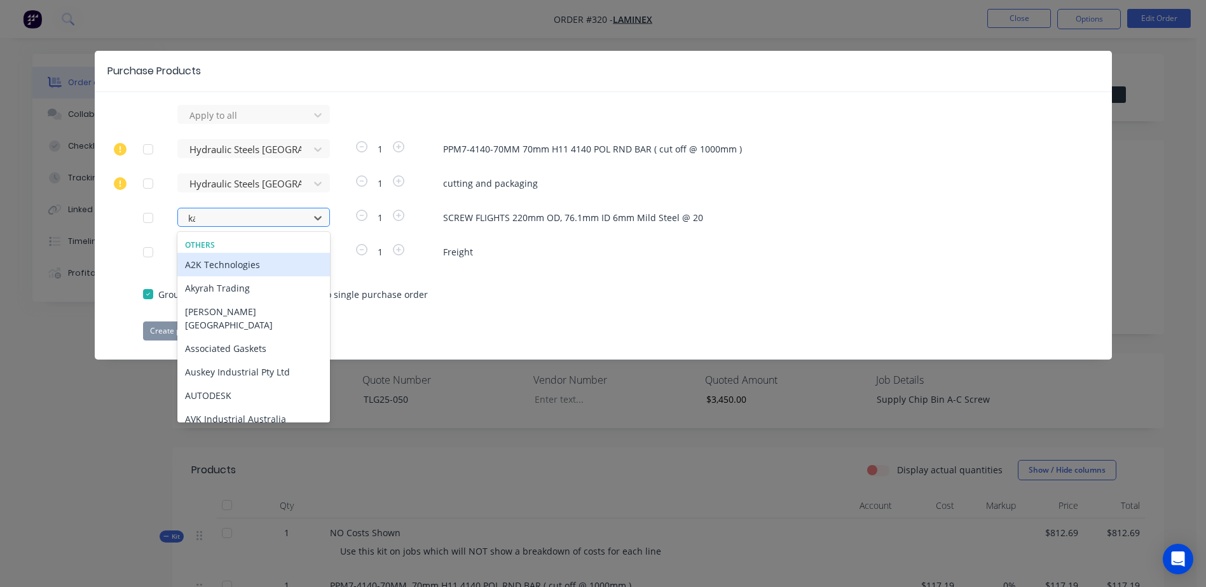
type input "[PERSON_NAME]"
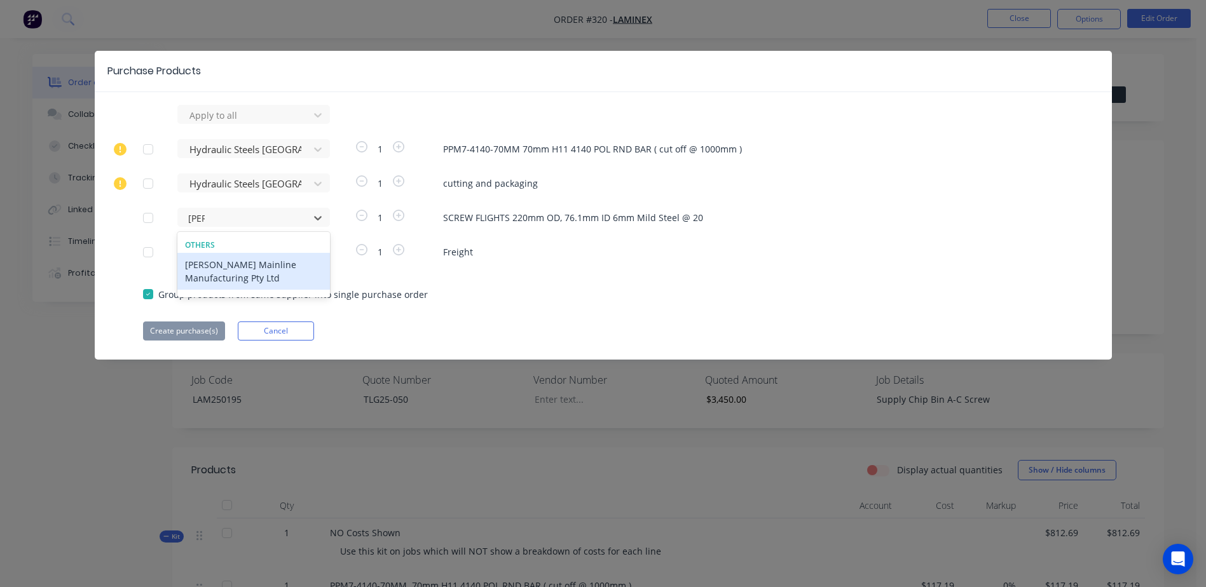
click at [254, 272] on div "[PERSON_NAME] Mainline Manufacturing Pty Ltd" at bounding box center [253, 271] width 153 height 37
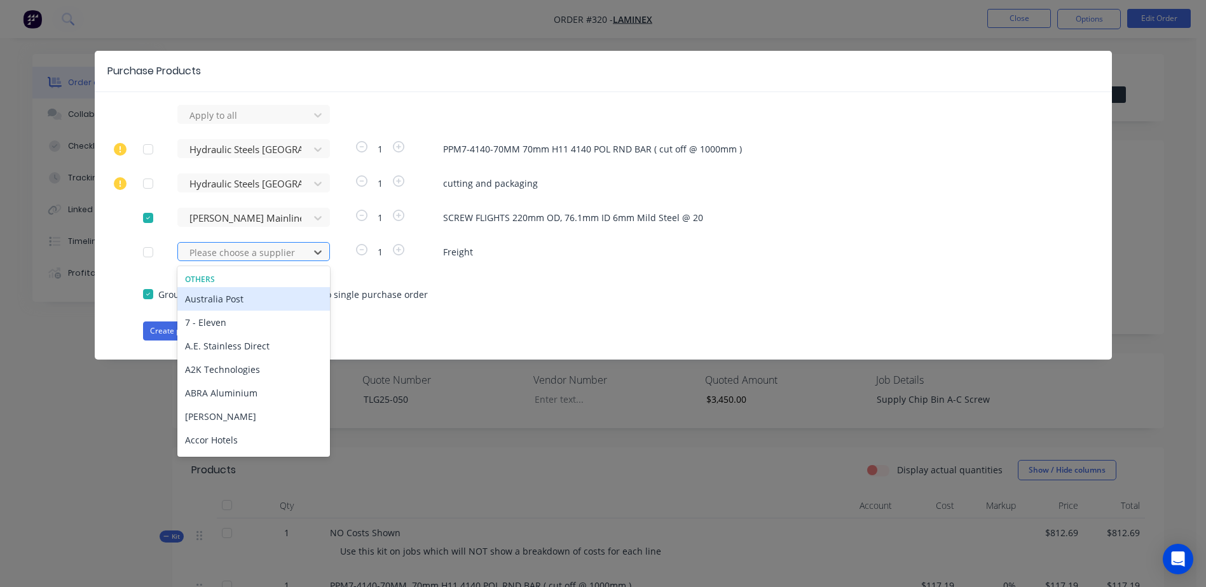
click at [219, 250] on div at bounding box center [245, 253] width 114 height 16
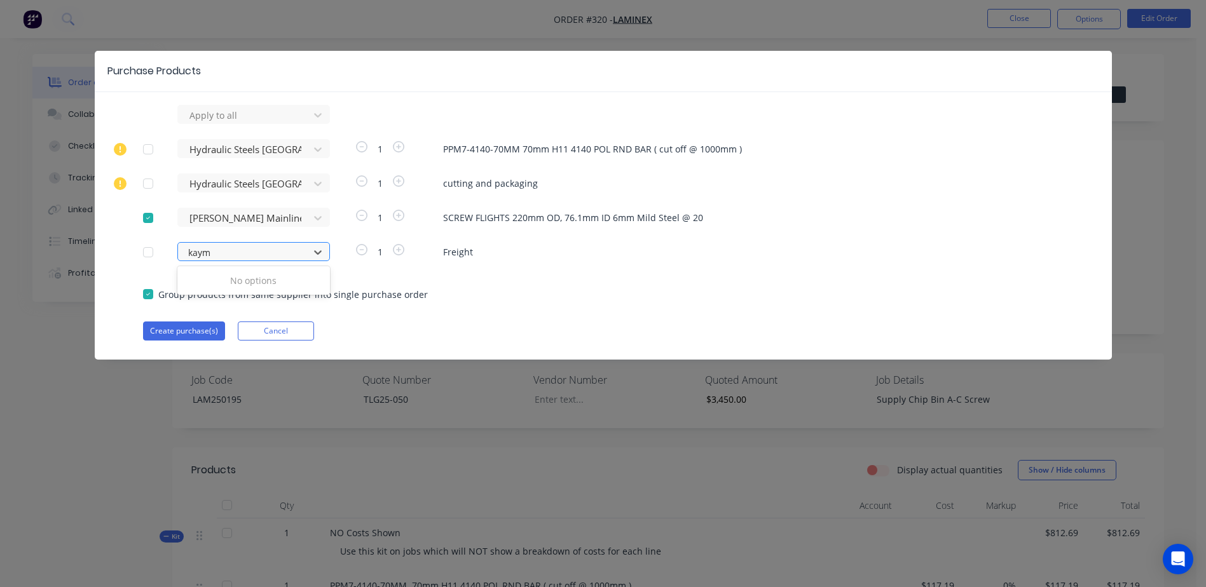
type input "[PERSON_NAME]"
click at [269, 303] on div "[PERSON_NAME] Mainline Manufacturing Pty Ltd" at bounding box center [253, 305] width 153 height 37
click at [174, 333] on button "Create purchase(s)" at bounding box center [184, 331] width 82 height 19
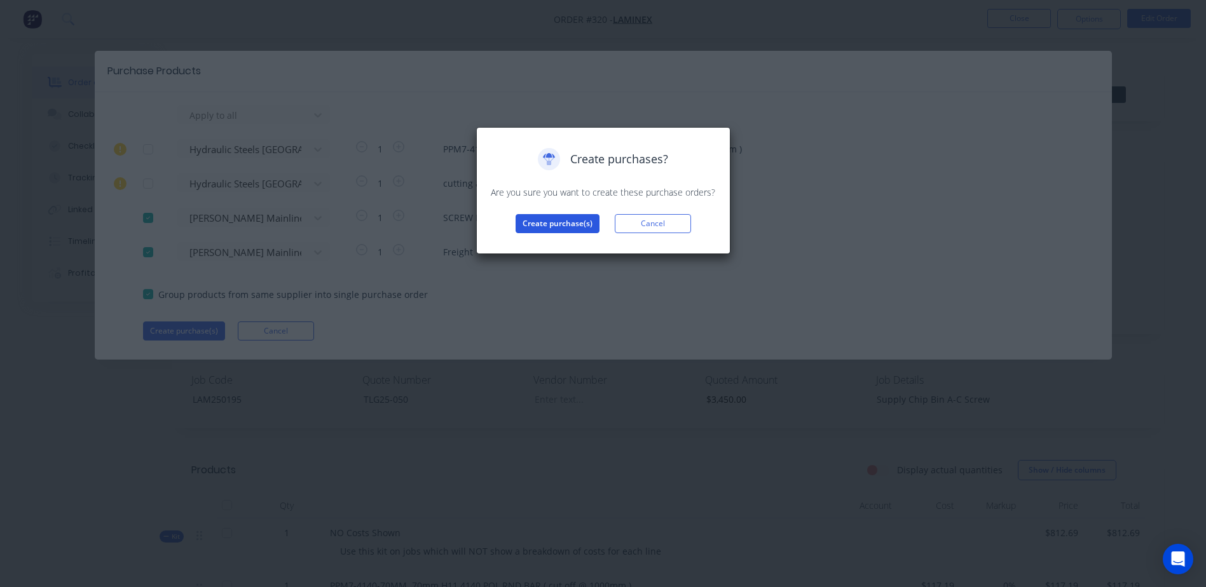
click at [550, 226] on button "Create purchase(s)" at bounding box center [557, 223] width 84 height 19
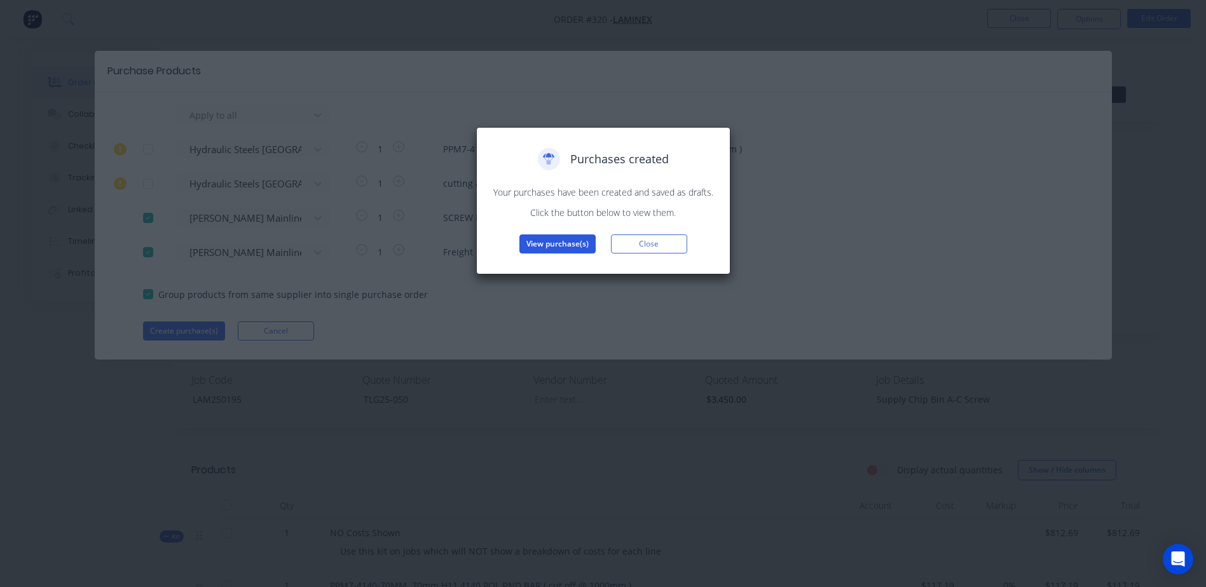
click at [547, 250] on button "View purchase(s)" at bounding box center [557, 244] width 76 height 19
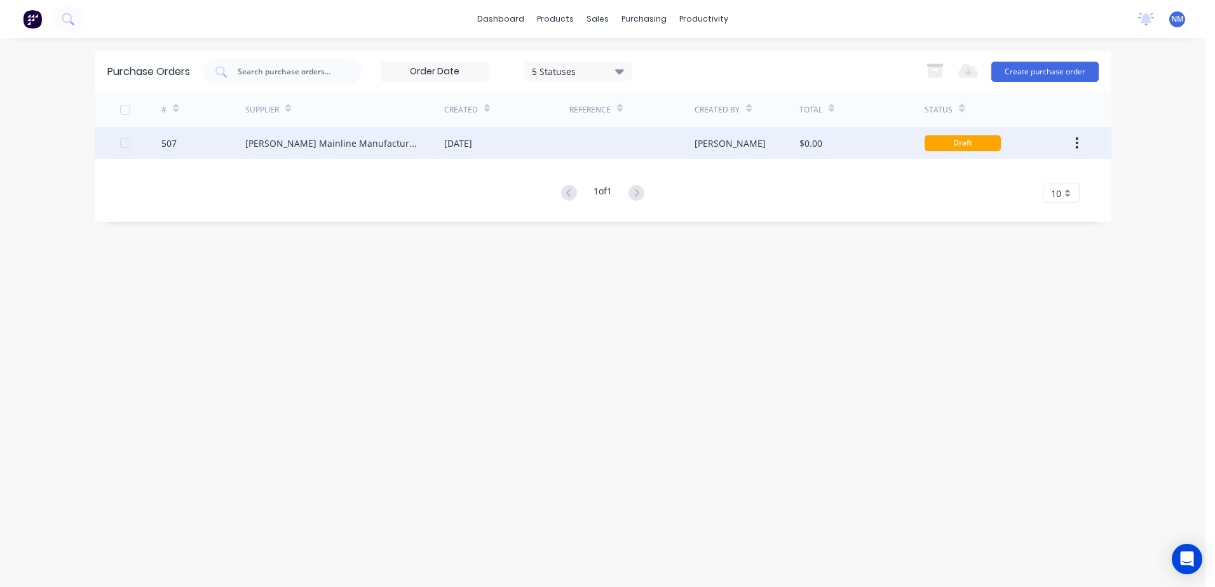
click at [850, 147] on div "$0.00" at bounding box center [862, 143] width 125 height 32
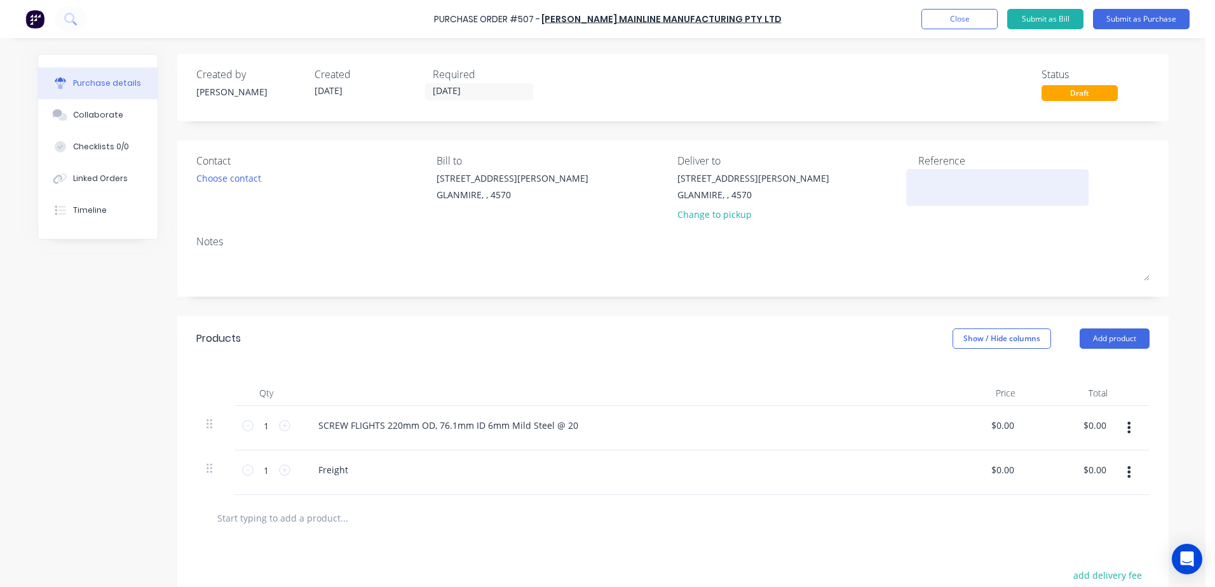
click at [947, 181] on textarea at bounding box center [997, 186] width 159 height 29
type textarea "LAM25019"
type textarea "x"
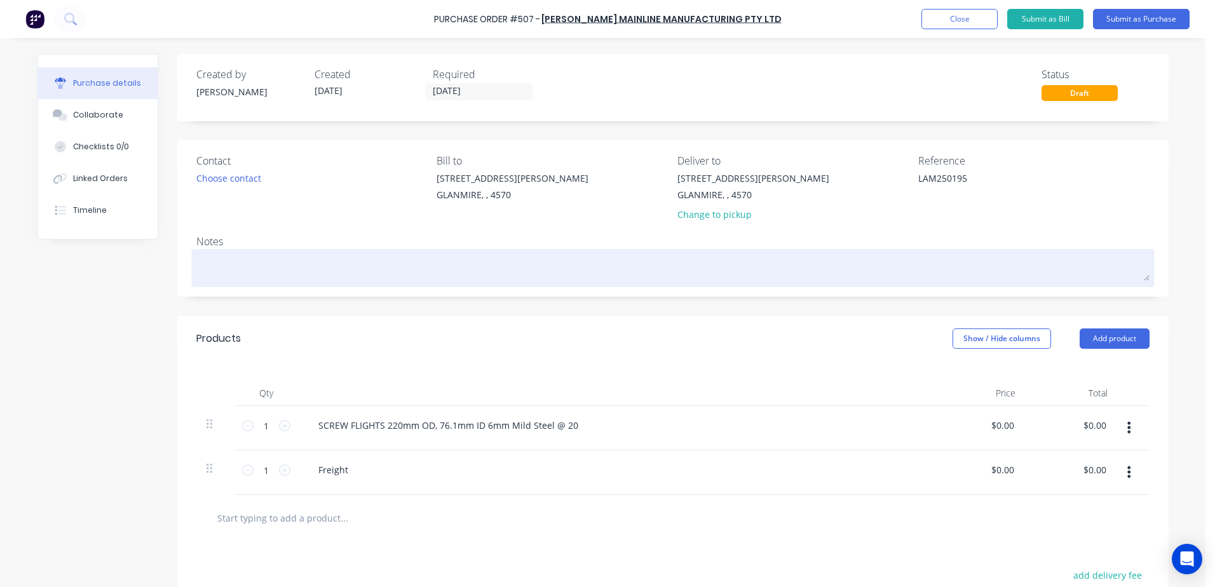
type textarea "LAM250195"
type textarea "x"
type textarea "LAM250195"
click at [216, 258] on textarea at bounding box center [672, 266] width 953 height 29
type textarea "x"
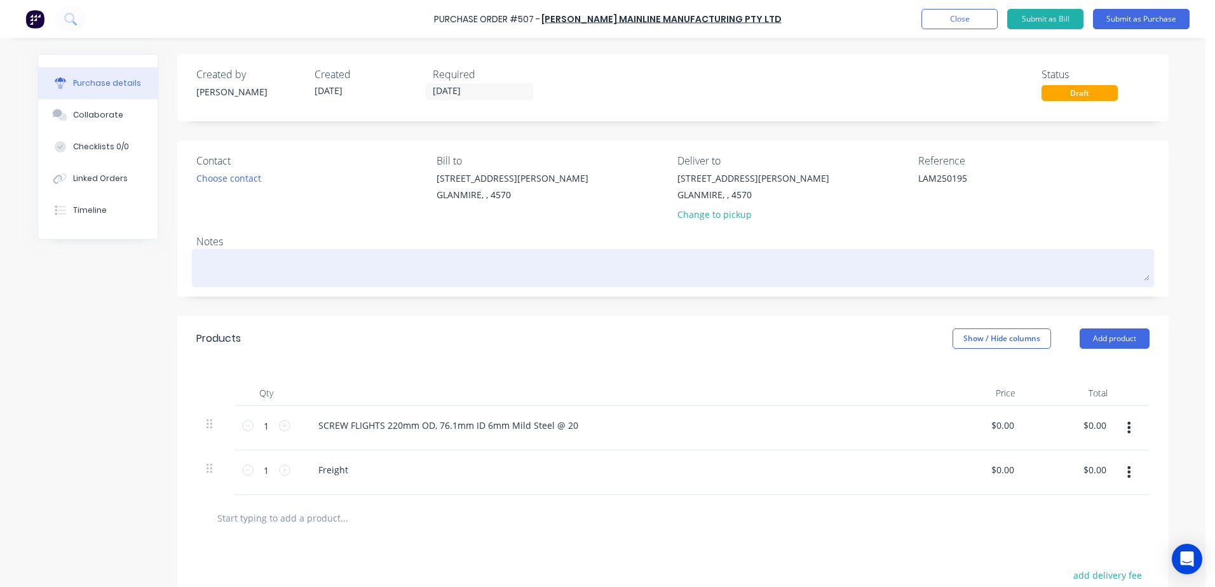
type textarea "L"
type textarea "x"
type textarea "LA"
type textarea "x"
type textarea "[PERSON_NAME]"
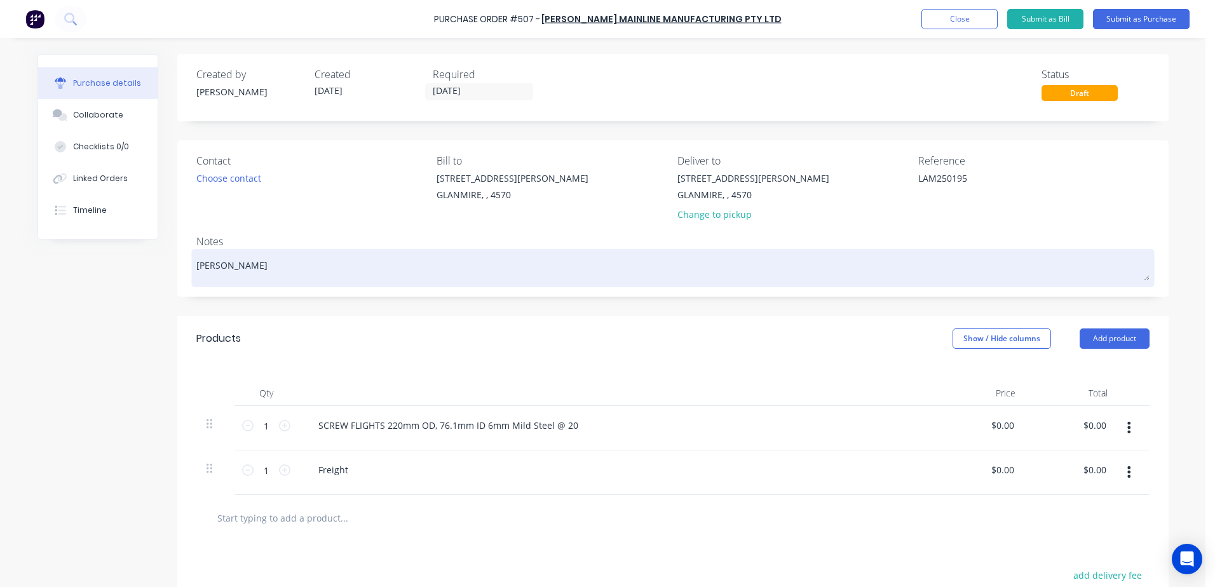
type textarea "x"
type textarea "LAM2"
type textarea "x"
type textarea "LAM25"
type textarea "x"
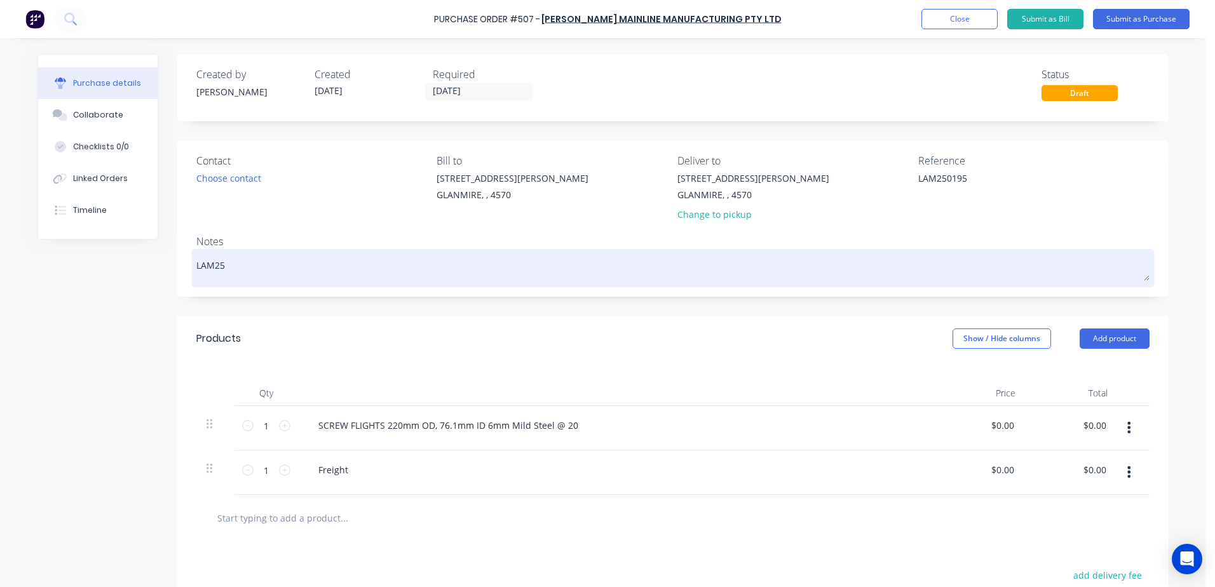
type textarea "LAM250"
type textarea "x"
type textarea "LAM2501"
type textarea "x"
type textarea "LAM25019"
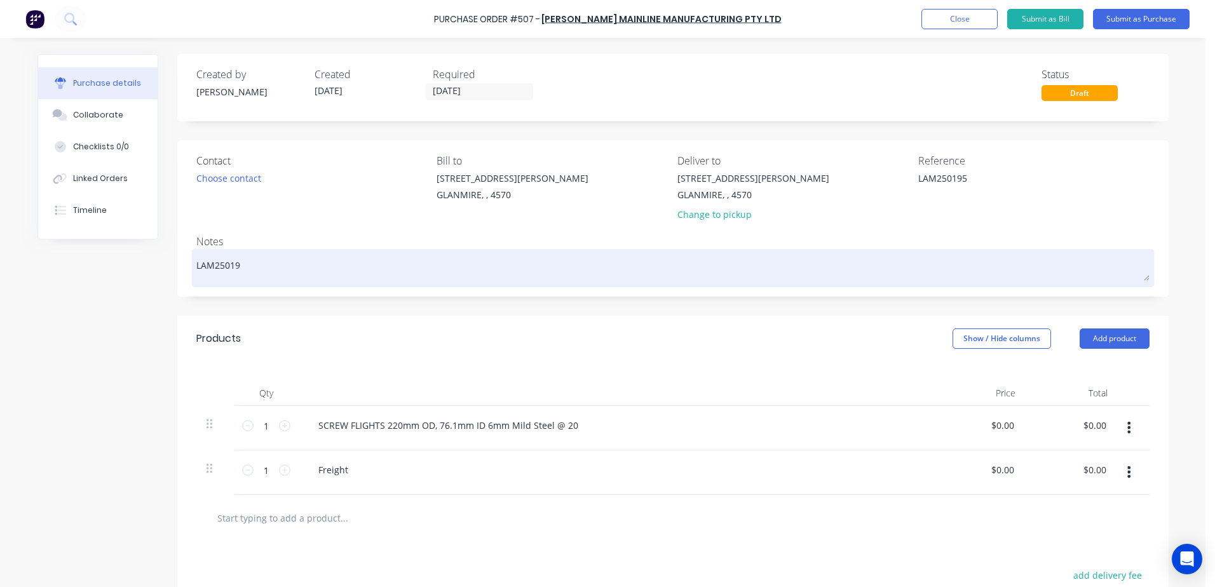
type textarea "x"
type textarea "LAM250195"
type textarea "x"
type textarea "LAM250195"
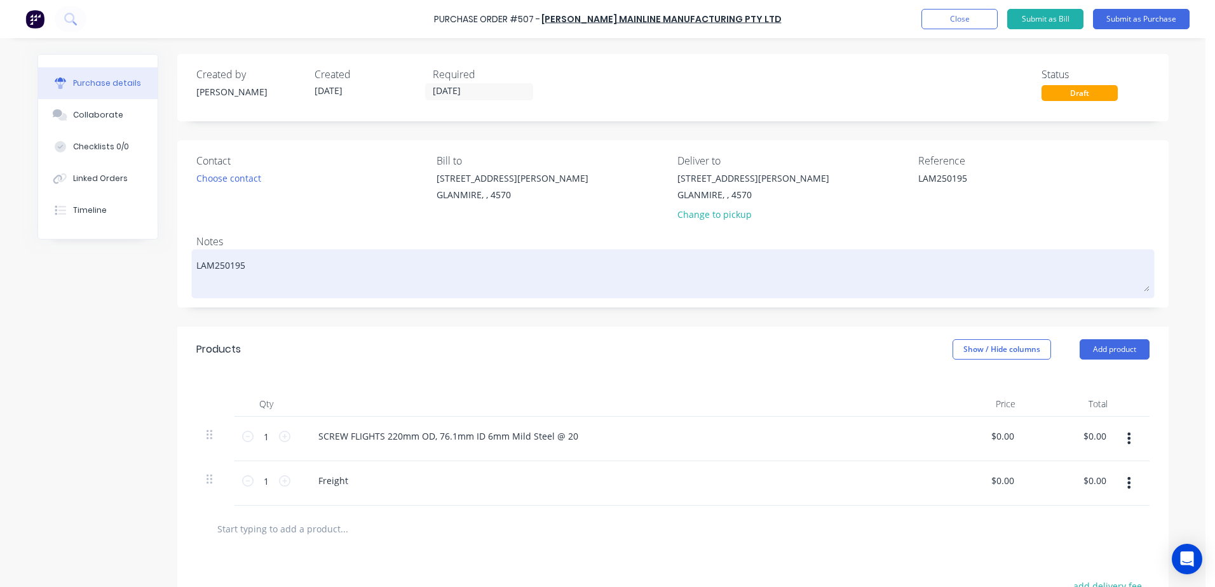
type textarea "x"
type textarea "LAM250195"
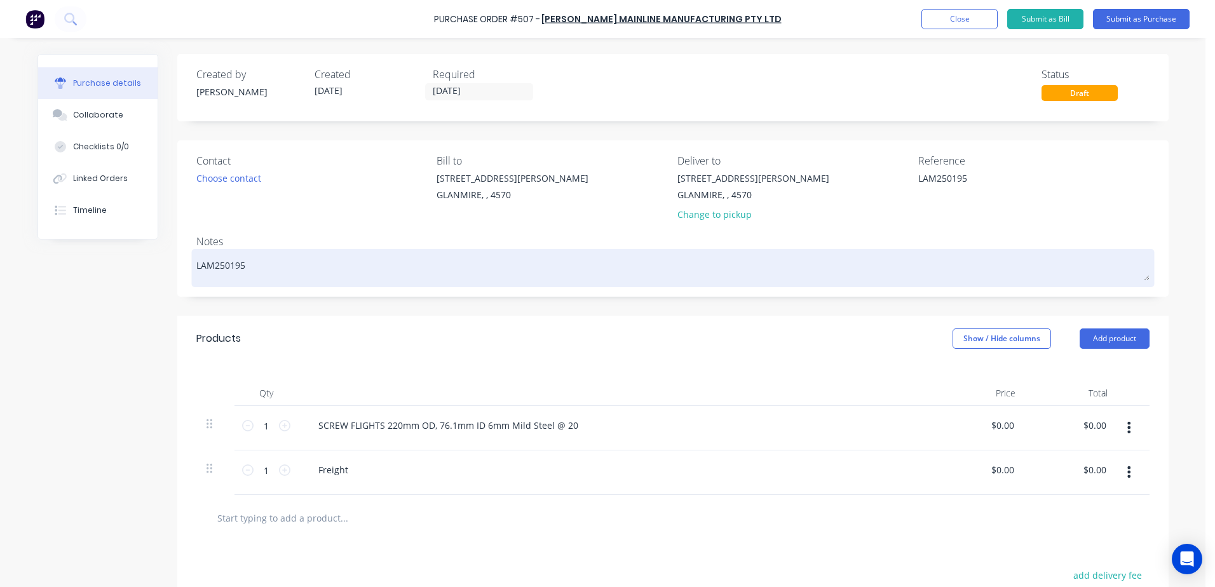
type textarea "x"
type textarea "LAM250195"
type textarea "x"
type textarea "LAM250195 -"
type textarea "x"
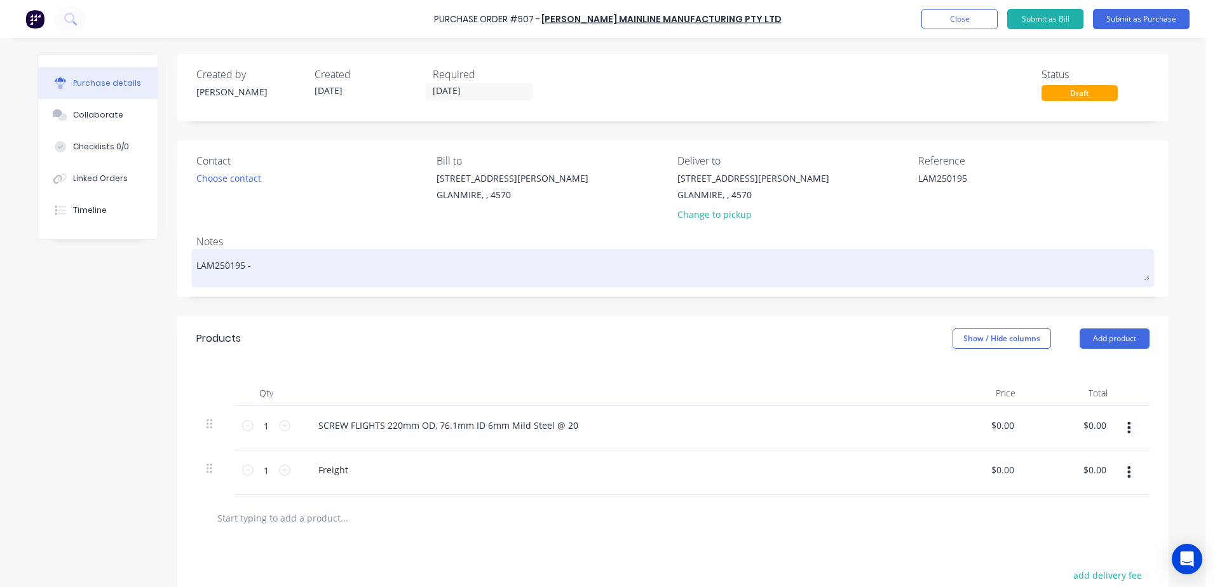
type textarea "LAM250195 -"
type textarea "x"
type textarea "LAM250195 - j"
type textarea "x"
type textarea "LAM250195 - ja"
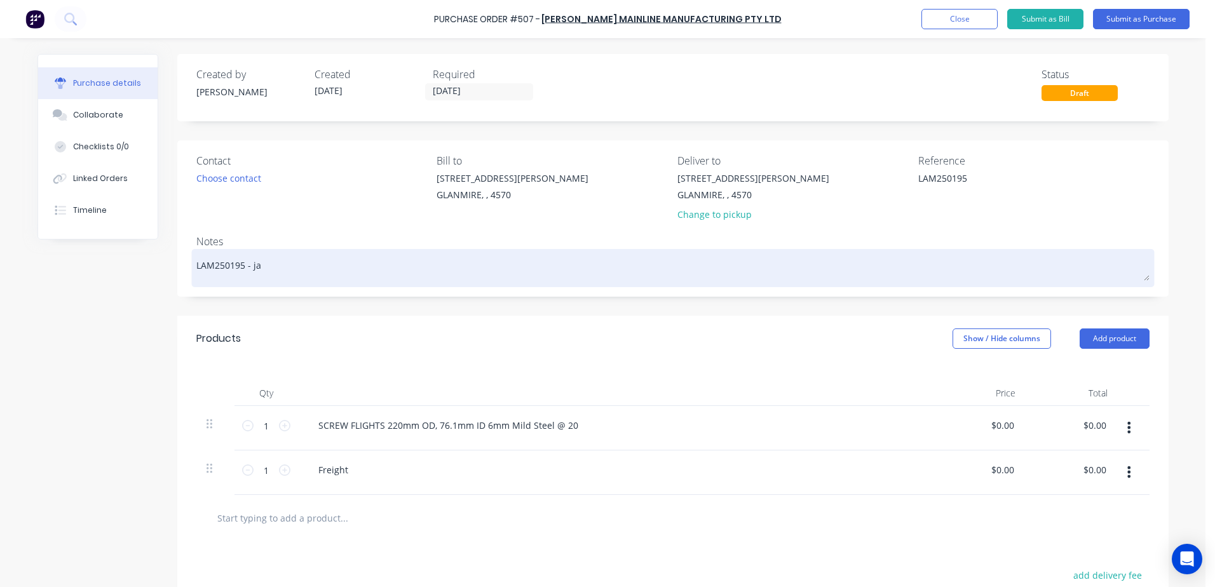
type textarea "x"
type textarea "LAM250195 - [PERSON_NAME]"
type textarea "x"
type textarea "LAM250195 - jaso"
type textarea "x"
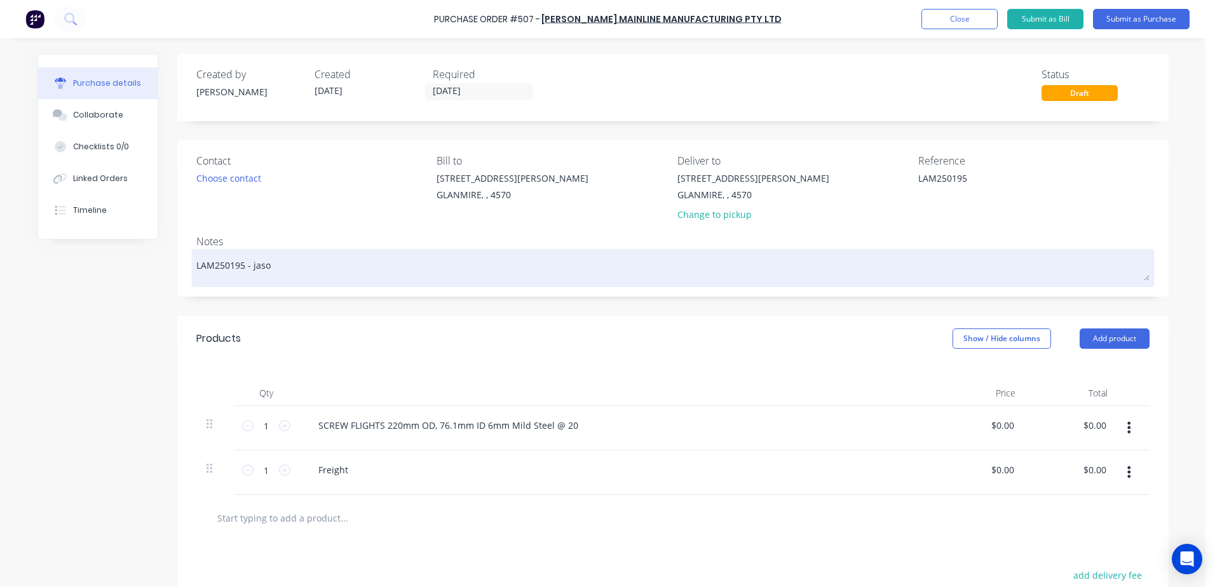
type textarea "LAM250195 - [PERSON_NAME]"
type textarea "x"
type textarea "LAM250195 - [PERSON_NAME]"
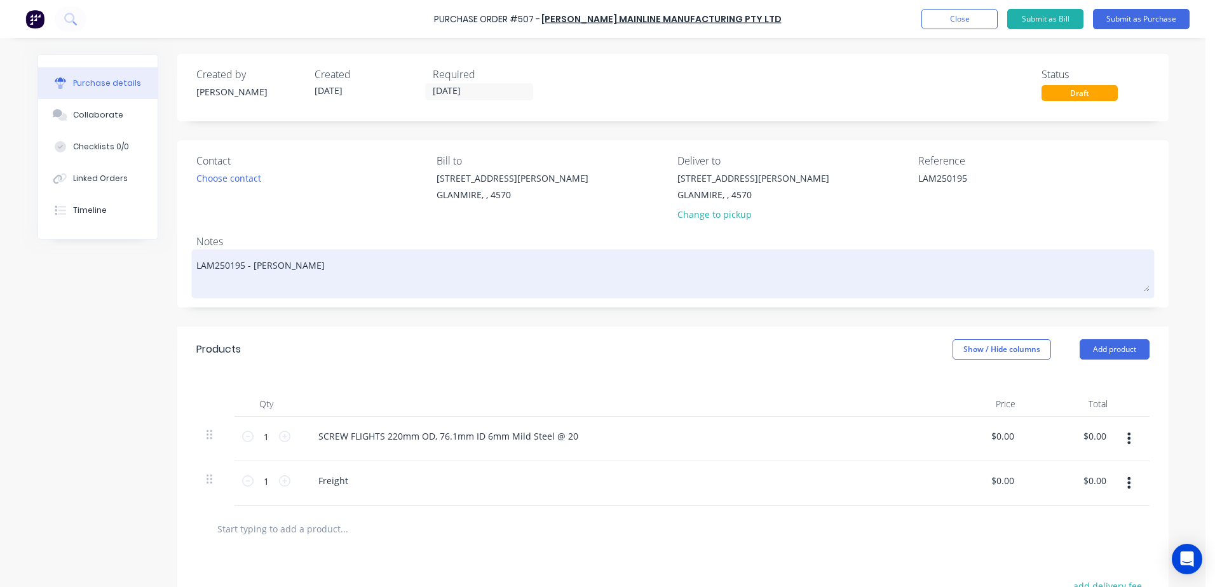
type textarea "x"
type textarea "LAM250195 - [PERSON_NAME]"
type textarea "x"
type textarea "LAM250195 - [PERSON_NAME]"
type textarea "x"
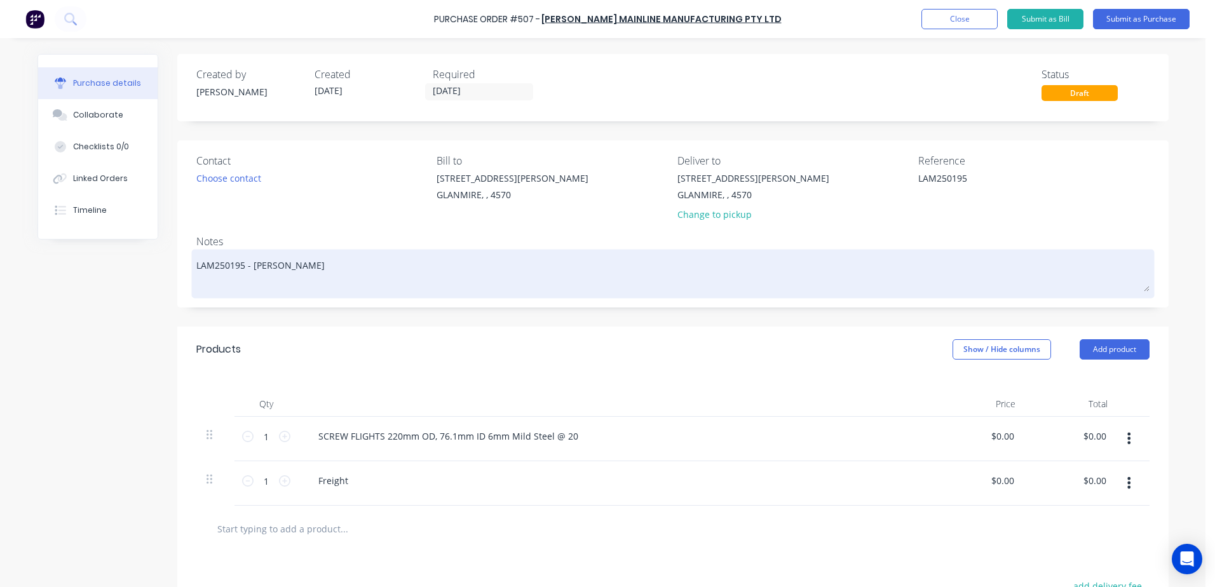
type textarea "LAM250195 - [PERSON_NAME]"
type textarea "x"
type textarea "LAM250195 - [PERSON_NAME]"
type textarea "x"
type textarea "LAM250195 - [PERSON_NAME]"
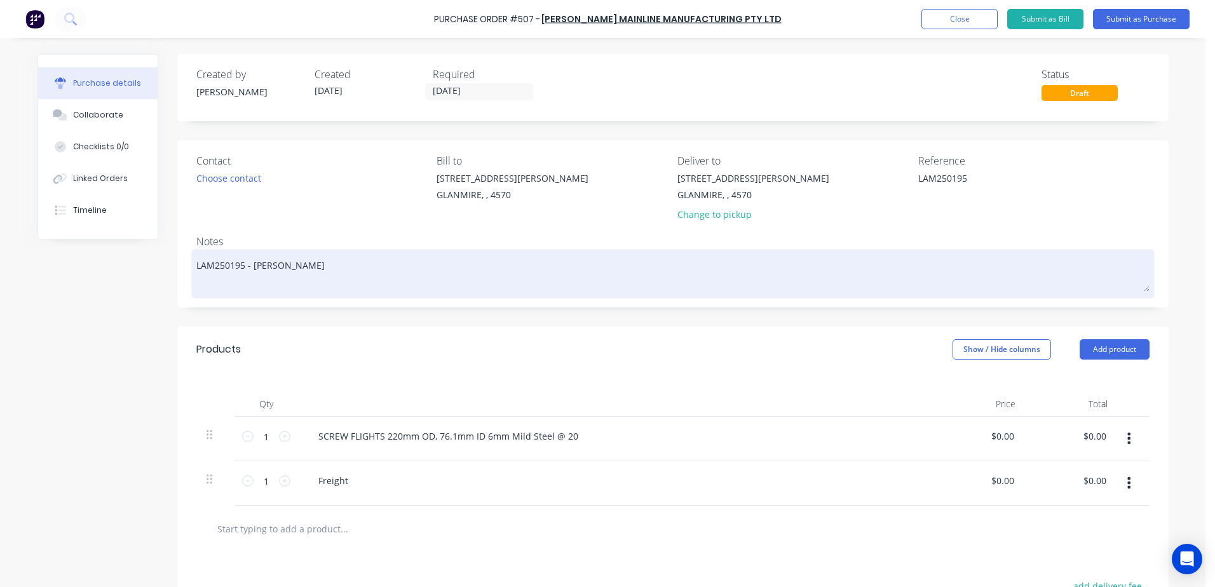
type textarea "x"
type textarea "LAM250195 - [PERSON_NAME]"
type textarea "x"
type textarea "LAM250195 - [PERSON_NAME]"
type textarea "x"
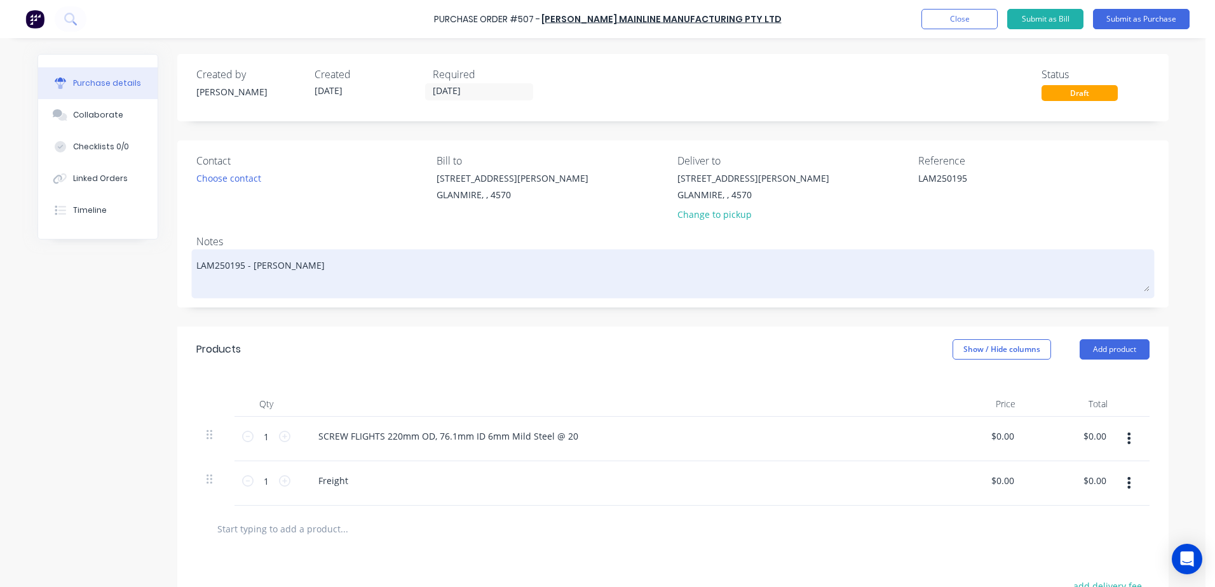
type textarea "LAM250195 - [PERSON_NAME]"
type textarea "x"
type textarea "LAM250195 - [PERSON_NAME]"
type textarea "x"
type textarea "LAM250195 - [PERSON_NAME]"
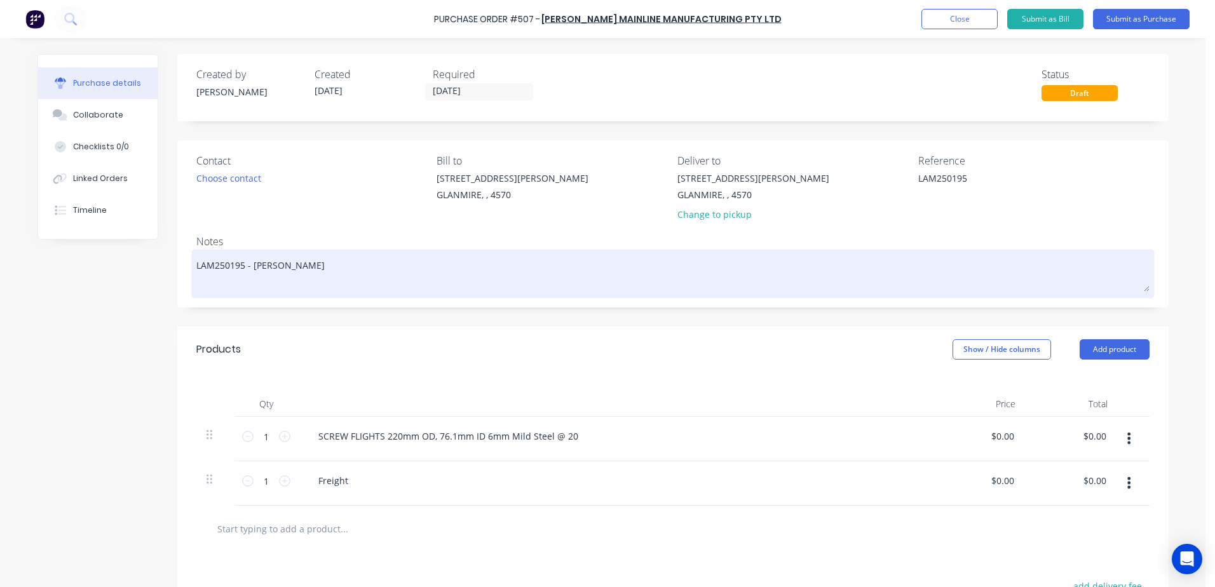
type textarea "x"
type textarea "LAM250195 - [PERSON_NAME]"
type textarea "x"
type textarea "LAM250195 - [PERSON_NAME]"
type textarea "x"
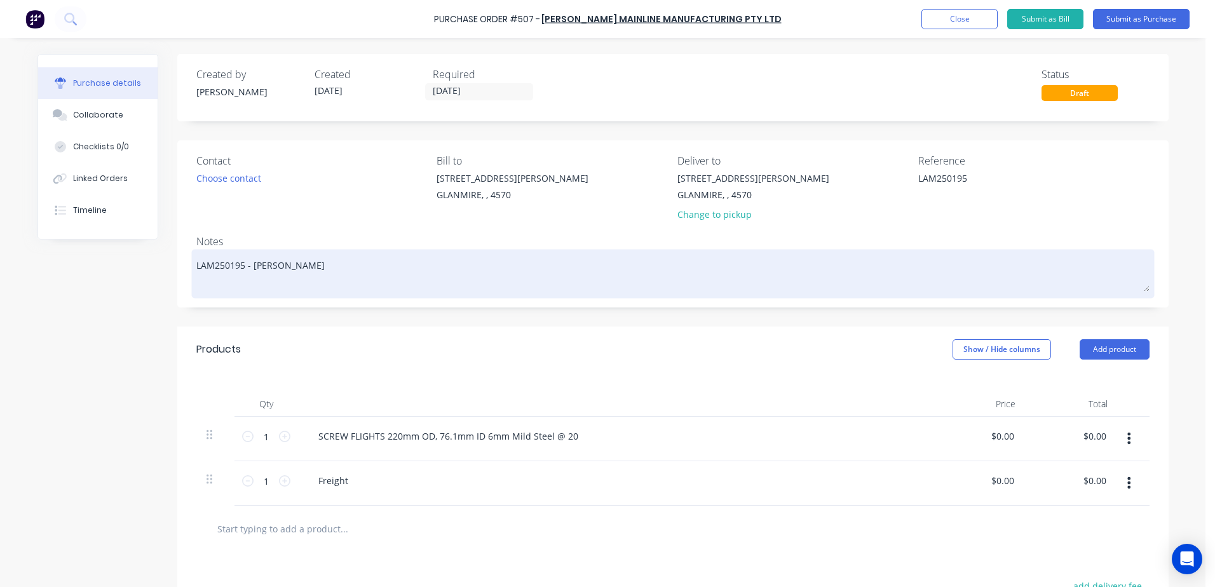
type textarea "LAM250195 - [PERSON_NAME]"
type textarea "x"
type textarea "LAM250195 - [PERSON_NAME]"
type textarea "x"
type textarea "LAM250195 - [PERSON_NAME] -"
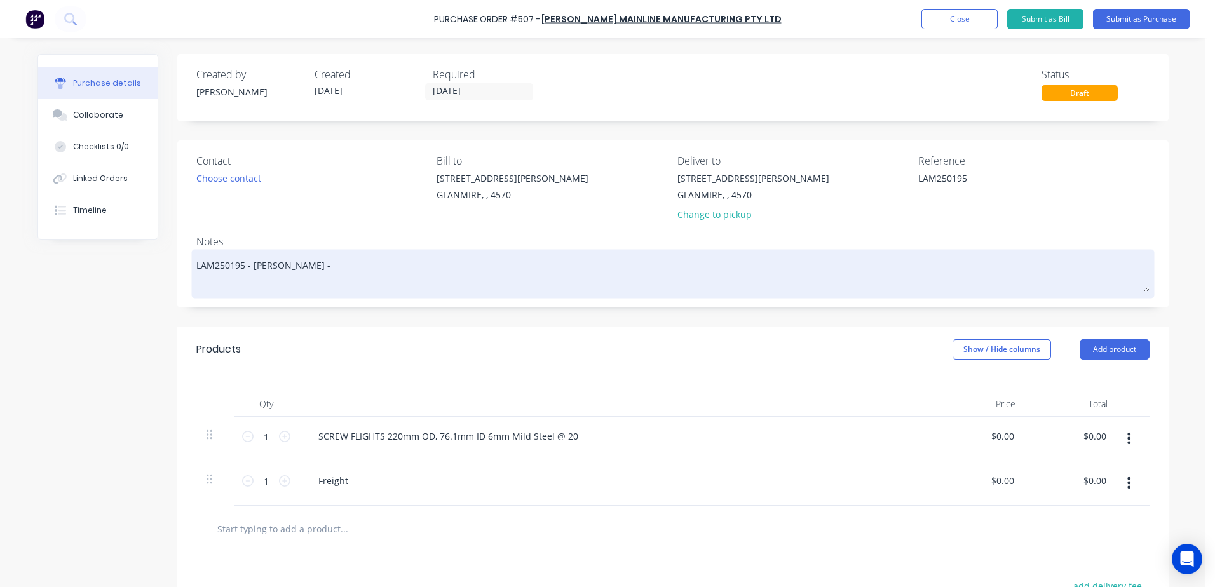
type textarea "x"
type textarea "LAM250195 - [PERSON_NAME] - k"
type textarea "x"
type textarea "LAM250195 - [PERSON_NAME] - ky"
type textarea "x"
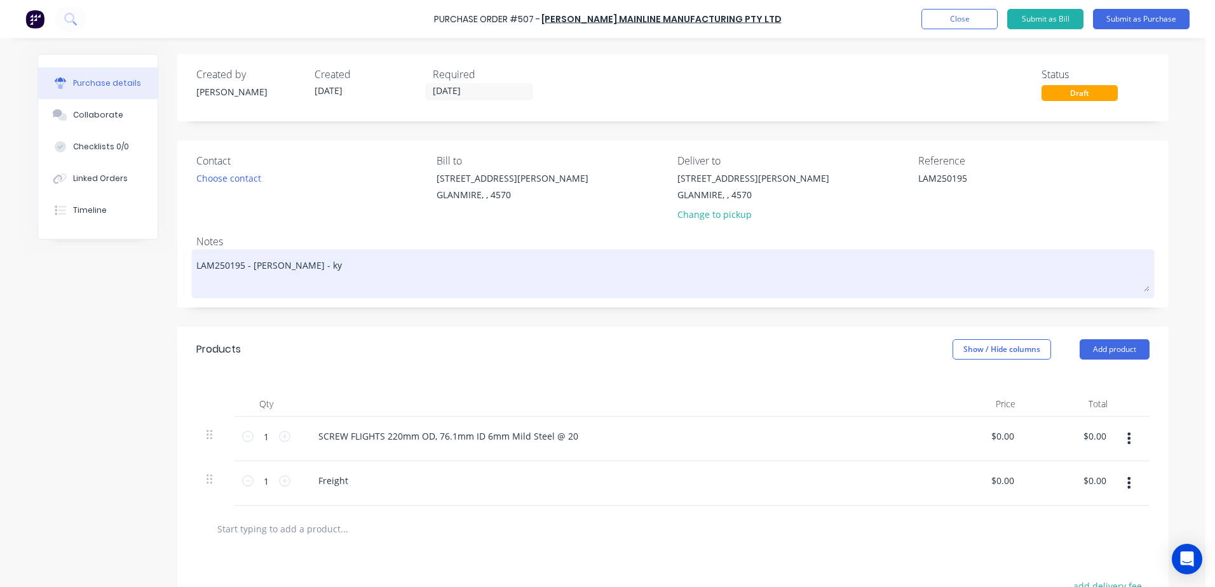
type textarea "LAM250195 - [PERSON_NAME] - kyk"
type textarea "x"
type textarea "LAM250195 - [PERSON_NAME] - ky"
type textarea "x"
type textarea "LAM250195 - [PERSON_NAME] - [PERSON_NAME]"
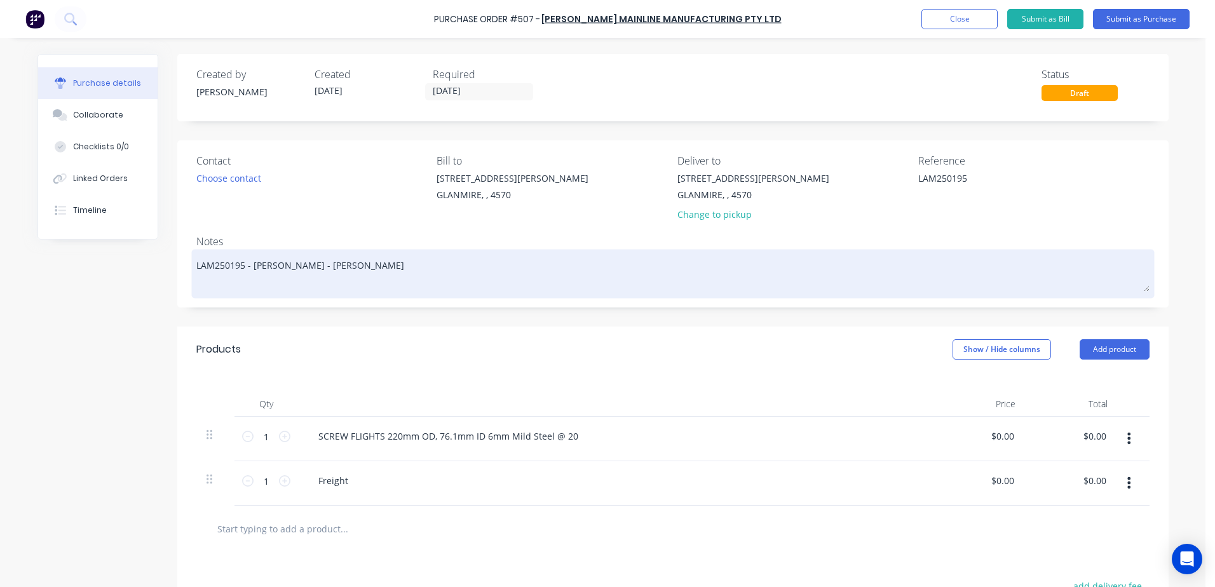
type textarea "x"
type textarea "LAM250195 - [PERSON_NAME] - [PERSON_NAME]"
type textarea "x"
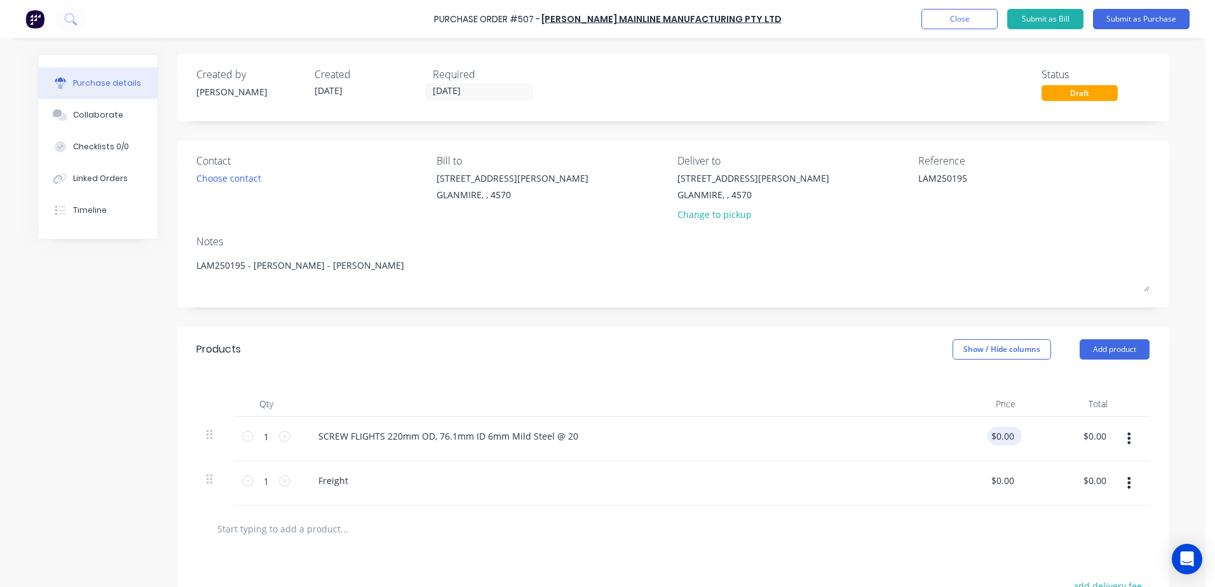
type textarea "LAM250195 - [PERSON_NAME] - [PERSON_NAME]"
type textarea "x"
type textarea "LAM250195 - [PERSON_NAME] - [PERSON_NAME]"
type input "0.0000"
click at [1003, 439] on input "0.0000" at bounding box center [1002, 436] width 29 height 18
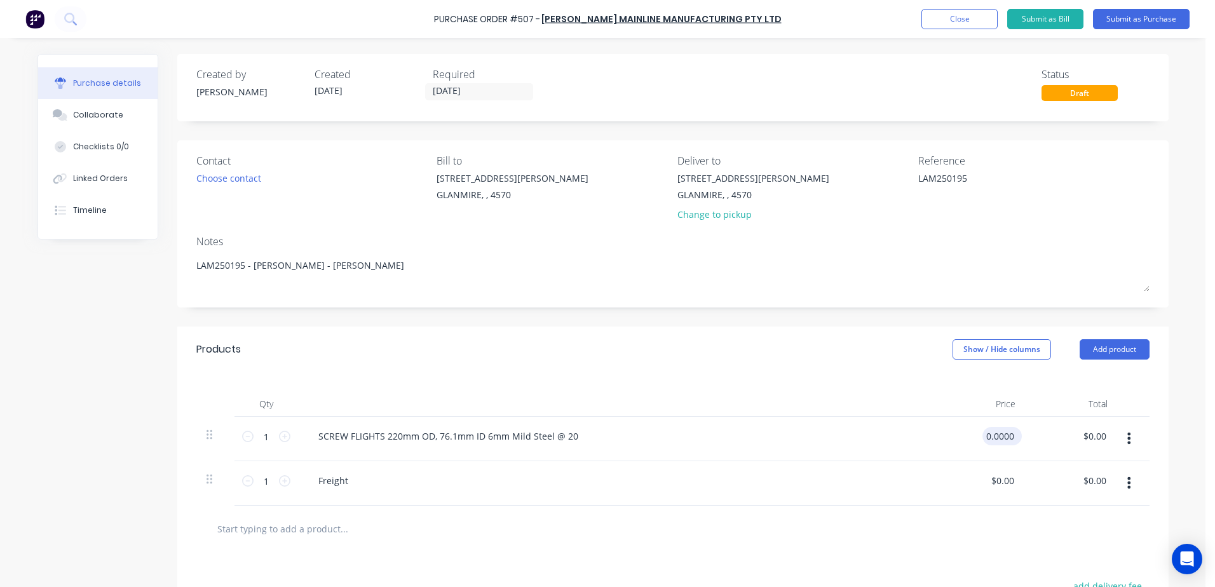
type textarea "x"
drag, startPoint x: 979, startPoint y: 433, endPoint x: 1083, endPoint y: 423, distance: 104.1
click at [1083, 423] on div "1 1 SCREW FLIGHTS 220mm OD, 76.1mm ID 6mm Mild Steel @ 20 0.0000 0.0000 $0.00 $…" at bounding box center [672, 439] width 953 height 44
type input "580"
type textarea "x"
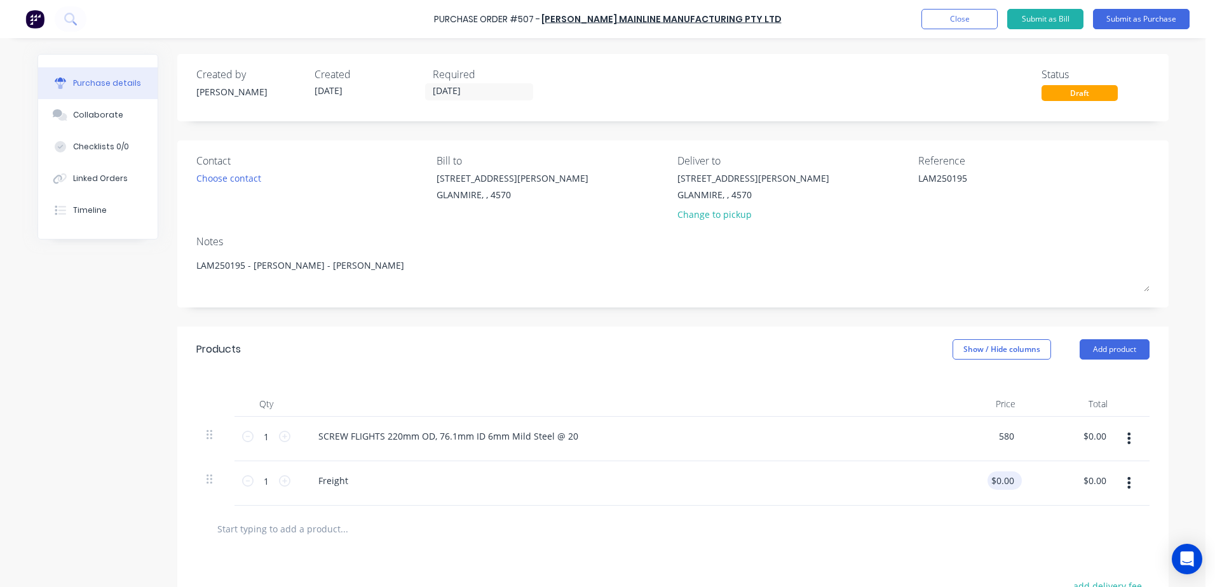
type input "$580.00"
type input "0.0000"
click at [1002, 481] on input "0.0000" at bounding box center [1002, 481] width 29 height 18
type textarea "x"
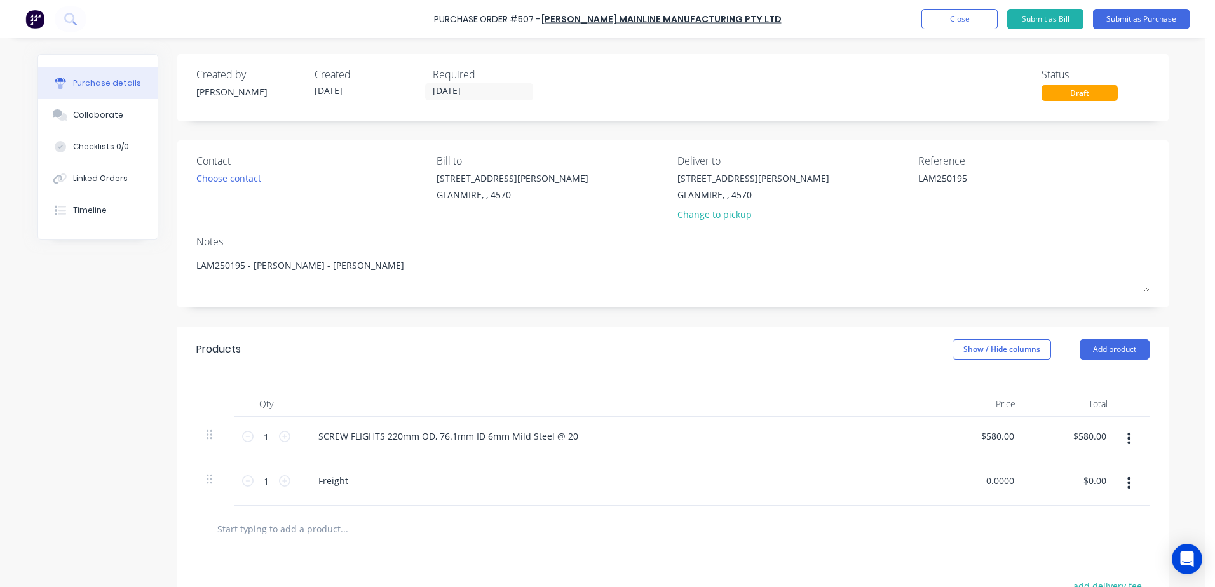
drag, startPoint x: 980, startPoint y: 480, endPoint x: 1101, endPoint y: 461, distance: 122.8
click at [1098, 463] on div "1 1 Freight 0.0000 0.0000 $0.00 $0.00" at bounding box center [672, 483] width 953 height 44
type input "105"
type textarea "x"
type input "$105.00"
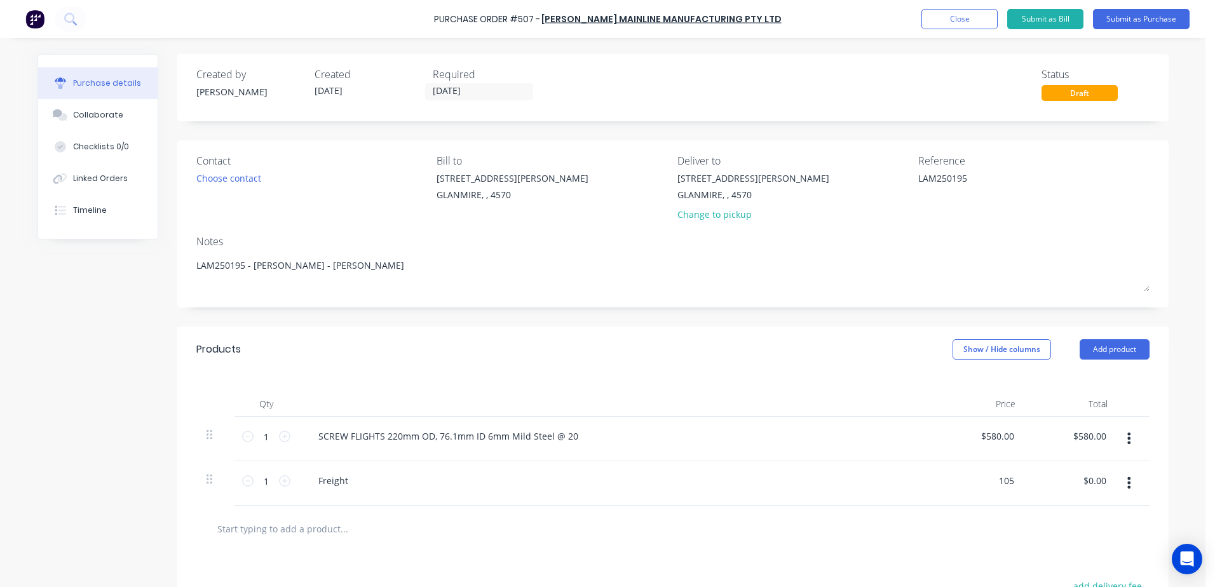
type input "$105.00"
click at [679, 494] on div "Freight" at bounding box center [616, 483] width 636 height 44
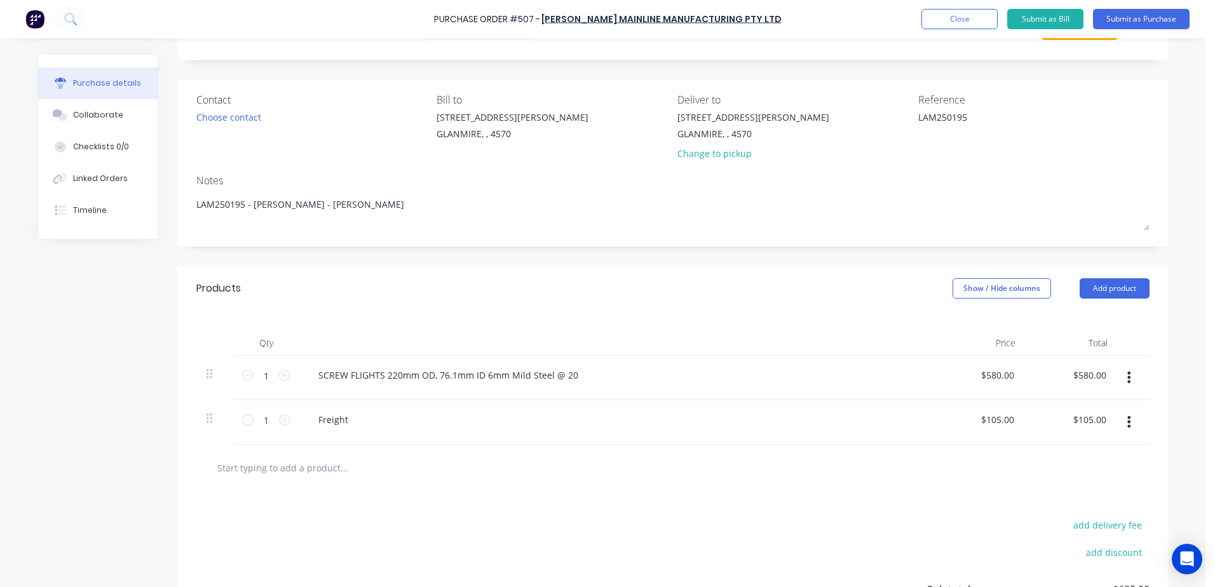
scroll to position [60, 0]
click at [568, 376] on div "SCREW FLIGHTS 220mm OD, 76.1mm ID 6mm Mild Steel @ 20" at bounding box center [448, 376] width 280 height 18
click at [380, 379] on div "SCREW FLIGHTS 220mm OD, 76.1mm ID 6mm Mild Steel @ 20" at bounding box center [448, 376] width 280 height 18
click at [571, 378] on div "SCREW FLIGHTS 220mm OD, 76.1mm ID 6mm Mild Steel @ 20" at bounding box center [448, 376] width 280 height 18
click at [1138, 18] on button "Submit as Purchase" at bounding box center [1141, 19] width 97 height 20
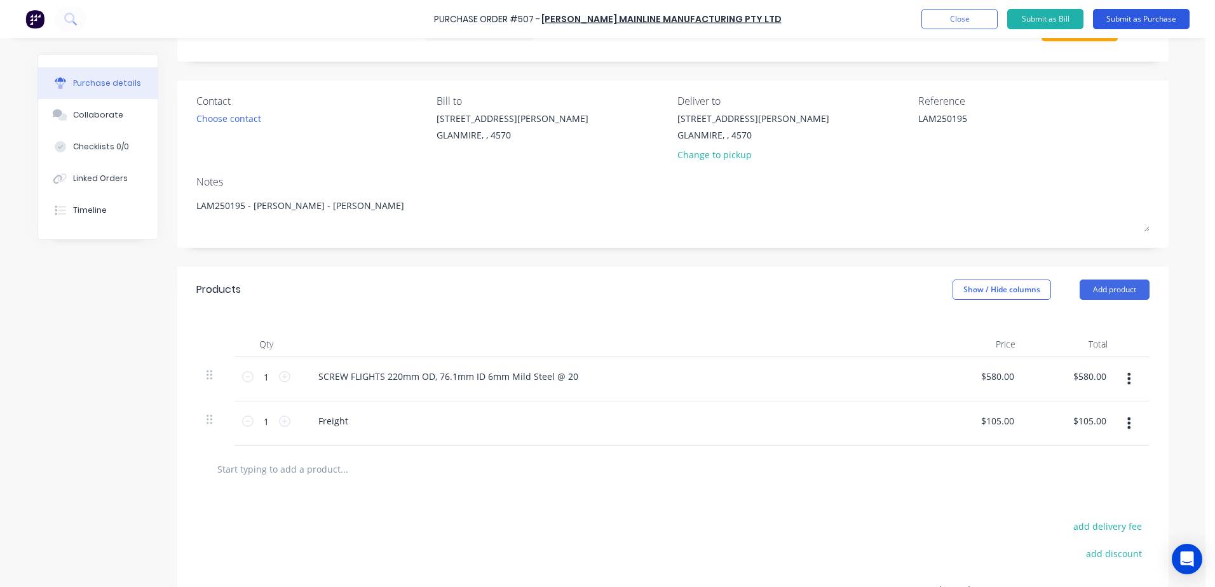
scroll to position [0, 0]
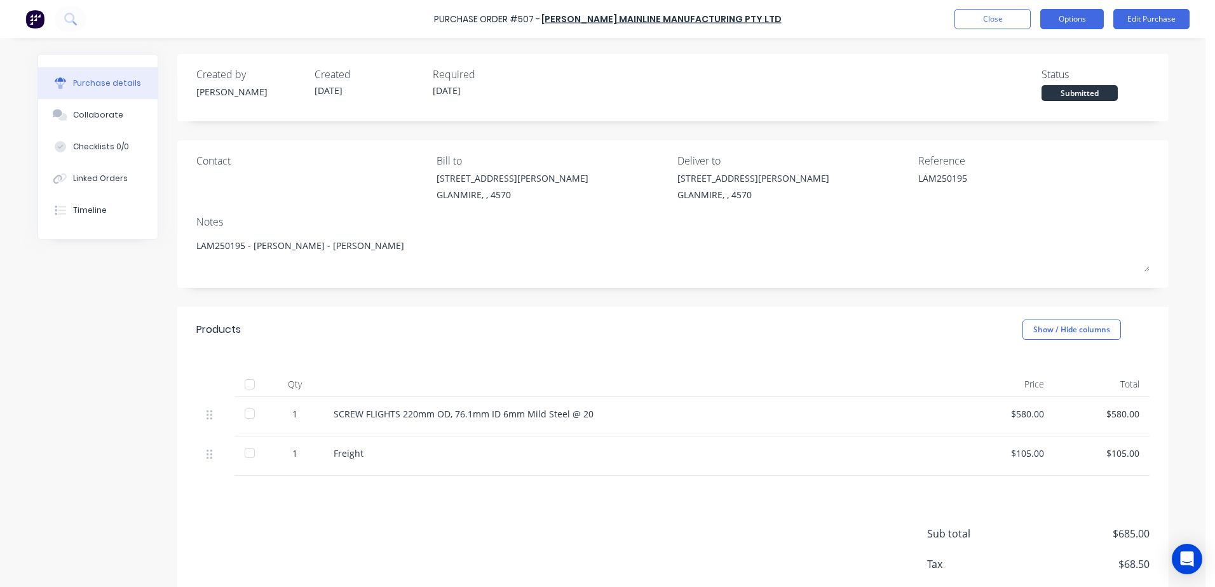
click at [1084, 15] on button "Options" at bounding box center [1072, 19] width 64 height 20
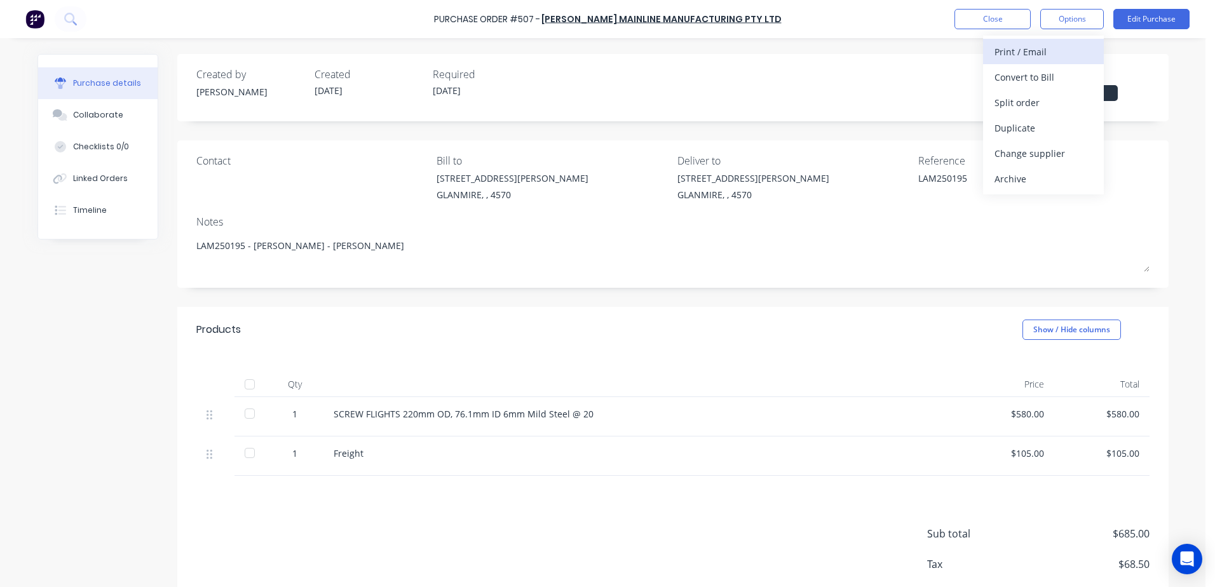
click at [1054, 55] on div "Print / Email" at bounding box center [1044, 52] width 98 height 18
click at [1044, 73] on div "With pricing" at bounding box center [1044, 77] width 98 height 18
type textarea "x"
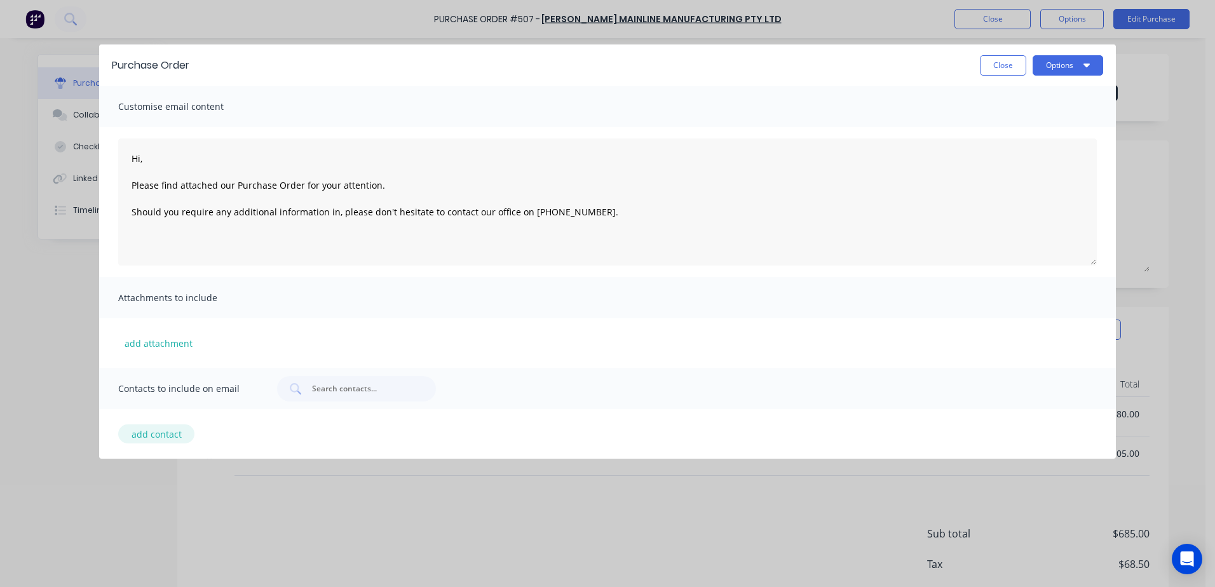
click at [154, 435] on button "add contact" at bounding box center [156, 434] width 76 height 19
type textarea "Hi, Please find attached our Purchase Order for your attention. Should you requ…"
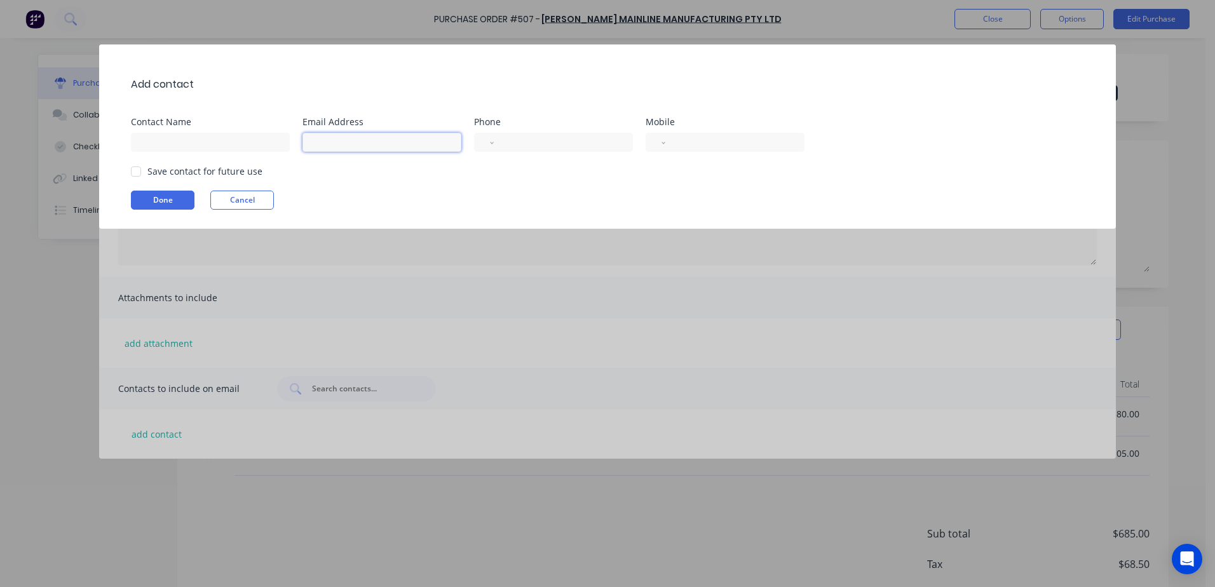
click at [324, 142] on input at bounding box center [382, 142] width 159 height 19
type input "[EMAIL_ADDRESS][DOMAIN_NAME]"
type input "[PERSON_NAME]"
select select "AU"
type input "[PHONE_NUMBER]"
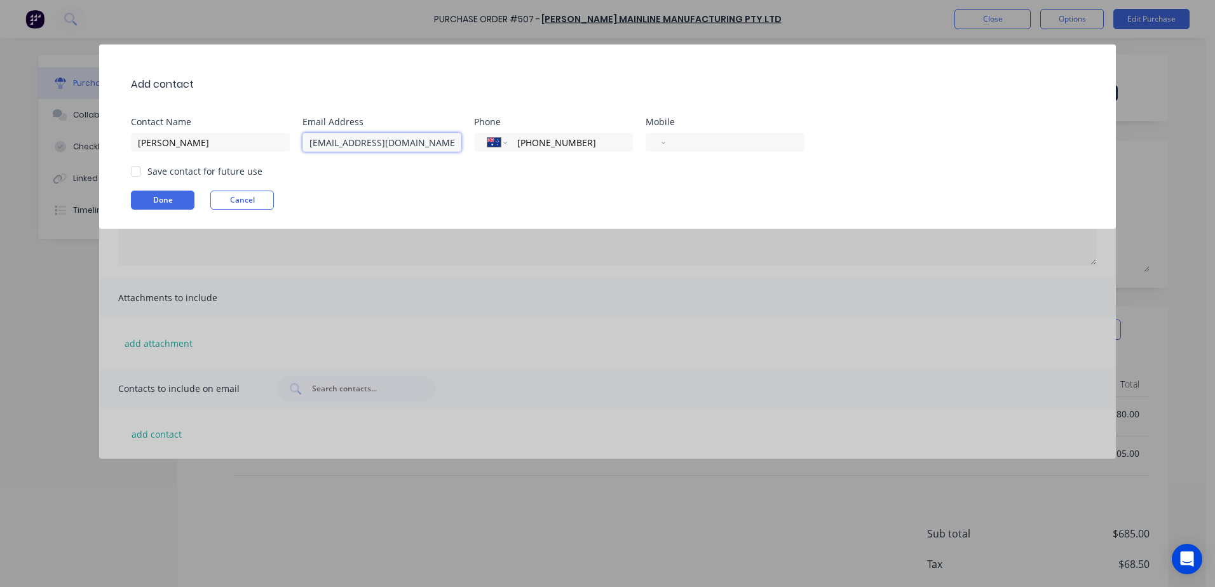
click at [136, 174] on div at bounding box center [135, 171] width 25 height 25
type textarea "Hi, Please find attached our Purchase Order for your attention. Should you requ…"
click at [167, 204] on button "Done" at bounding box center [163, 200] width 64 height 19
type textarea "x"
type textarea "Hi, Please find attached our Purchase Order for your attention. Should you requ…"
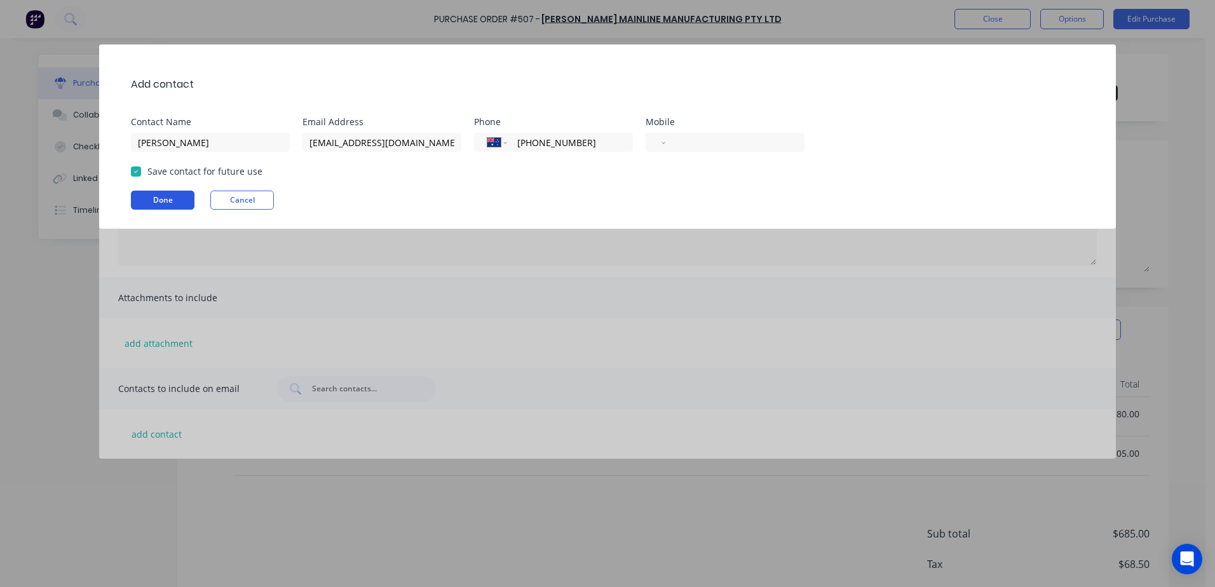
type textarea "x"
type textarea "Hi, Please find attached our Purchase Order for your attention. Should you requ…"
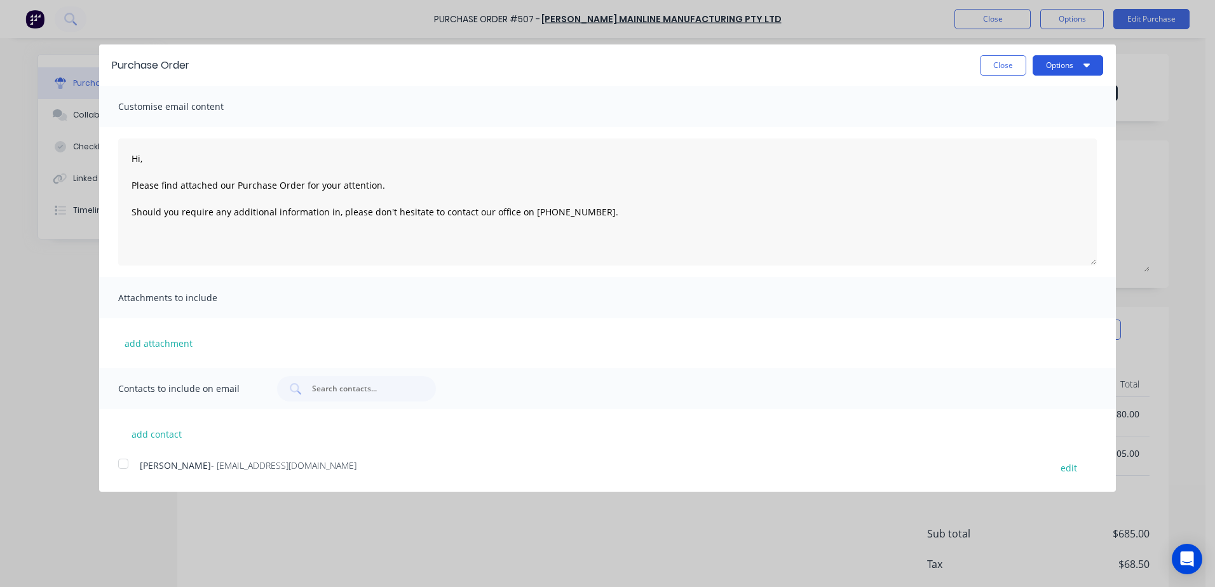
click at [1061, 66] on button "Options" at bounding box center [1068, 65] width 71 height 20
click at [1025, 118] on div "Email" at bounding box center [1043, 123] width 98 height 18
type textarea "x"
type textarea "Hi, Please find attached our Purchase Order for your attention. Should you requ…"
click at [162, 565] on button "×" at bounding box center [169, 562] width 33 height 31
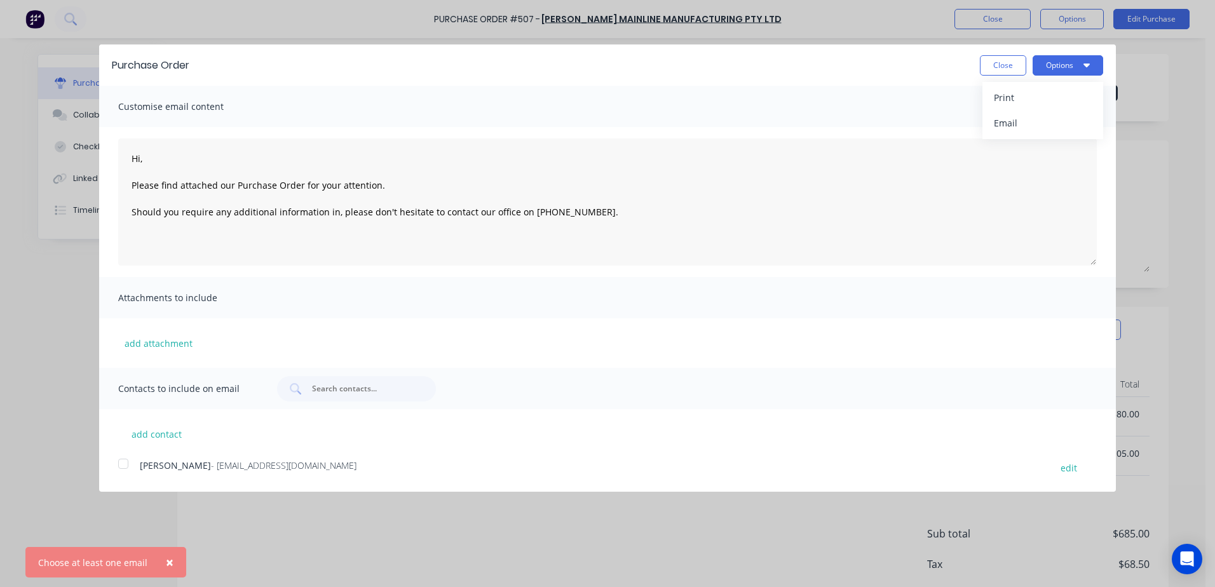
type textarea "x"
click at [119, 468] on div at bounding box center [123, 463] width 25 height 25
type textarea "Hi, Please find attached our Purchase Order for your attention. Should you requ…"
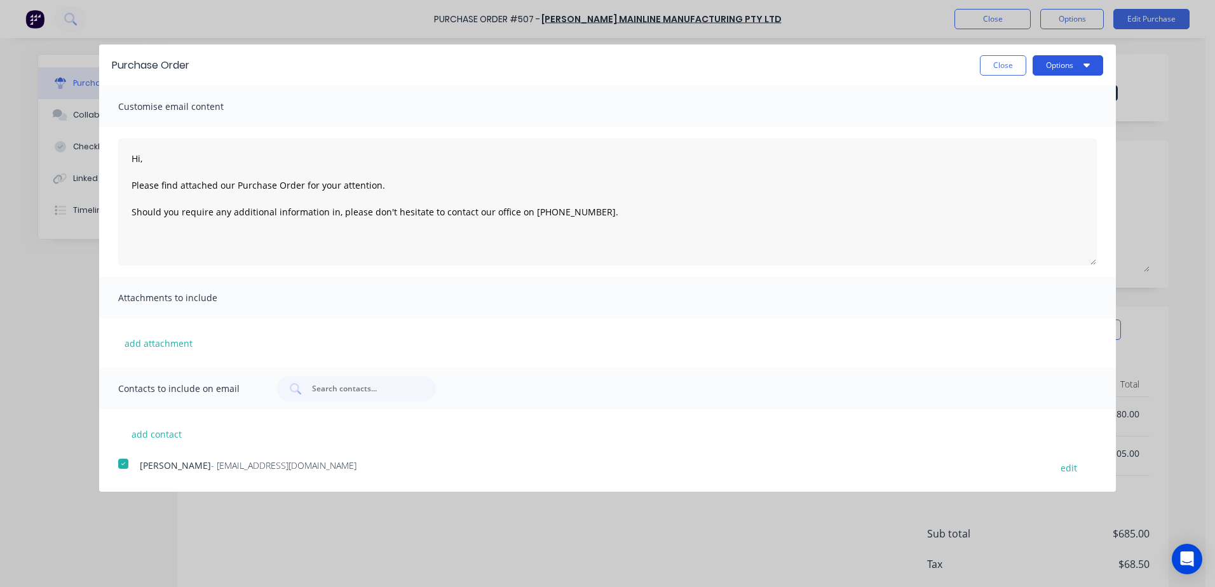
click at [1072, 70] on button "Options" at bounding box center [1068, 65] width 71 height 20
type textarea "x"
type textarea "Hi, Please find attached our Purchase Order for your attention. Should you requ…"
click at [1016, 126] on div "Email" at bounding box center [1043, 123] width 98 height 18
type textarea "x"
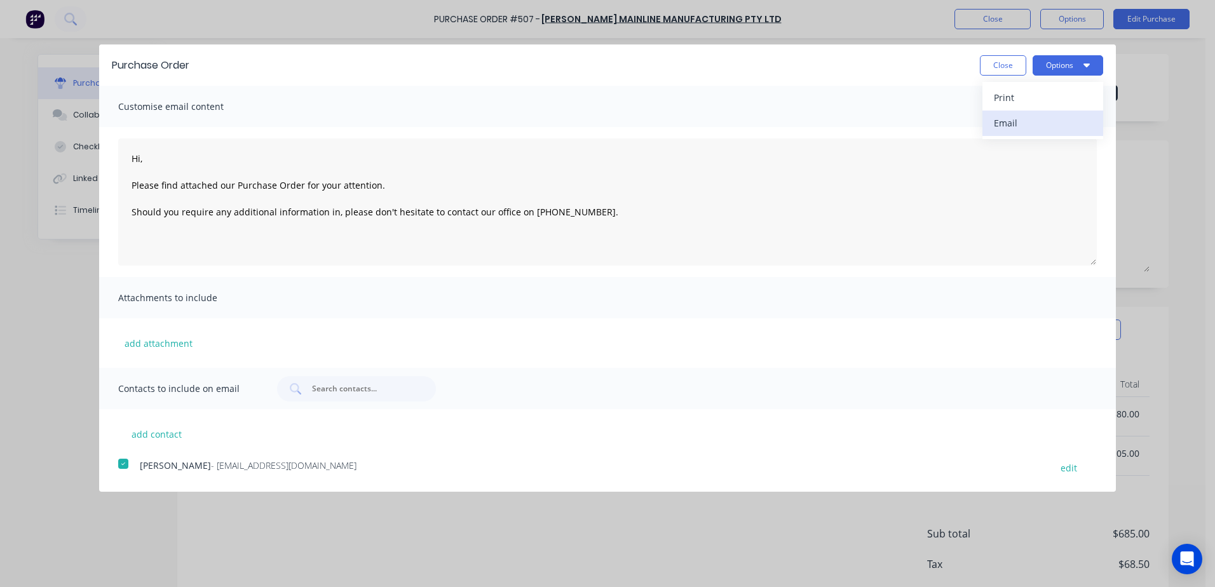
type textarea "Hi, Please find attached our Purchase Order for your attention. Should you requ…"
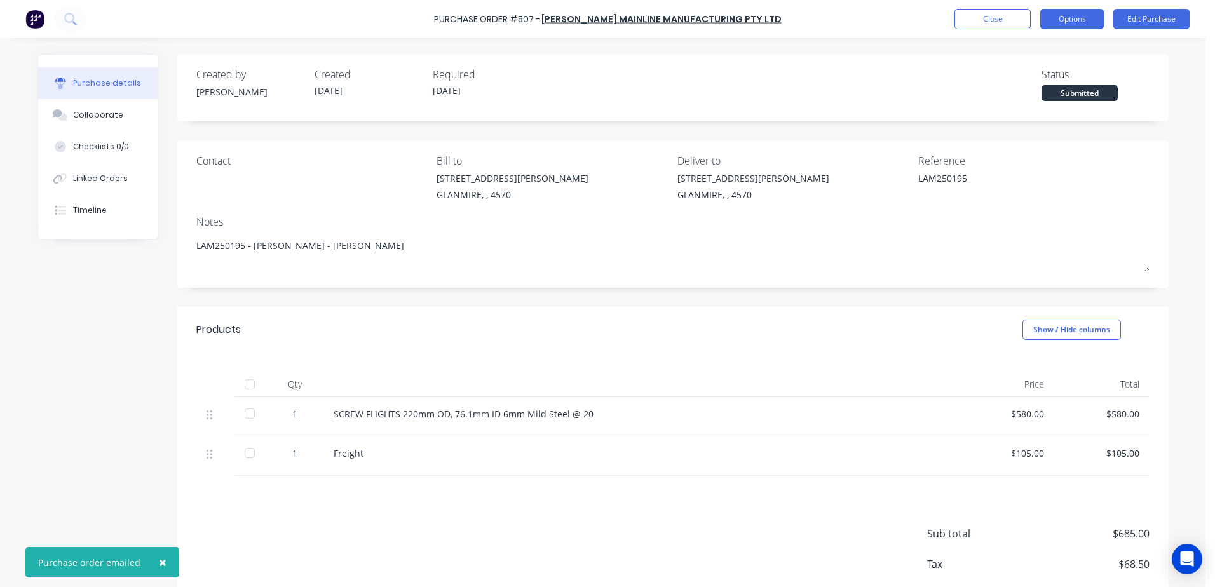
click at [1093, 23] on button "Options" at bounding box center [1072, 19] width 64 height 20
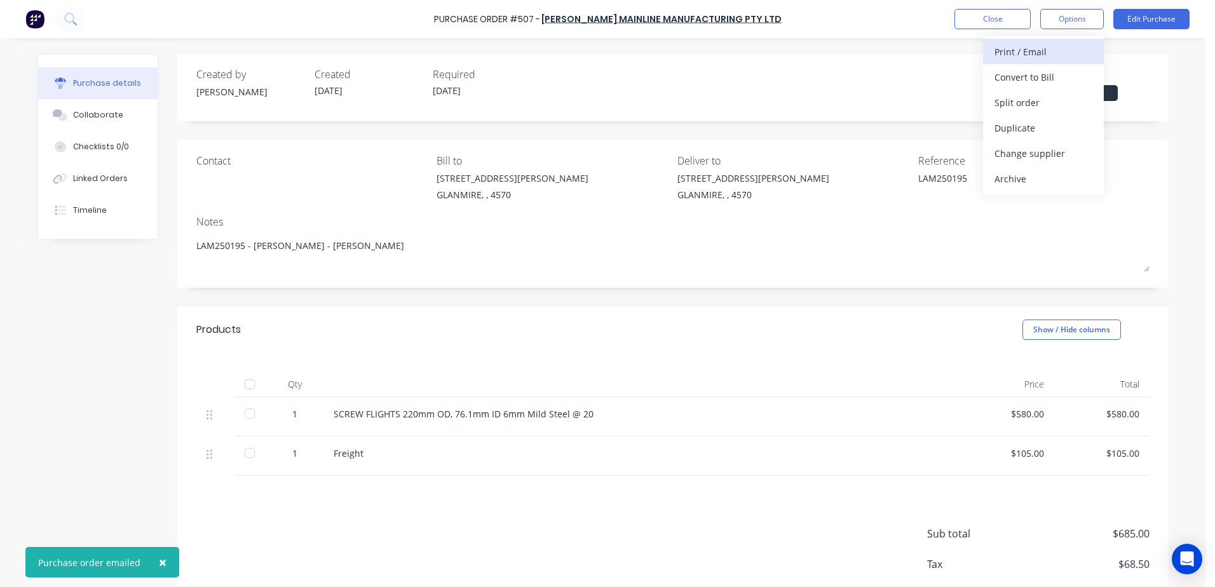
click at [998, 52] on div "Print / Email" at bounding box center [1044, 52] width 98 height 18
click at [1026, 82] on div "With pricing" at bounding box center [1044, 77] width 98 height 18
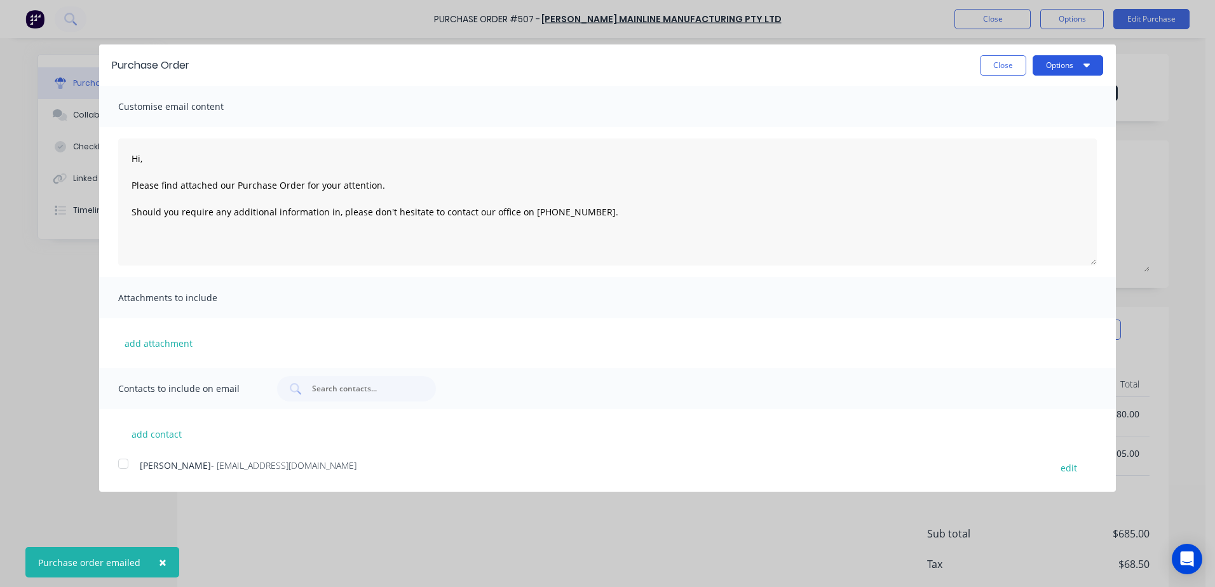
click at [1042, 69] on button "Options" at bounding box center [1068, 65] width 71 height 20
type textarea "x"
type textarea "Hi, Please find attached our Purchase Order for your attention. Should you requ…"
type textarea "x"
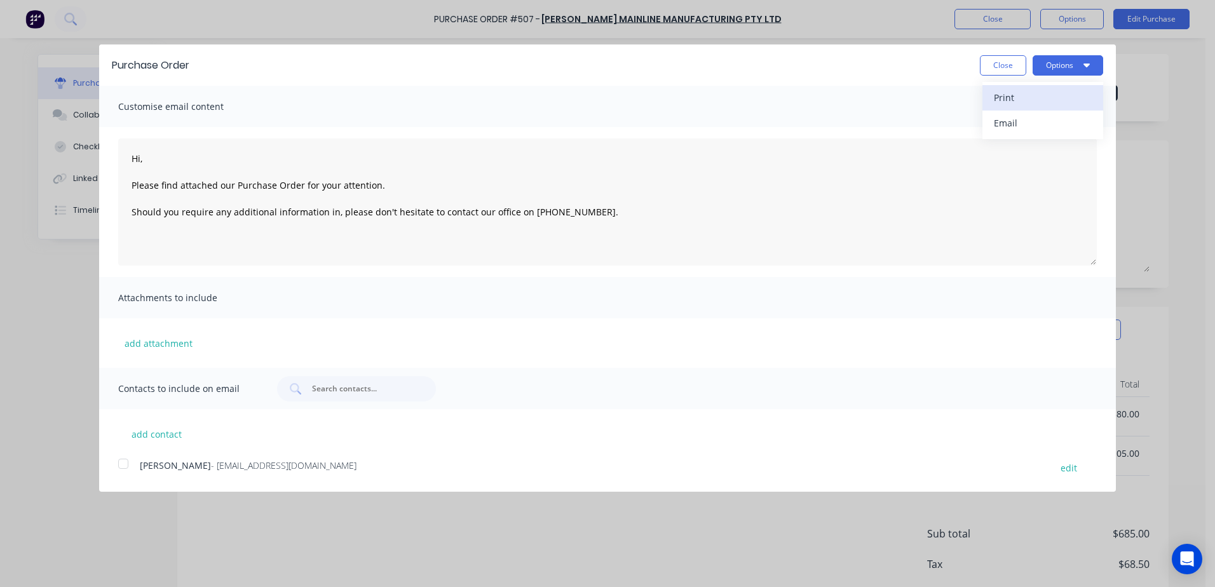
click at [1021, 98] on div "Print" at bounding box center [1043, 97] width 98 height 18
type textarea "Hi, Please find attached our Purchase Order for your attention. Should you requ…"
type textarea "x"
type textarea "Hi, Please find attached our Purchase Order for your attention. Should you requ…"
type textarea "x"
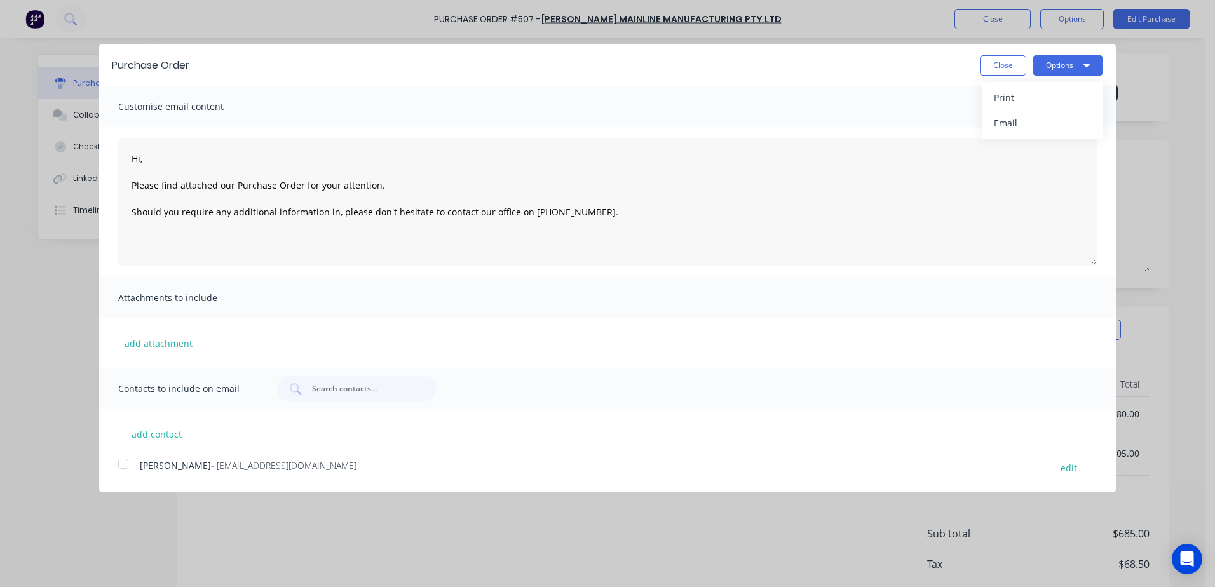
type textarea "Hi, Please find attached our Purchase Order for your attention. Should you requ…"
type textarea "x"
type textarea "Hi, Please find attached our Purchase Order for your attention. Should you requ…"
click at [997, 66] on button "Close" at bounding box center [1003, 65] width 46 height 20
type textarea "x"
